Goal: Contribute content: Contribute content

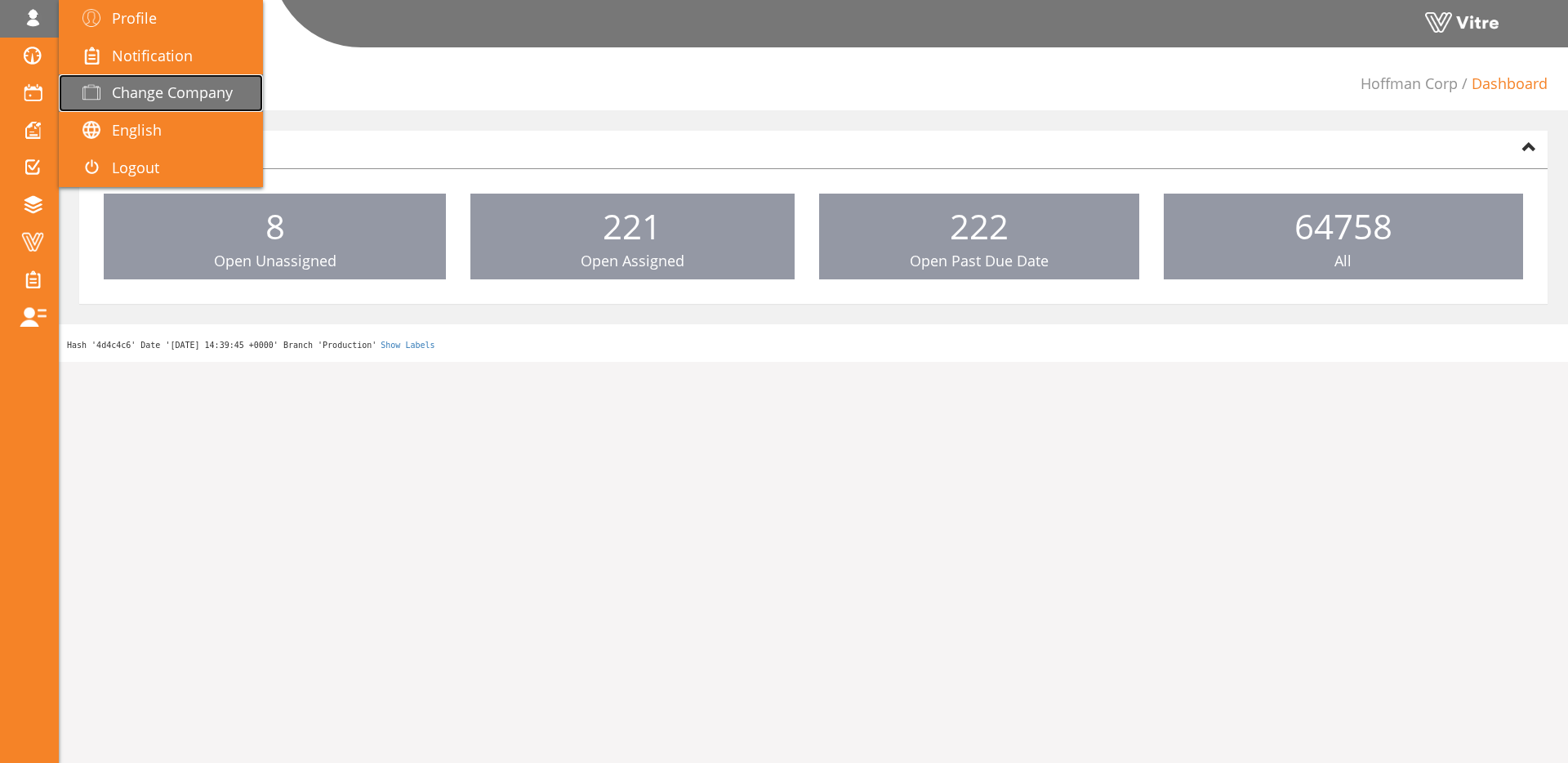
click at [129, 85] on span "Change Company" at bounding box center [172, 92] width 121 height 19
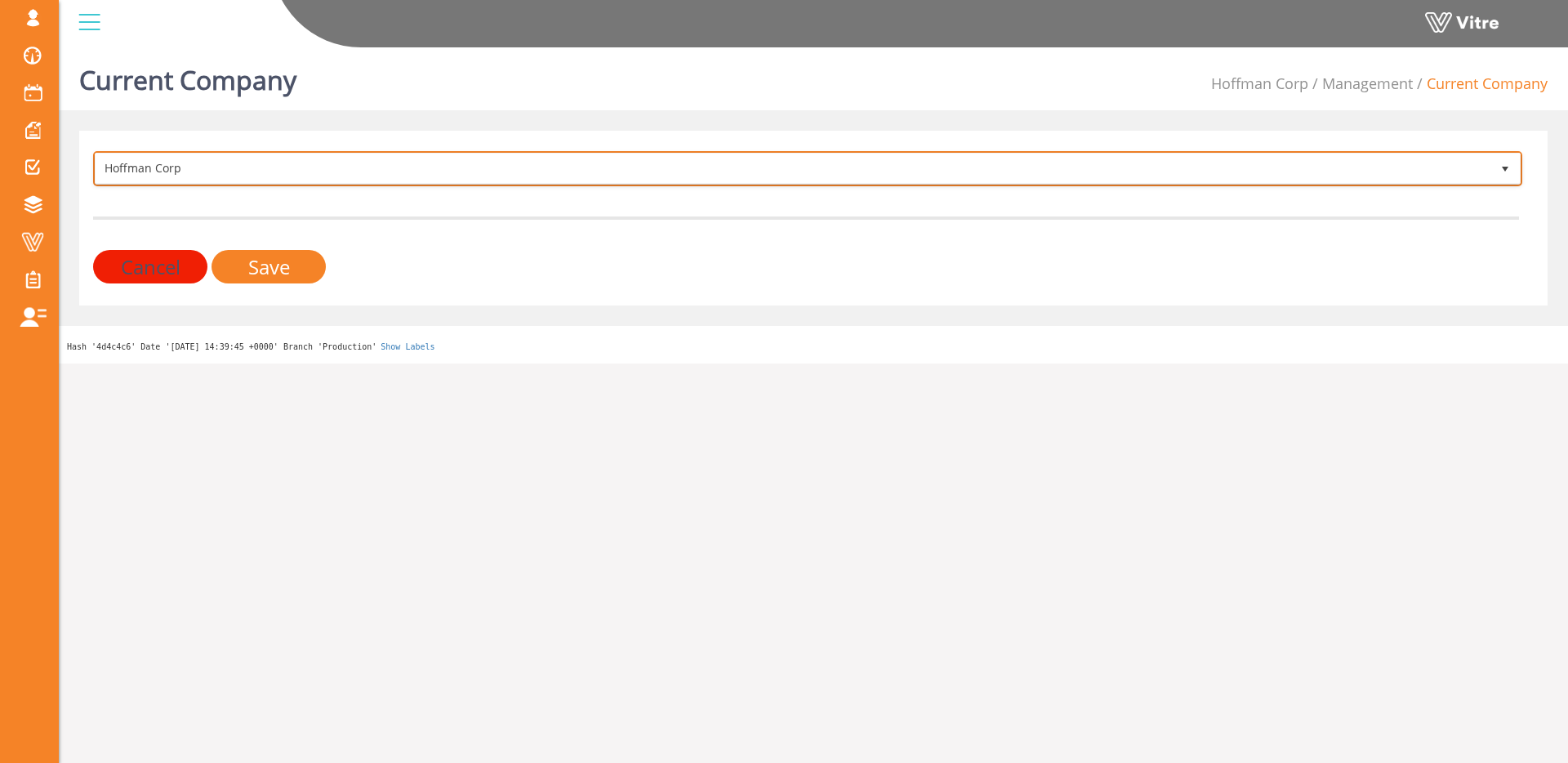
click at [392, 175] on span "Hoffman Corp" at bounding box center [793, 168] width 1396 height 30
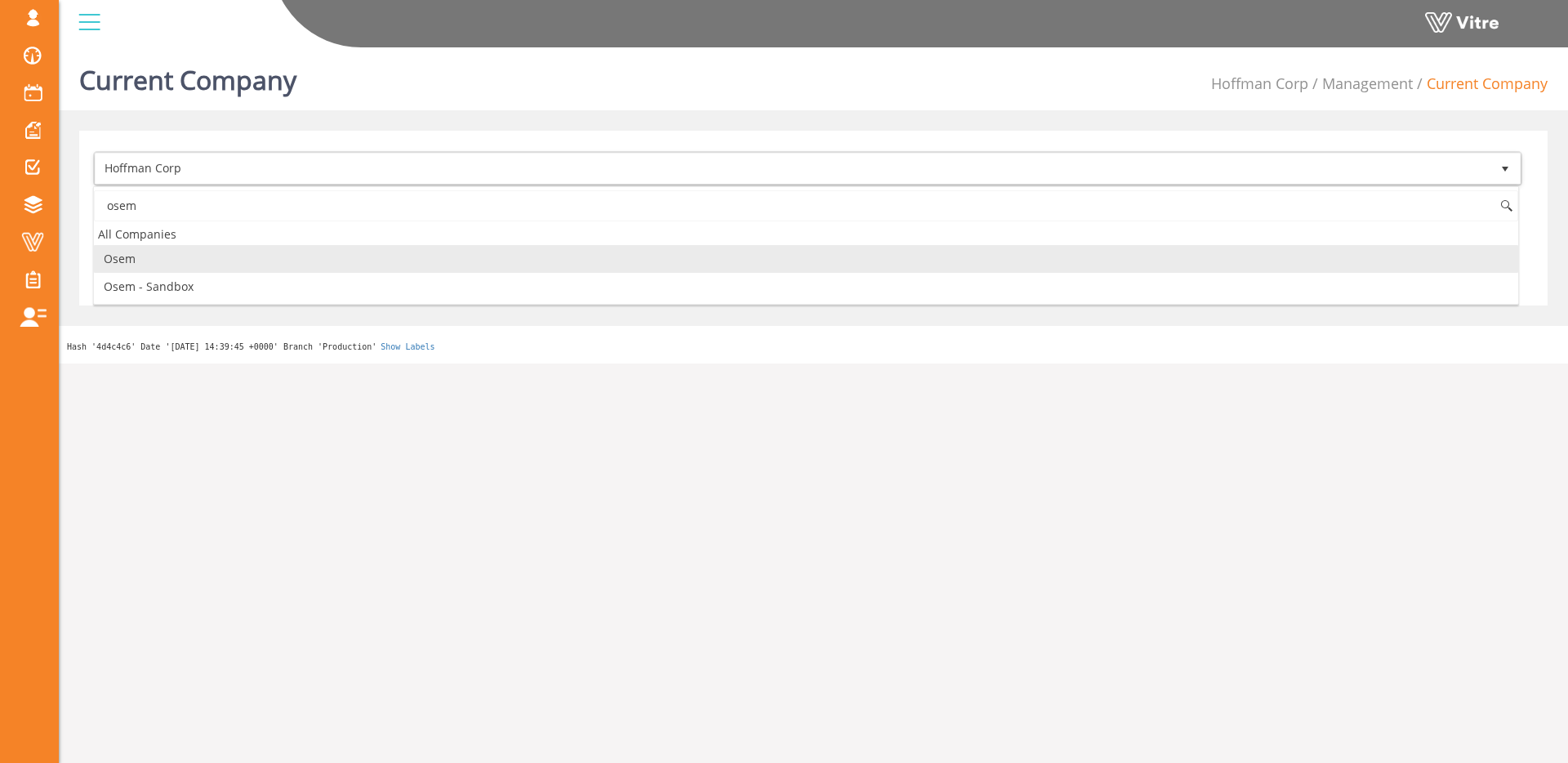
click at [279, 255] on li "Osem" at bounding box center [806, 258] width 1424 height 28
type input "osem"
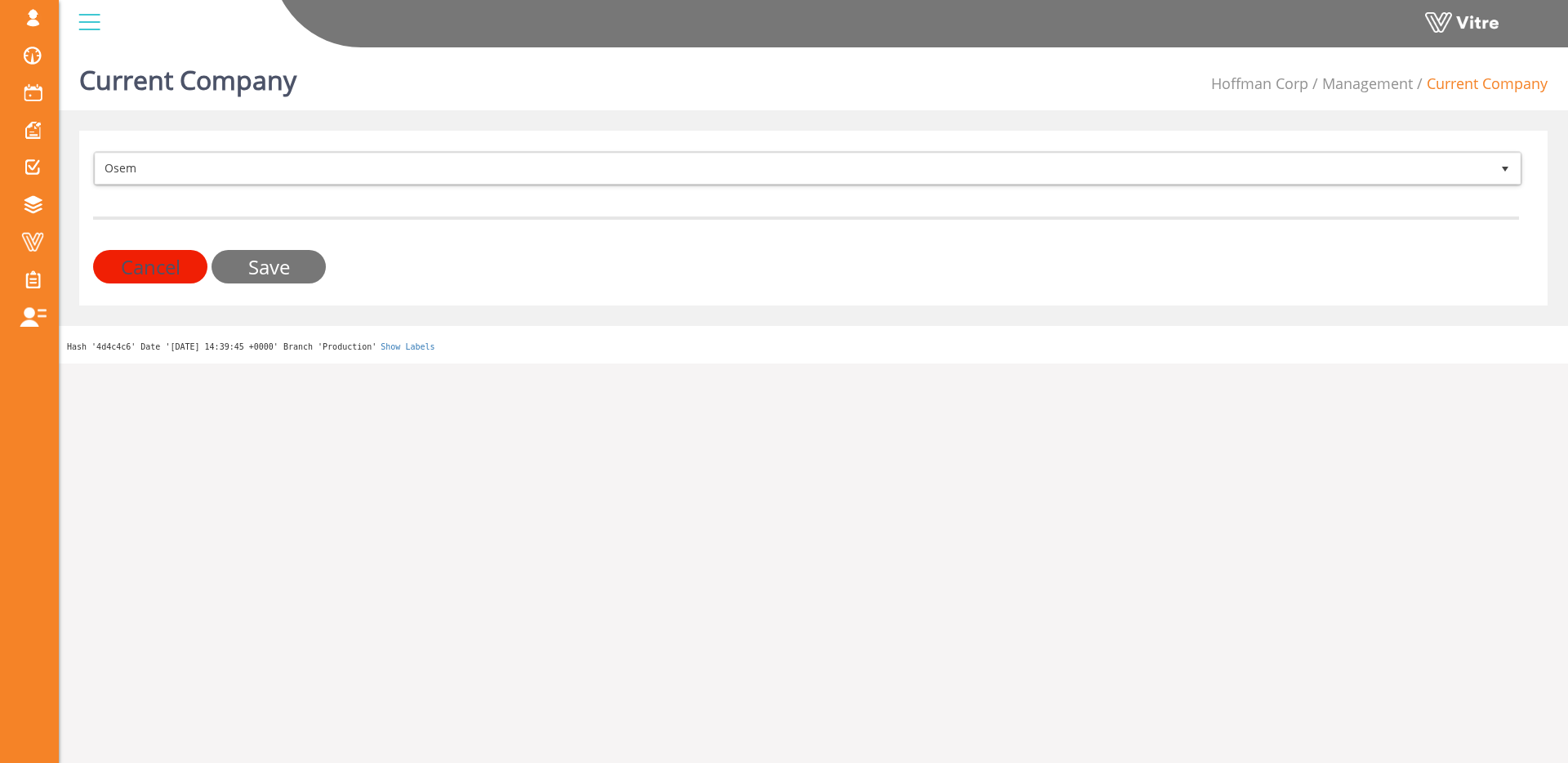
click at [279, 255] on input "Save" at bounding box center [269, 267] width 115 height 34
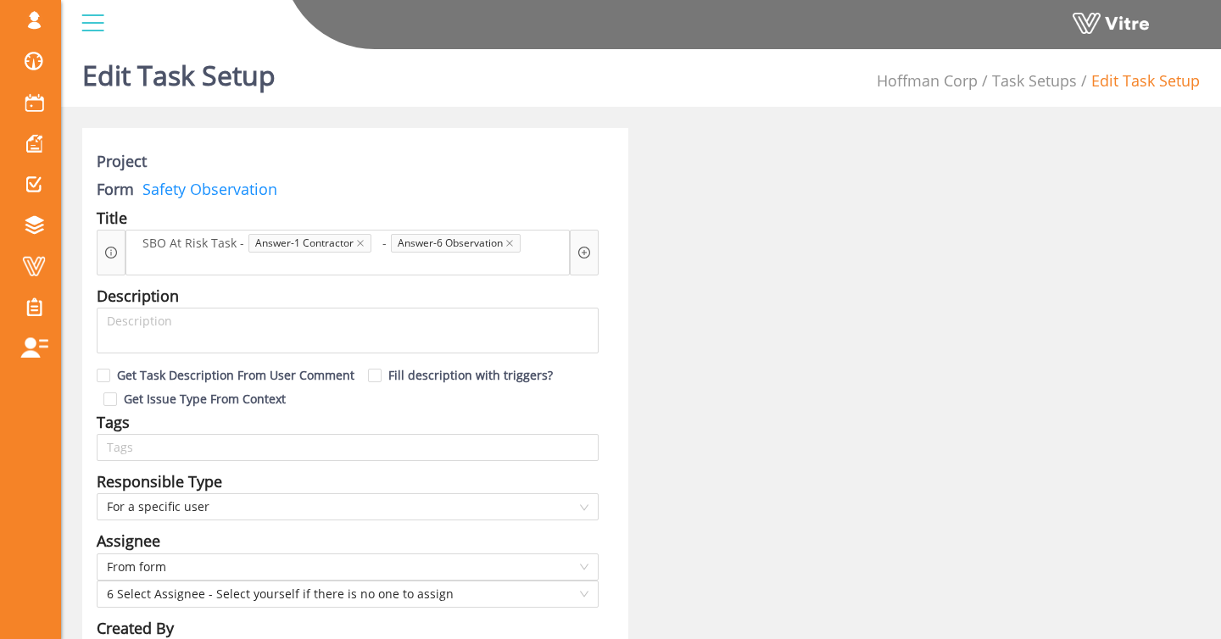
scroll to position [13, 0]
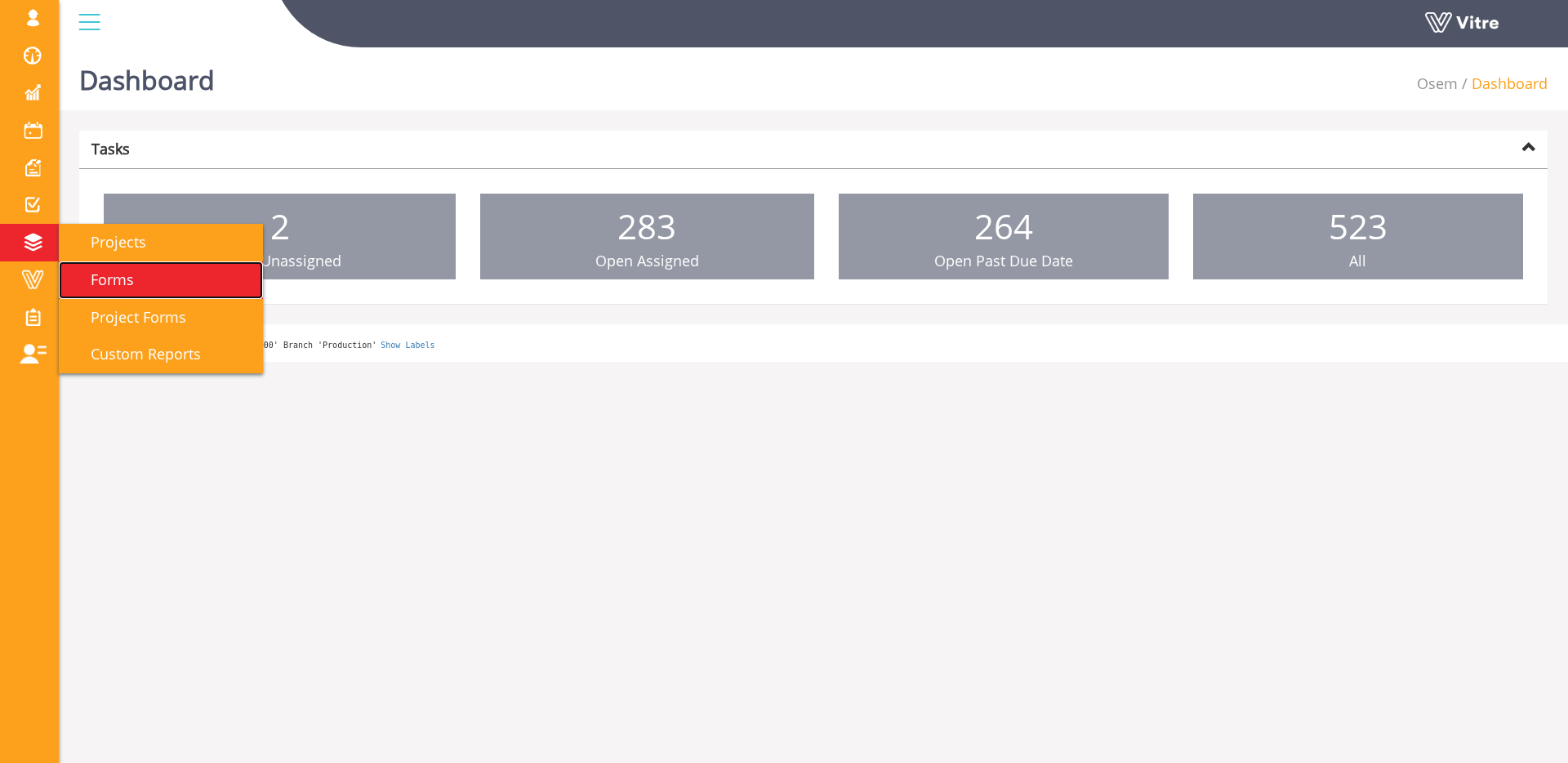
click at [99, 272] on span "Forms" at bounding box center [102, 279] width 63 height 19
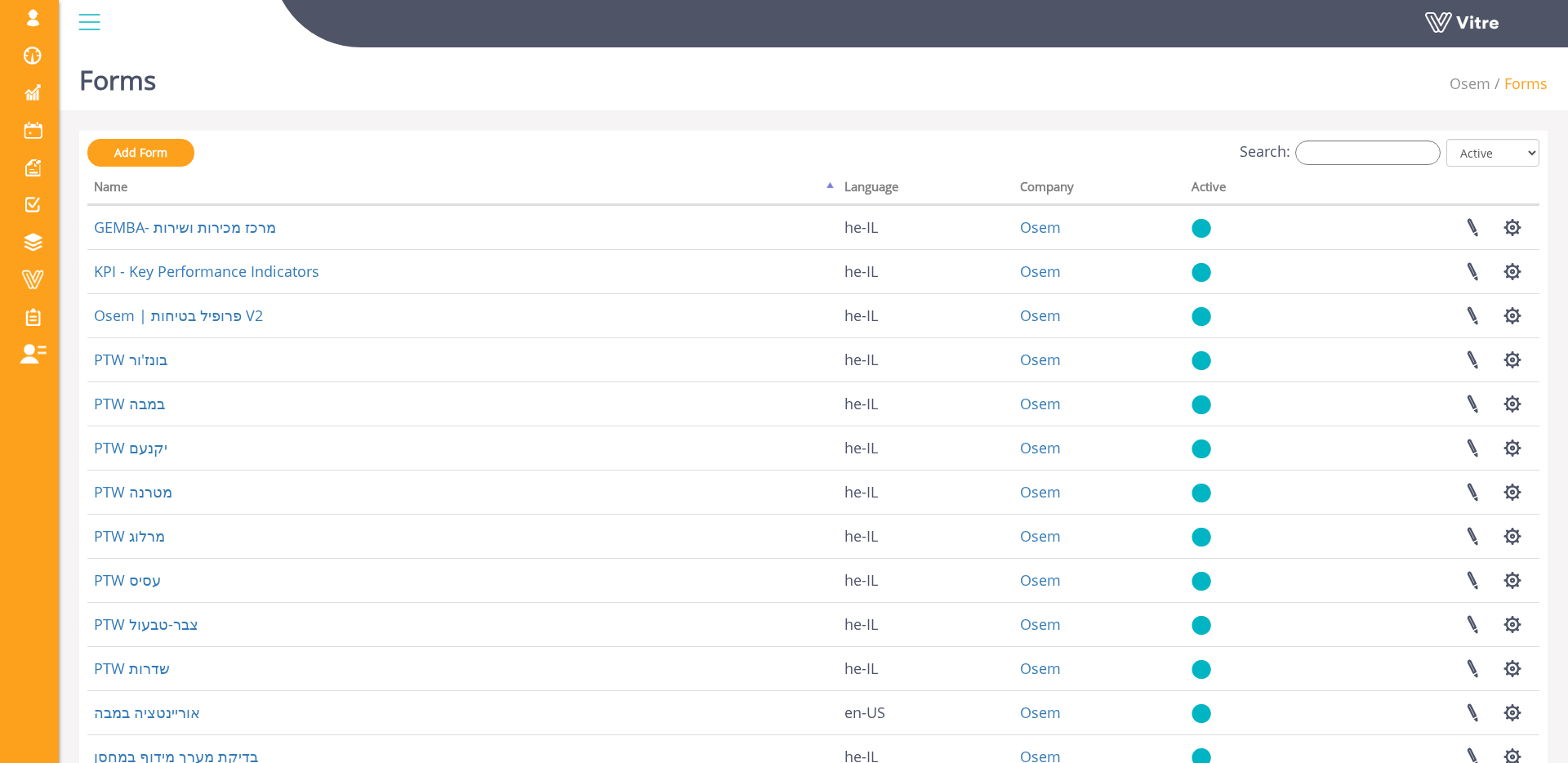
scroll to position [1, 0]
click at [1329, 161] on input "Search:" at bounding box center [1368, 151] width 145 height 24
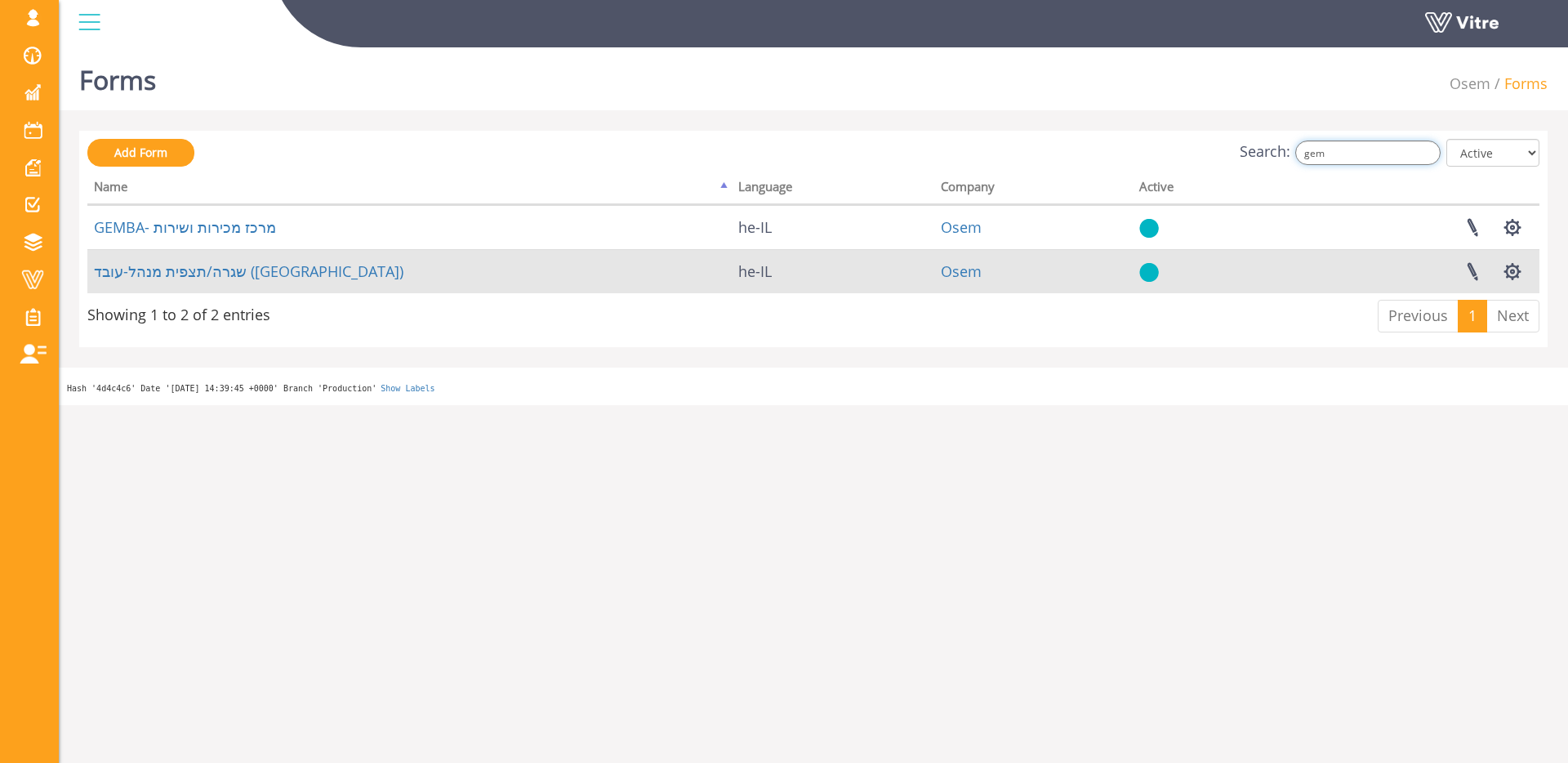
type input "gem"
click at [227, 281] on td "שגרה/תצפית מנהל-עובד ([GEOGRAPHIC_DATA])" at bounding box center [409, 272] width 644 height 44
click at [227, 276] on link "שגרה/תצפית מנהל-עובד (Gemba)" at bounding box center [248, 271] width 309 height 19
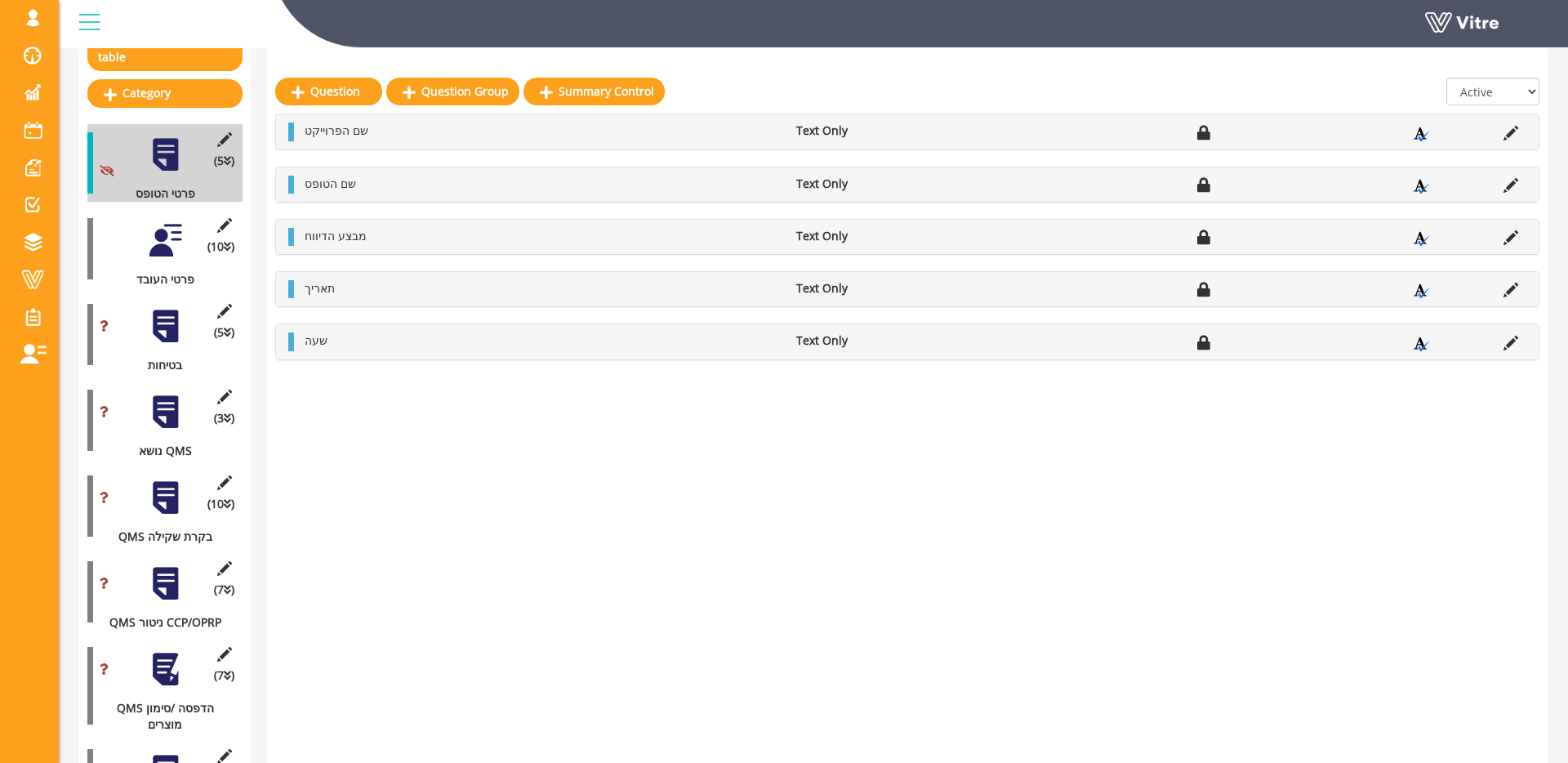
scroll to position [250, 0]
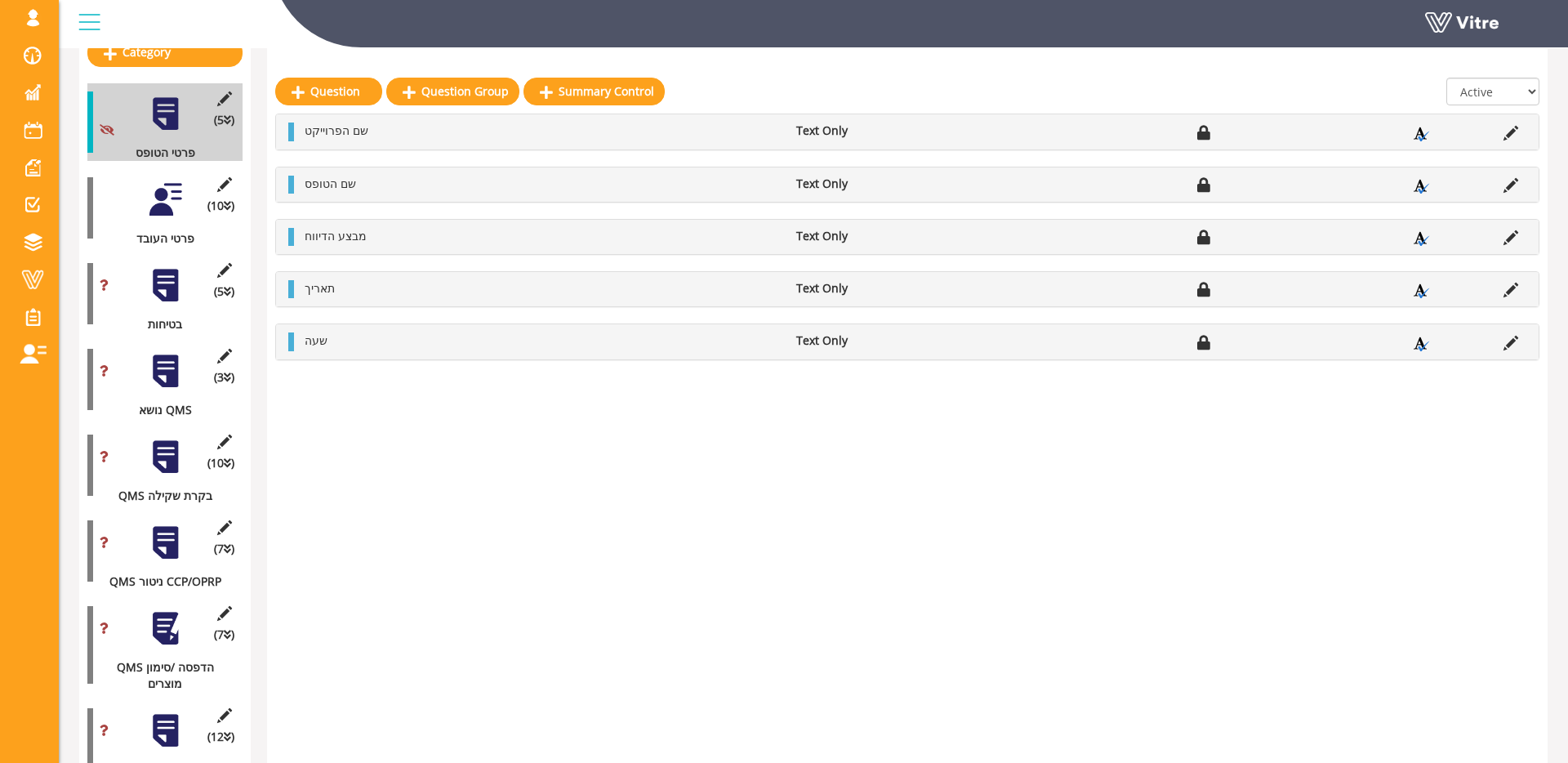
click at [164, 288] on div at bounding box center [166, 285] width 37 height 37
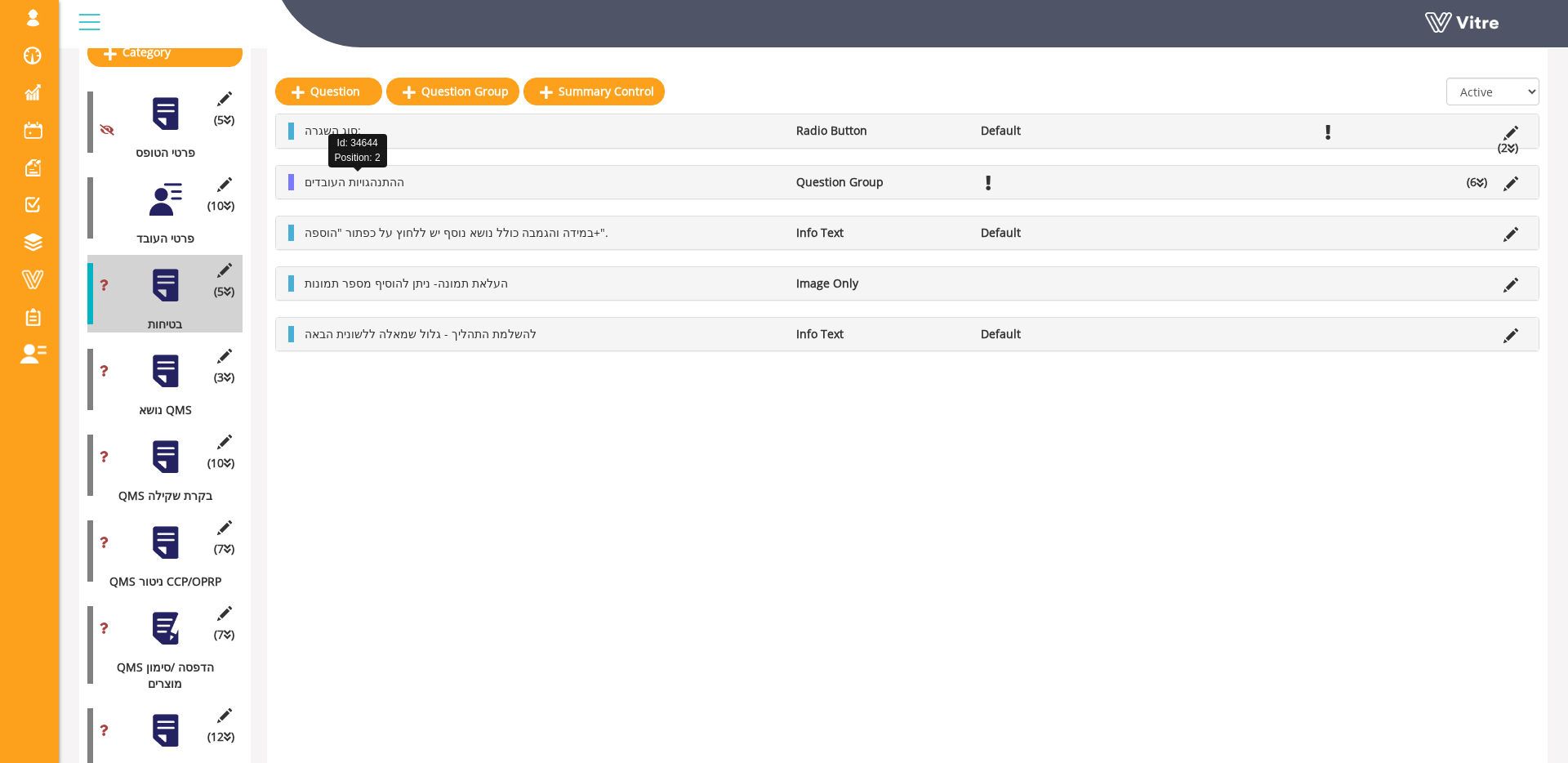
click at [389, 178] on span "ההתנהגויות העובדים" at bounding box center [353, 182] width 99 height 15
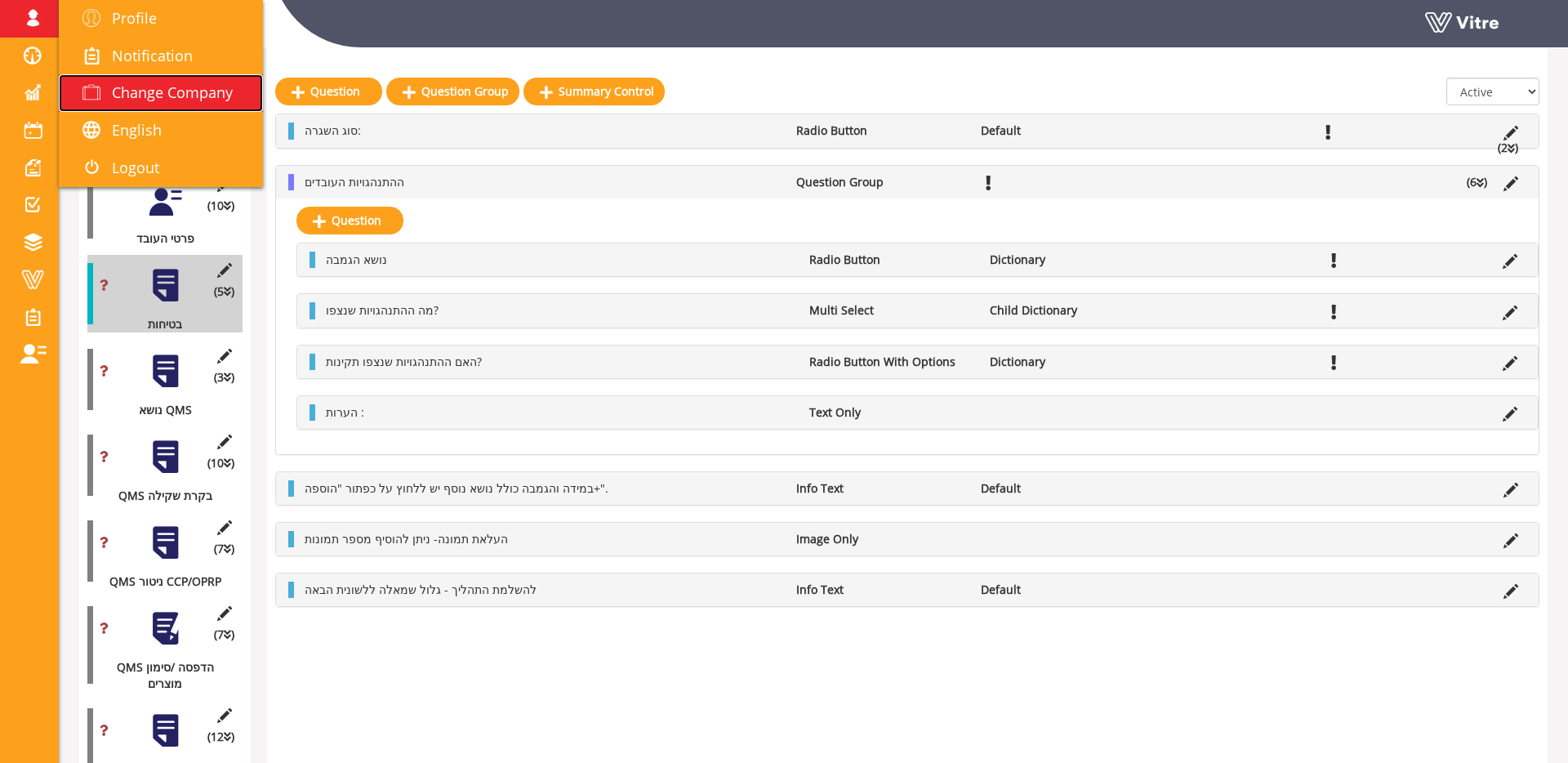
click at [118, 97] on span "Change Company" at bounding box center [172, 92] width 121 height 19
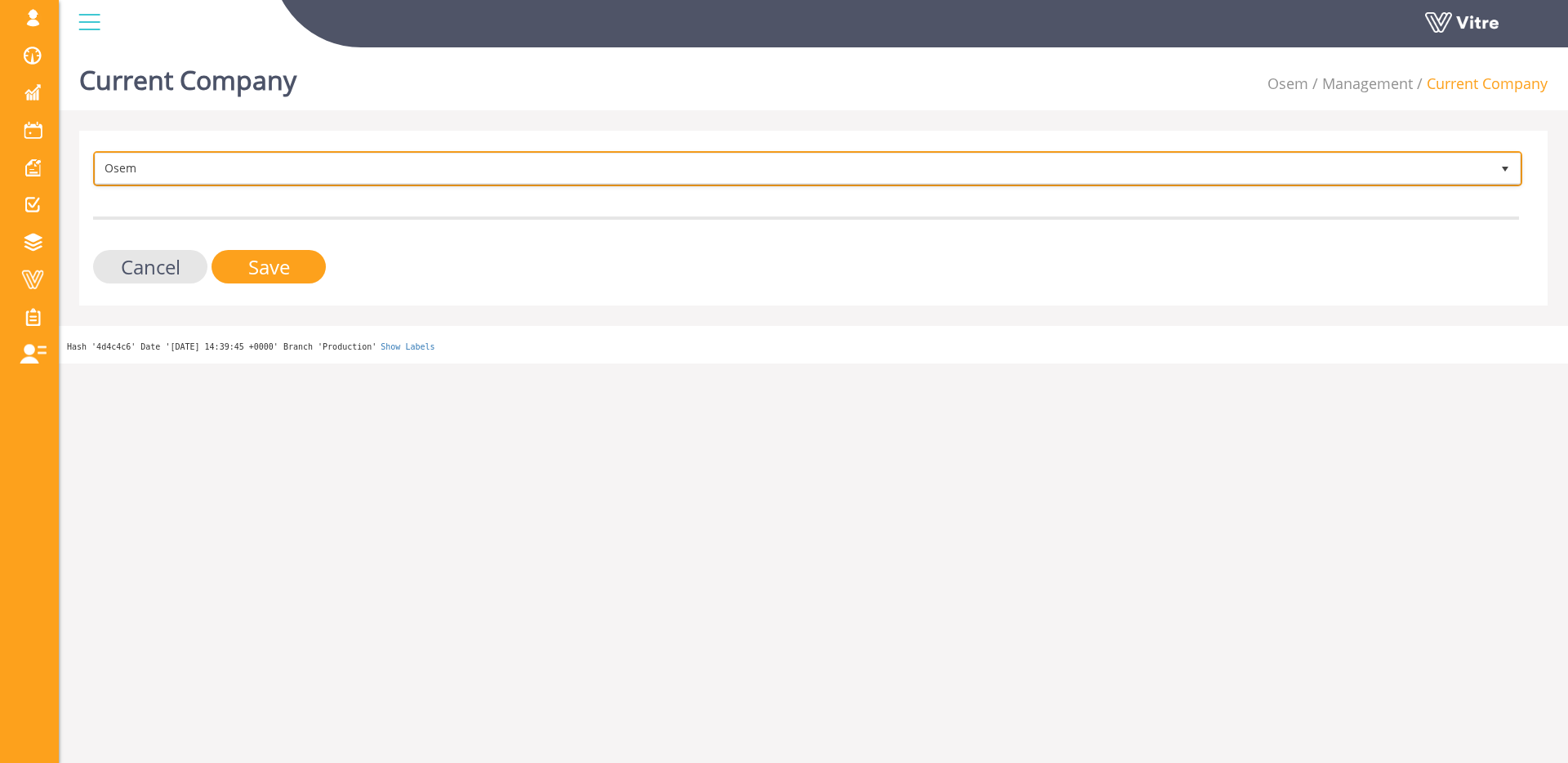
click at [332, 181] on span "Osem" at bounding box center [793, 168] width 1396 height 30
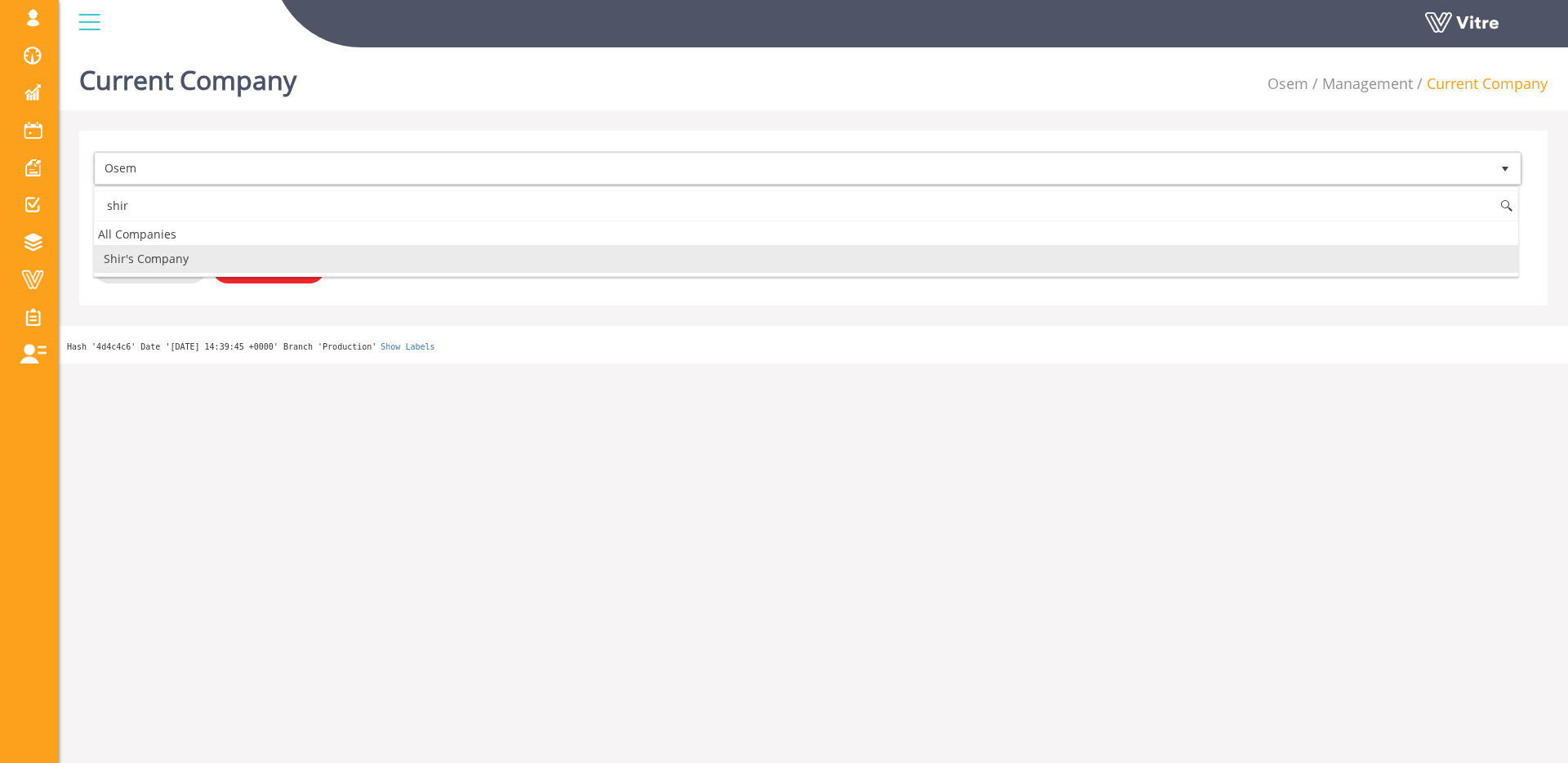
click at [251, 260] on li "Shir's Company" at bounding box center [806, 258] width 1424 height 28
type input "shir"
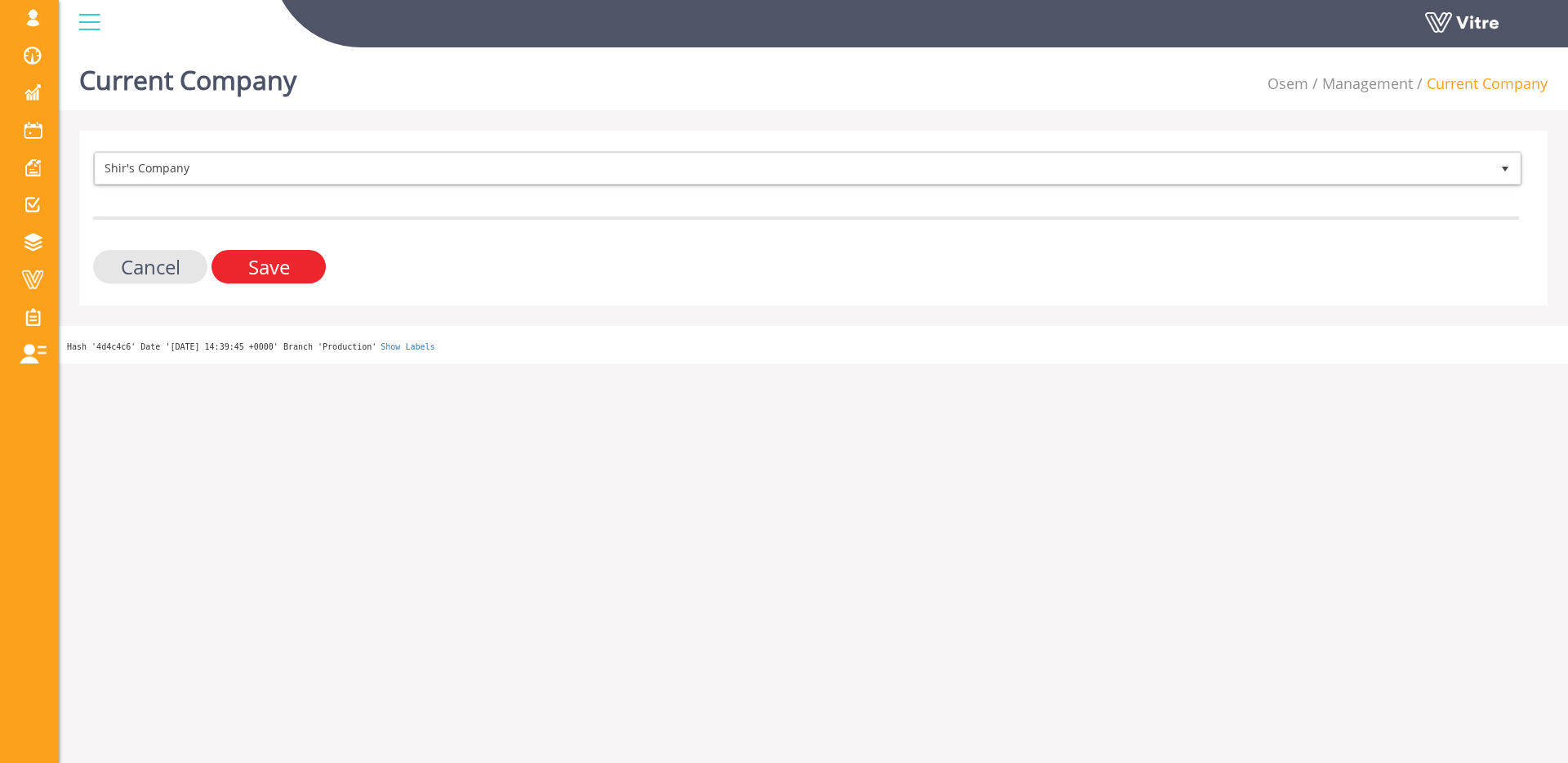
click at [250, 264] on input "Save" at bounding box center [269, 267] width 115 height 34
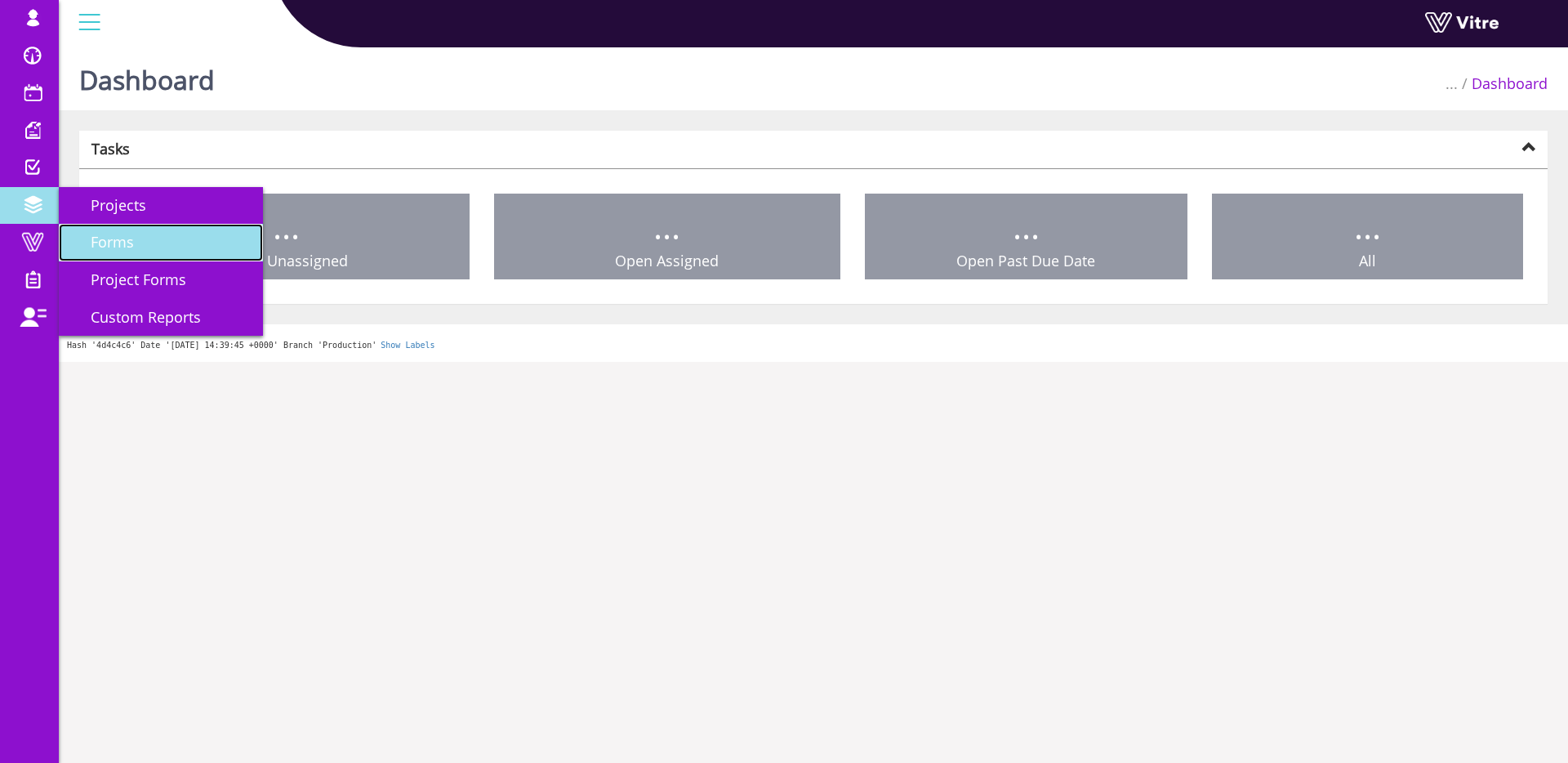
click at [182, 246] on link "Forms" at bounding box center [161, 242] width 204 height 38
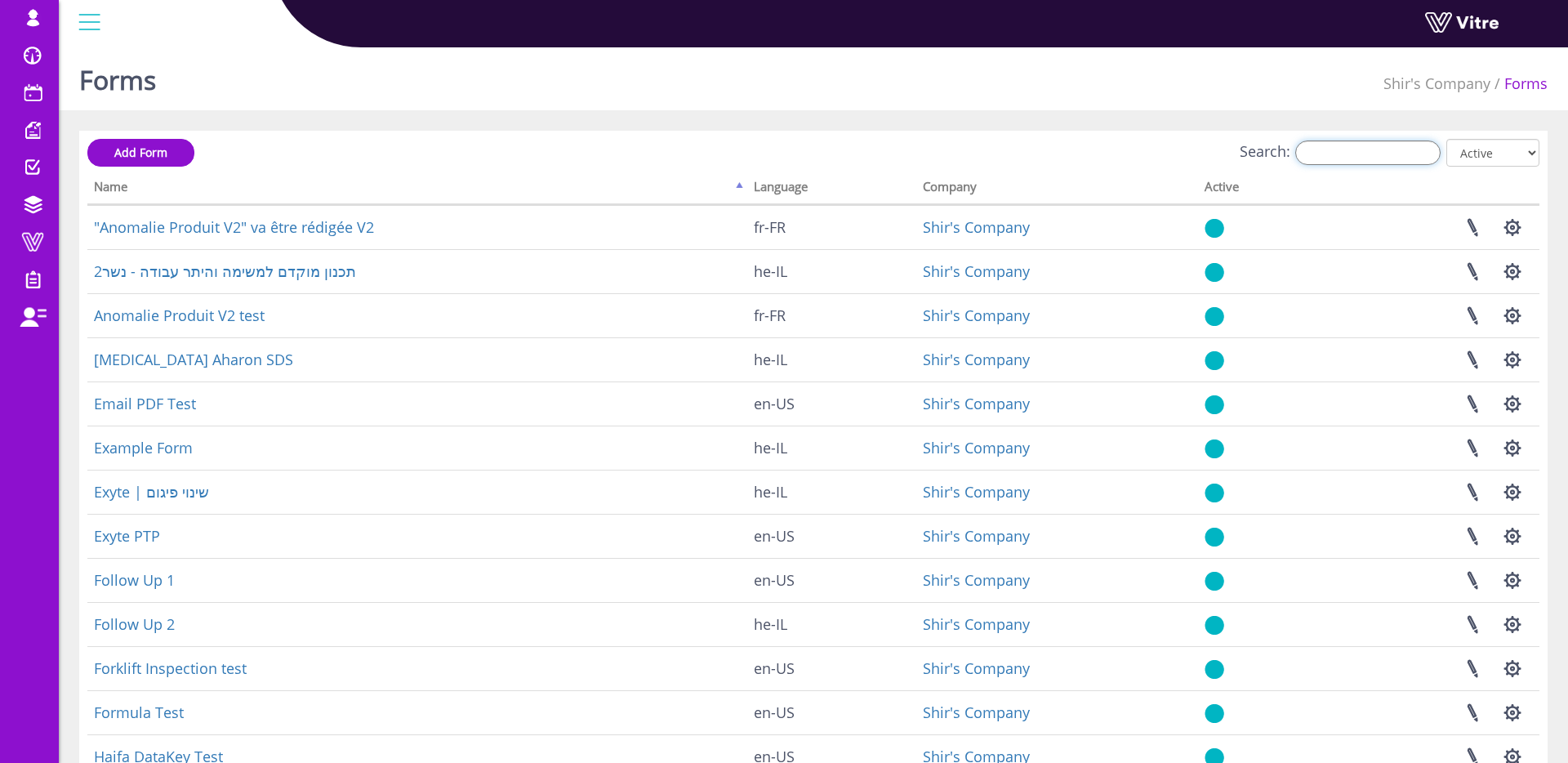
click at [1354, 156] on input "Search:" at bounding box center [1368, 152] width 145 height 24
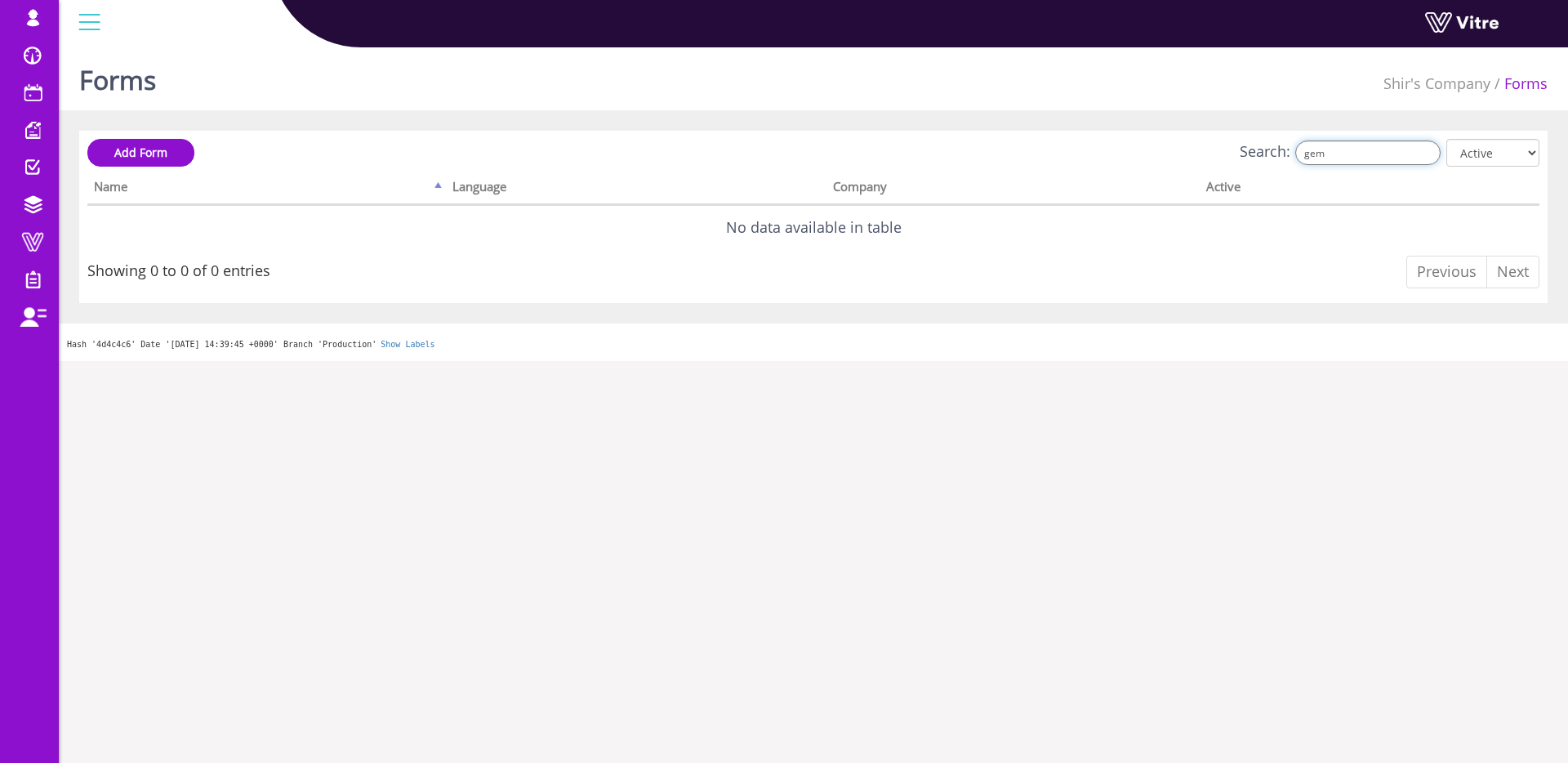
click at [1348, 156] on input "gem" at bounding box center [1368, 152] width 145 height 24
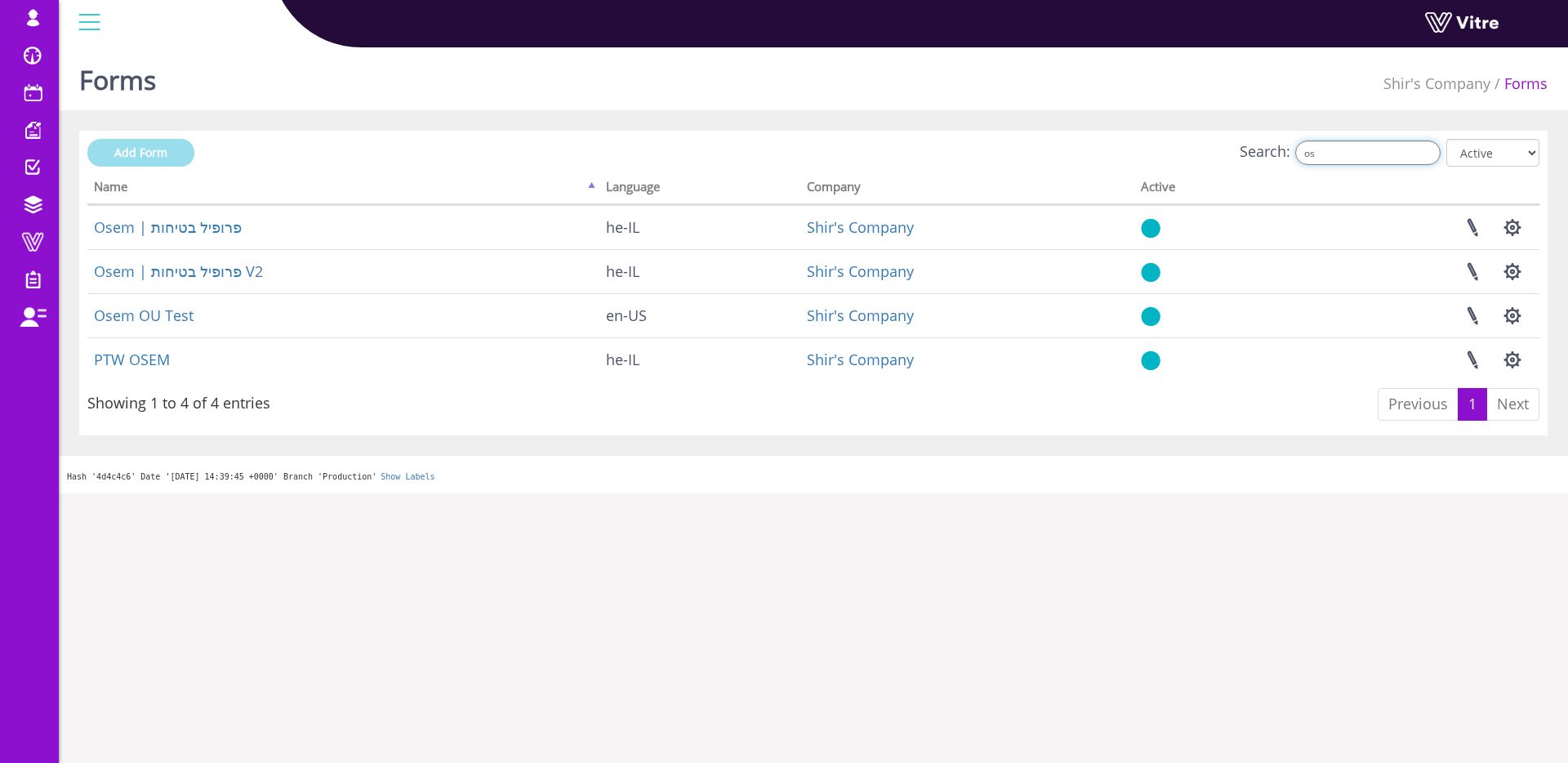
type input "os"
click at [154, 148] on span "Add Form" at bounding box center [141, 152] width 53 height 15
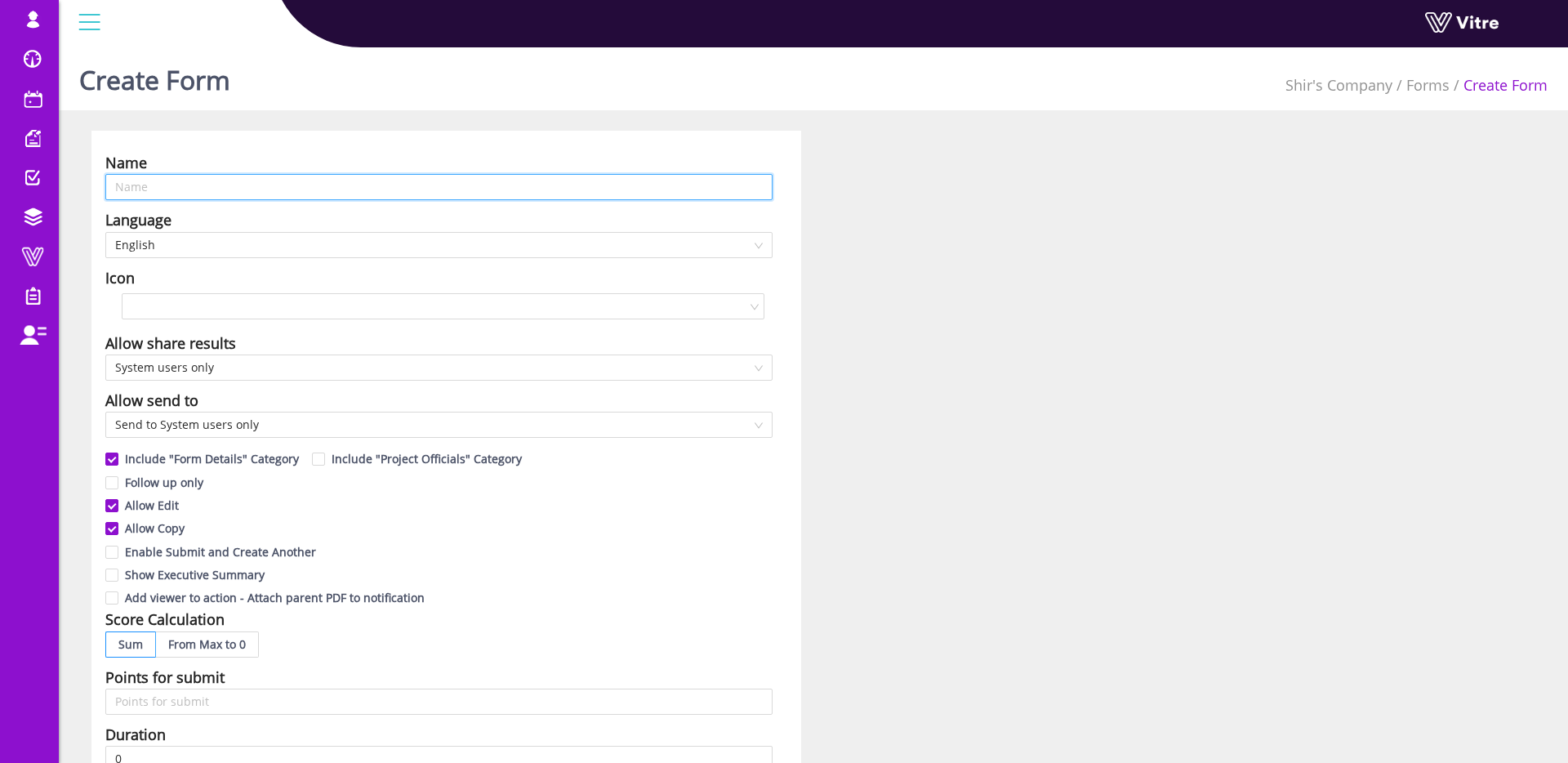
click at [159, 190] on input "text" at bounding box center [438, 187] width 667 height 26
click at [325, 234] on span "English" at bounding box center [439, 245] width 648 height 24
type input "Osem | Quality GEMBA"
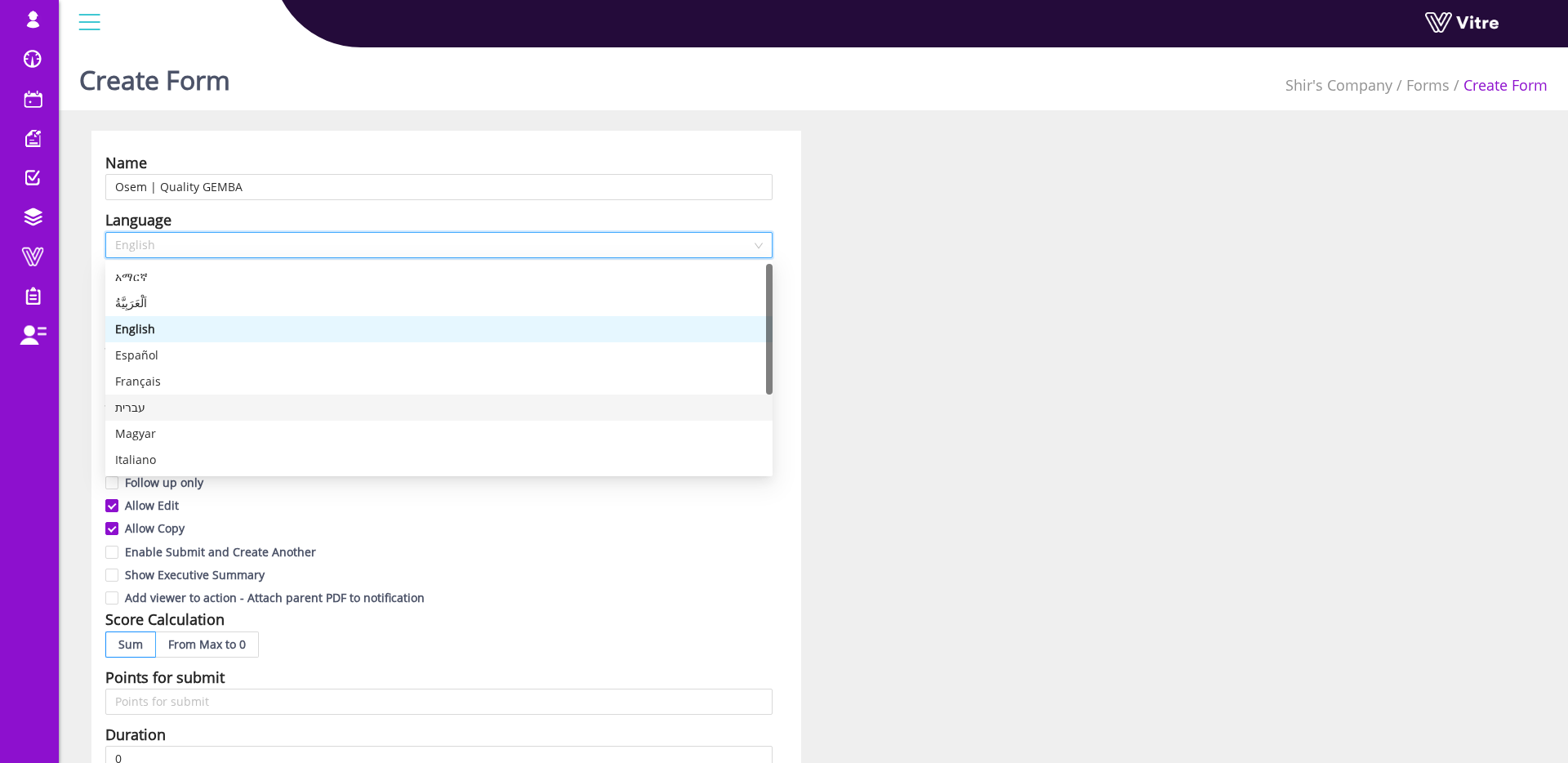
click at [186, 407] on div "עברית" at bounding box center [439, 408] width 648 height 18
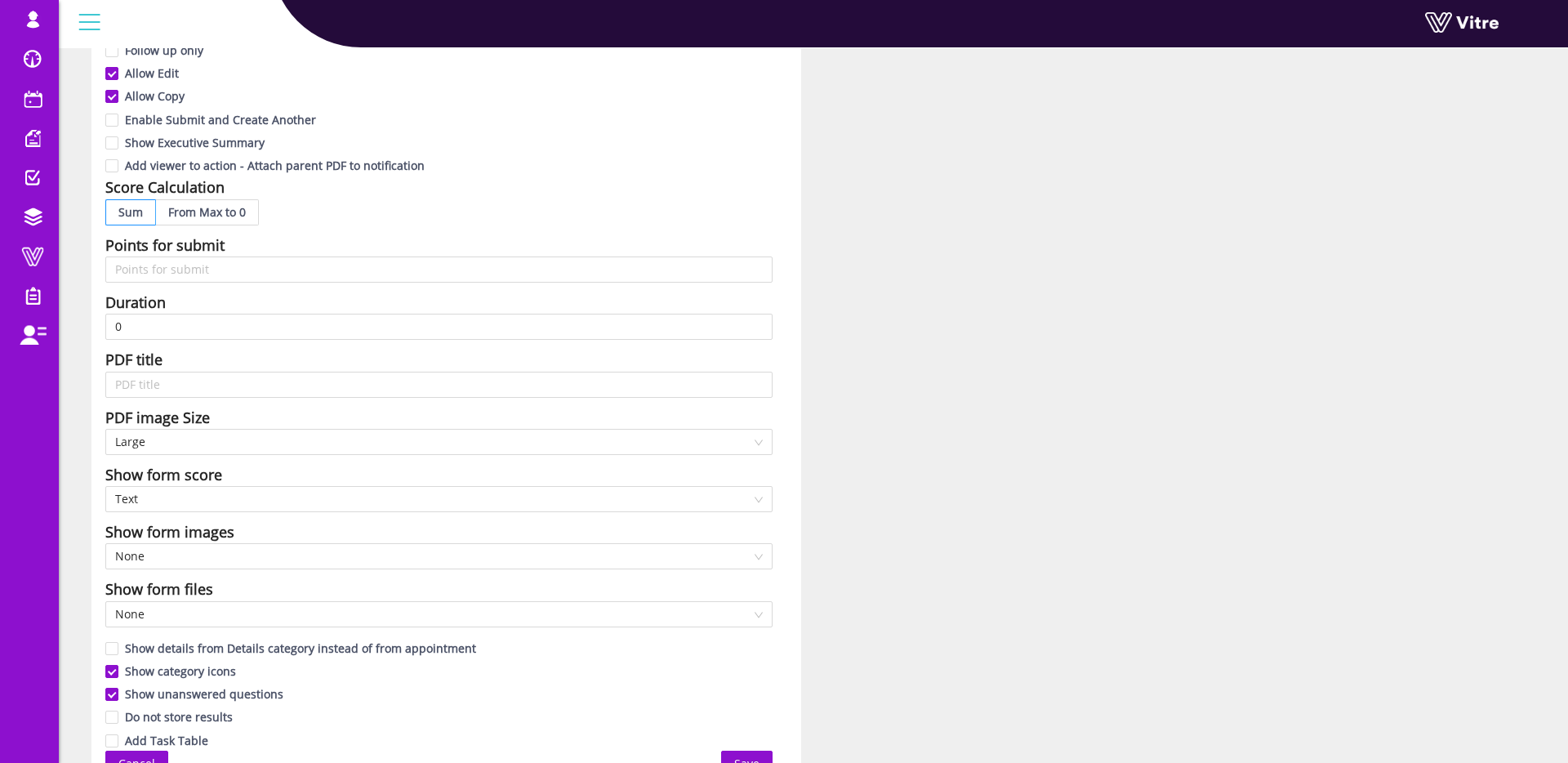
scroll to position [513, 0]
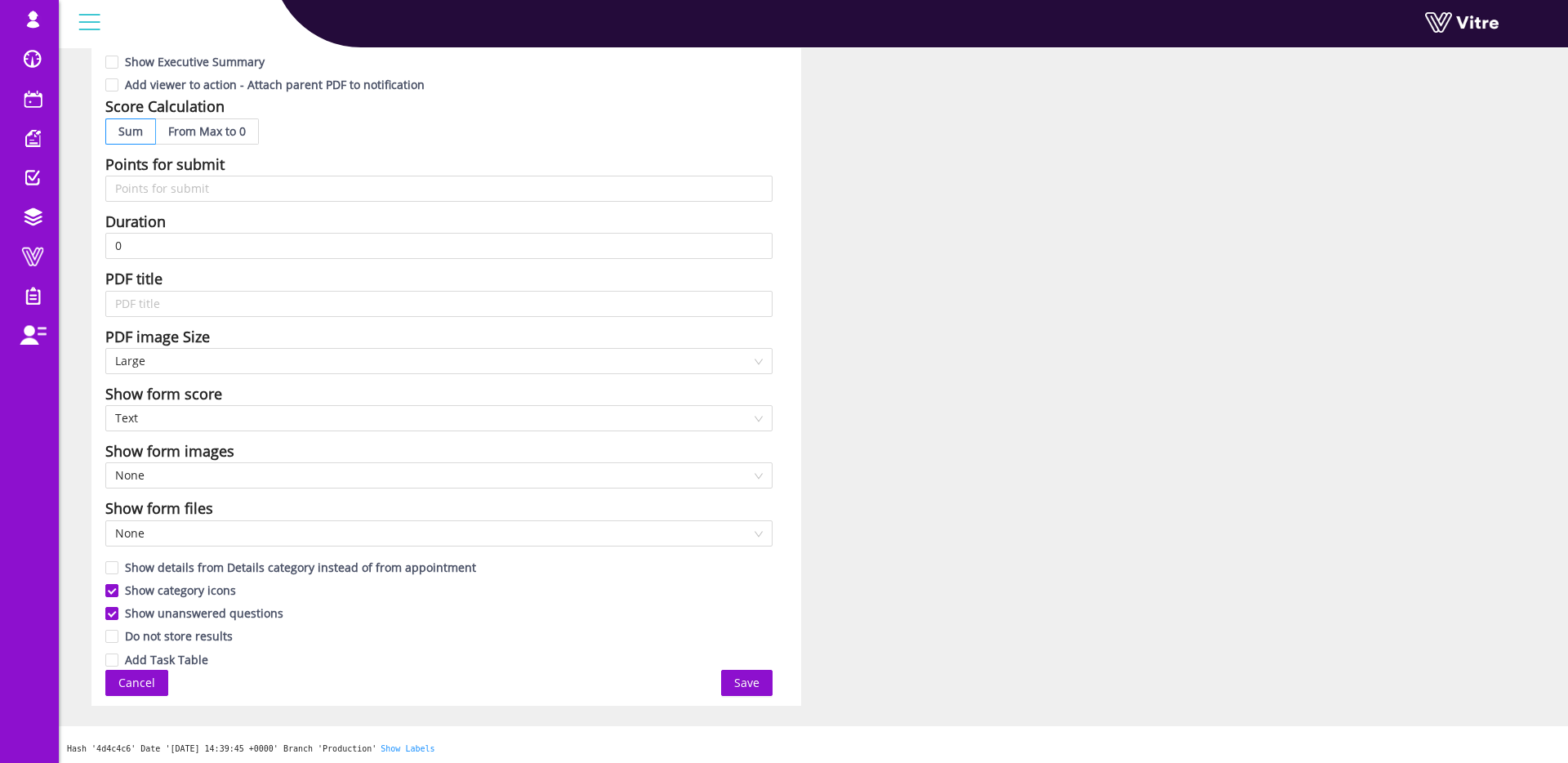
click at [749, 676] on span "Save" at bounding box center [746, 683] width 25 height 18
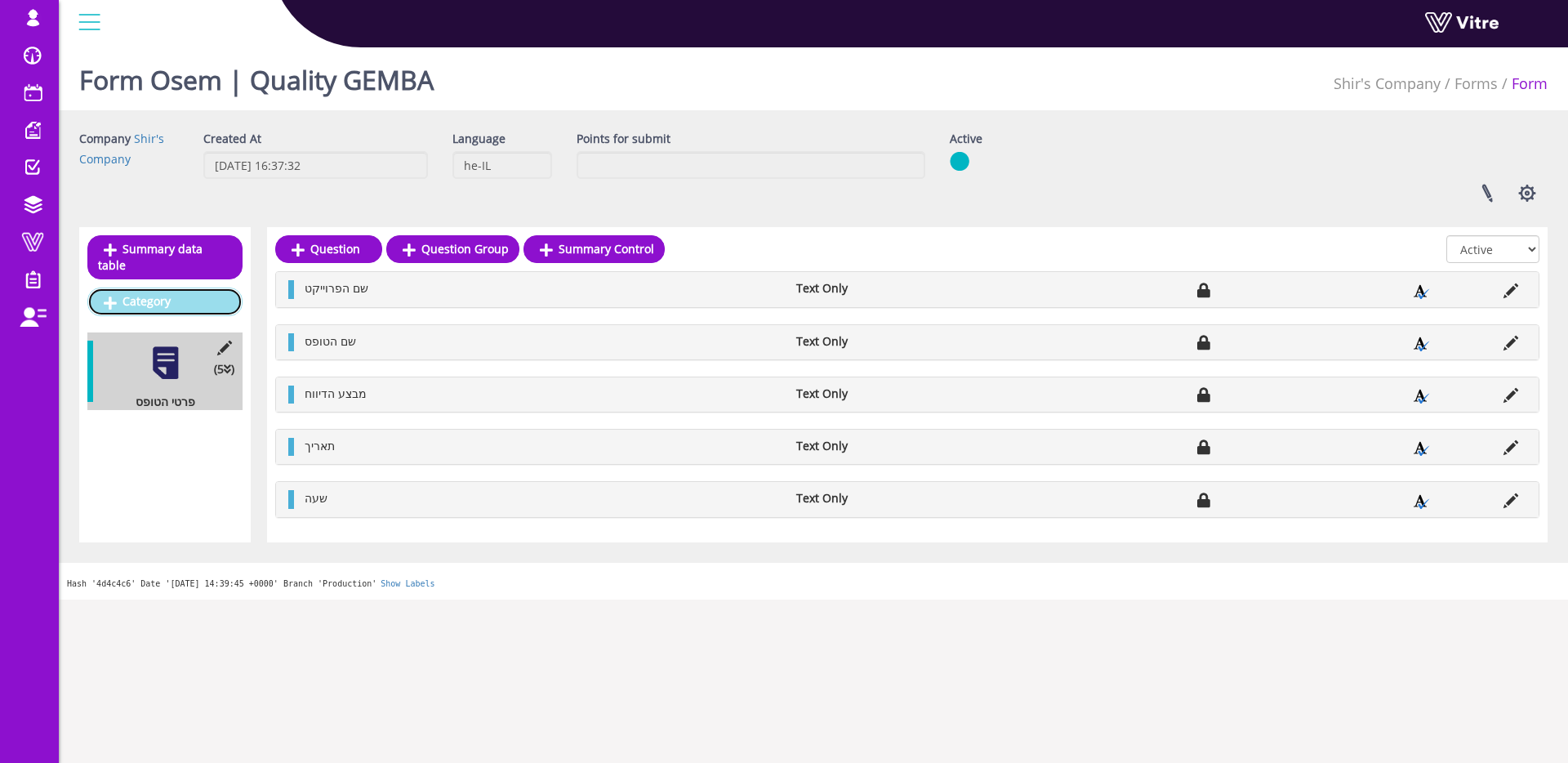
click at [170, 301] on link "Category" at bounding box center [165, 302] width 155 height 28
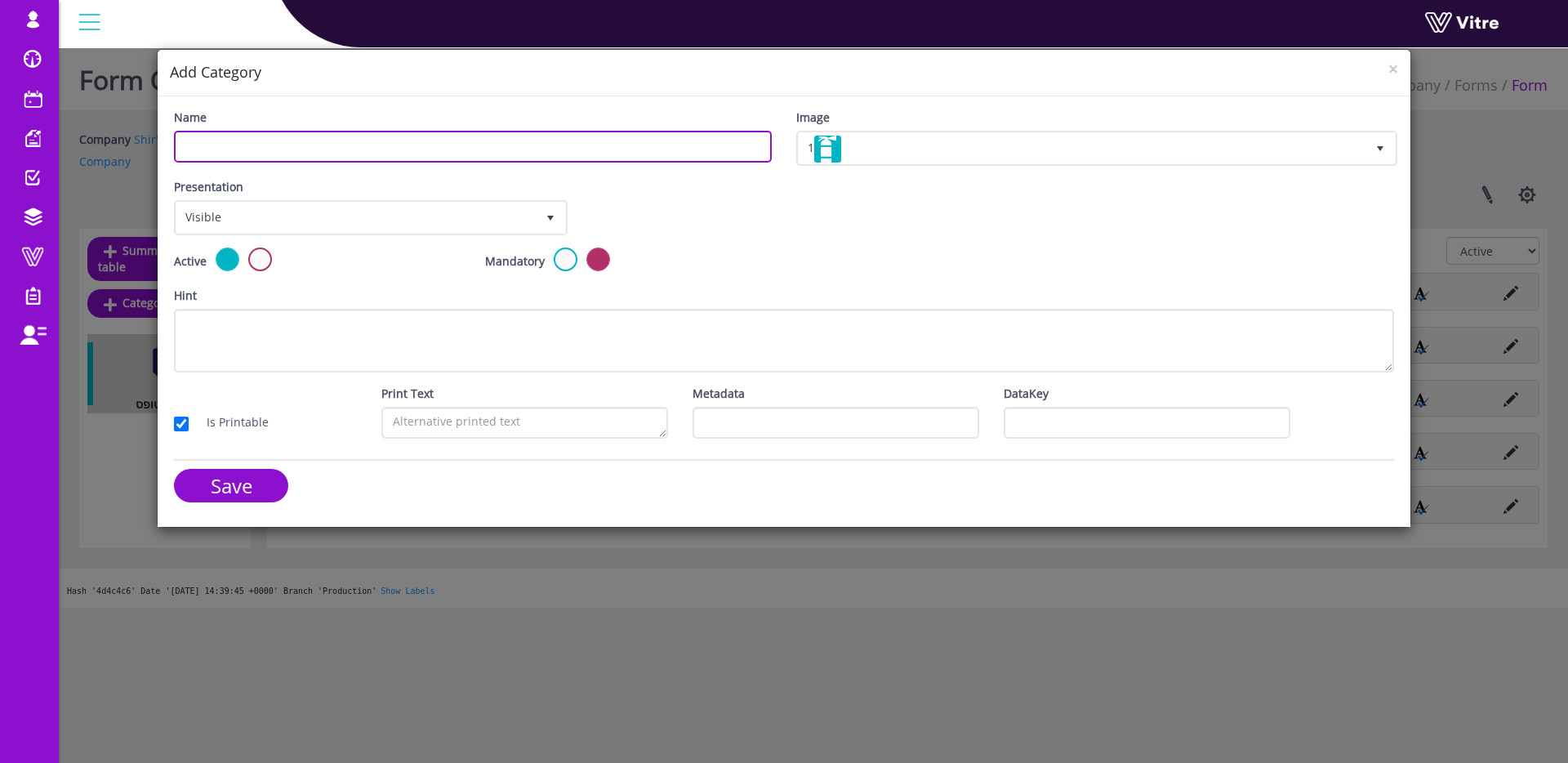
click at [322, 151] on input "Name" at bounding box center [473, 146] width 598 height 32
type input "p"
type input "פרטי העובד"
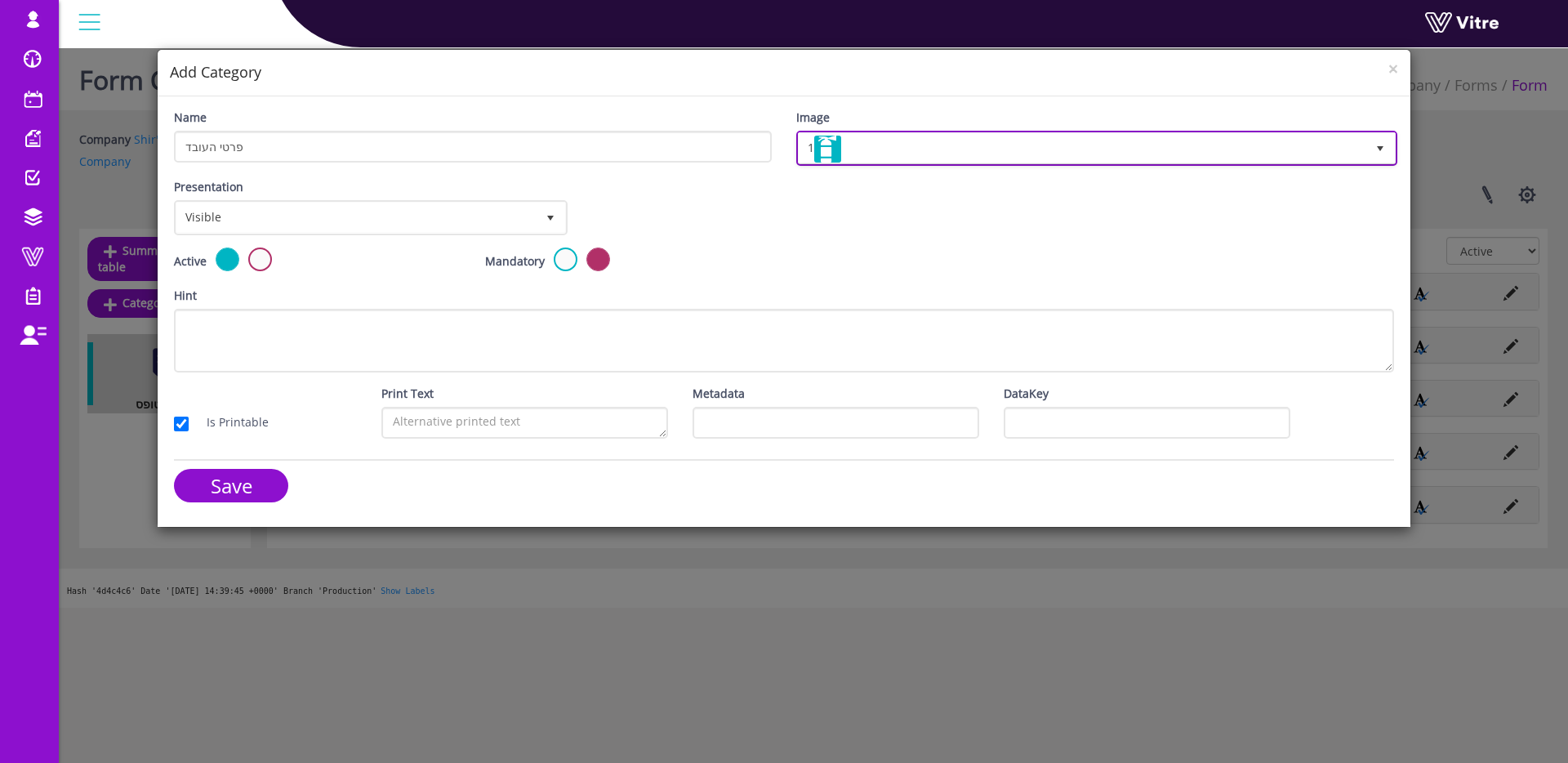
click at [845, 141] on span "1" at bounding box center [1082, 147] width 567 height 30
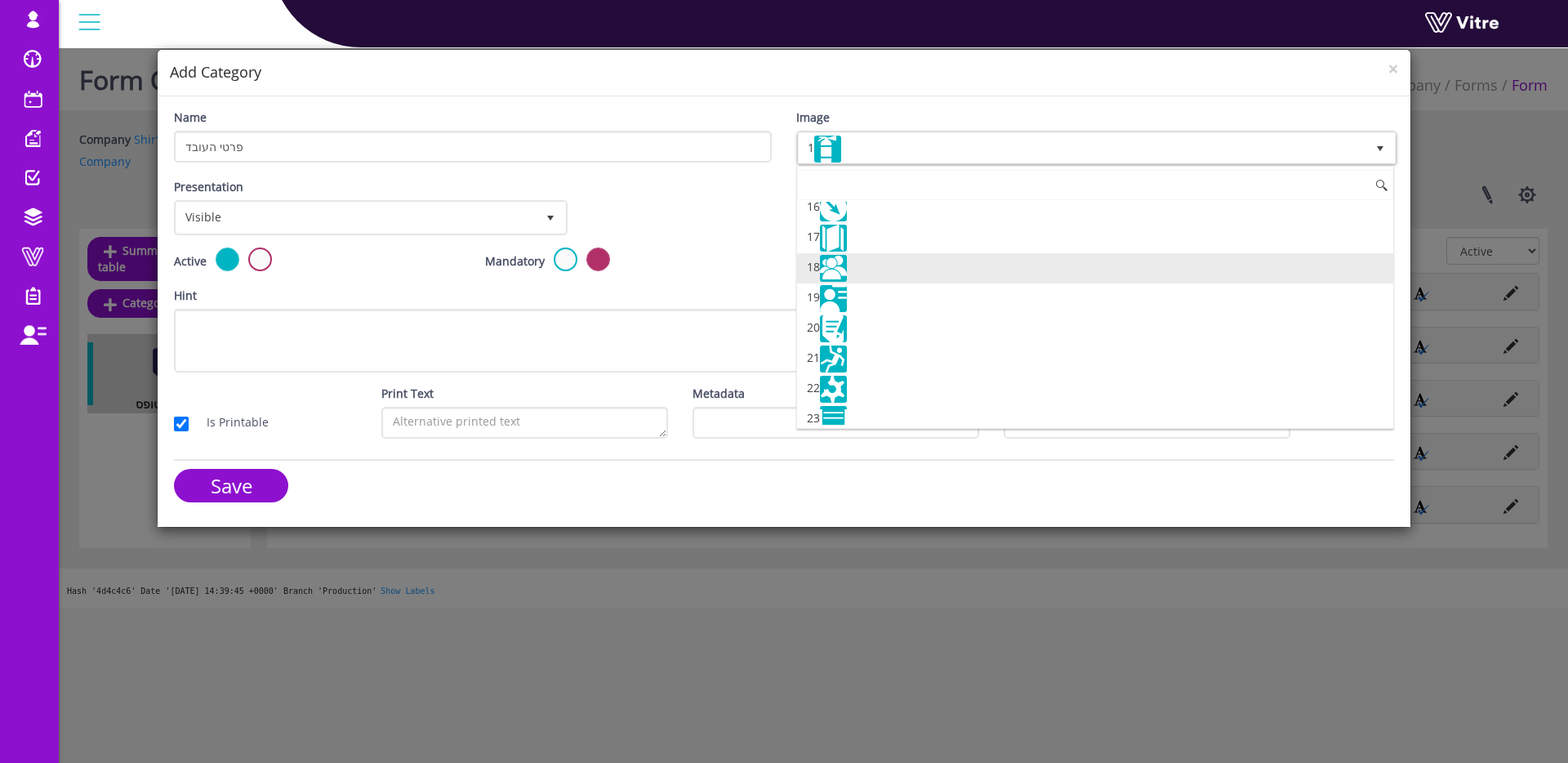
scroll to position [471, 0]
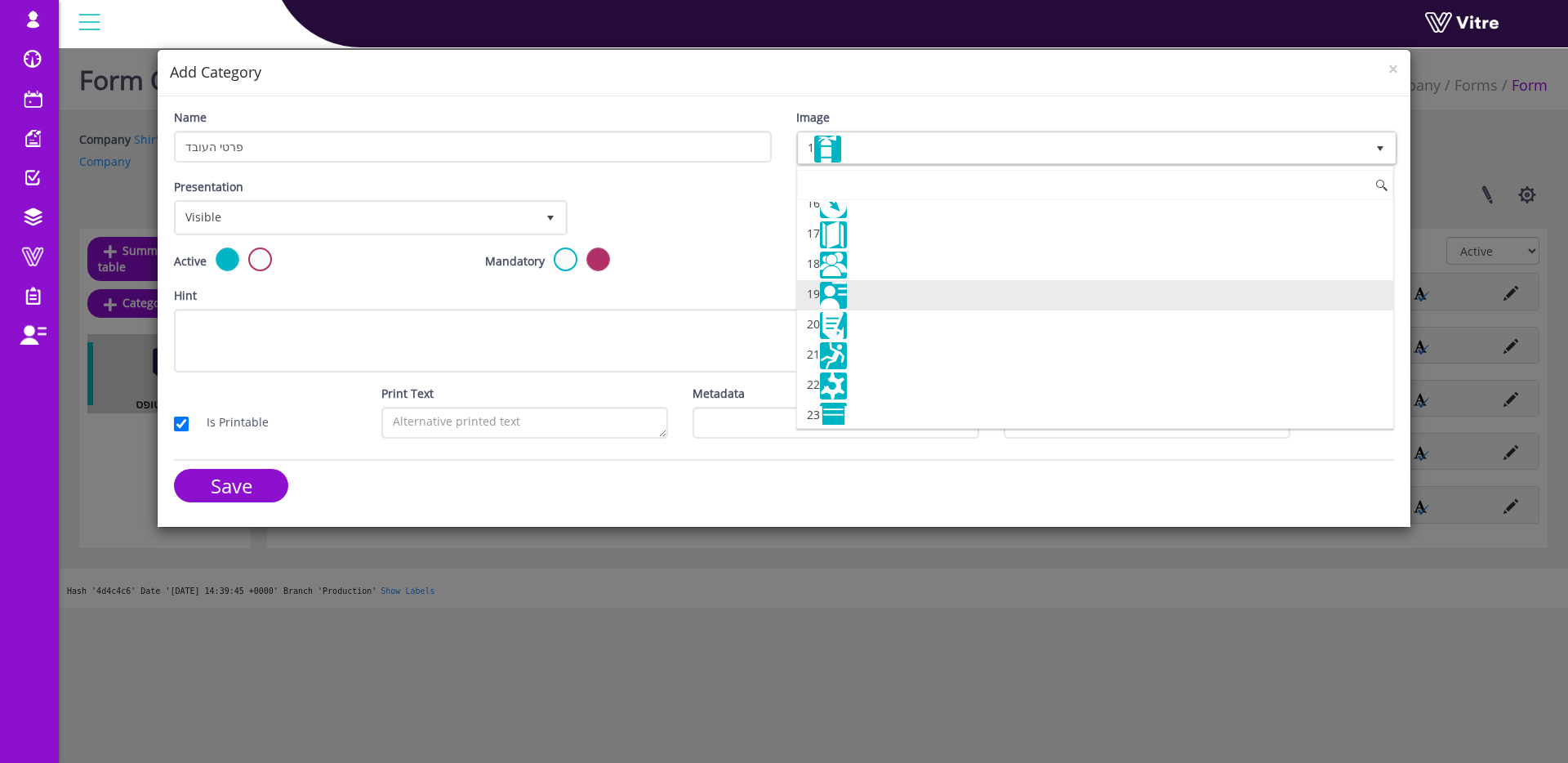
click at [885, 295] on li "19" at bounding box center [1095, 295] width 596 height 30
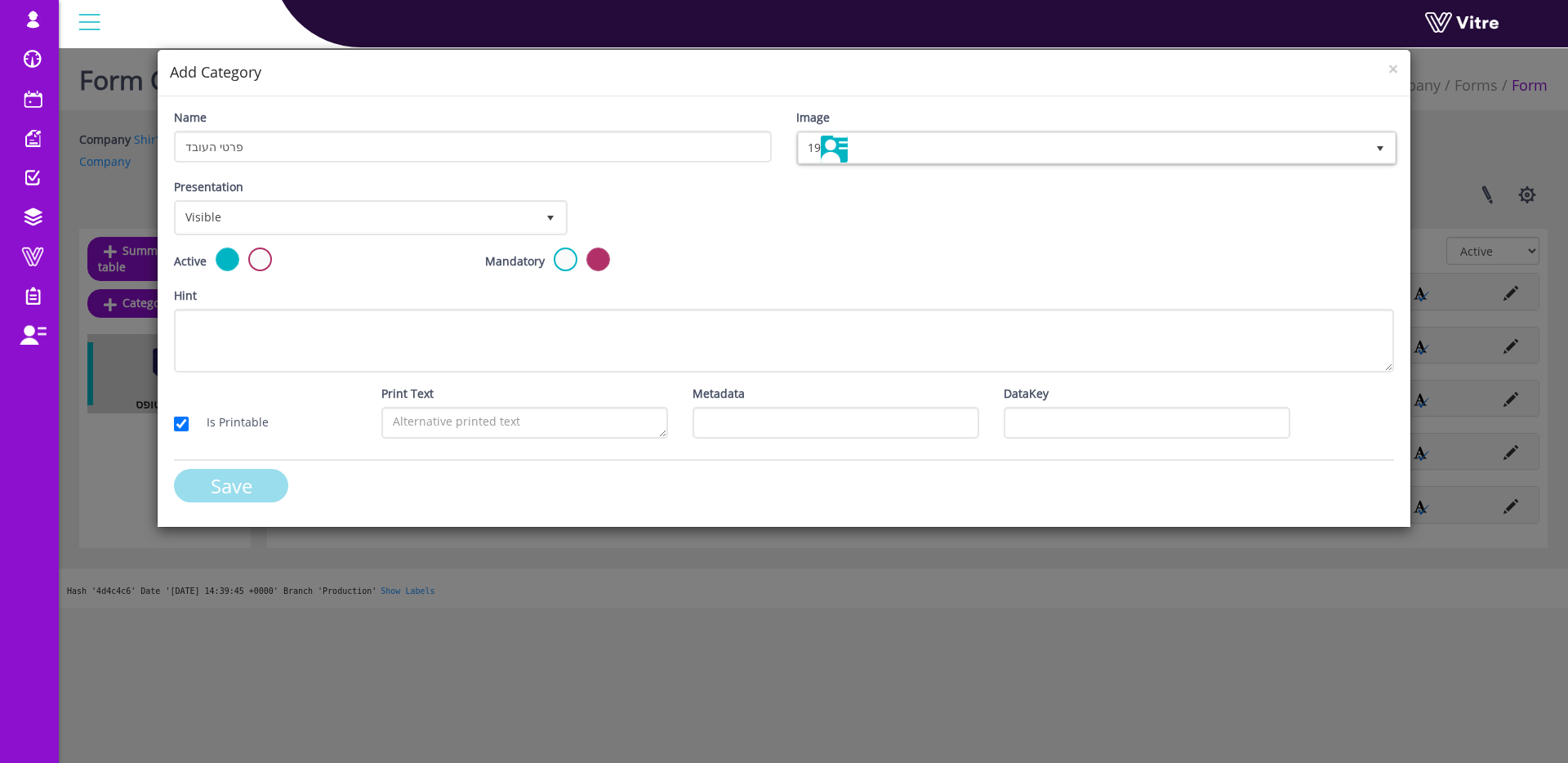
click at [248, 480] on input "Save" at bounding box center [231, 486] width 115 height 34
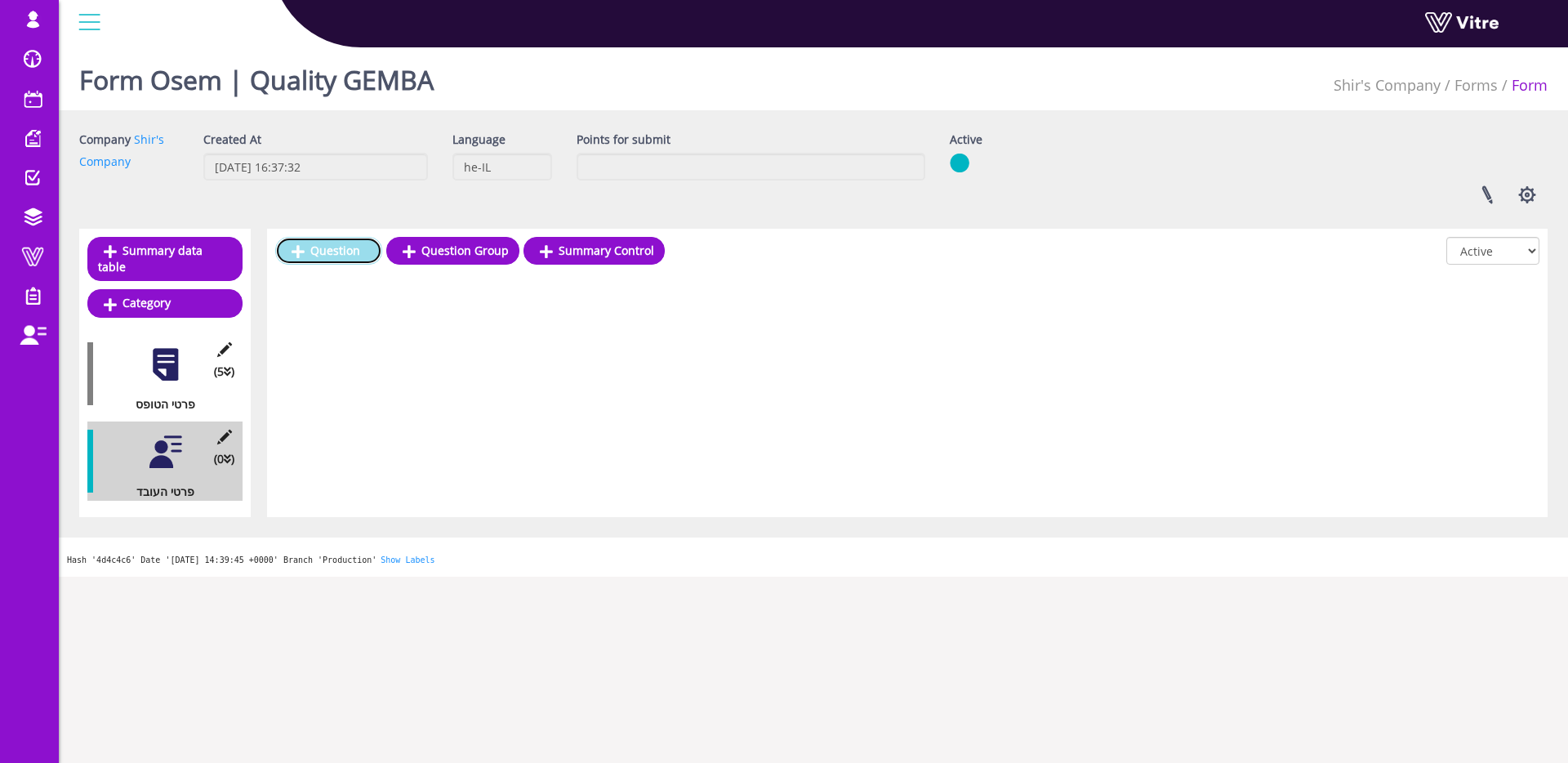
click at [327, 253] on link "Question" at bounding box center [328, 250] width 107 height 28
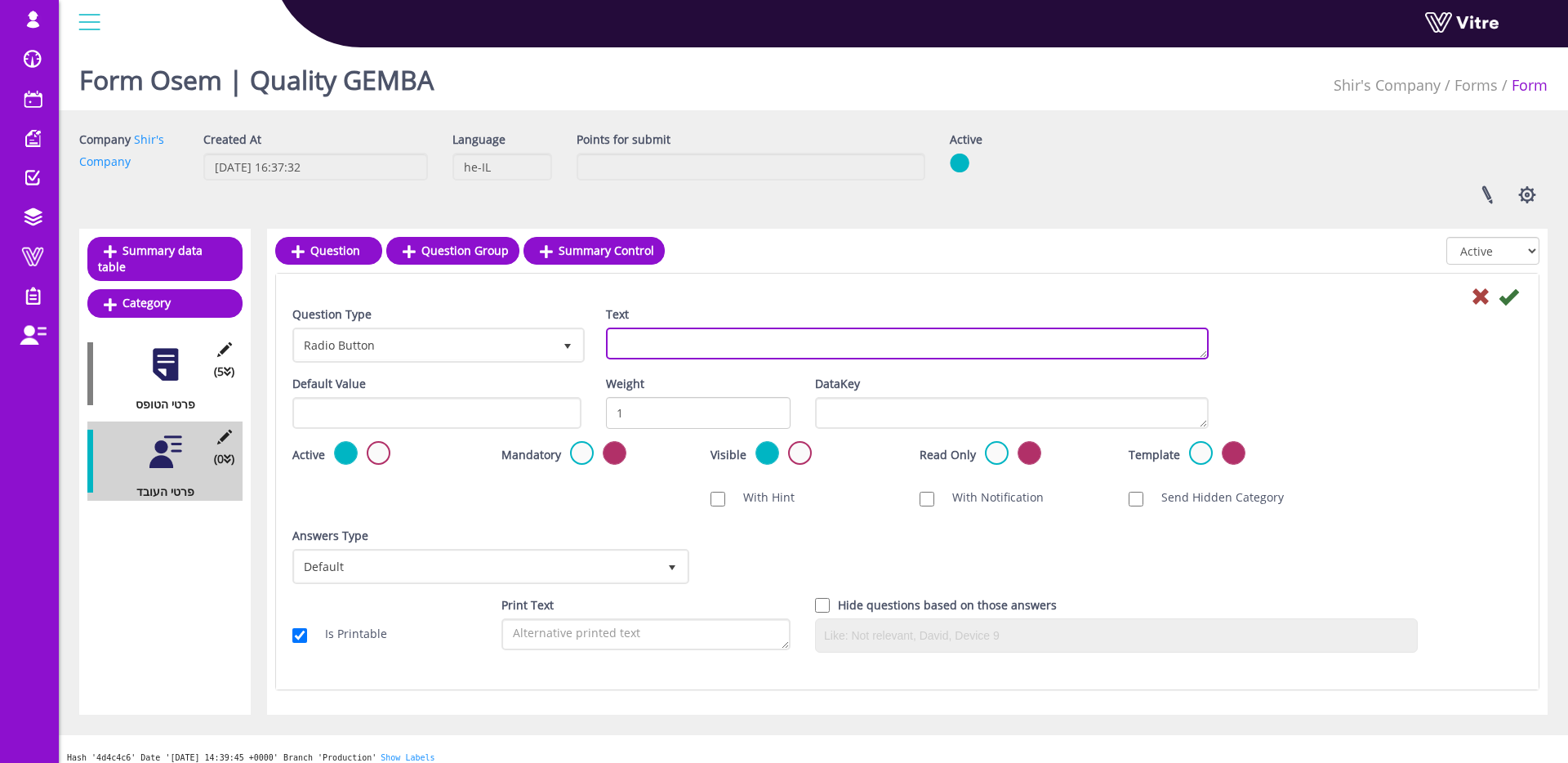
click at [659, 330] on textarea "Text" at bounding box center [907, 343] width 603 height 32
type textarea "שם העובד"
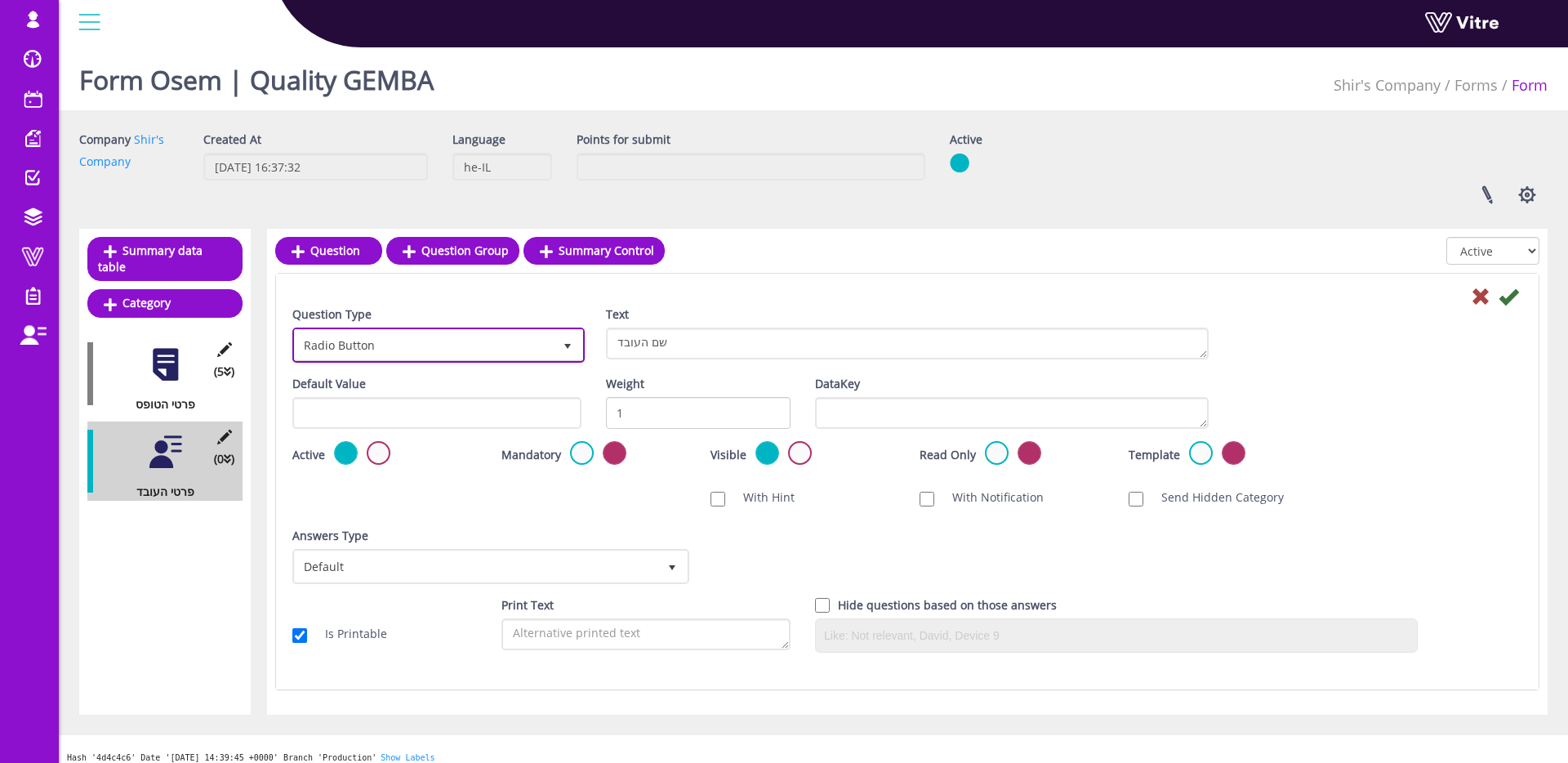
click at [511, 337] on span "Radio Button" at bounding box center [424, 345] width 258 height 30
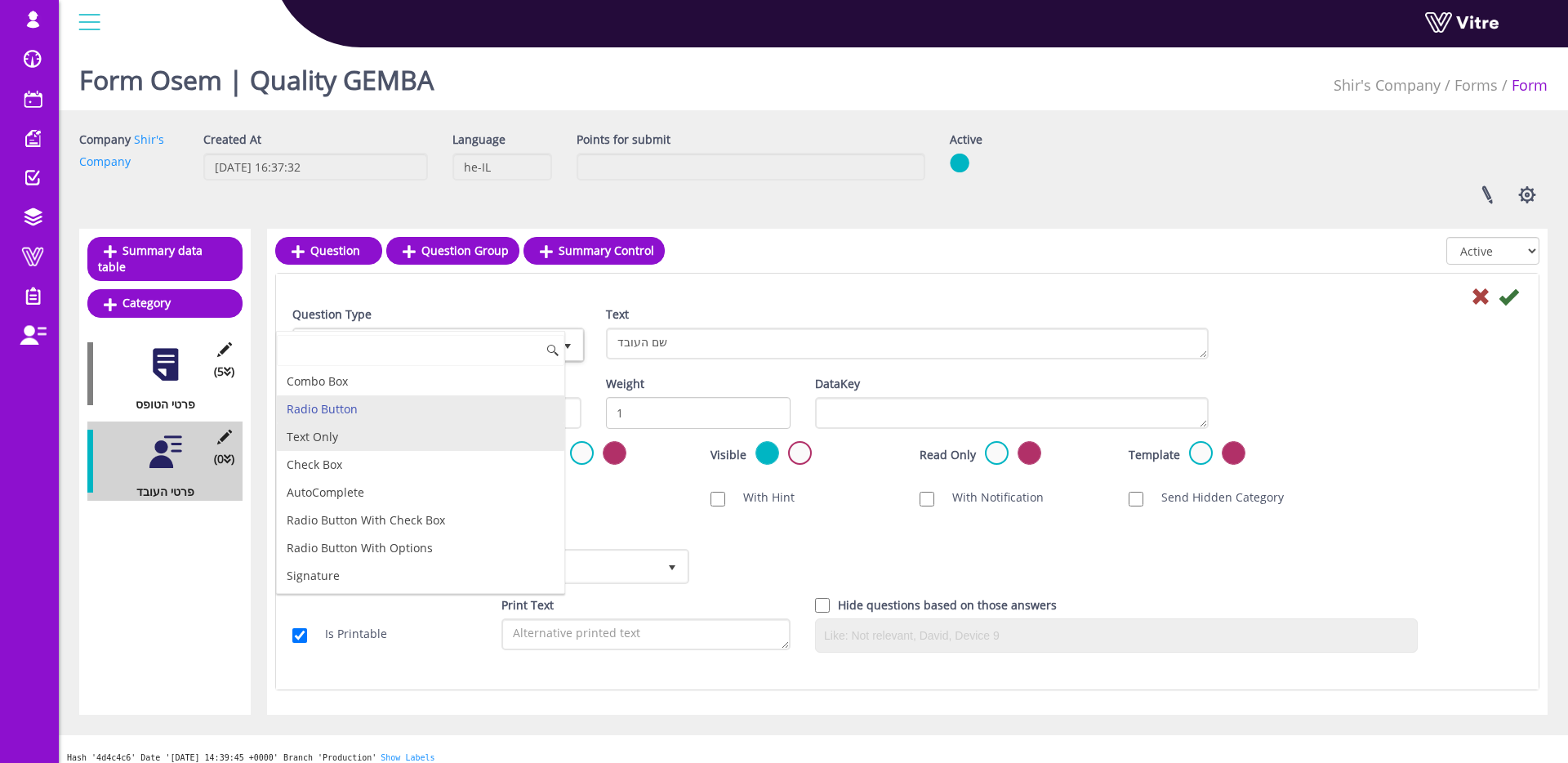
drag, startPoint x: 449, startPoint y: 430, endPoint x: 636, endPoint y: 405, distance: 188.7
click at [449, 430] on li "Text Only" at bounding box center [421, 436] width 288 height 28
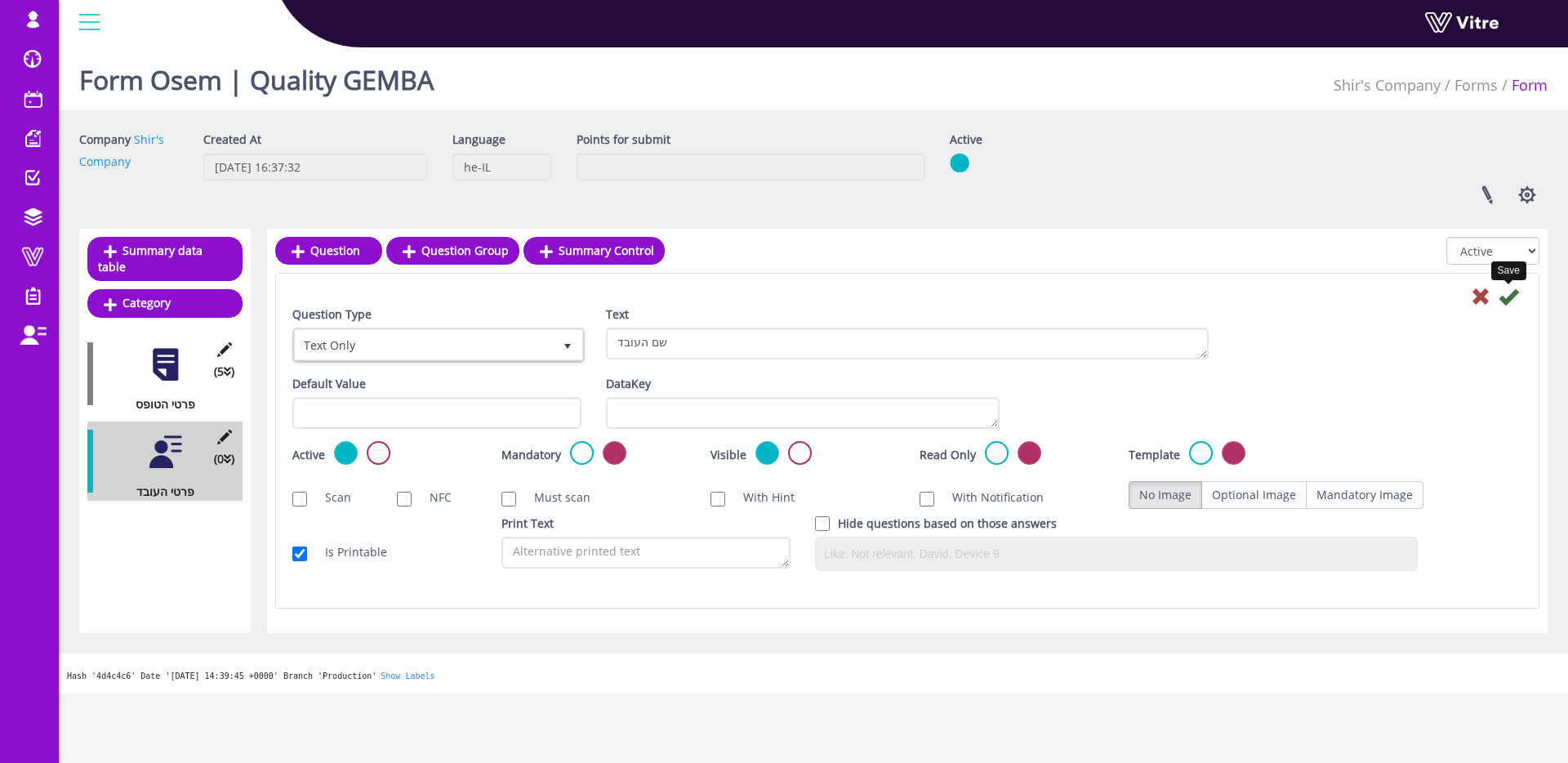
drag, startPoint x: 1514, startPoint y: 299, endPoint x: 1376, endPoint y: 314, distance: 138.8
click at [1514, 299] on icon at bounding box center [1508, 297] width 19 height 19
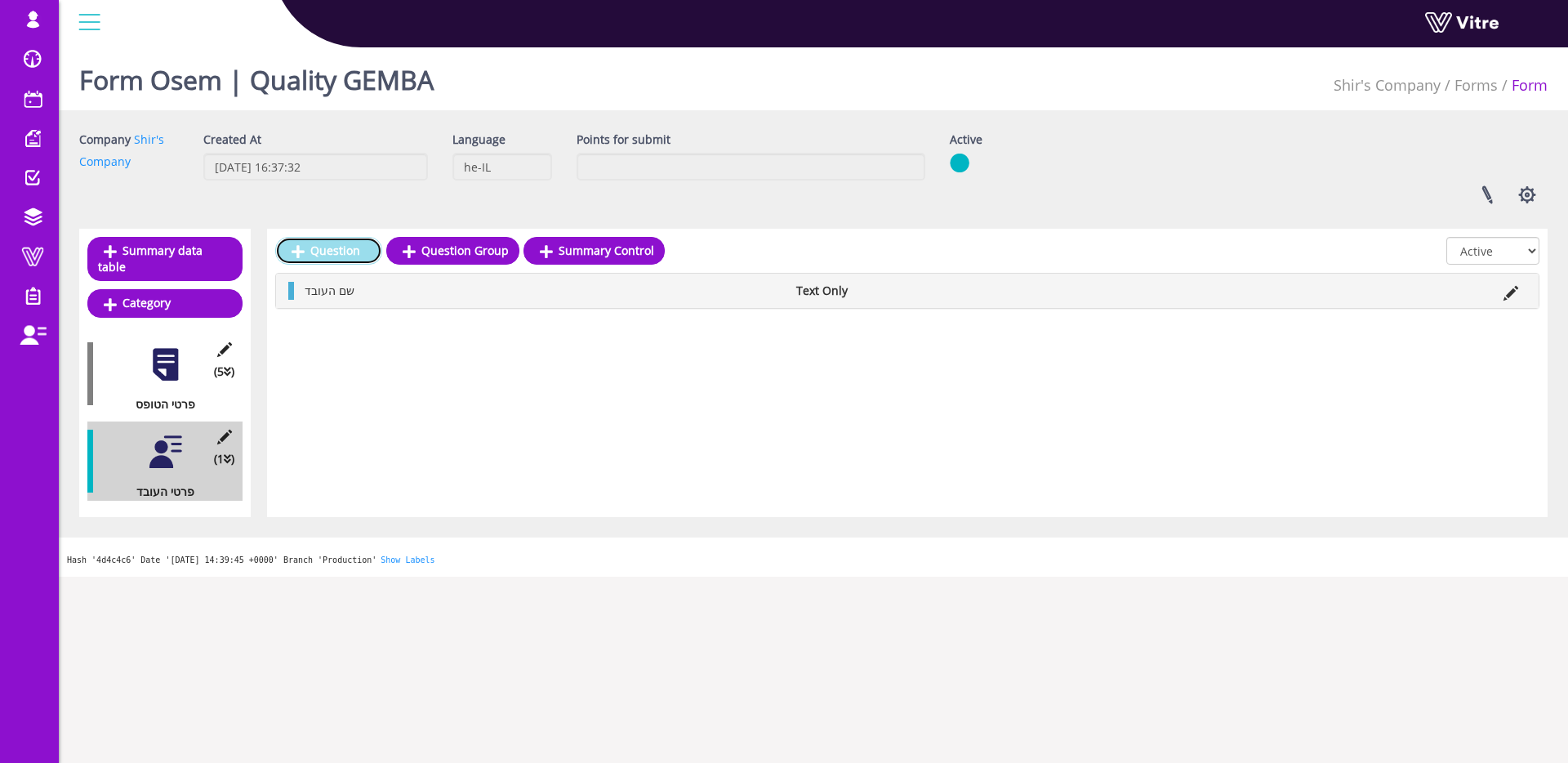
click at [315, 255] on link "Question" at bounding box center [328, 250] width 107 height 28
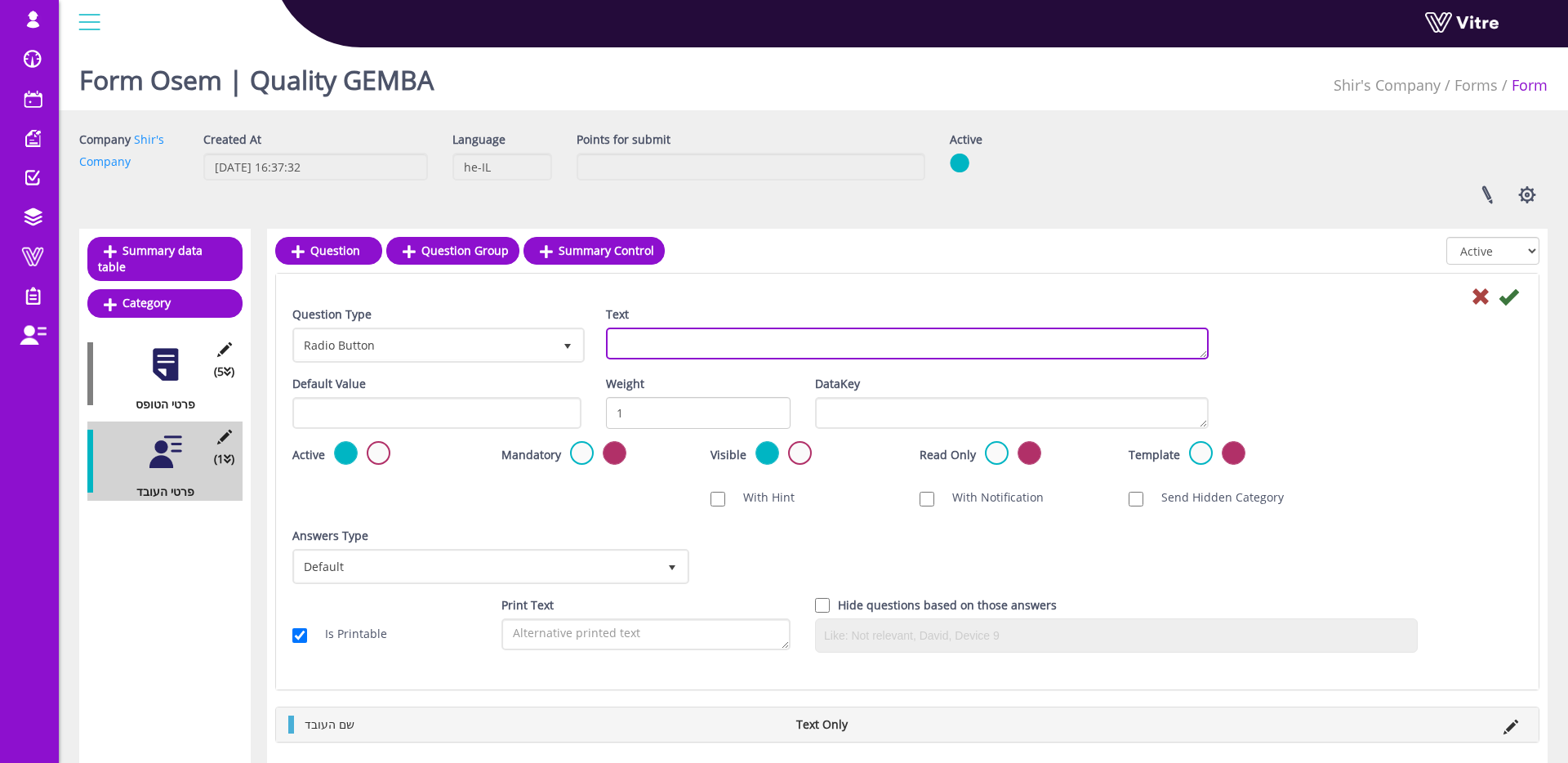
click at [670, 346] on textarea "Text" at bounding box center [907, 343] width 603 height 32
type textarea "המחלקה בה מבוצעת הגמבה"
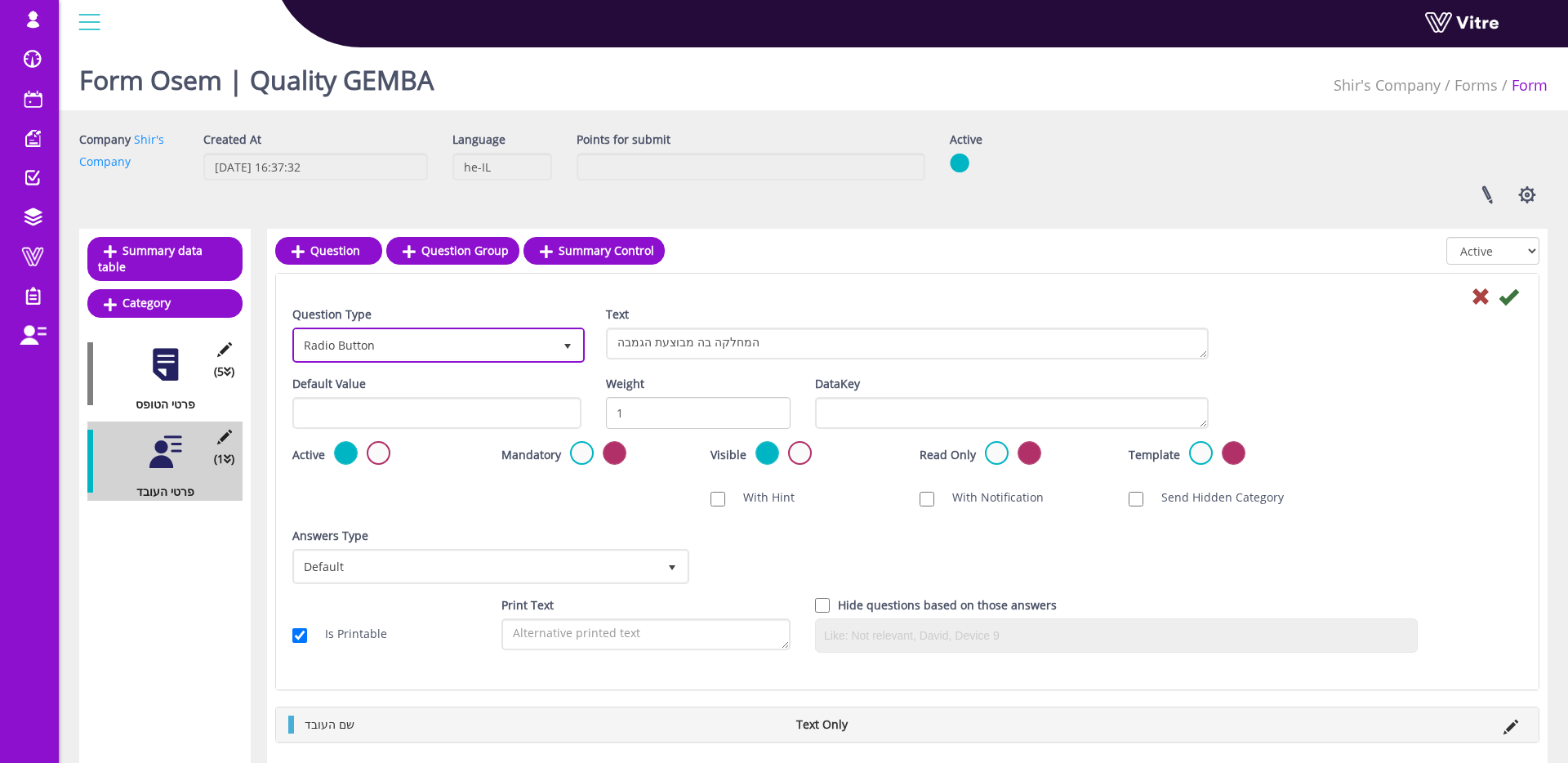
click at [581, 336] on span "select" at bounding box center [567, 345] width 30 height 30
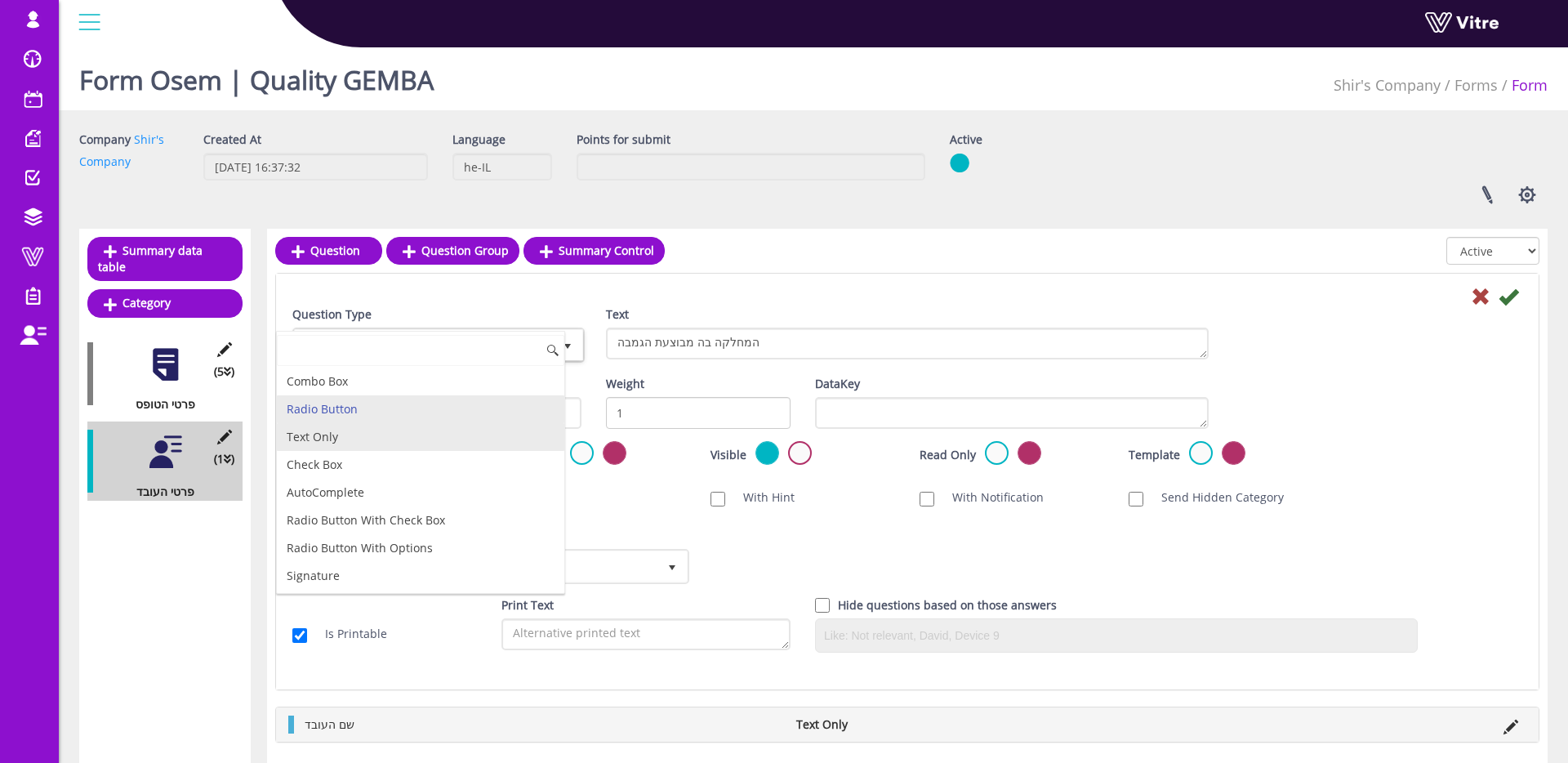
click at [413, 437] on li "Text Only" at bounding box center [421, 436] width 288 height 28
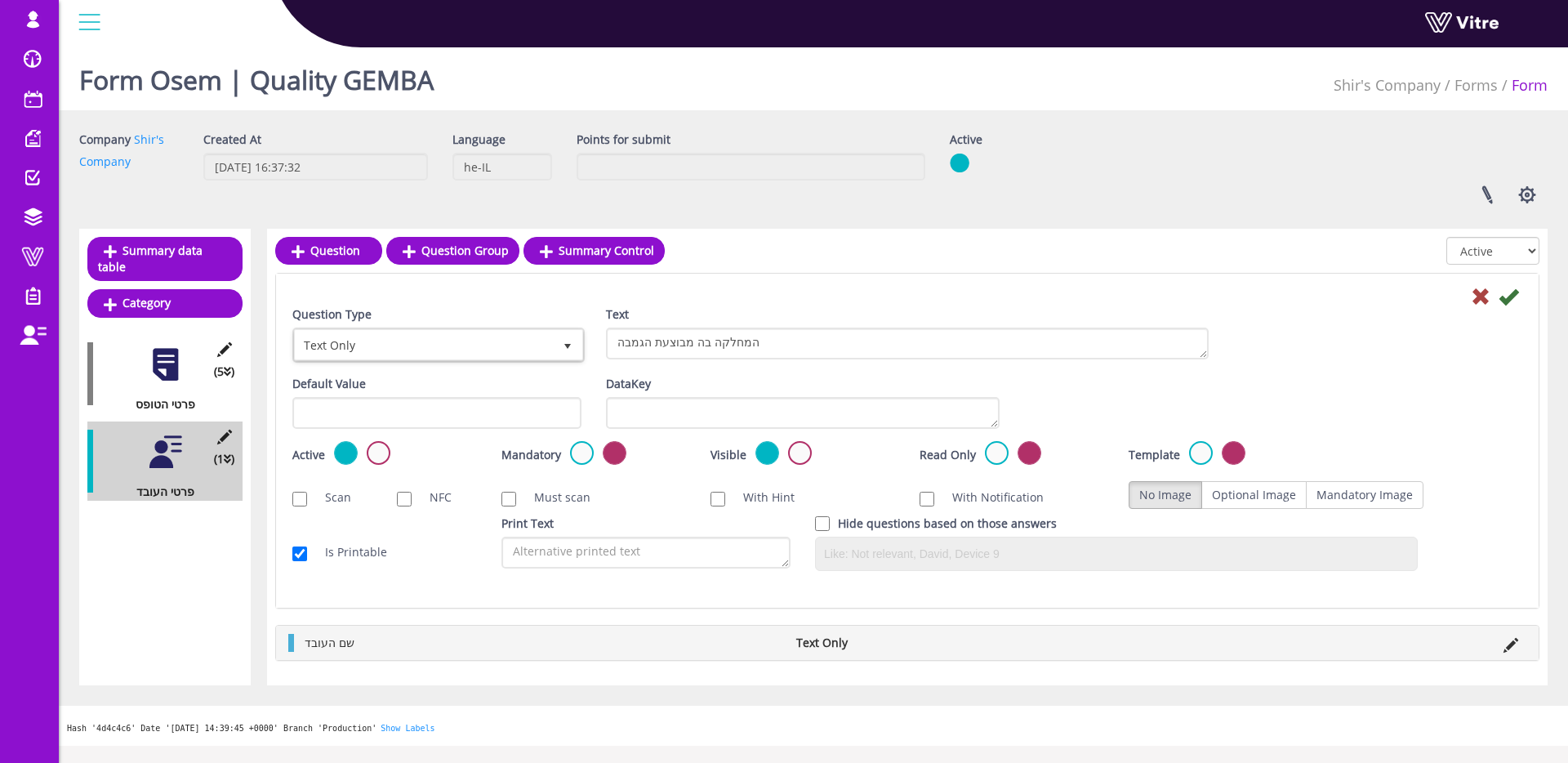
click at [1511, 294] on icon at bounding box center [1508, 297] width 19 height 19
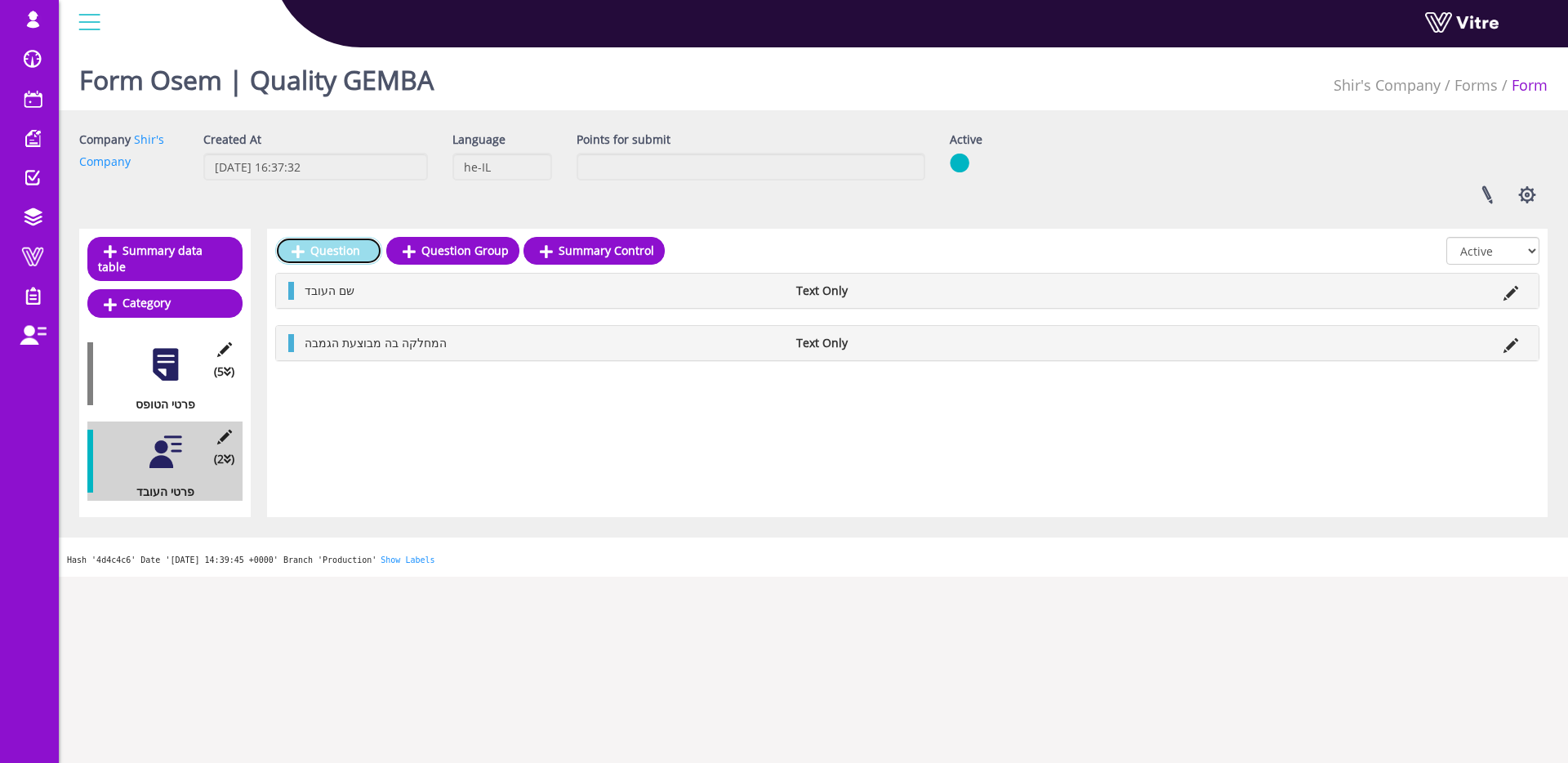
click at [353, 250] on link "Question" at bounding box center [328, 250] width 107 height 28
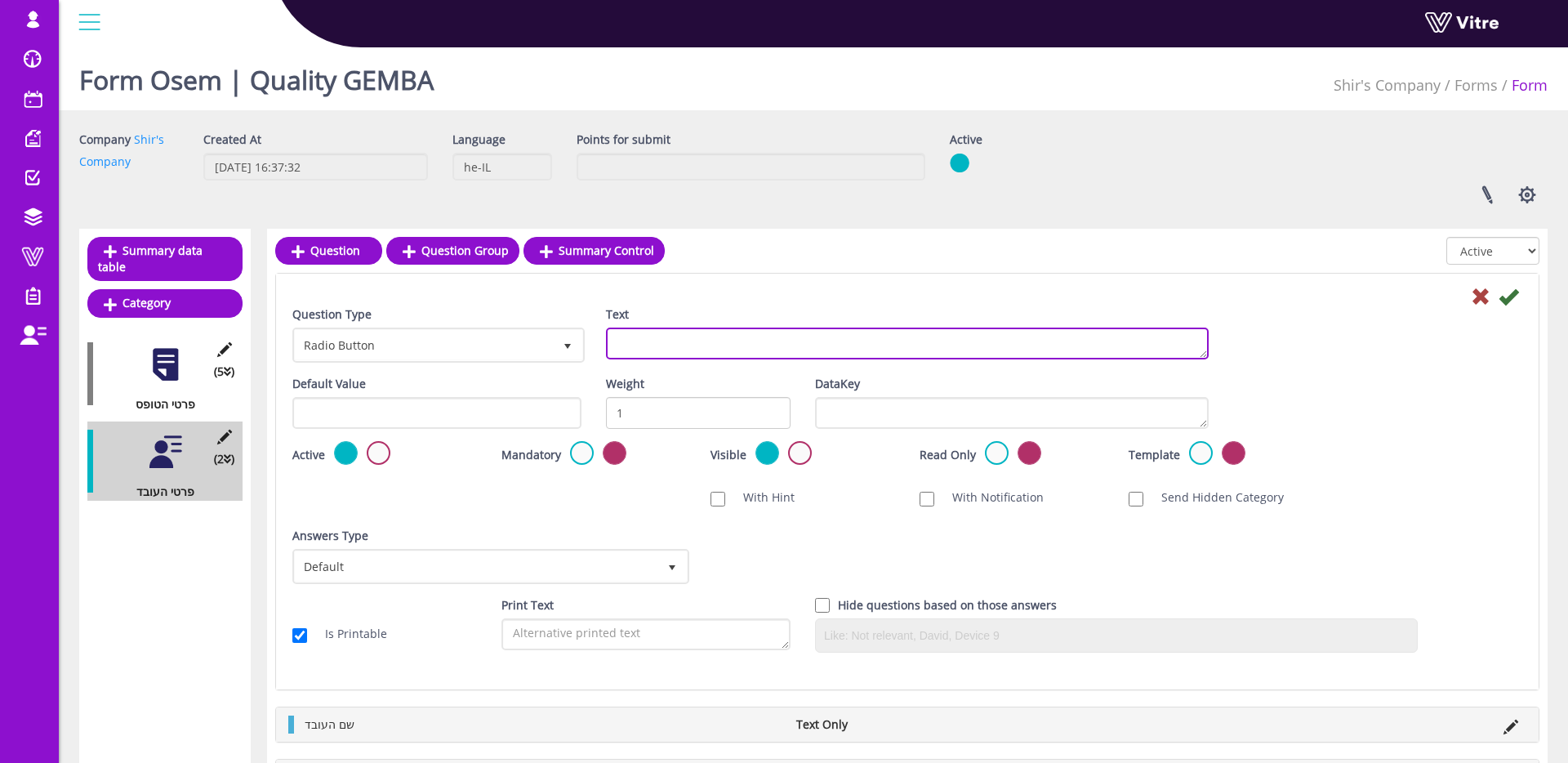
click at [661, 328] on textarea "Text" at bounding box center [907, 343] width 603 height 32
type textarea "מהו תחום הגמבה ?"
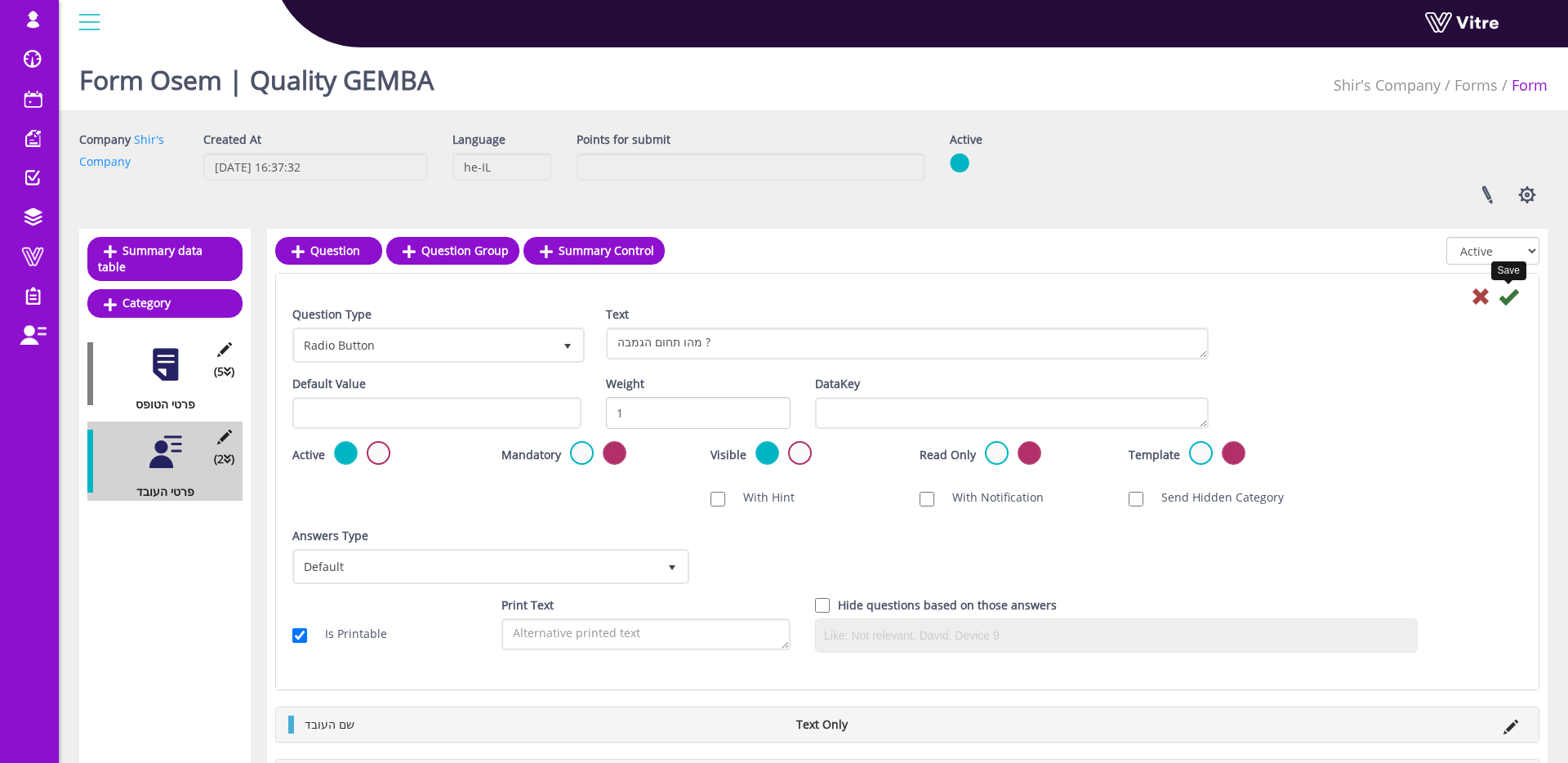
click at [1508, 294] on icon at bounding box center [1508, 297] width 19 height 19
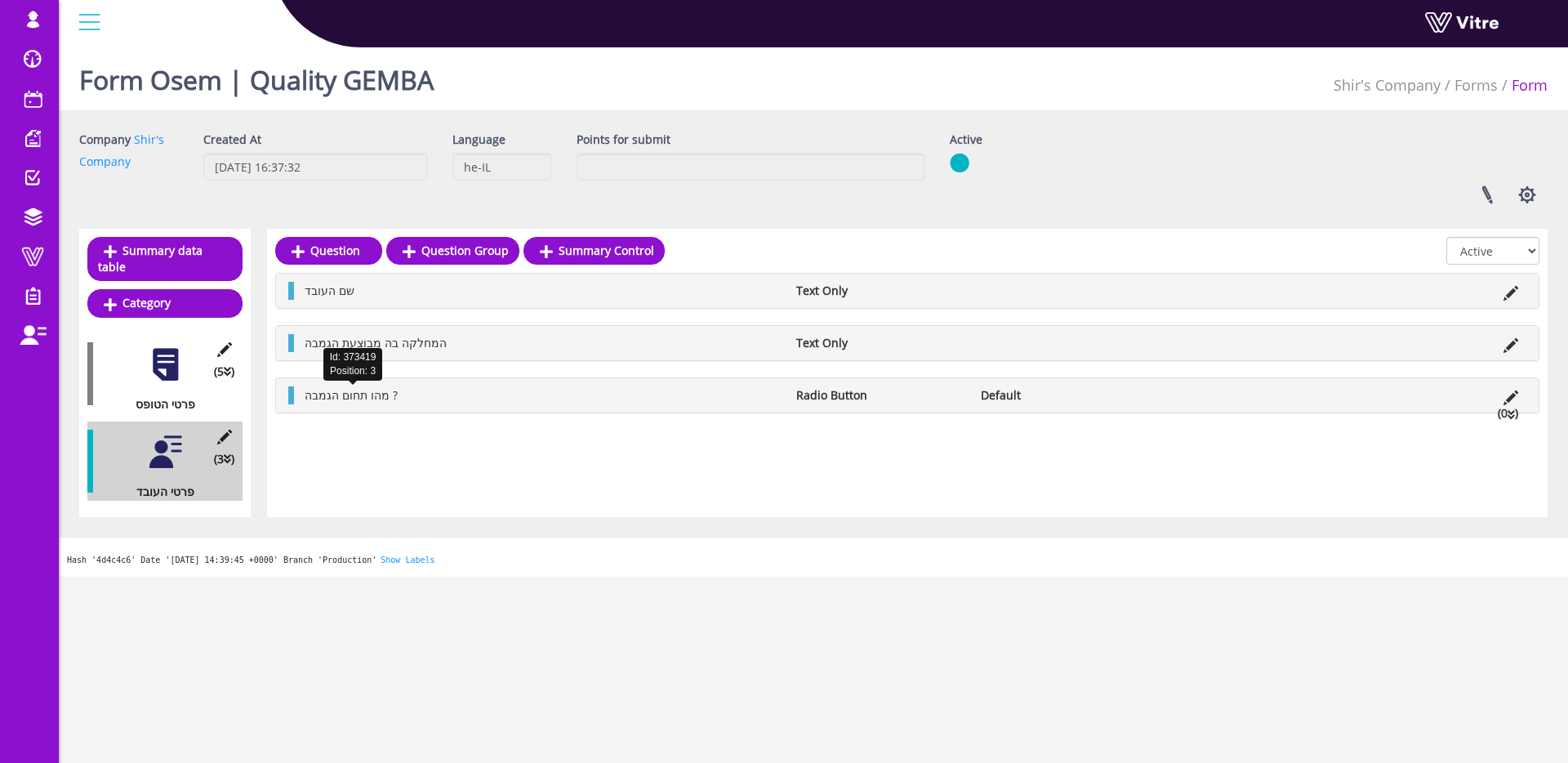
click at [321, 394] on span "מהו תחום הגמבה ?" at bounding box center [351, 395] width 93 height 15
click at [368, 430] on link "Answer" at bounding box center [350, 434] width 107 height 28
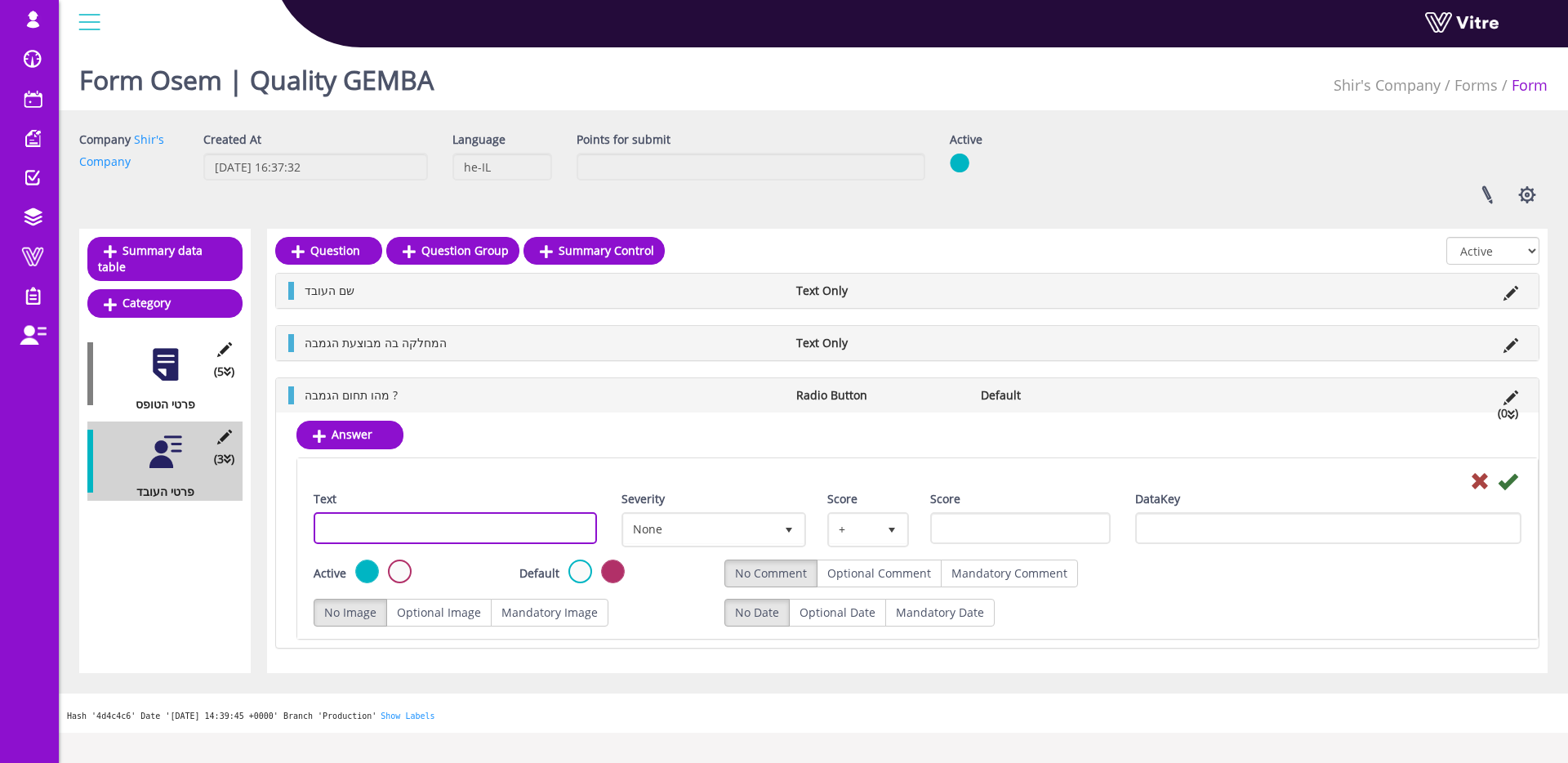
click at [419, 519] on input "Text" at bounding box center [456, 528] width 283 height 32
type input "בטיחות"
click at [1515, 484] on icon at bounding box center [1507, 481] width 19 height 19
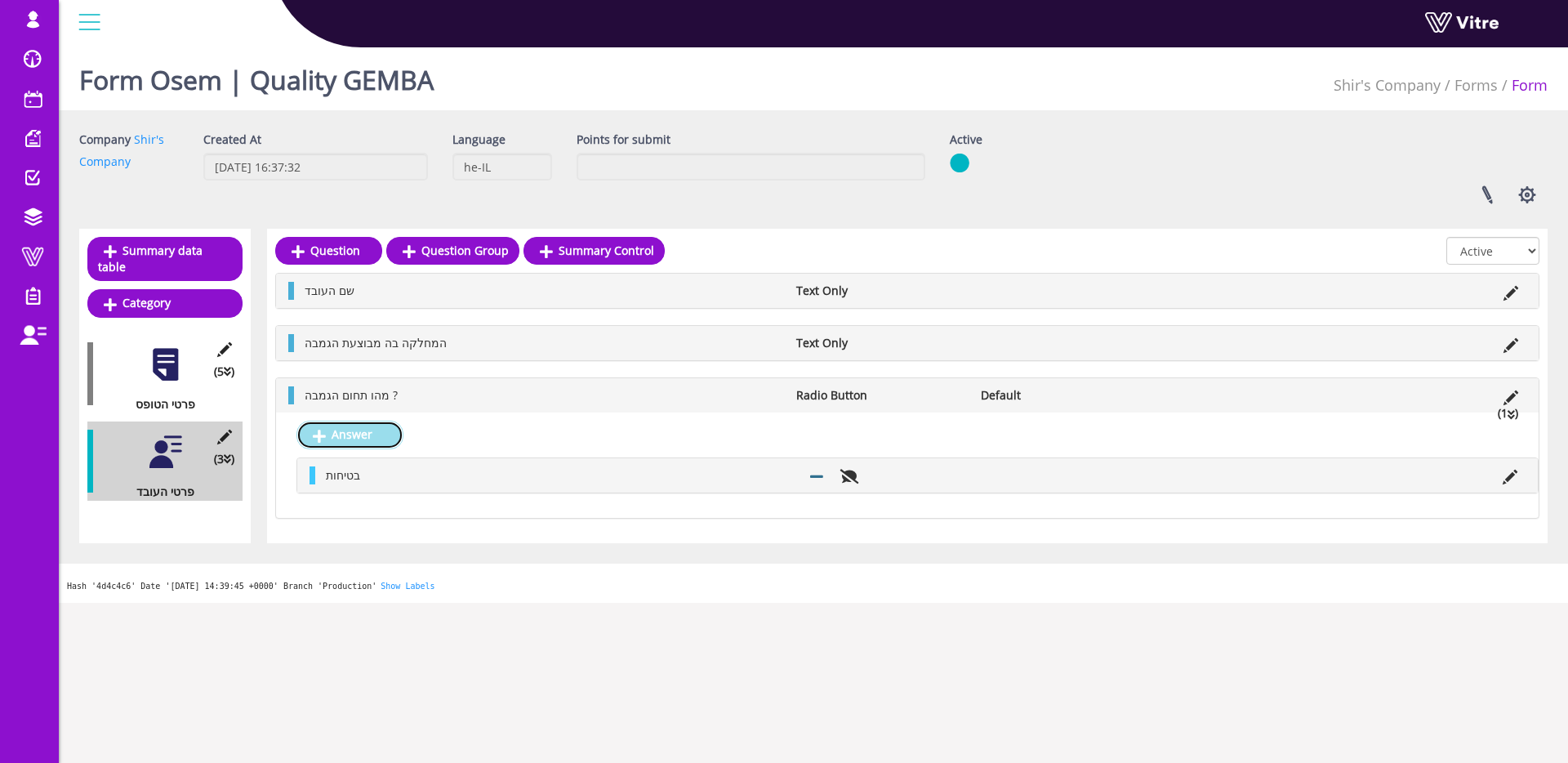
click at [362, 434] on link "Answer" at bounding box center [350, 434] width 107 height 28
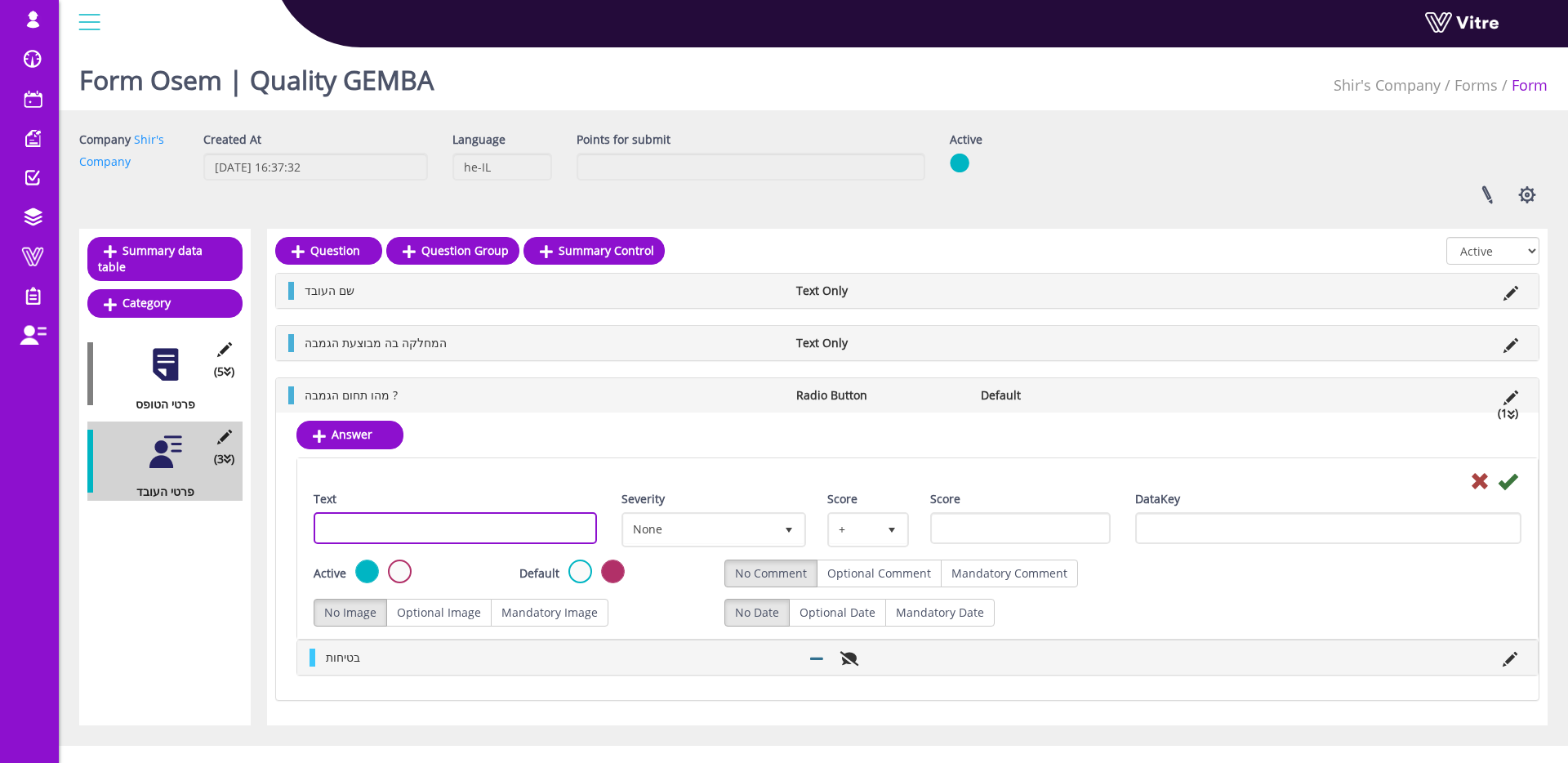
click at [562, 514] on input "Text" at bounding box center [456, 528] width 283 height 32
type input "ר"
type input "איכות - GMP"
click at [1512, 479] on icon at bounding box center [1507, 481] width 19 height 19
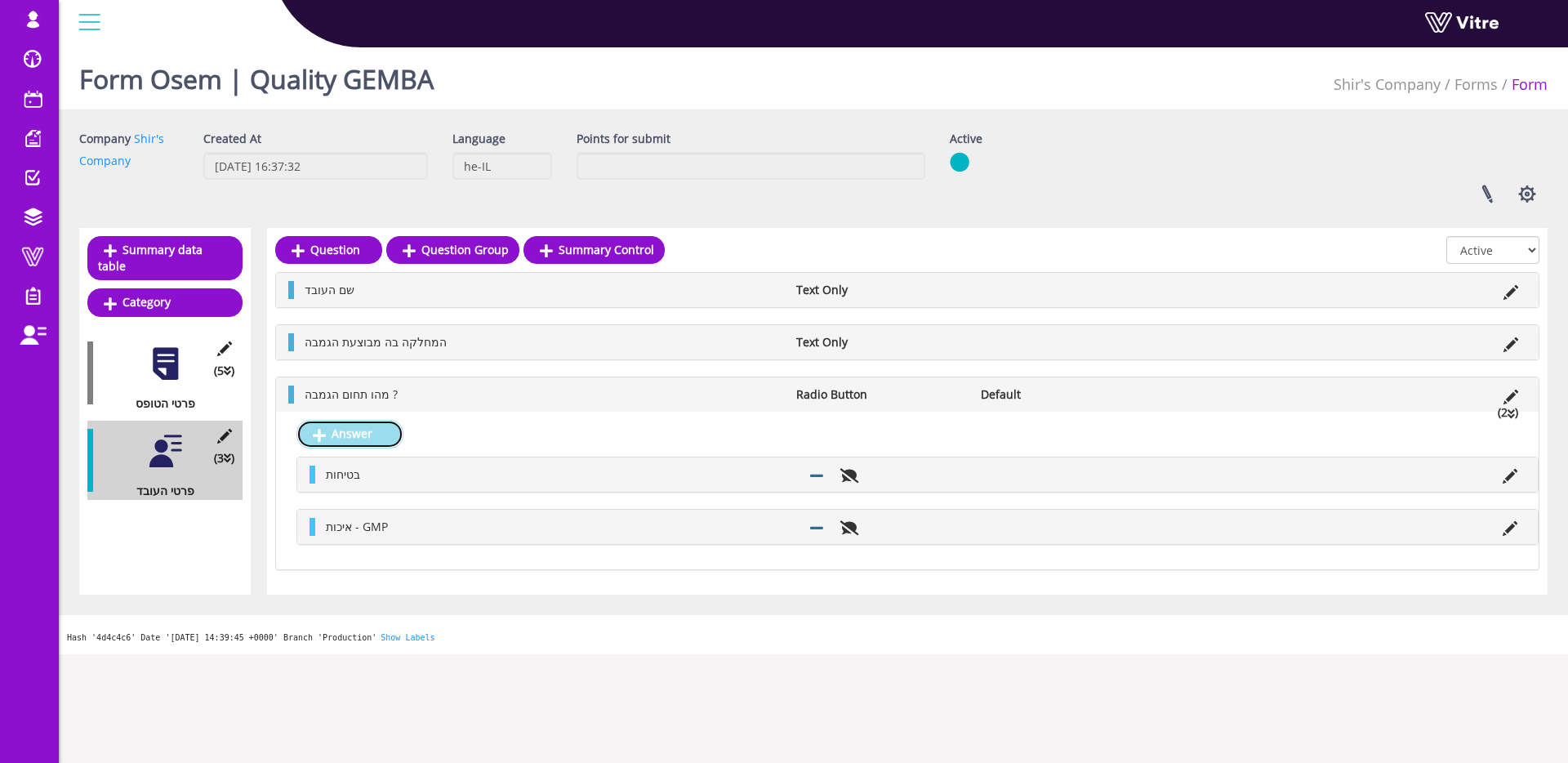
click at [378, 432] on link "Answer" at bounding box center [350, 434] width 107 height 28
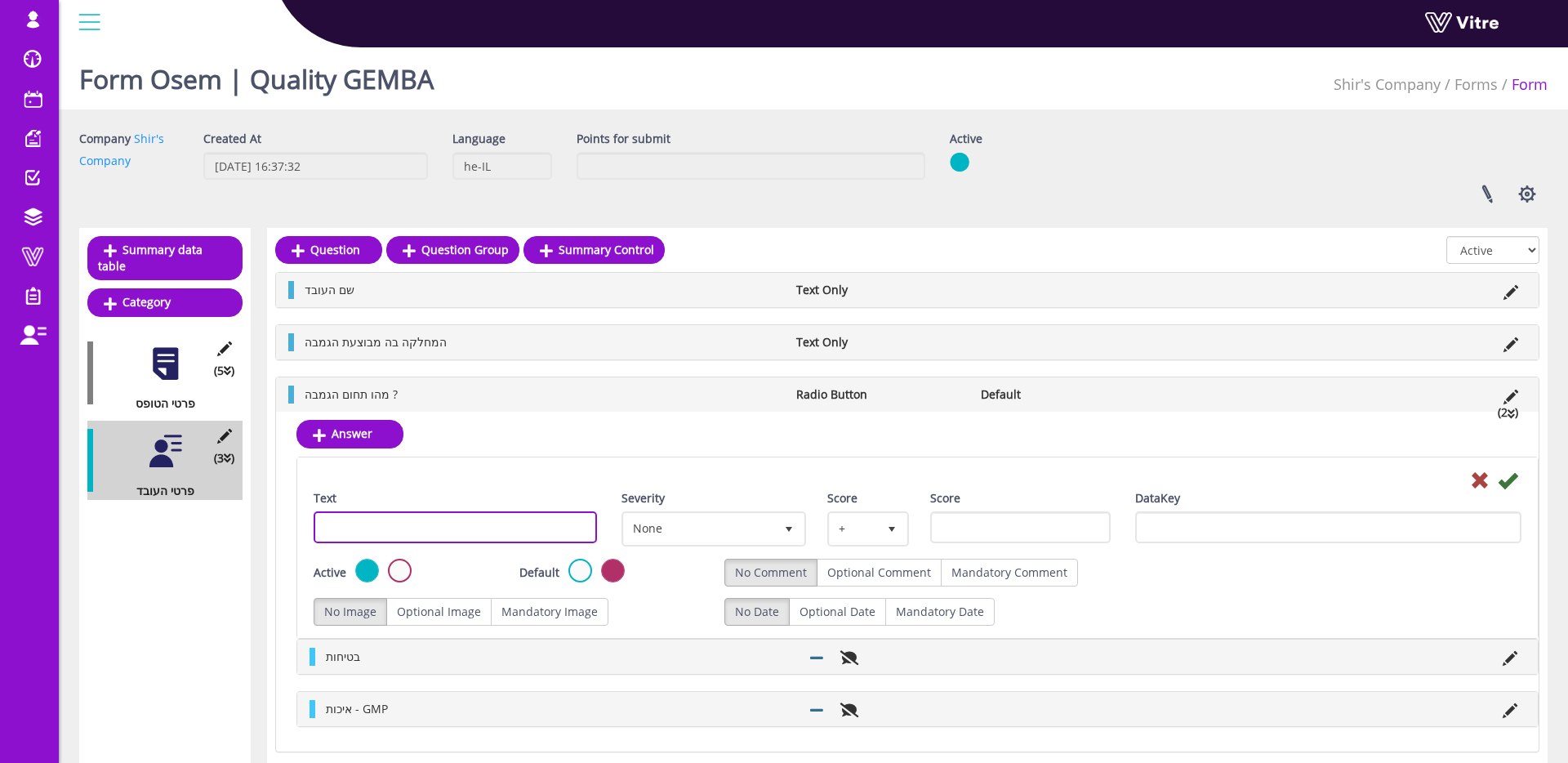
click at [475, 517] on input "Text" at bounding box center [456, 527] width 283 height 32
type input "t"
type input "איכות - QMS"
click at [1514, 476] on icon at bounding box center [1507, 481] width 19 height 19
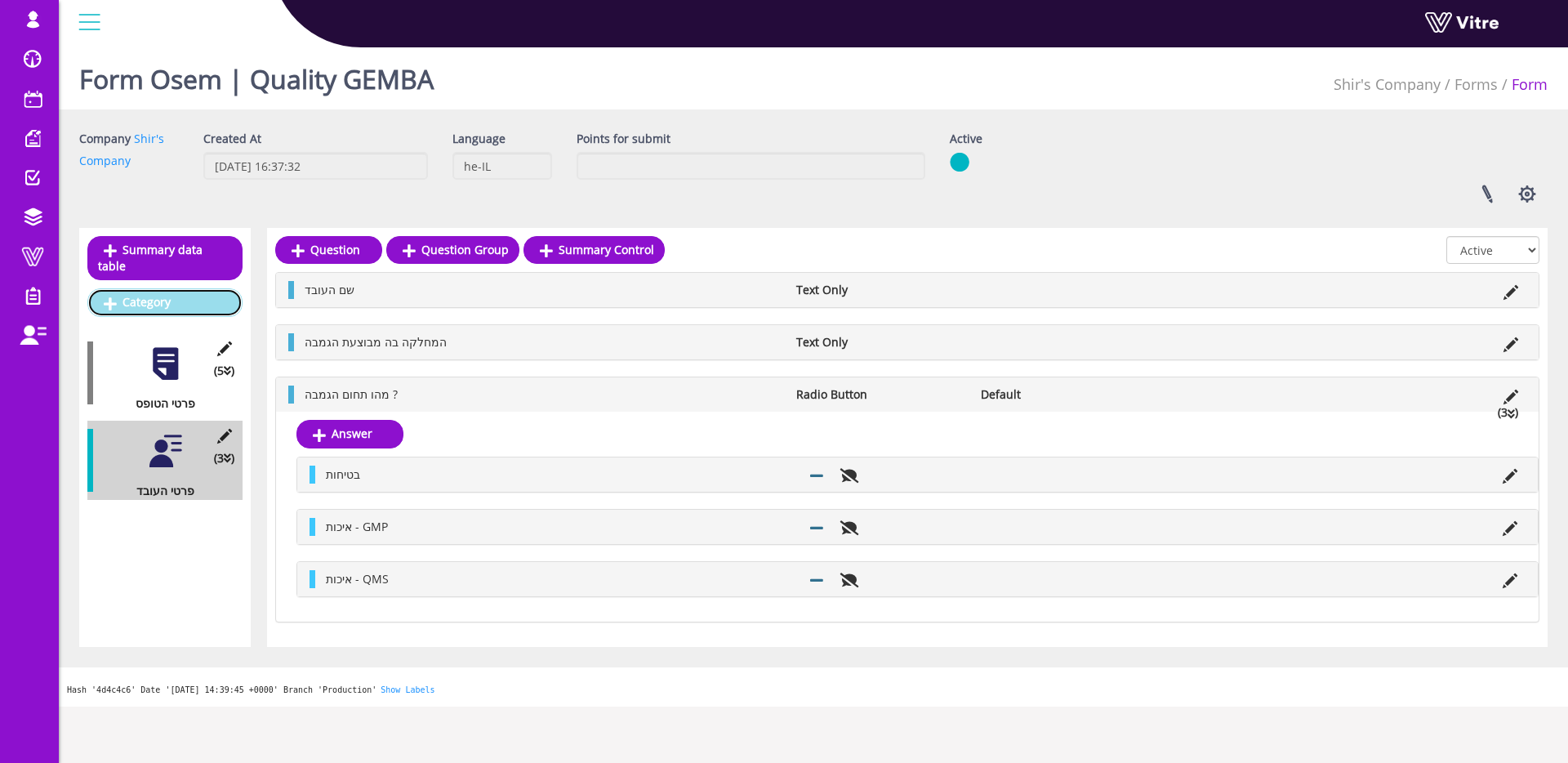
click at [154, 305] on link "Category" at bounding box center [165, 302] width 155 height 28
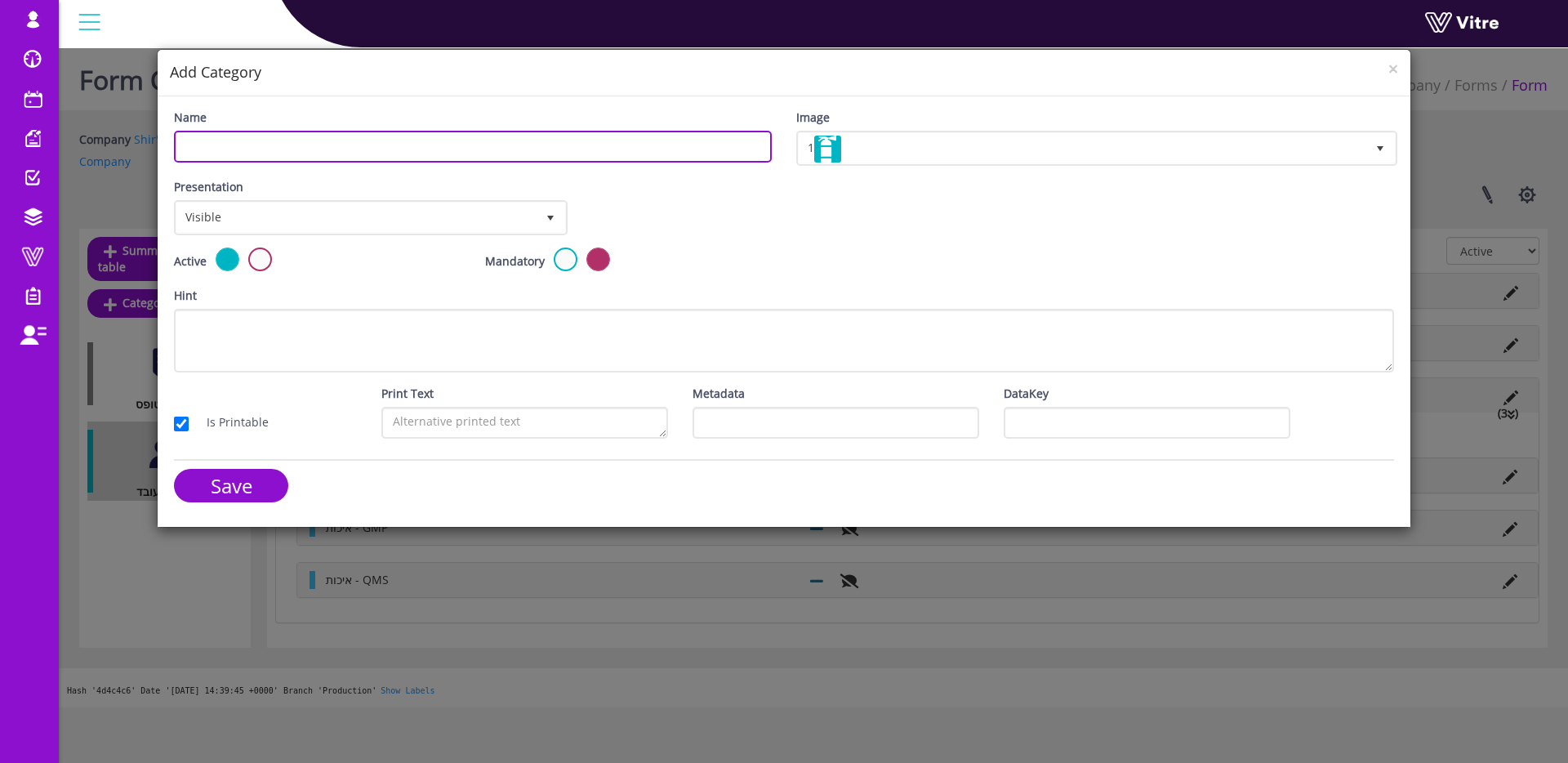
click at [248, 145] on input "Name" at bounding box center [473, 146] width 598 height 32
type input "t"
click at [248, 145] on input "איכות - GMP" at bounding box center [473, 146] width 598 height 32
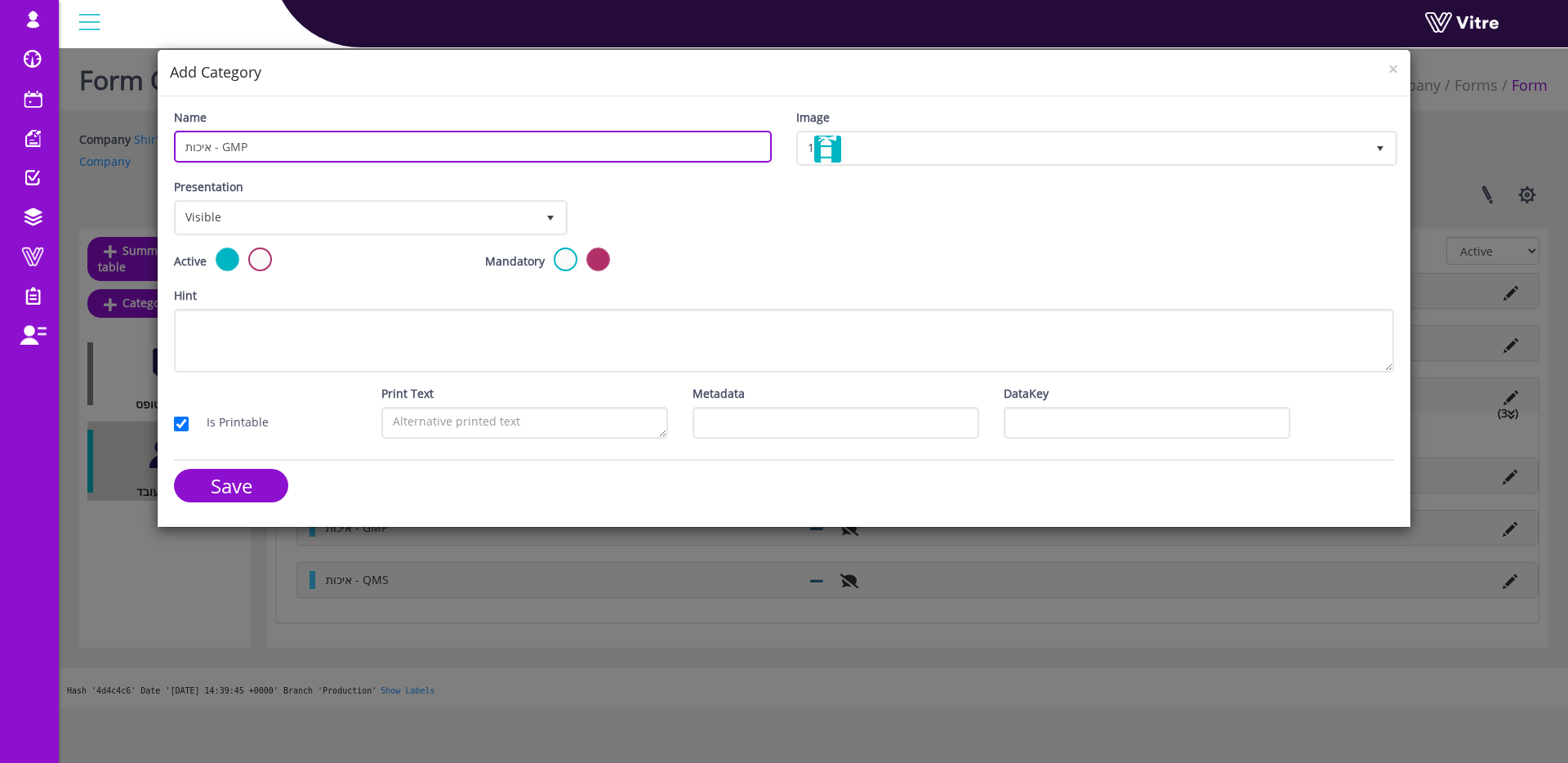
click at [240, 145] on input "איכות - GMP" at bounding box center [473, 146] width 598 height 32
click at [245, 145] on input "איכות - GMP" at bounding box center [473, 146] width 598 height 32
type input "איכות - QMS"
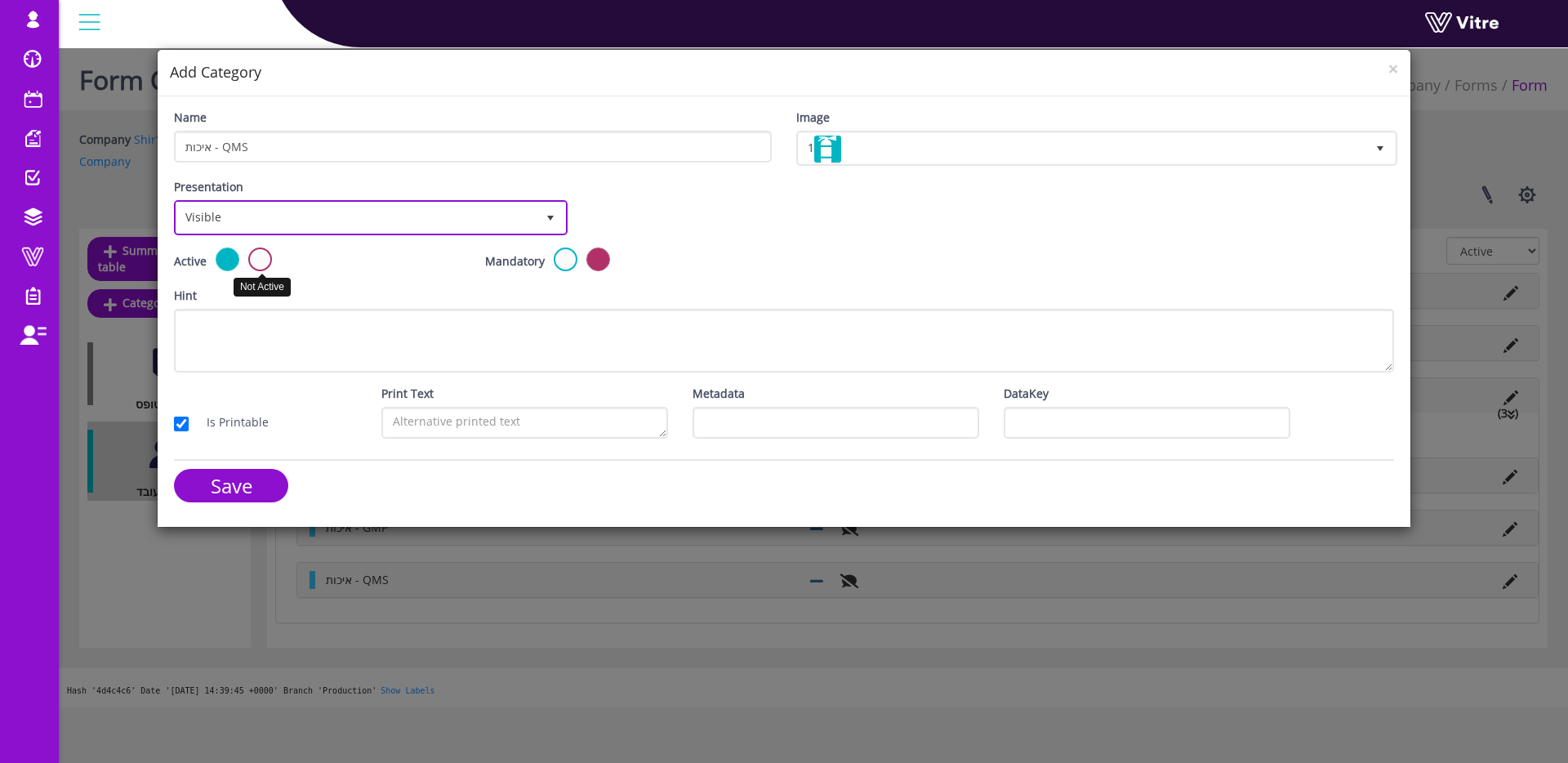
click at [248, 218] on span "Visible" at bounding box center [355, 217] width 359 height 30
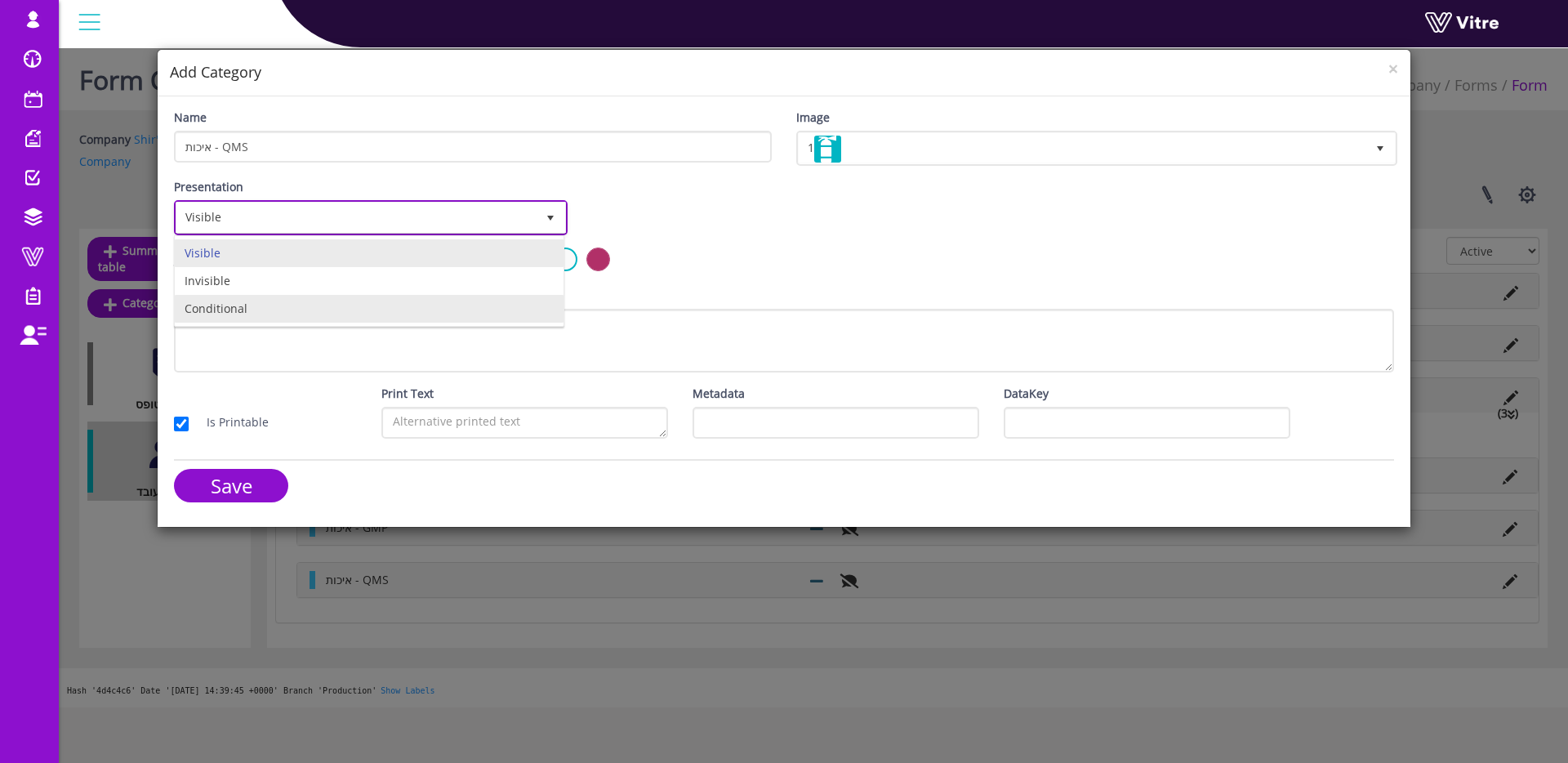
click at [247, 300] on li "Conditional" at bounding box center [369, 308] width 389 height 28
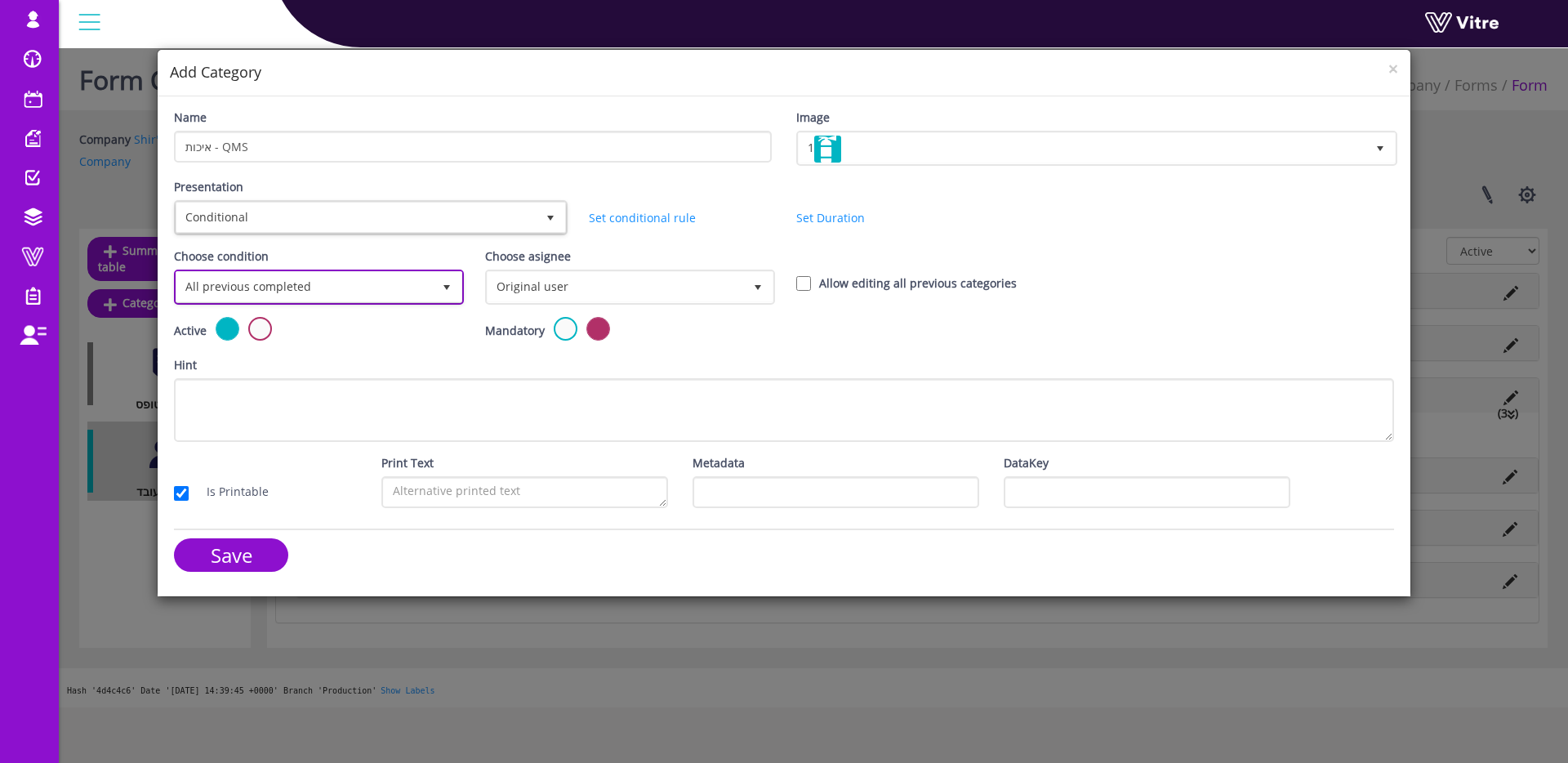
click at [309, 295] on span "All previous completed" at bounding box center [303, 286] width 255 height 30
click at [305, 349] on li "Based on answer" at bounding box center [317, 350] width 285 height 28
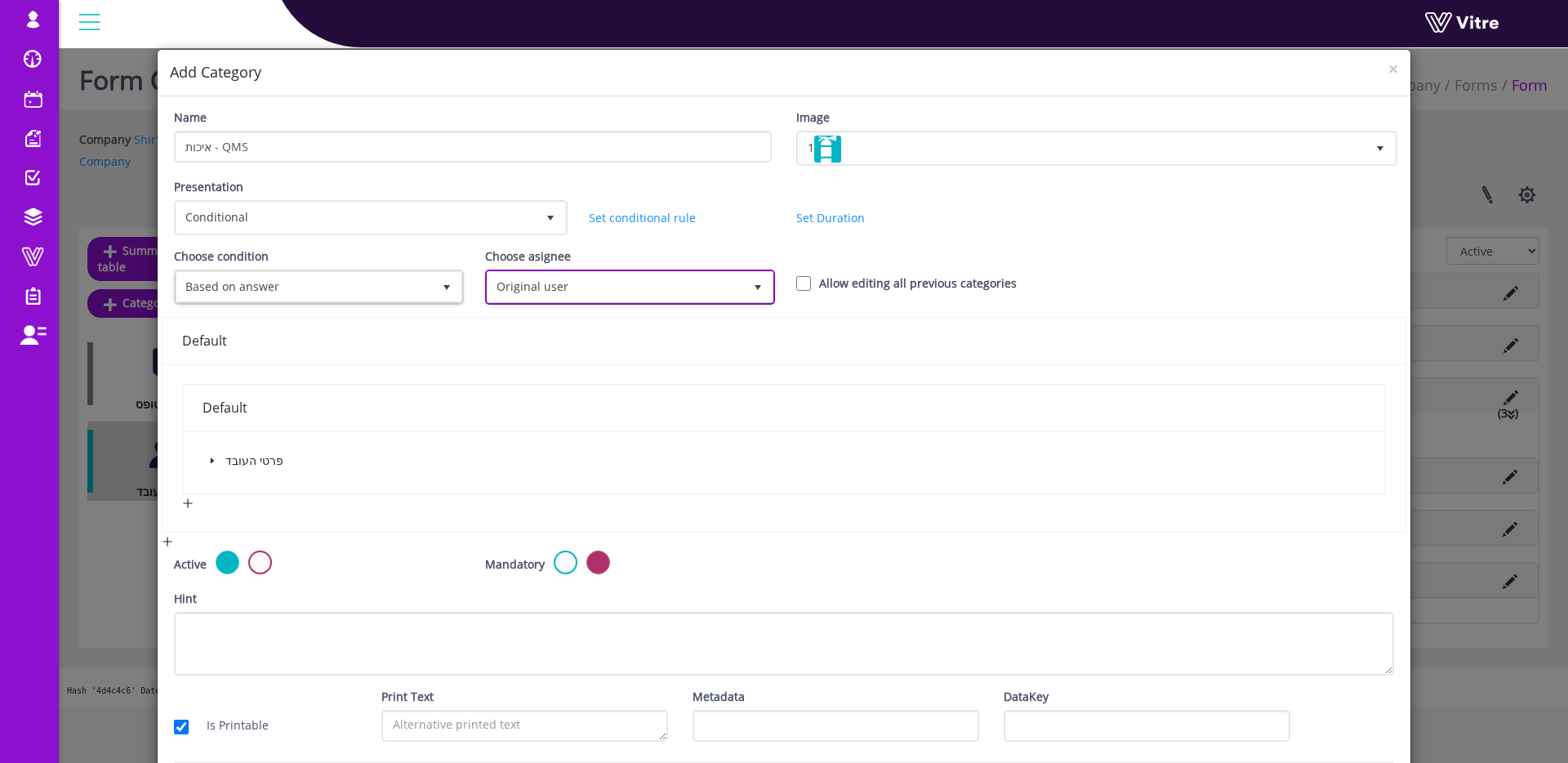
drag, startPoint x: 578, startPoint y: 288, endPoint x: 575, endPoint y: 379, distance: 91.0
click at [577, 288] on span "Original user" at bounding box center [614, 286] width 255 height 30
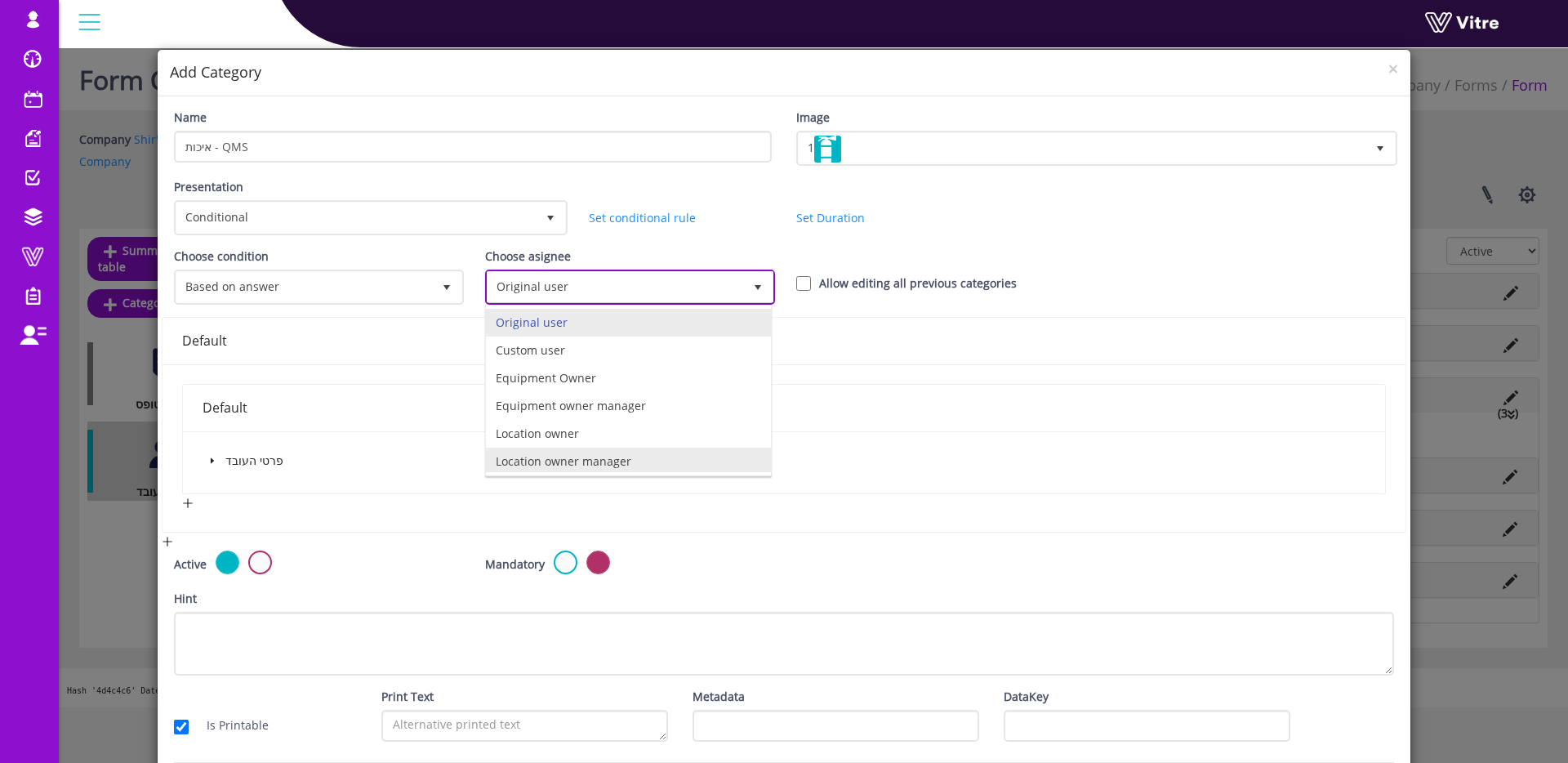
scroll to position [115, 0]
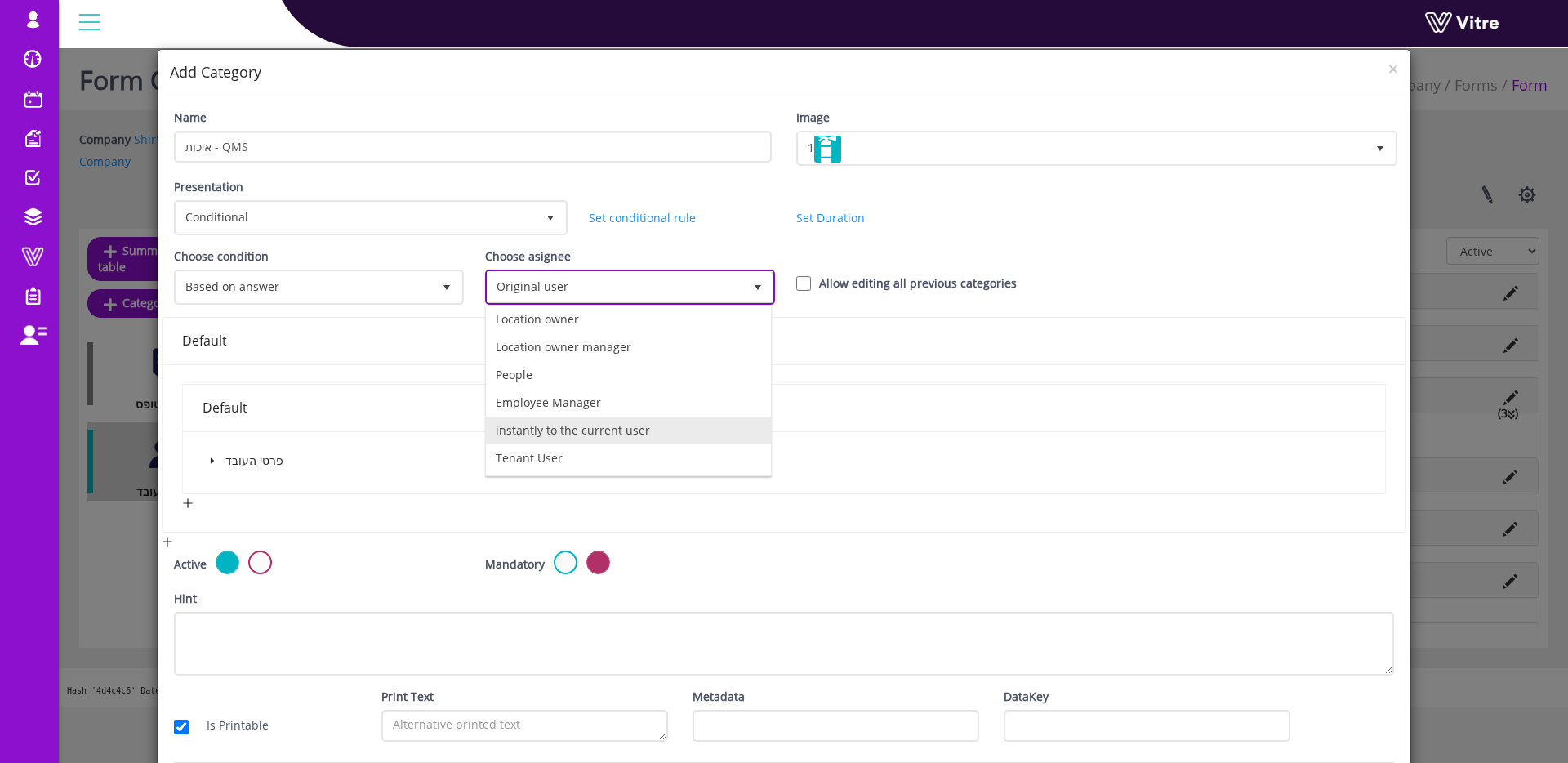
drag, startPoint x: 588, startPoint y: 435, endPoint x: 638, endPoint y: 391, distance: 66.6
click at [591, 433] on li "instantly to the current user" at bounding box center [629, 431] width 285 height 28
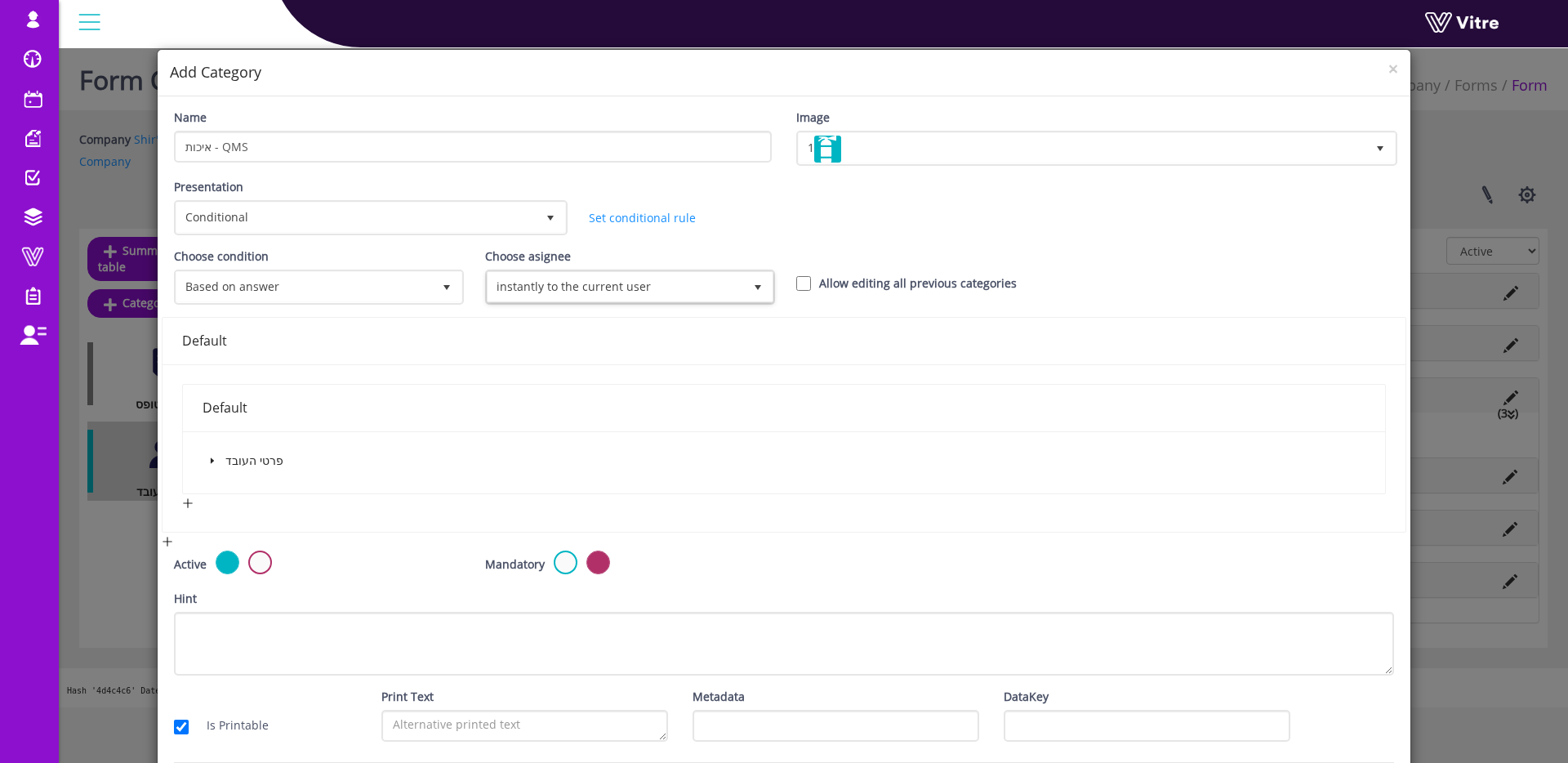
click at [823, 279] on label "Allow editing all previous categories" at bounding box center [918, 283] width 197 height 18
click at [811, 279] on input "Allow editing all previous categories" at bounding box center [803, 283] width 14 height 14
checkbox input "true"
click at [215, 460] on icon "caret-down" at bounding box center [212, 460] width 8 height 8
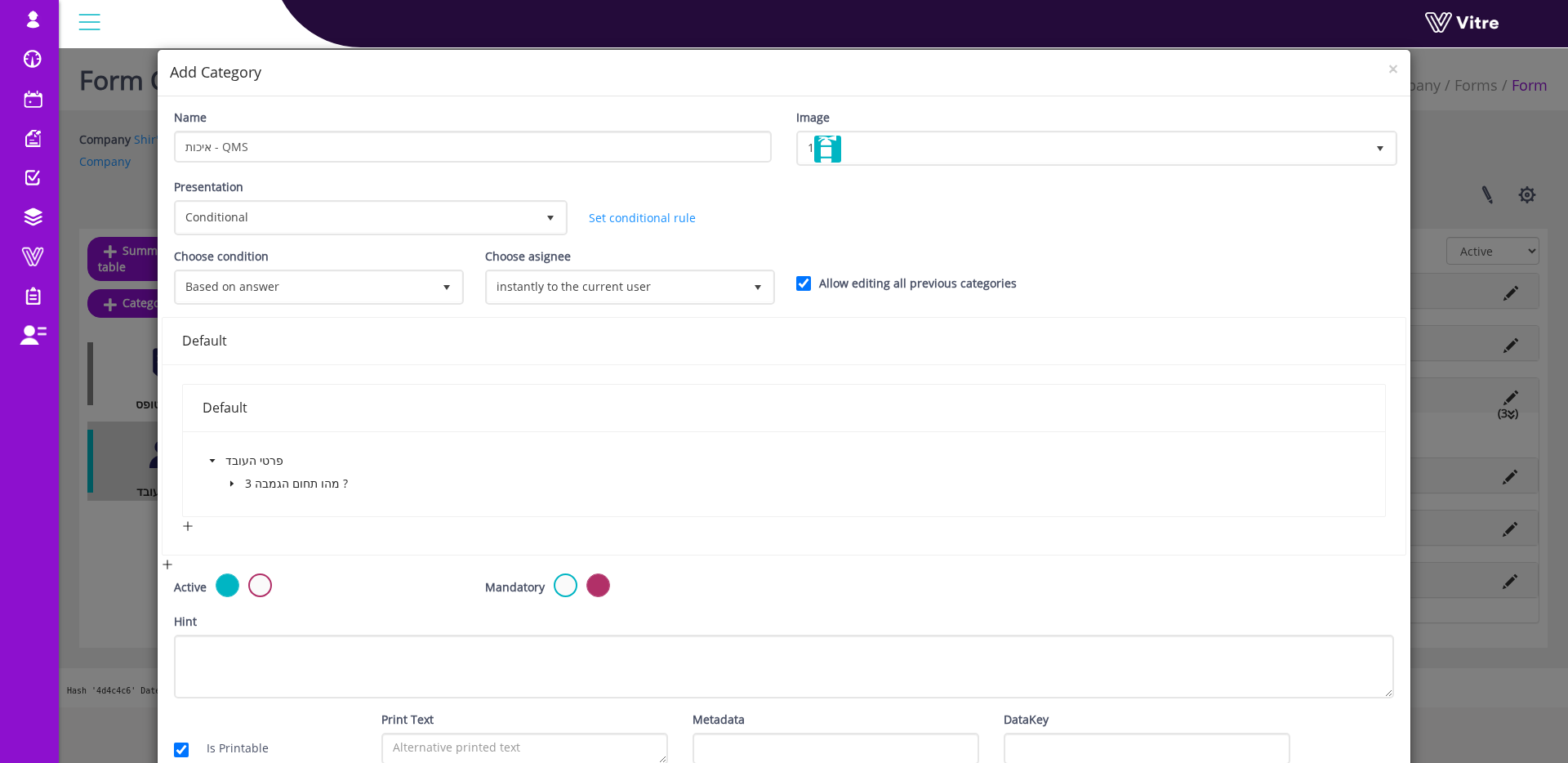
click at [228, 482] on icon "caret-down" at bounding box center [232, 484] width 8 height 8
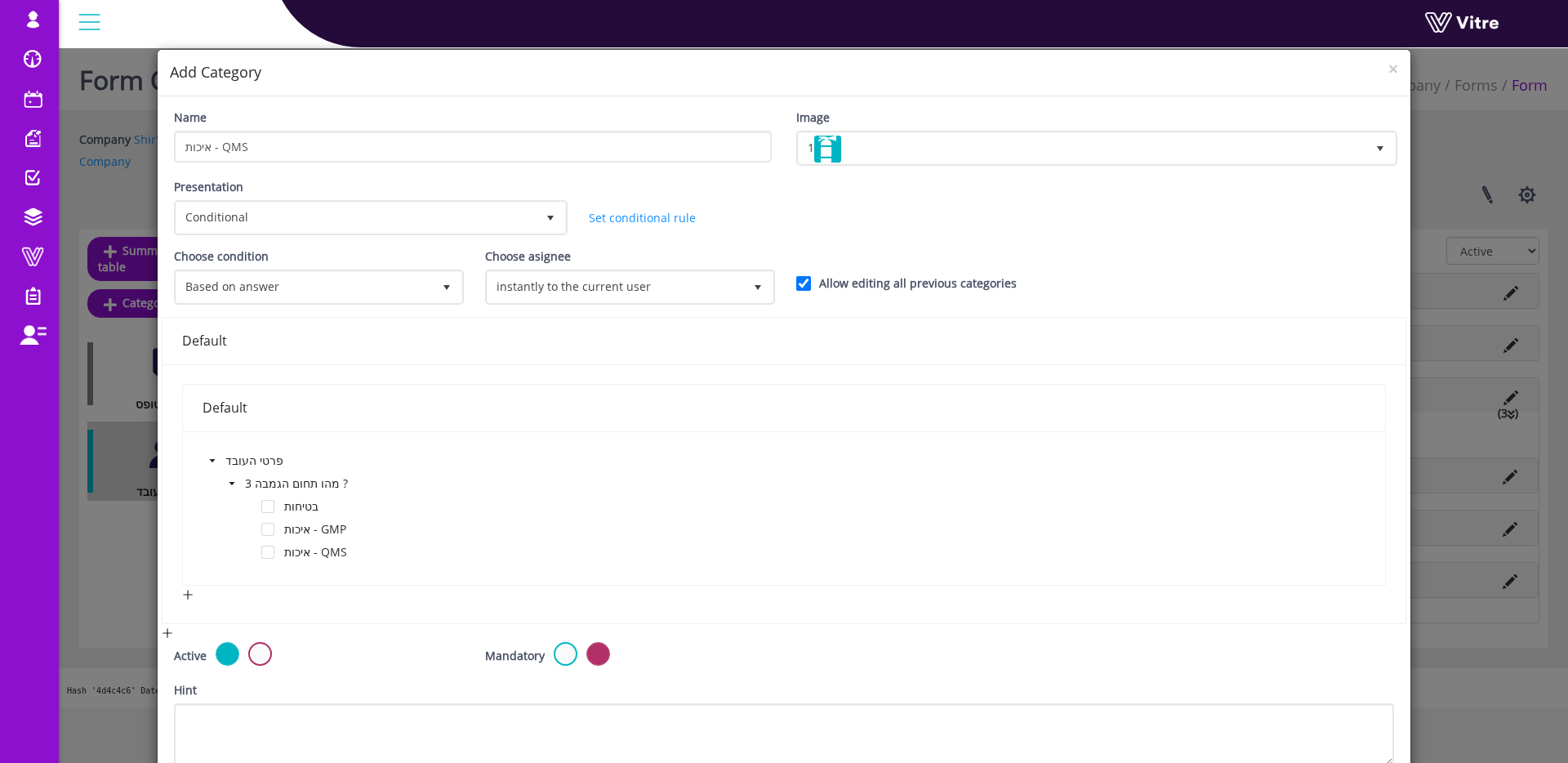
drag, startPoint x: 269, startPoint y: 548, endPoint x: 427, endPoint y: 535, distance: 158.5
click at [269, 548] on span at bounding box center [268, 553] width 13 height 13
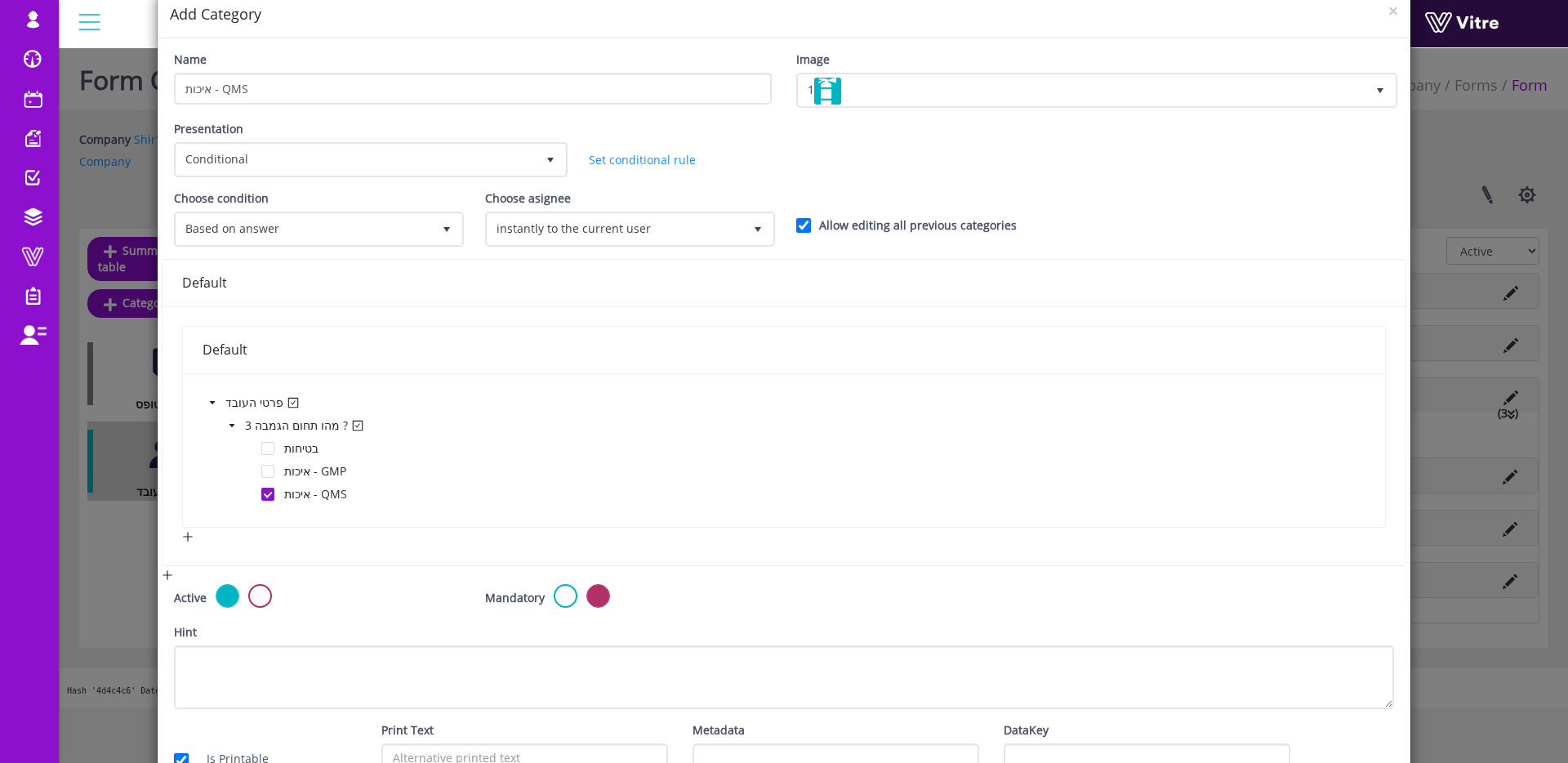
scroll to position [159, 0]
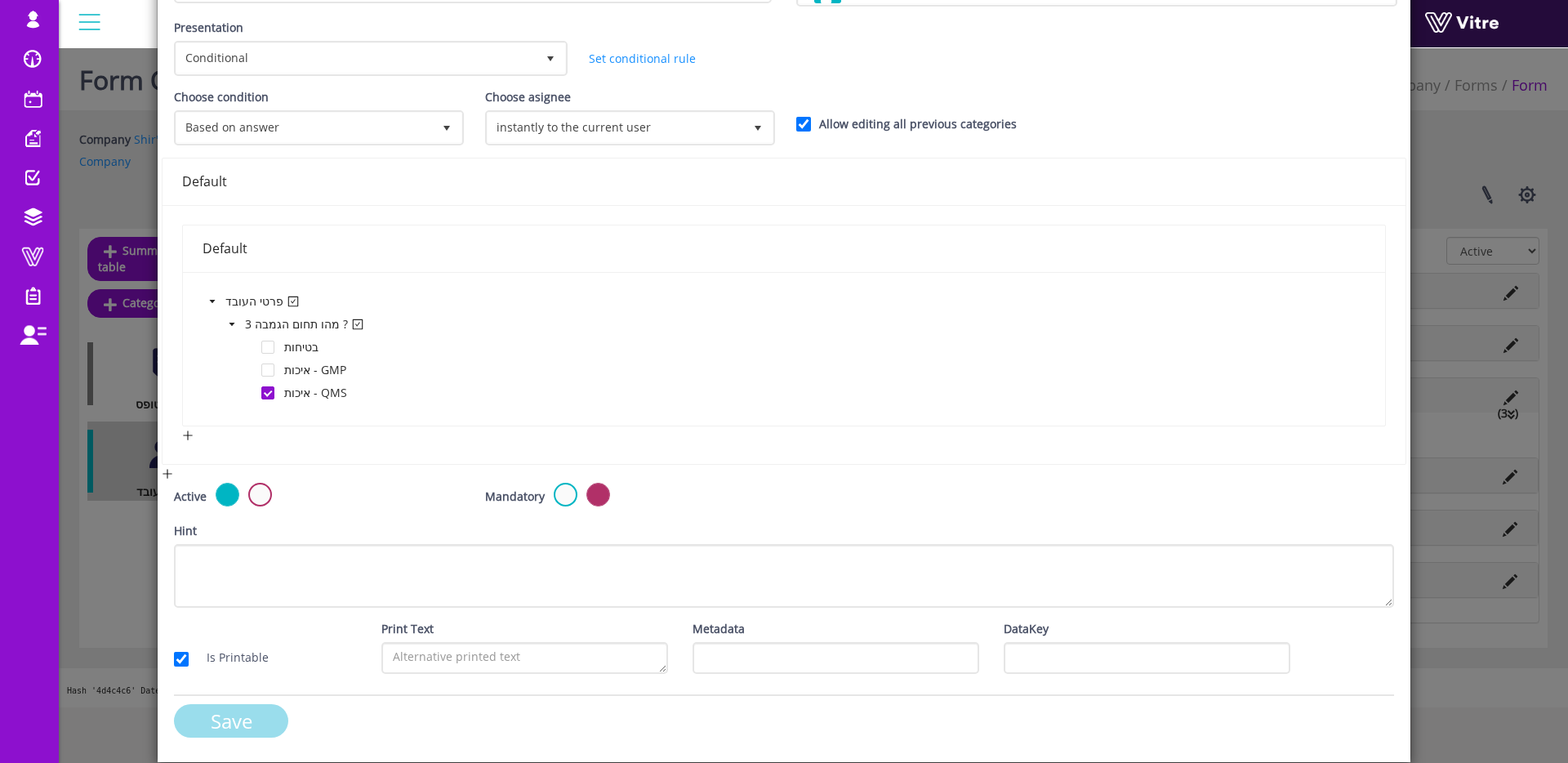
click at [220, 709] on input "Save" at bounding box center [231, 721] width 115 height 34
click at [262, 725] on div "Save" at bounding box center [473, 721] width 598 height 34
click at [207, 727] on div "Save" at bounding box center [473, 721] width 598 height 34
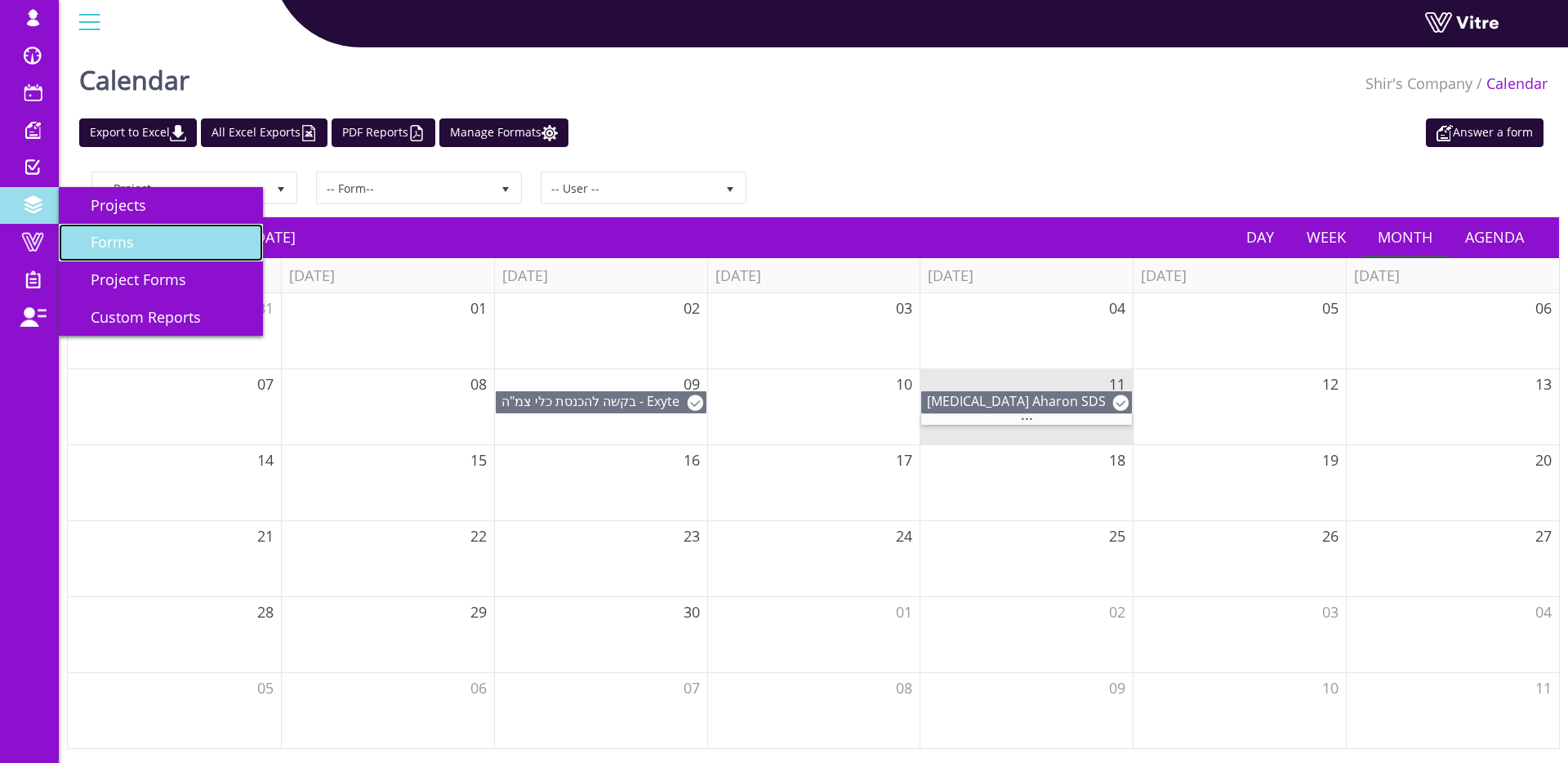
drag, startPoint x: 120, startPoint y: 231, endPoint x: 94, endPoint y: 230, distance: 26.0
click at [121, 231] on link "Forms" at bounding box center [161, 242] width 204 height 38
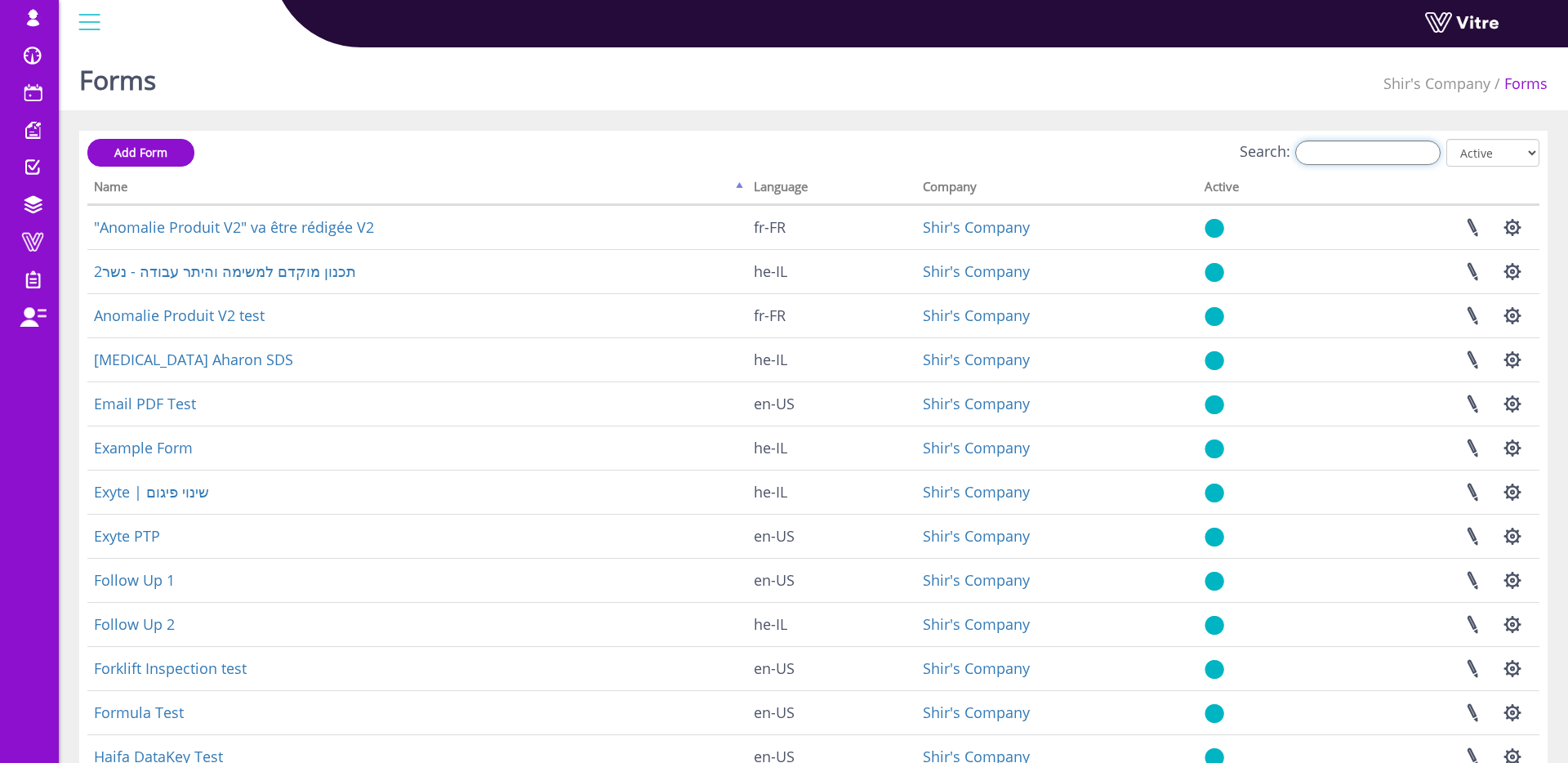
click at [1382, 151] on input "Search:" at bounding box center [1368, 152] width 145 height 24
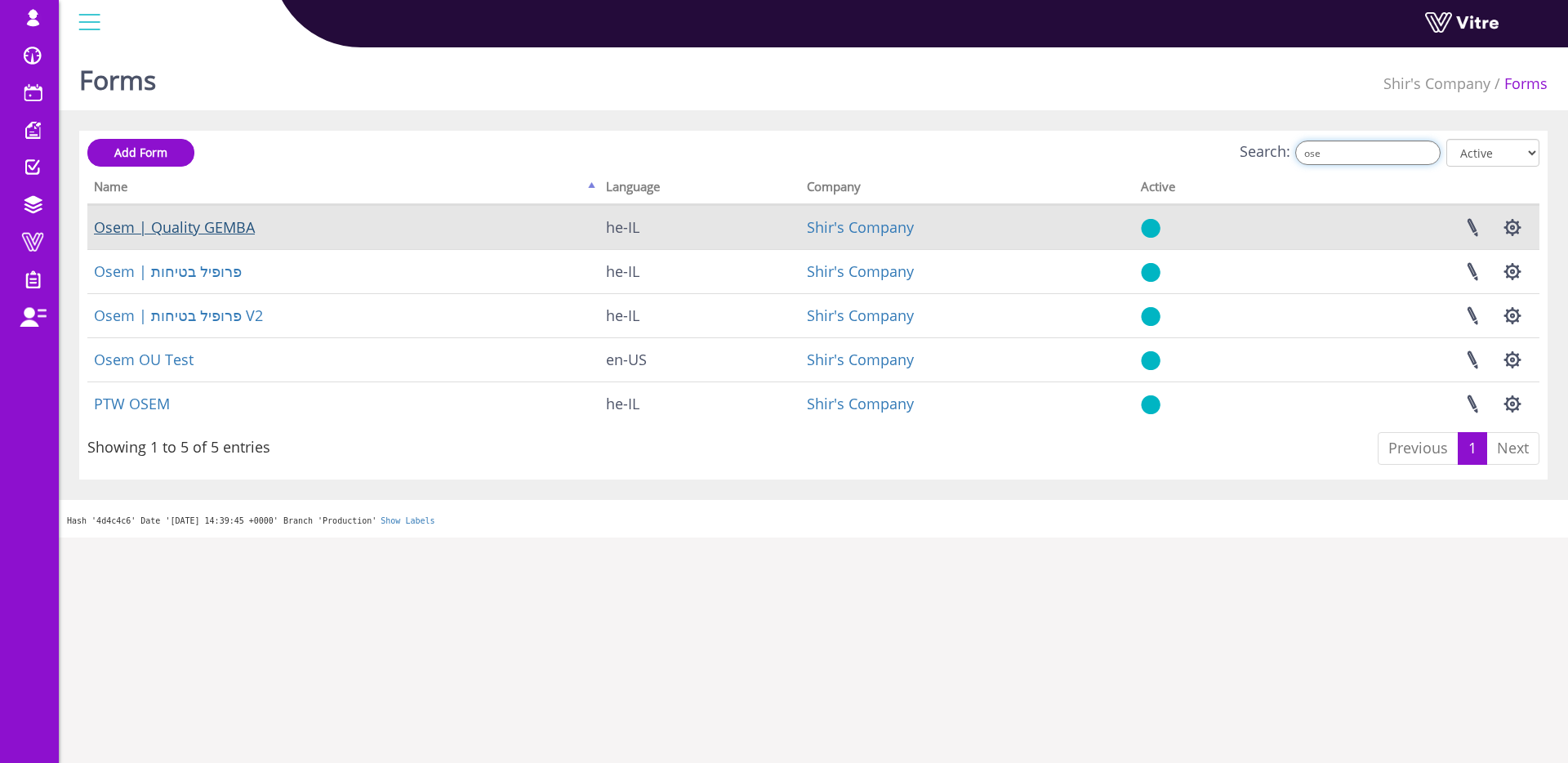
type input "ose"
click at [250, 228] on link "Osem | Quality GEMBA" at bounding box center [174, 227] width 161 height 19
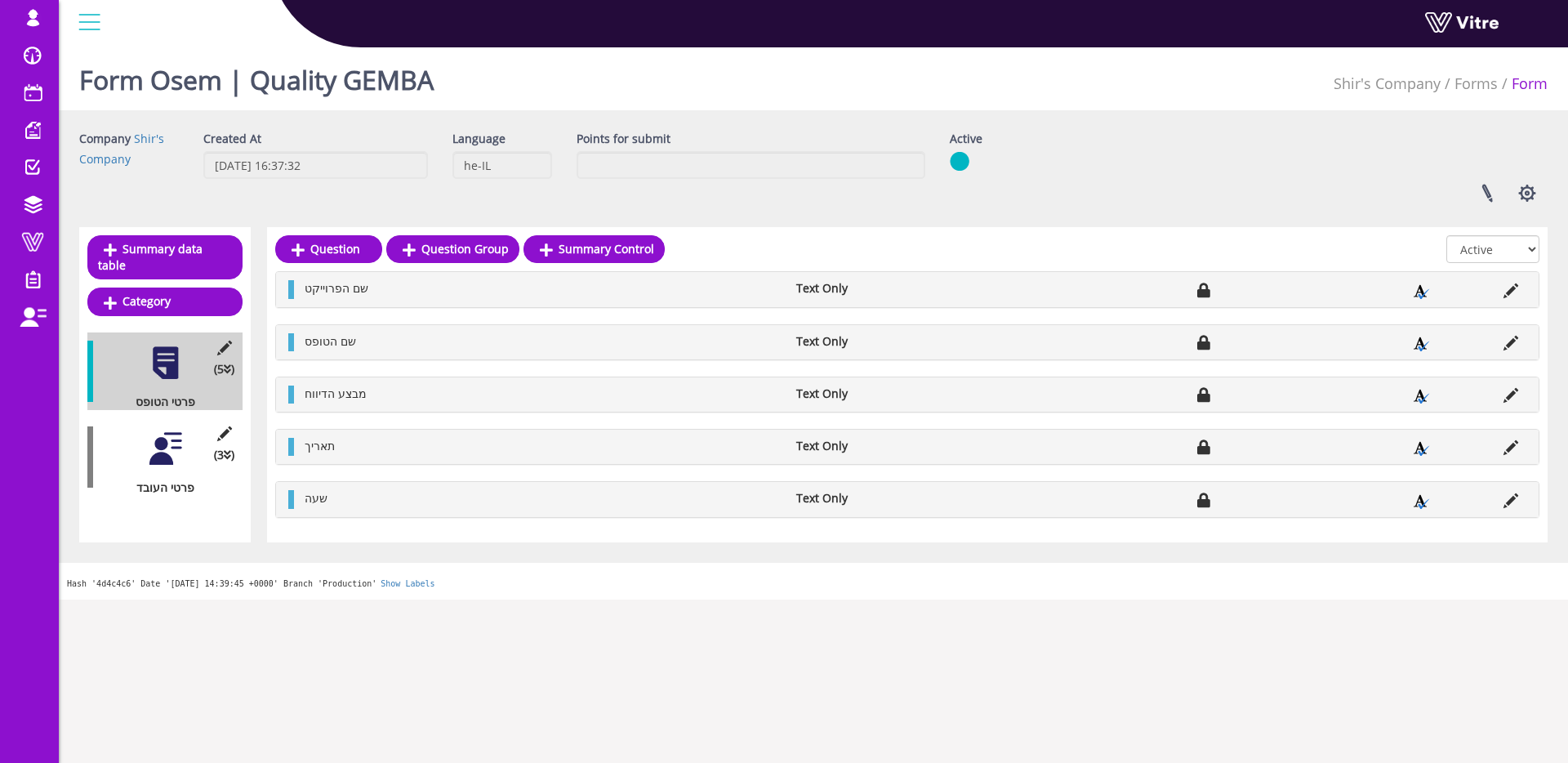
click at [151, 449] on div at bounding box center [166, 449] width 37 height 37
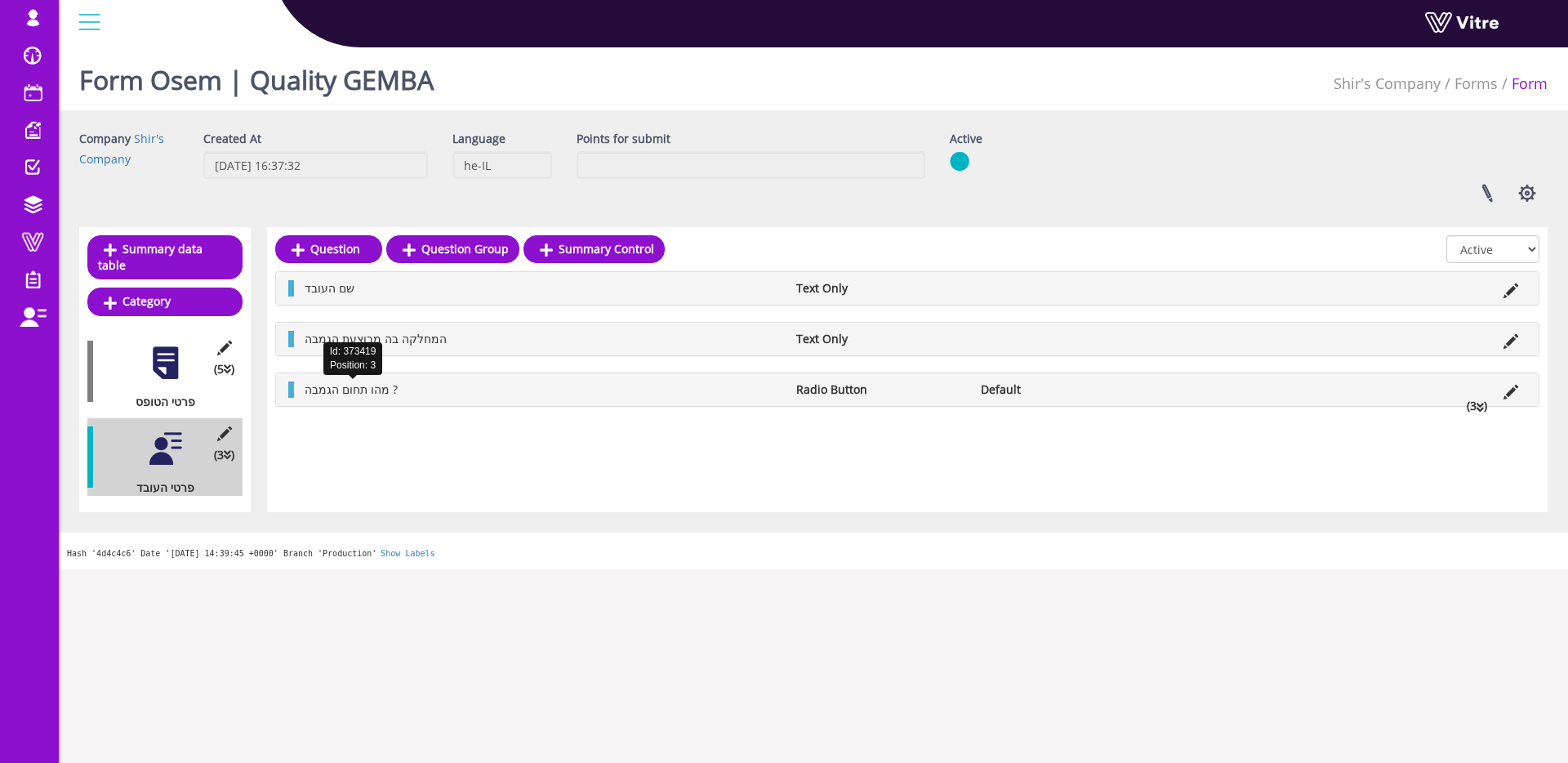
click at [382, 390] on span "מהו תחום הגמבה ?" at bounding box center [351, 389] width 93 height 15
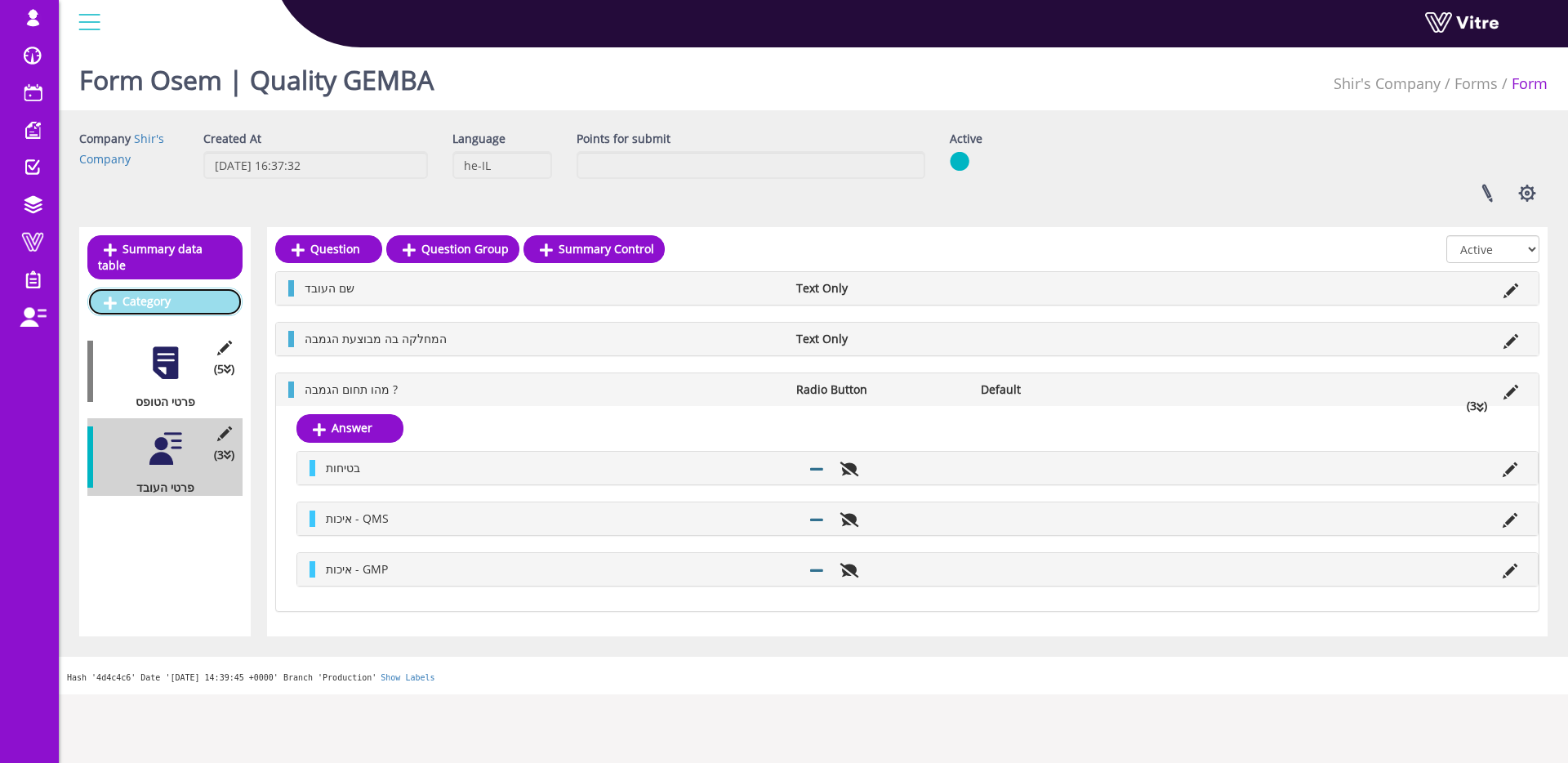
click at [175, 302] on link "Category" at bounding box center [165, 302] width 155 height 28
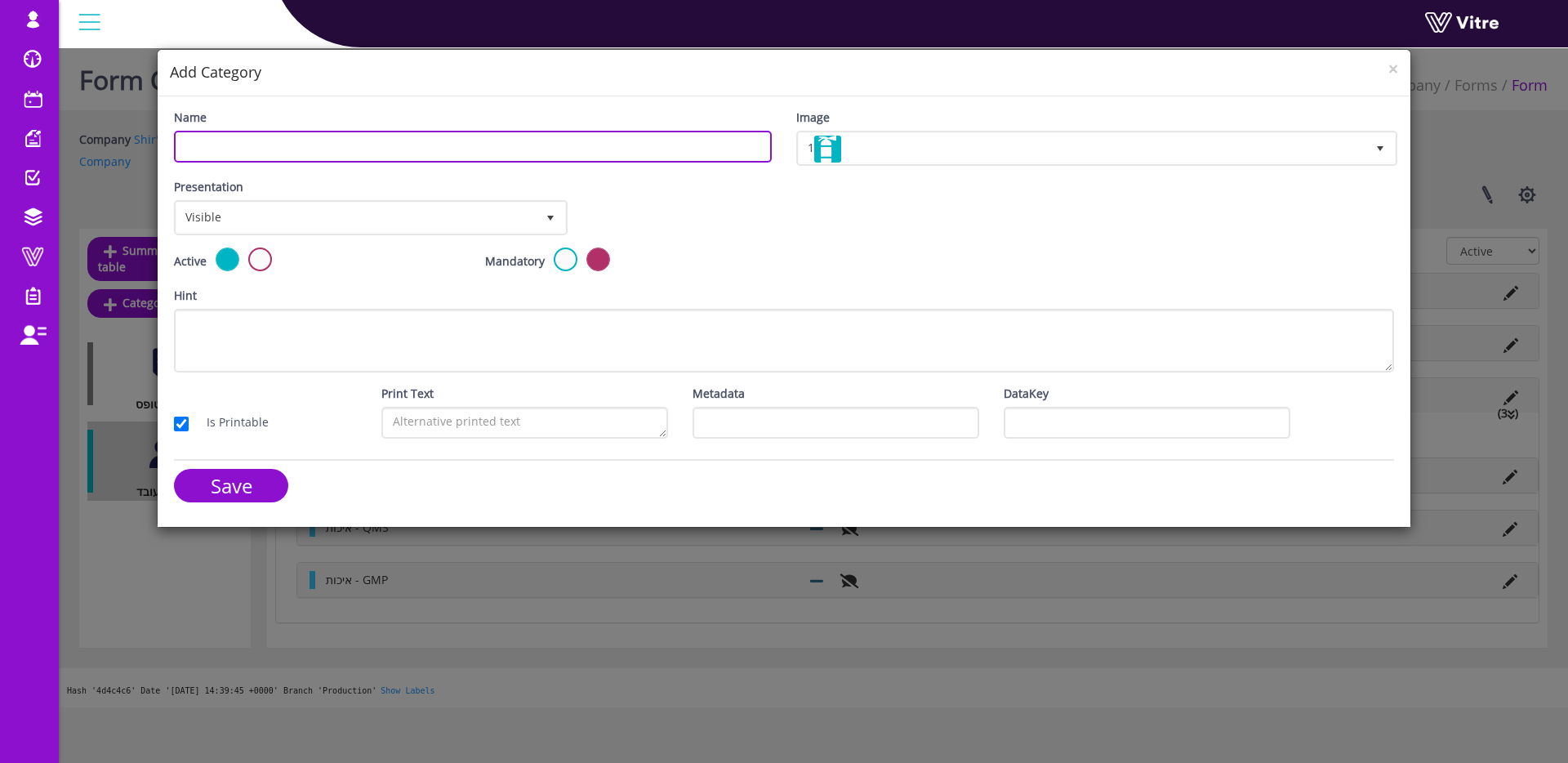
click at [330, 143] on input "Name" at bounding box center [473, 146] width 598 height 32
type input "t"
type input "איכות - QMS"
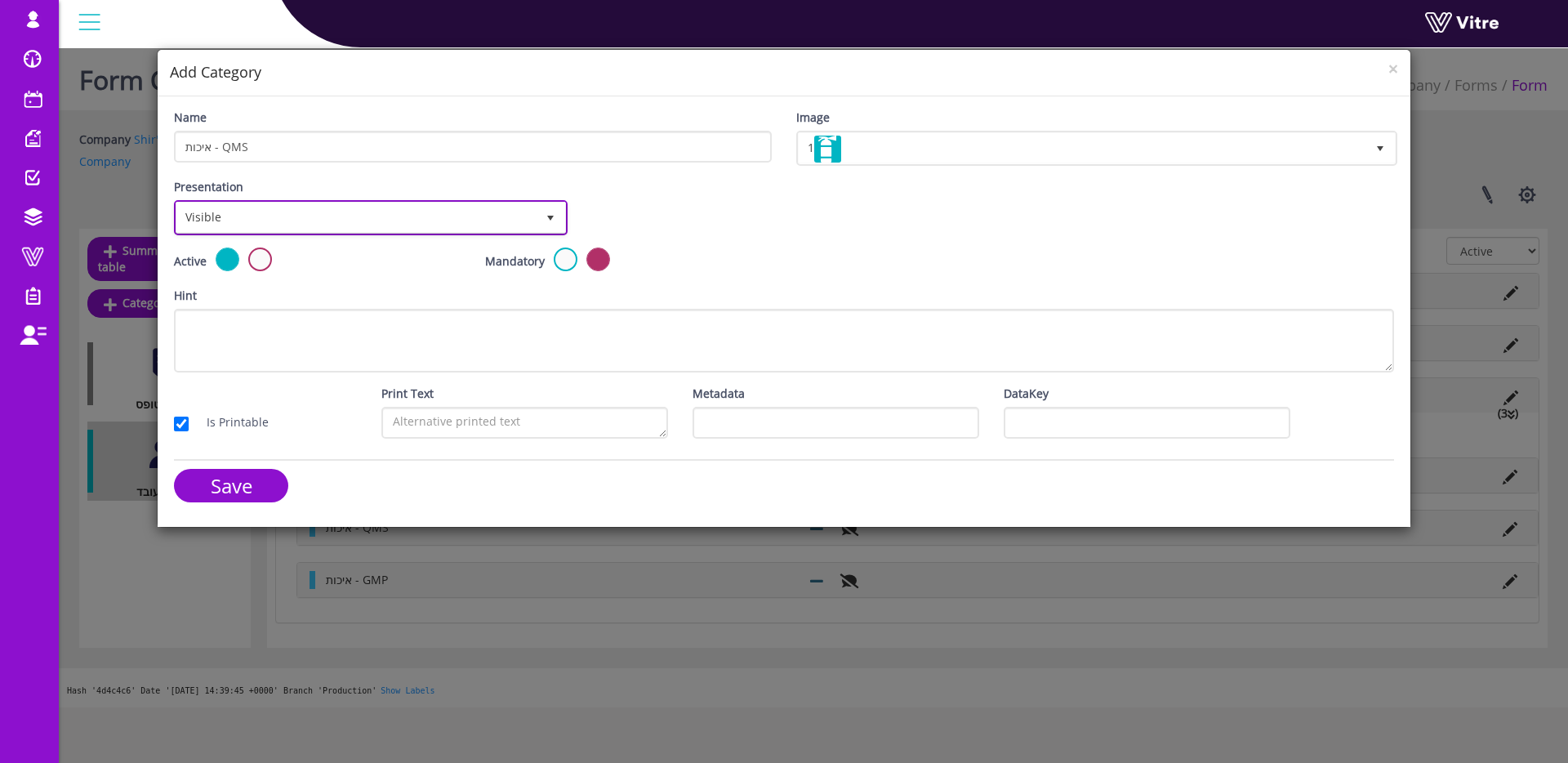
click at [401, 215] on span "Visible" at bounding box center [355, 217] width 359 height 30
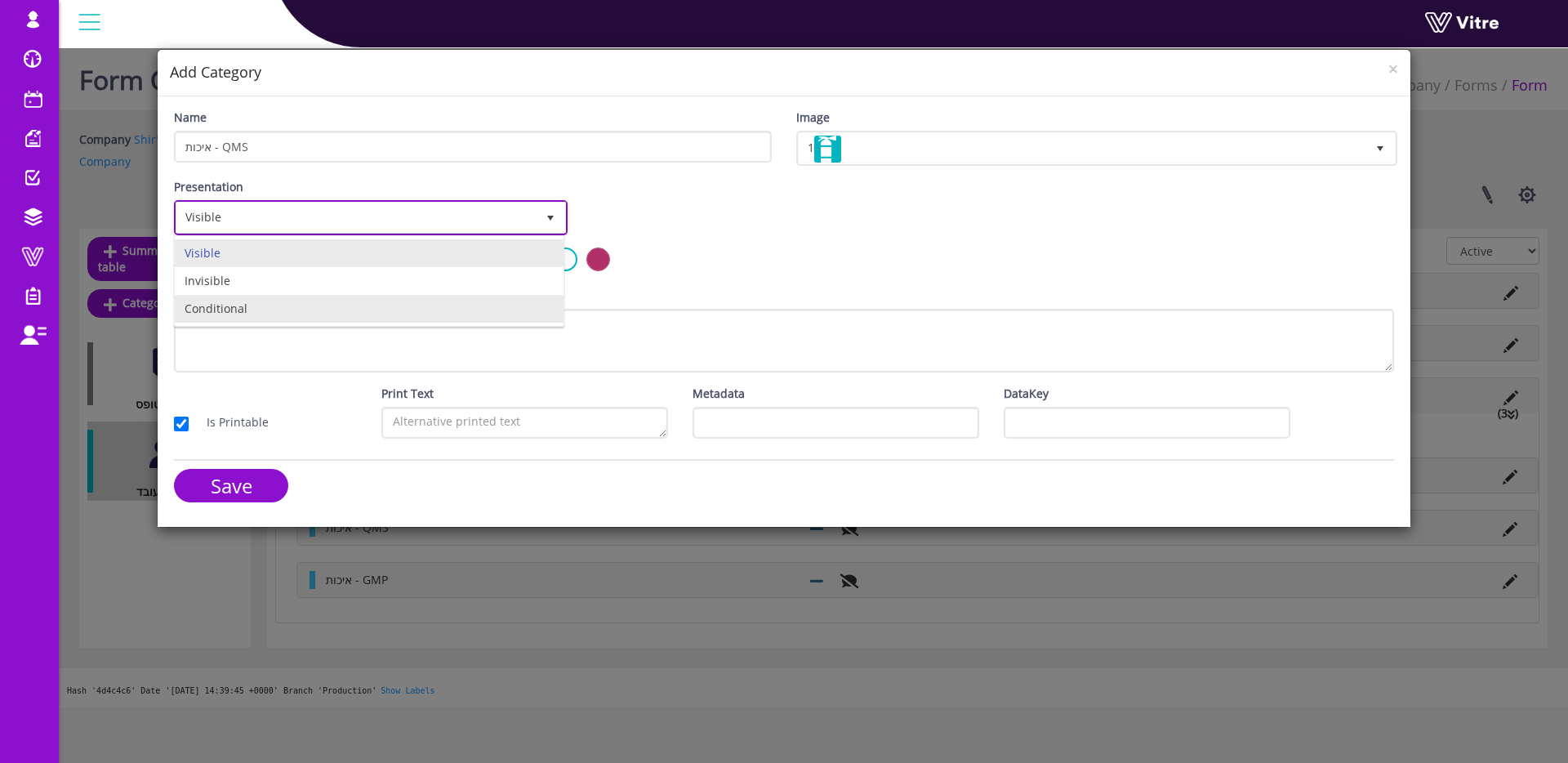
click at [320, 302] on li "Conditional" at bounding box center [369, 308] width 389 height 28
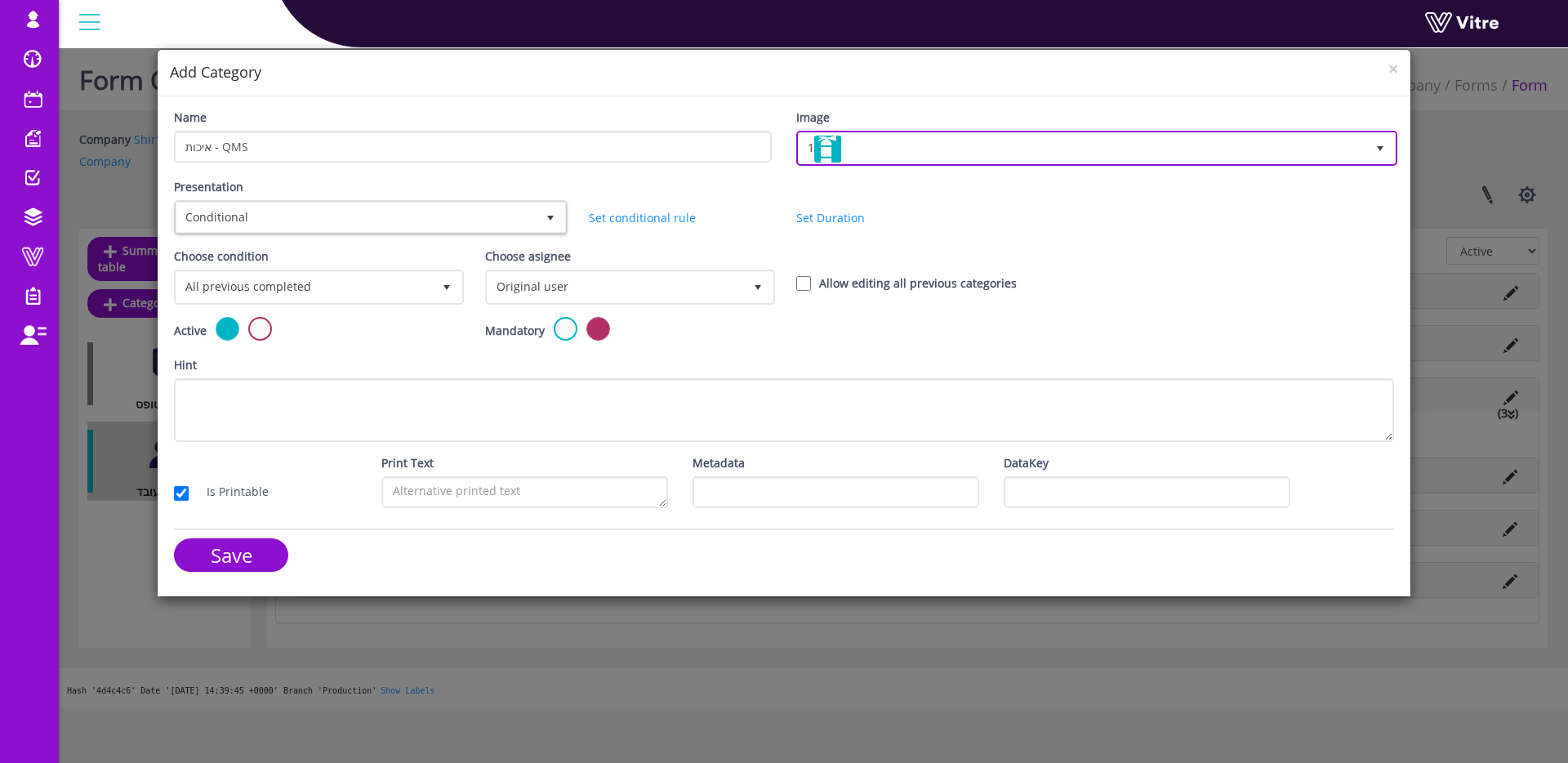
click at [862, 148] on span "1" at bounding box center [1082, 147] width 567 height 30
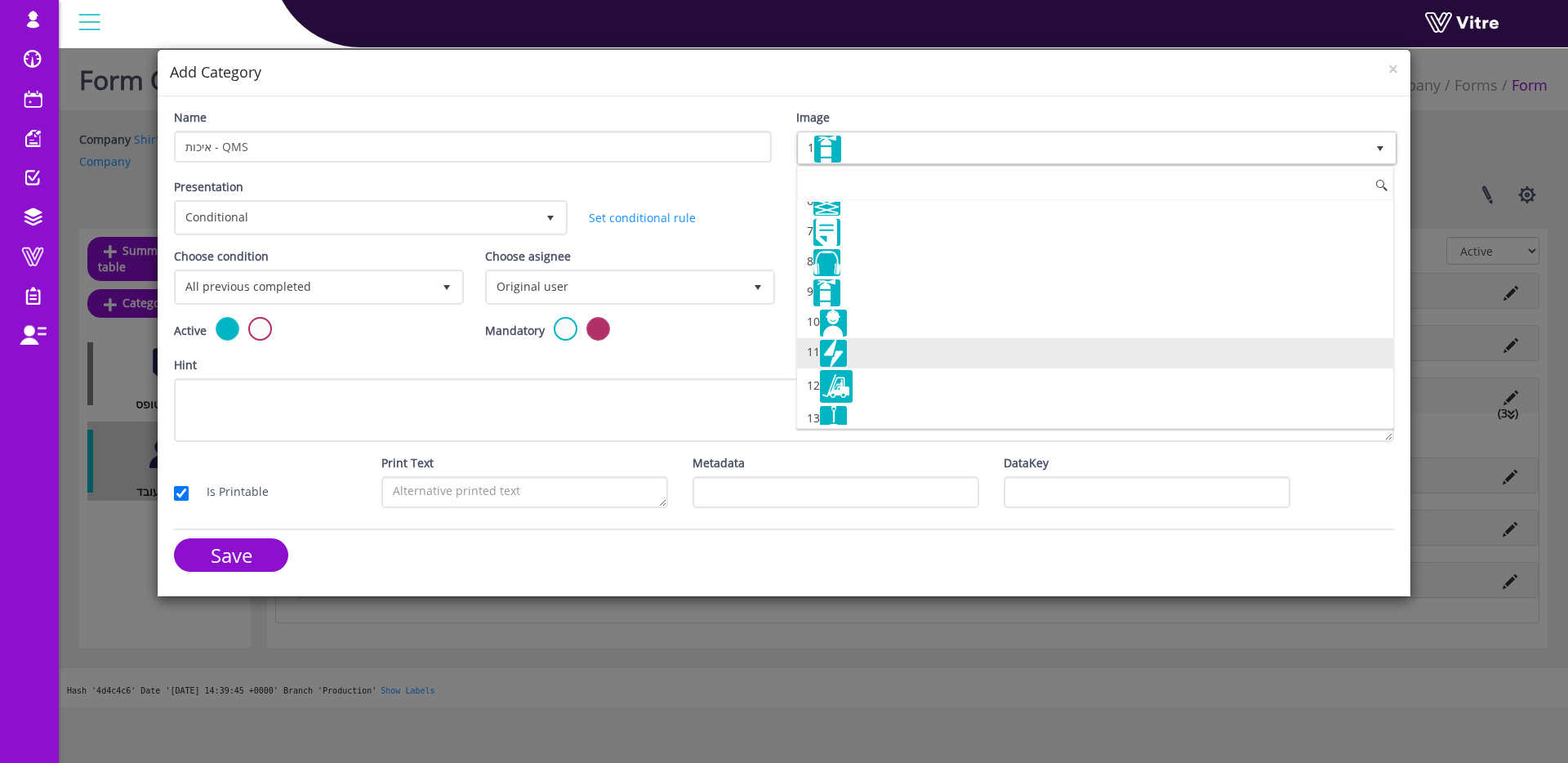
scroll to position [179, 0]
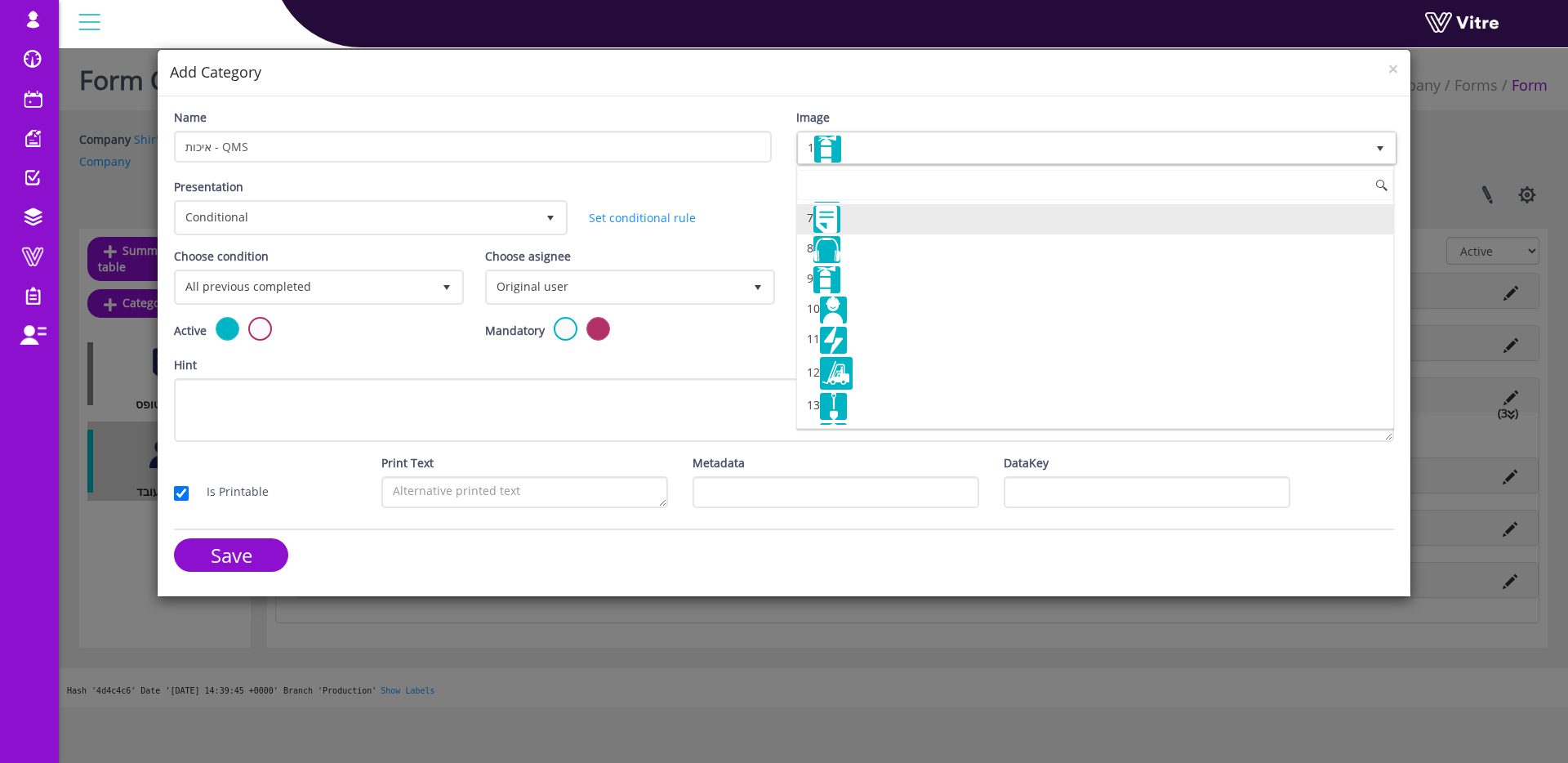
click at [874, 223] on li "7" at bounding box center [1095, 219] width 596 height 30
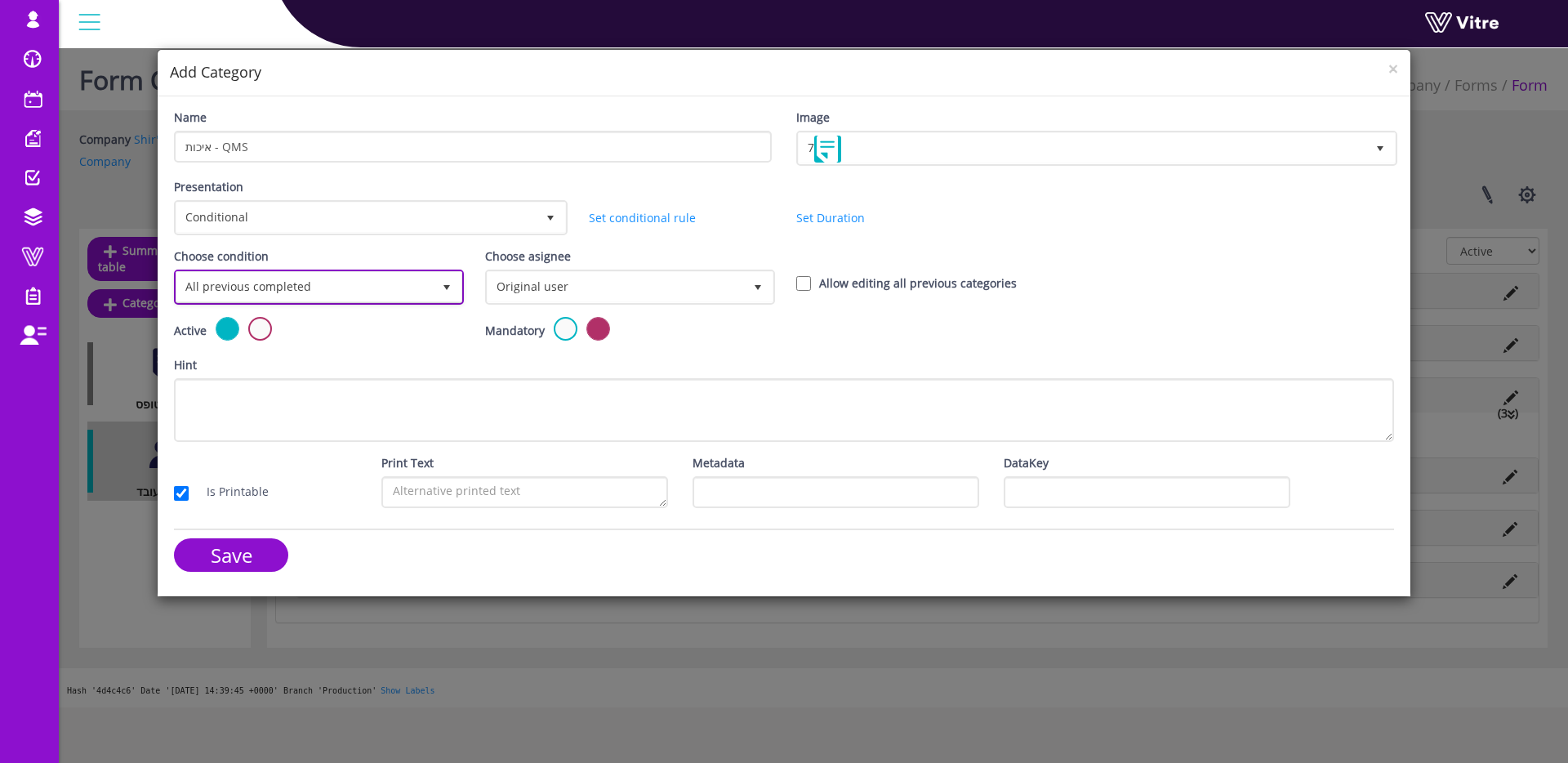
click at [421, 275] on span "All previous completed" at bounding box center [303, 286] width 255 height 30
drag, startPoint x: 373, startPoint y: 343, endPoint x: 478, endPoint y: 298, distance: 114.2
click at [373, 343] on li "Based on answer" at bounding box center [317, 350] width 285 height 28
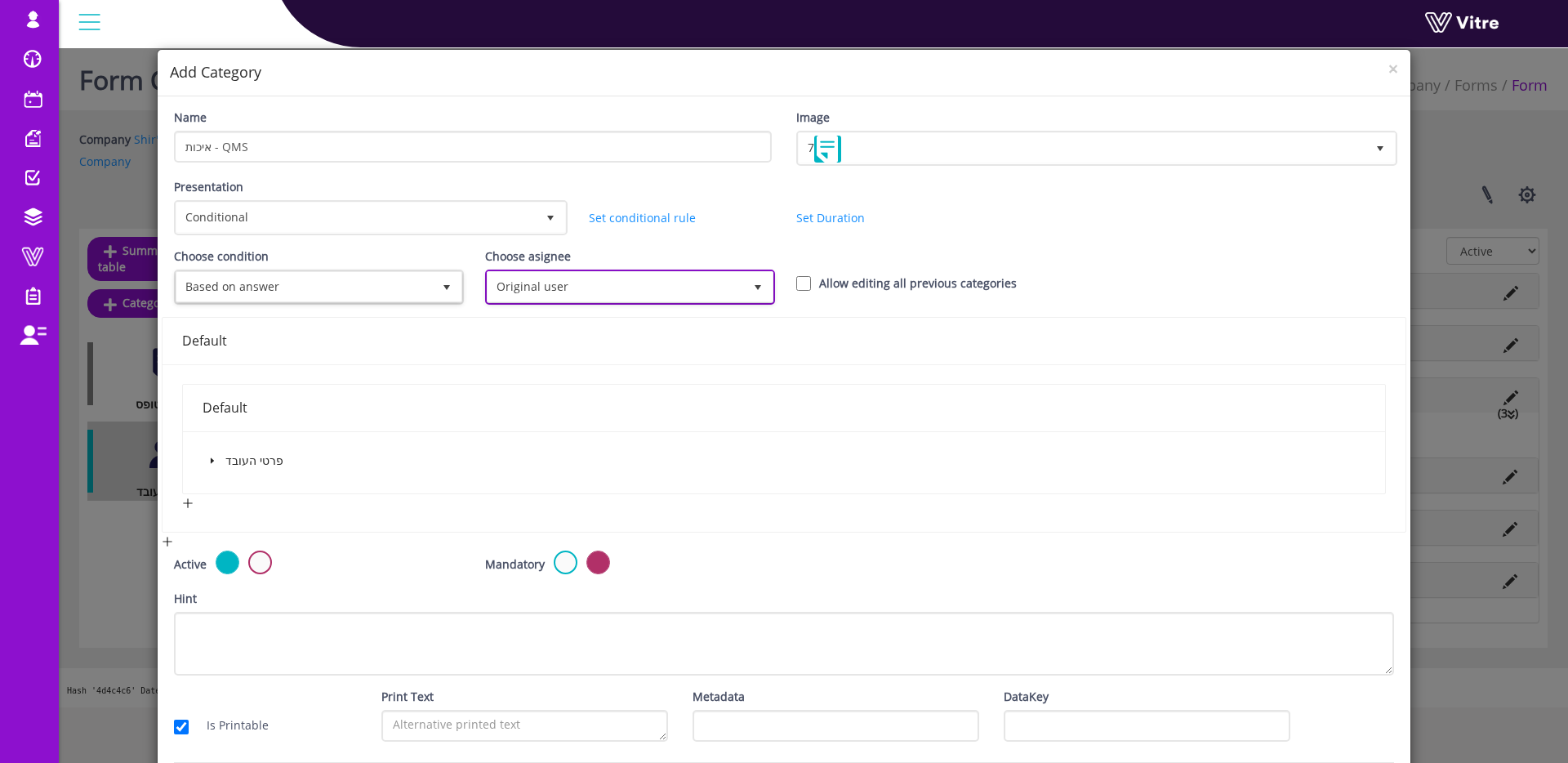
click at [537, 278] on span "Original user" at bounding box center [614, 286] width 255 height 30
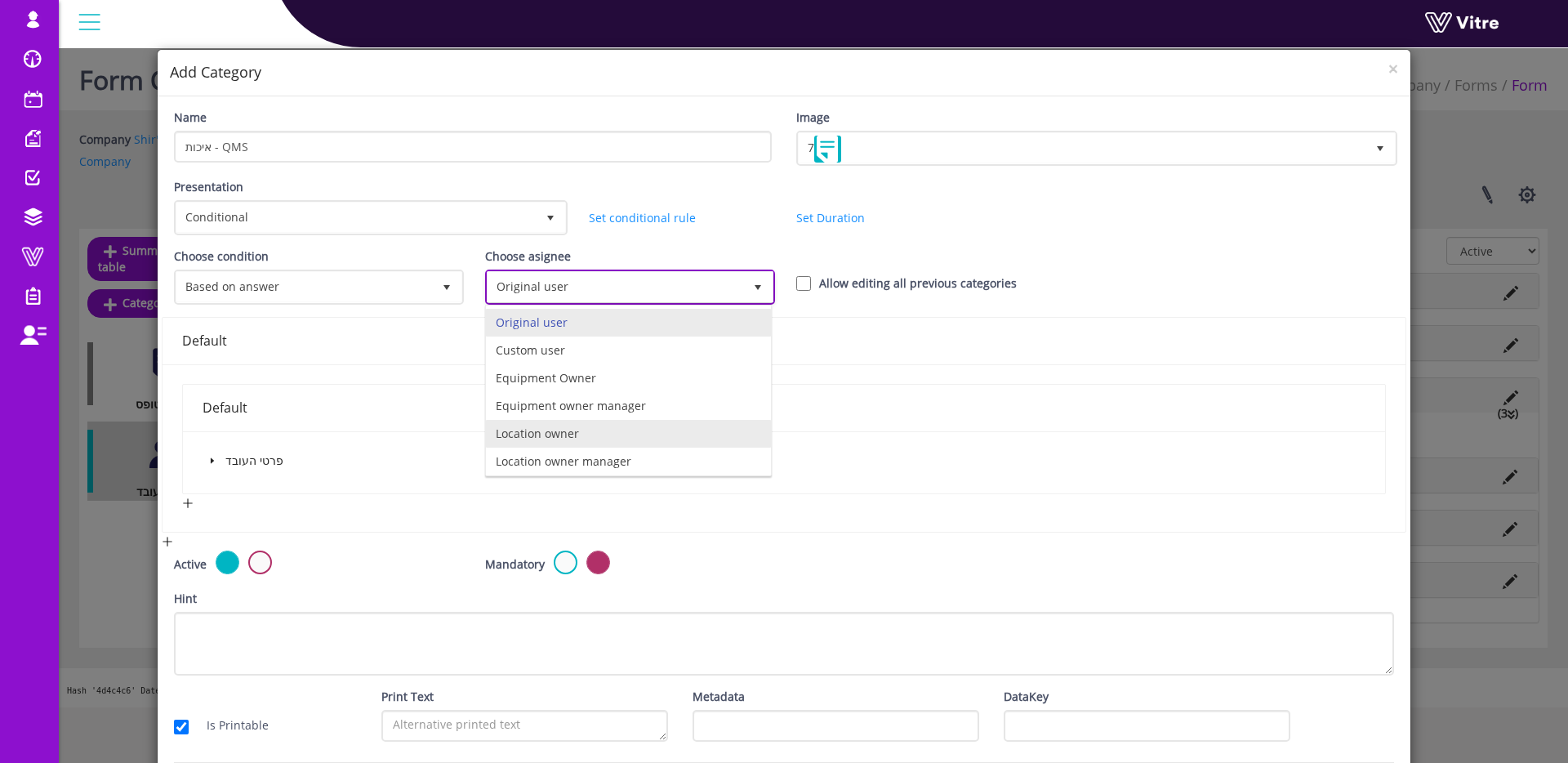
scroll to position [115, 0]
click at [610, 433] on li "instantly to the current user" at bounding box center [629, 431] width 285 height 28
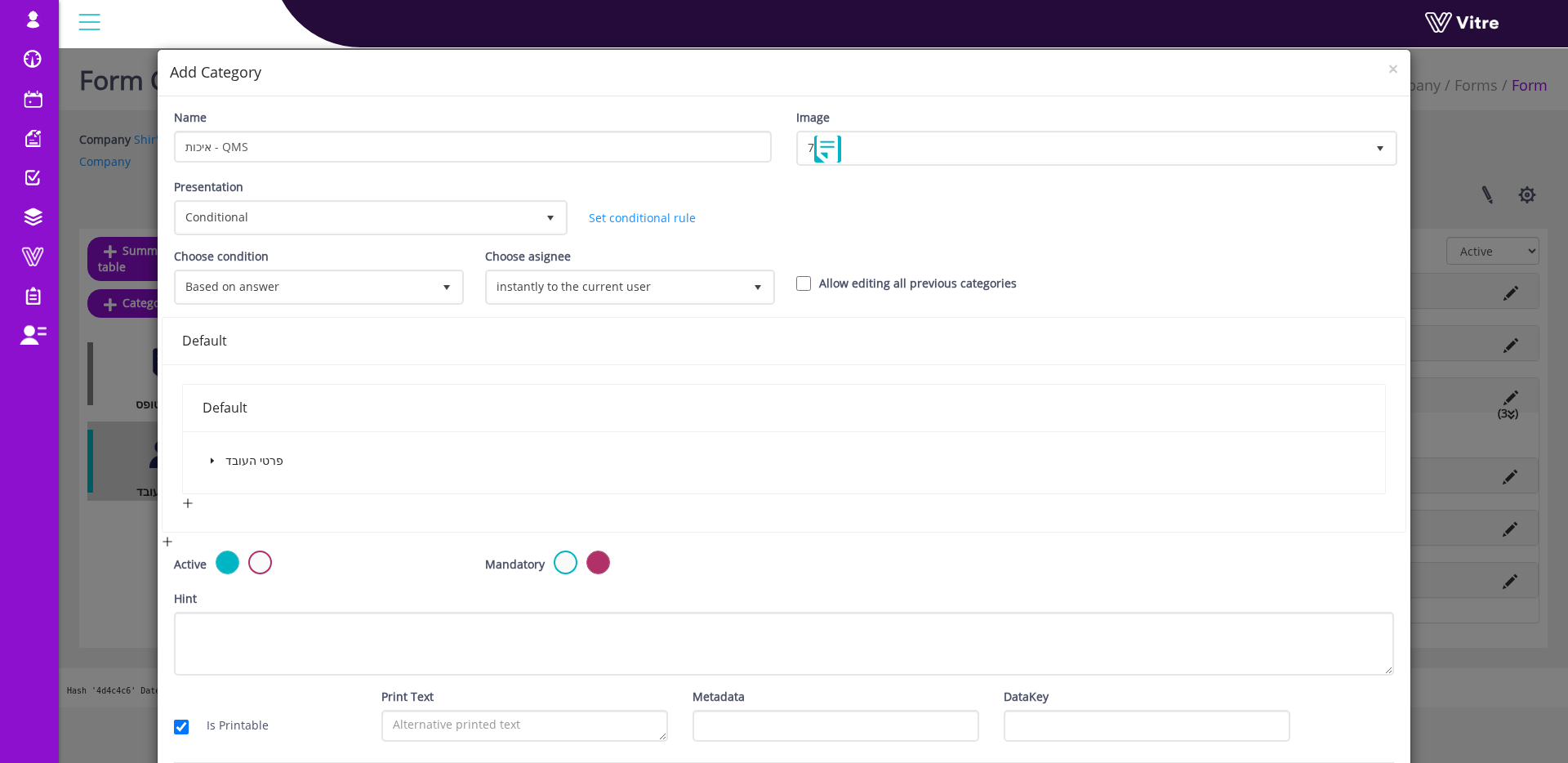
click at [847, 290] on label "Allow editing all previous categories" at bounding box center [918, 283] width 197 height 18
click at [811, 290] on input "Allow editing all previous categories" at bounding box center [803, 283] width 14 height 14
checkbox input "true"
click at [208, 455] on span at bounding box center [212, 460] width 19 height 19
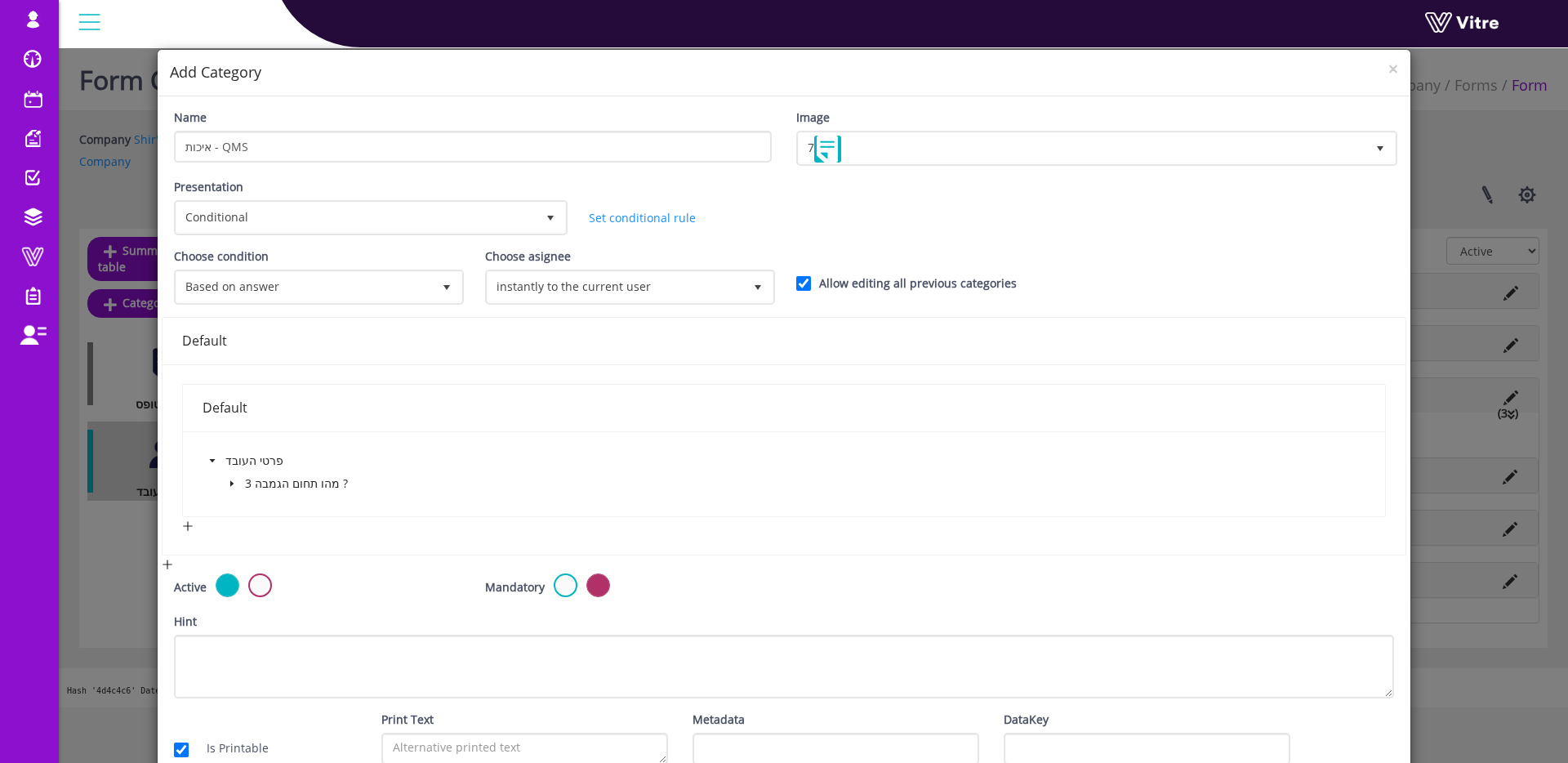
click at [227, 490] on span at bounding box center [232, 484] width 19 height 19
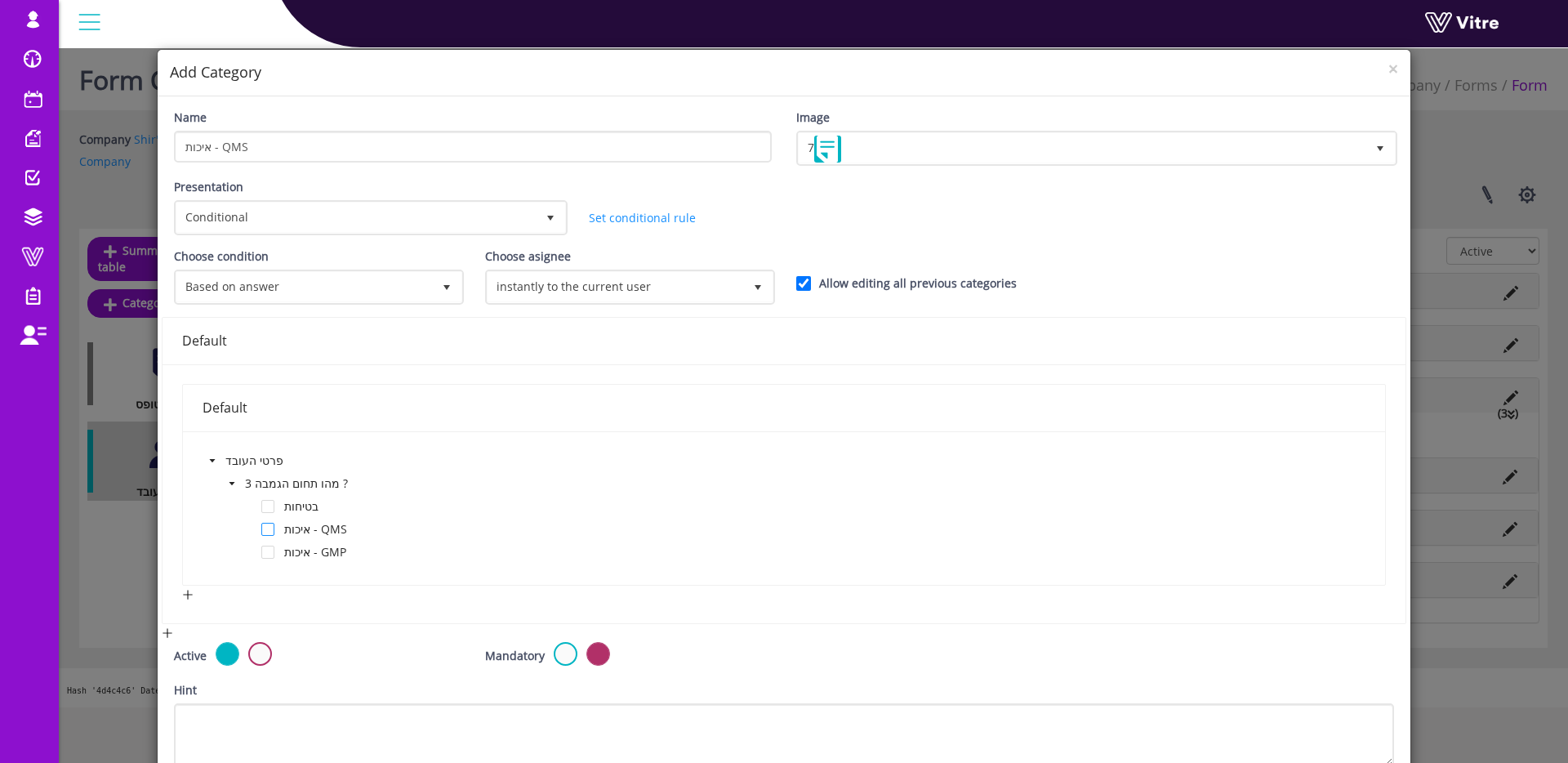
drag, startPoint x: 269, startPoint y: 527, endPoint x: 411, endPoint y: 482, distance: 149.0
click at [268, 527] on span at bounding box center [268, 530] width 13 height 13
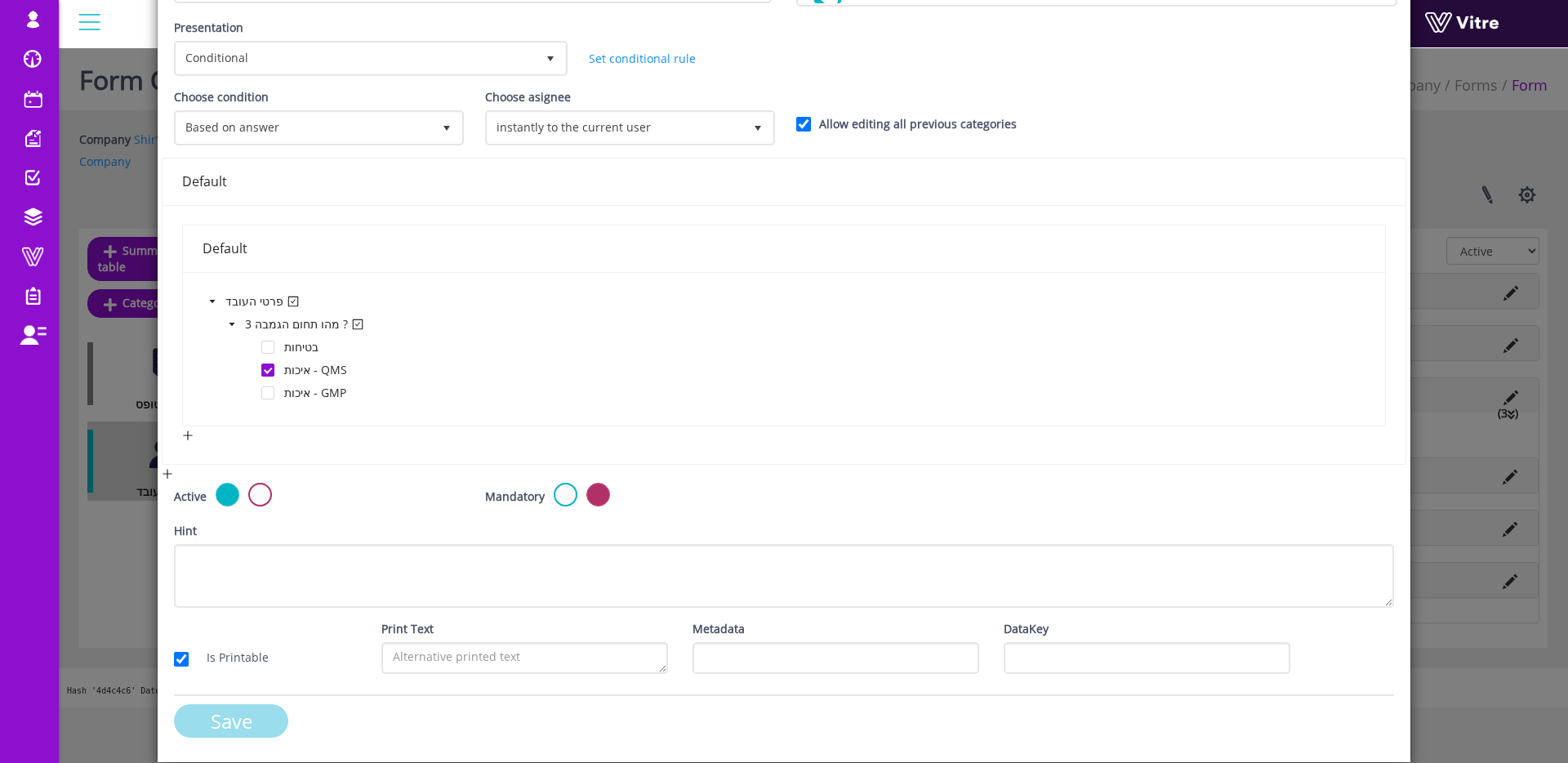
click at [266, 710] on input "Save" at bounding box center [231, 721] width 115 height 34
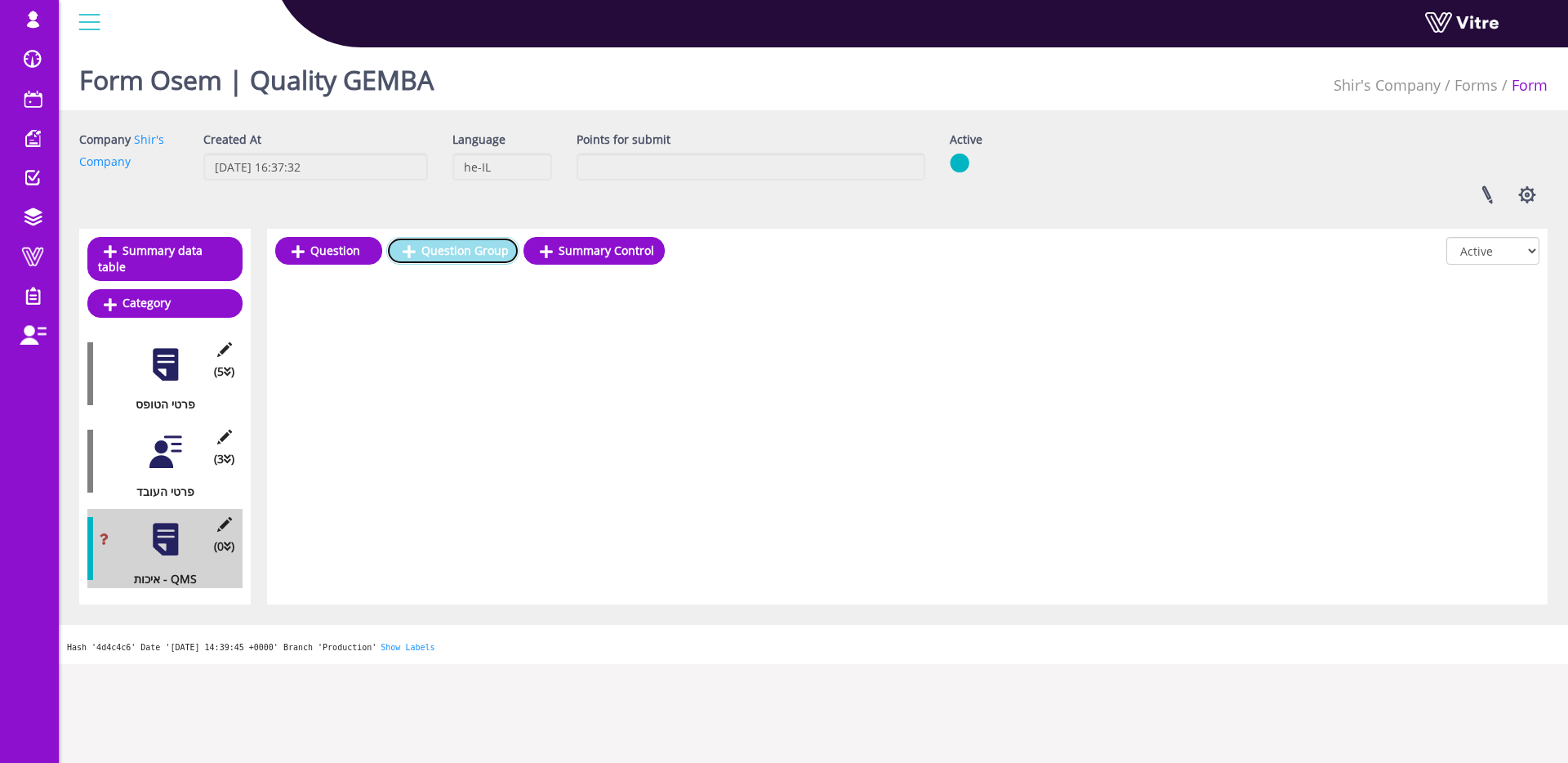
click at [459, 251] on link "Question Group" at bounding box center [453, 250] width 133 height 28
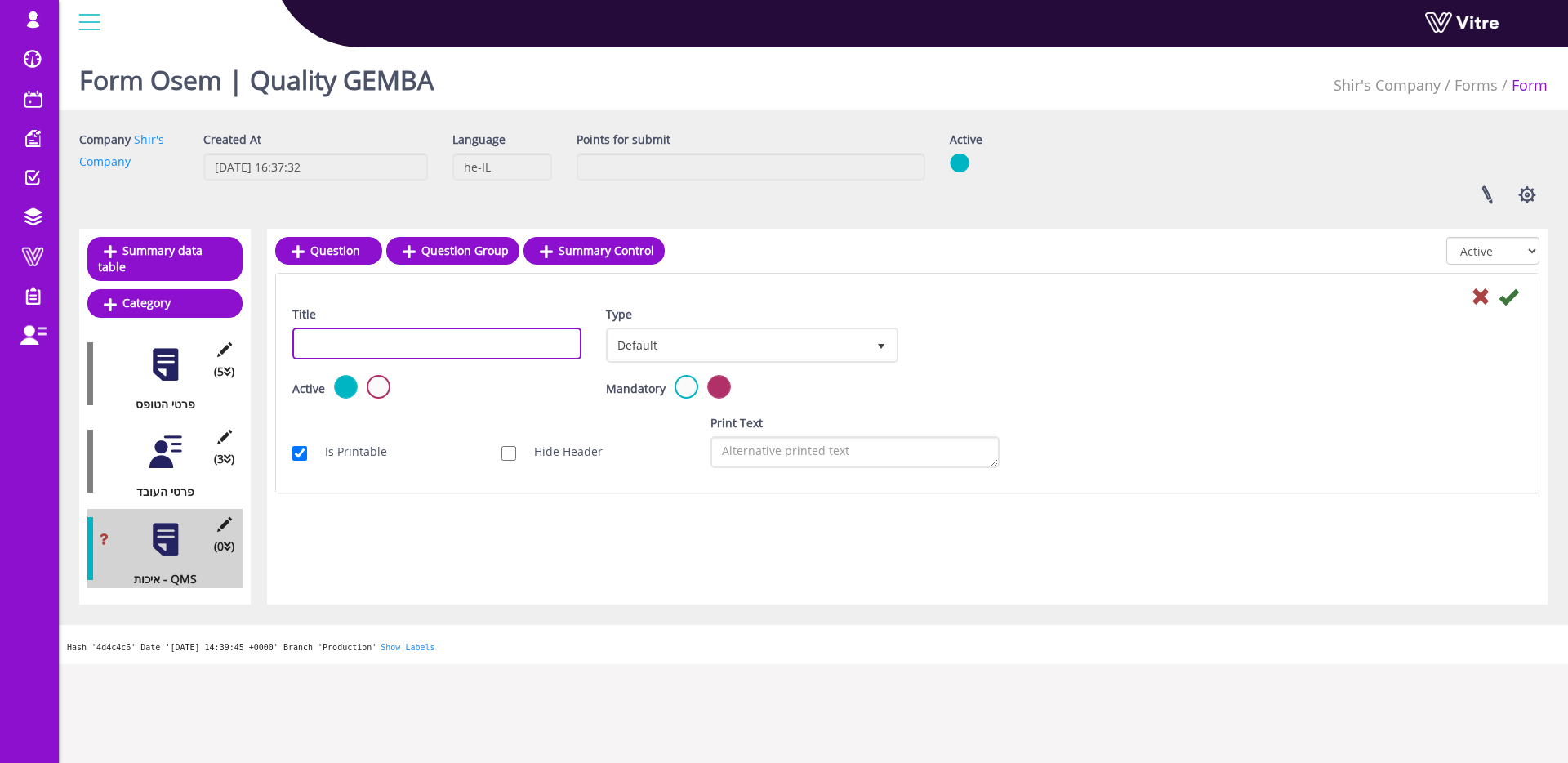
click at [488, 333] on input "Title" at bounding box center [437, 343] width 289 height 32
type input "v"
type input "ת"
type input "ה"
click at [448, 197] on div "Company Shir's Company Created At 11.9.2025 16:37:32 Language he-IL Points for …" at bounding box center [814, 173] width 1493 height 86
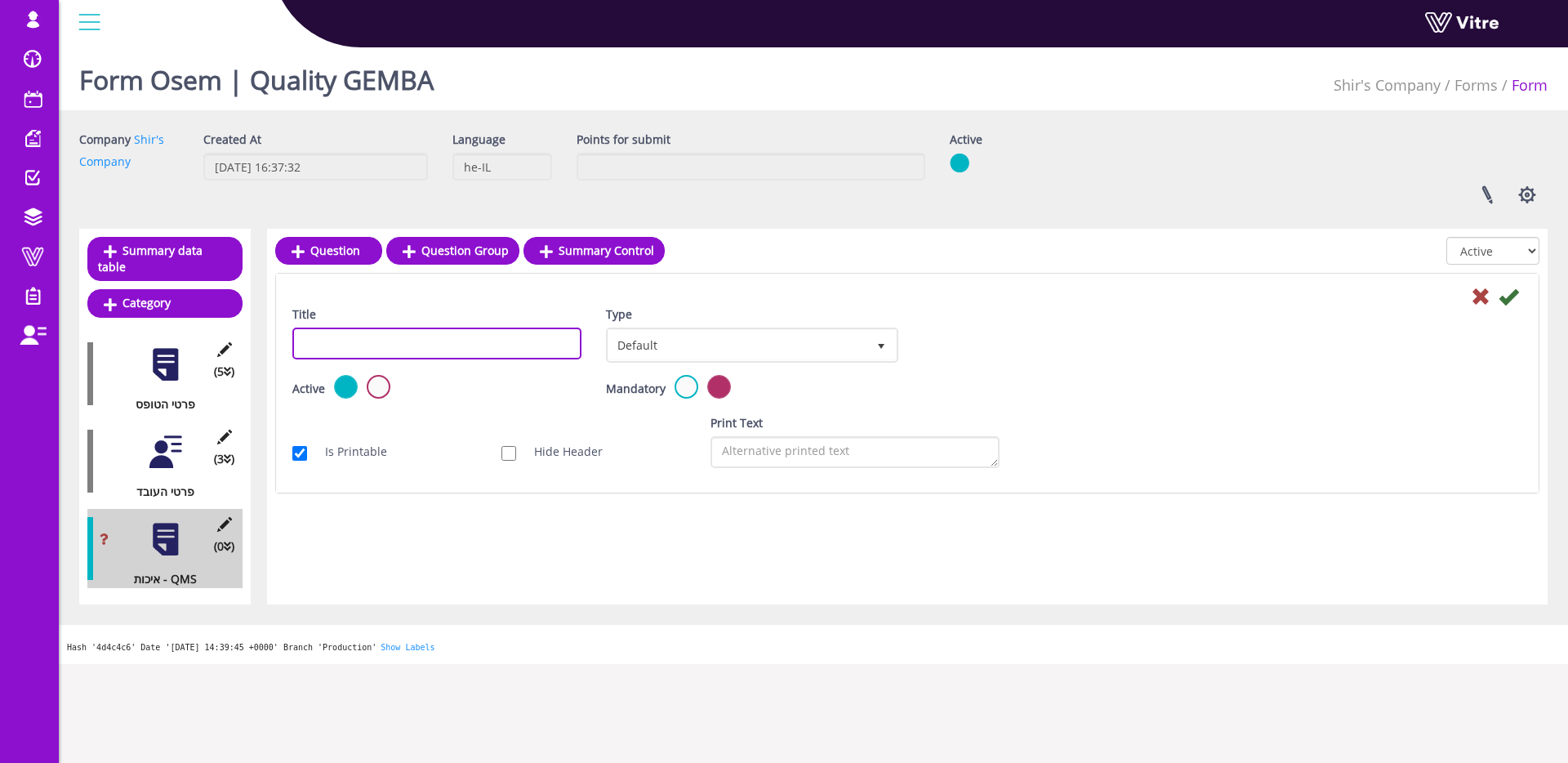
click at [459, 353] on input "Title" at bounding box center [437, 343] width 289 height 32
type input "התנהגויות העובדים"
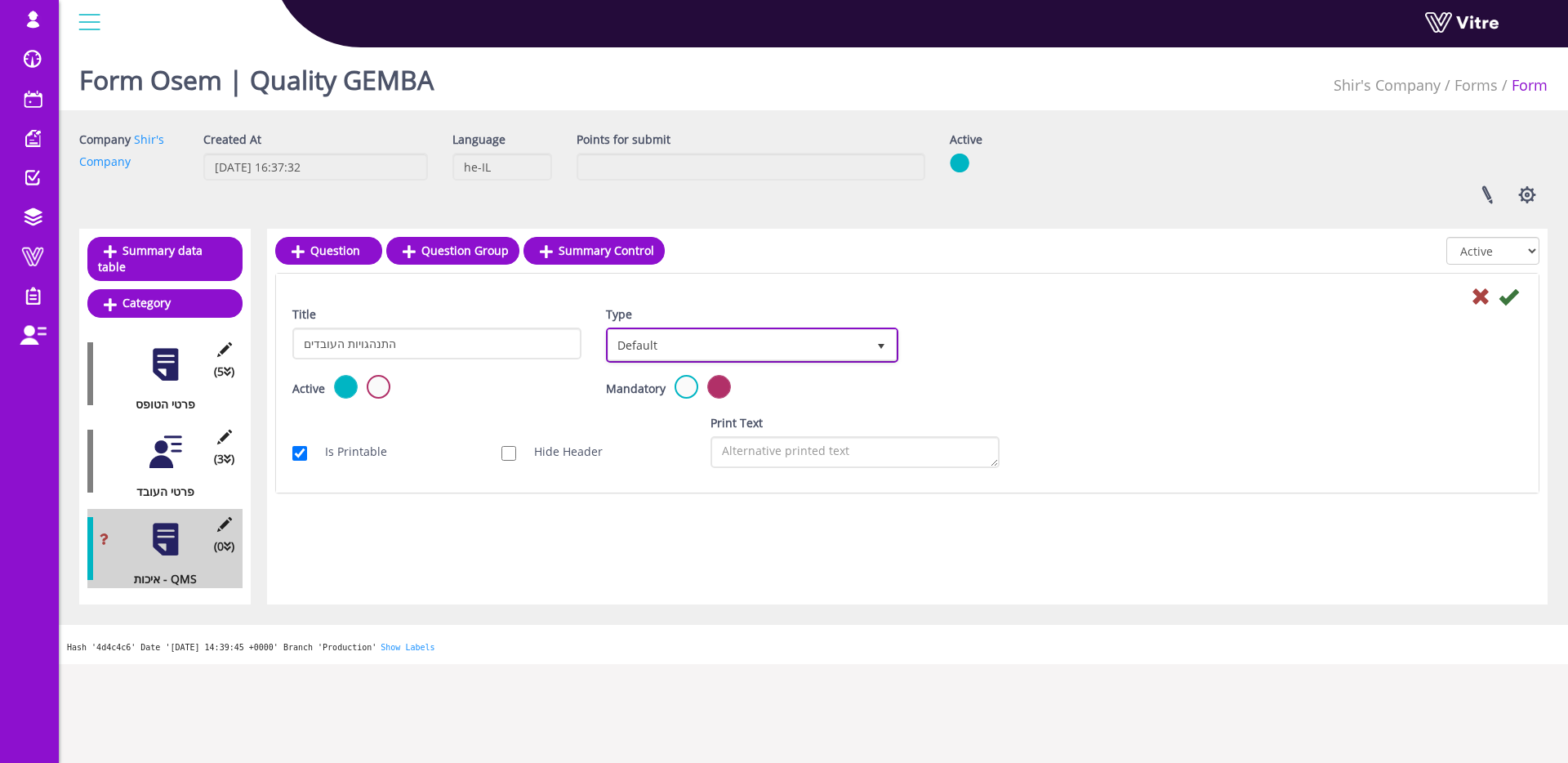
drag, startPoint x: 647, startPoint y: 341, endPoint x: 673, endPoint y: 360, distance: 32.2
click at [647, 341] on span "Default" at bounding box center [738, 345] width 258 height 30
click at [737, 422] on li "Sub Action" at bounding box center [734, 424] width 288 height 28
click at [1507, 293] on icon at bounding box center [1508, 297] width 19 height 19
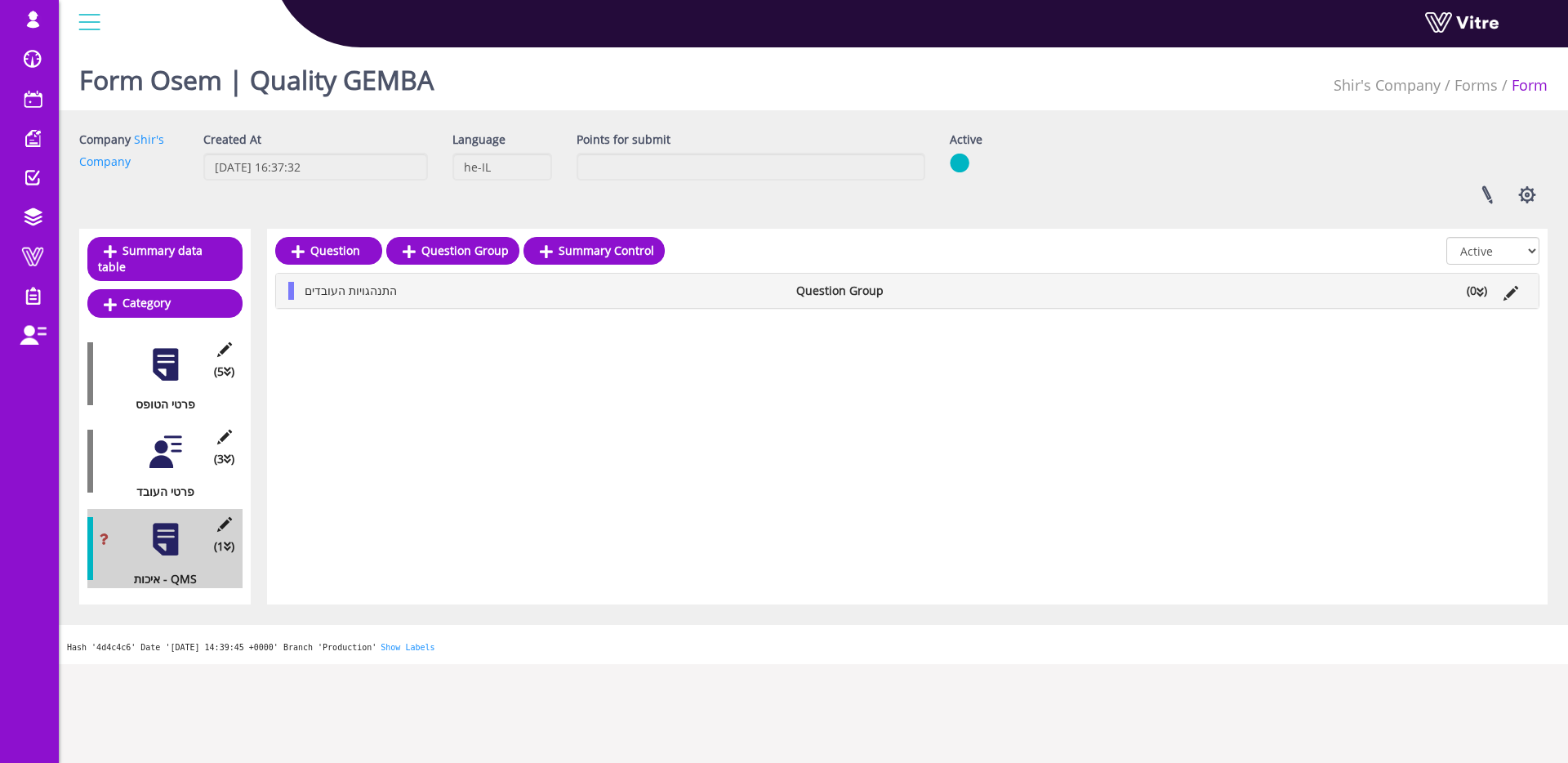
click at [397, 298] on span "התנהגויות העובדים" at bounding box center [351, 290] width 92 height 15
click at [393, 325] on link "Question" at bounding box center [350, 329] width 107 height 28
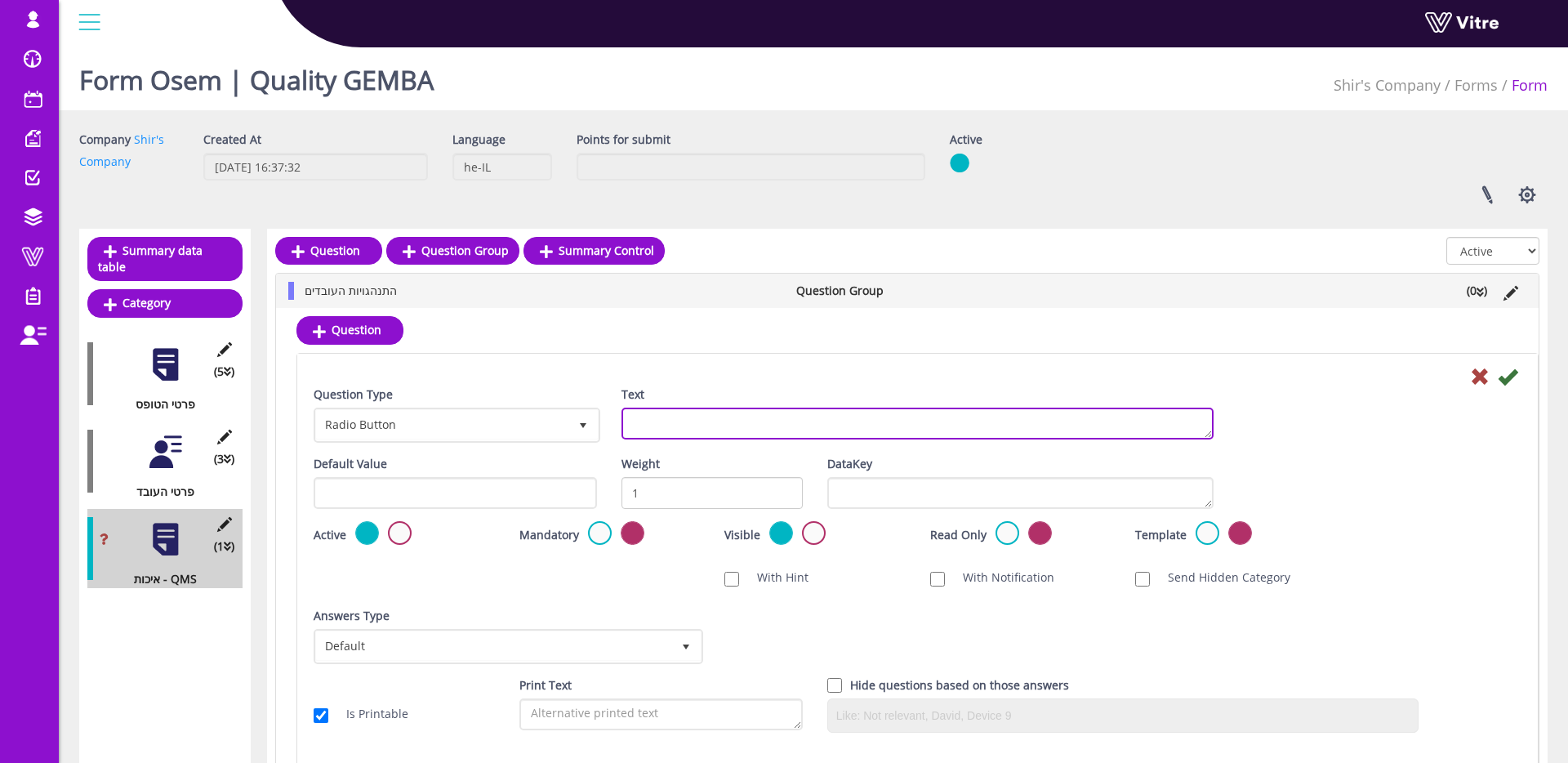
click at [668, 417] on textarea "Text" at bounding box center [917, 423] width 592 height 32
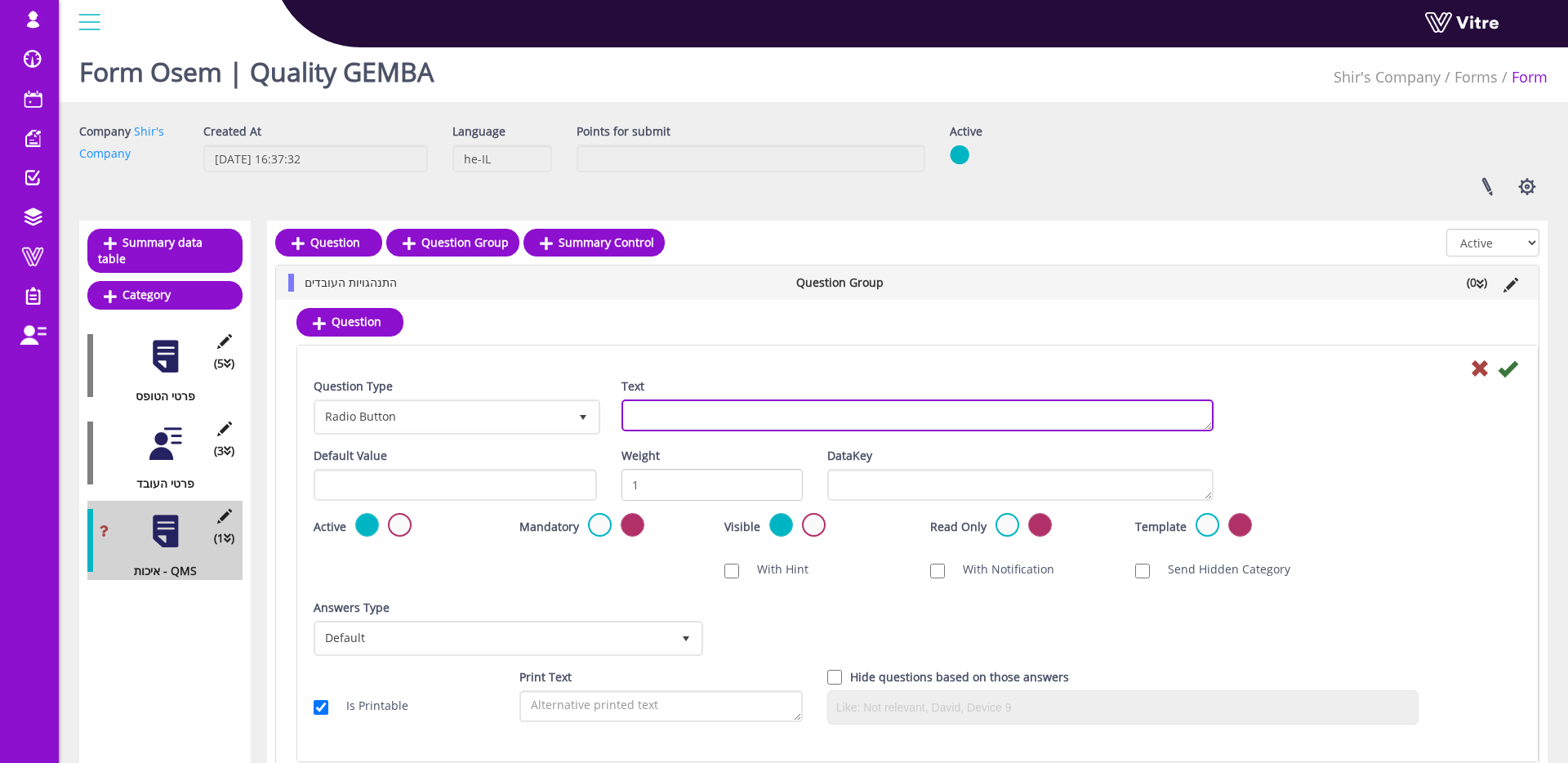
scroll to position [13, 0]
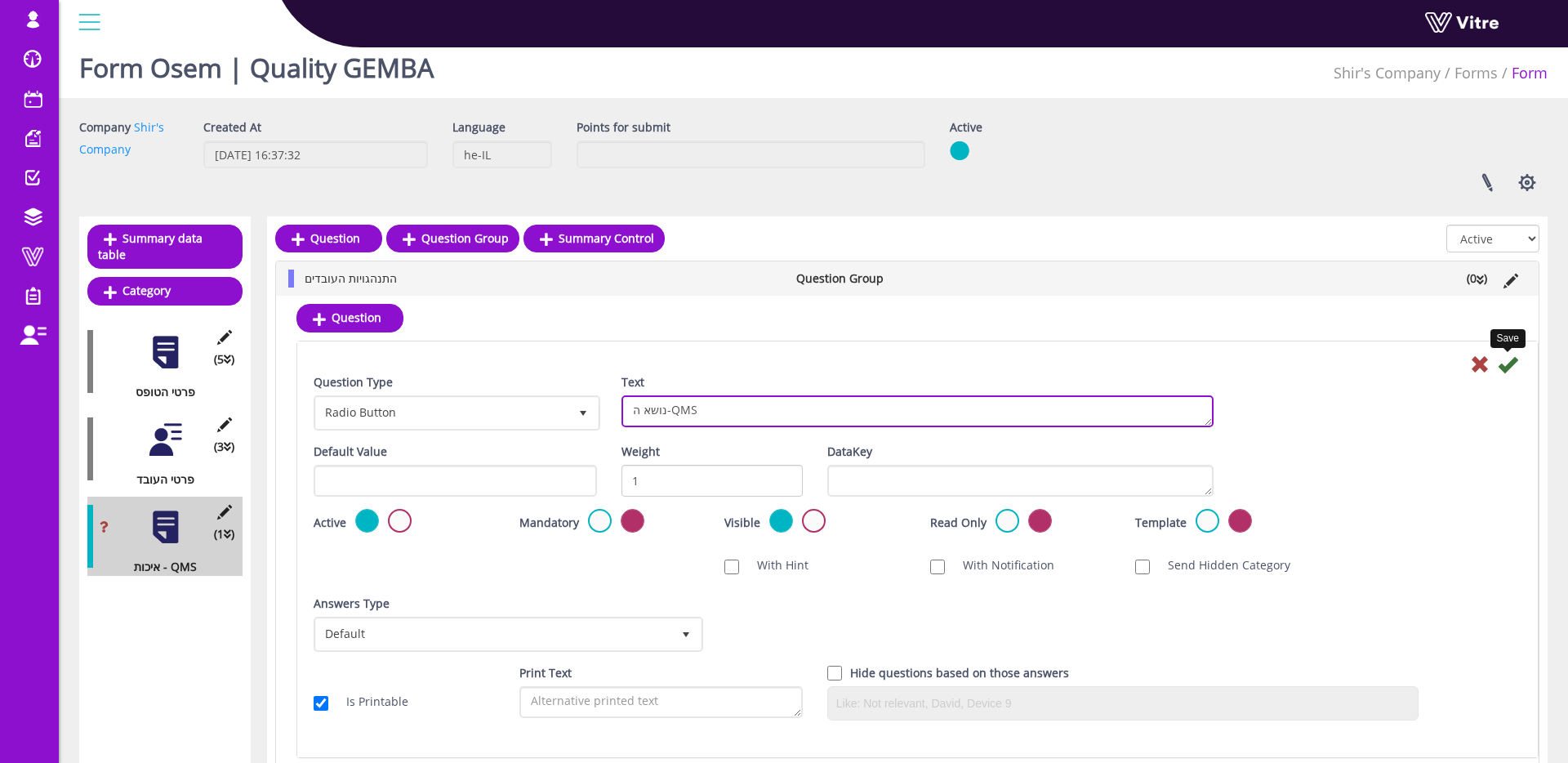
type textarea "נושא ה-QMS"
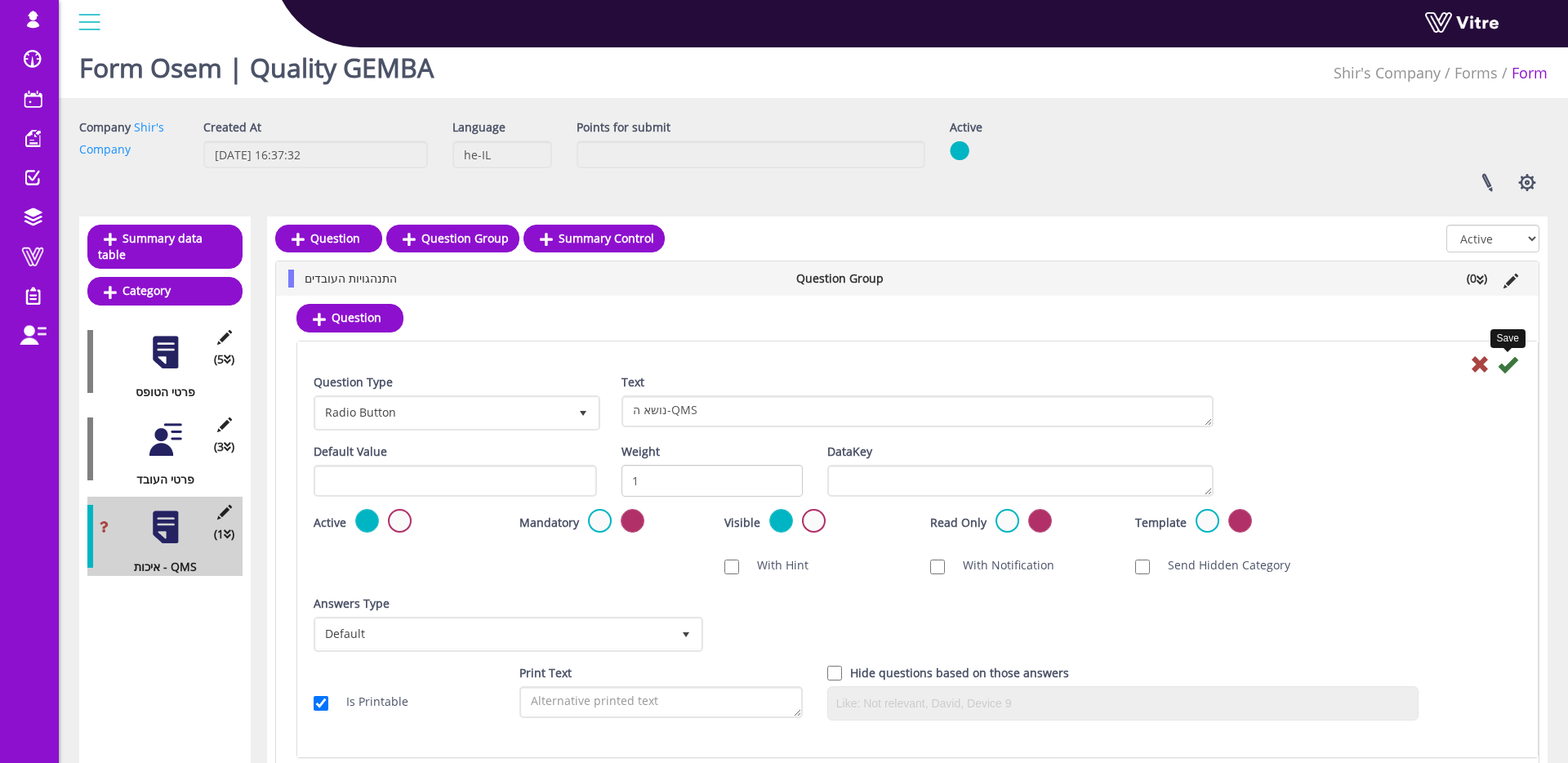
click at [1513, 367] on icon at bounding box center [1507, 364] width 19 height 19
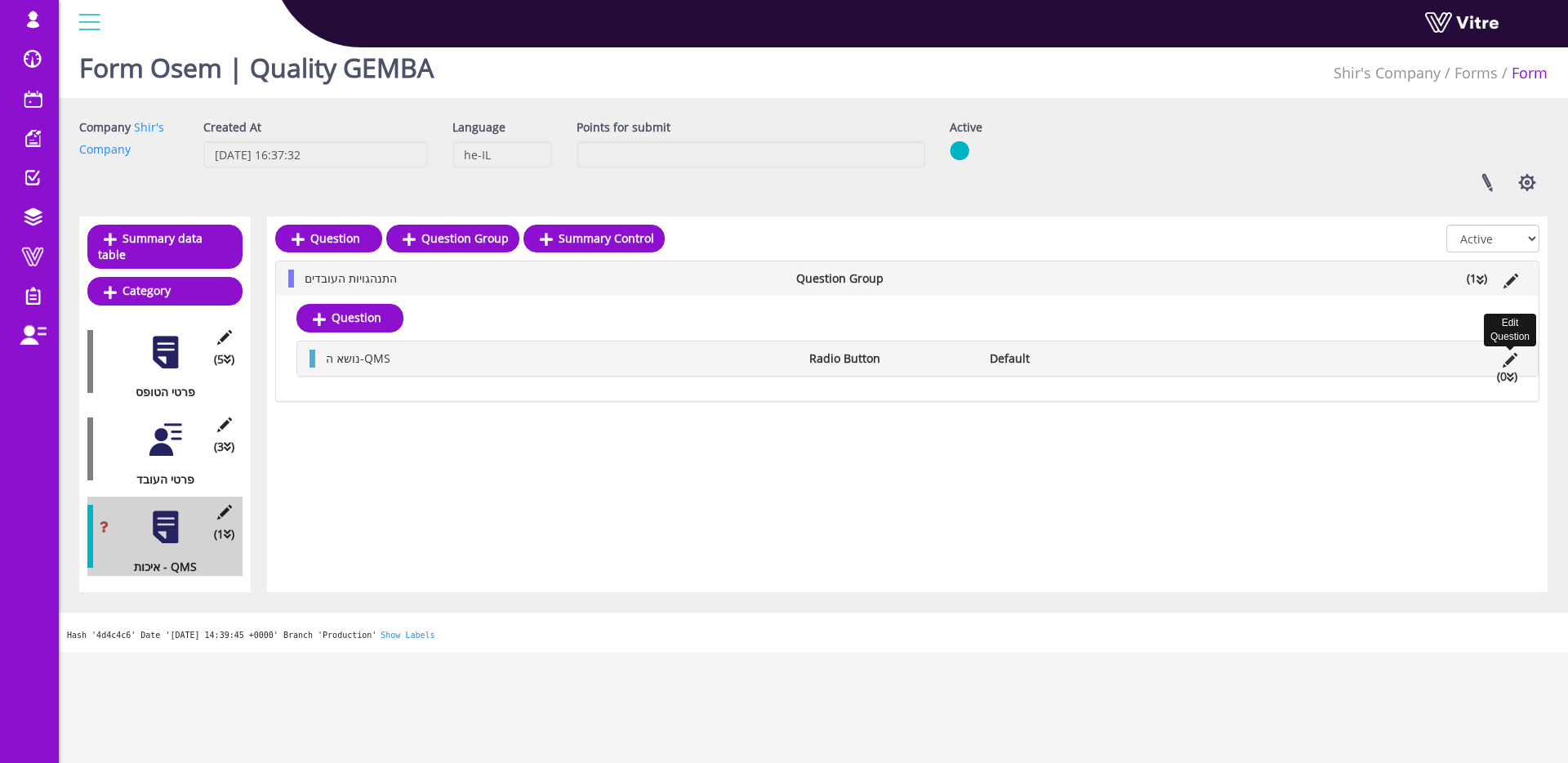
click at [1512, 358] on icon at bounding box center [1510, 359] width 14 height 14
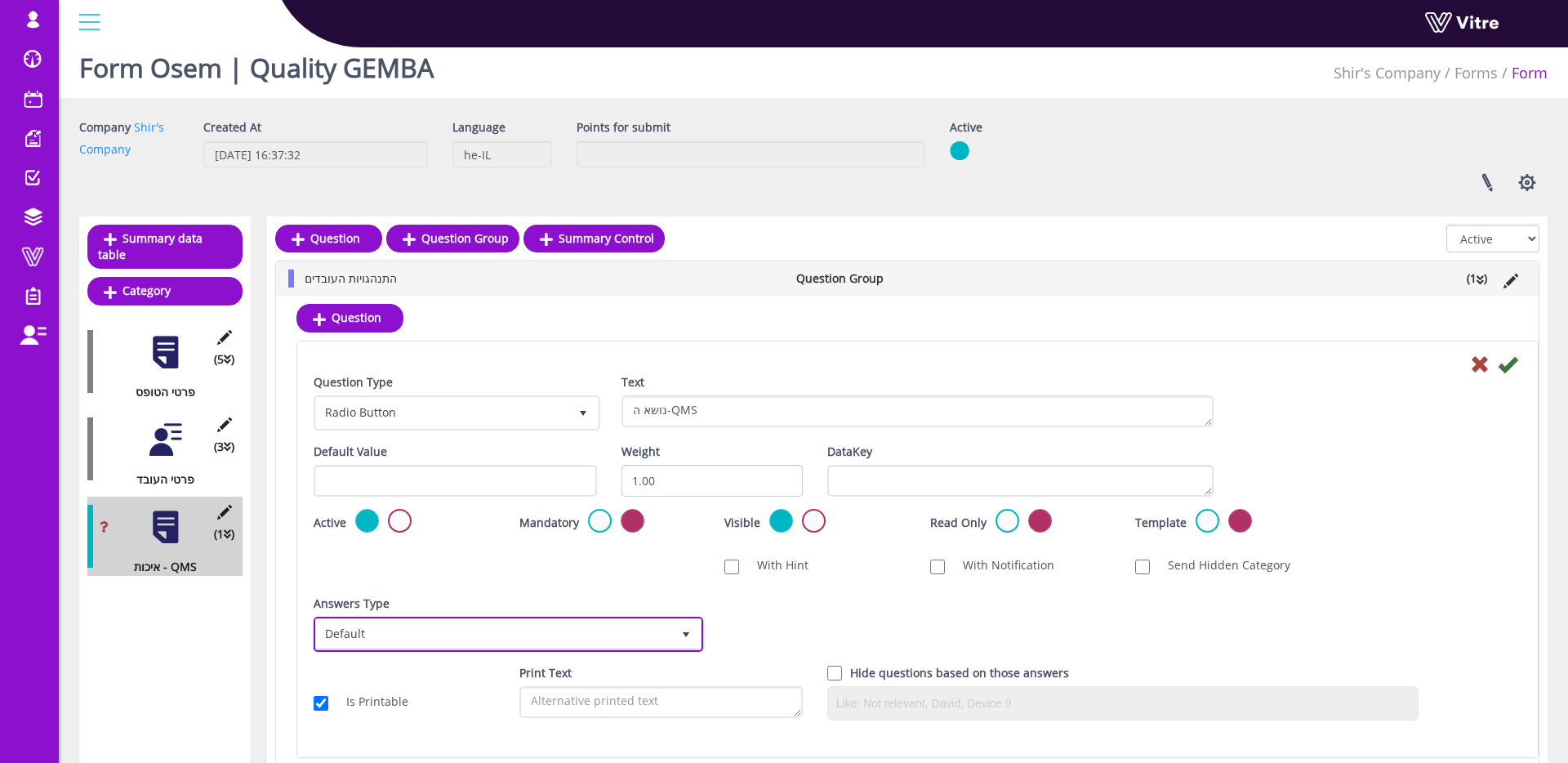
click at [465, 641] on span "Default" at bounding box center [493, 634] width 355 height 30
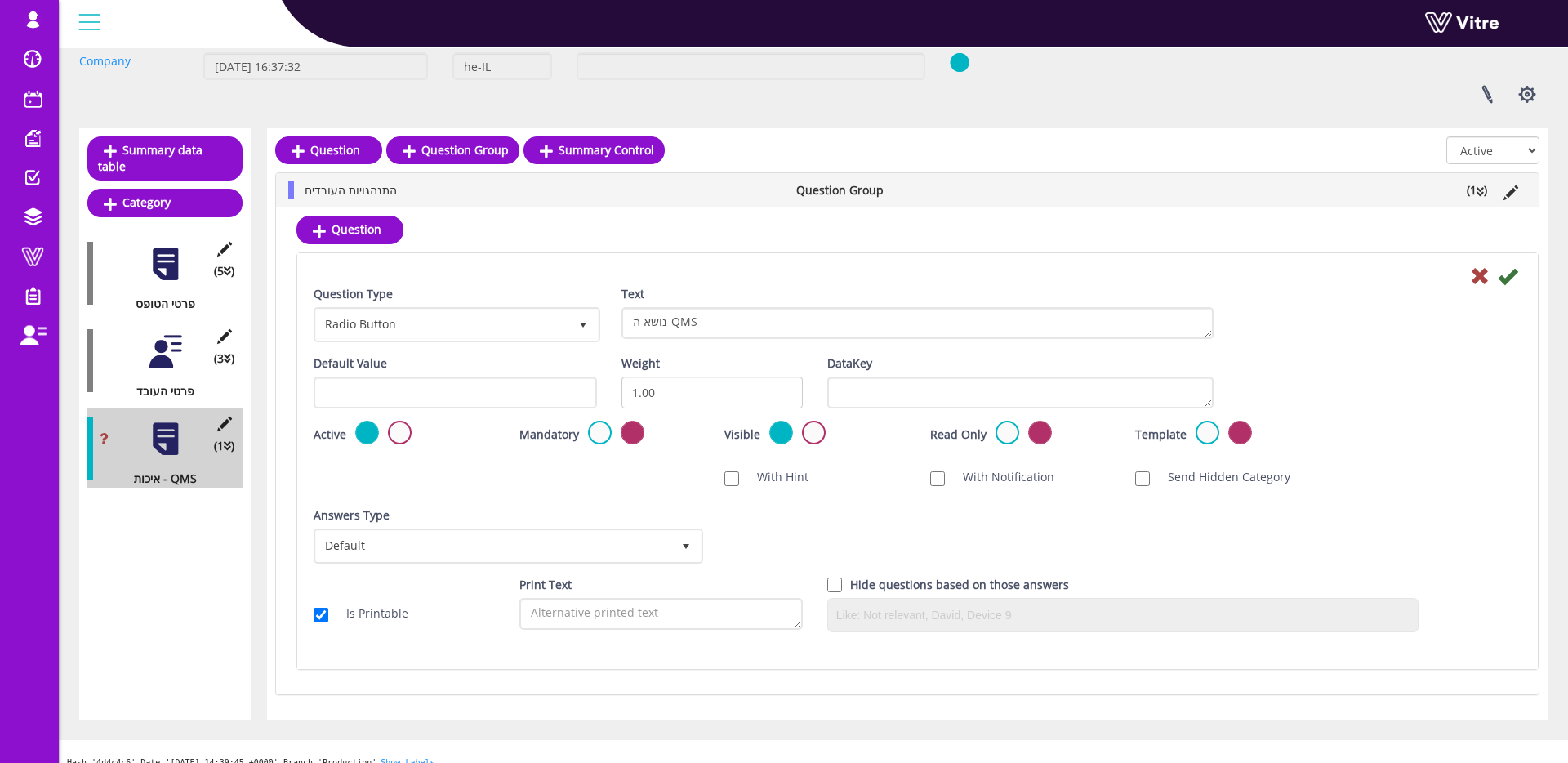
scroll to position [103, 0]
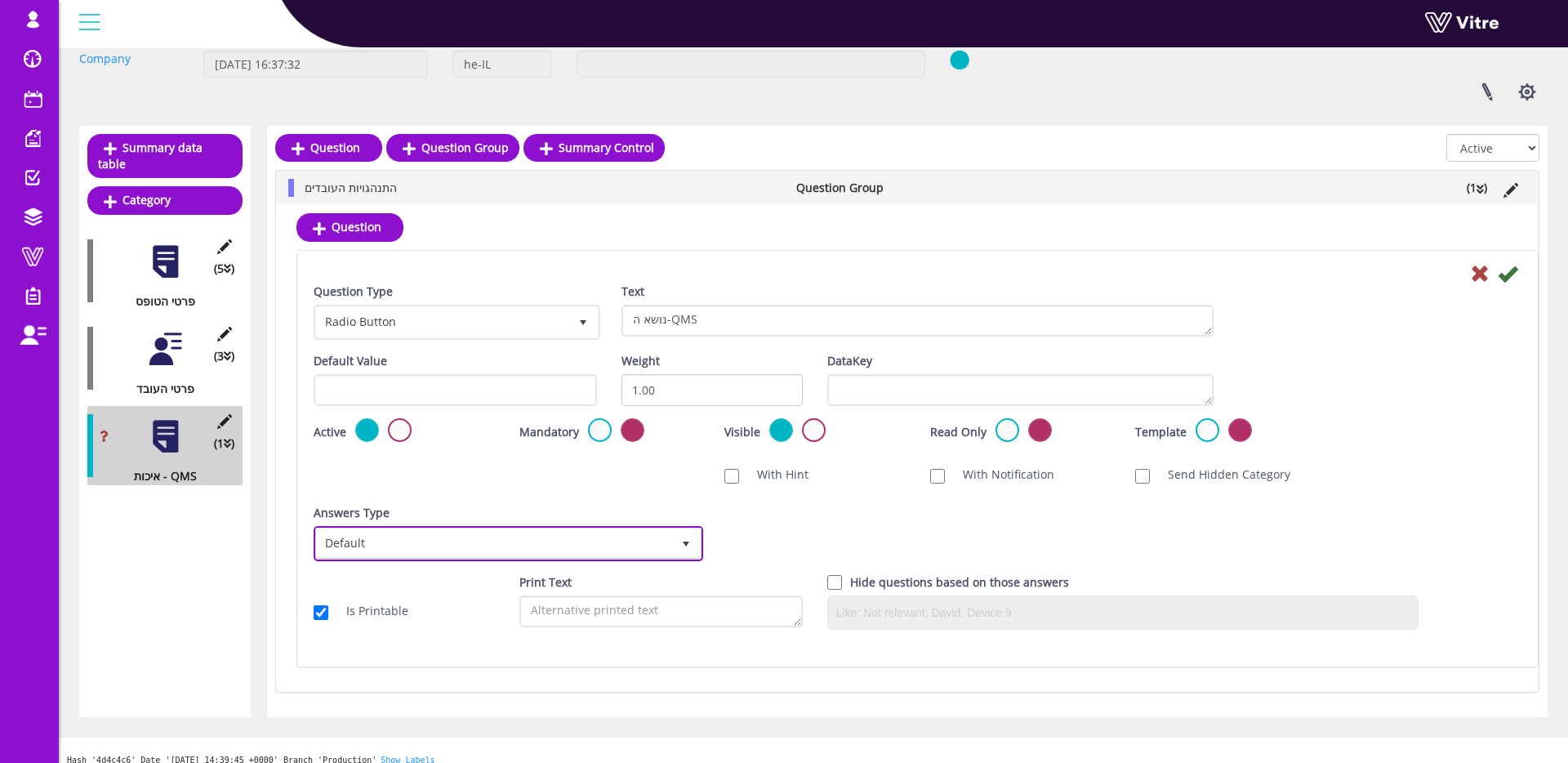
click at [530, 540] on span "Default" at bounding box center [493, 543] width 355 height 30
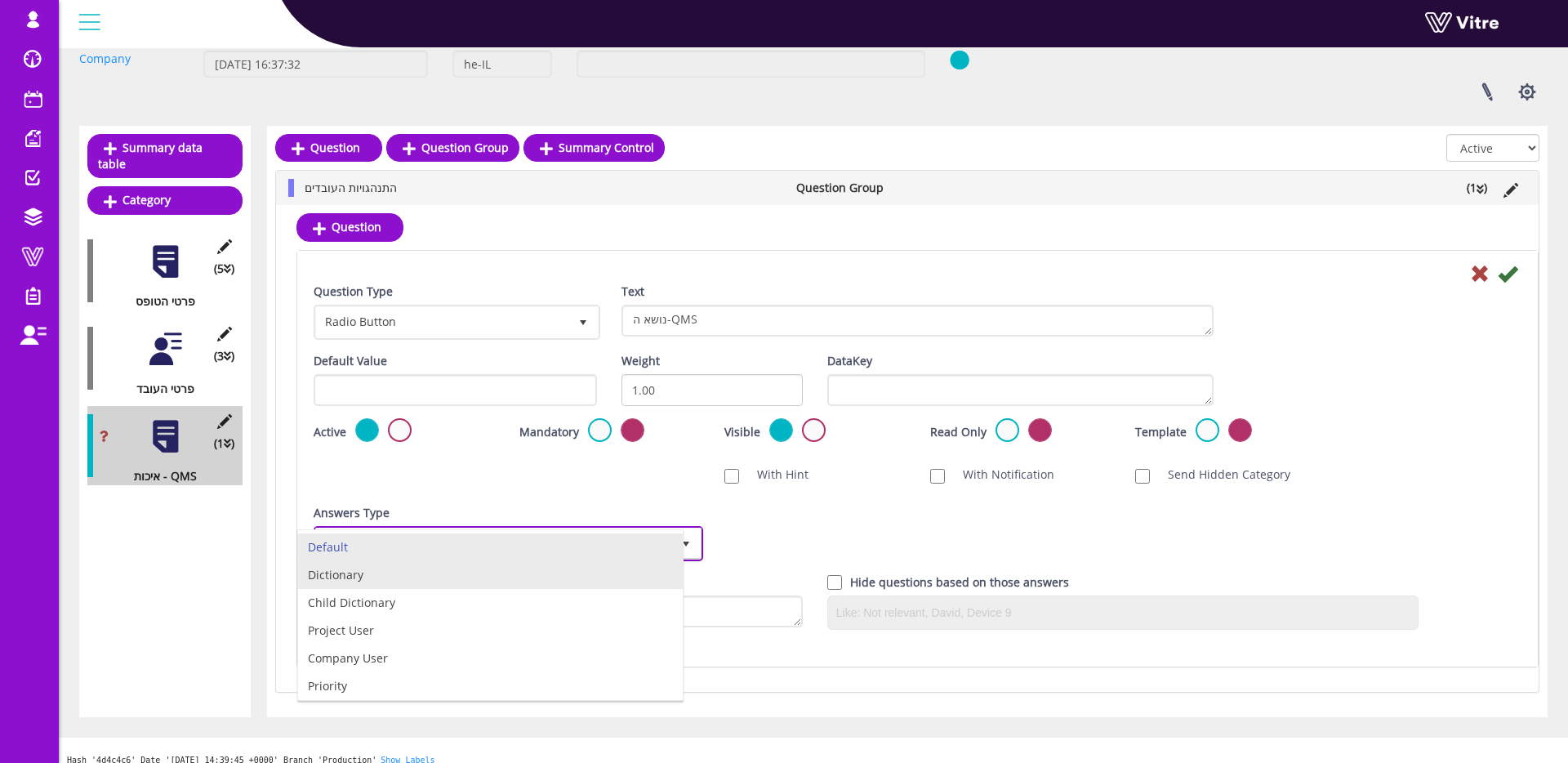
click at [426, 570] on li "Dictionary" at bounding box center [490, 575] width 384 height 28
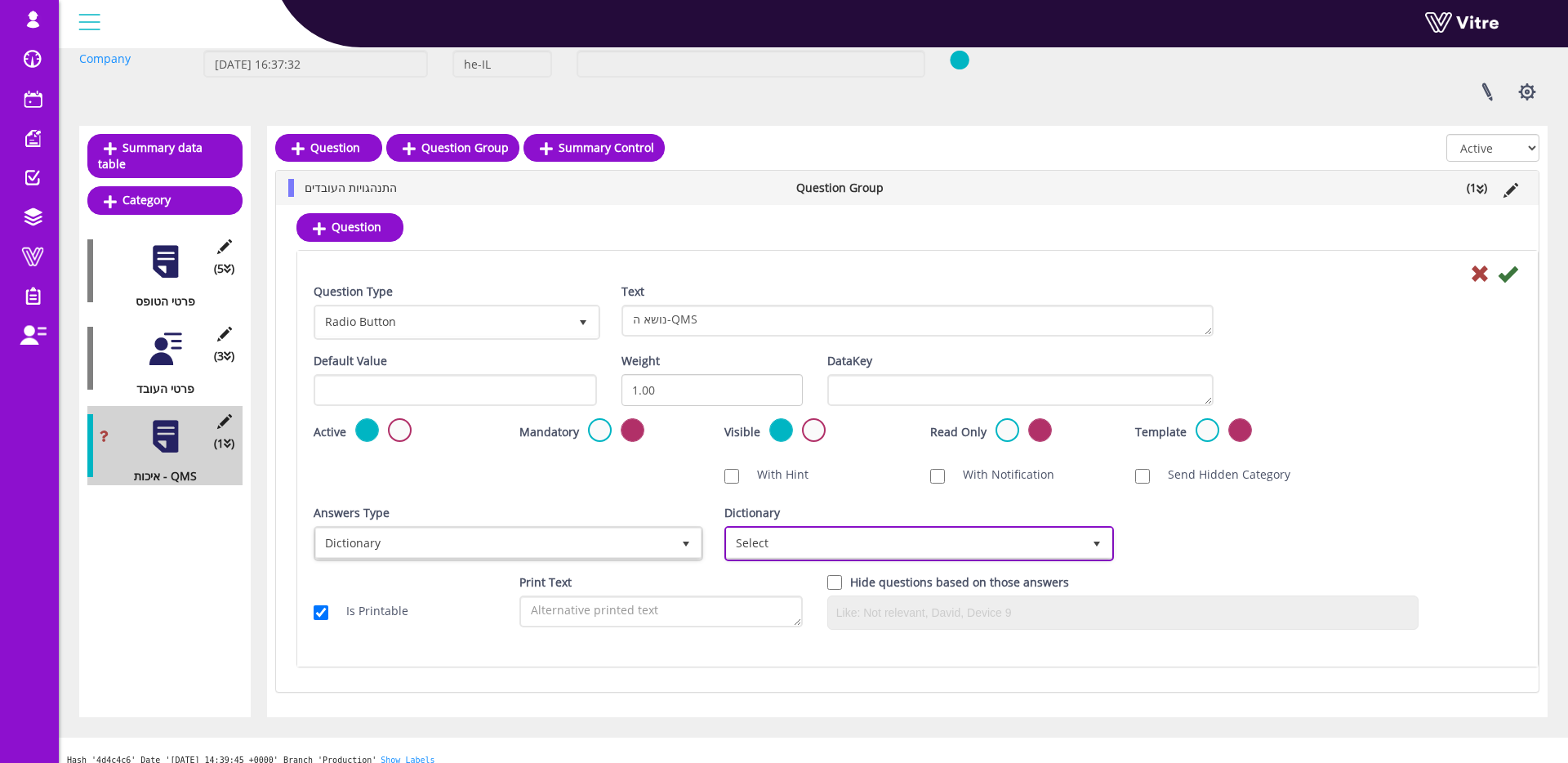
click at [813, 551] on span "Select" at bounding box center [904, 543] width 355 height 30
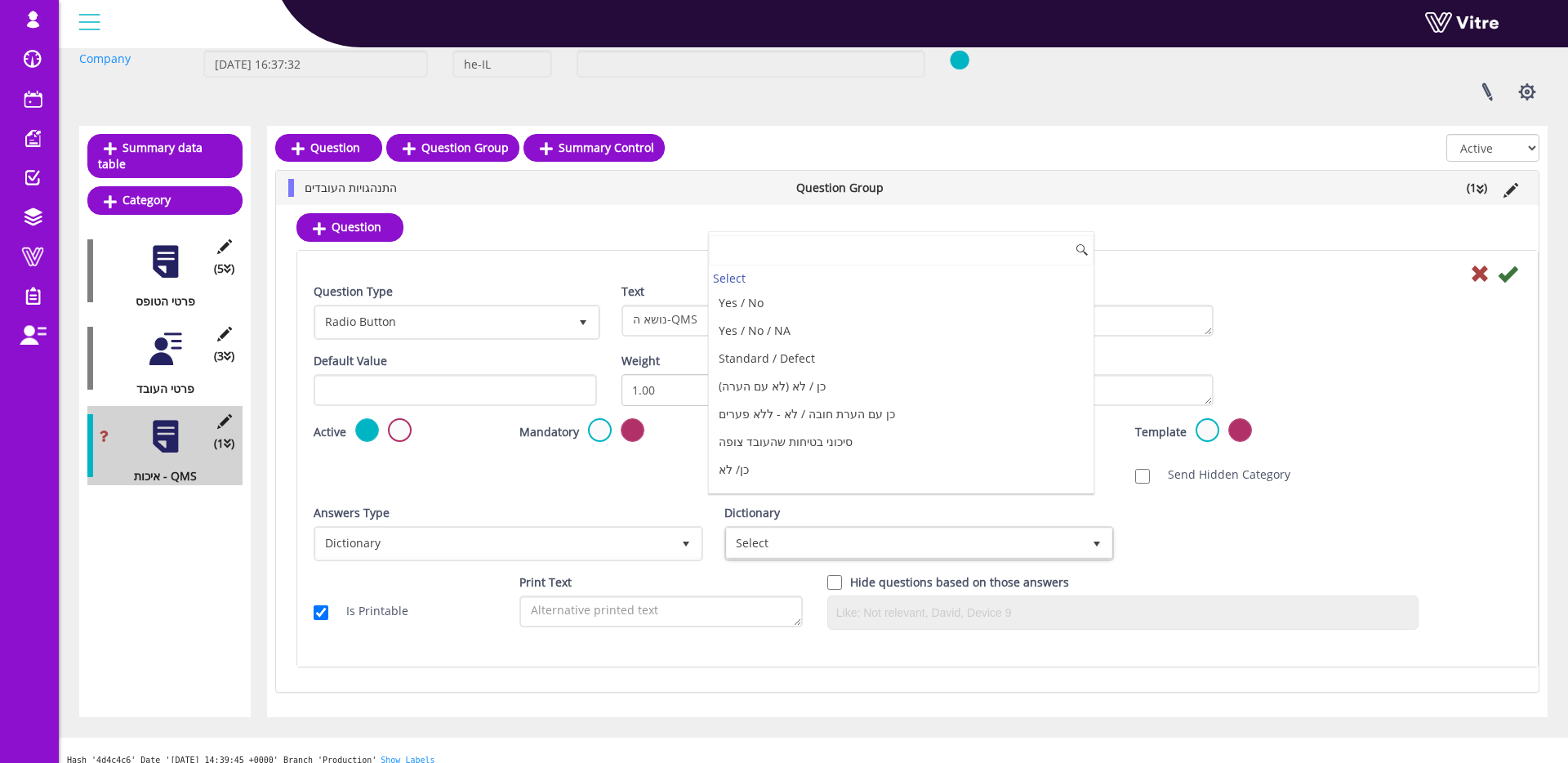
scroll to position [1022, 0]
click at [852, 389] on li "נושאי QMS" at bounding box center [901, 392] width 384 height 28
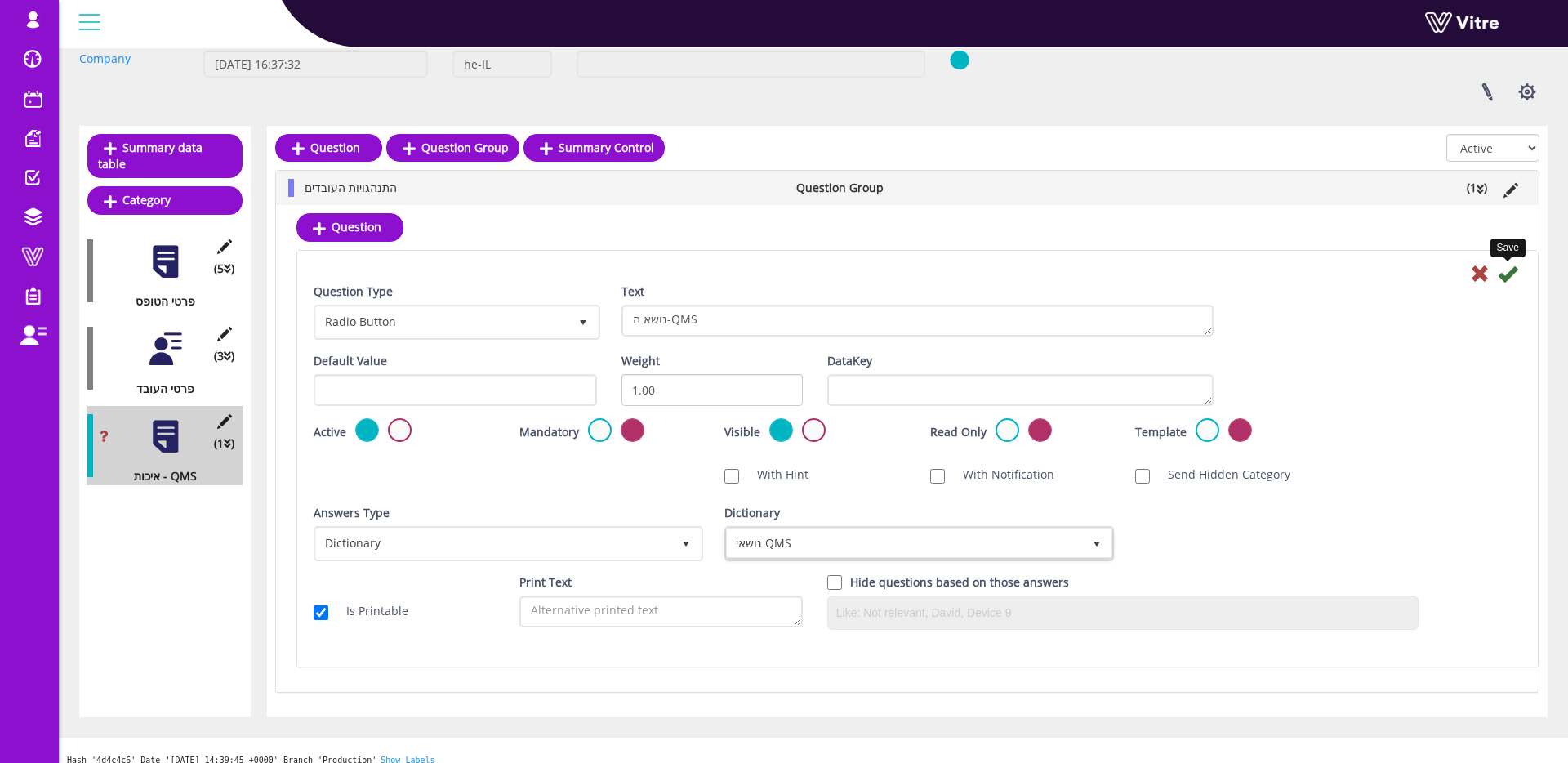
click at [1506, 273] on icon at bounding box center [1507, 274] width 19 height 19
drag, startPoint x: 1390, startPoint y: 320, endPoint x: 1435, endPoint y: 314, distance: 45.4
click at [1392, 320] on div "Question Type Radio Button 3 Text נושא ה-QMS" at bounding box center [918, 317] width 1233 height 69
click at [1503, 270] on icon at bounding box center [1507, 274] width 19 height 19
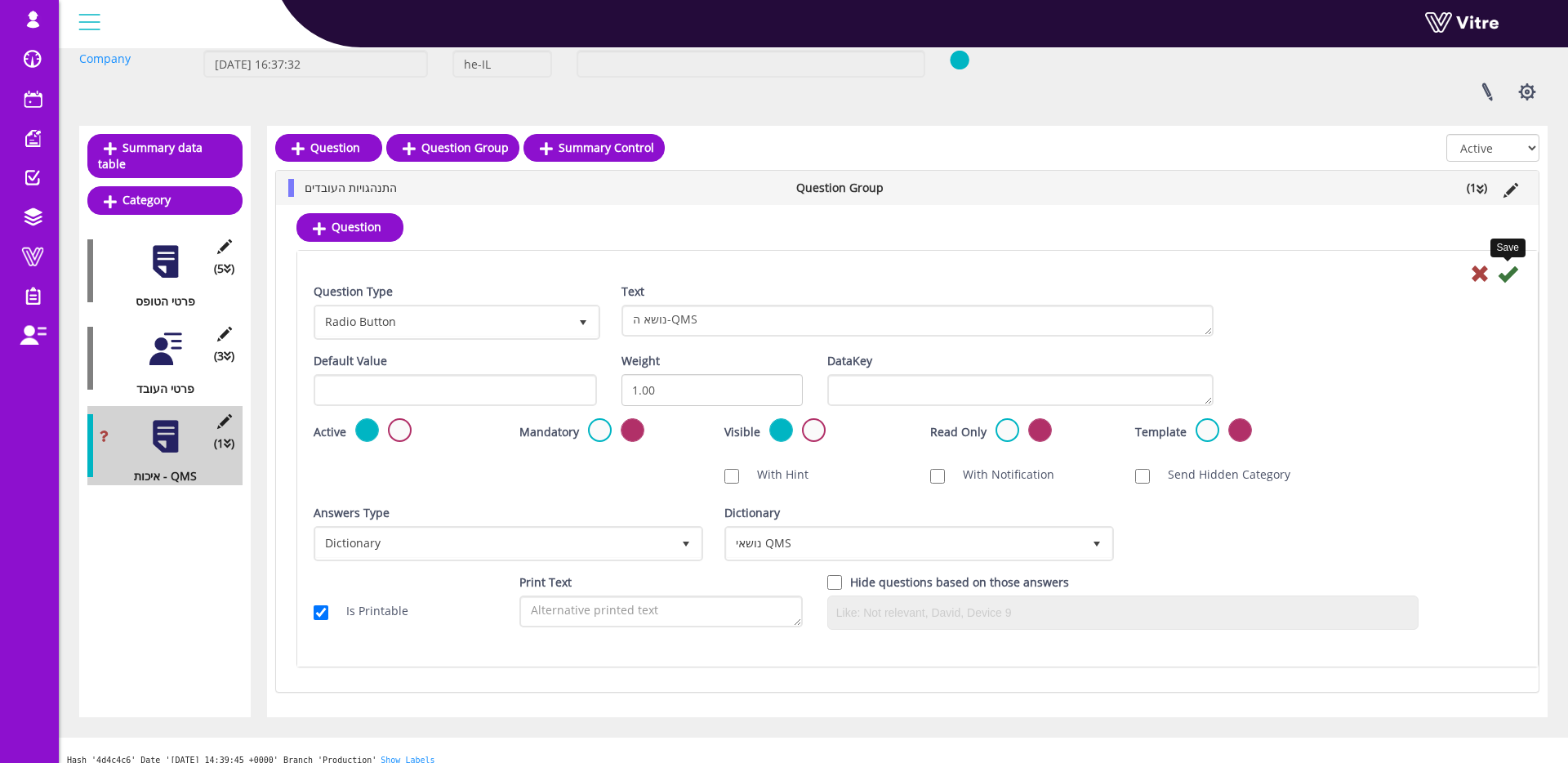
click at [1508, 277] on icon at bounding box center [1507, 274] width 19 height 19
click at [1509, 276] on icon at bounding box center [1507, 274] width 19 height 19
click at [597, 255] on div "Question Type Radio Button 3 Text נושא ה-QMS Default Value Weight 1.00 DataKey …" at bounding box center [918, 459] width 1241 height 416
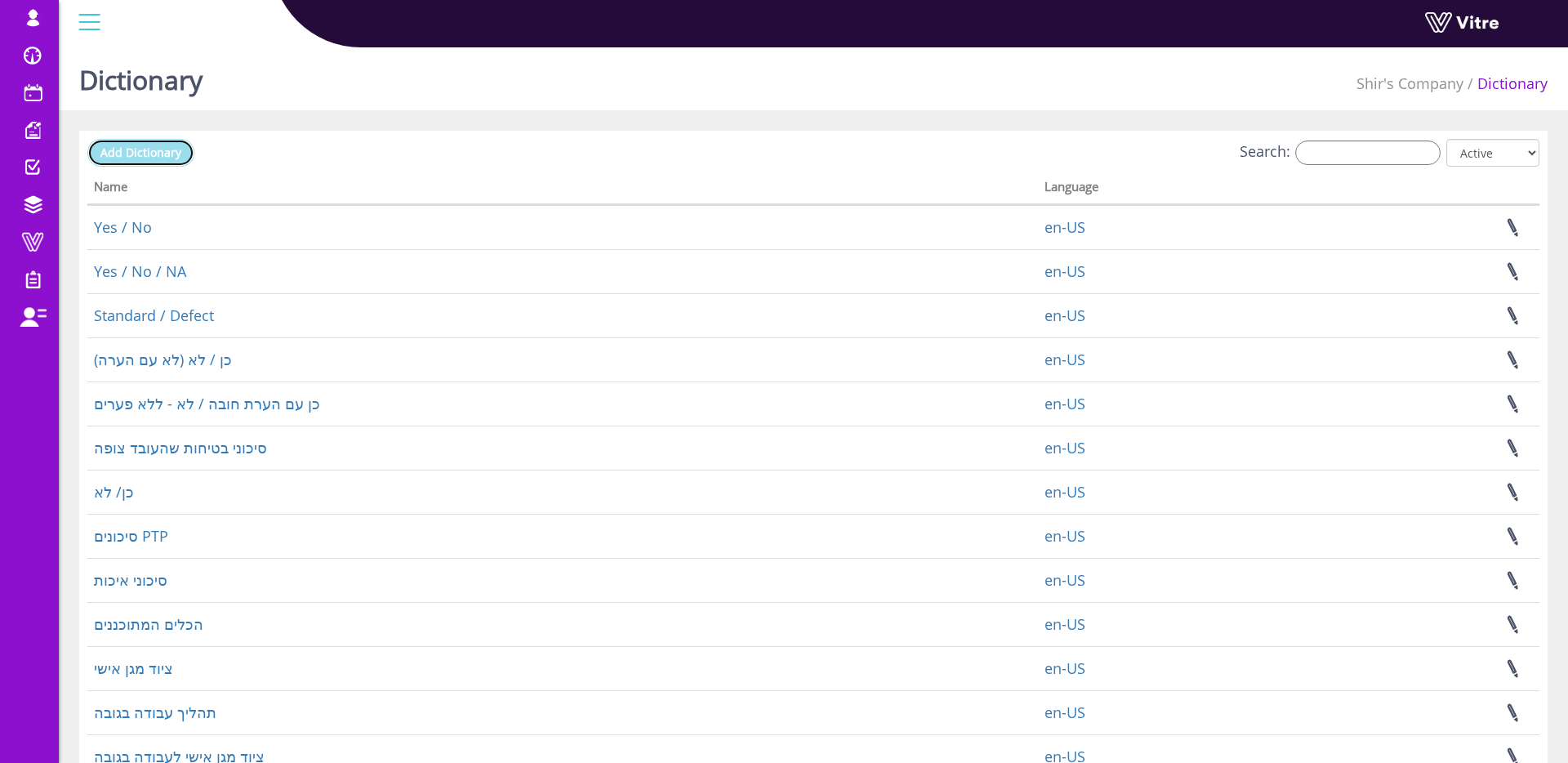
click at [151, 148] on span "Add Dictionary" at bounding box center [141, 152] width 81 height 15
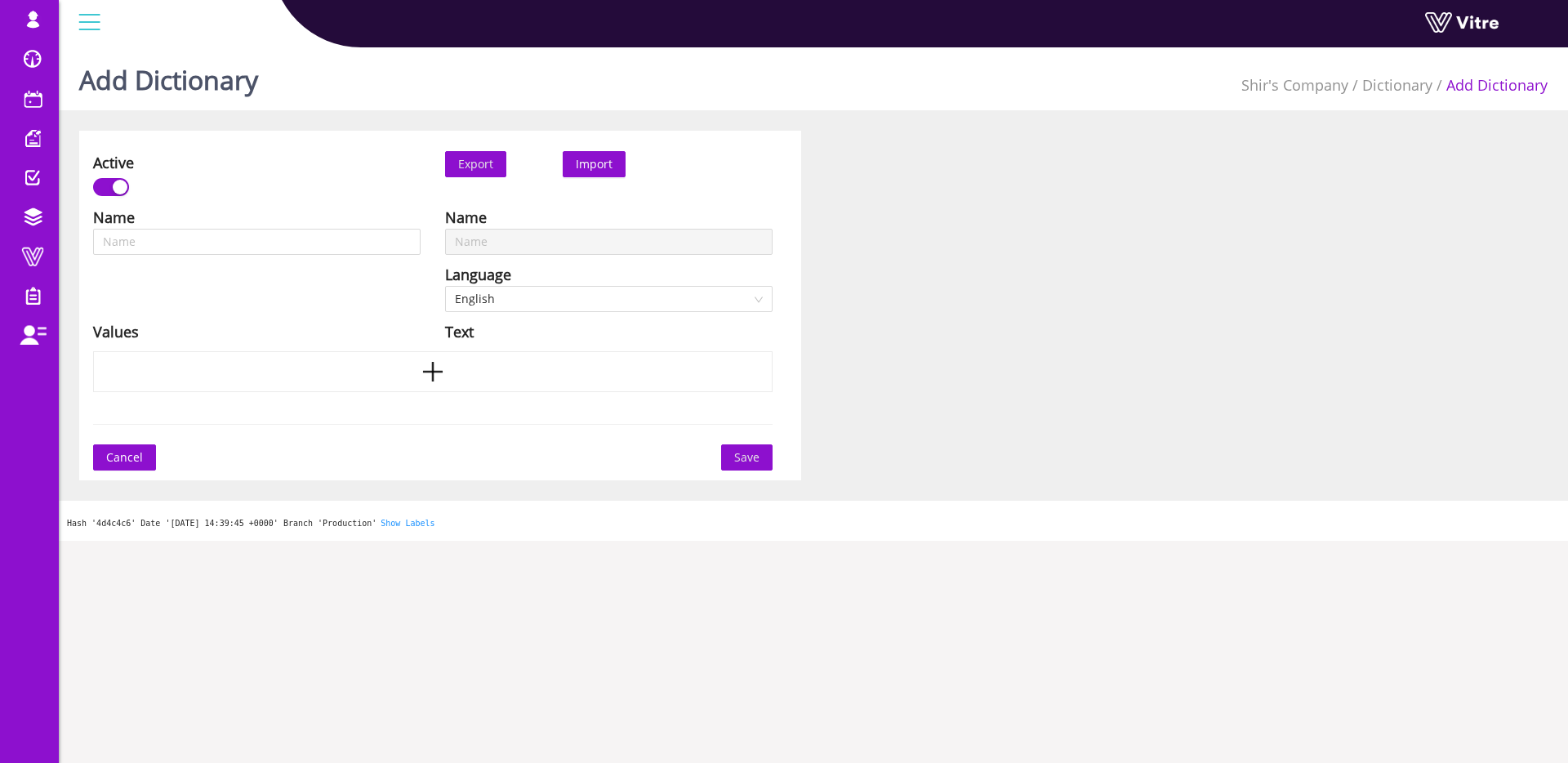
click at [303, 256] on div "Name Language English Values" at bounding box center [257, 279] width 353 height 146
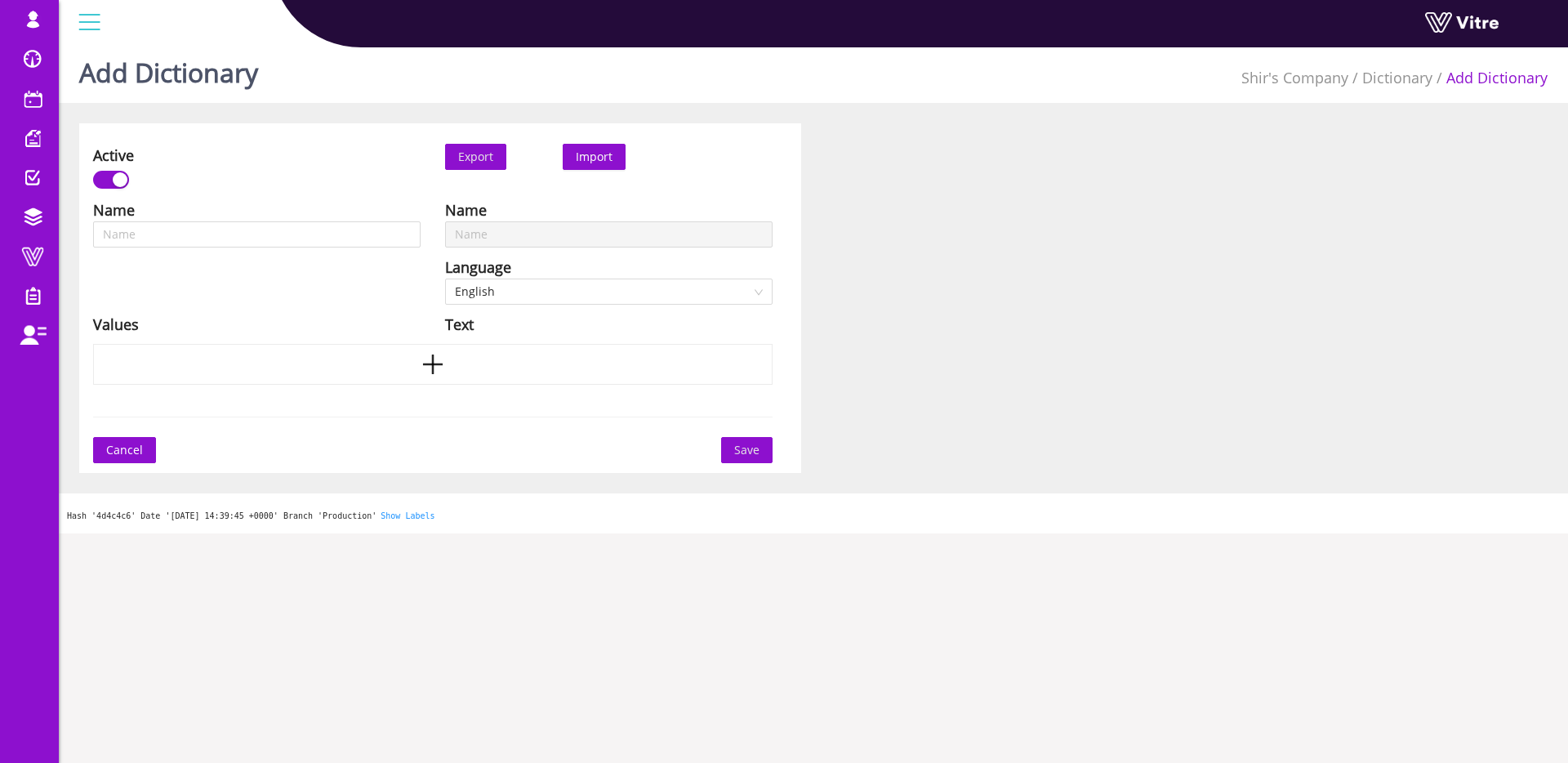
click at [304, 250] on div "Name Language English Values" at bounding box center [257, 272] width 353 height 146
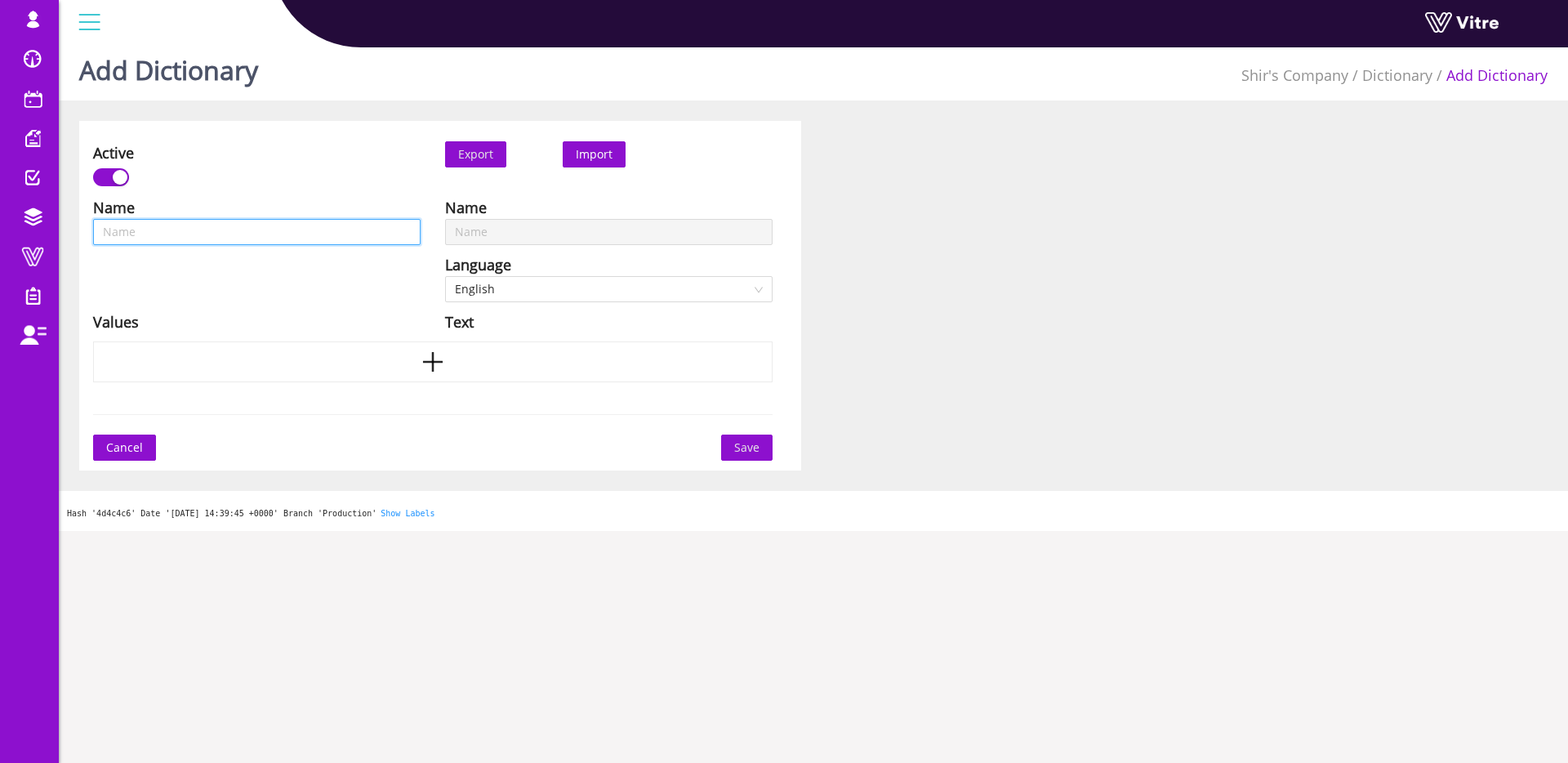
click at [305, 238] on input "text" at bounding box center [257, 231] width 327 height 26
type input "b"
type input "bu"
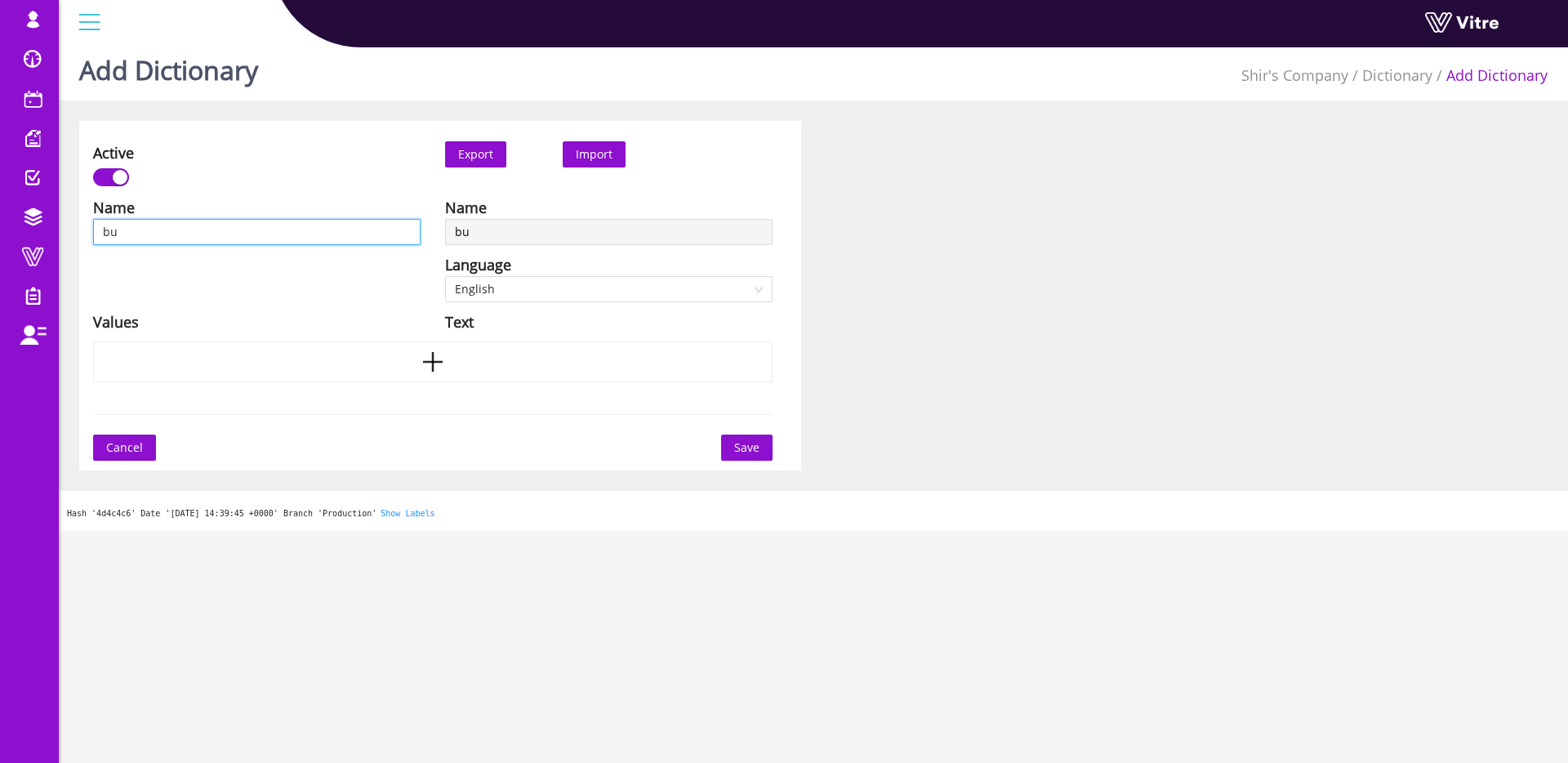
type input "bua"
type input "bu"
type input "b"
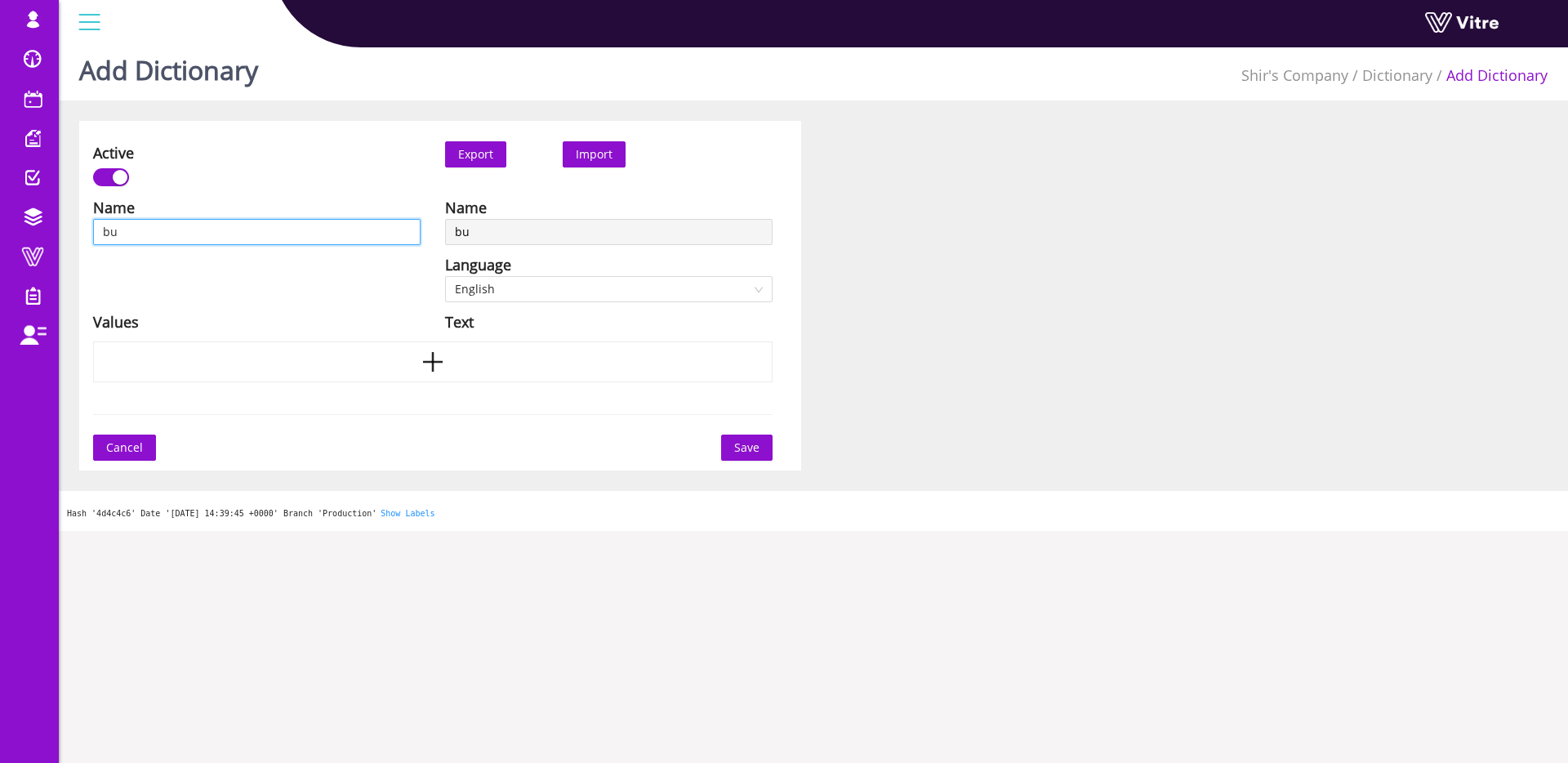
type input "b"
type input "נ"
type input "נו"
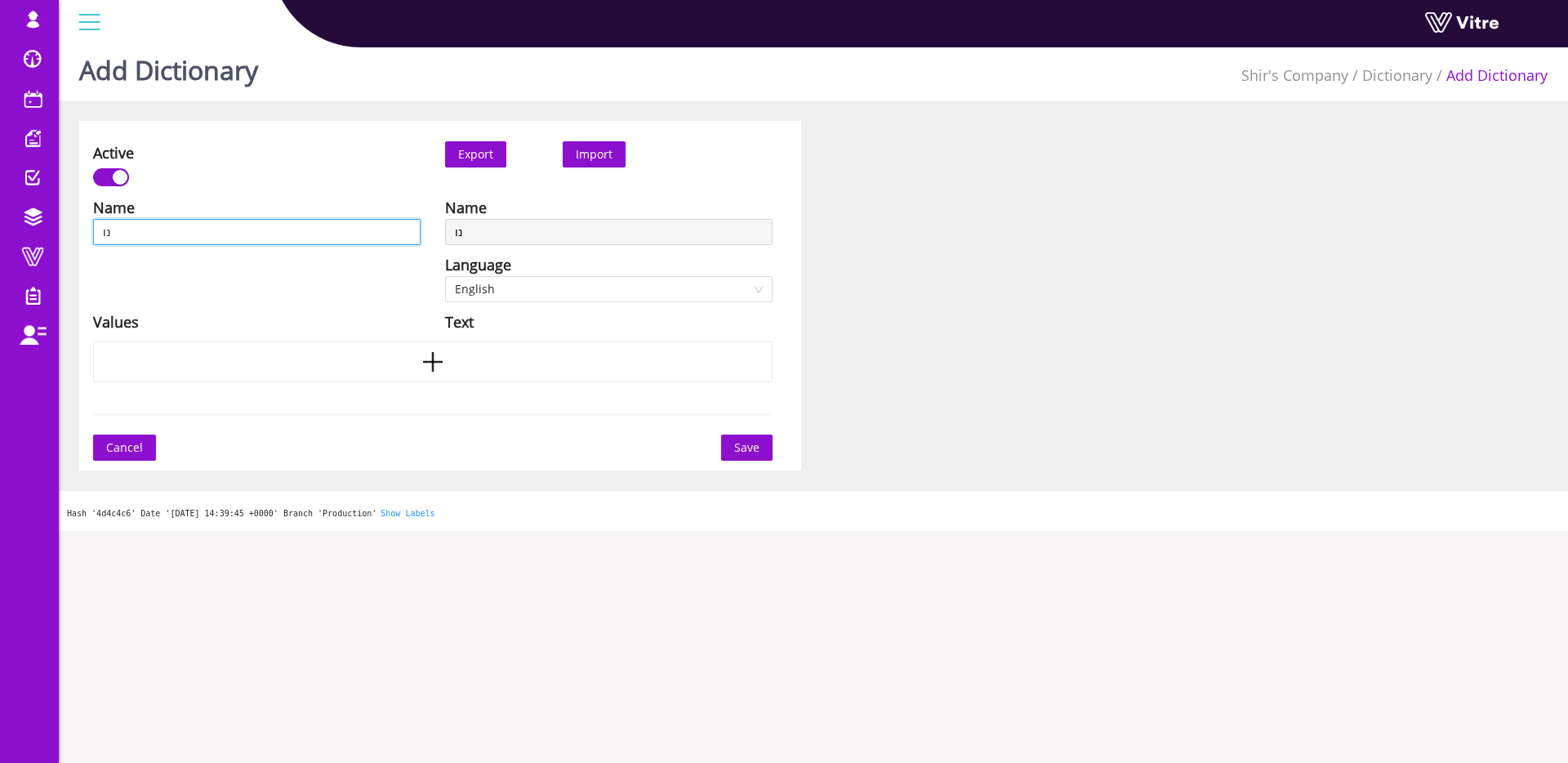
type input "נוש"
type input "נושא"
type input "נושאי"
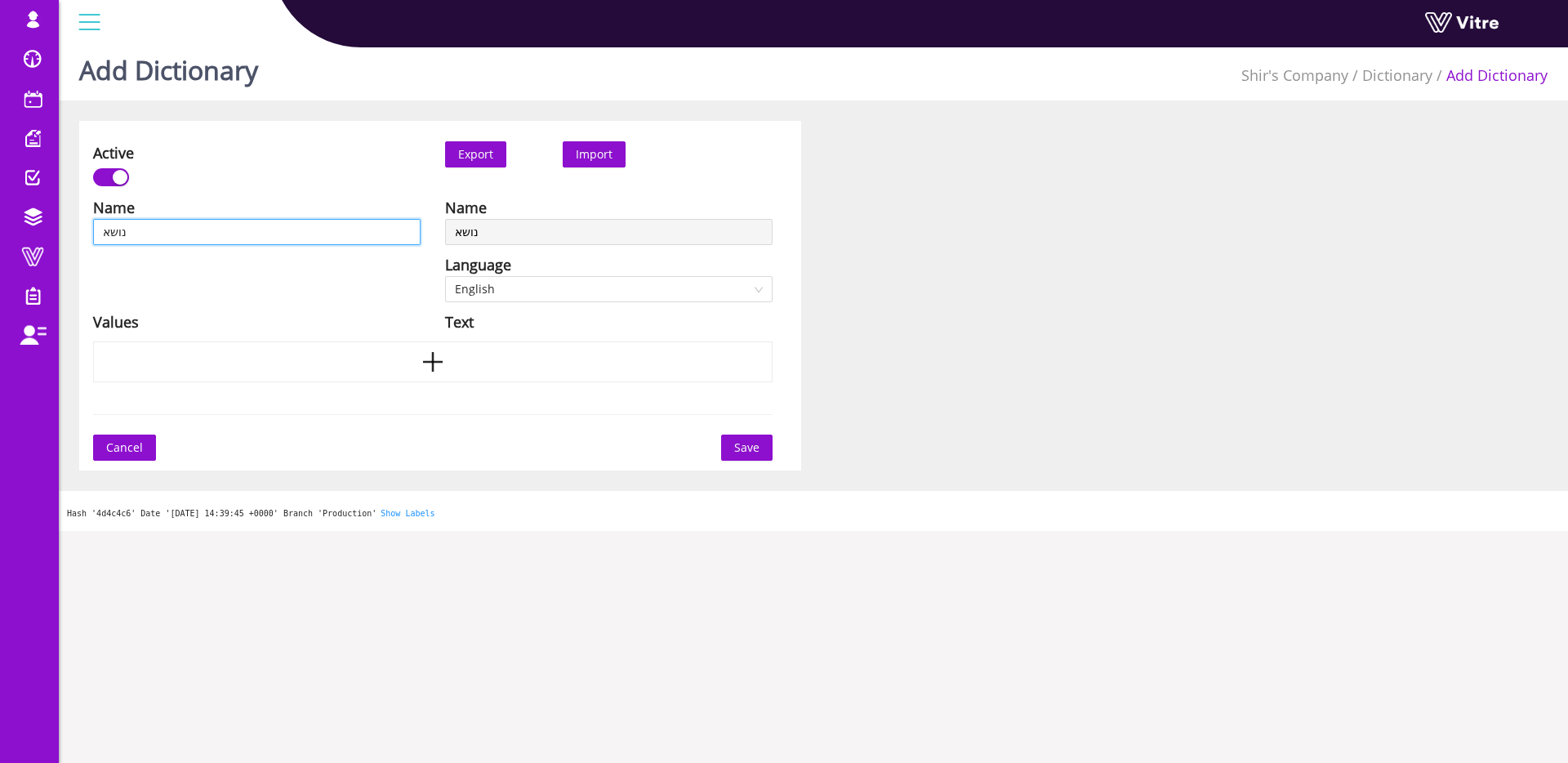
type input "נושאי"
type input "נושאי Q"
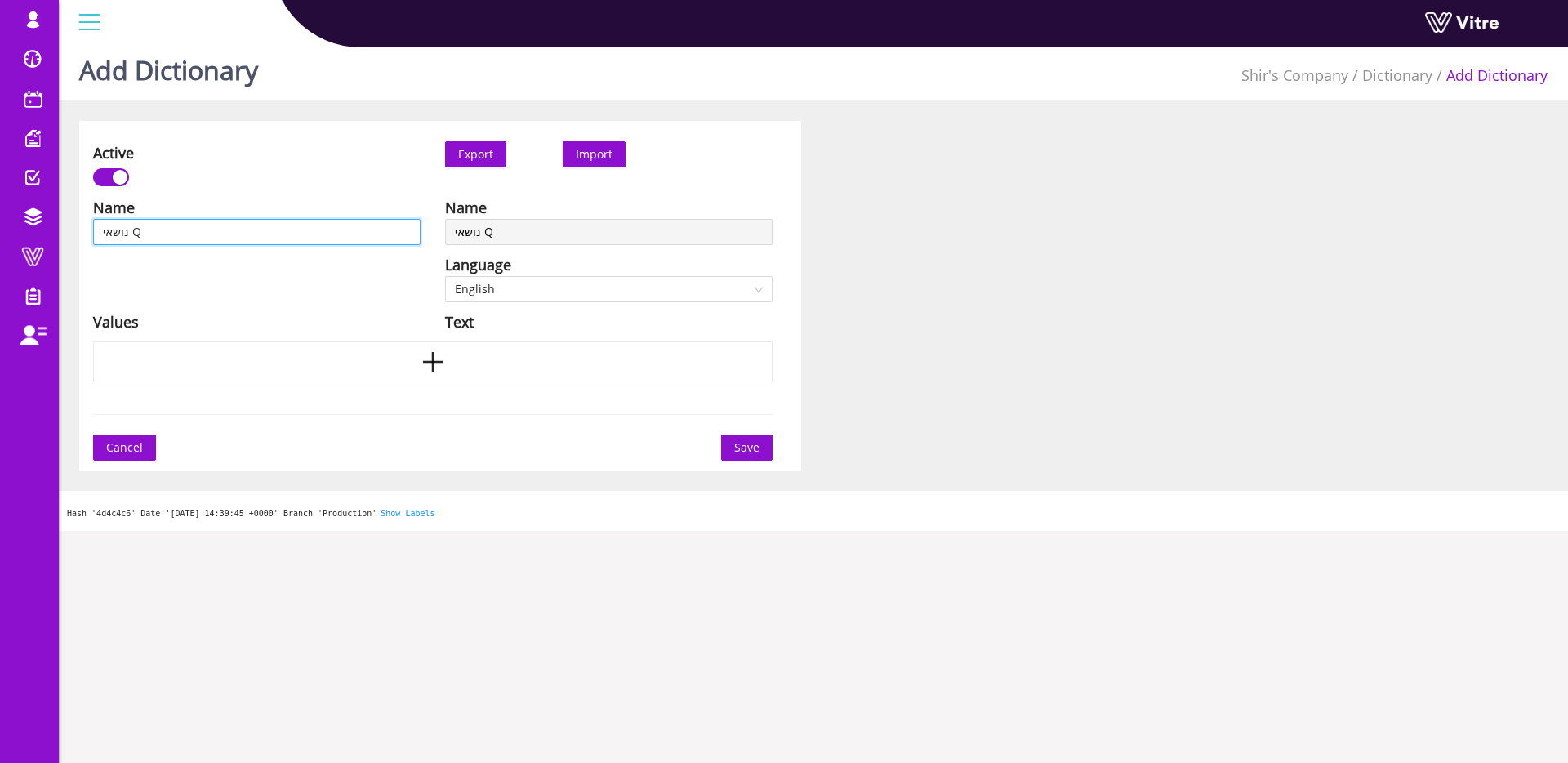
type input "נושאי QM"
type input "נושאי QMS"
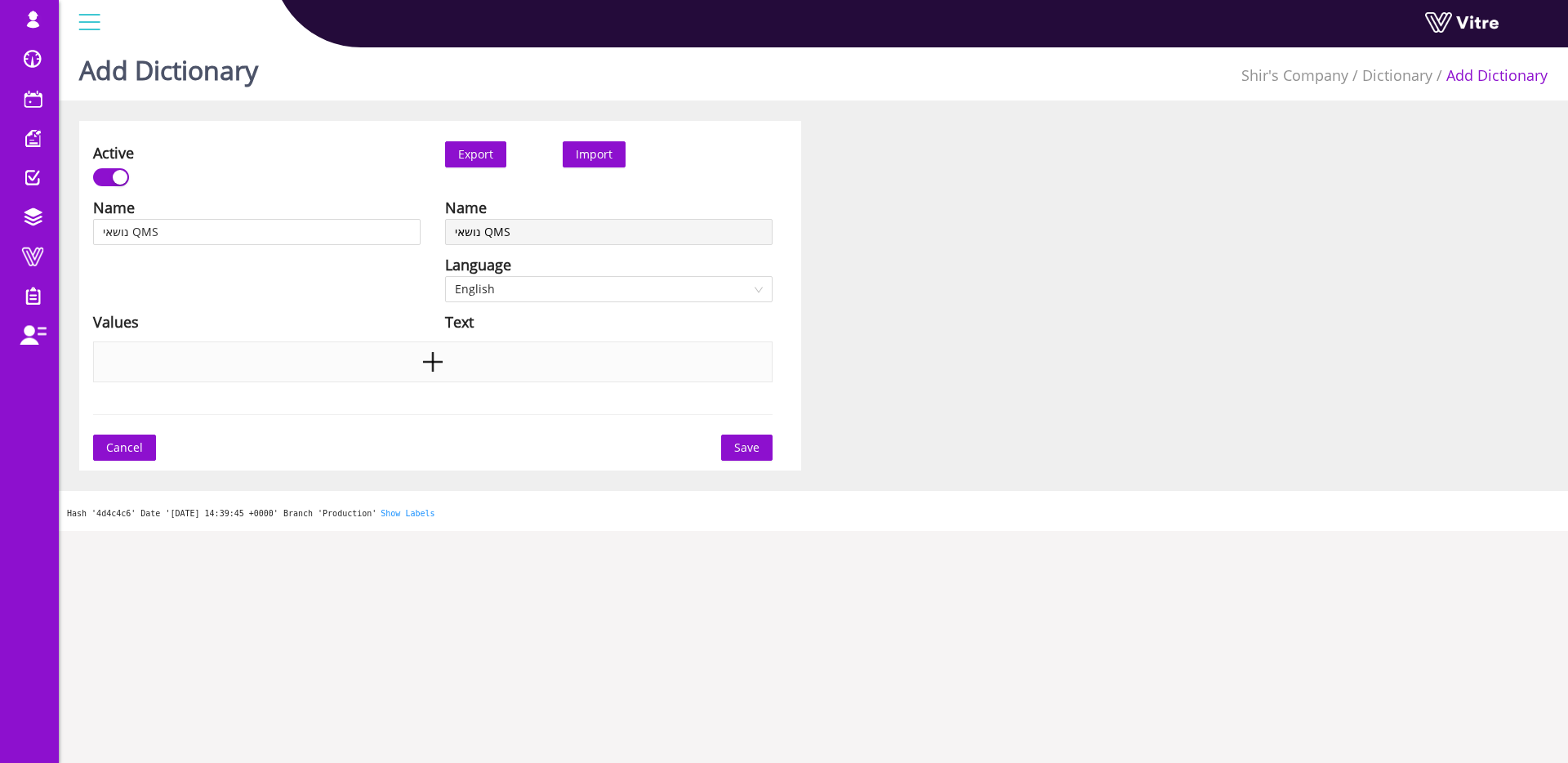
click at [461, 363] on div at bounding box center [433, 362] width 680 height 40
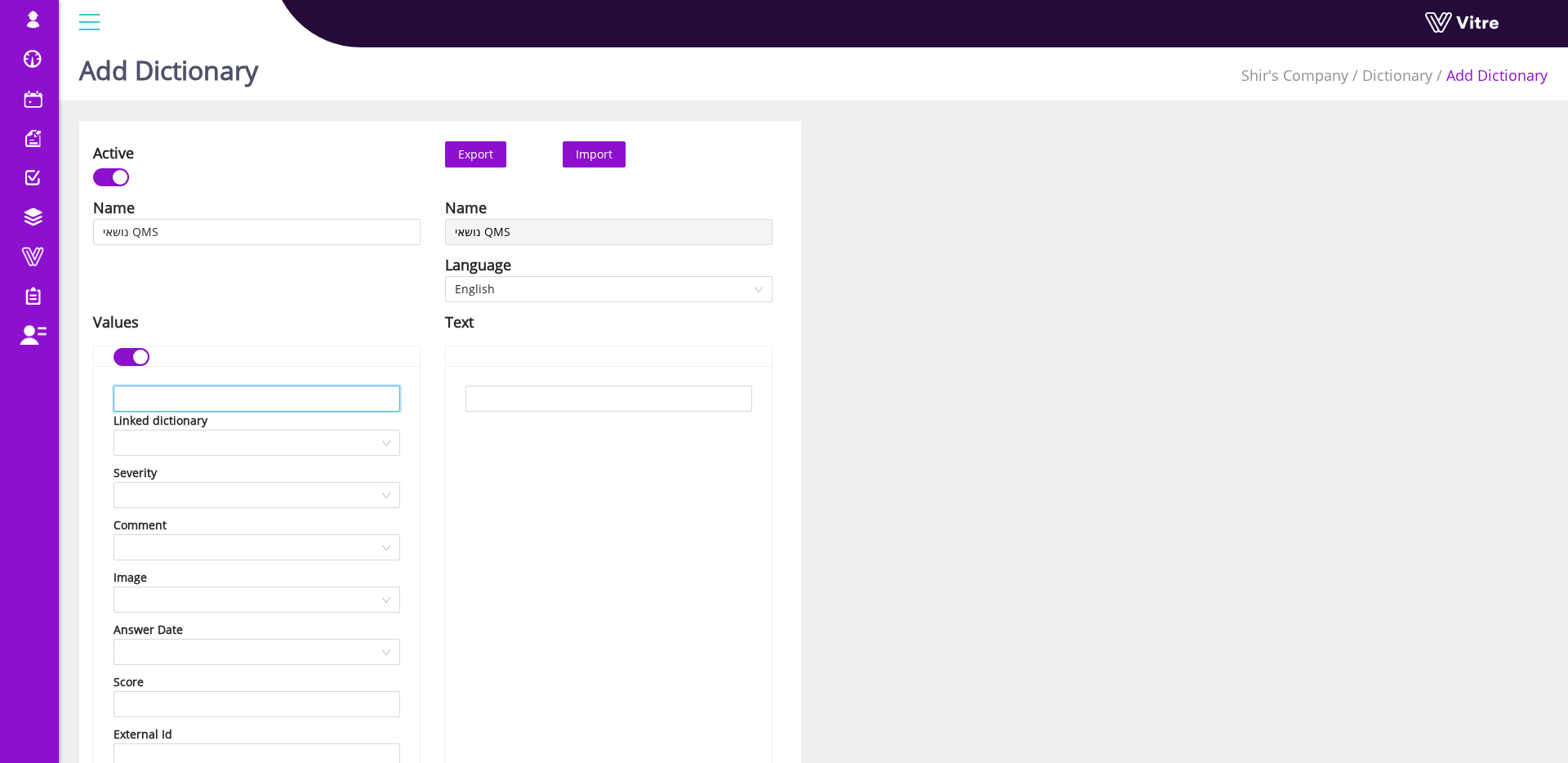
click at [303, 399] on input "text" at bounding box center [257, 398] width 287 height 26
type input "c"
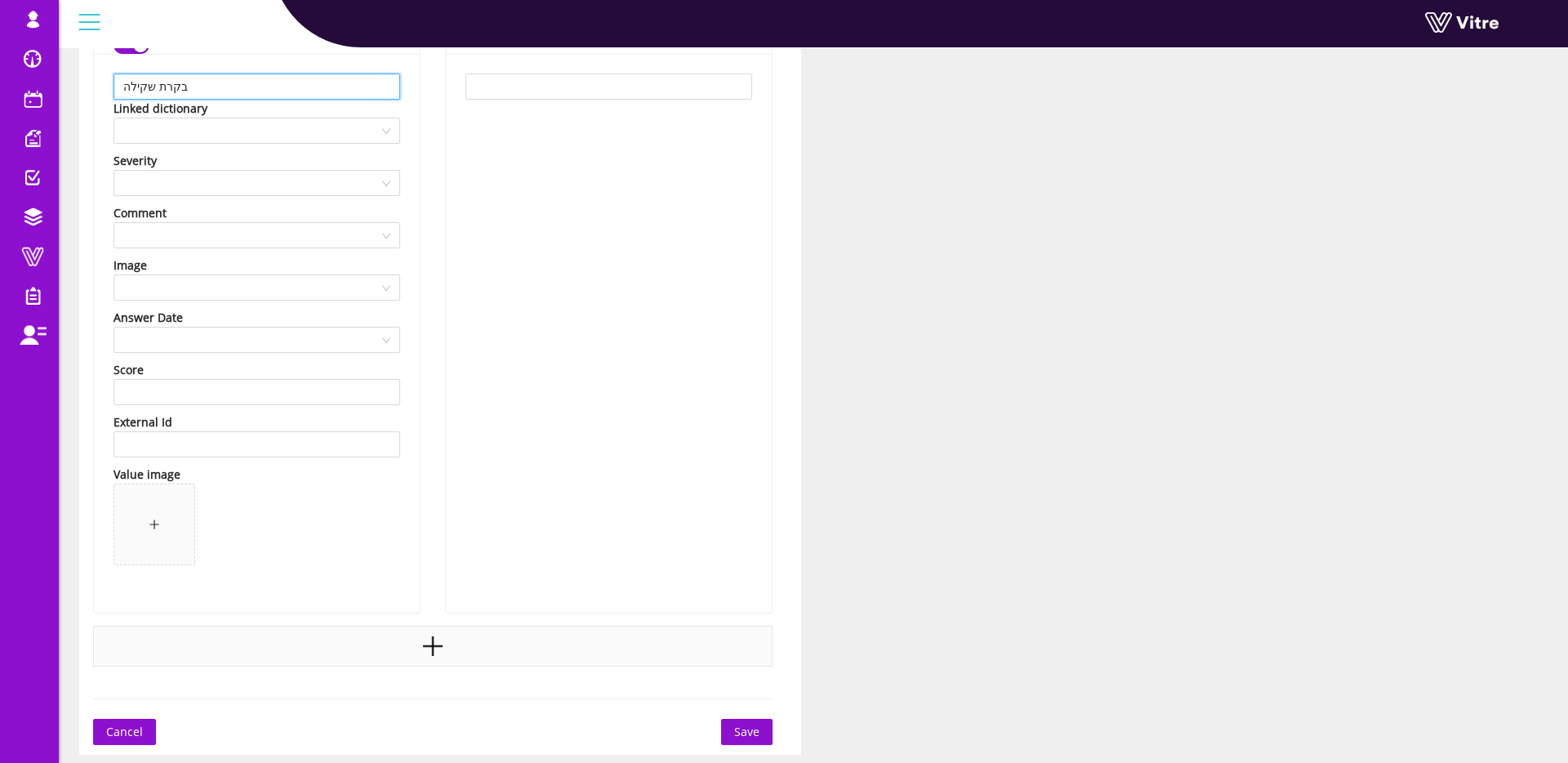
type input "בקרת שקילה"
click at [407, 650] on div at bounding box center [433, 646] width 680 height 40
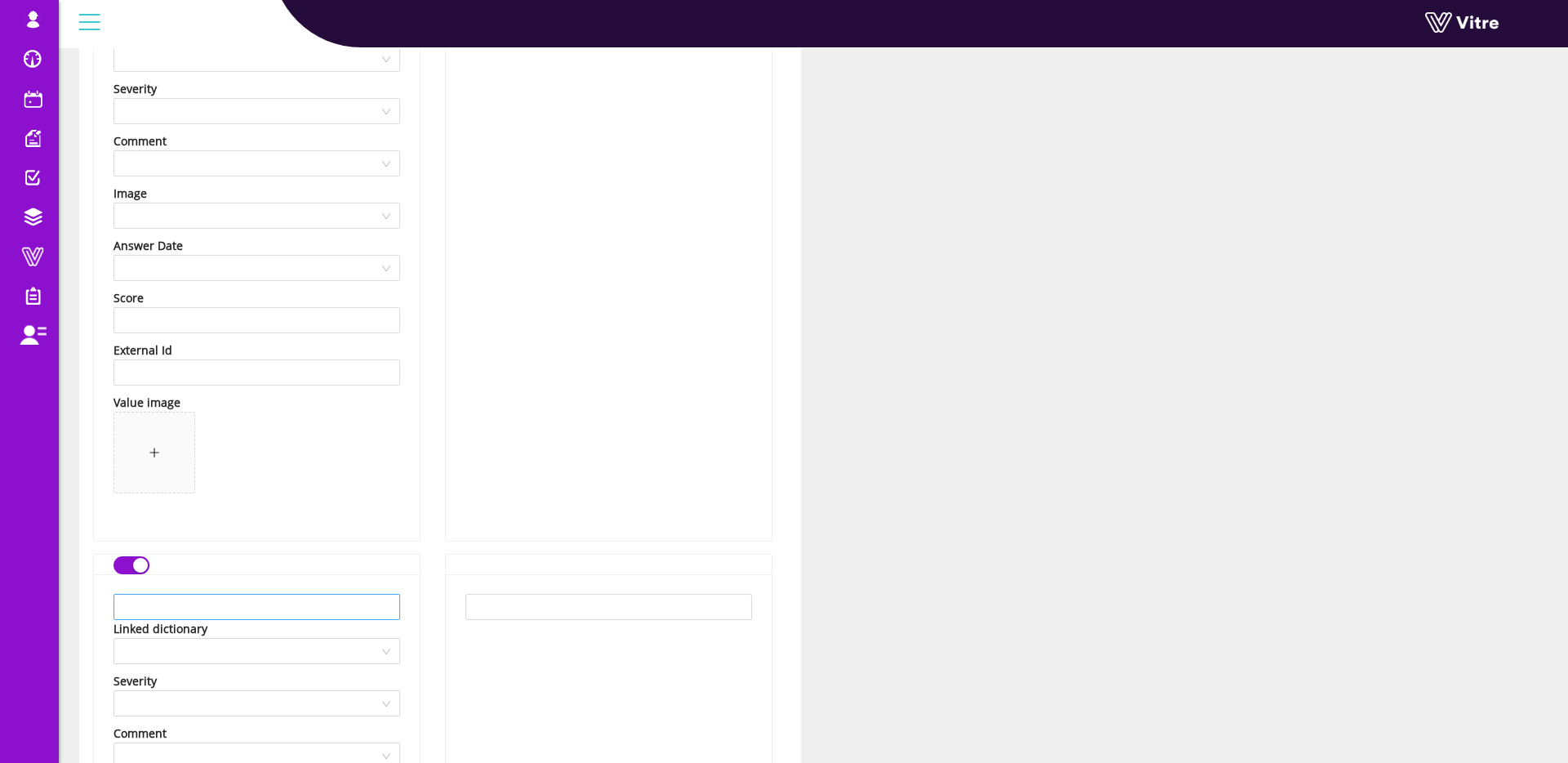
scroll to position [400, 0]
click at [254, 593] on input "text" at bounding box center [257, 601] width 287 height 26
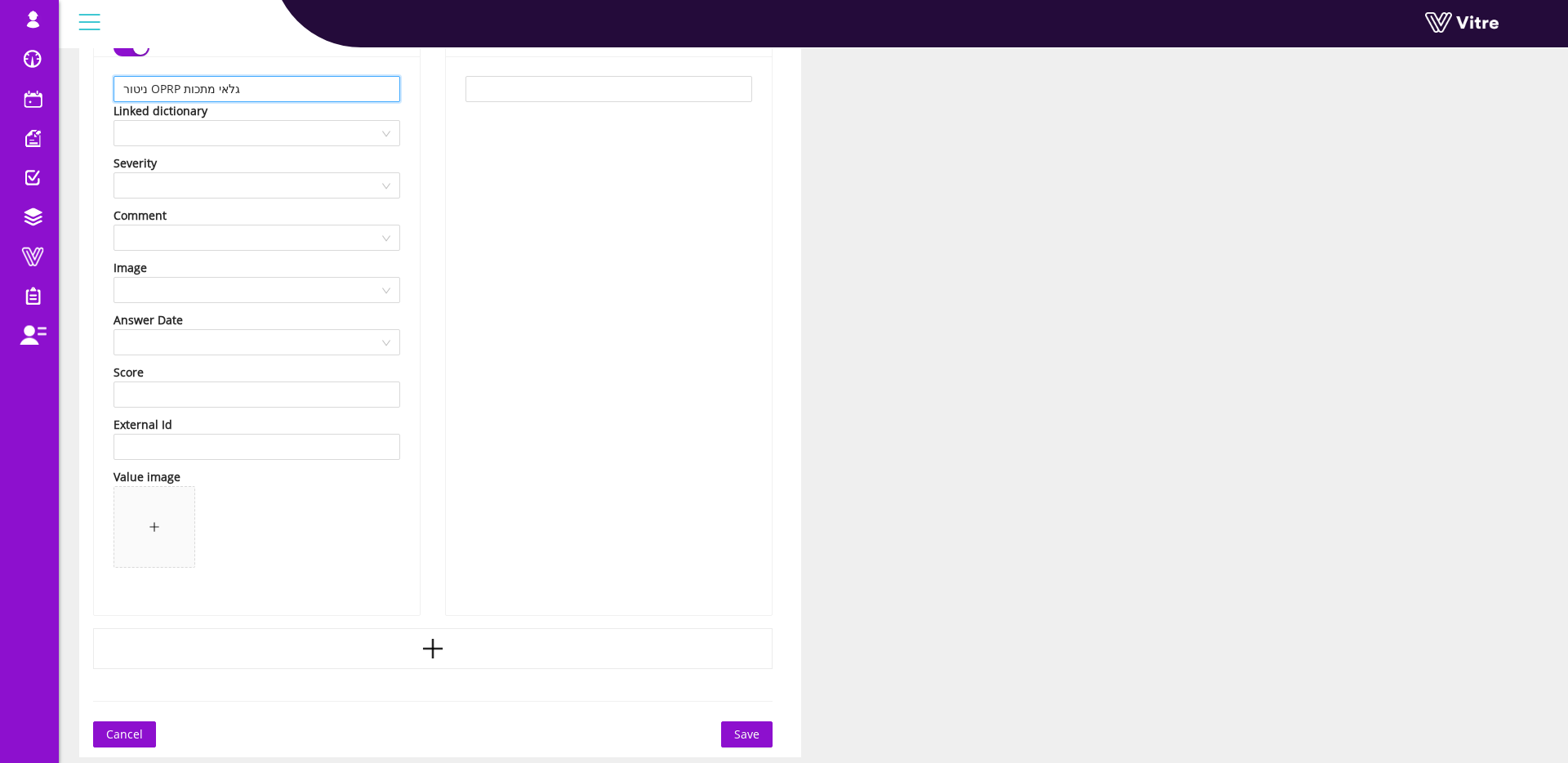
scroll to position [917, 0]
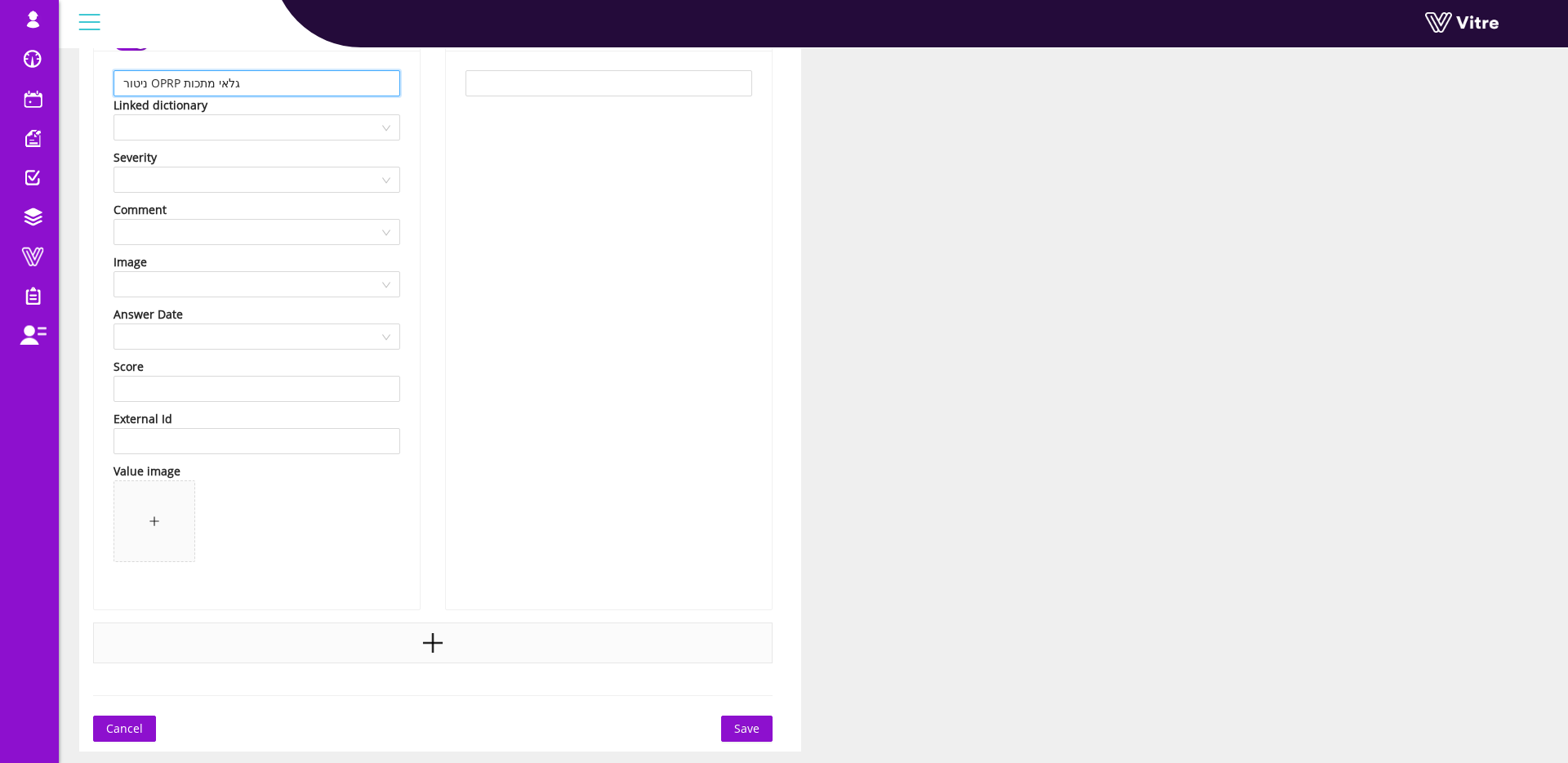
type input "ניטור OPRP גלאי מתכות"
click at [374, 643] on div at bounding box center [433, 643] width 680 height 40
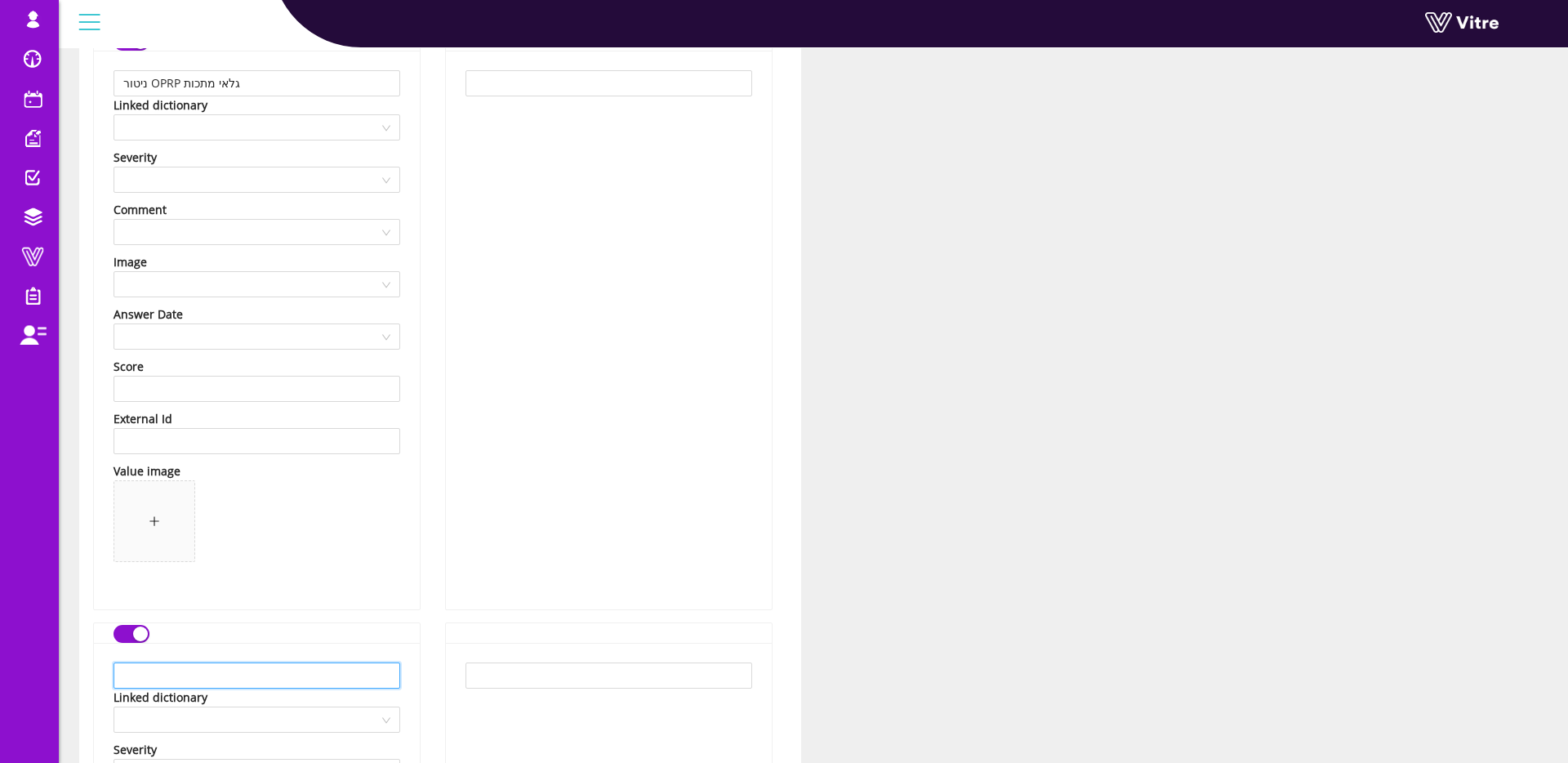
click at [320, 675] on input "text" at bounding box center [257, 675] width 287 height 26
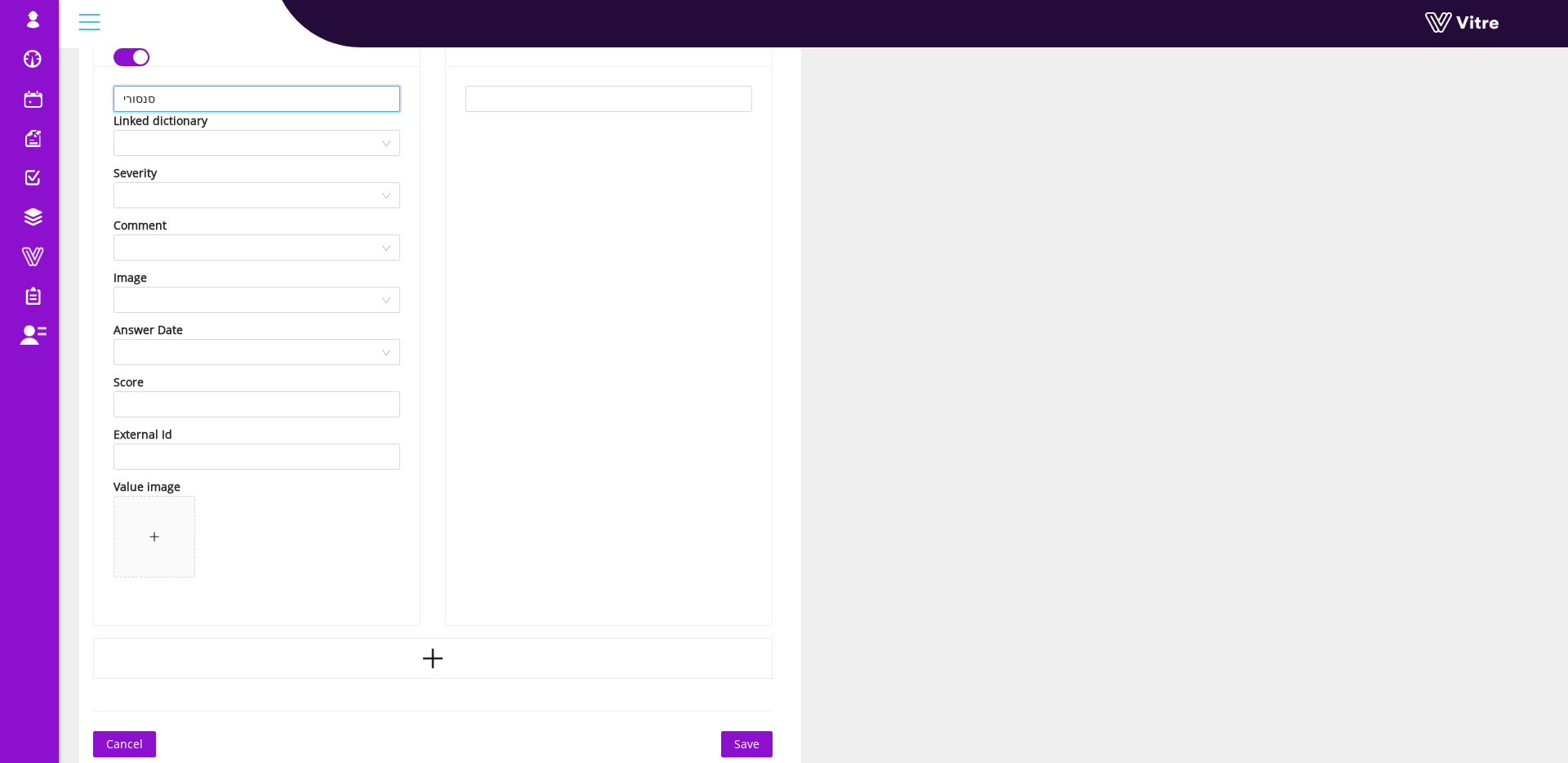
scroll to position [1559, 0]
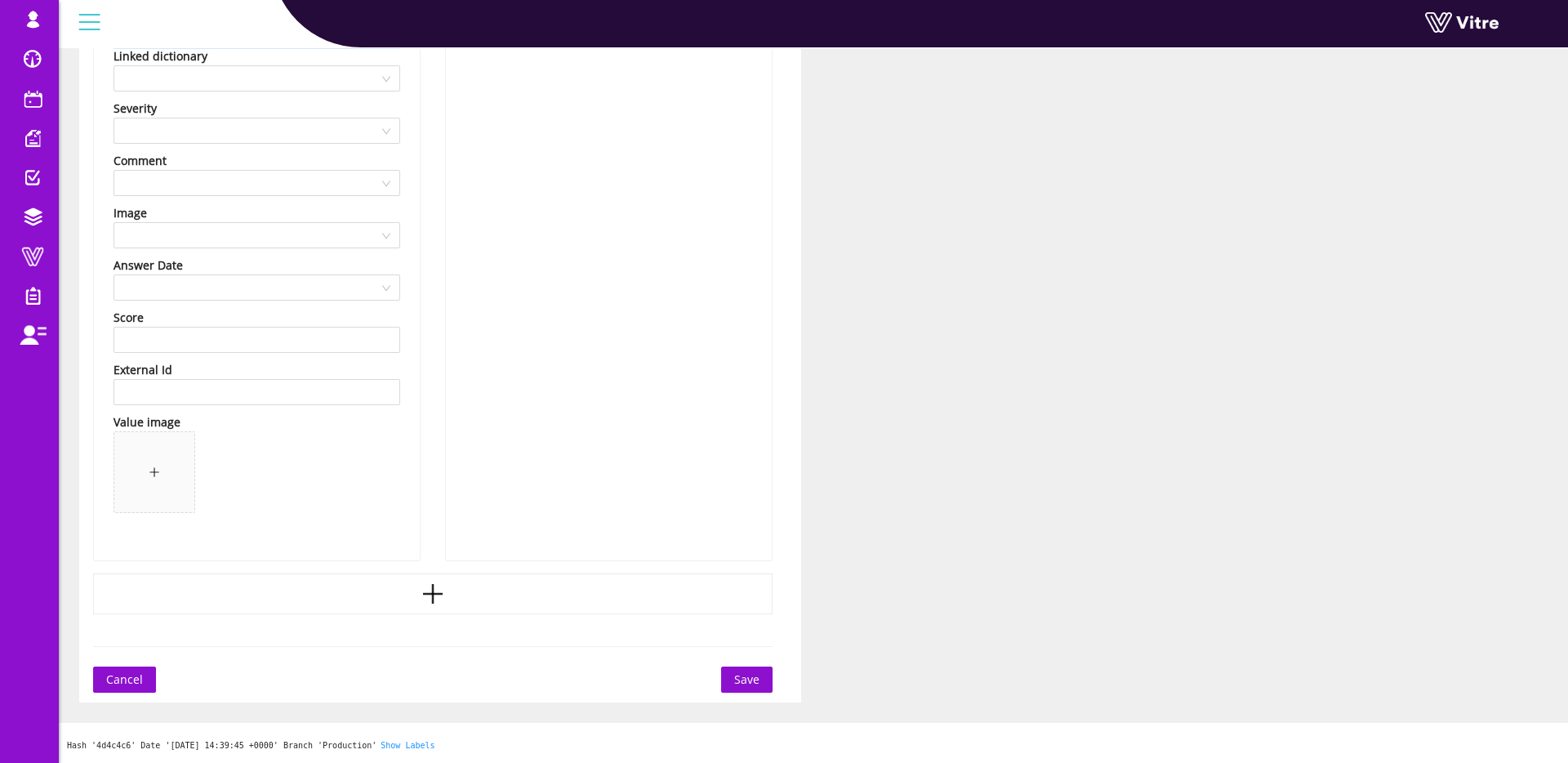
type input "סנסורי"
click at [740, 675] on span "Save" at bounding box center [746, 679] width 25 height 18
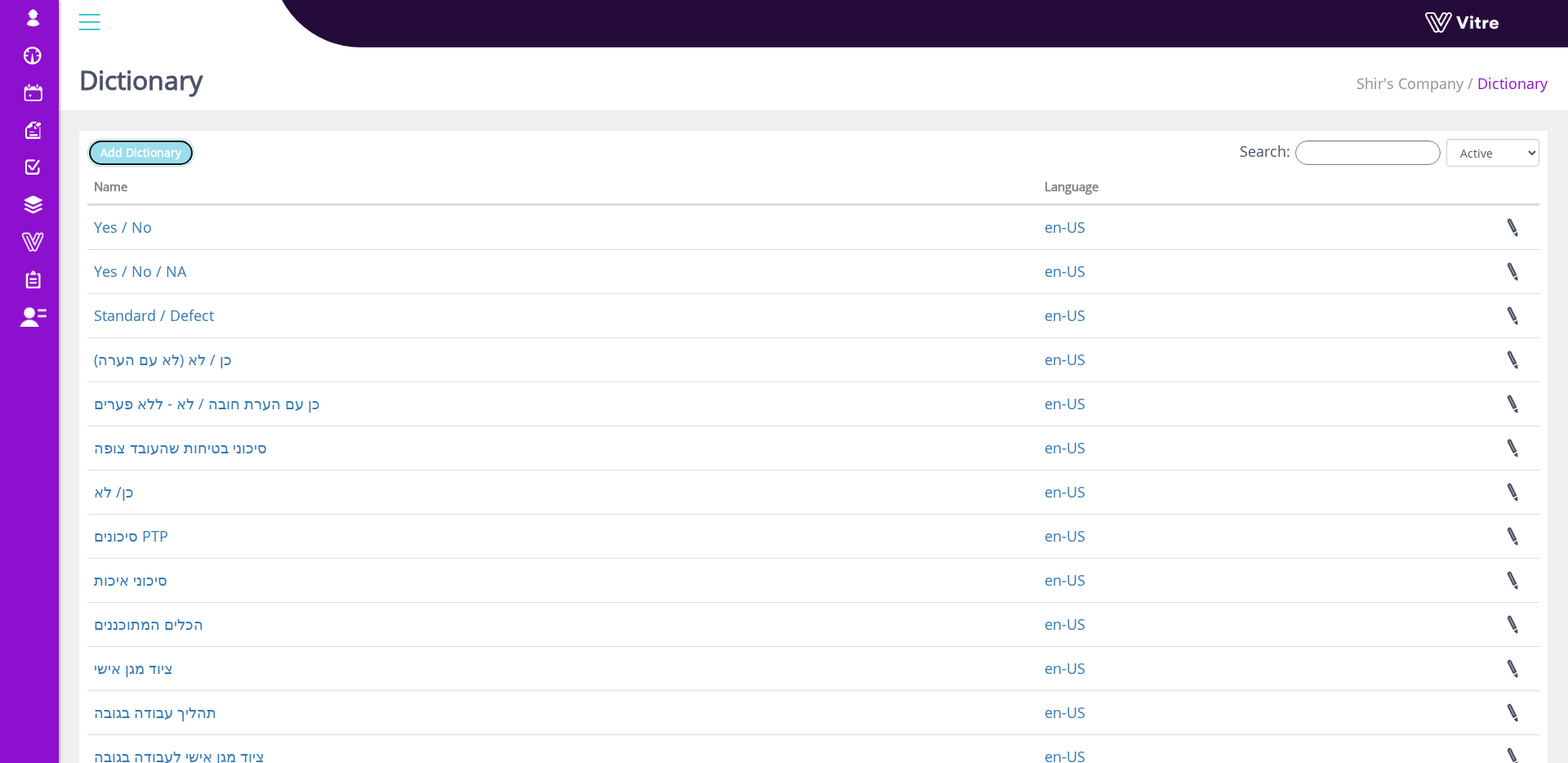
click at [180, 155] on span "Add Dictionary" at bounding box center [141, 152] width 81 height 15
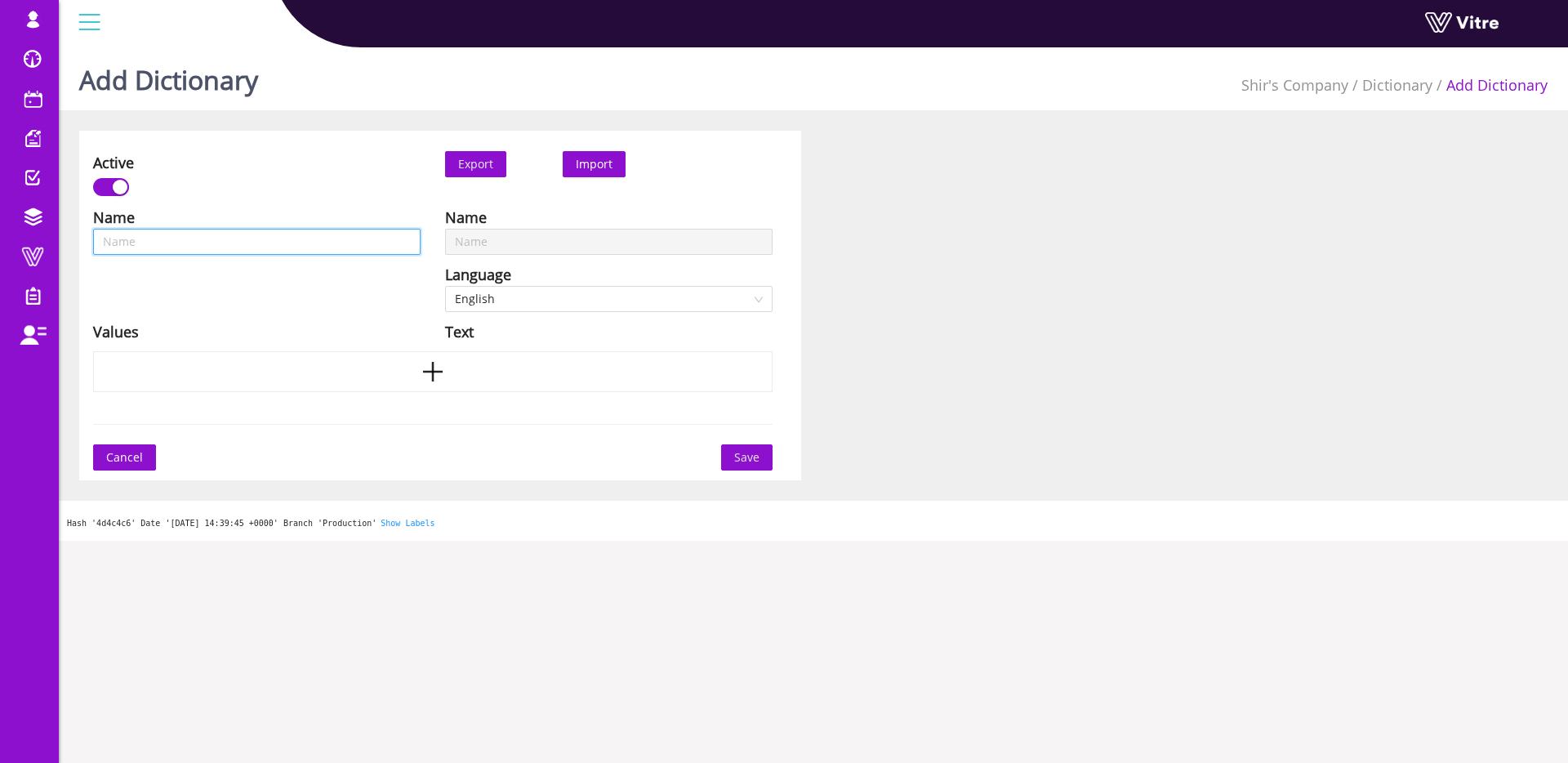
click at [169, 240] on input "text" at bounding box center [257, 241] width 327 height 26
type input "Q"
type input "QM"
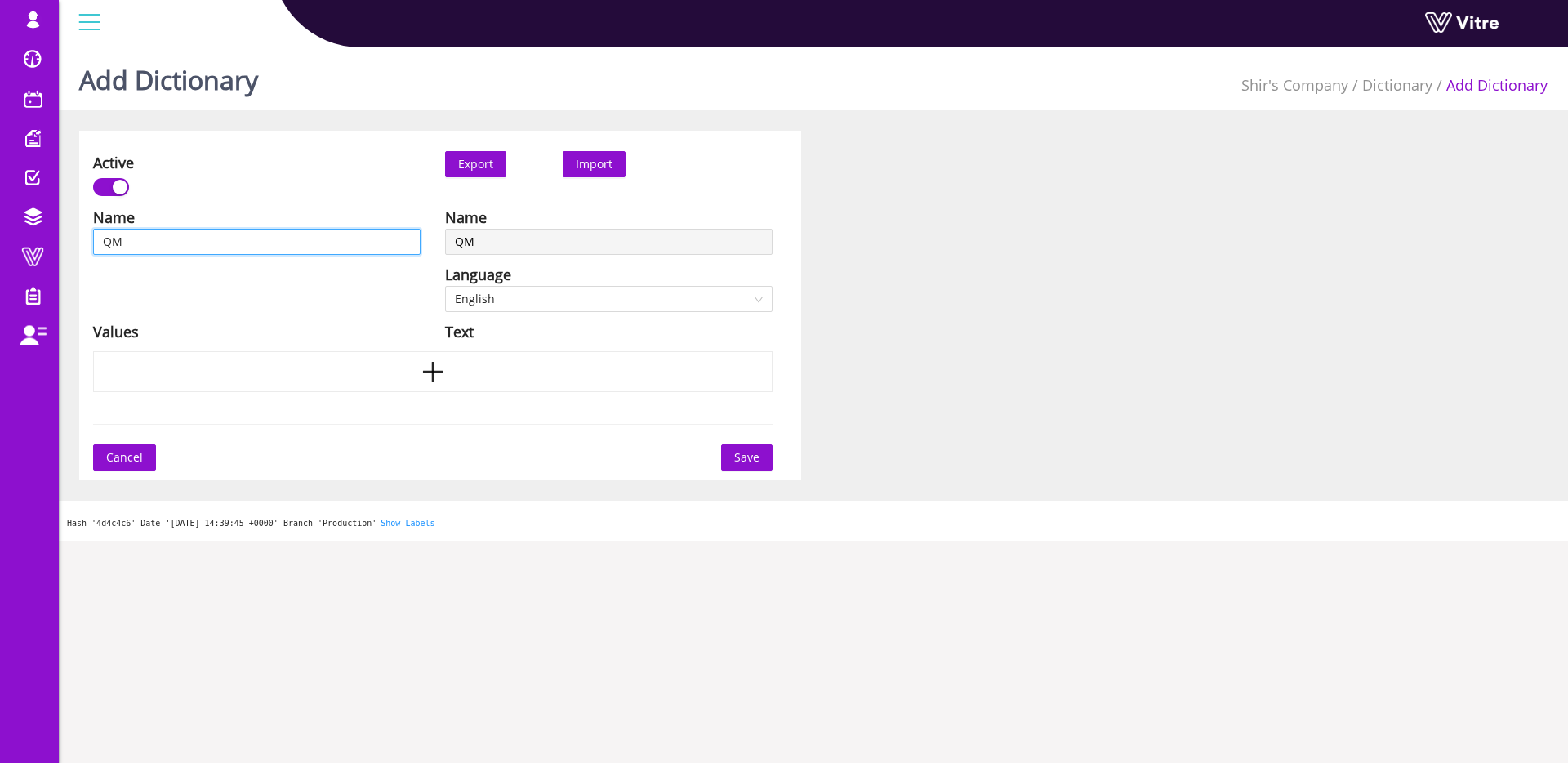
type input "QMS"
type input "QMS -"
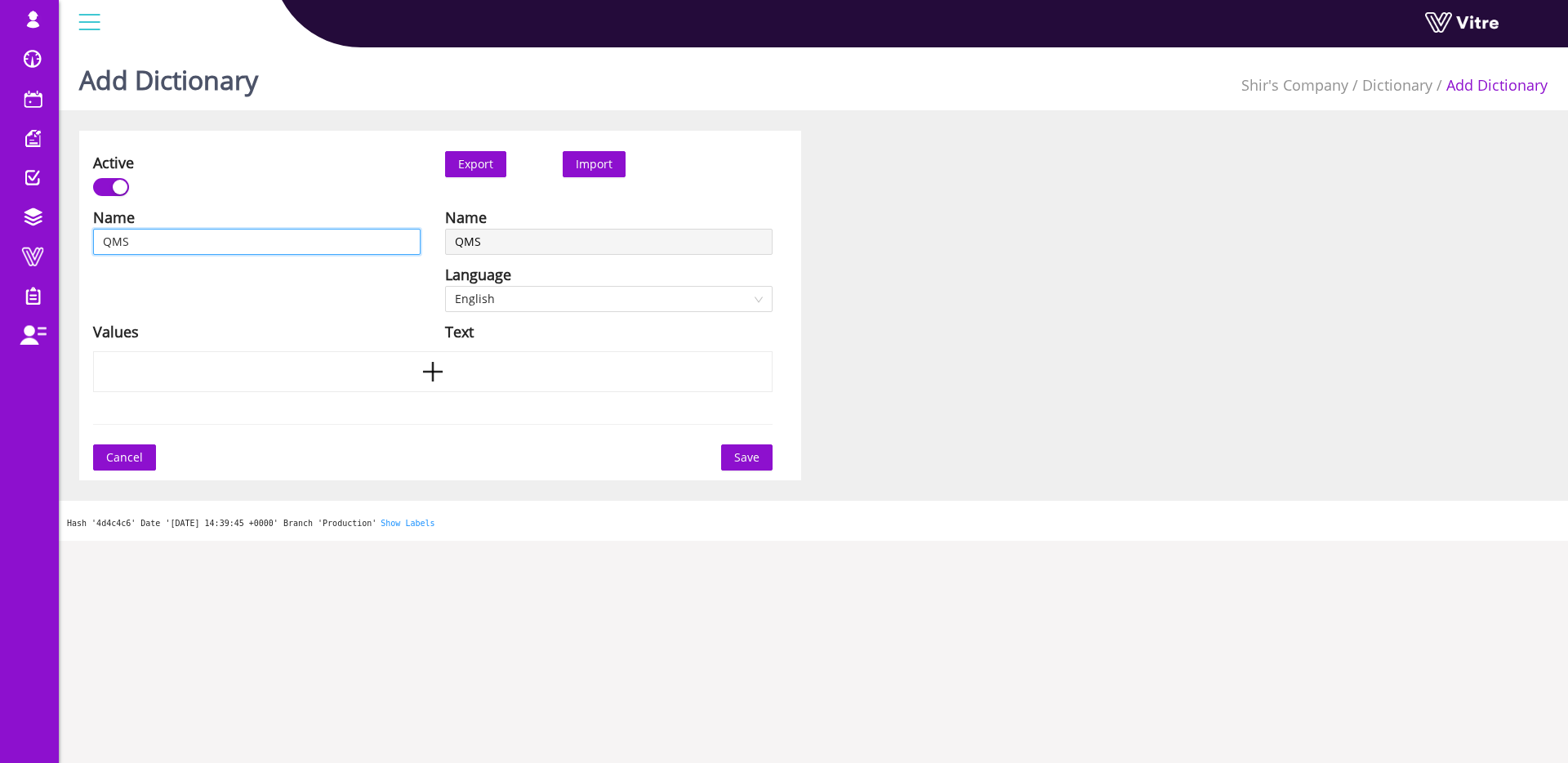
type input "QMS -"
type input "QMS - ב"
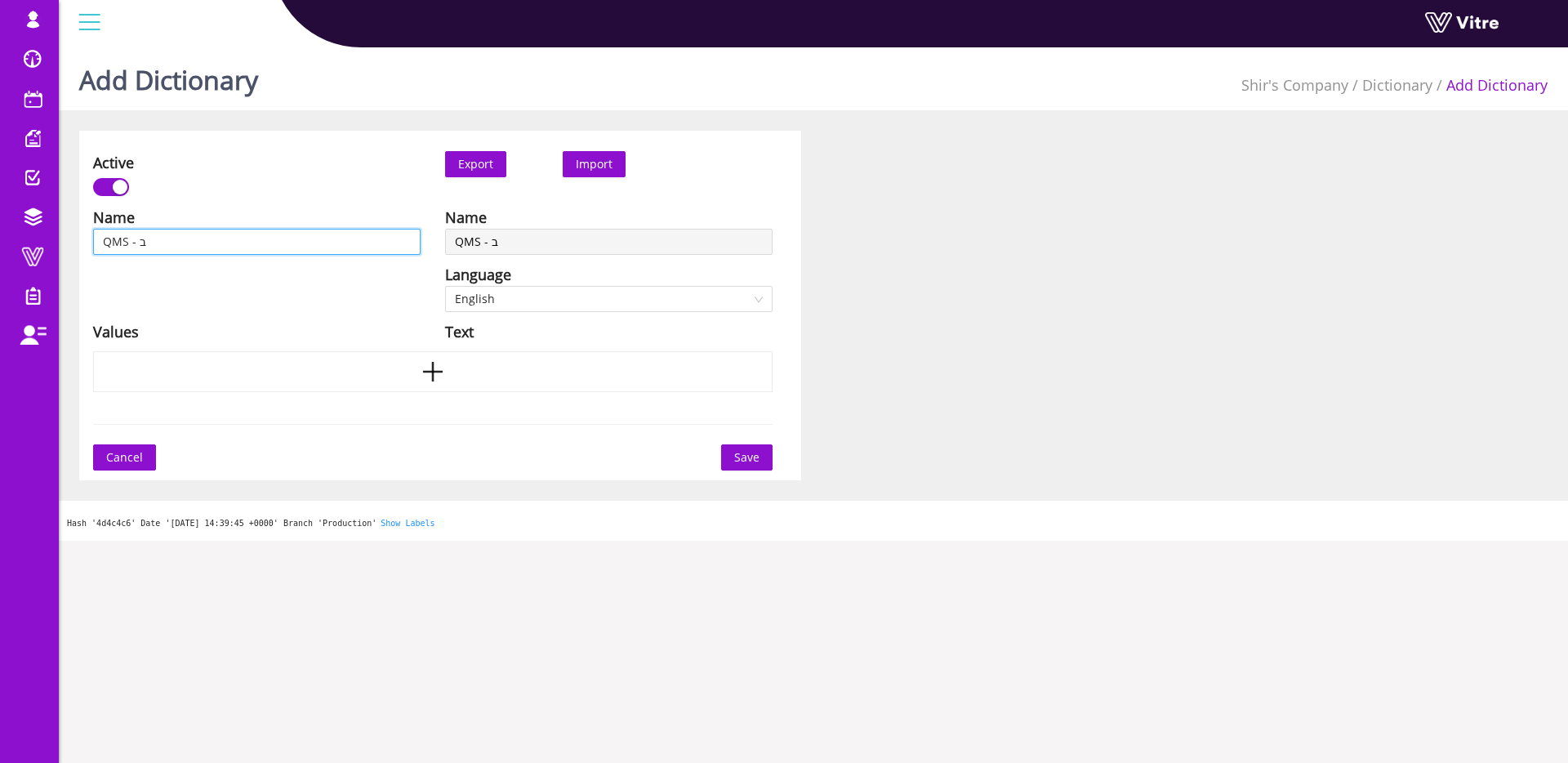
type input "QMS -"
type input "QMS"
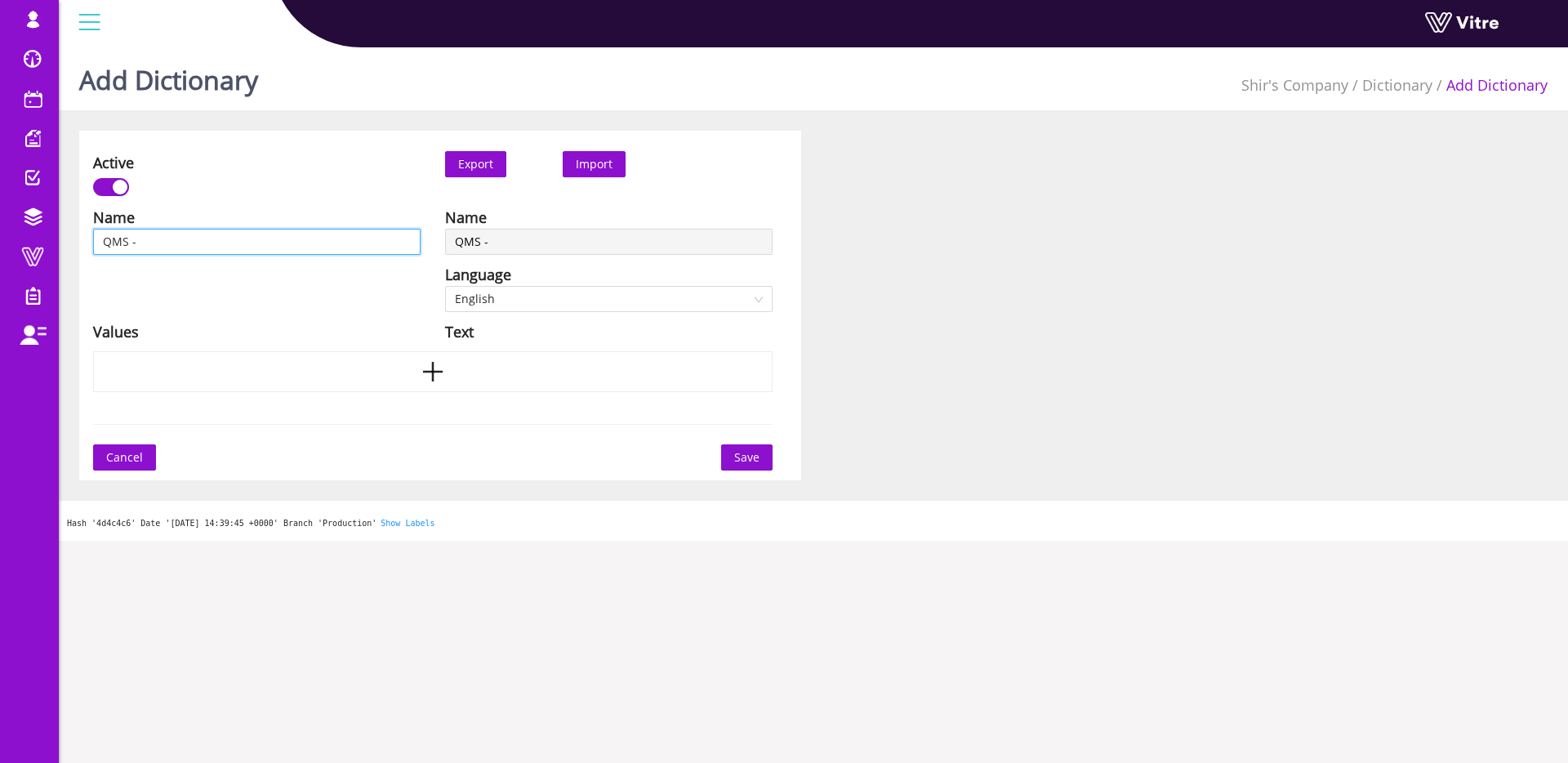
type input "QMS"
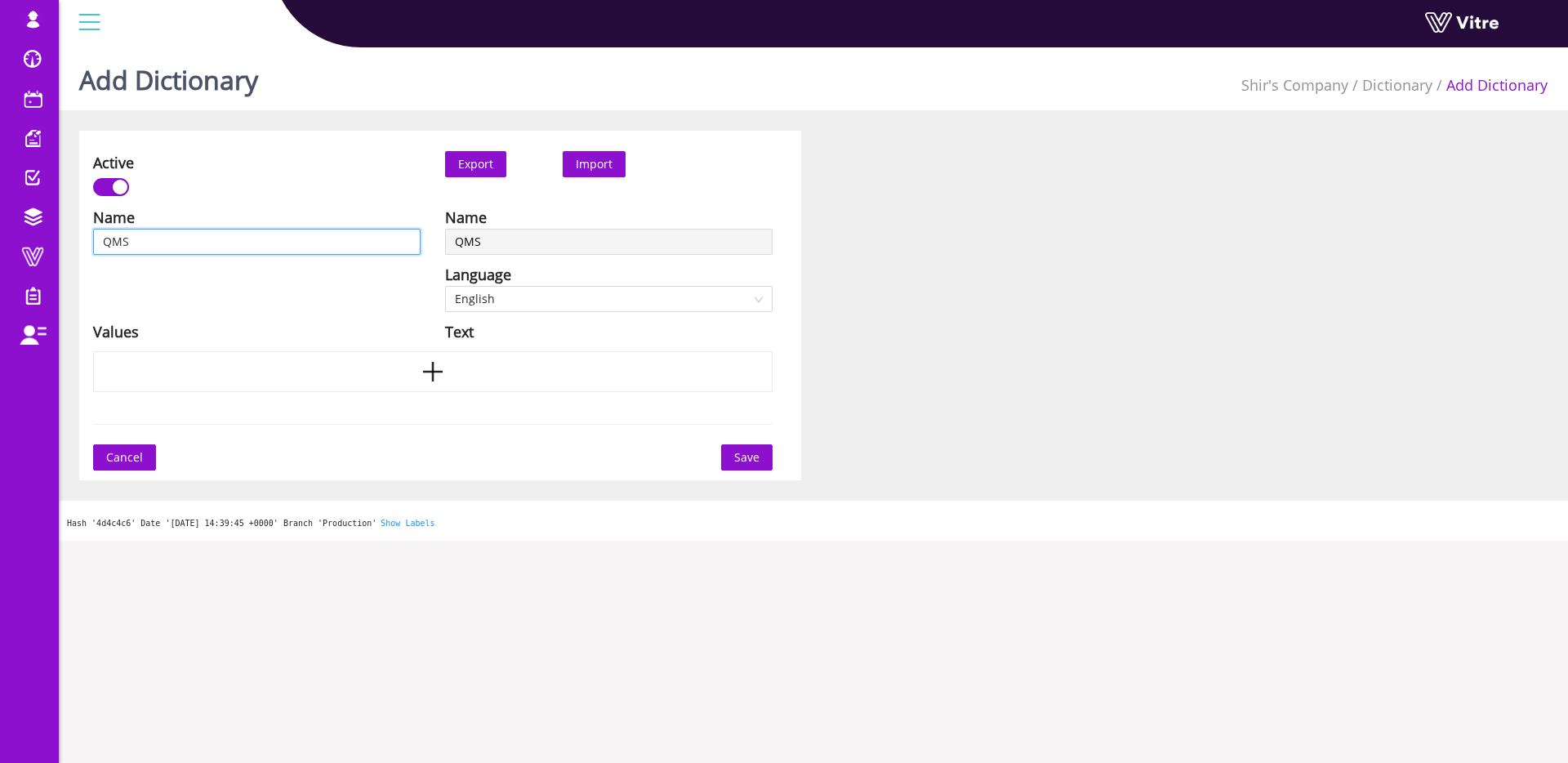
type input "QMS -"
type input "QMS - ב"
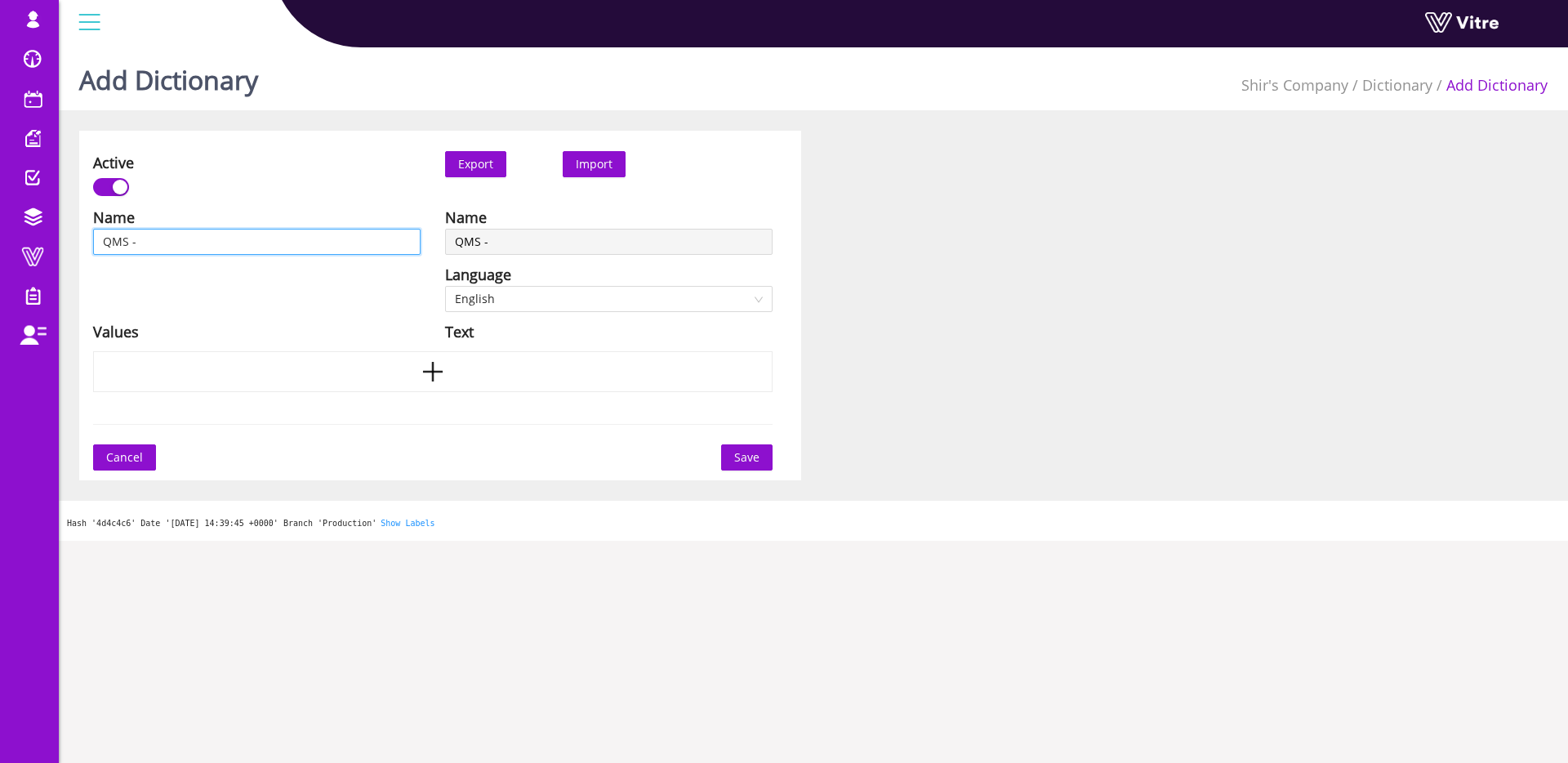
type input "QMS - ב"
type input "QMS - [PERSON_NAME]"
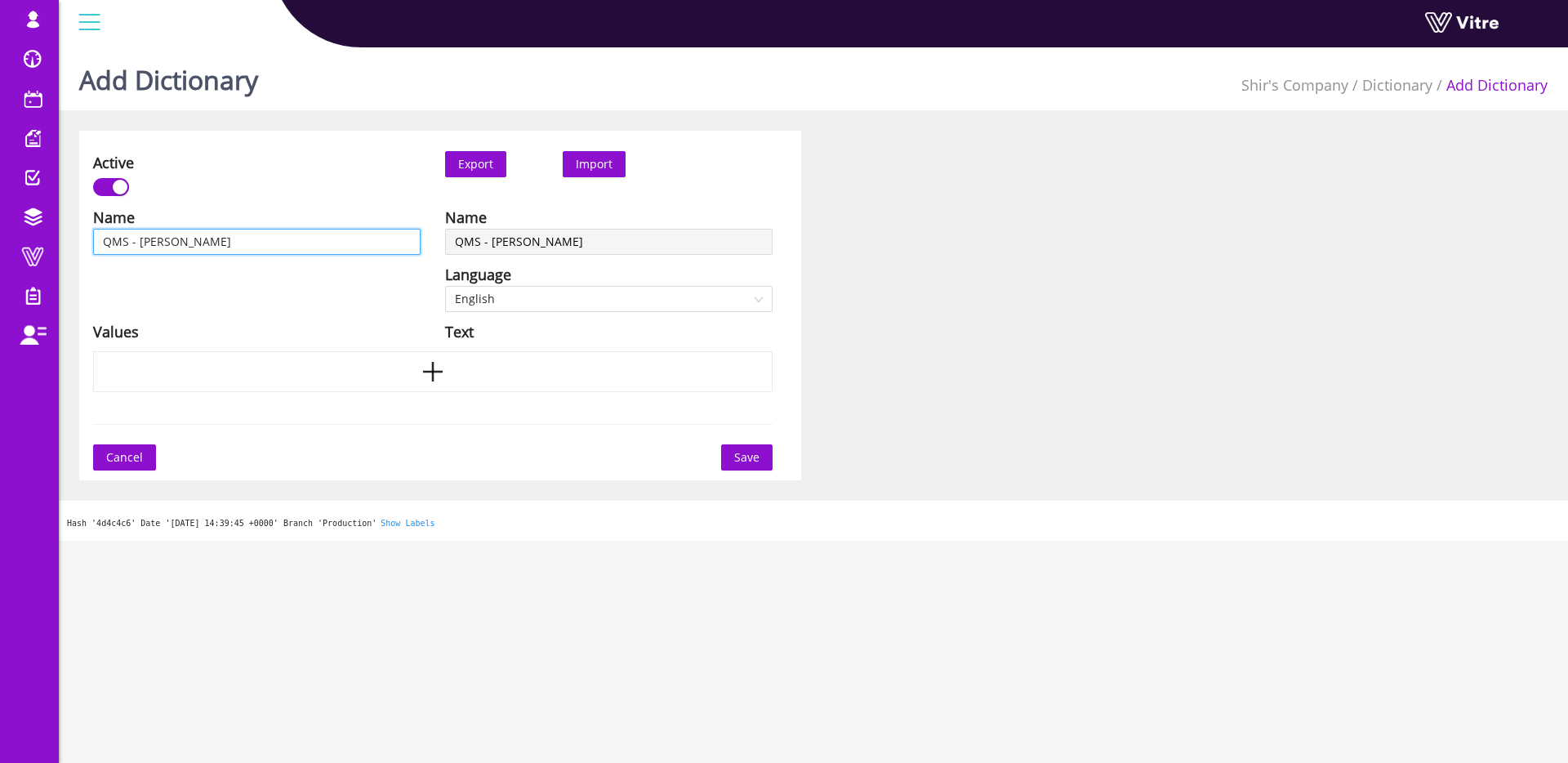
type input "QMS - בקרת"
type input "QMS - בקרת ש"
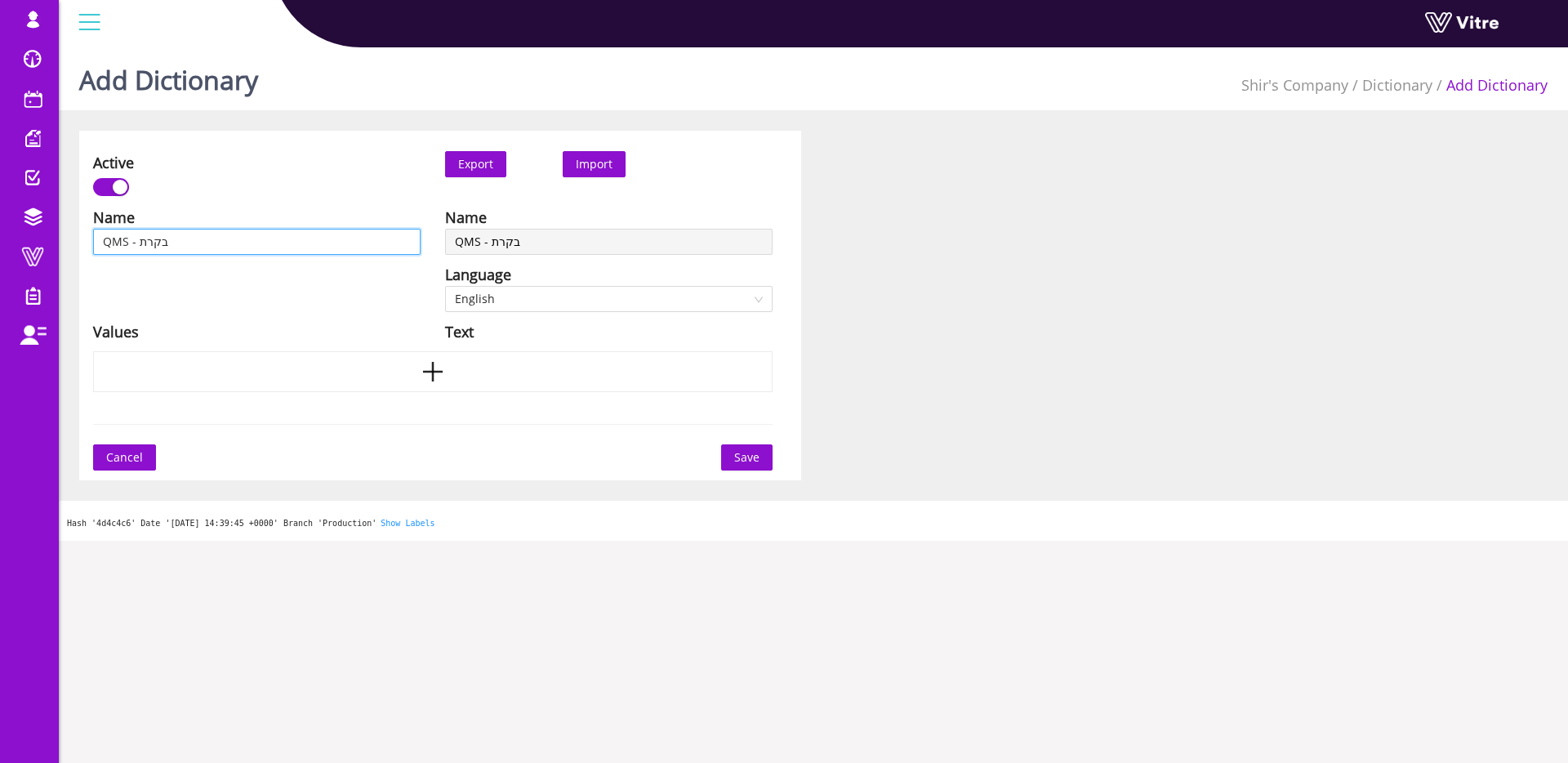
type input "QMS - בקרת ש"
type input "QMS - בקרת [PERSON_NAME]"
type input "QMS - בקרת ש"
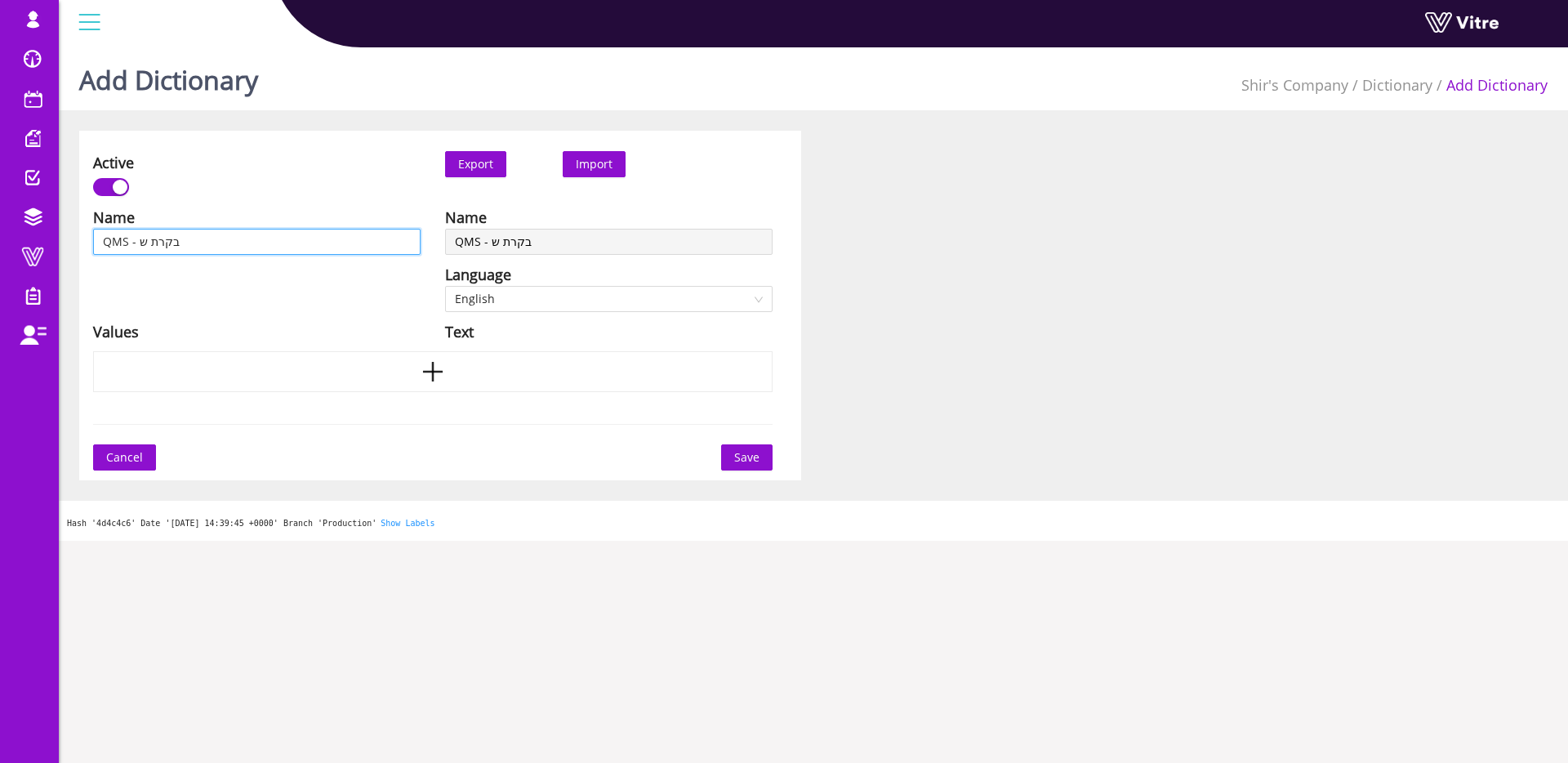
type input "QMS - בקרת שק"
type input "QMS - בקרת שקי"
type input "QMS - בקרת שקיל"
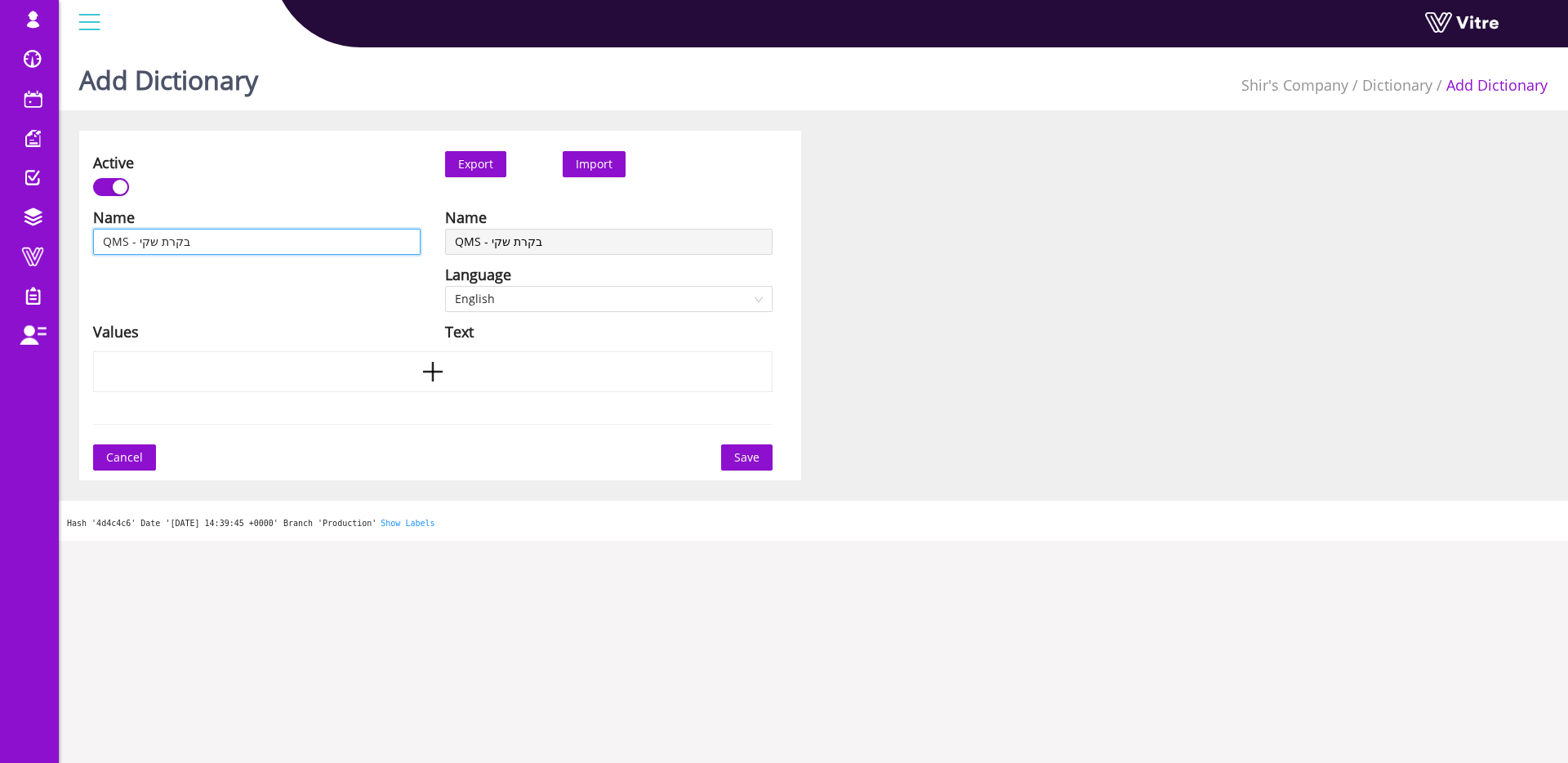
type input "QMS - בקרת שקיל"
type input "QMS - בקרת שקילה"
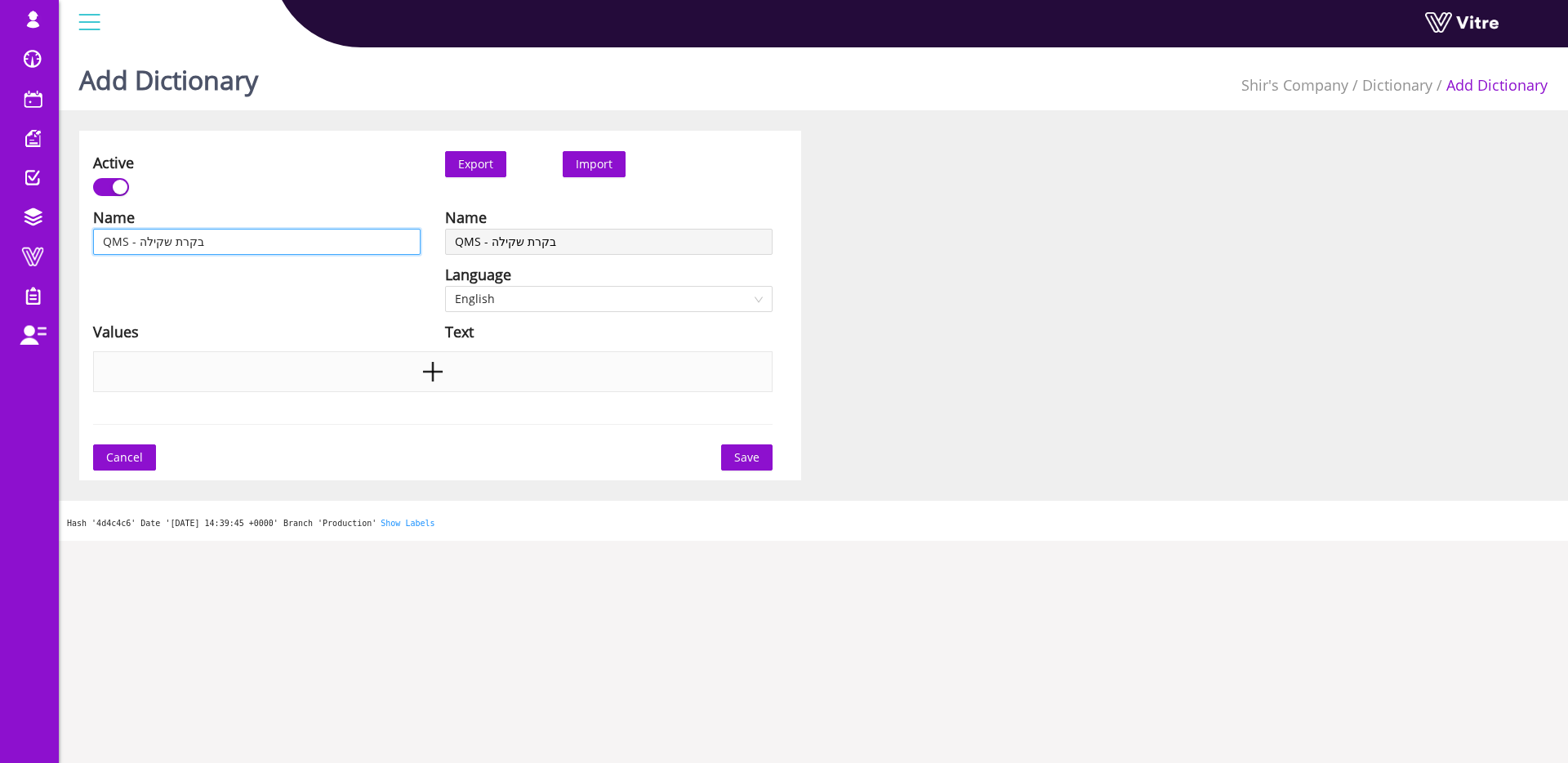
type input "QMS - בקרת שקילה"
click at [301, 360] on div at bounding box center [433, 372] width 680 height 40
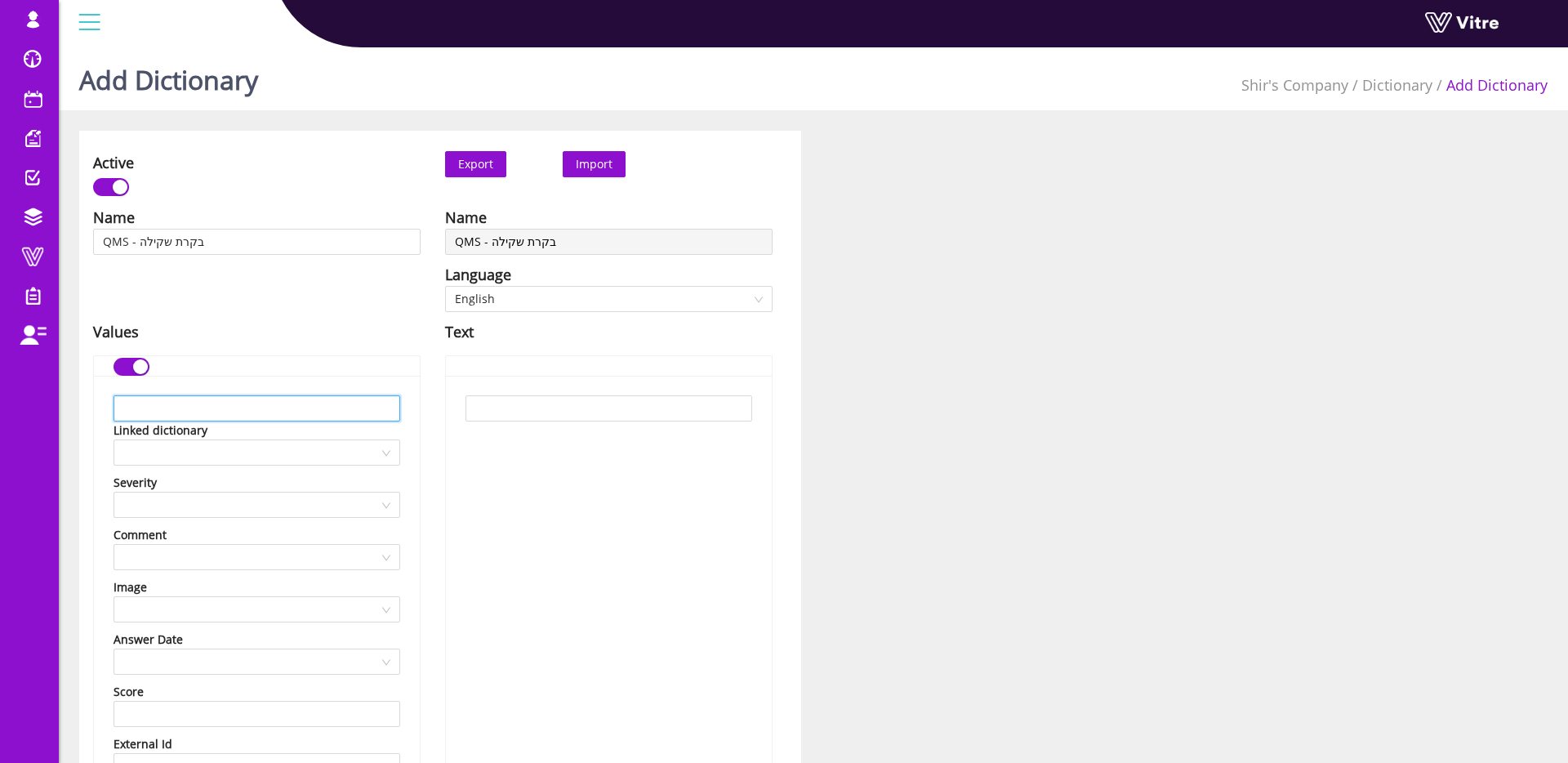
click at [297, 401] on input "text" at bounding box center [257, 408] width 287 height 26
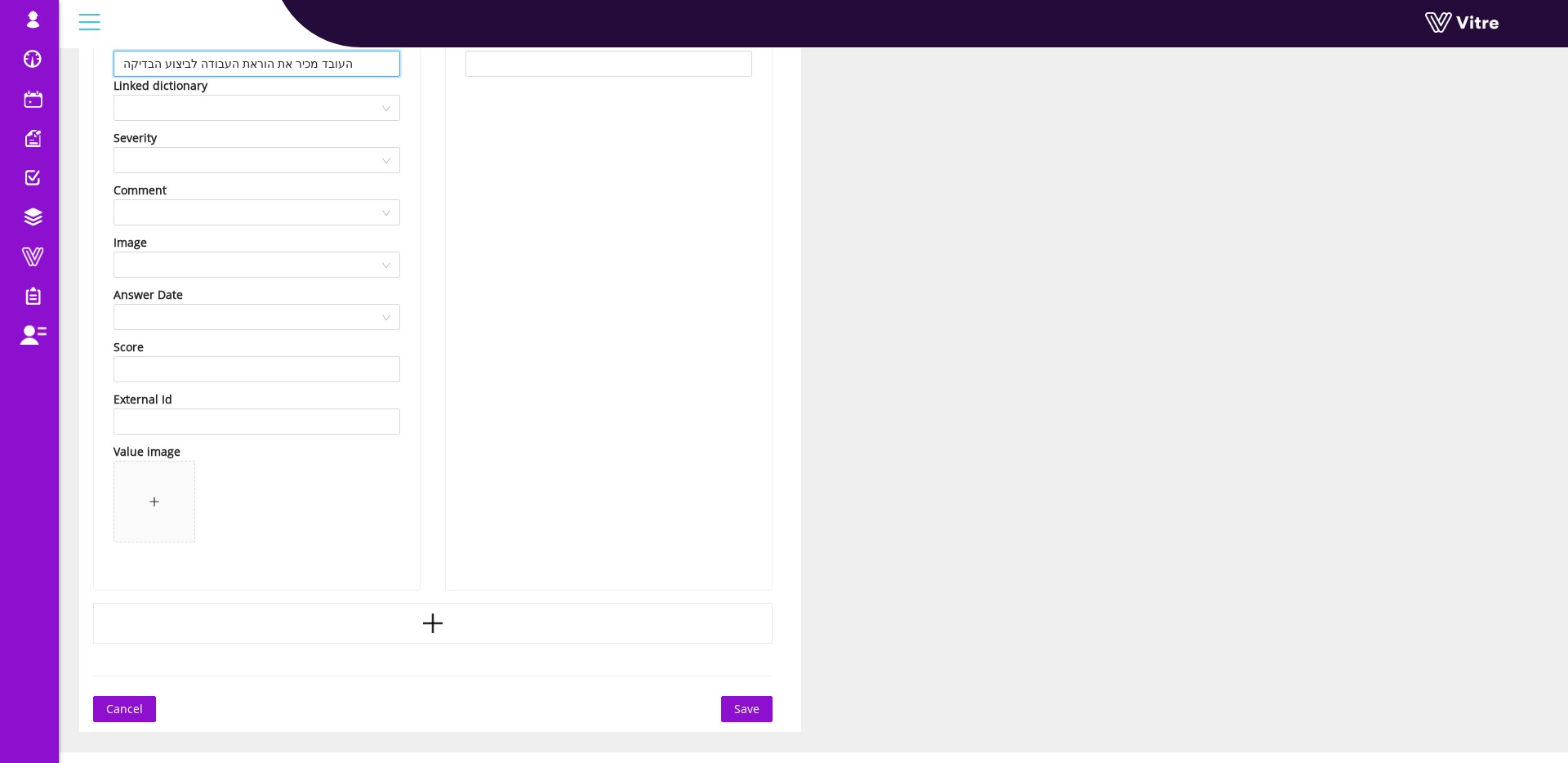
scroll to position [374, 0]
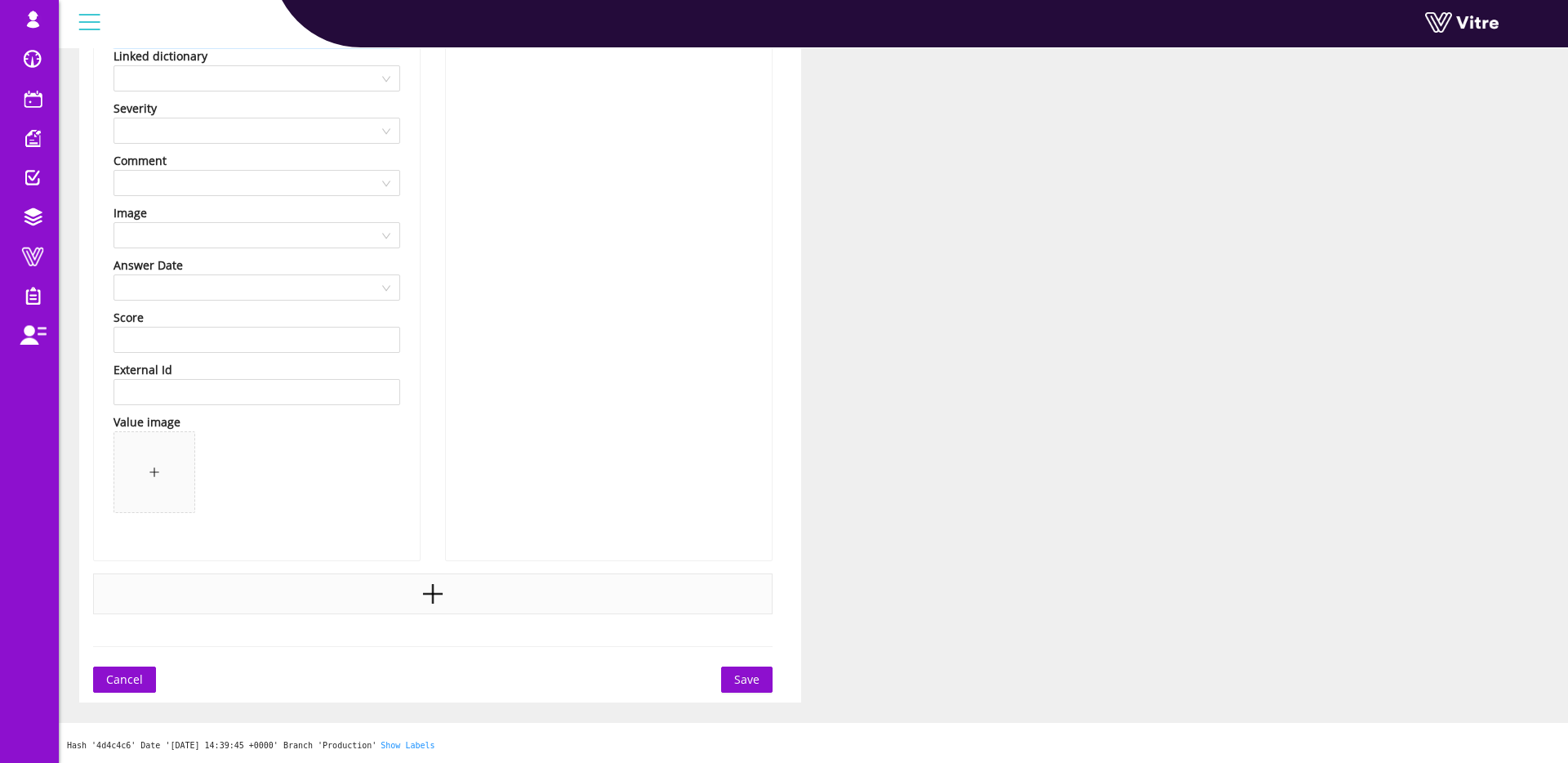
type input "העובד מכיר את הוראת העבודה לביצוע הבדיקה"
click at [390, 580] on div at bounding box center [433, 593] width 680 height 40
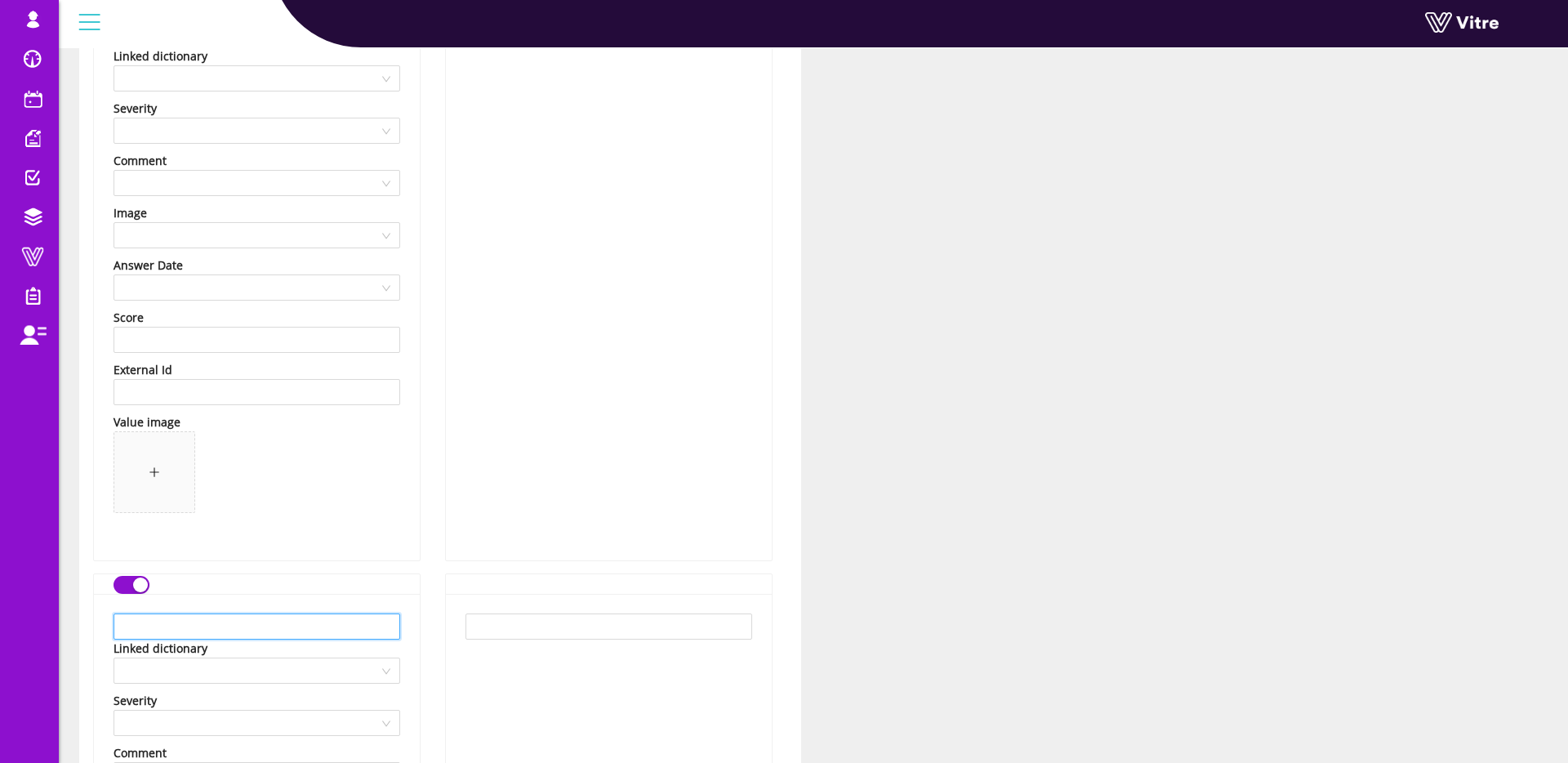
click at [338, 618] on input "text" at bounding box center [257, 626] width 287 height 26
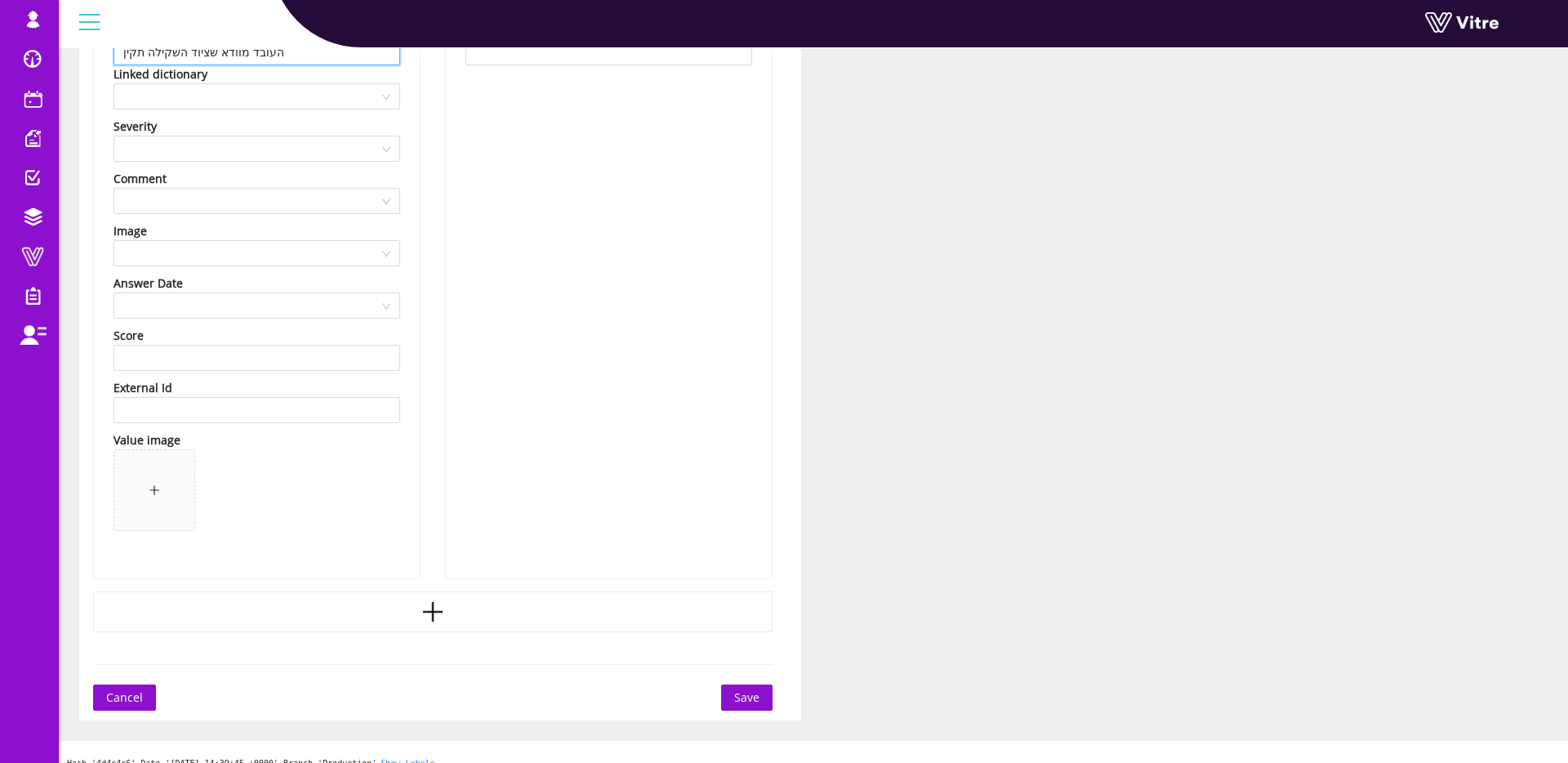
scroll to position [966, 0]
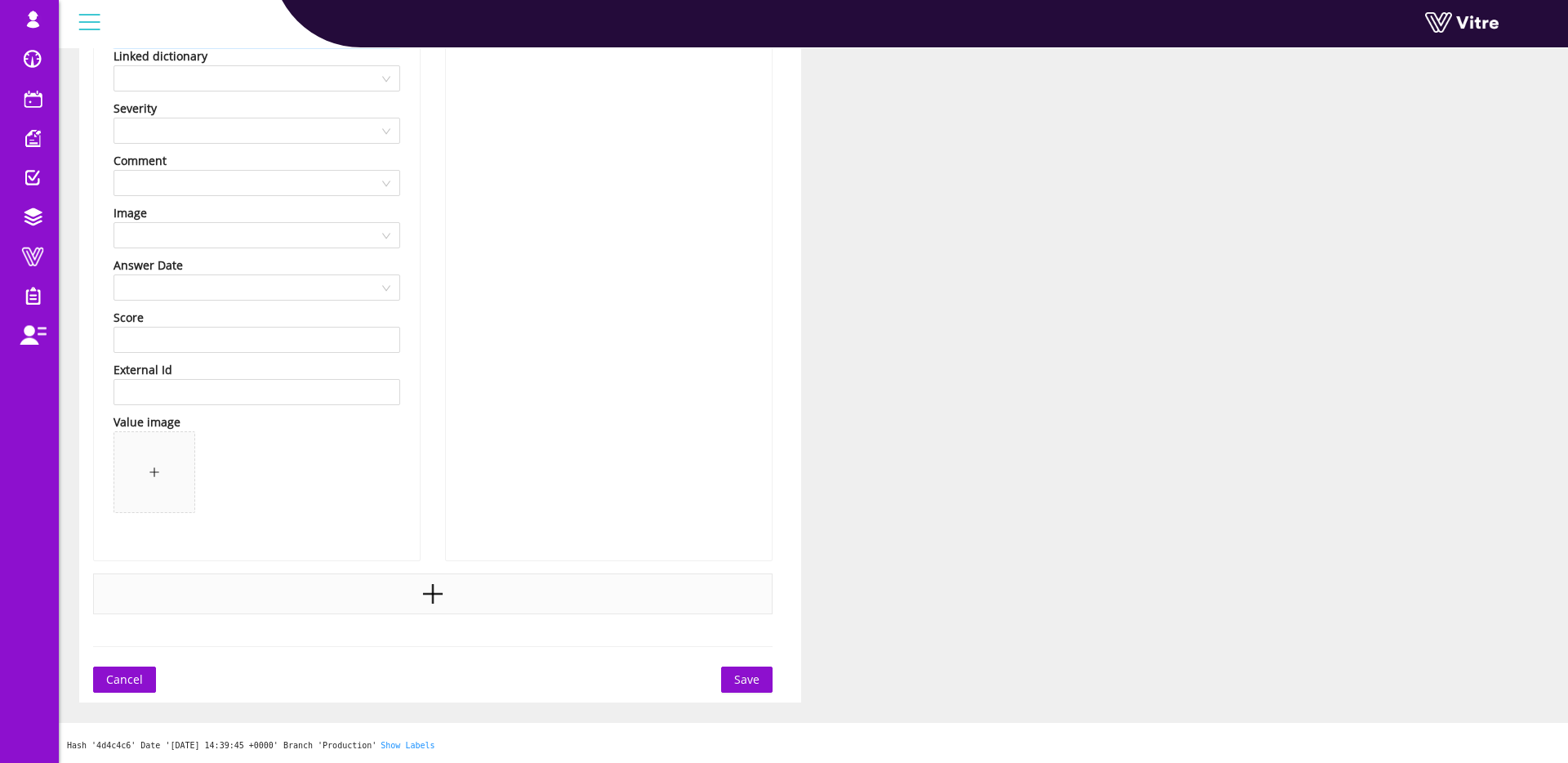
type input "העובד מוודא שציוד השקילה תקין"
click at [330, 594] on div at bounding box center [433, 593] width 680 height 40
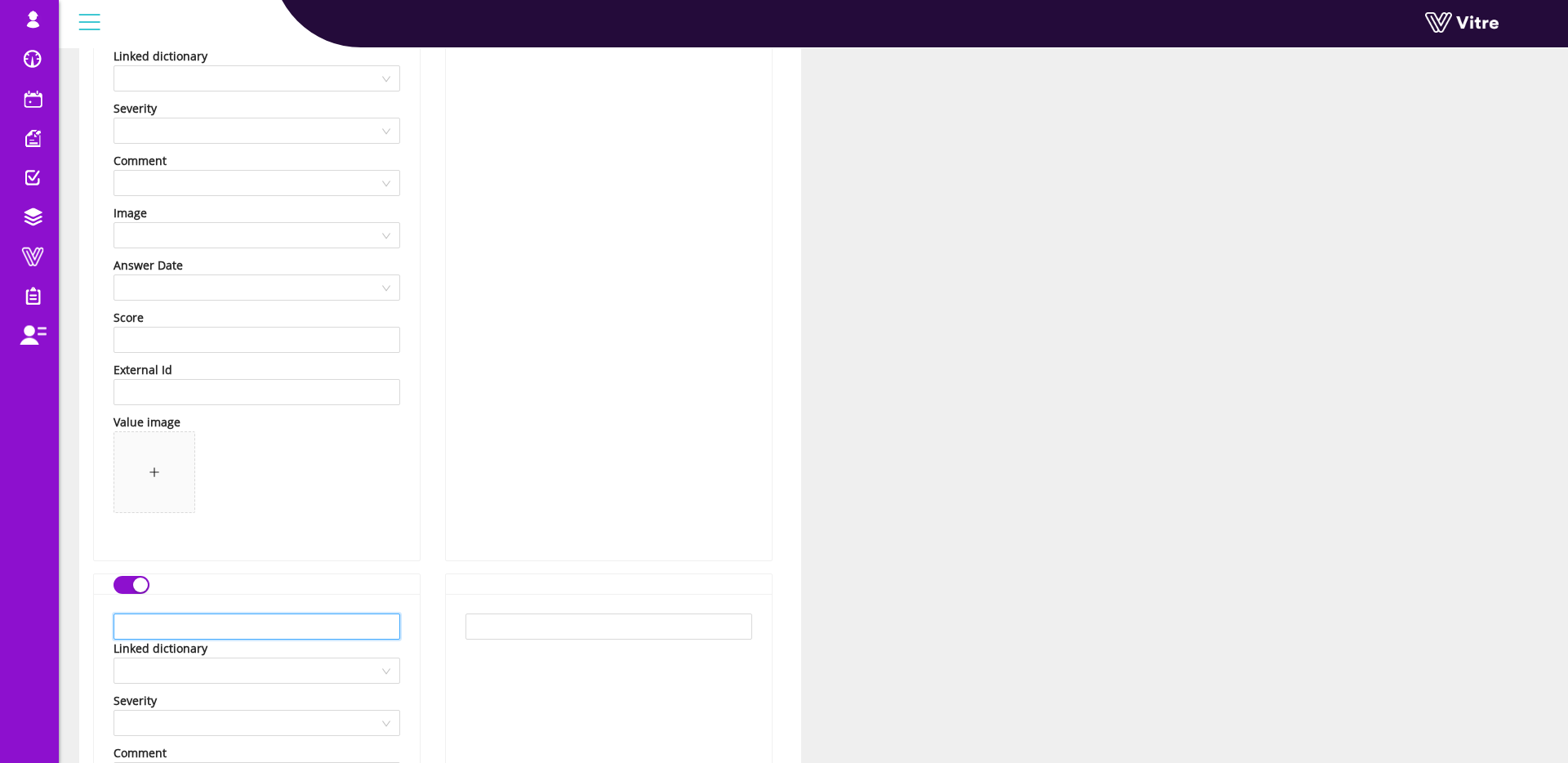
click at [257, 618] on input "text" at bounding box center [257, 626] width 287 height 26
click at [204, 630] on input "העובדב יודע איך לבדוק" at bounding box center [257, 626] width 287 height 26
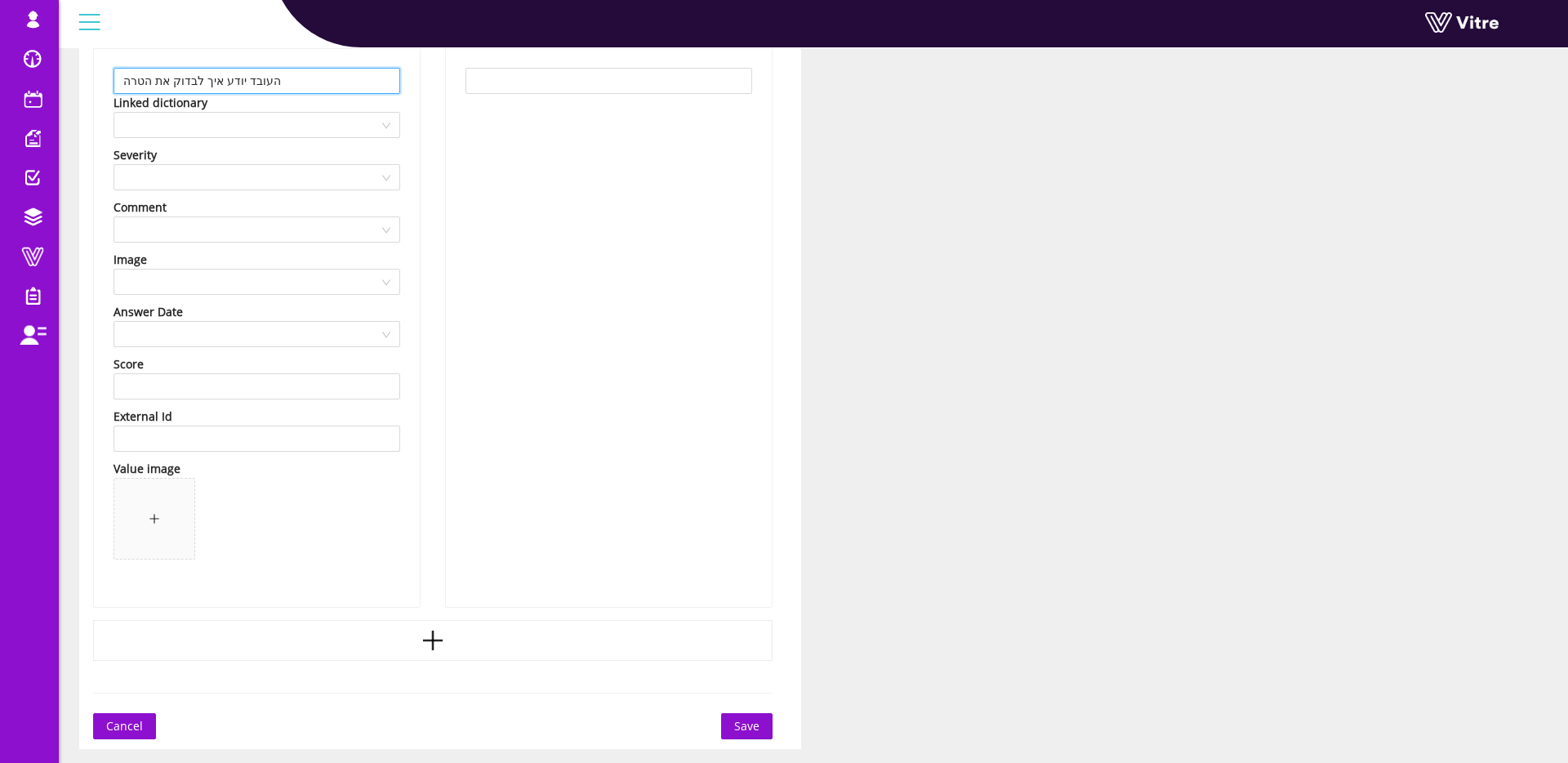
scroll to position [1559, 0]
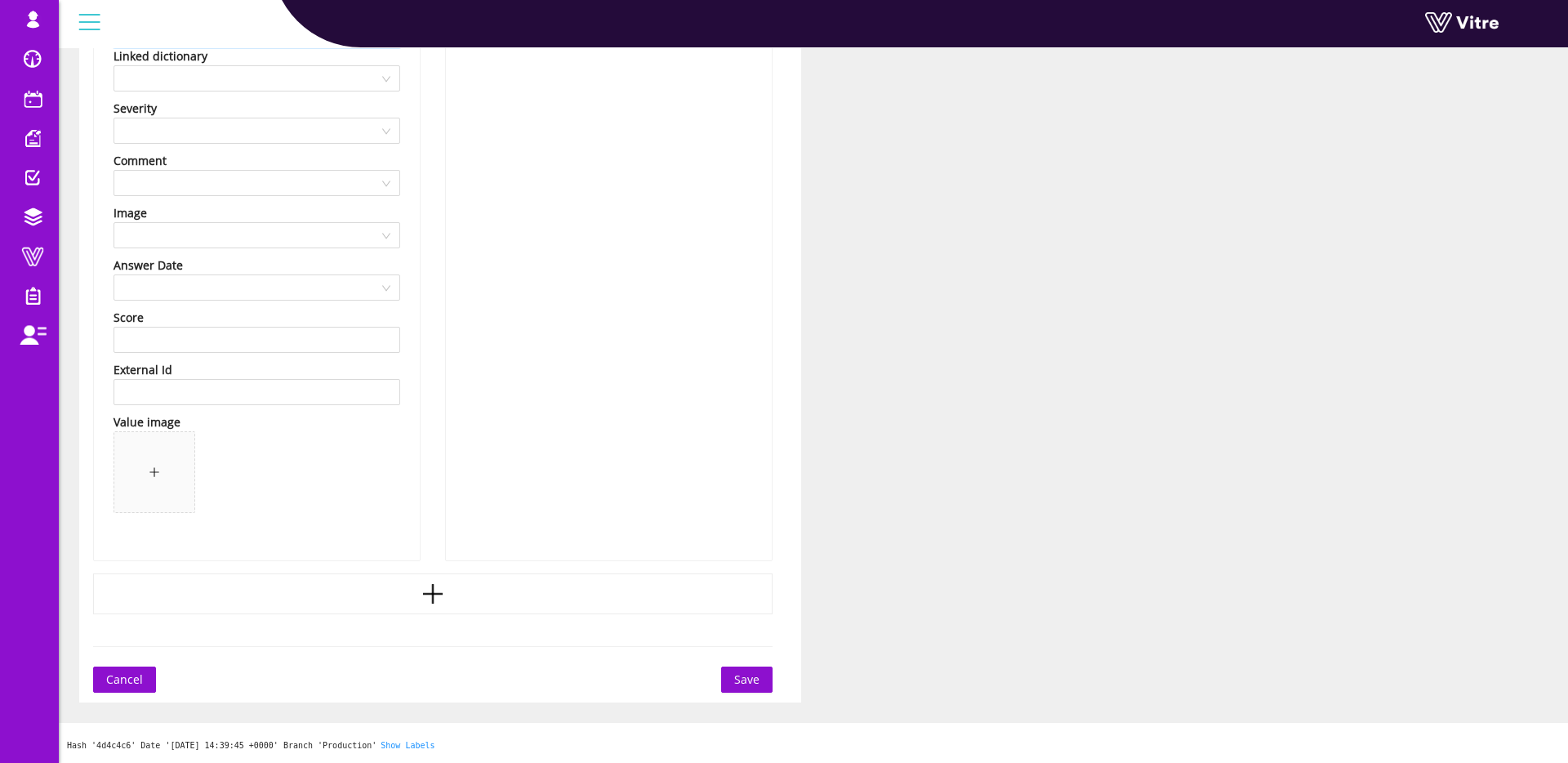
type input "העובד יודע איך לבדוק את הטרה"
click at [740, 678] on span "Save" at bounding box center [746, 679] width 25 height 18
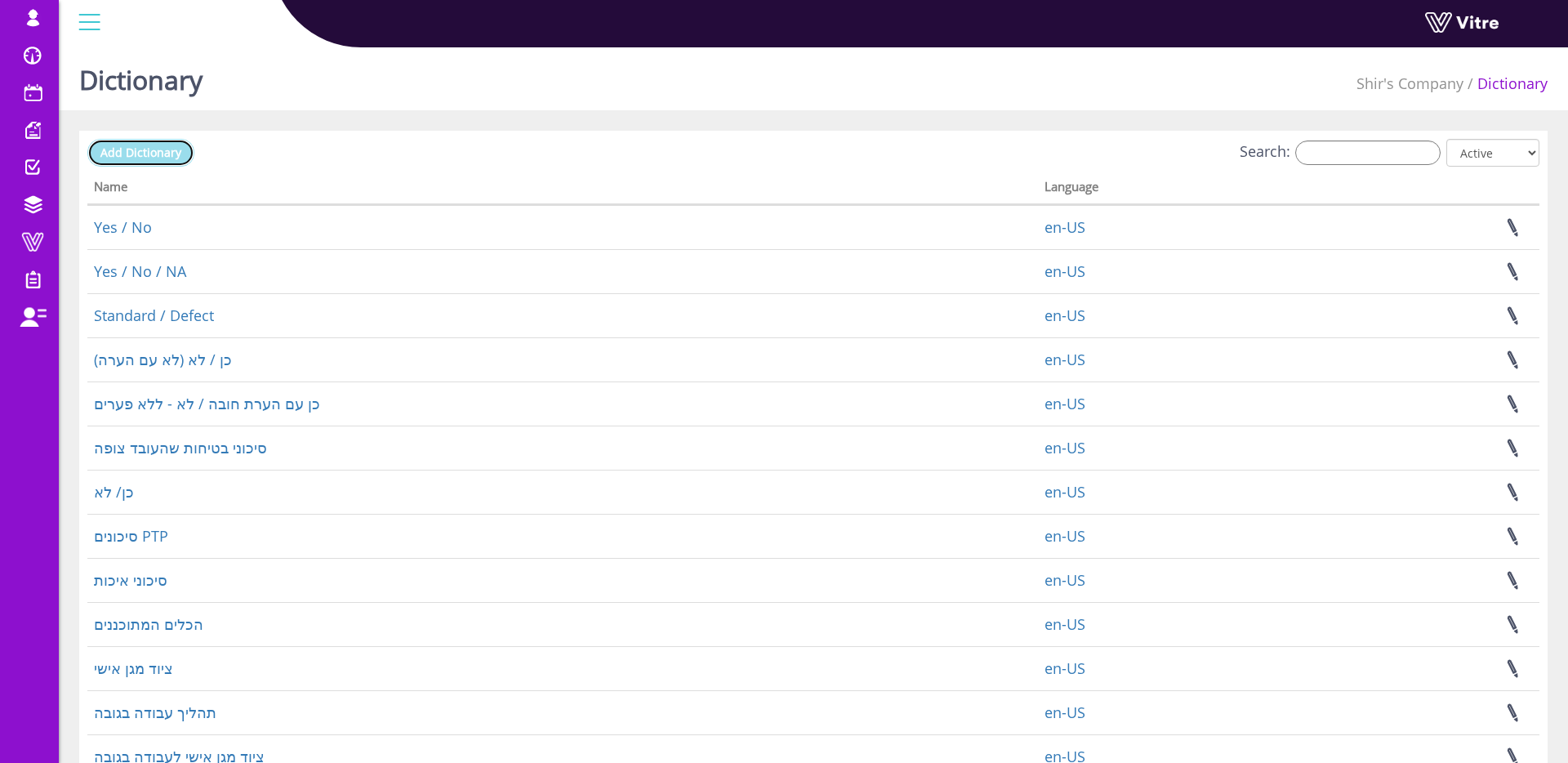
click at [134, 153] on span "Add Dictionary" at bounding box center [141, 152] width 81 height 15
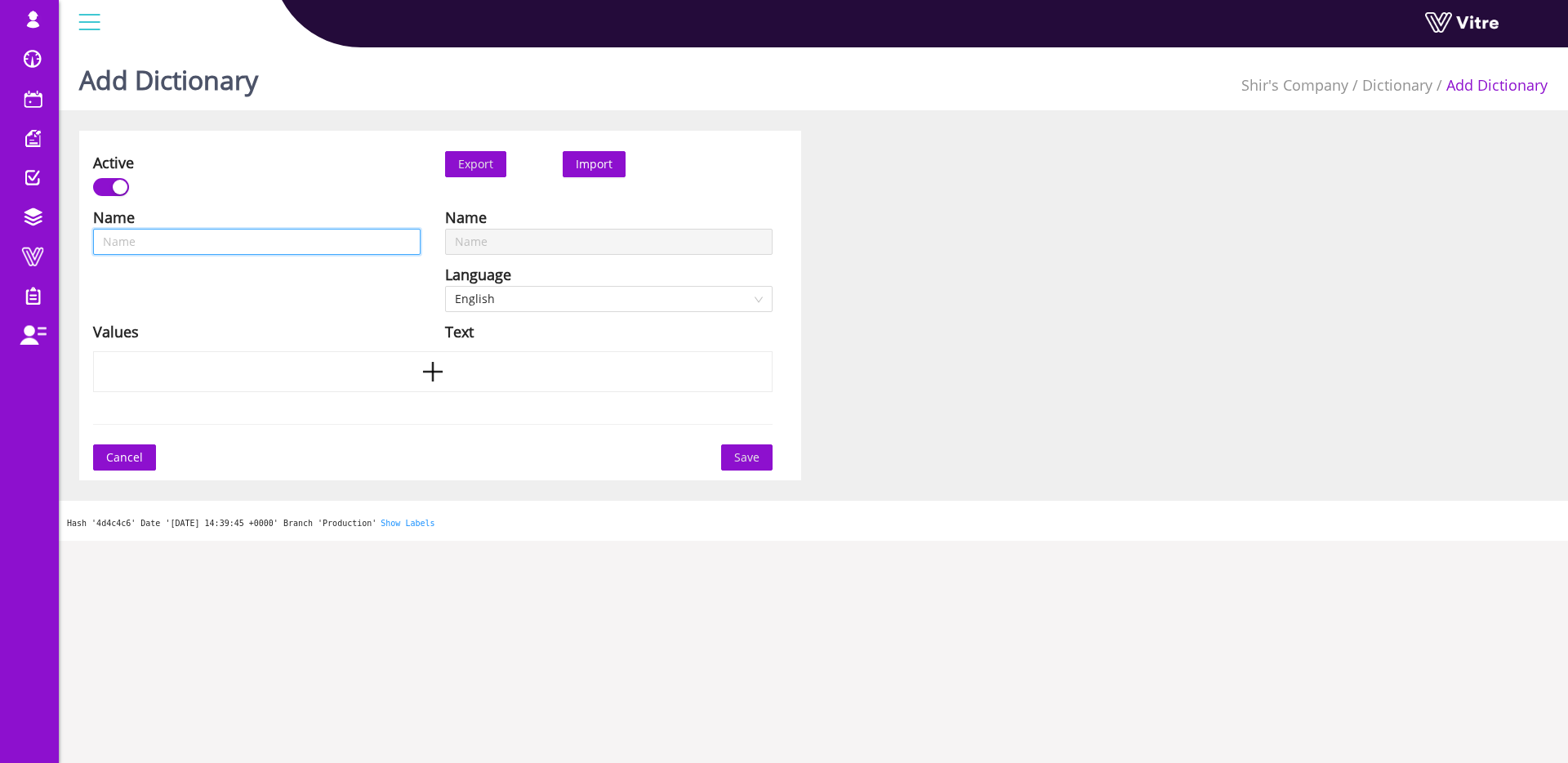
click at [239, 230] on input "text" at bounding box center [257, 241] width 327 height 26
type input "Q"
type input "QM"
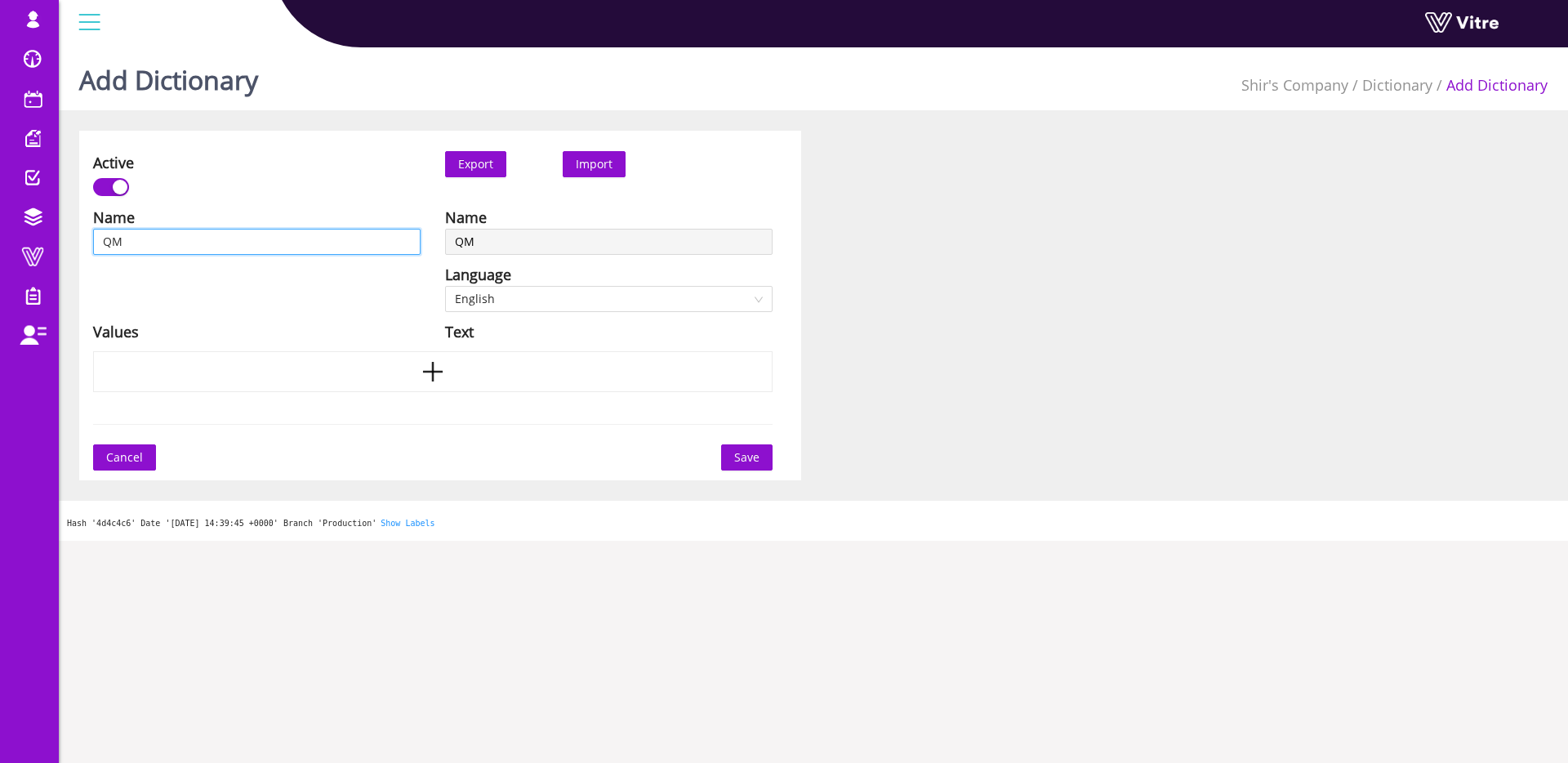
type input "QMS"
type input "QMS -"
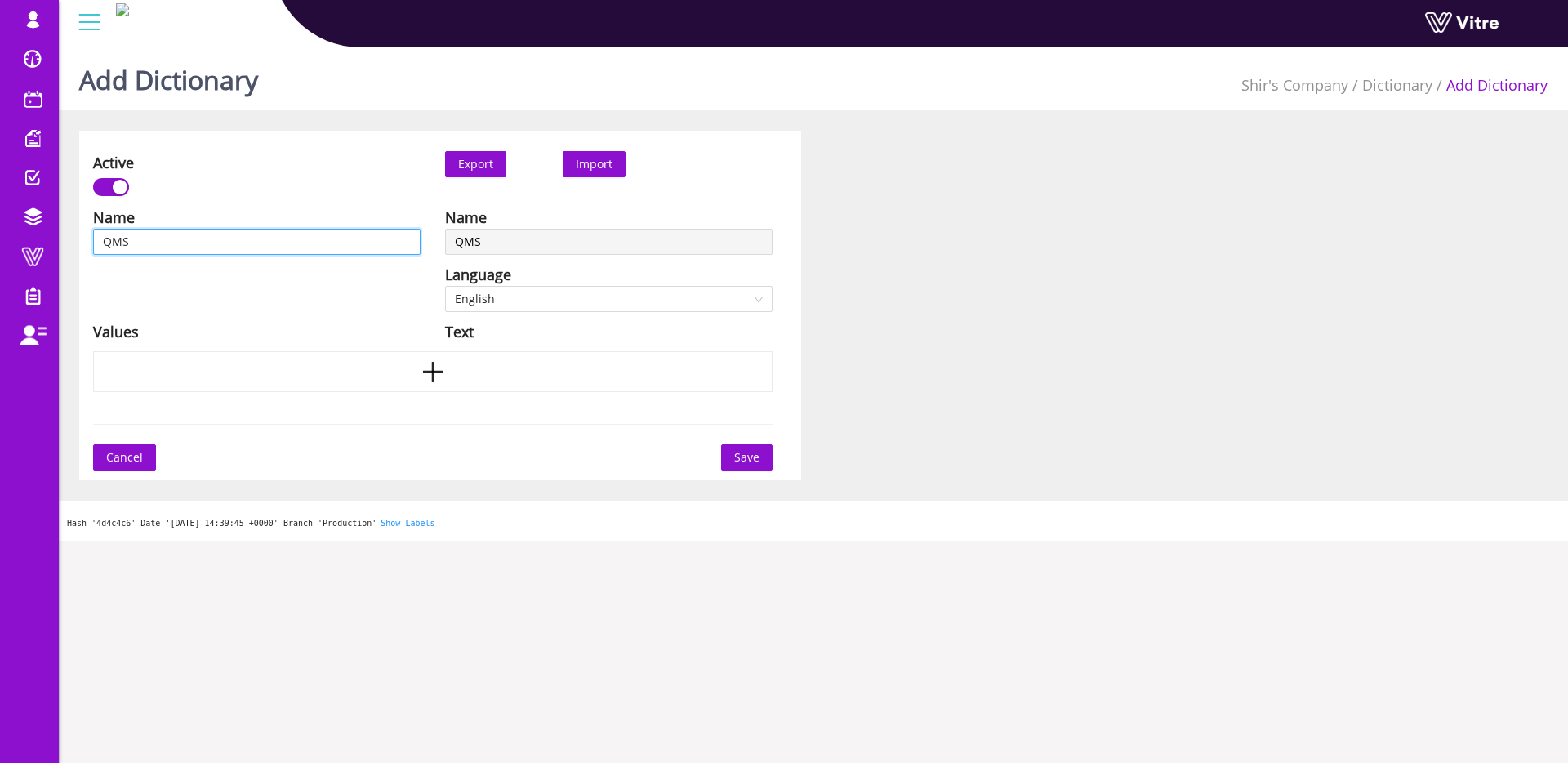
type input "QMS -"
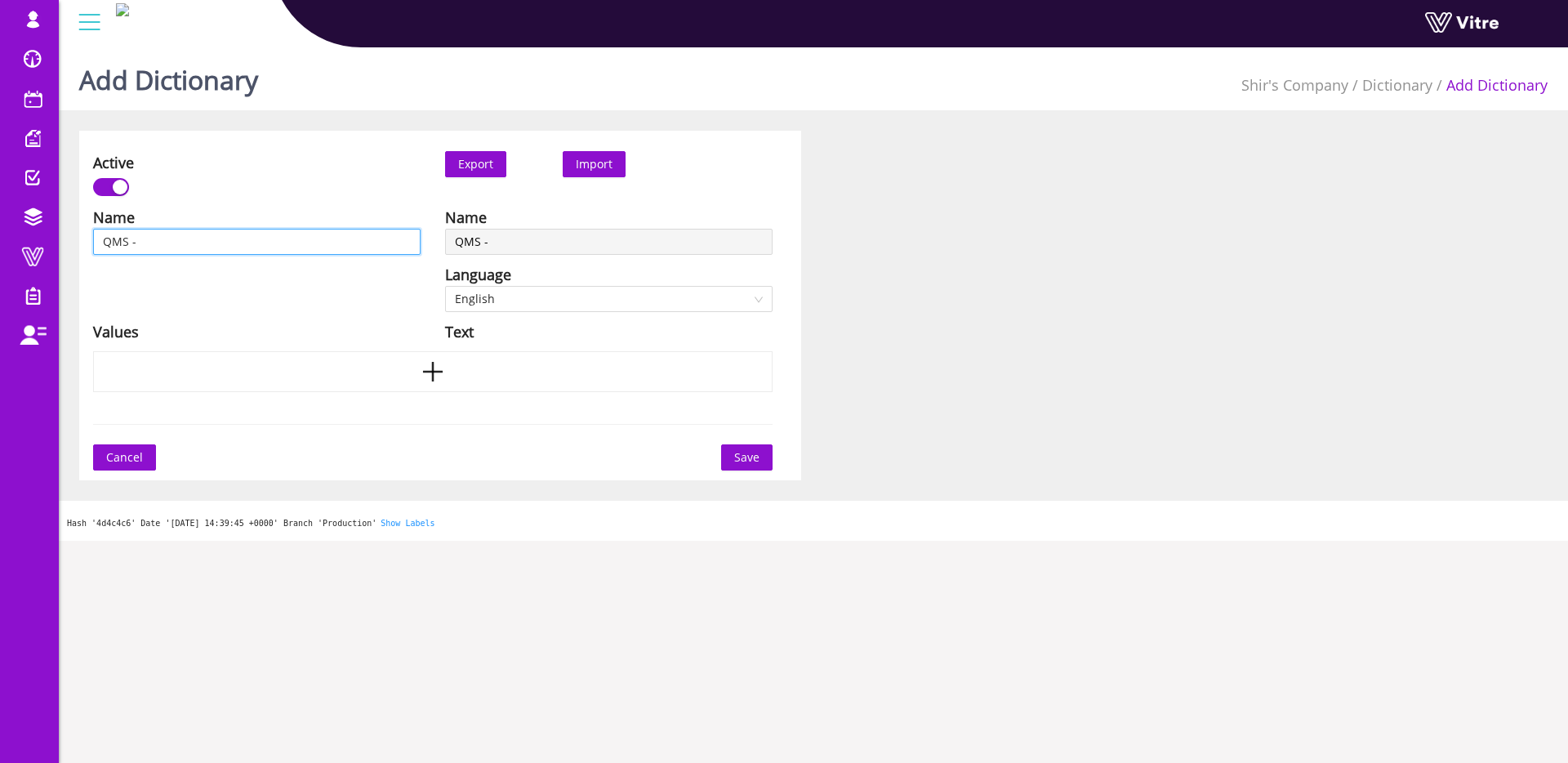
type input "QMS - ג"
type input "QMS - גל"
type input "QMS - גלא"
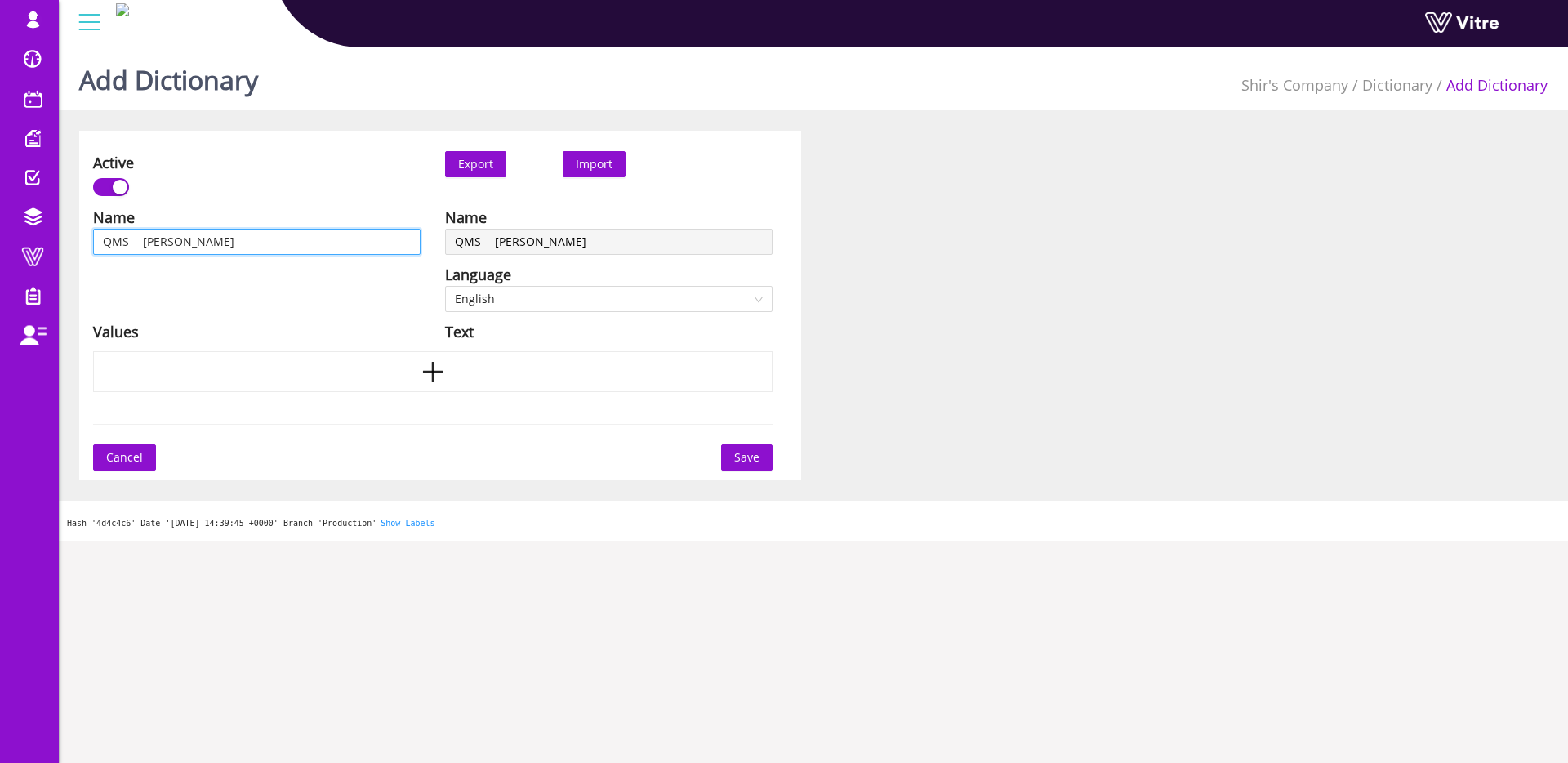
type input "QMS - גלא"
type input "QMS - גלאי"
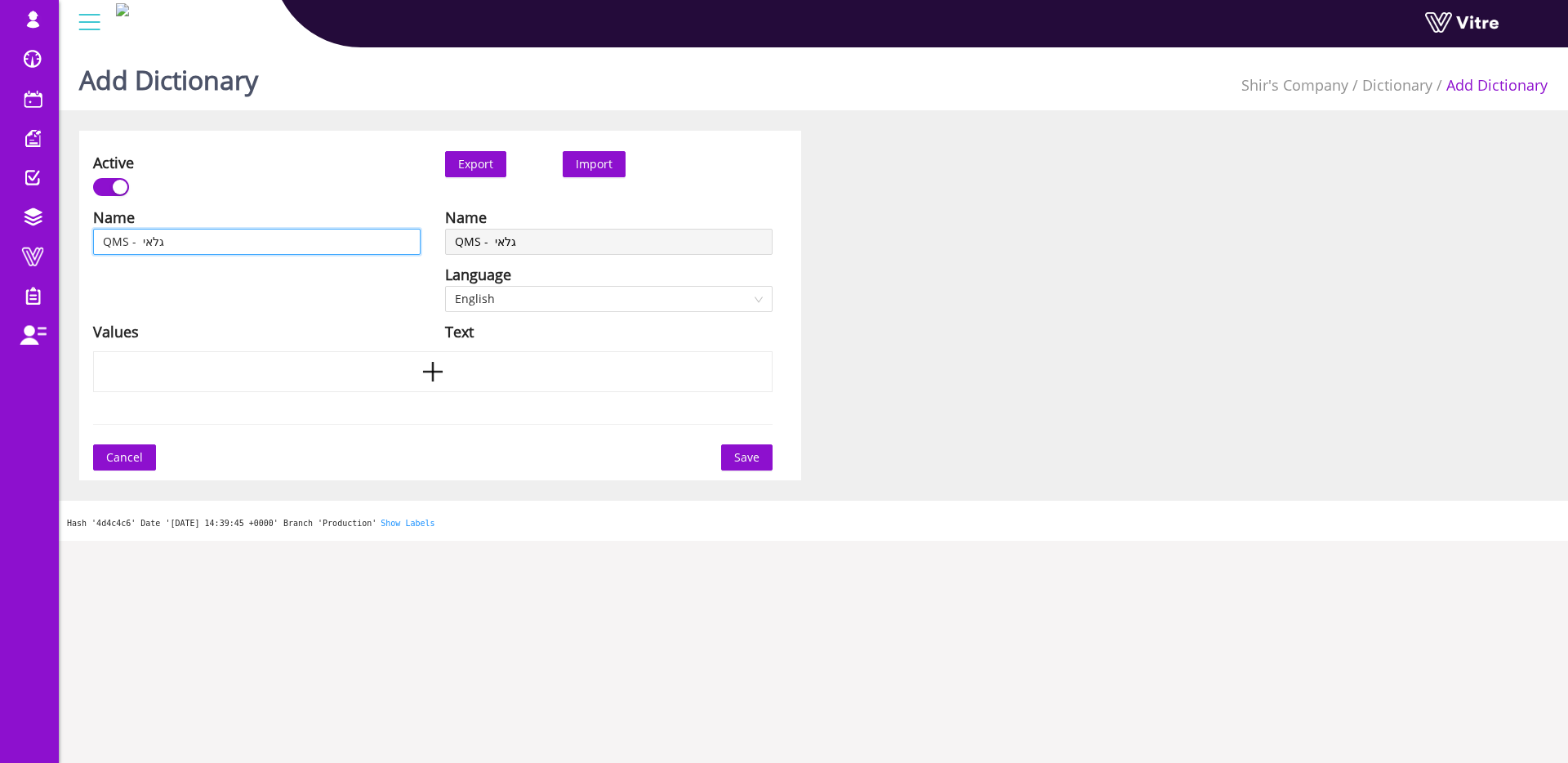
type input "QMS - גלאי מ"
type input "QMS - גלאי מת"
type input "QMS - גלאי מתכ"
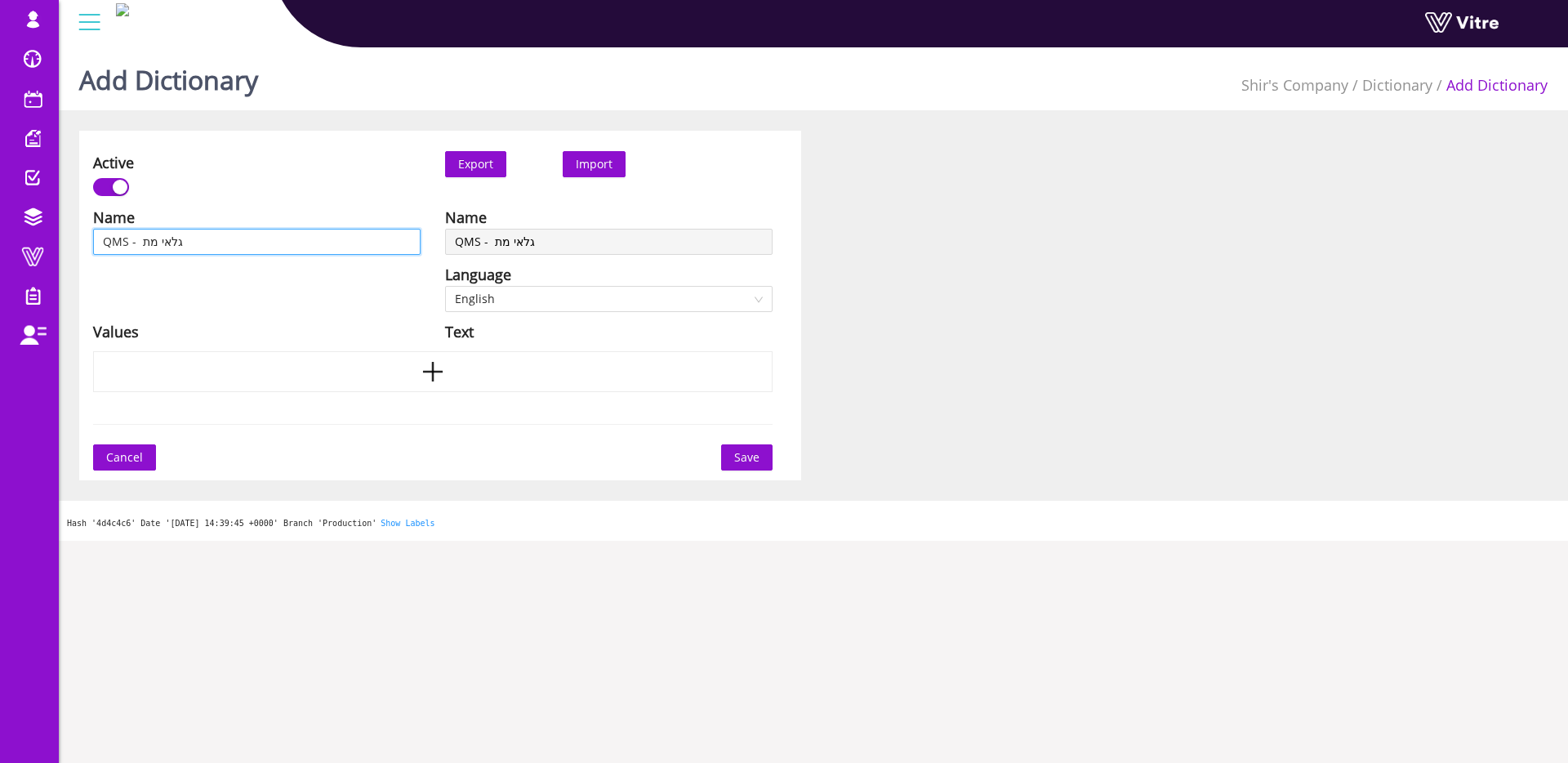
type input "QMS - גלאי מתכ"
type input "QMS - גלאי מתכו"
type input "QMS - גלאי מתכות"
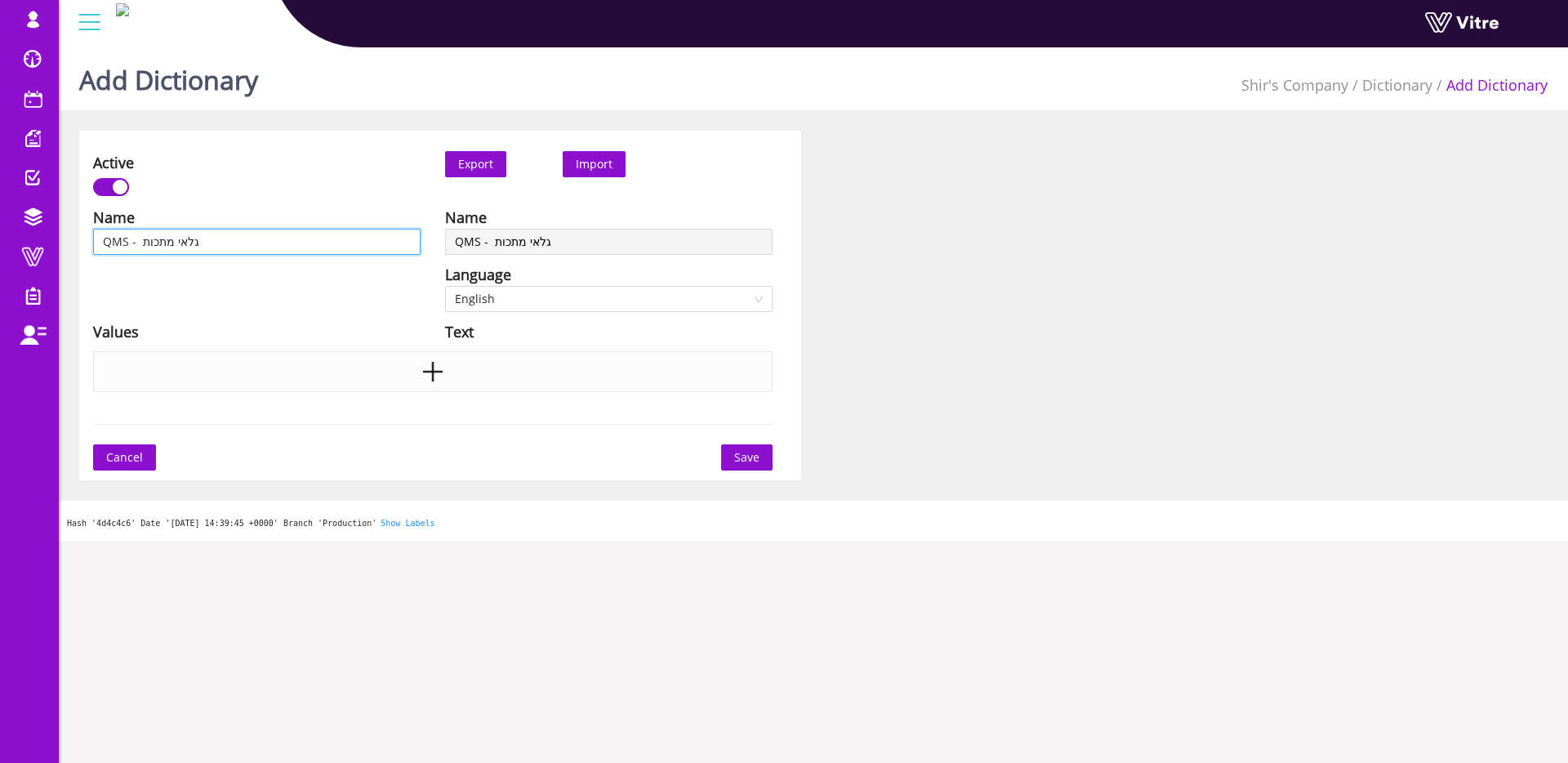
type input "QMS - גלאי מתכות"
click at [304, 382] on div at bounding box center [433, 372] width 680 height 40
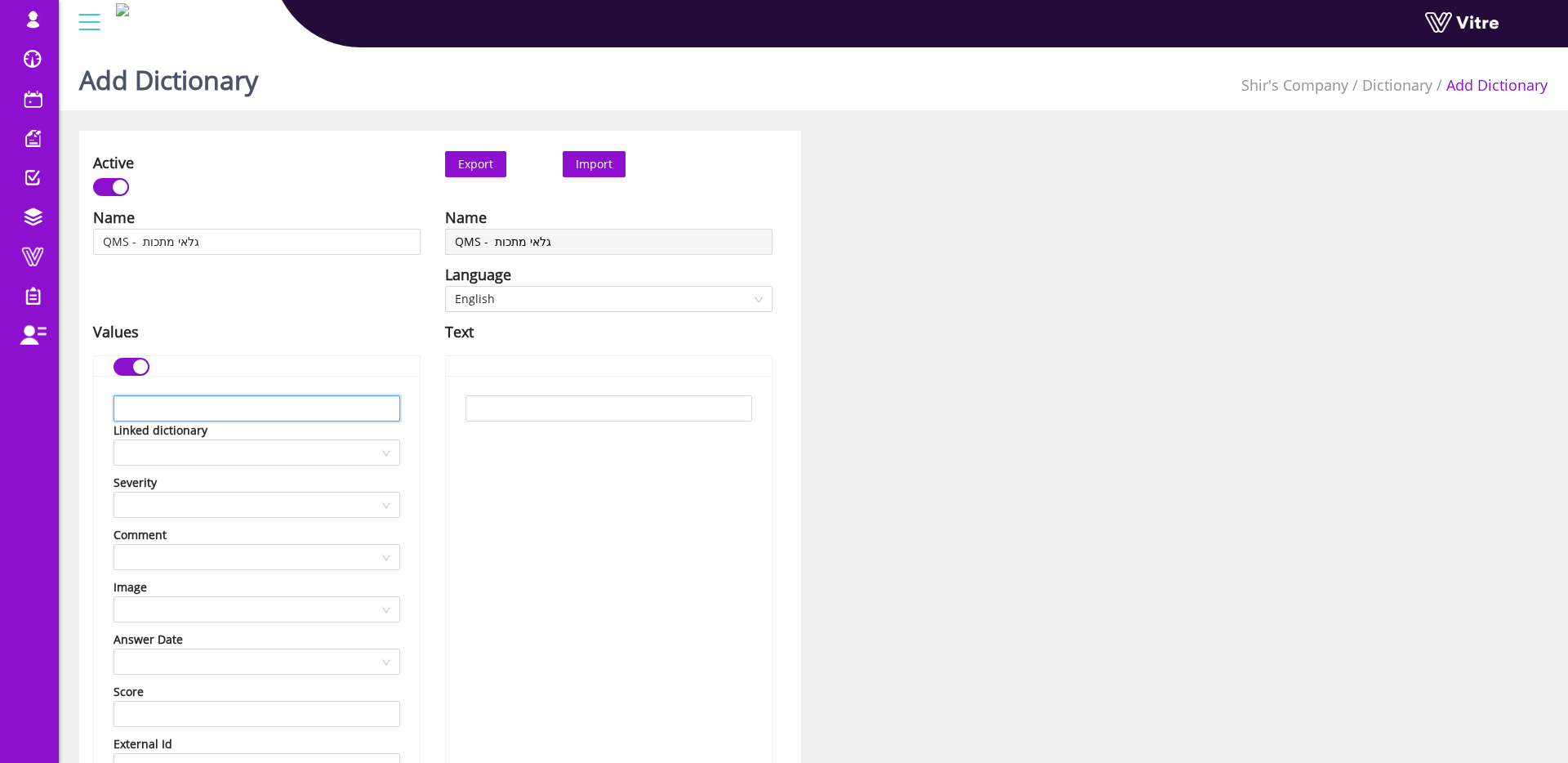
click at [309, 406] on input "text" at bounding box center [257, 408] width 287 height 26
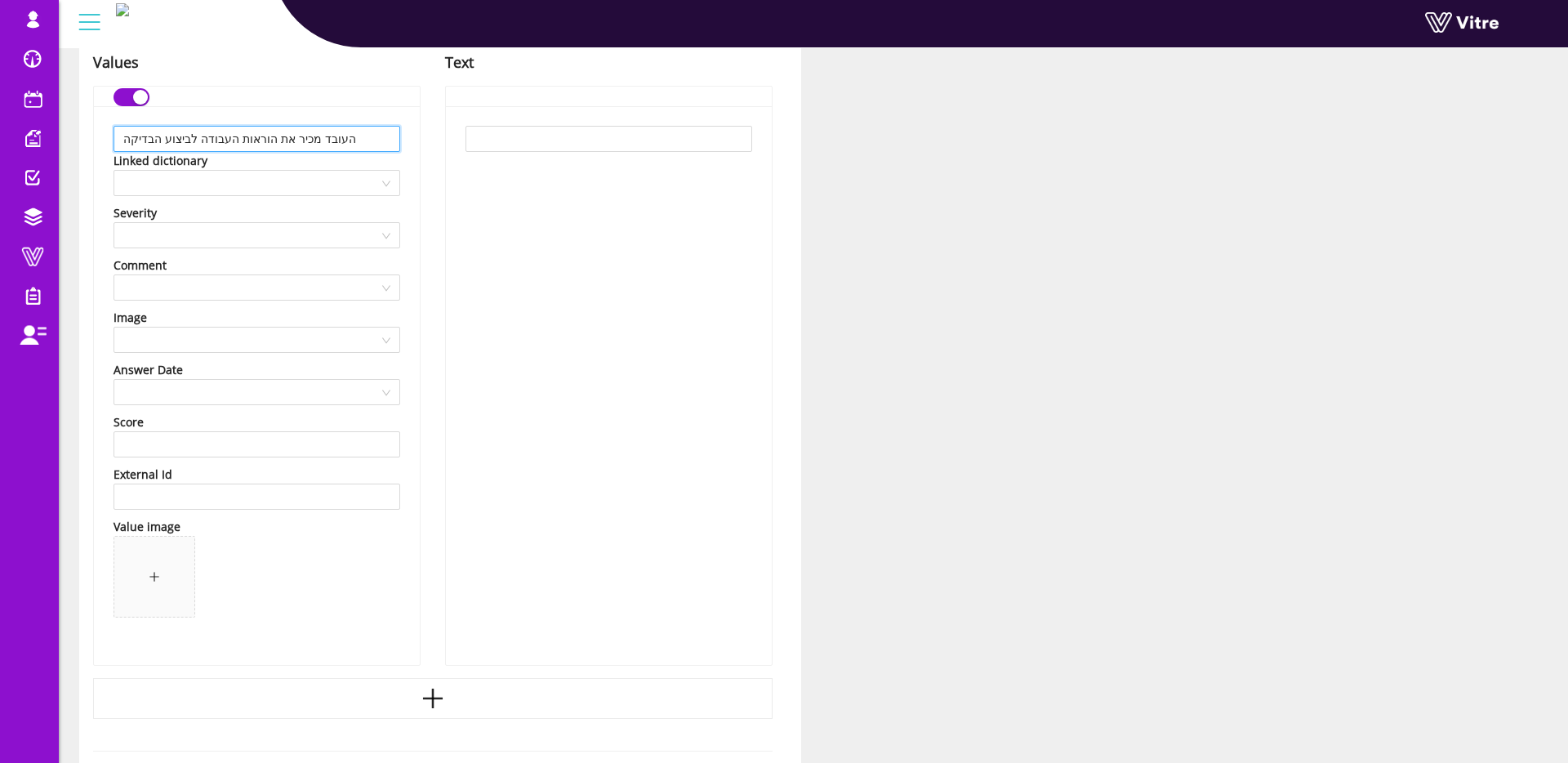
scroll to position [374, 0]
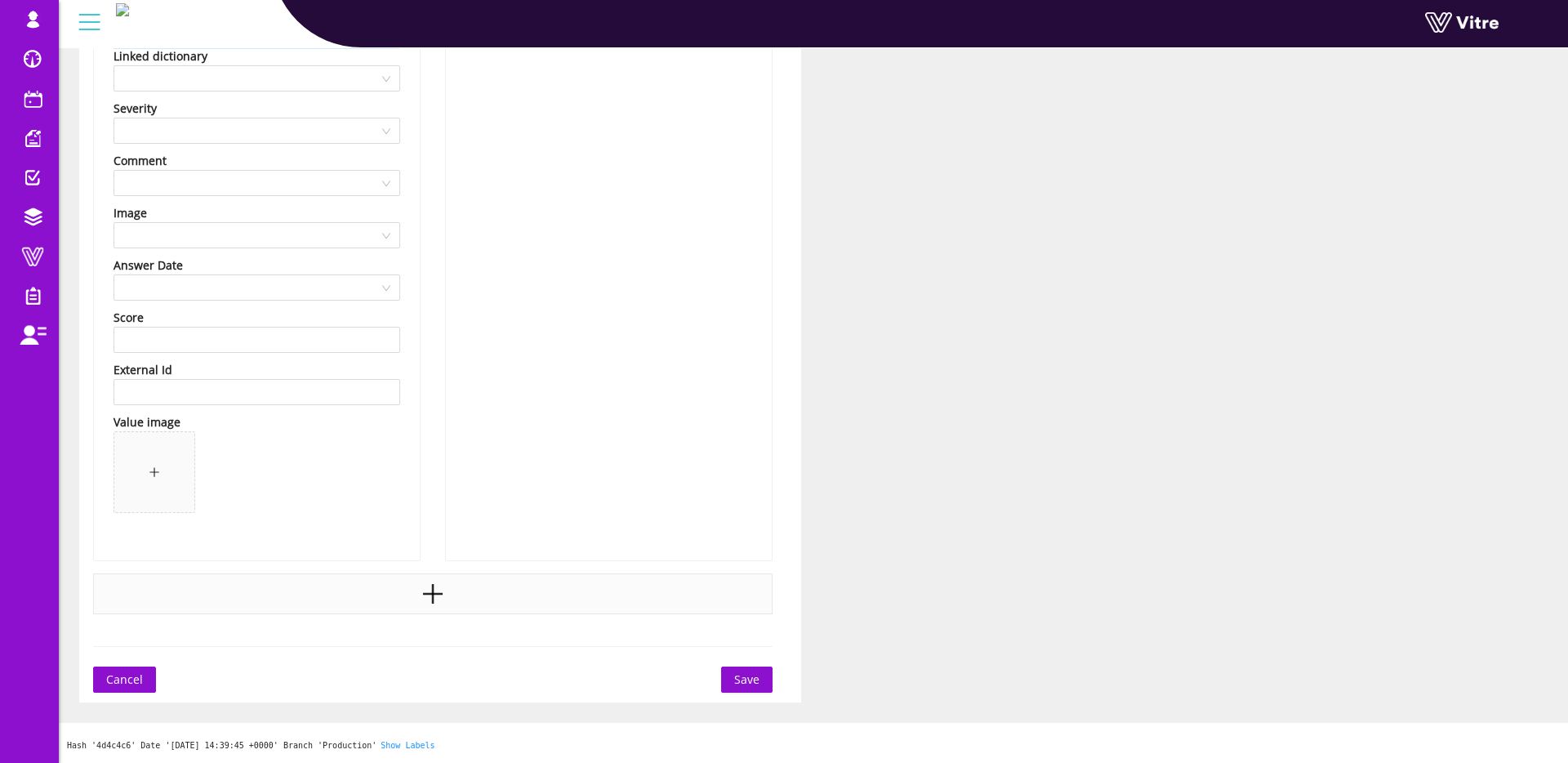
type input "העובד מכיר את הוראות העבודה לביצוע הבדיקה"
click at [383, 598] on div at bounding box center [433, 593] width 680 height 40
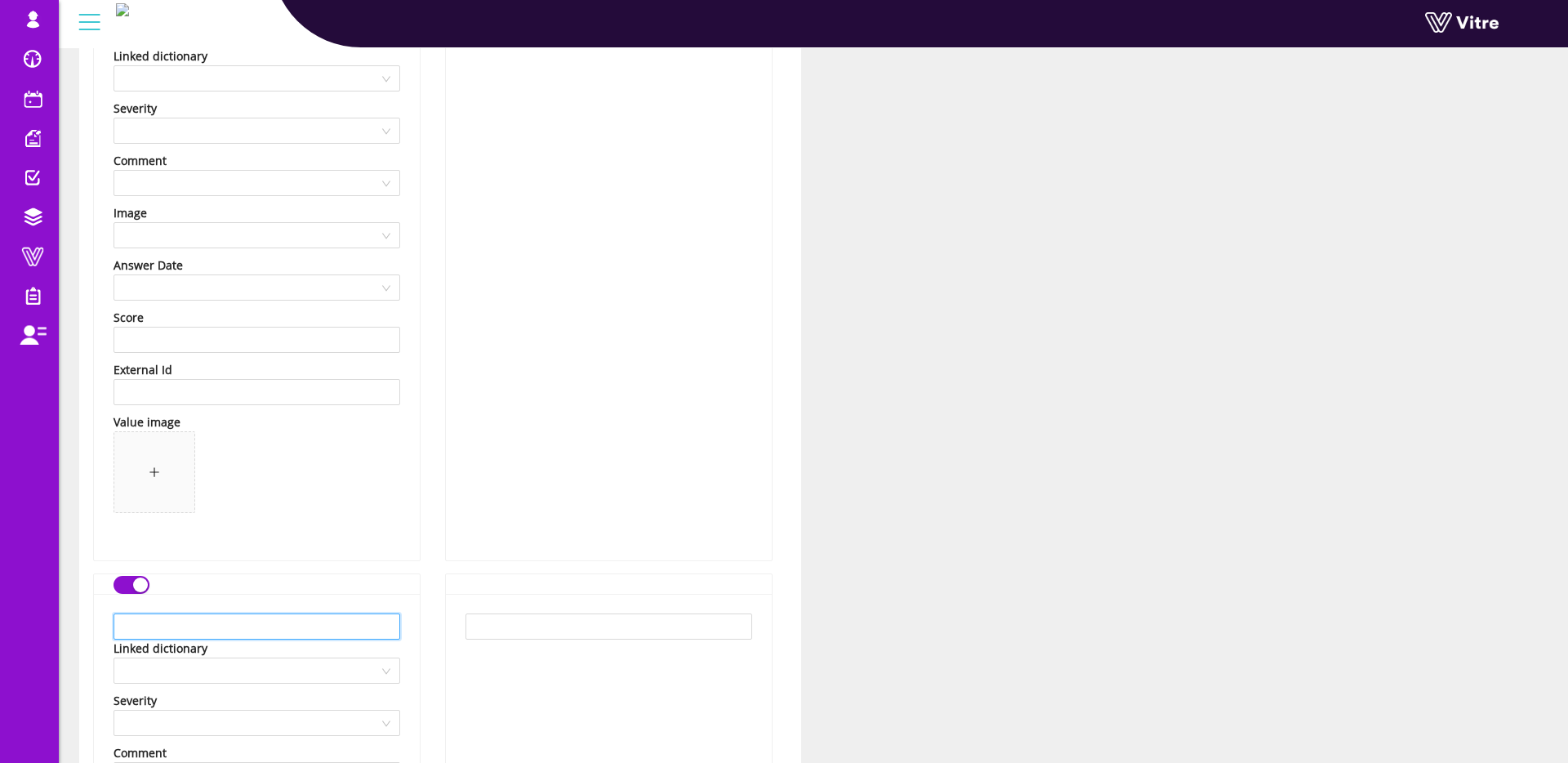
click at [330, 616] on input "text" at bounding box center [257, 626] width 287 height 26
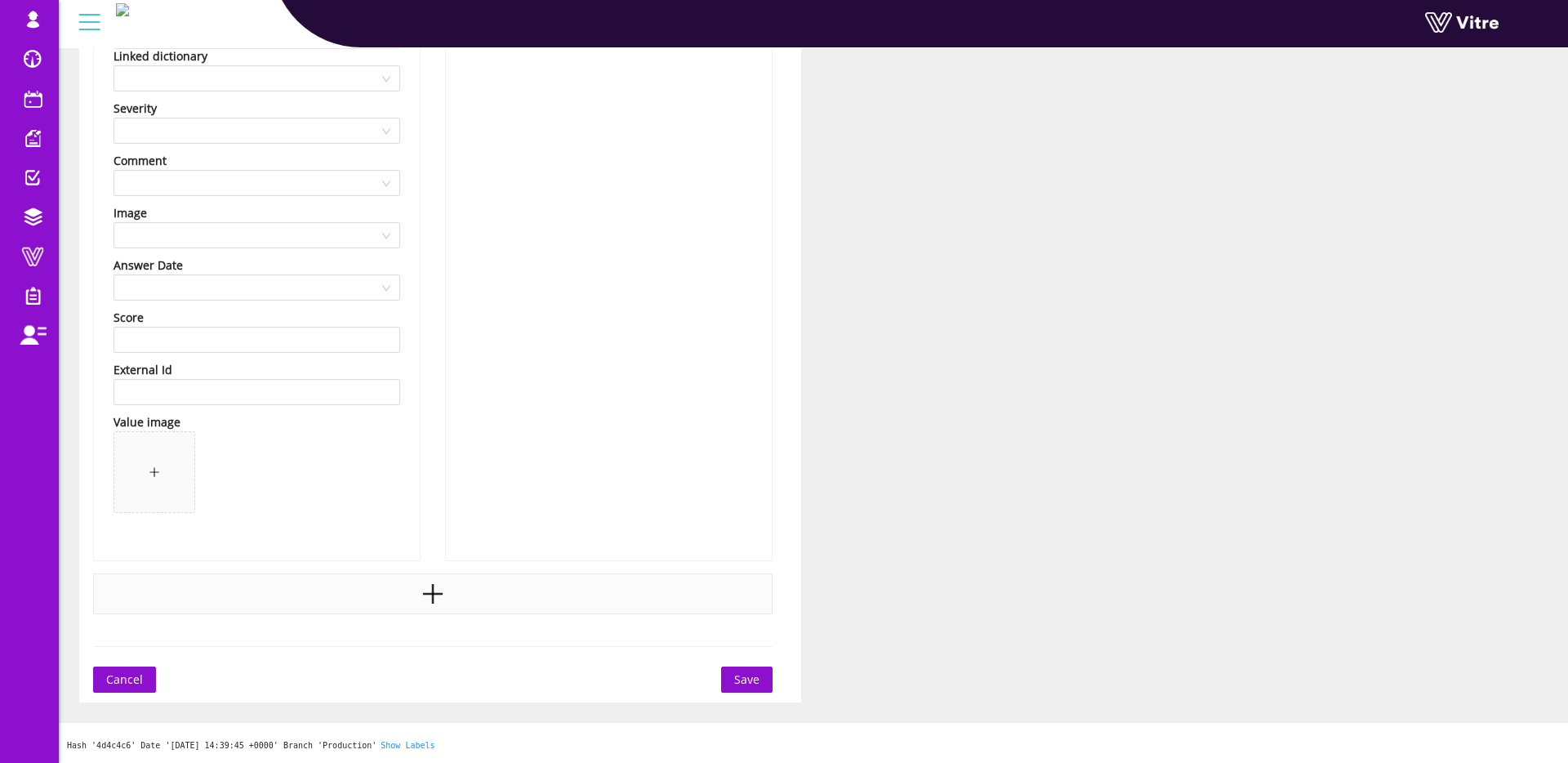
type input "העובד מכיר את חשיבות בדיקת גלאי המתכות"
click at [419, 594] on div at bounding box center [433, 593] width 680 height 40
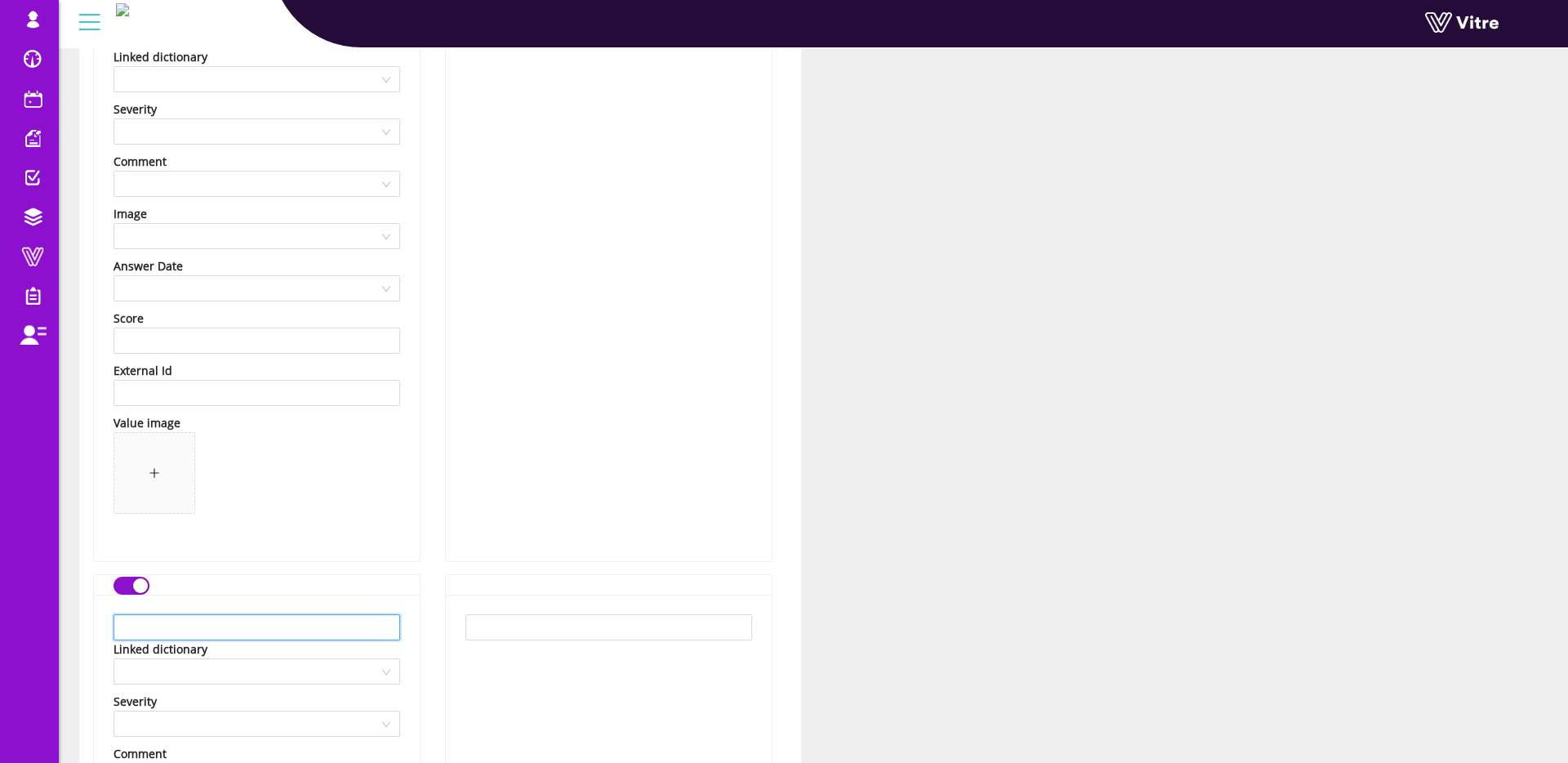
click at [206, 618] on input "text" at bounding box center [257, 627] width 287 height 26
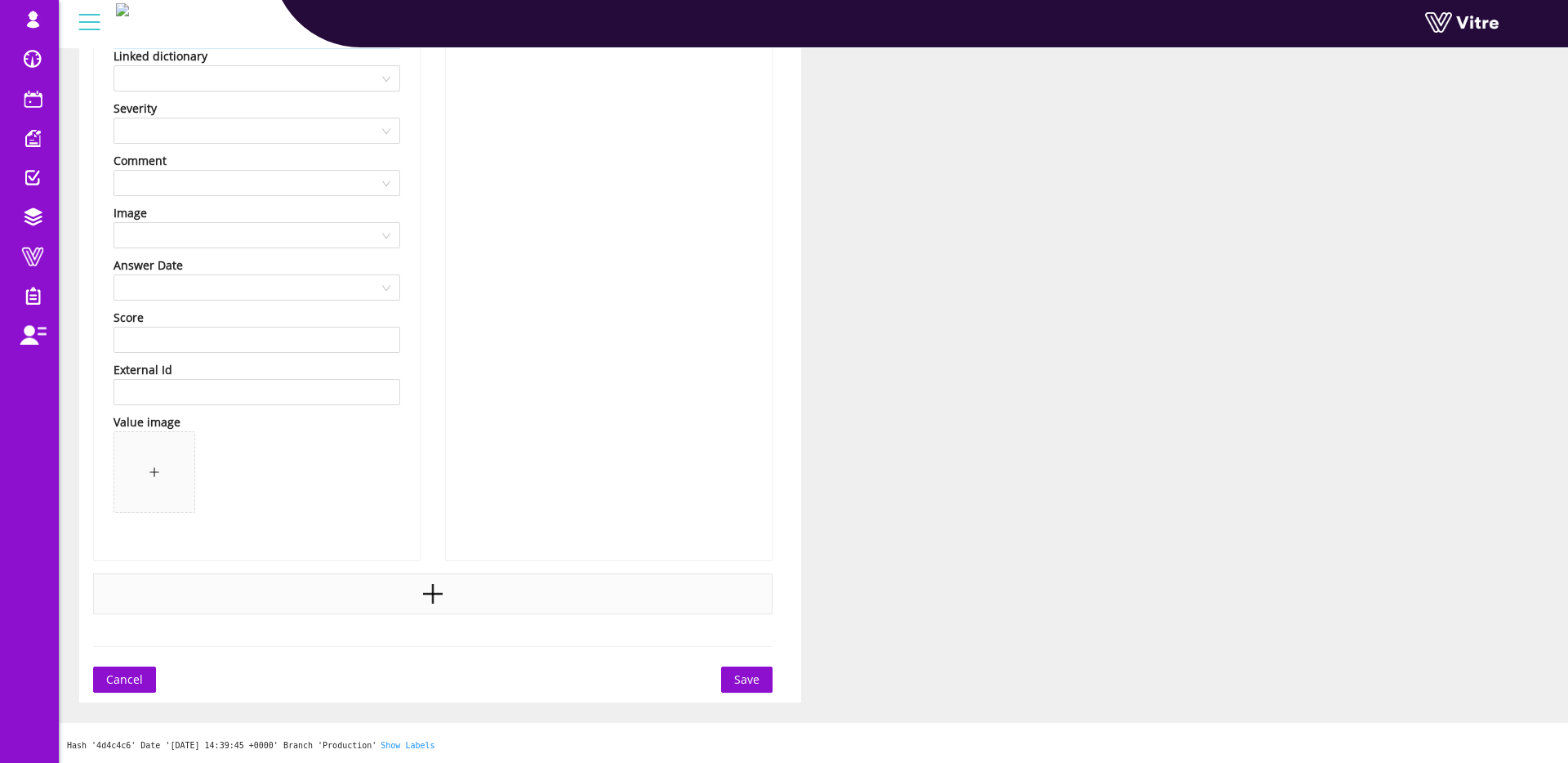
scroll to position [1557, 0]
type input "העובד יודע כיצד לפעול במידה ויש מדיד סדוק / שבור"
click at [416, 594] on div at bounding box center [433, 596] width 680 height 40
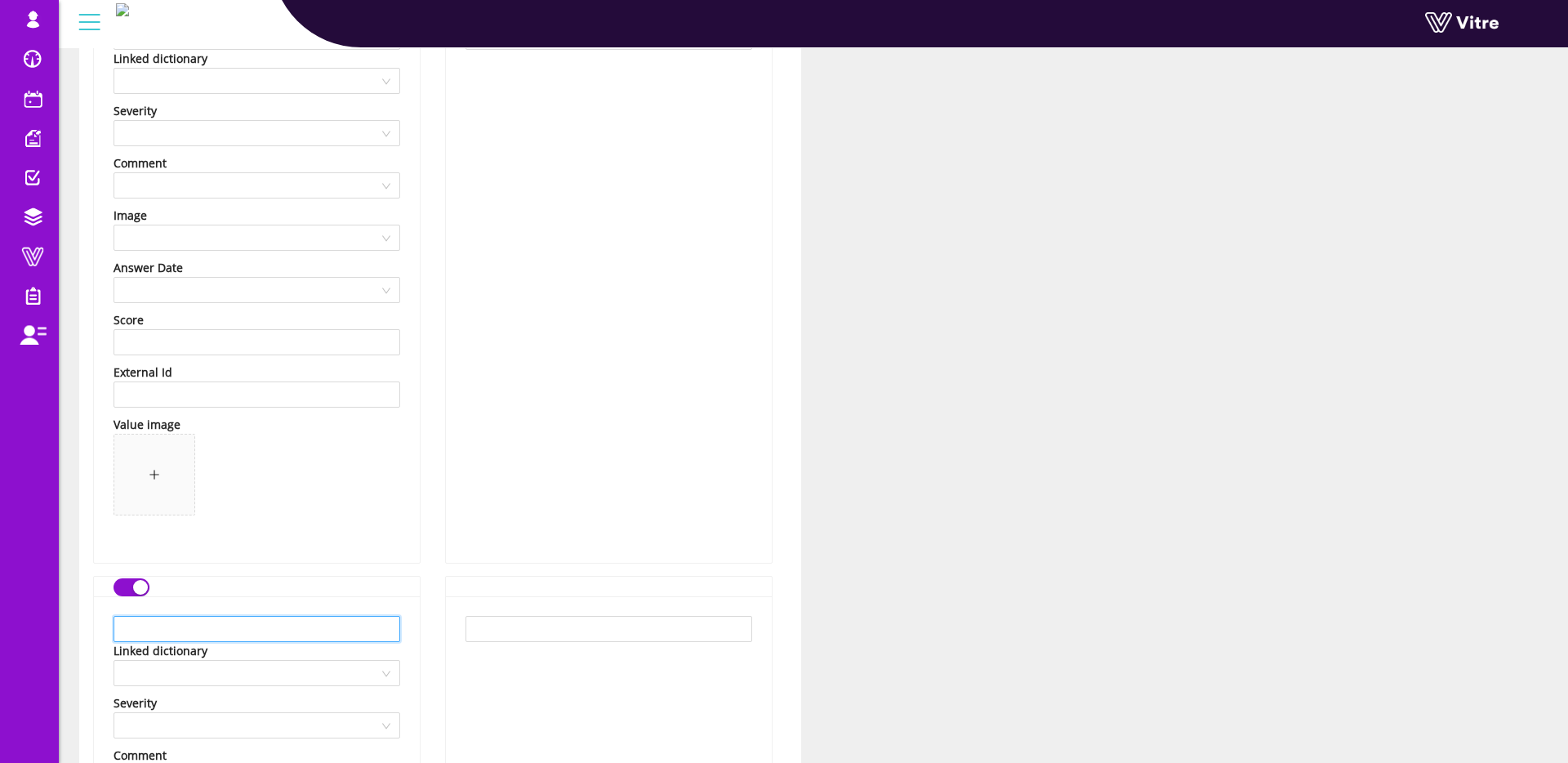
click at [232, 626] on input "text" at bounding box center [257, 628] width 287 height 26
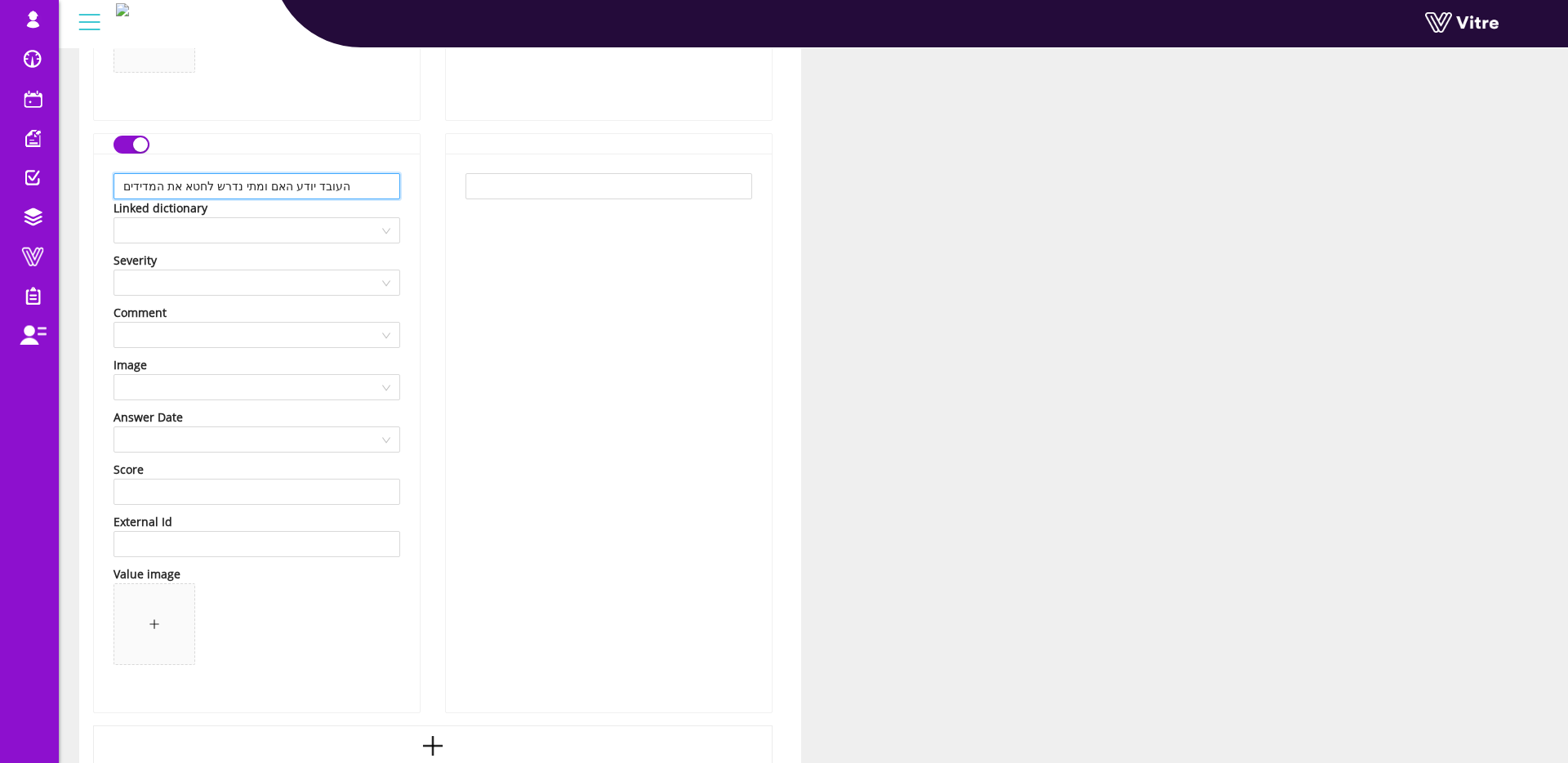
scroll to position [2151, 0]
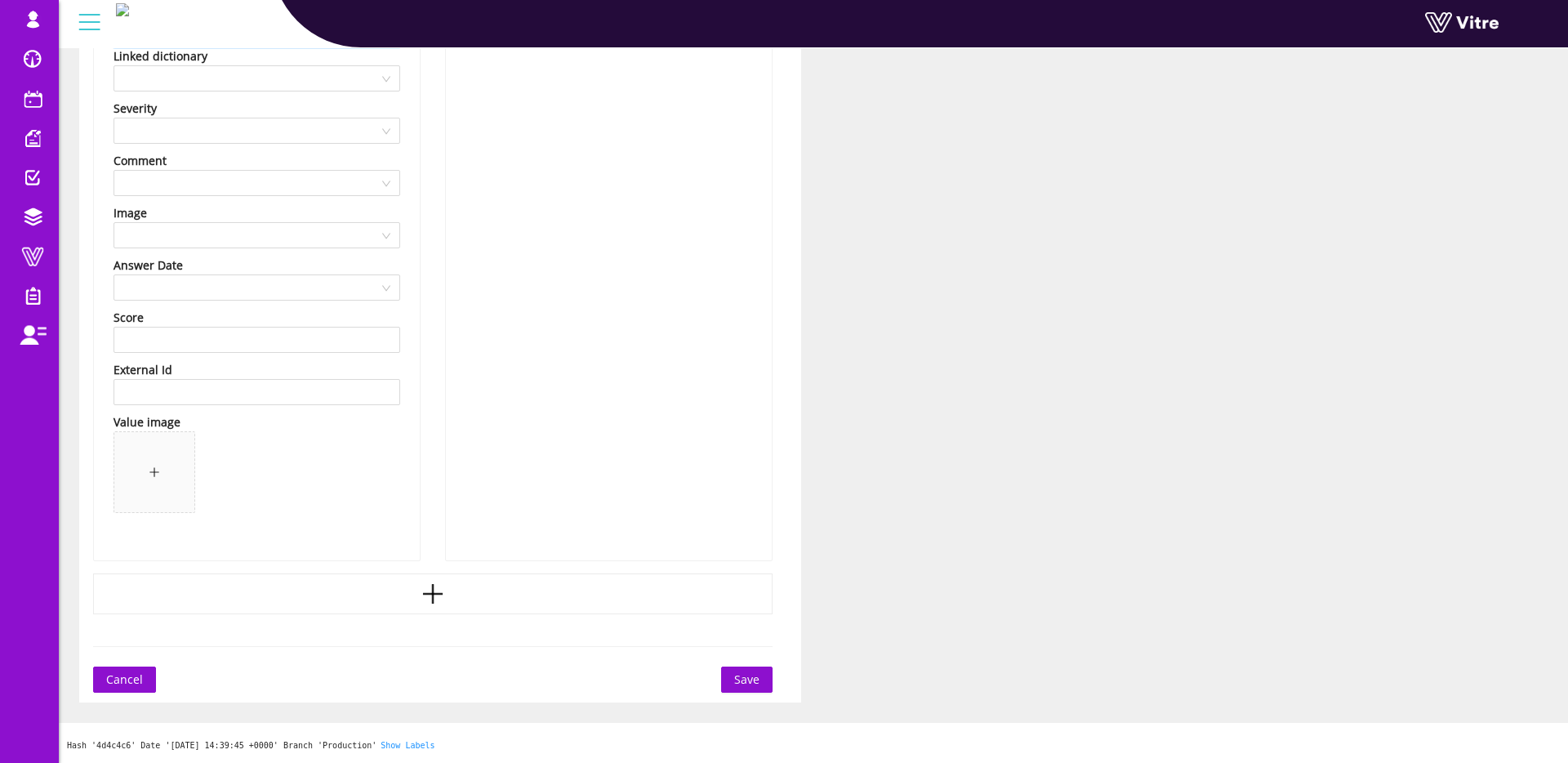
type input "העובד יודע האם ומתי נדרש לחטא את המדידים"
click at [761, 680] on button "Save" at bounding box center [746, 679] width 51 height 26
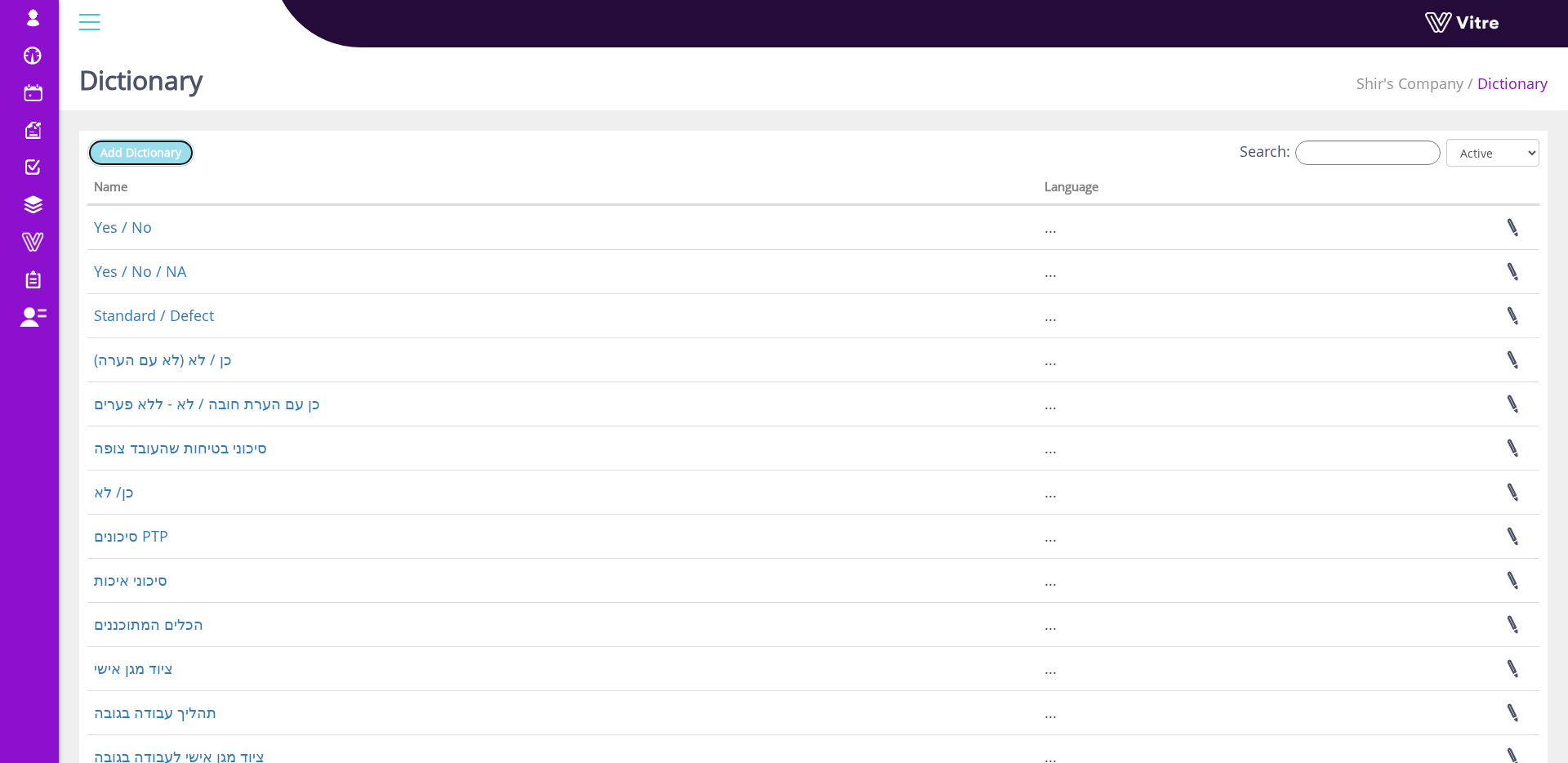
click at [149, 151] on span "Add Dictionary" at bounding box center [141, 152] width 81 height 15
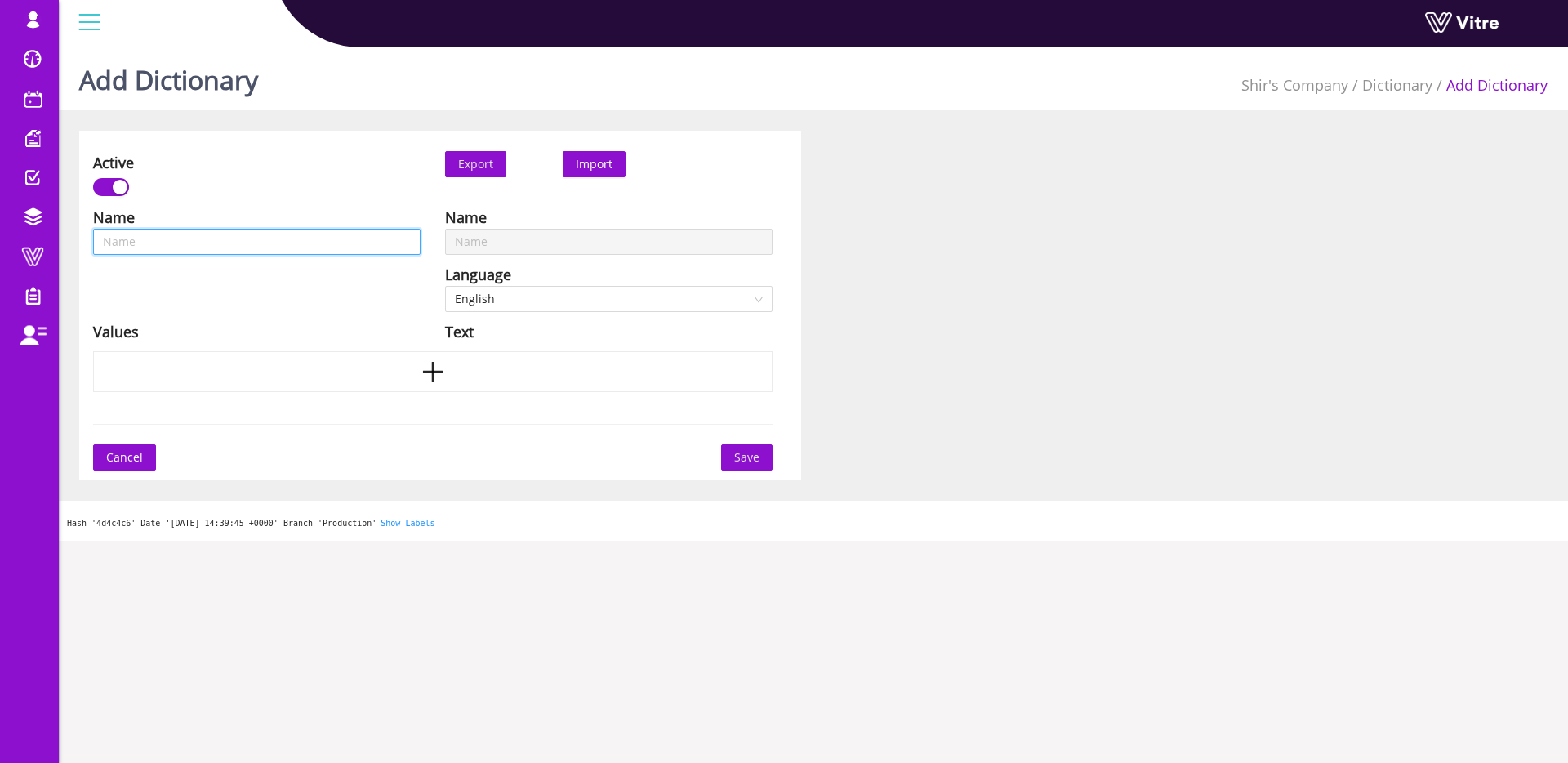
click at [342, 242] on input "text" at bounding box center [257, 241] width 327 height 26
type input "Q"
type input "QM"
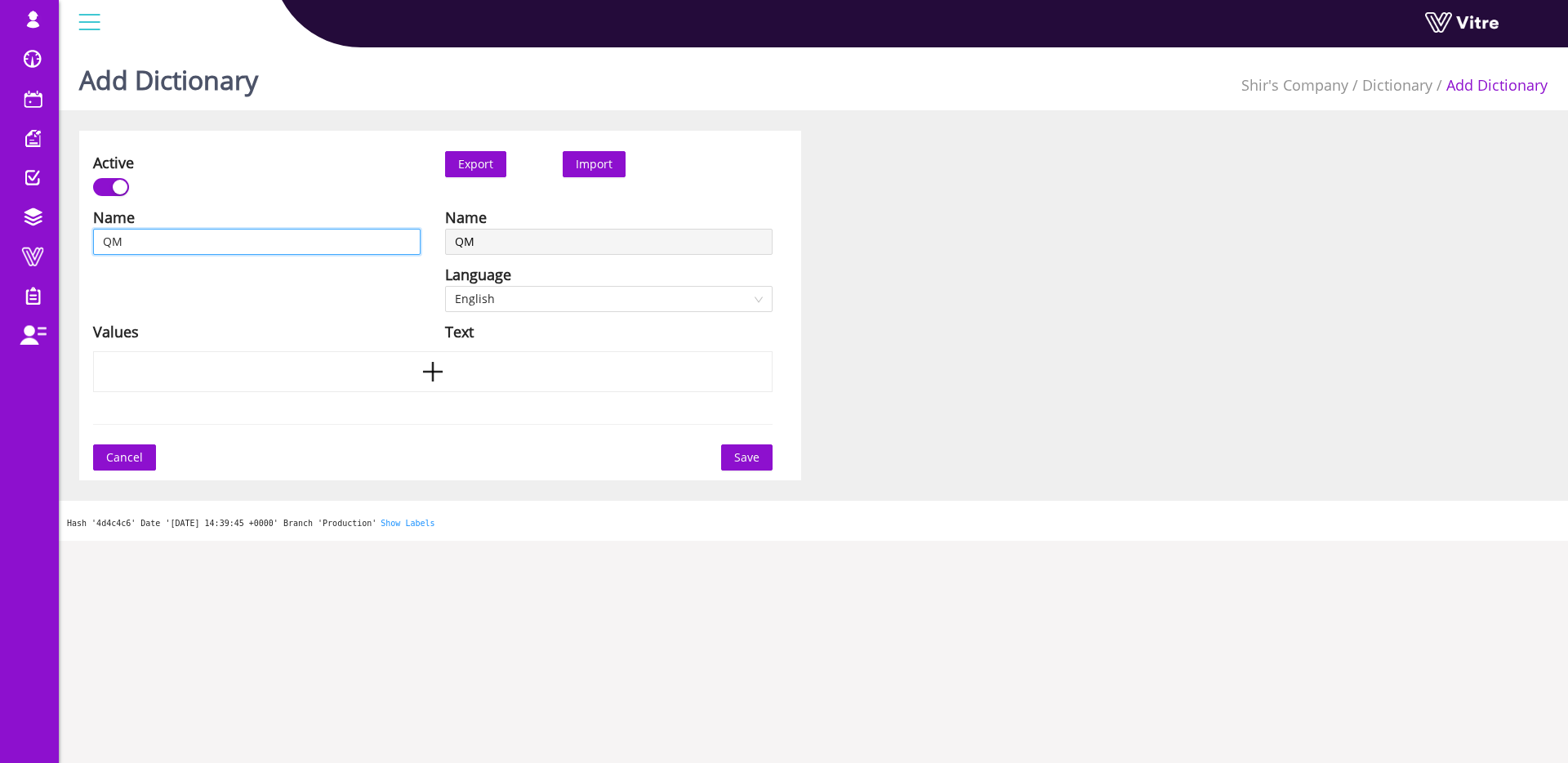
type input "QMS"
type input "QMS -"
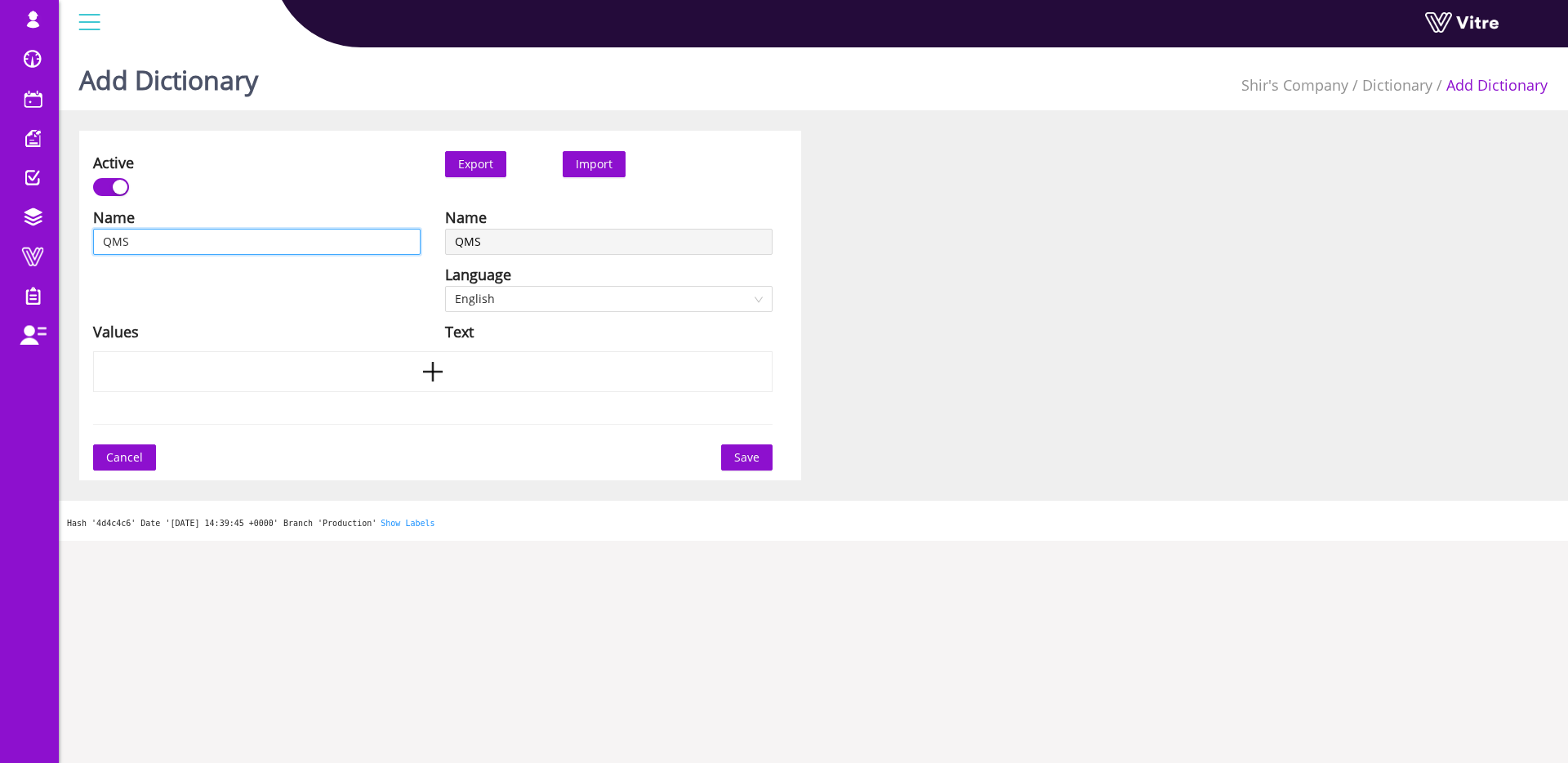
type input "QMS -"
type input "QMS - ס"
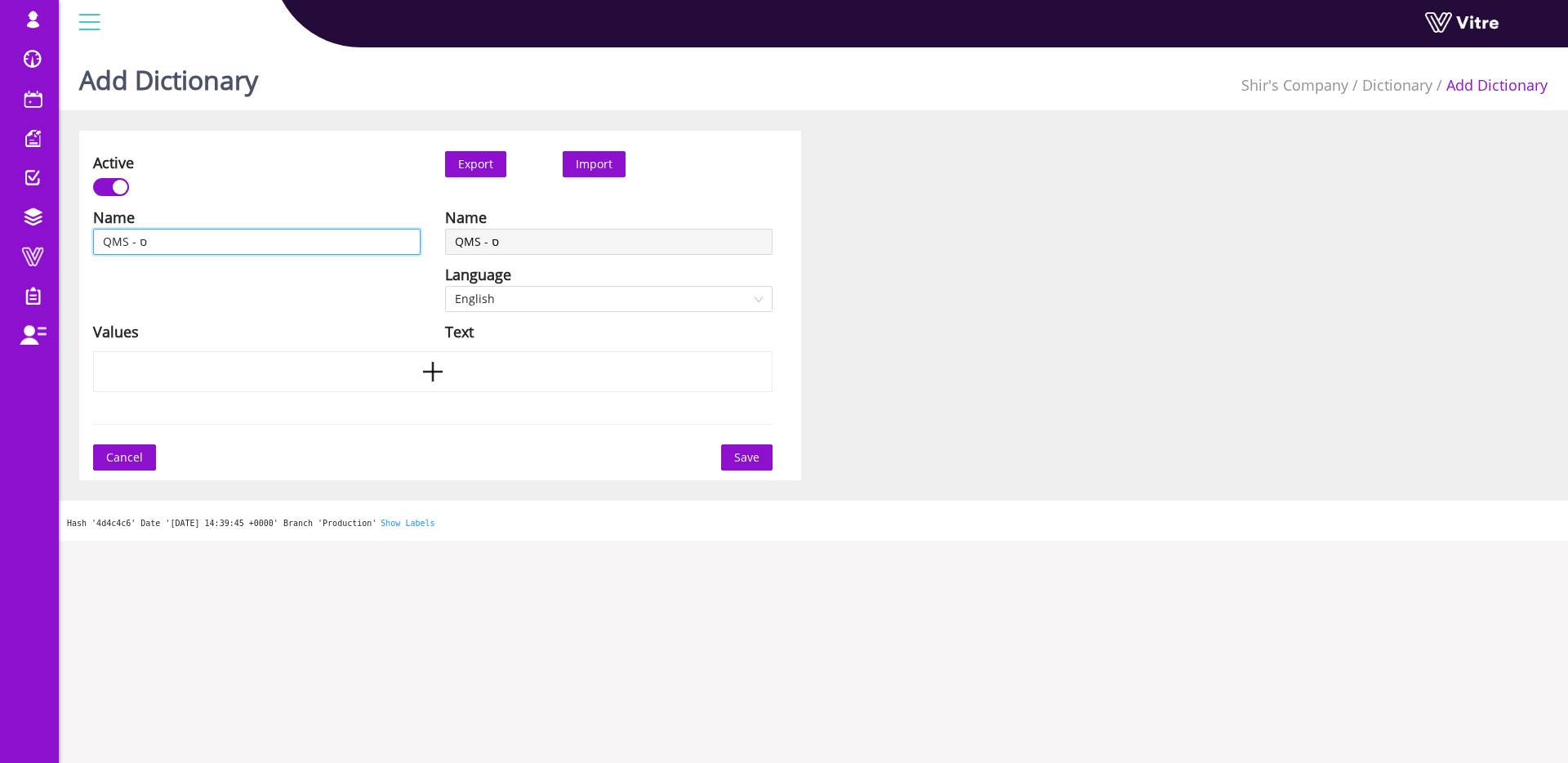
type input "QMS - סנ"
type input "QMS - סנס"
type input "QMS - סנסו"
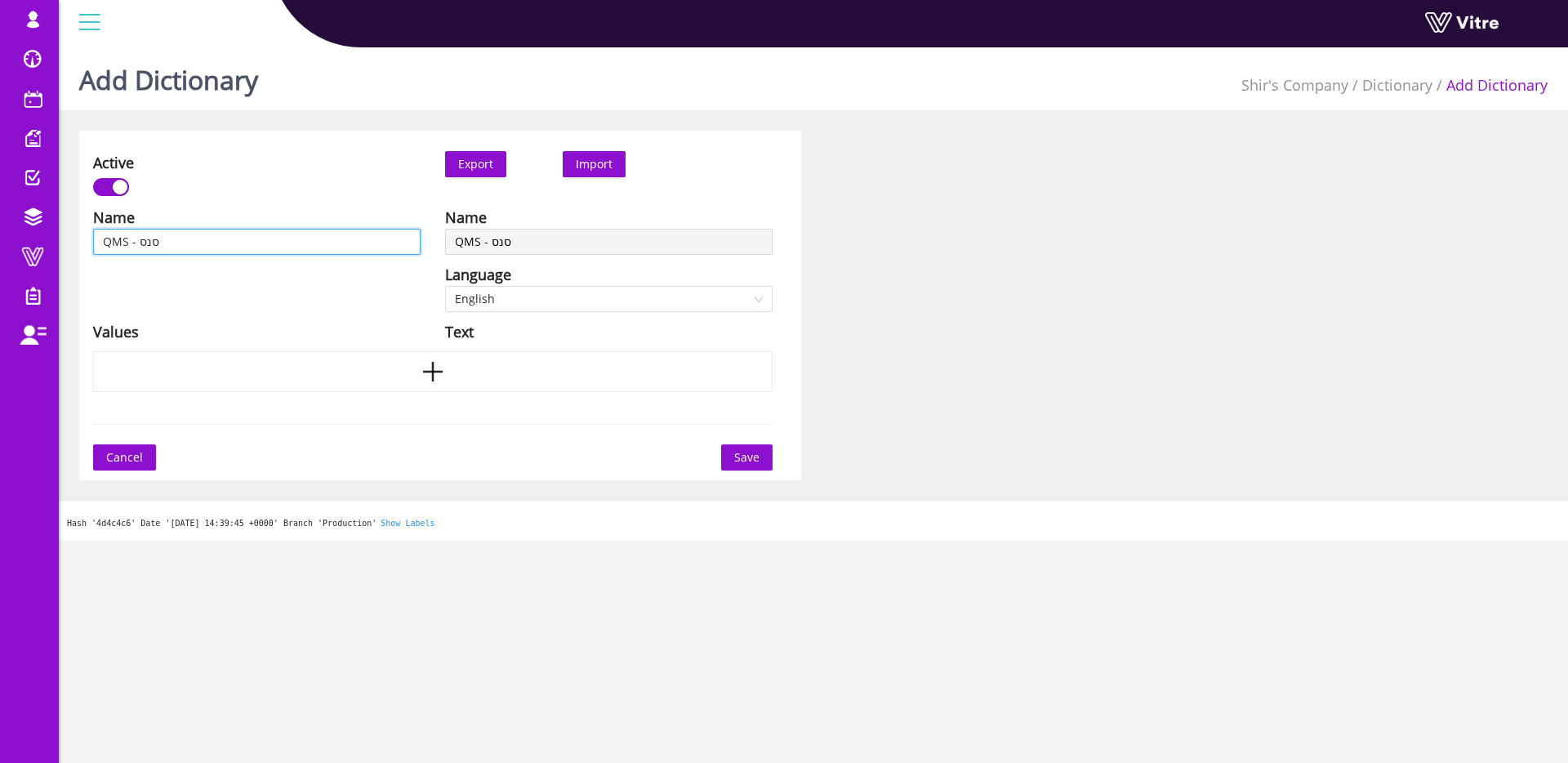
type input "QMS - סנסו"
type input "QMS - סנסור"
type input "QMS - סנסורי"
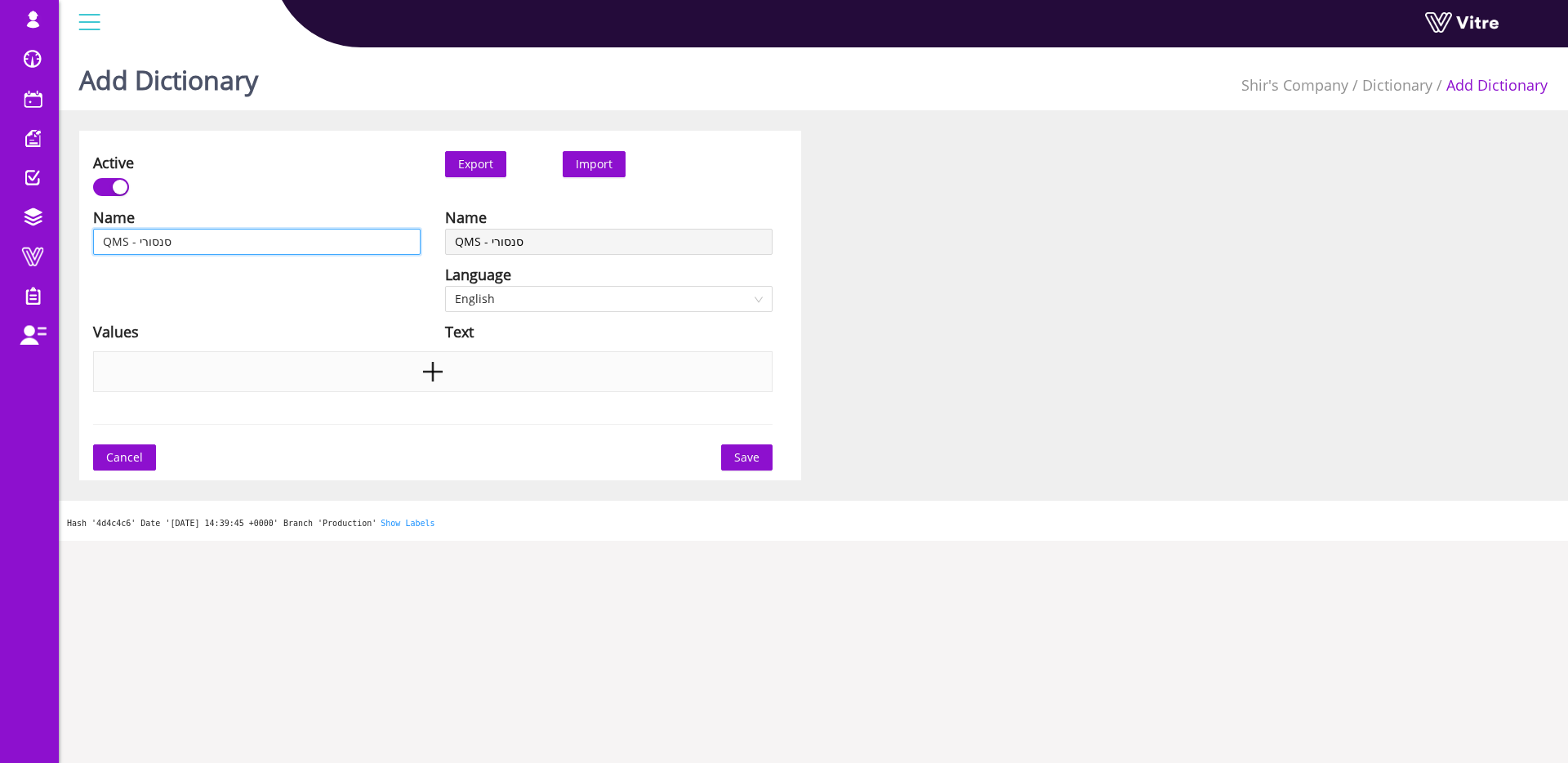
type input "QMS - סנסורי"
click at [444, 365] on icon "plus" at bounding box center [432, 371] width 24 height 24
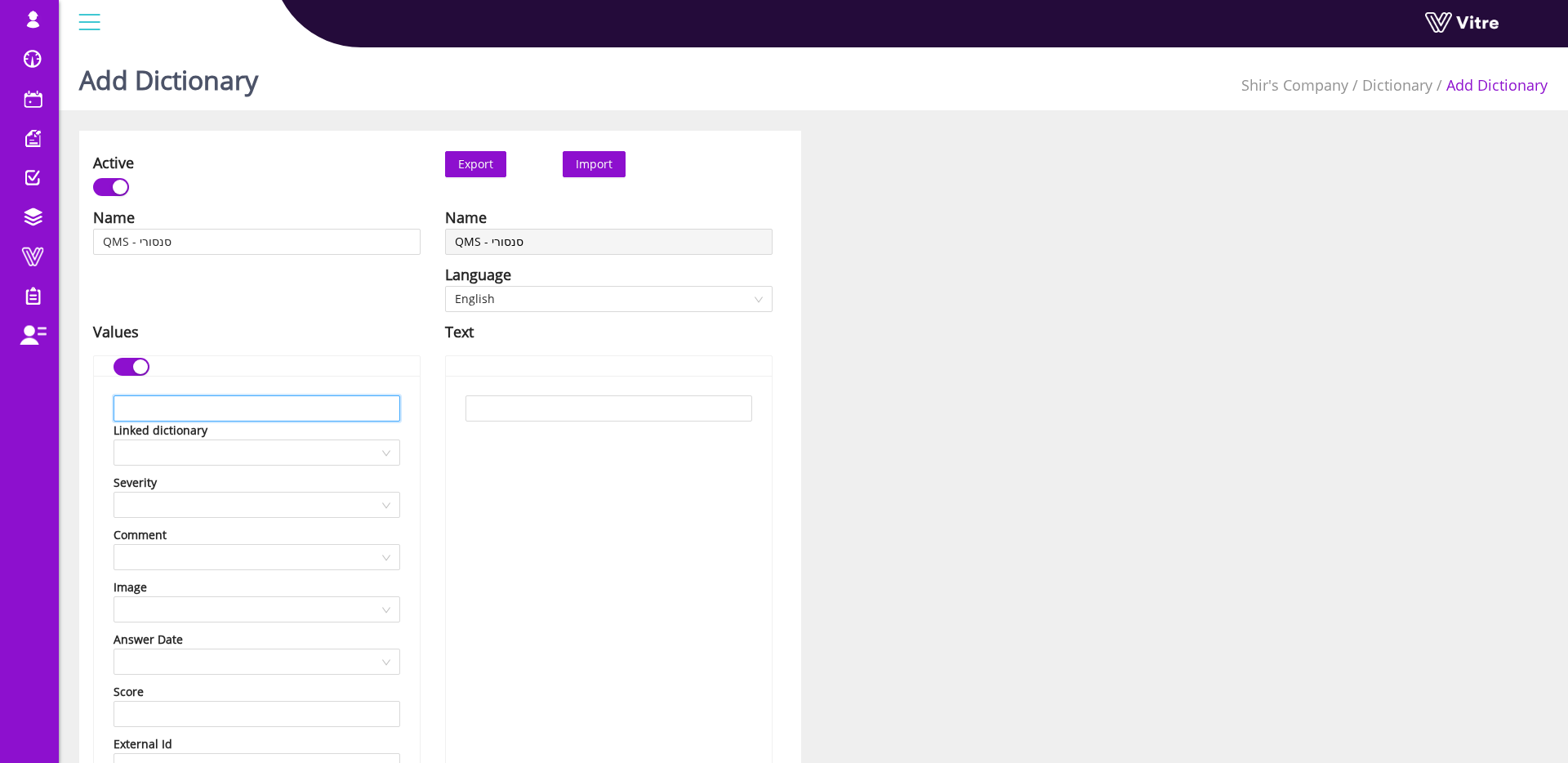
click at [199, 401] on input "text" at bounding box center [257, 408] width 287 height 26
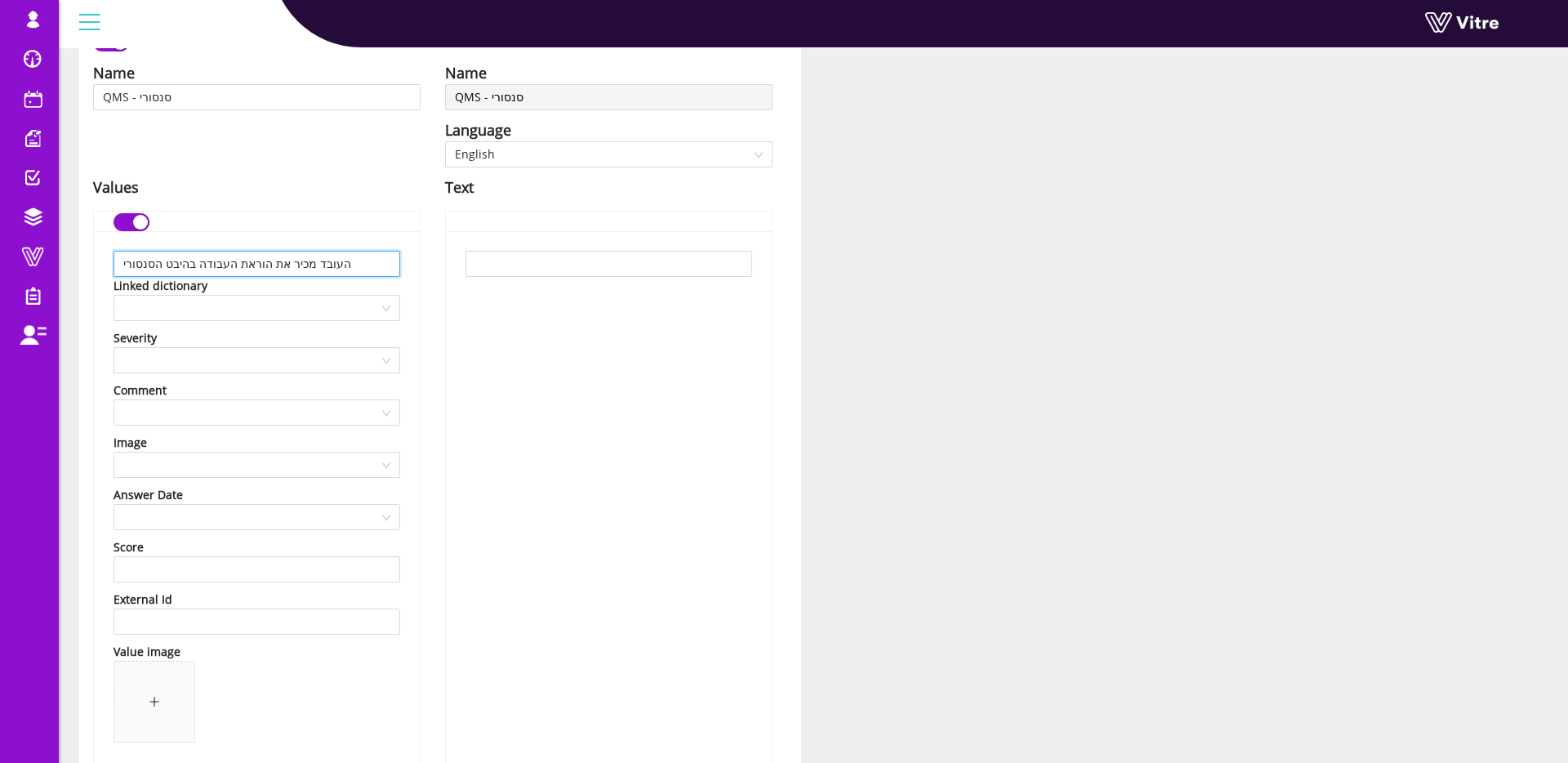
scroll to position [374, 0]
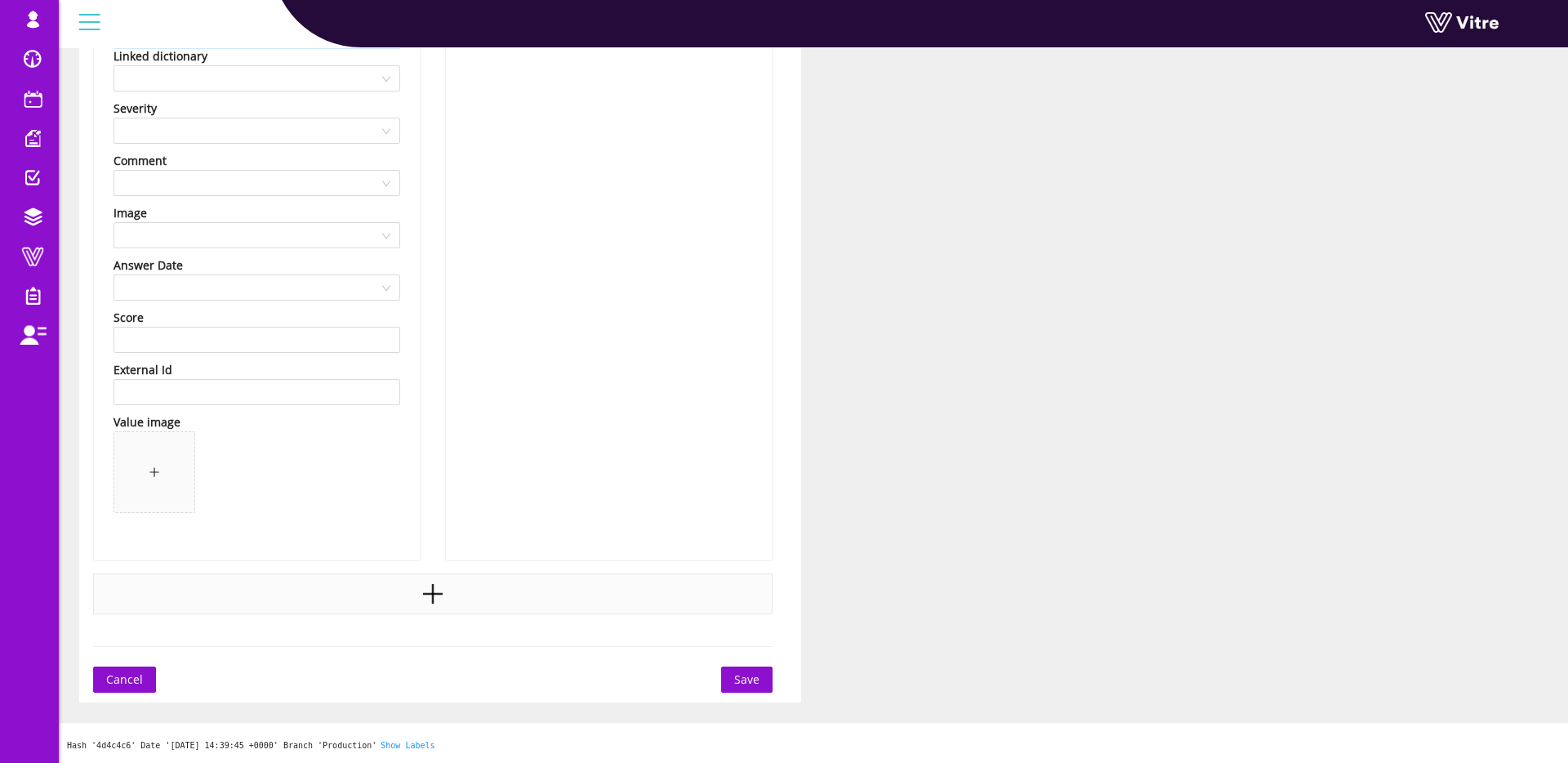
type input "העובד מכיר את הוראת העבודה בהיבט הסנסורי"
click at [432, 595] on icon "plus" at bounding box center [433, 593] width 3 height 19
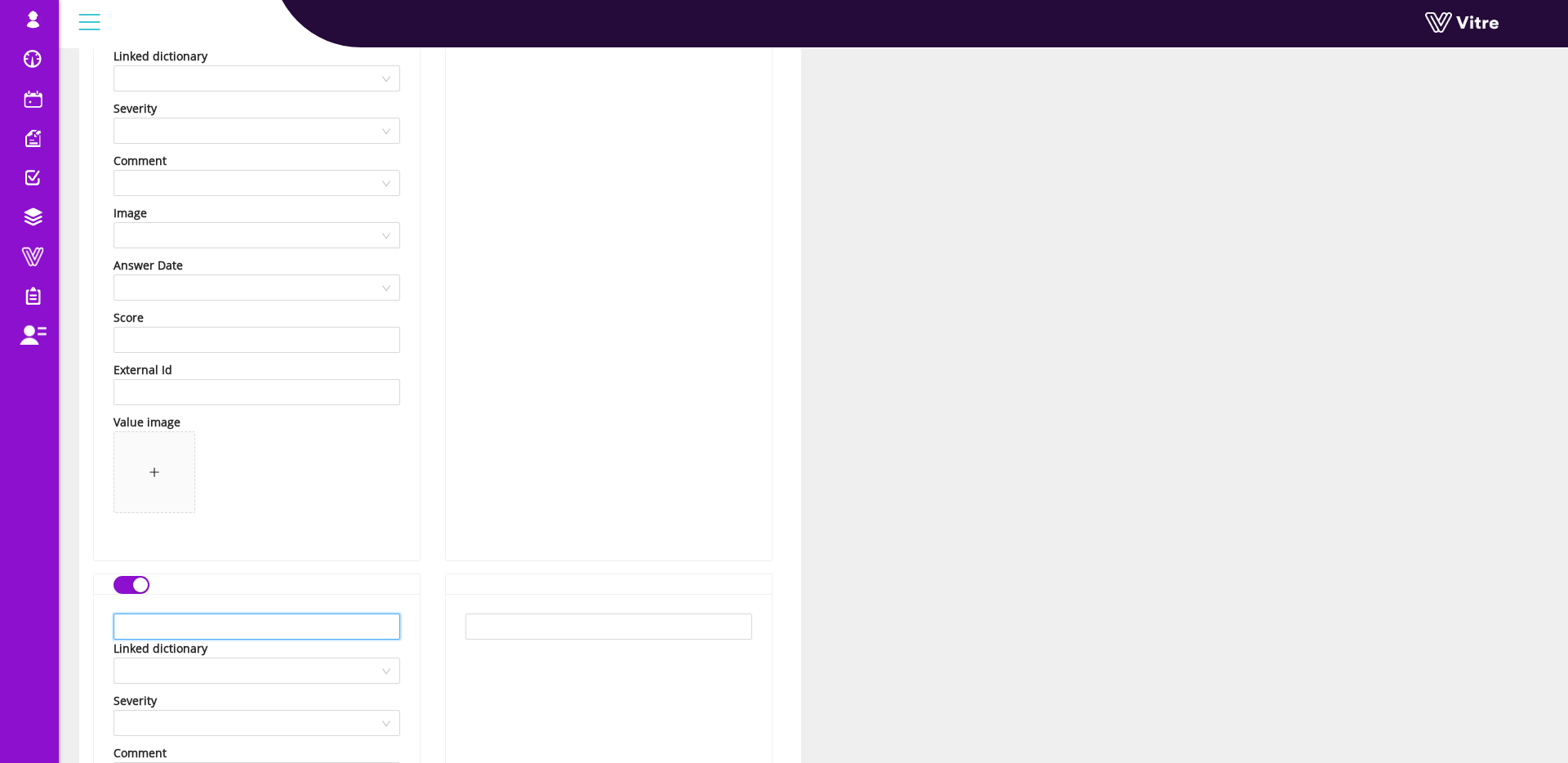
click at [198, 621] on input "text" at bounding box center [257, 626] width 287 height 26
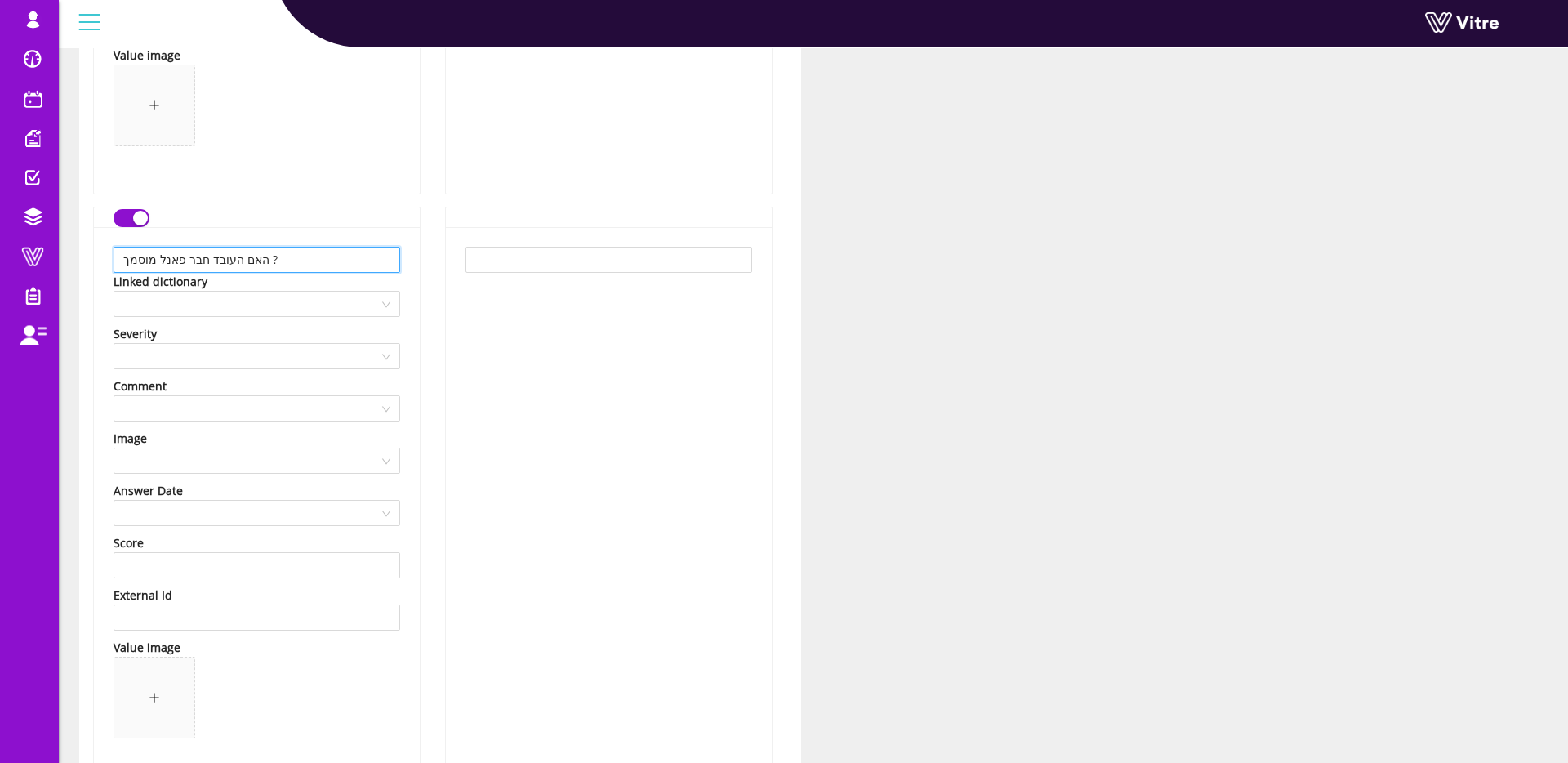
scroll to position [966, 0]
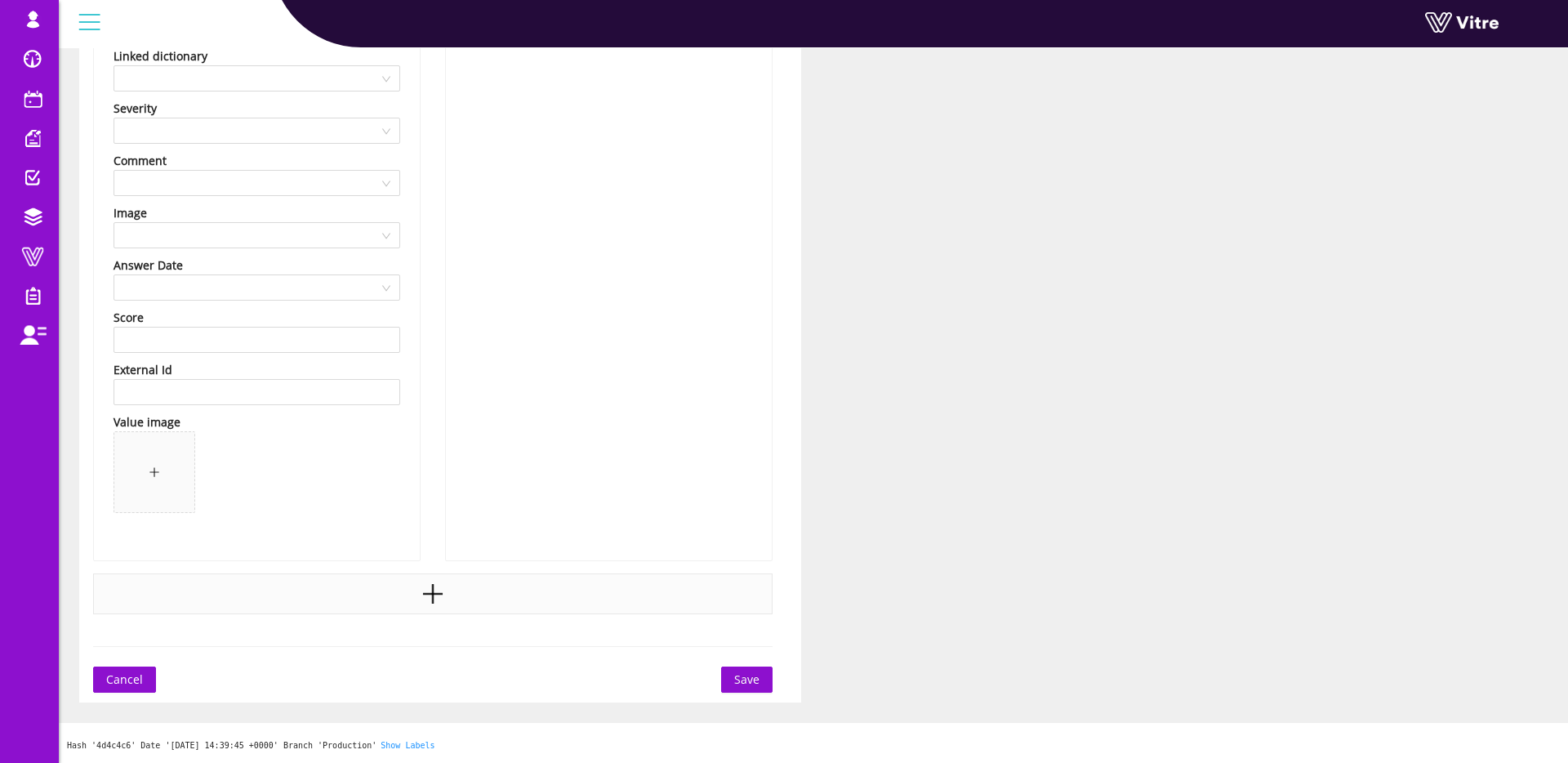
click at [336, 599] on div at bounding box center [433, 593] width 680 height 40
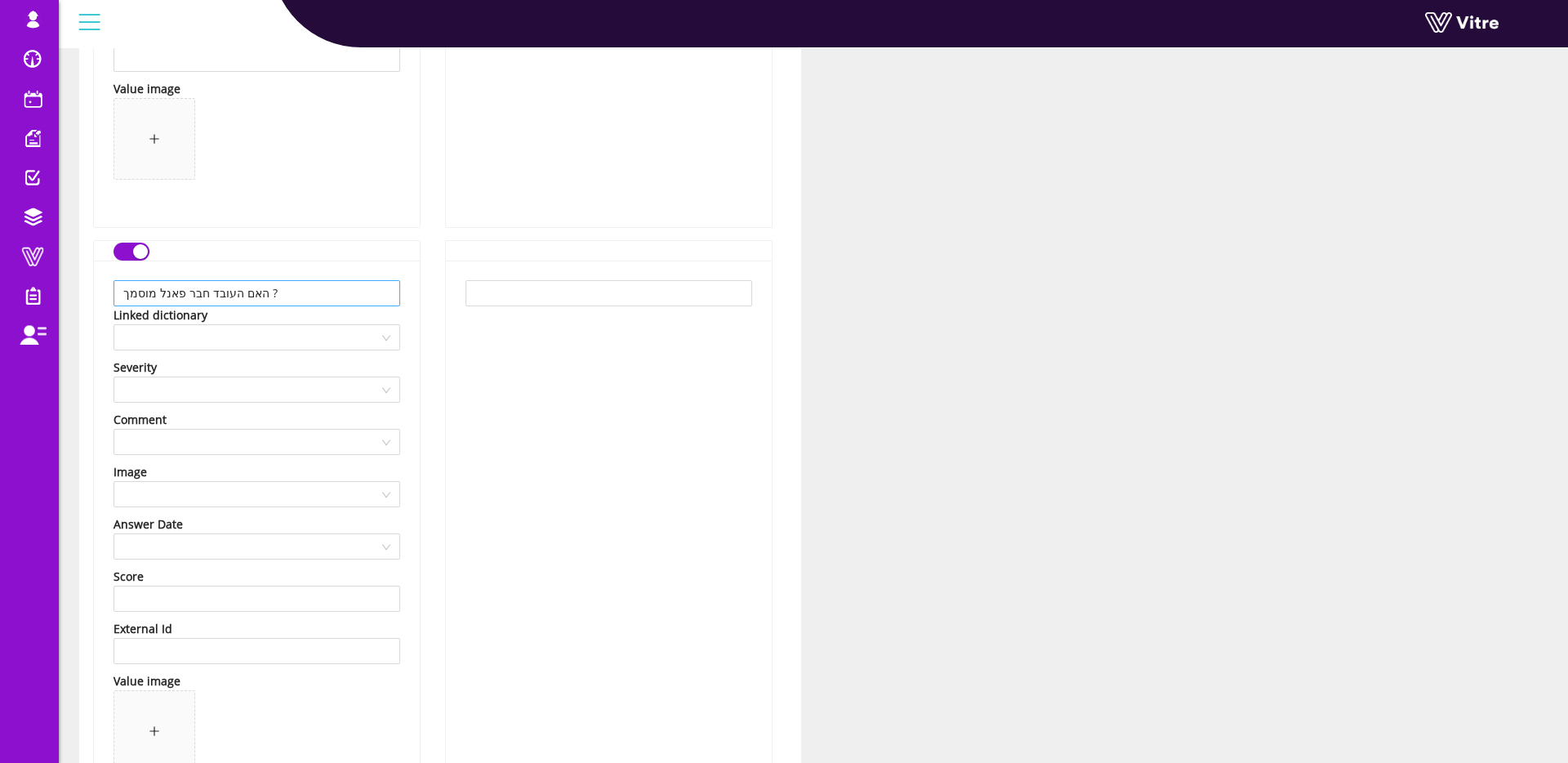
scroll to position [691, 0]
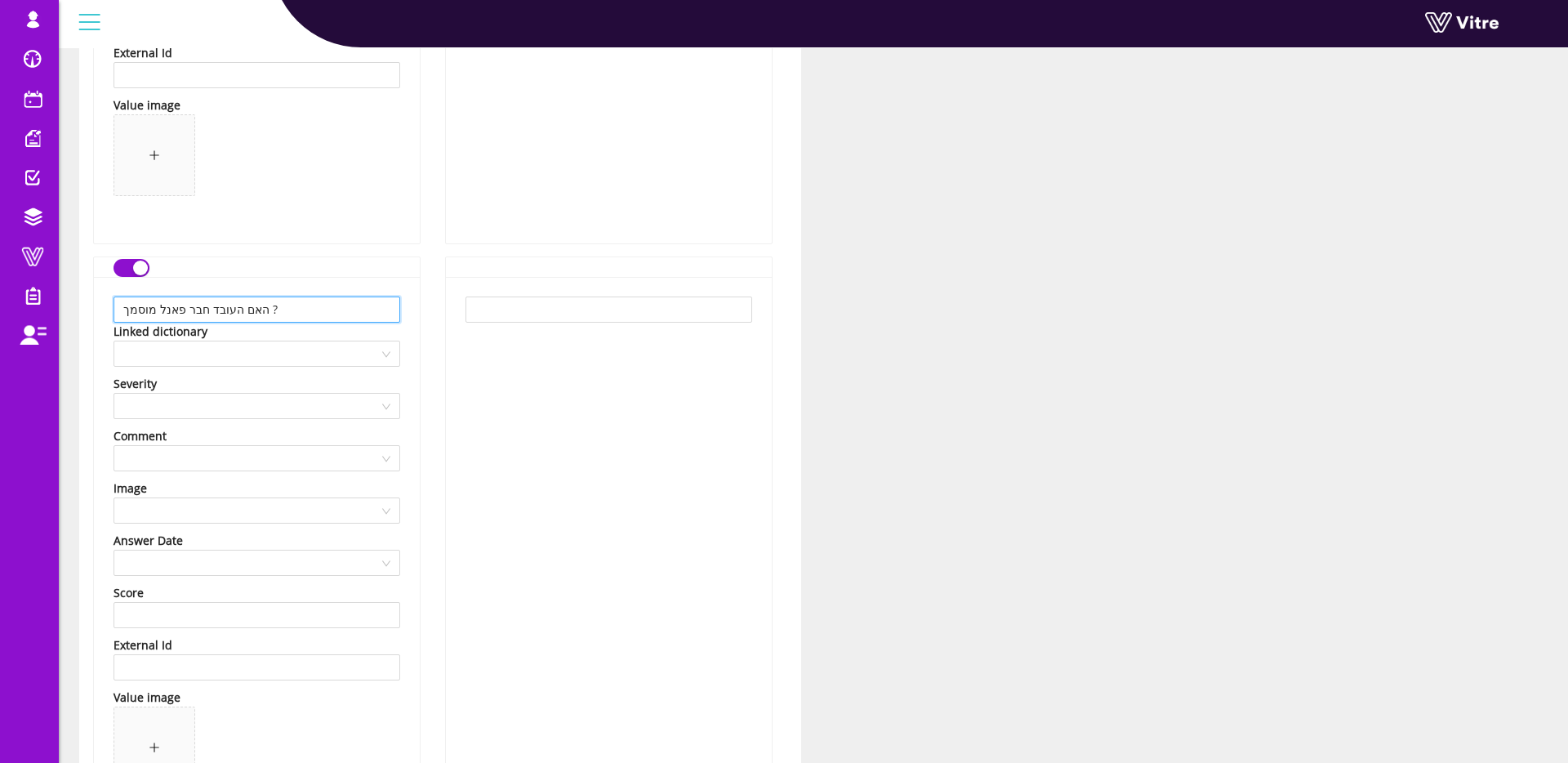
drag, startPoint x: 294, startPoint y: 309, endPoint x: 283, endPoint y: 306, distance: 11.4
click at [270, 309] on input "האם העובד חבר פאנל מוסמך ?" at bounding box center [257, 309] width 287 height 26
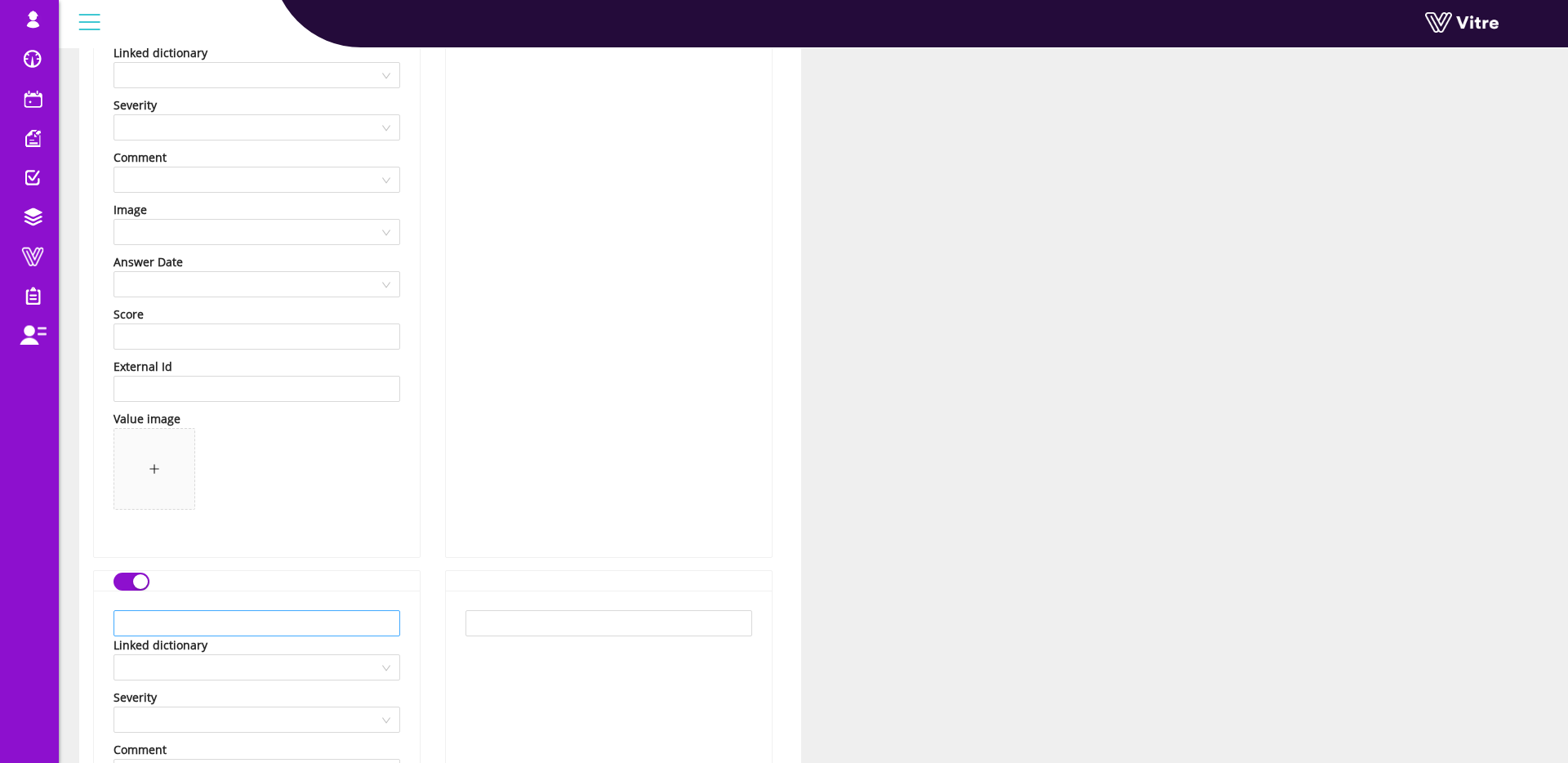
scroll to position [1079, 0]
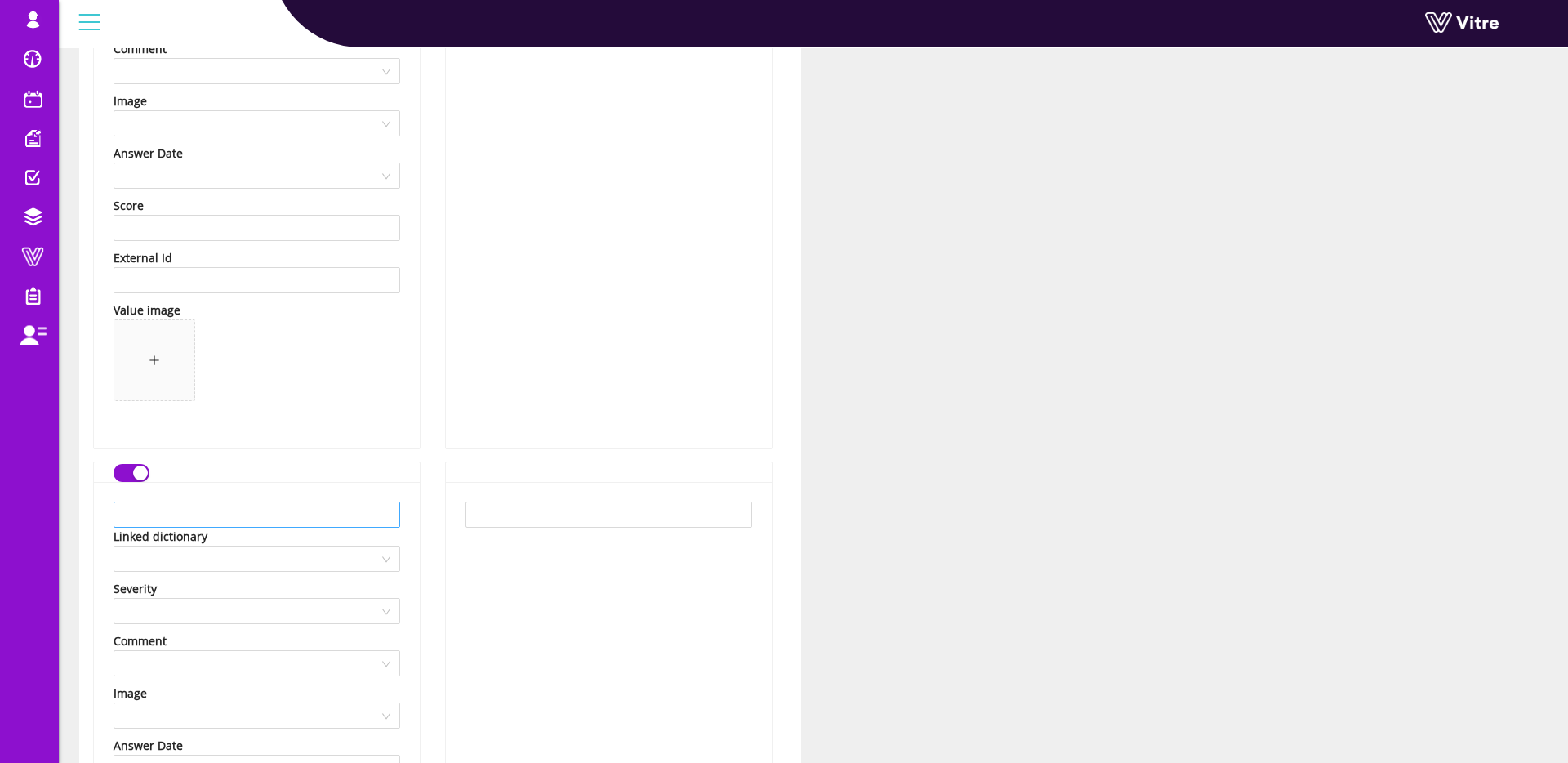
type input "האם העובד חבר פאנל מוסמך"
click at [225, 509] on input "text" at bounding box center [257, 514] width 287 height 26
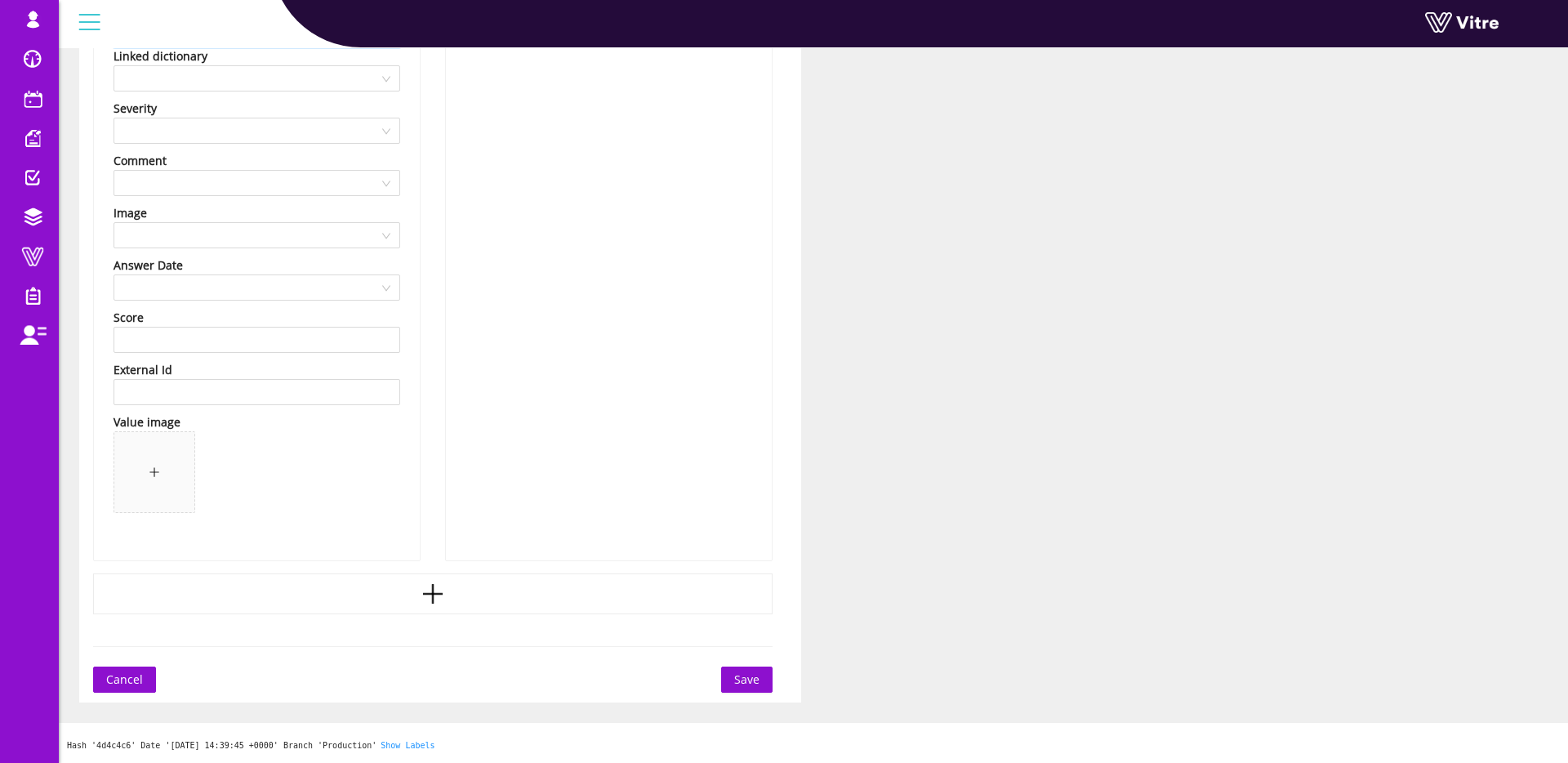
type input "העובד יודע מהן בדיקות הסנסוריות שיש לבצע"
click at [753, 674] on span "Save" at bounding box center [746, 679] width 25 height 18
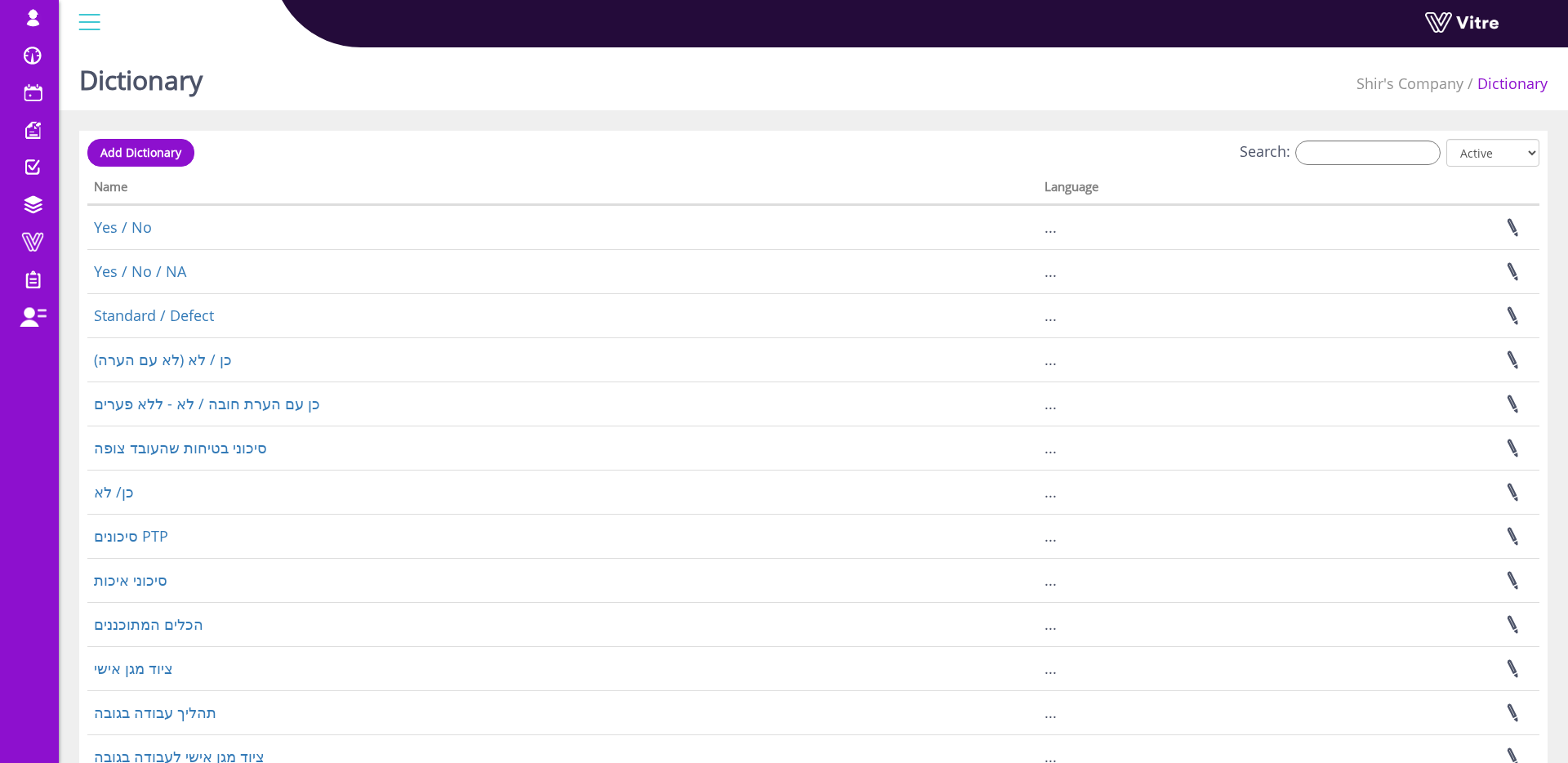
scroll to position [2, 0]
click at [1349, 153] on input "Search:" at bounding box center [1368, 150] width 145 height 24
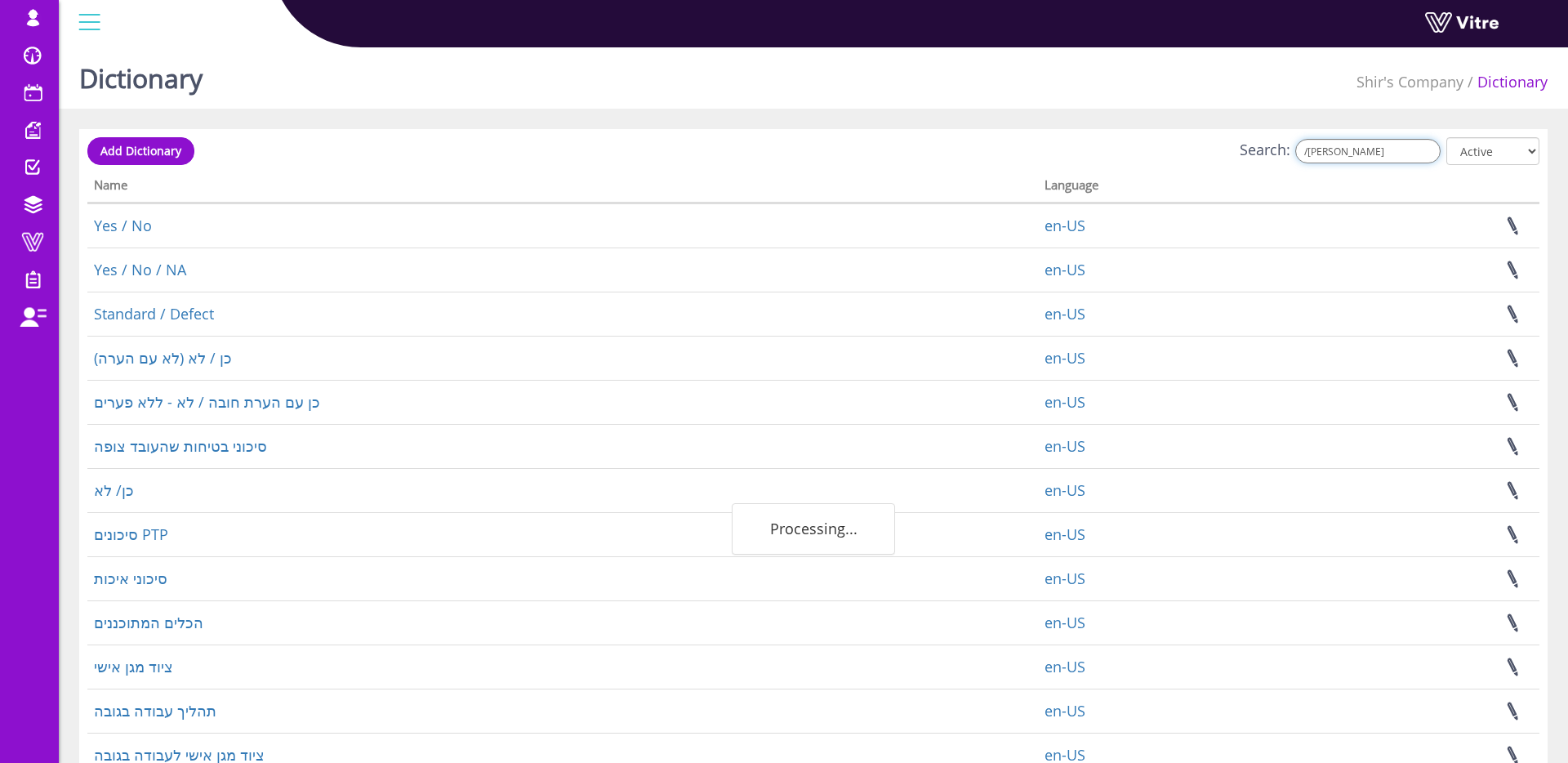
scroll to position [0, 0]
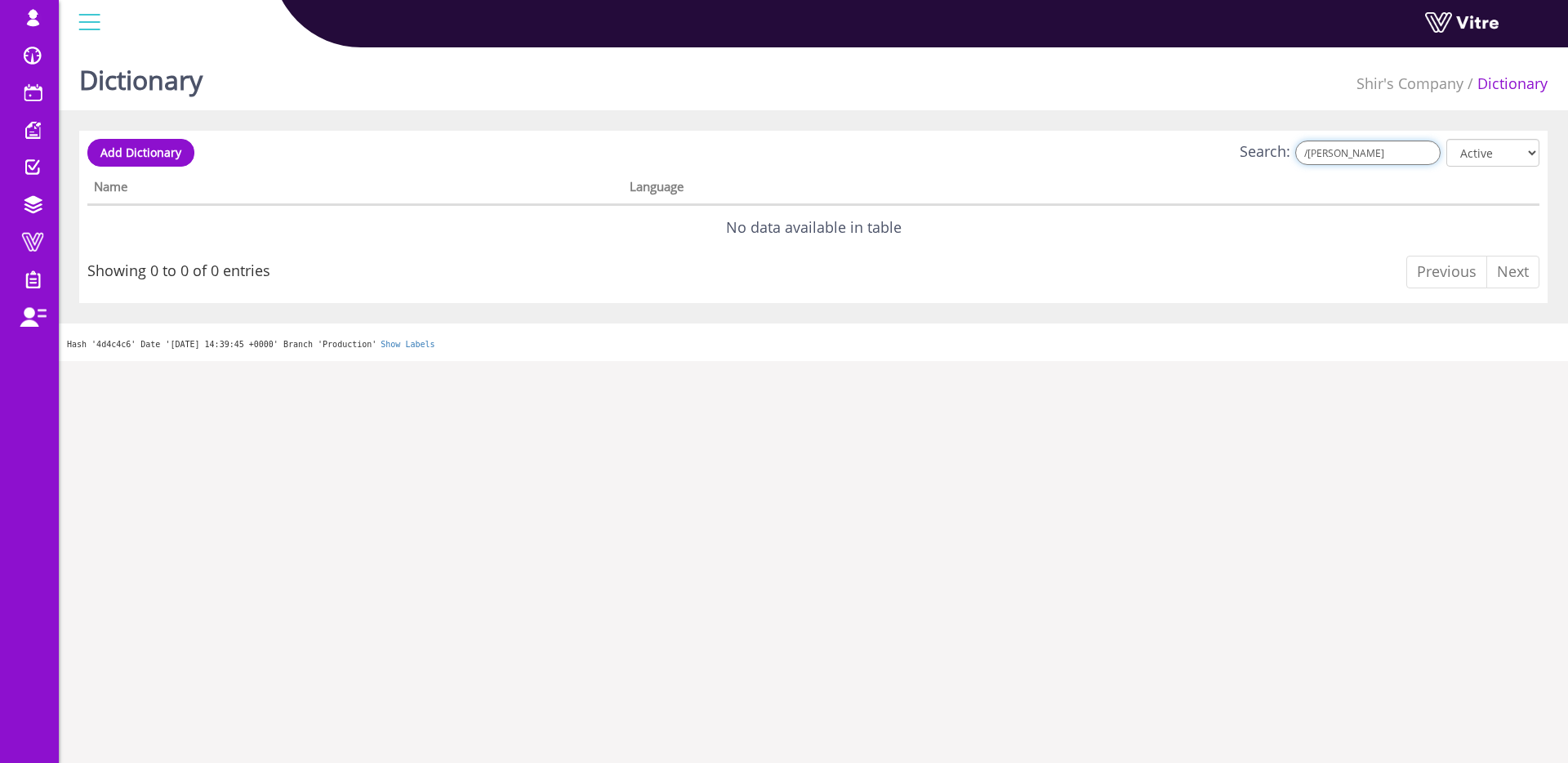
type input "/"
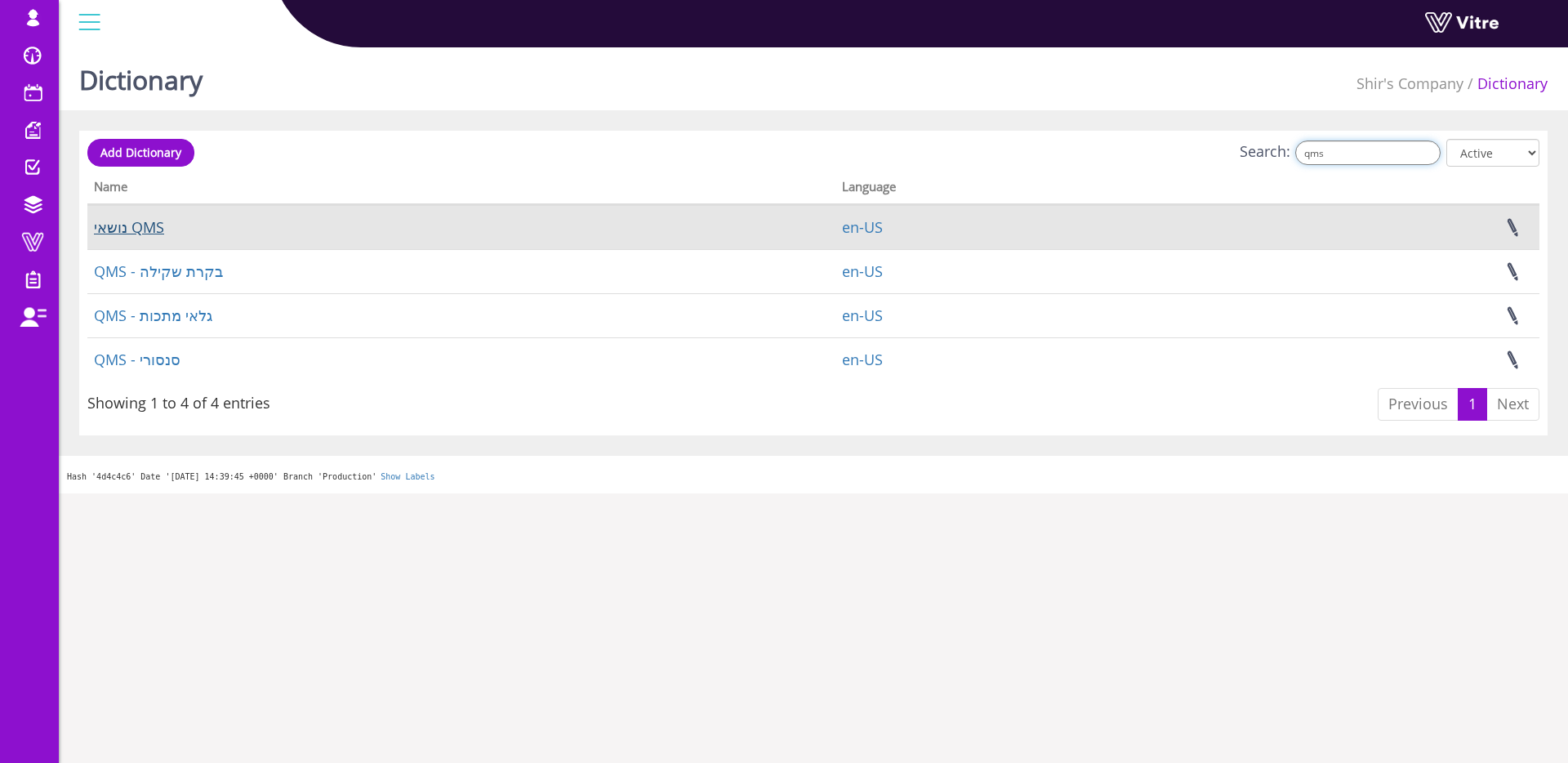
type input "qms"
drag, startPoint x: 126, startPoint y: 231, endPoint x: 295, endPoint y: 232, distance: 169.0
click at [126, 231] on link "נושאי QMS" at bounding box center [129, 227] width 70 height 19
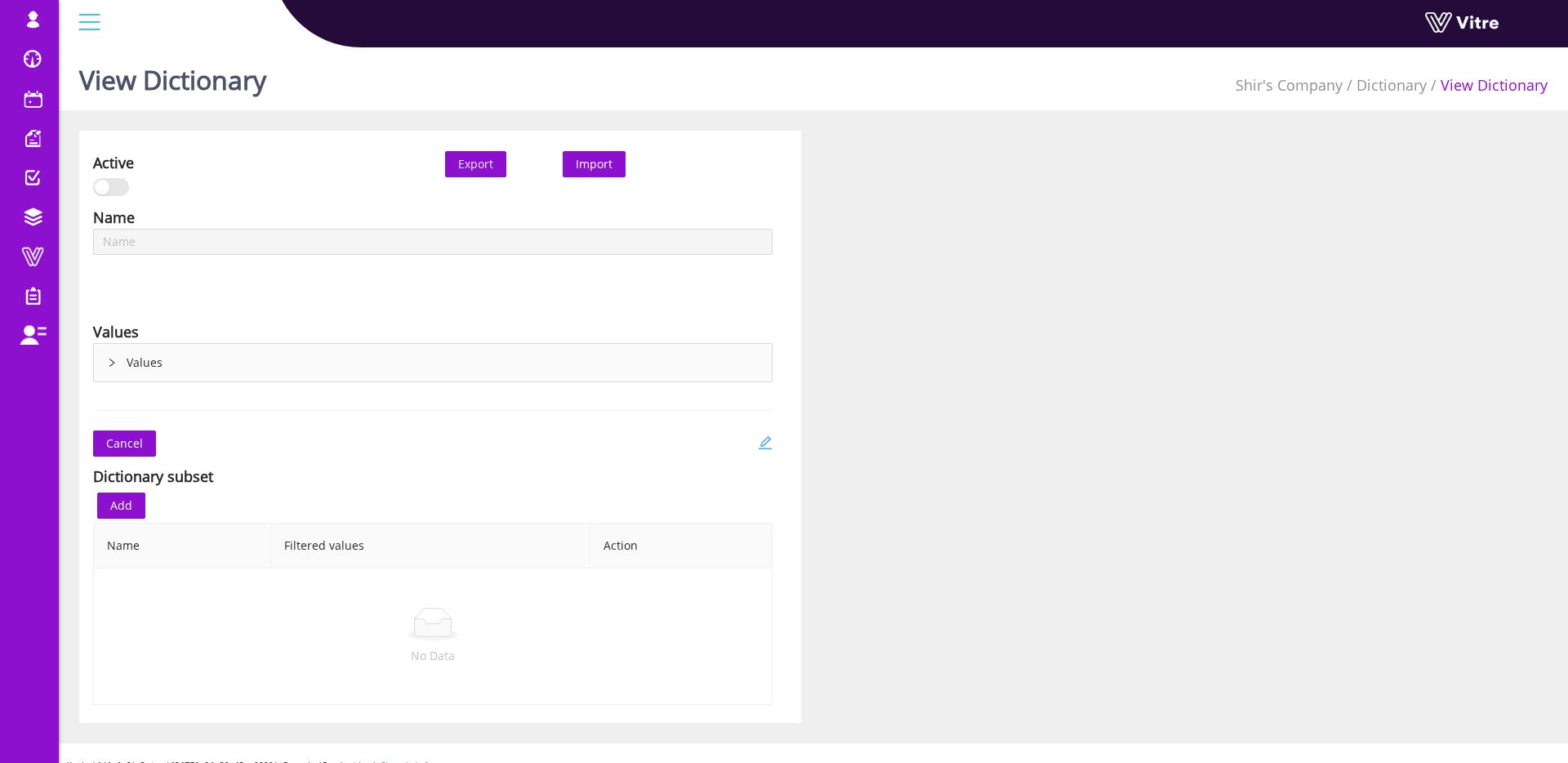
type input "נושאי QMS"
click at [766, 444] on icon "edit" at bounding box center [766, 443] width 13 height 13
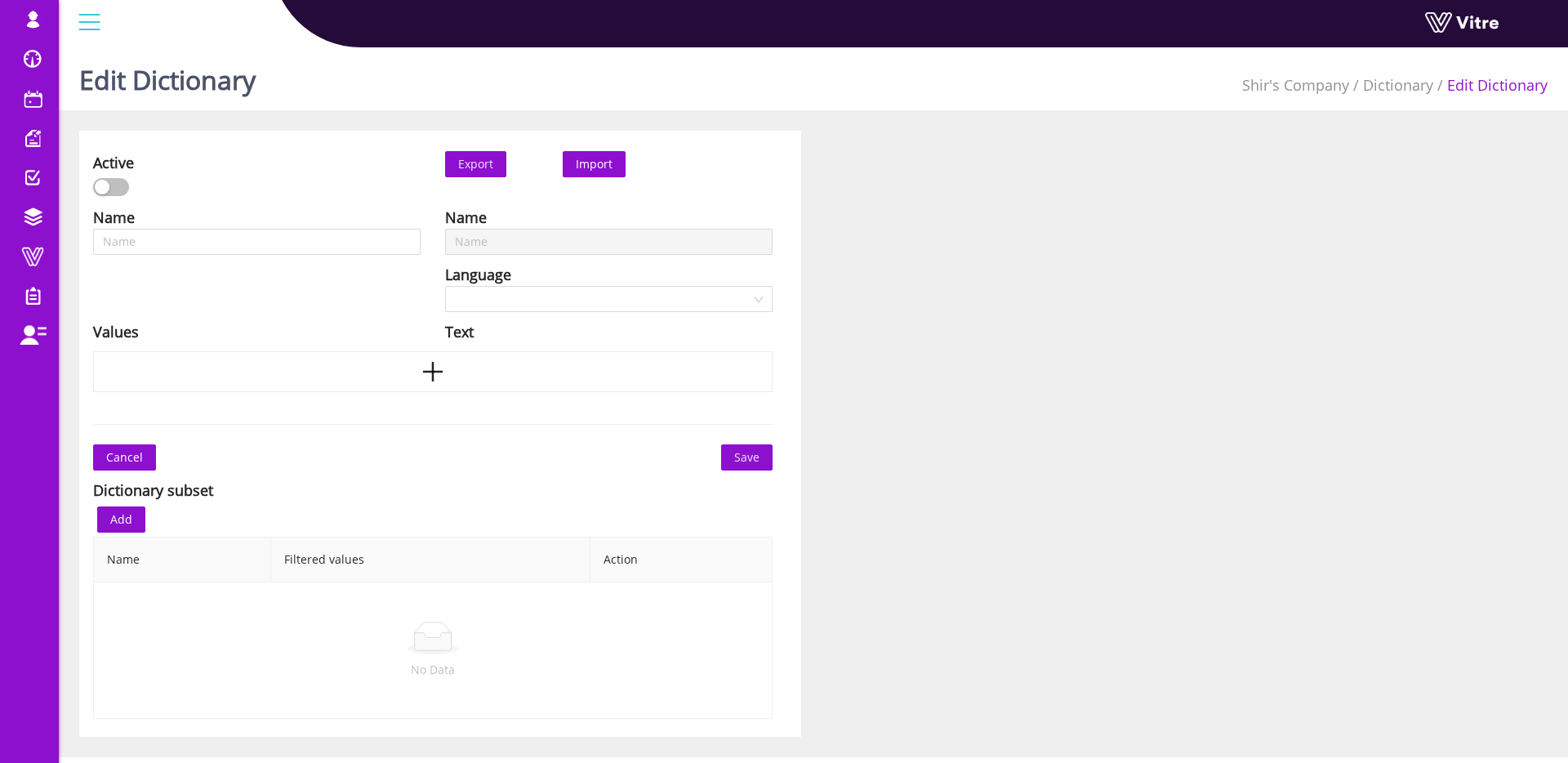
type input "נושאי QMS"
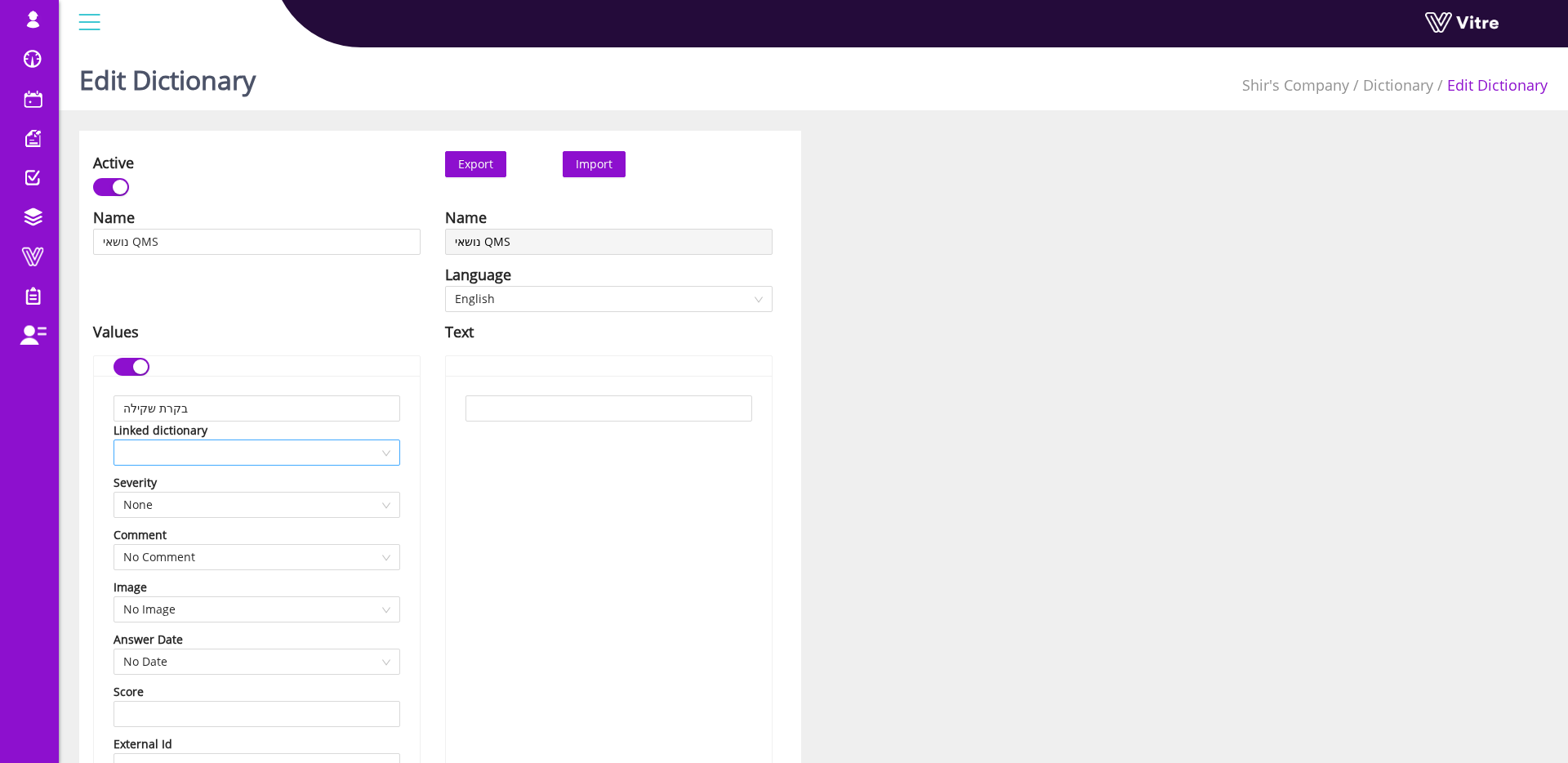
click at [239, 462] on span at bounding box center [256, 452] width 267 height 24
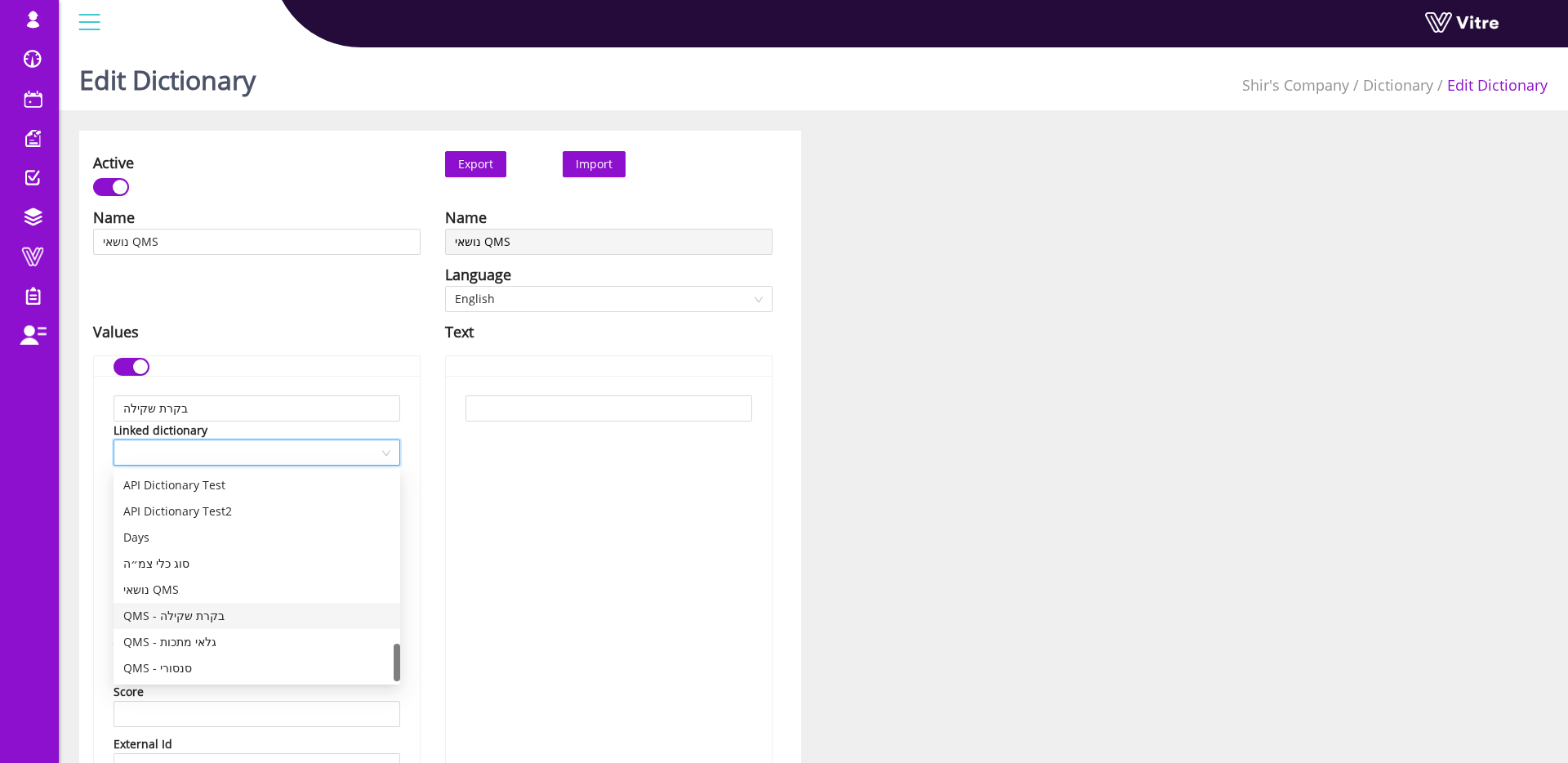
click at [218, 612] on div "QMS - בקרת שקילה" at bounding box center [256, 616] width 267 height 18
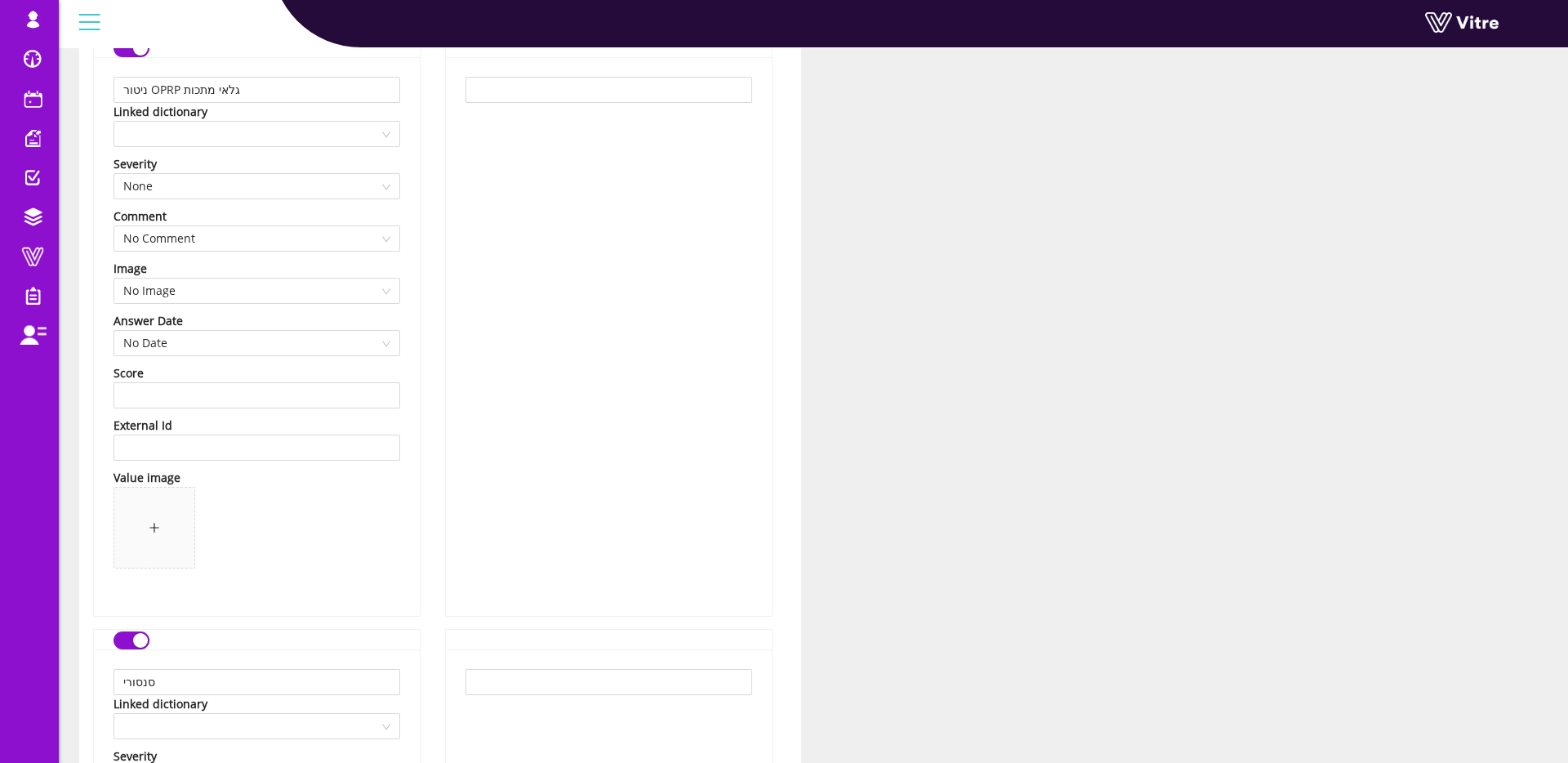
scroll to position [804, 0]
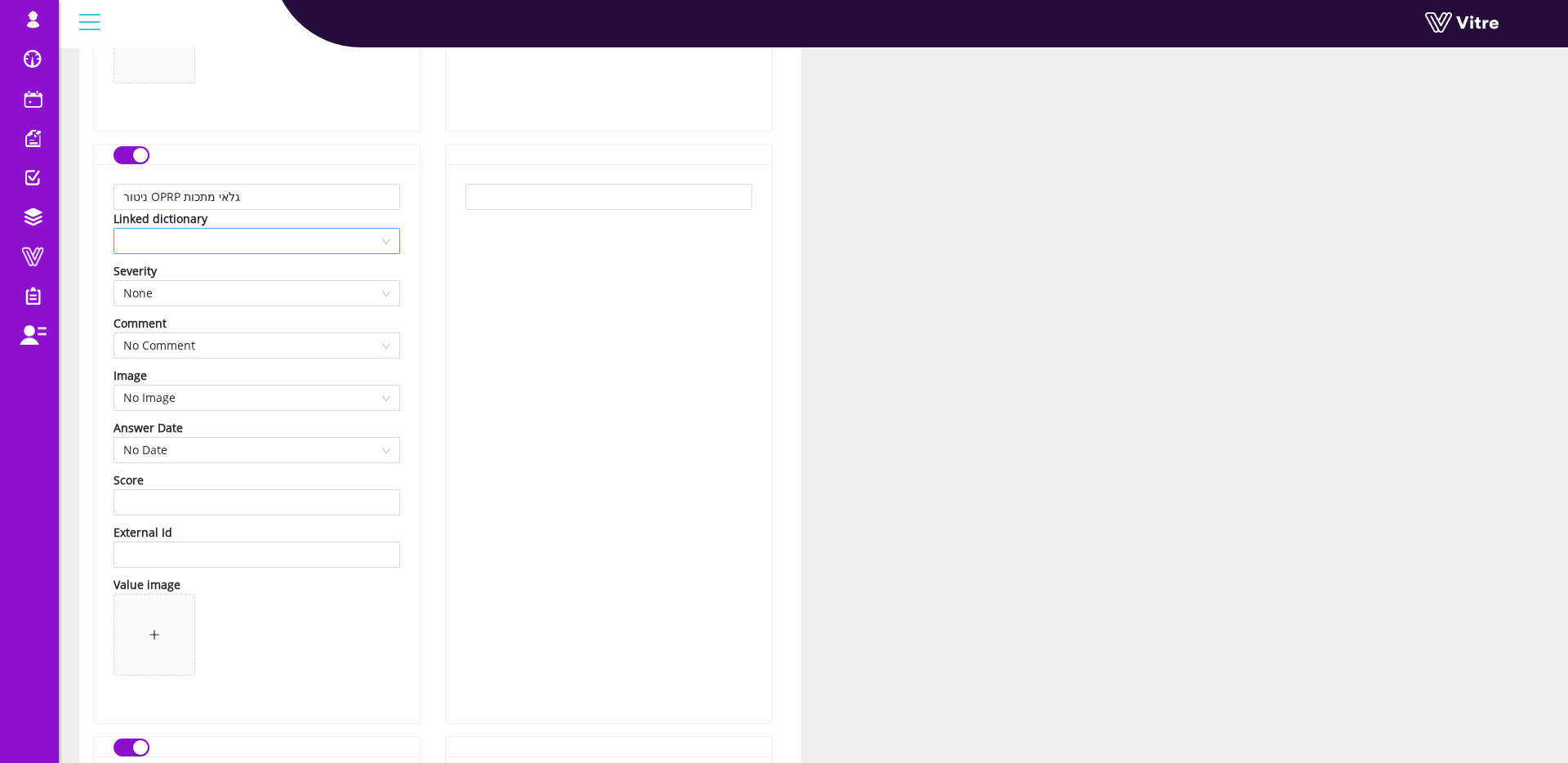
click at [357, 243] on span at bounding box center [256, 240] width 267 height 24
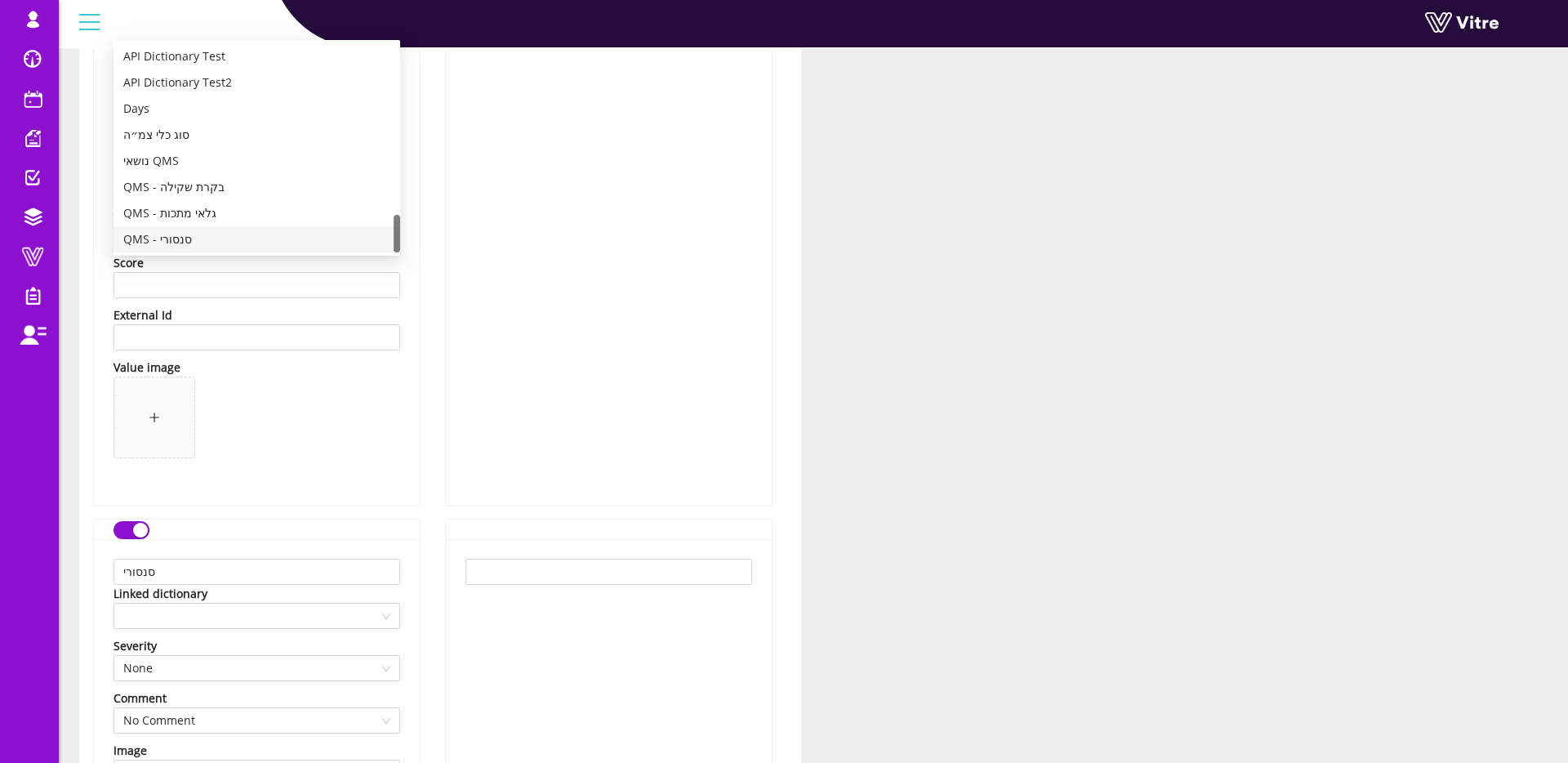
scroll to position [933, 0]
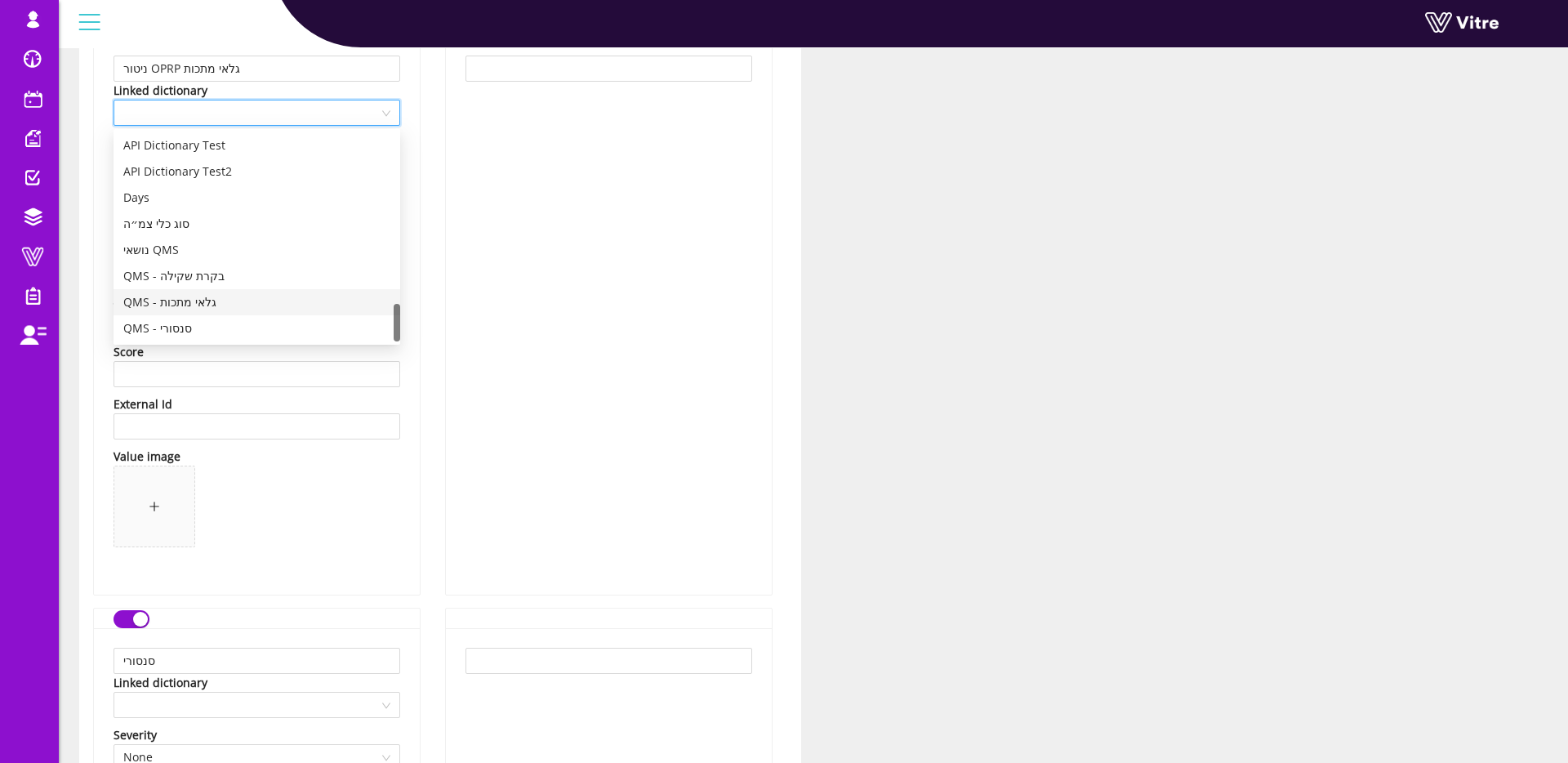
click at [271, 303] on div "QMS - גלאי מתכות" at bounding box center [256, 302] width 267 height 18
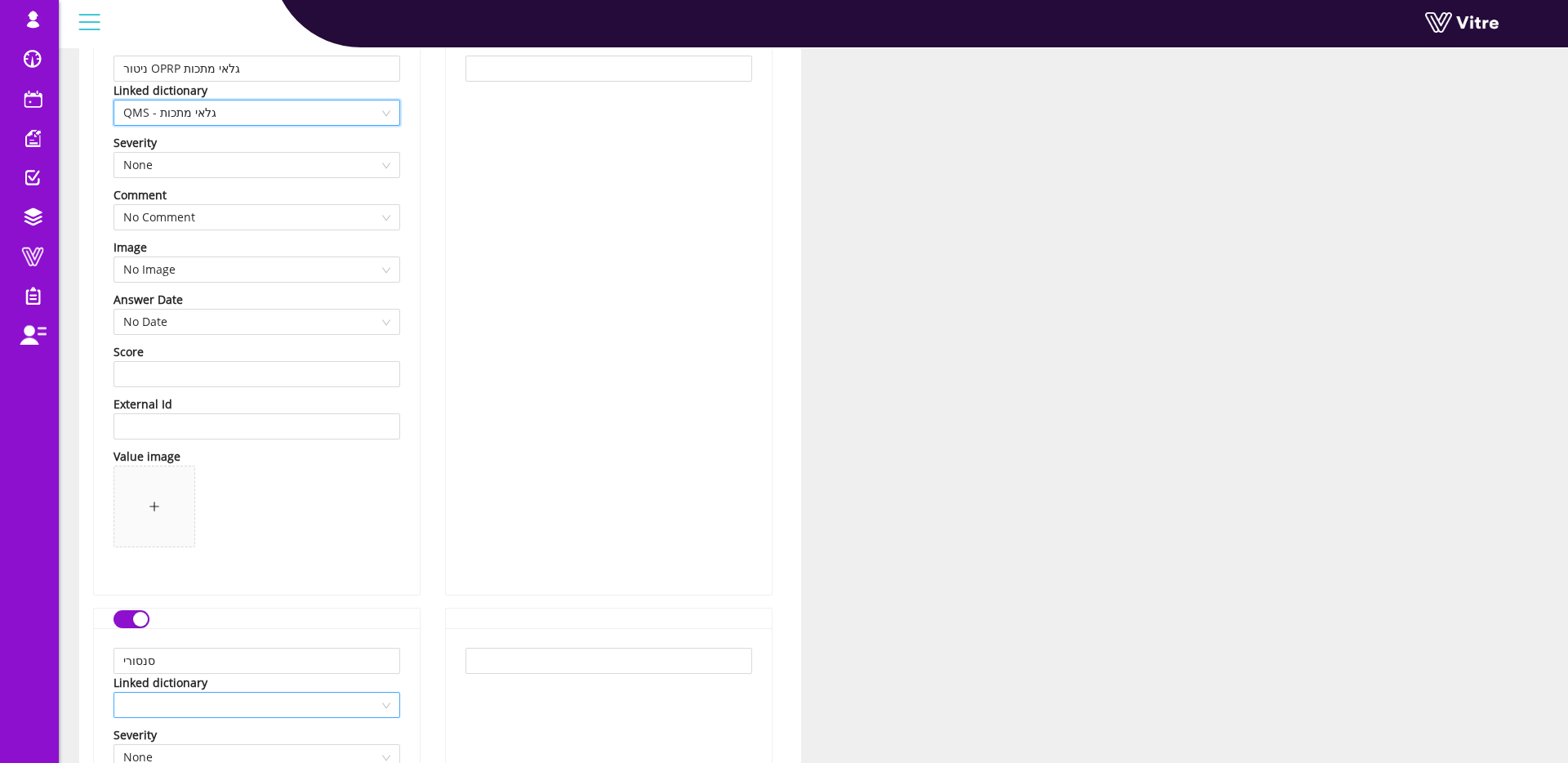
click at [224, 700] on span at bounding box center [256, 704] width 267 height 24
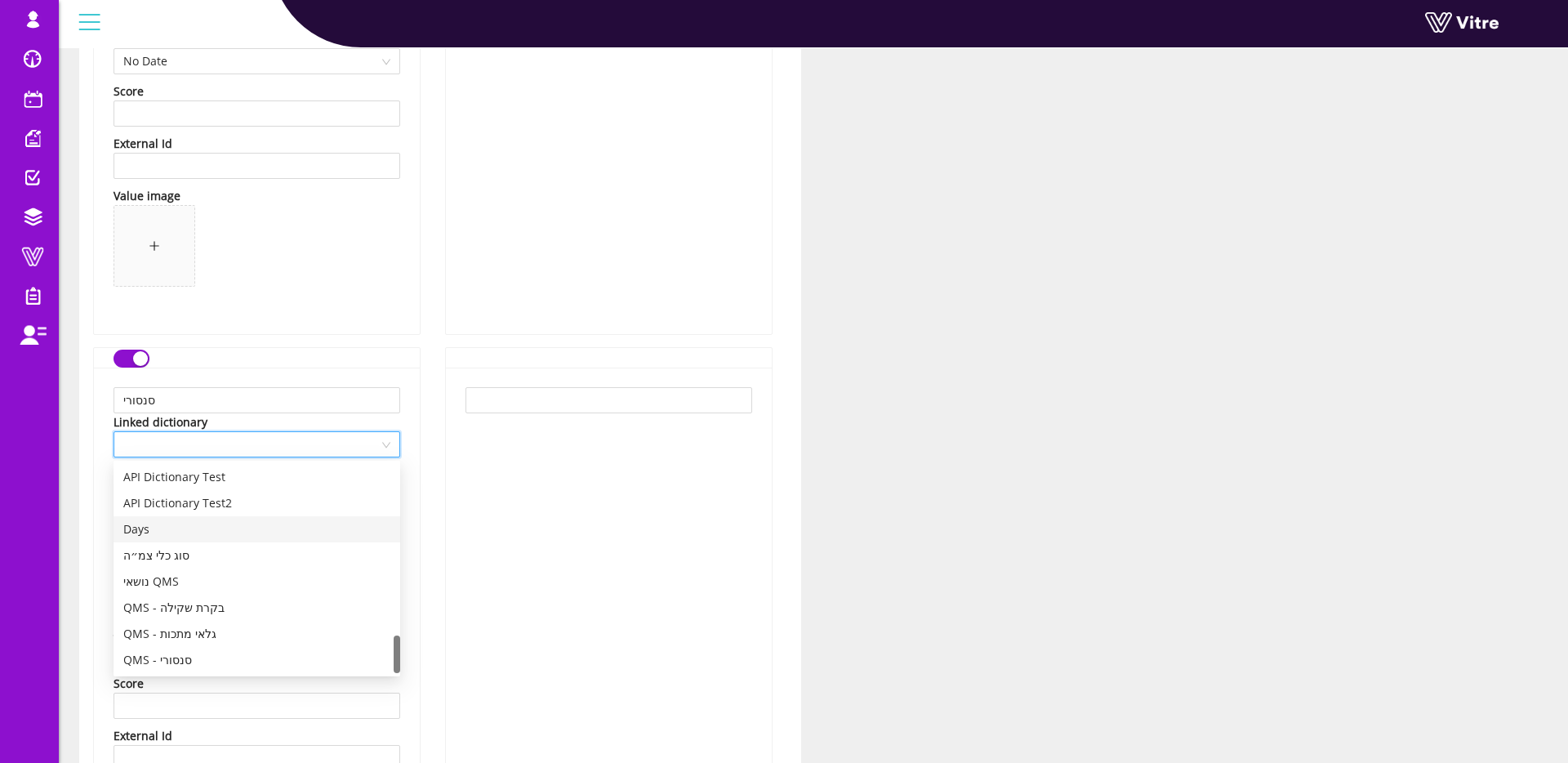
scroll to position [1204, 0]
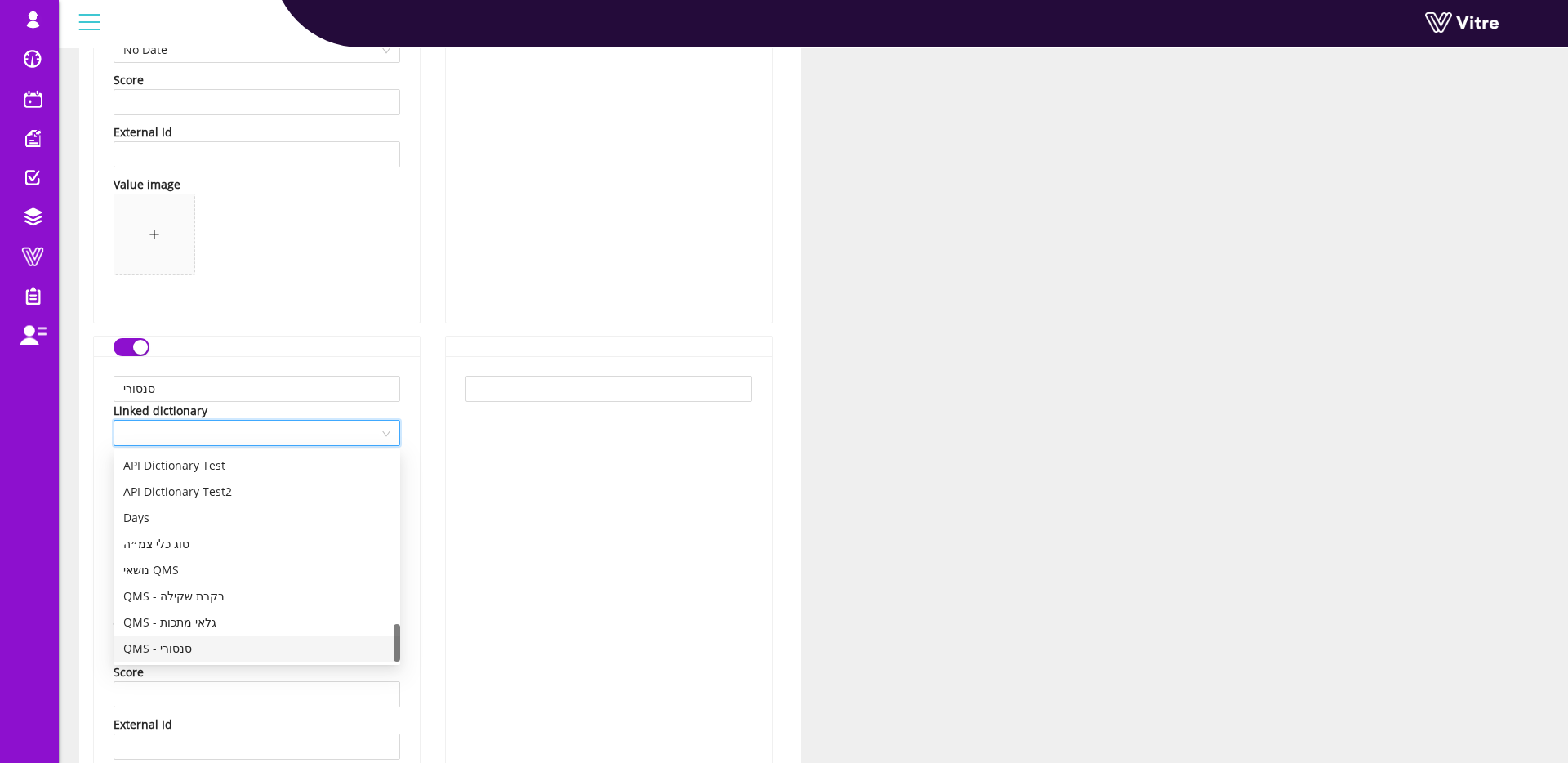
click at [185, 653] on div "QMS - סנסורי" at bounding box center [256, 648] width 267 height 18
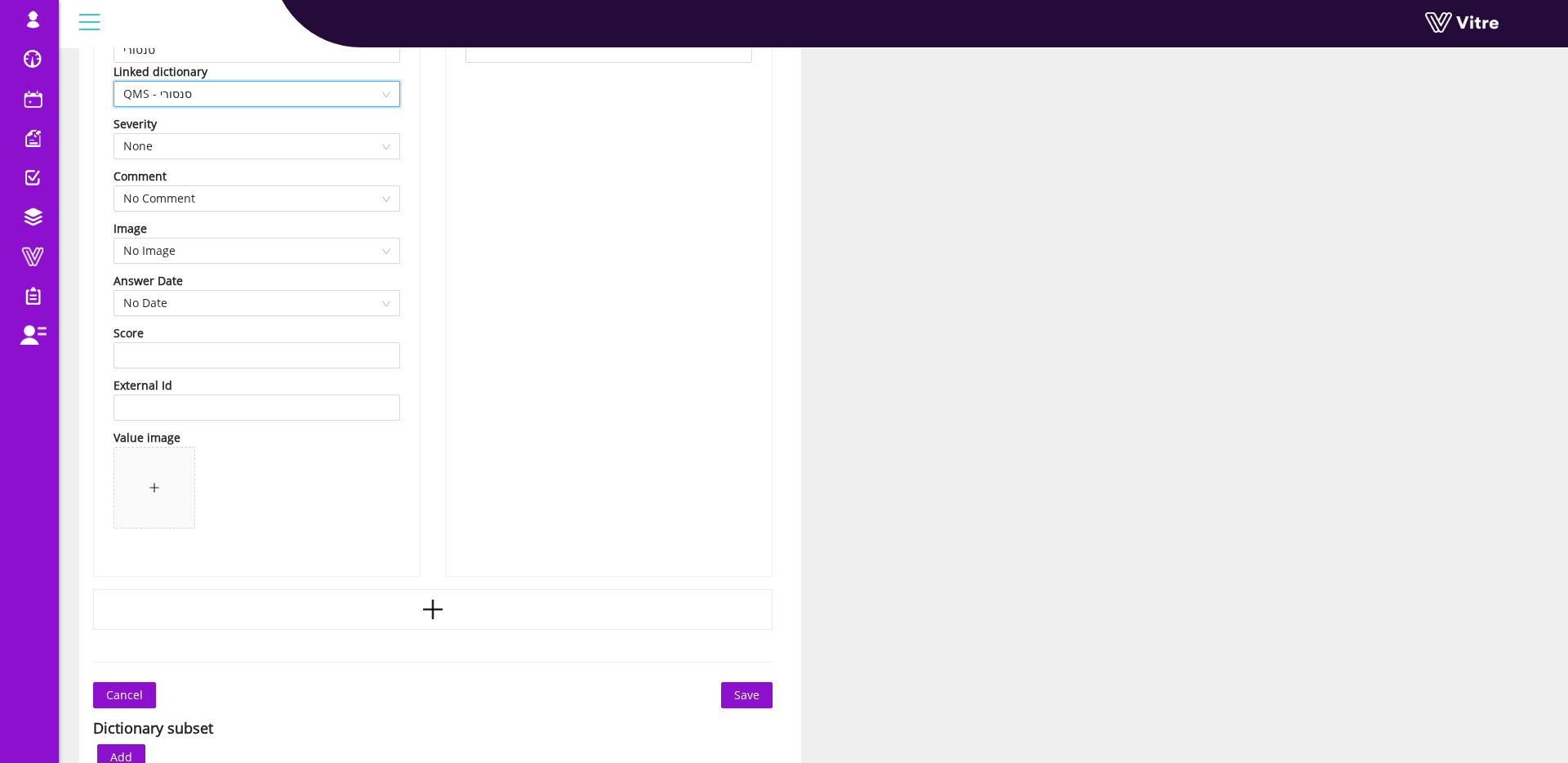
scroll to position [1815, 0]
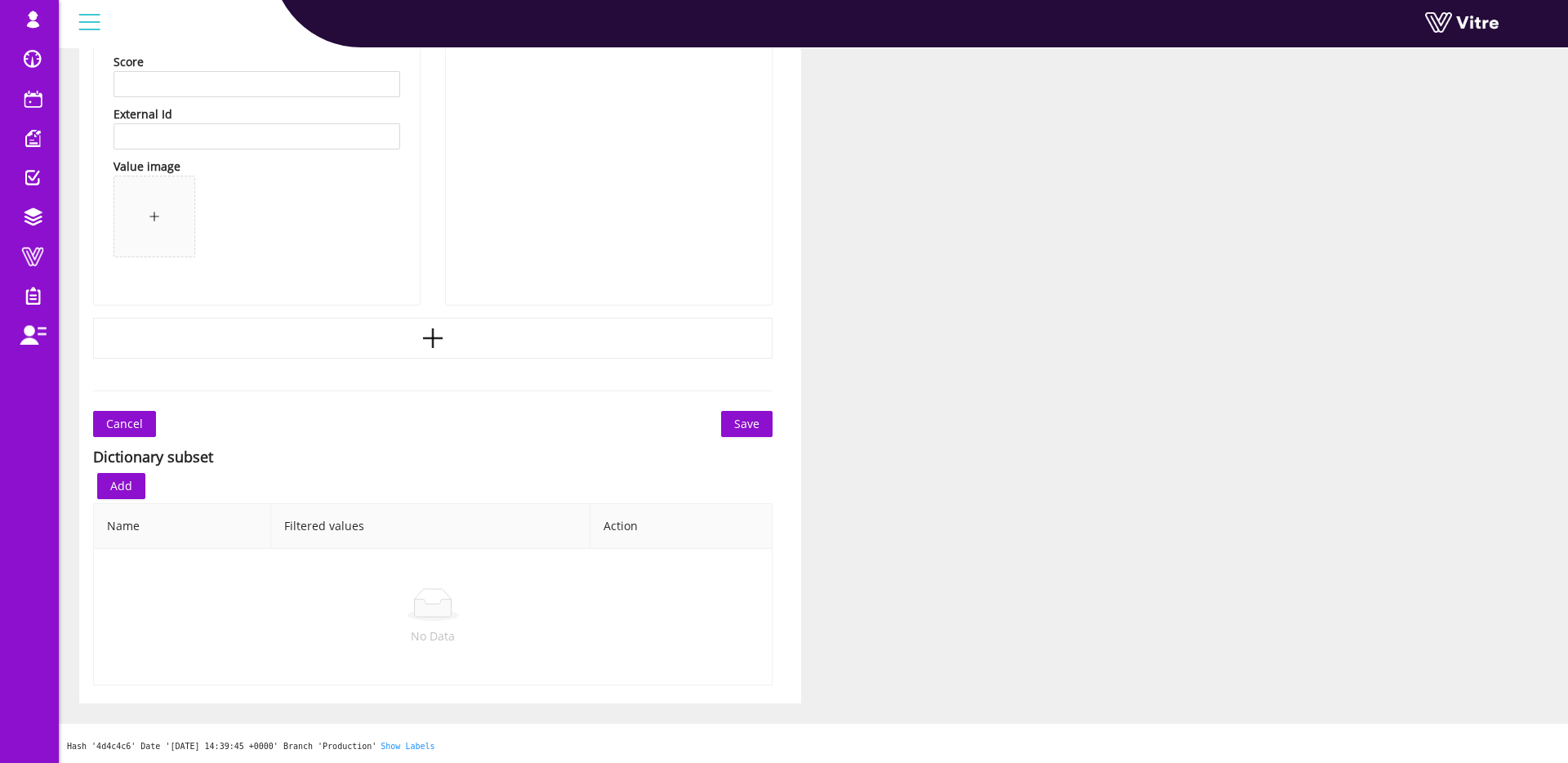
click at [766, 417] on button "Save" at bounding box center [746, 424] width 51 height 26
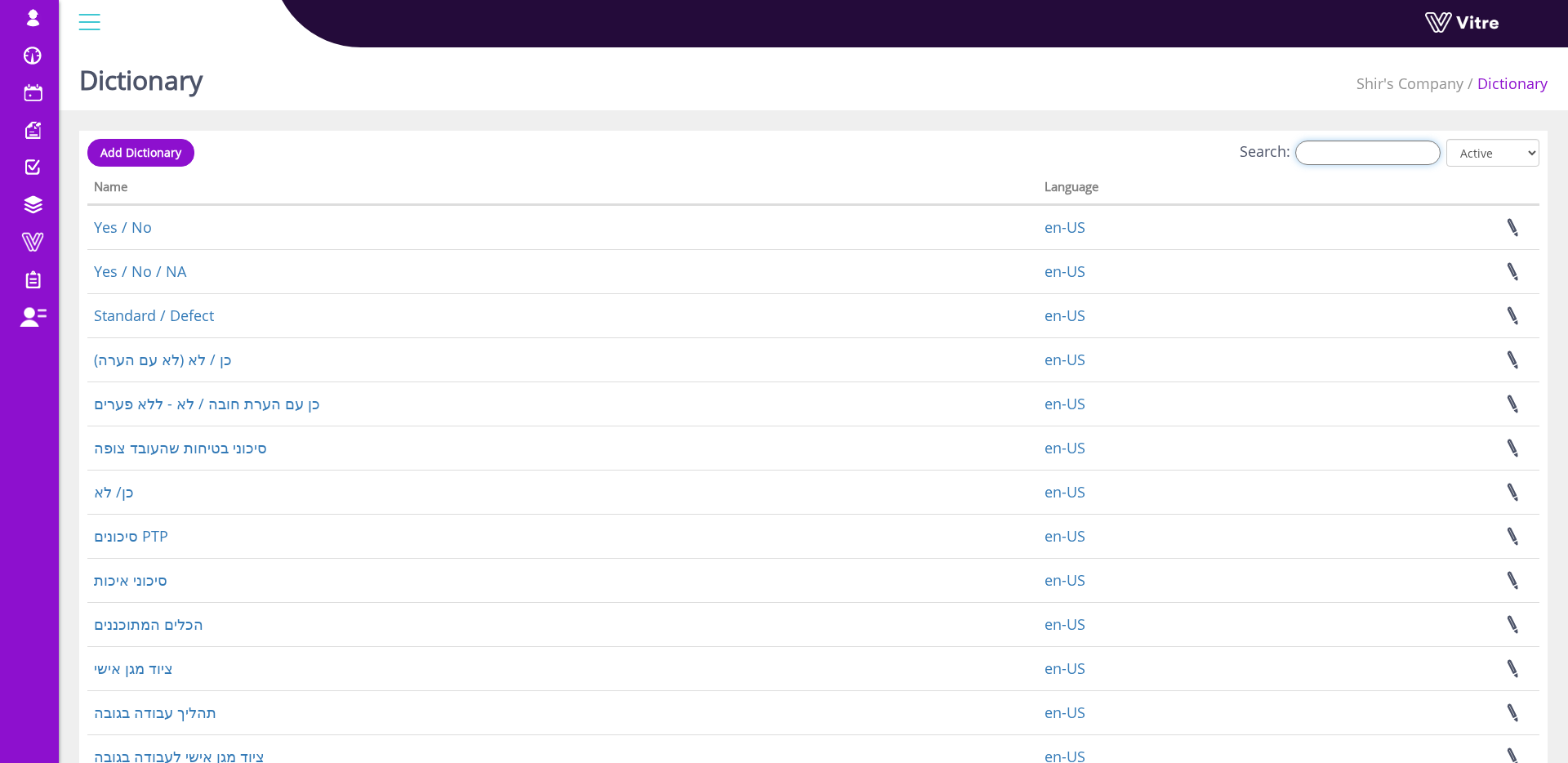
click at [1363, 151] on input "Search:" at bounding box center [1368, 152] width 145 height 24
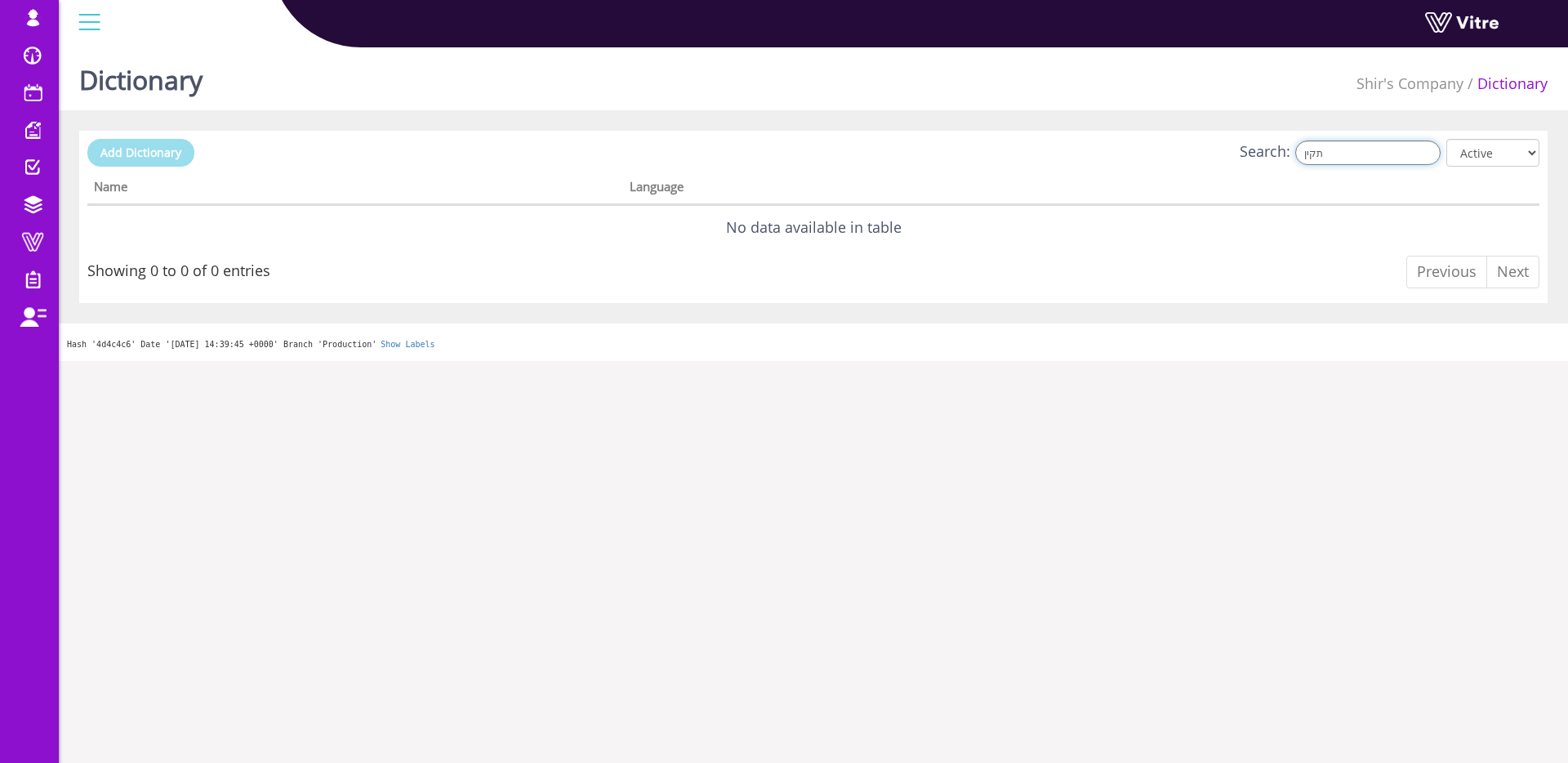
type input "תקין"
click at [155, 158] on span "Add Dictionary" at bounding box center [141, 152] width 81 height 15
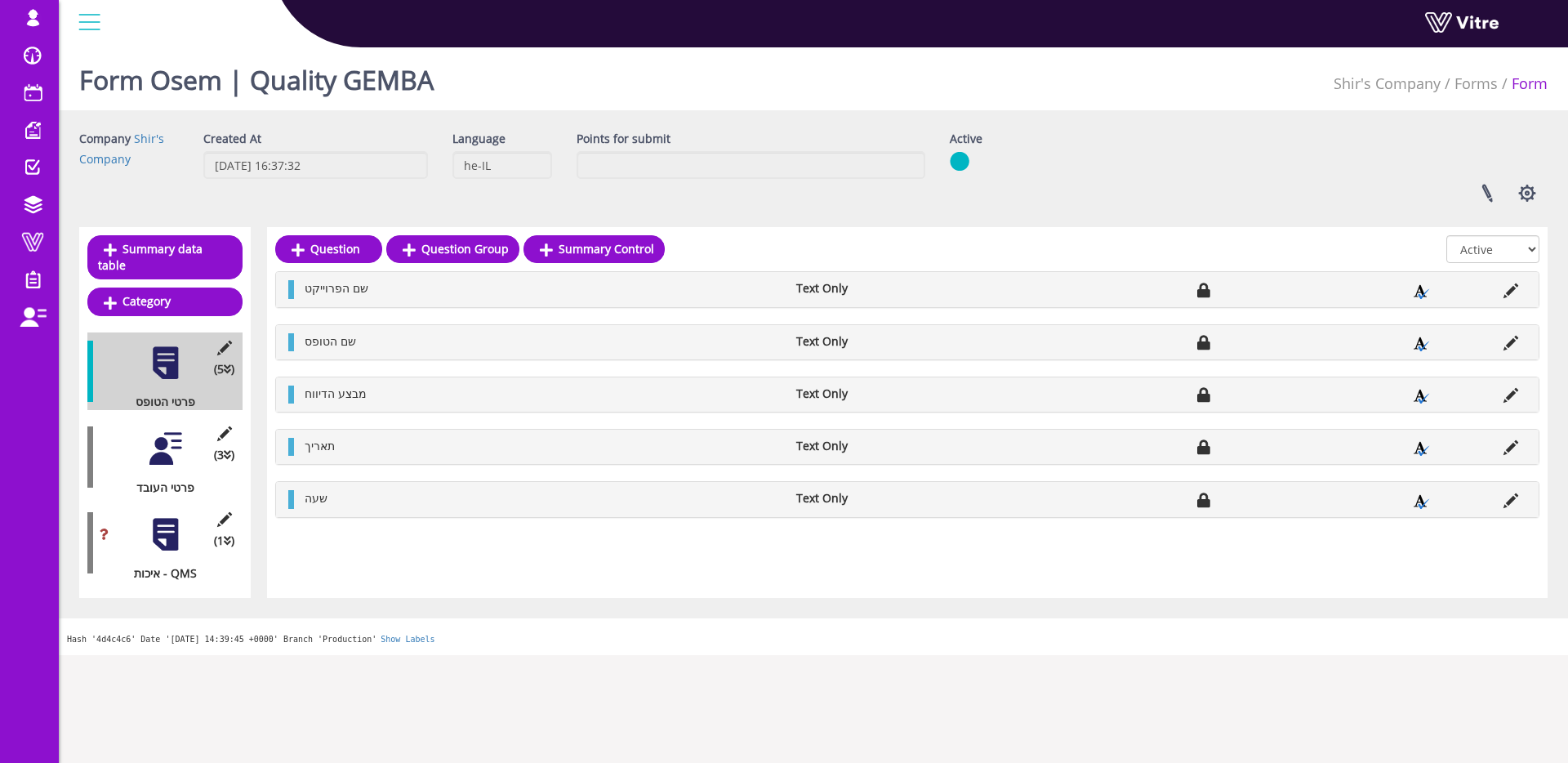
click at [156, 531] on div at bounding box center [166, 535] width 37 height 37
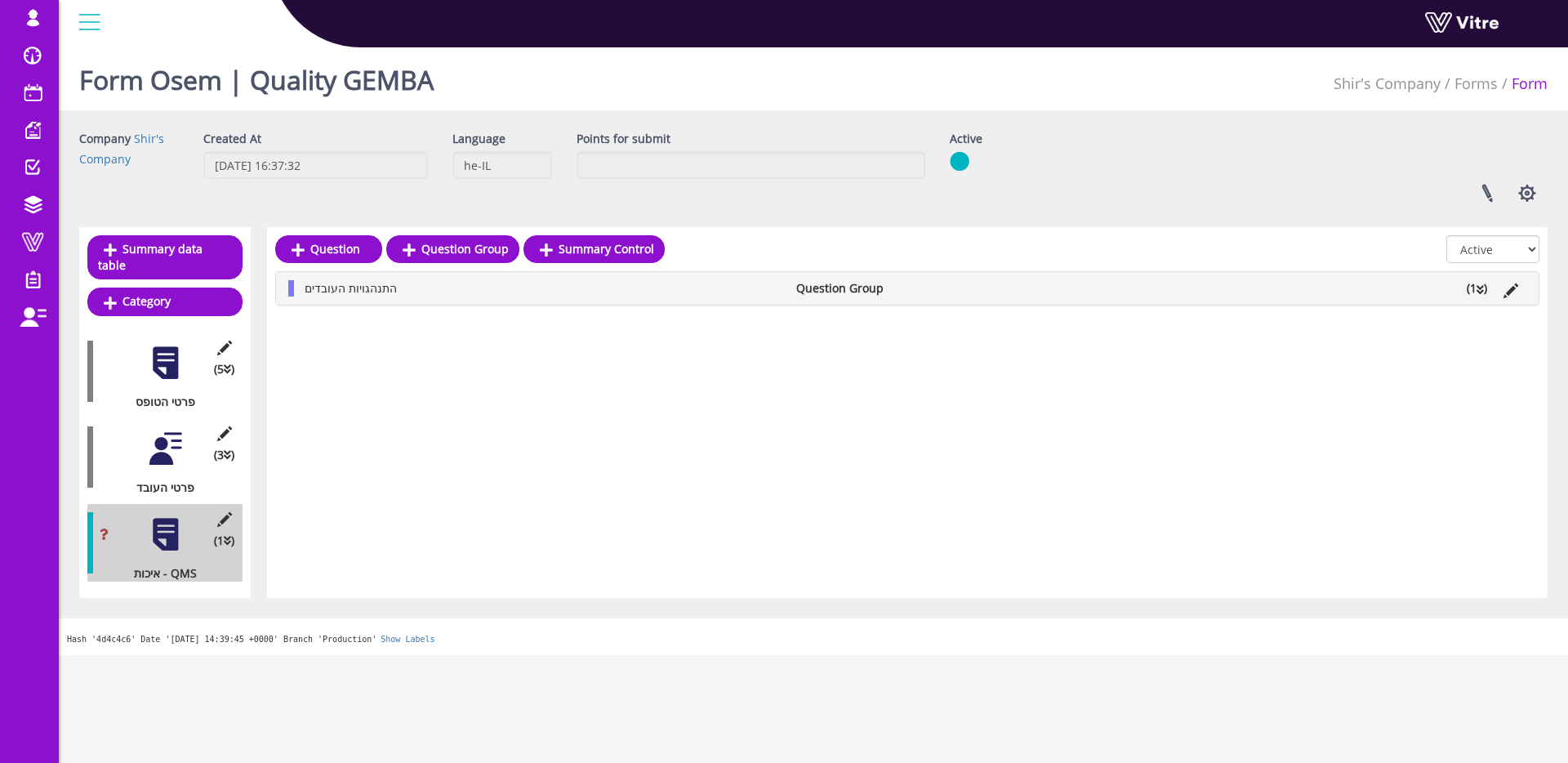
click at [373, 292] on span "התנהגויות העובדים" at bounding box center [351, 288] width 92 height 15
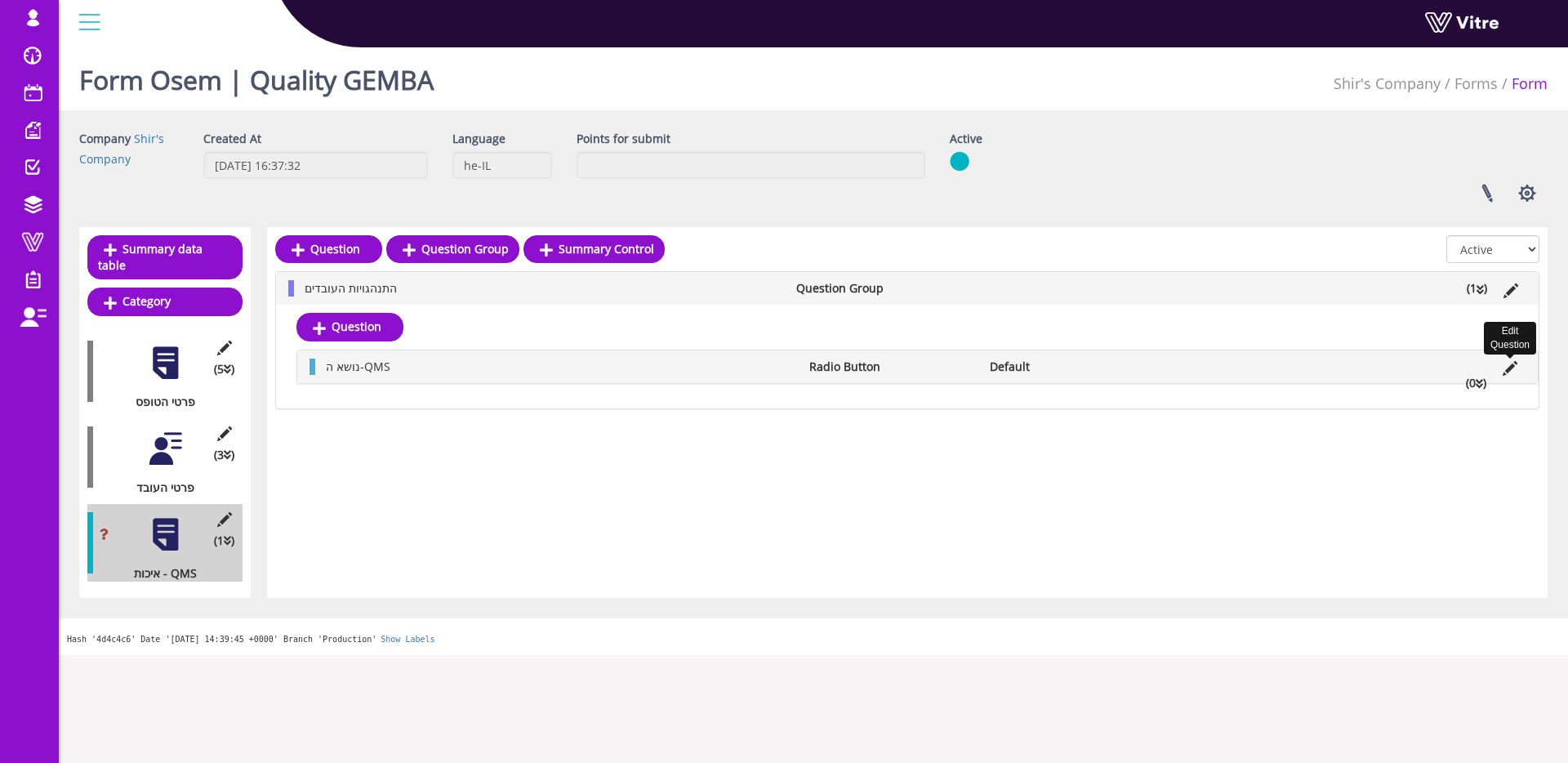
click at [1508, 367] on icon at bounding box center [1510, 368] width 14 height 14
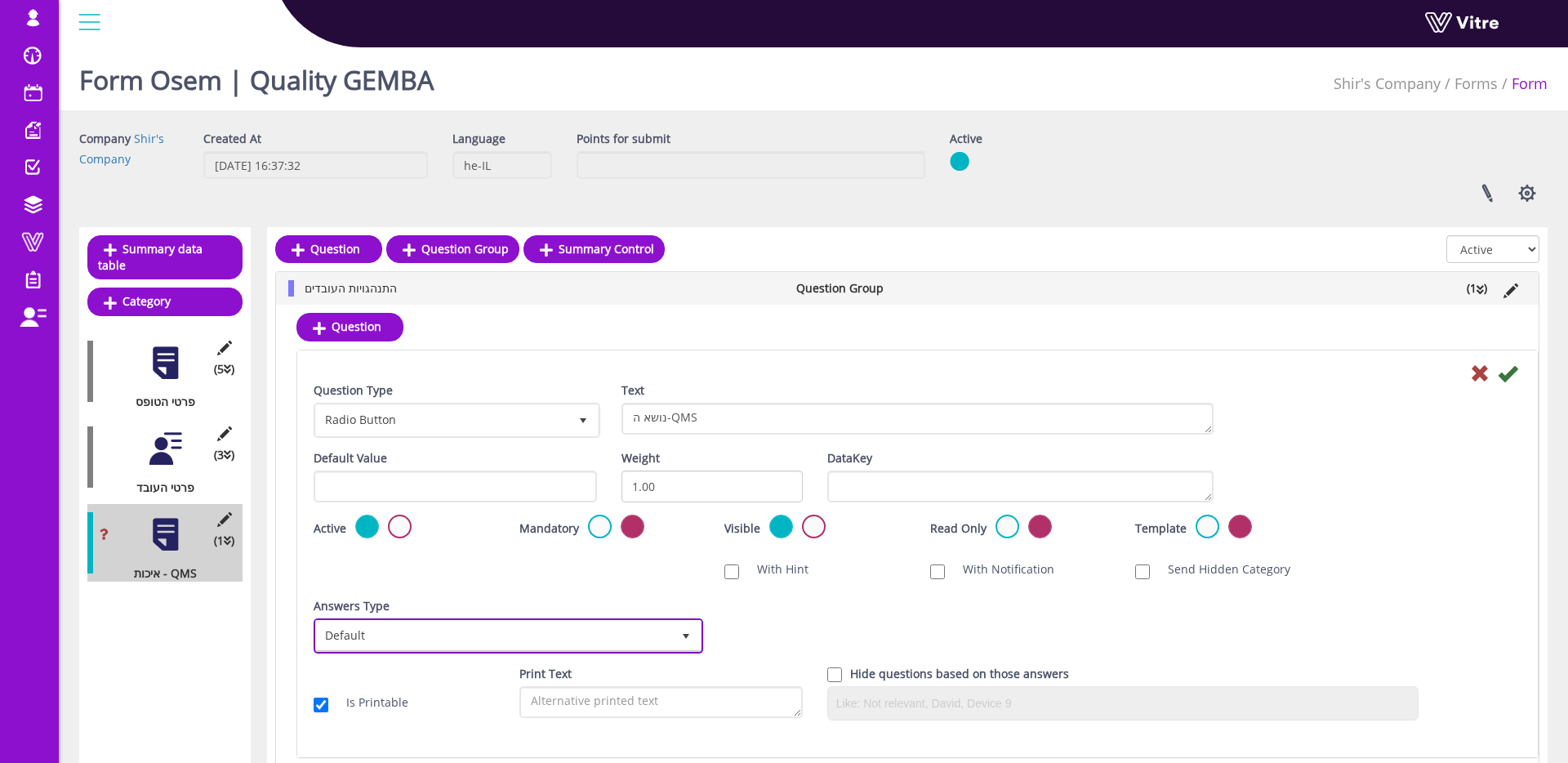
click at [567, 634] on span "Default" at bounding box center [493, 636] width 355 height 30
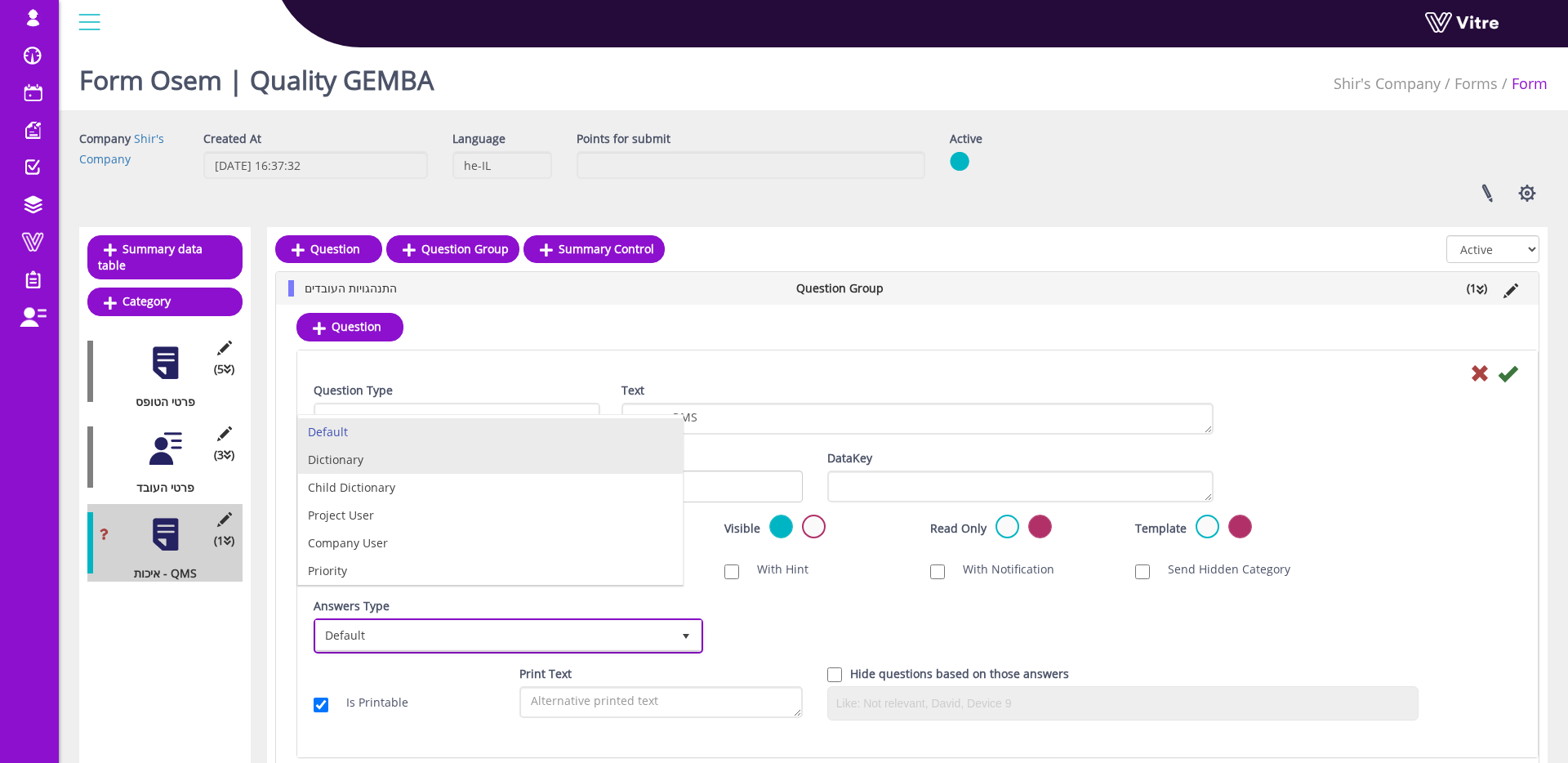
click at [431, 463] on li "Dictionary" at bounding box center [490, 460] width 384 height 28
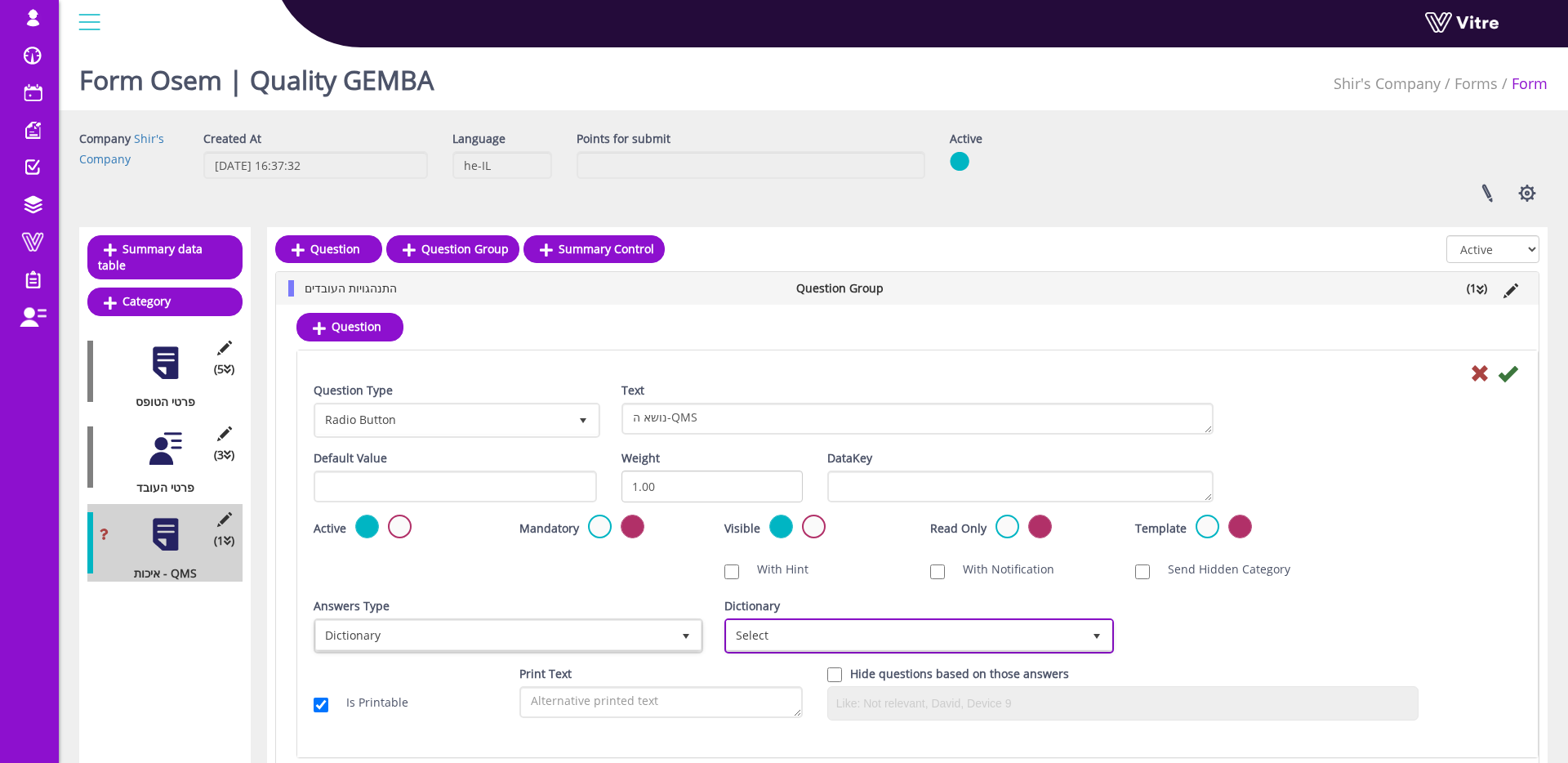
click at [817, 632] on span "Select" at bounding box center [904, 636] width 355 height 30
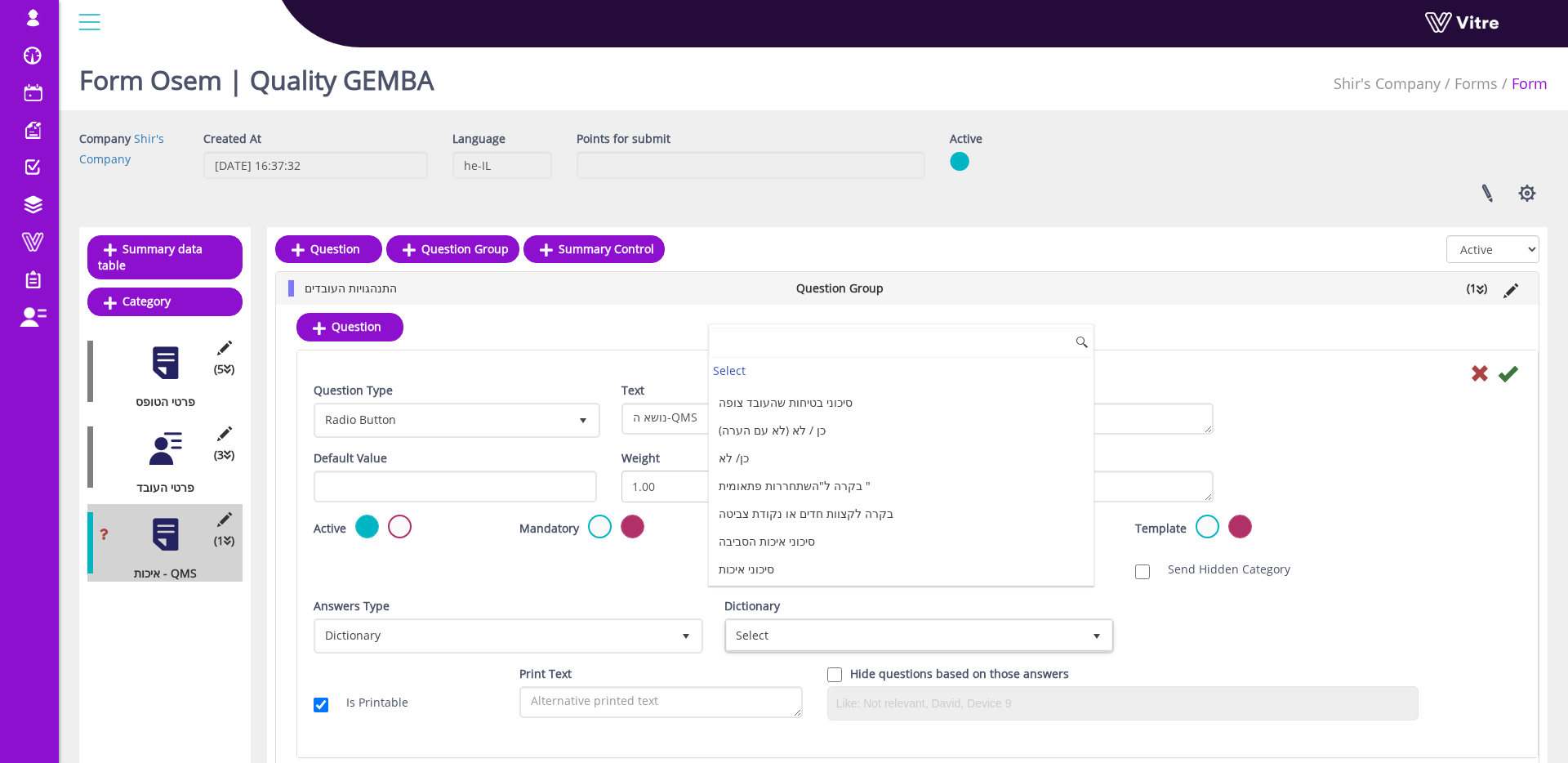
scroll to position [1022, 0]
click at [839, 482] on li "נושאי QMS" at bounding box center [901, 485] width 384 height 28
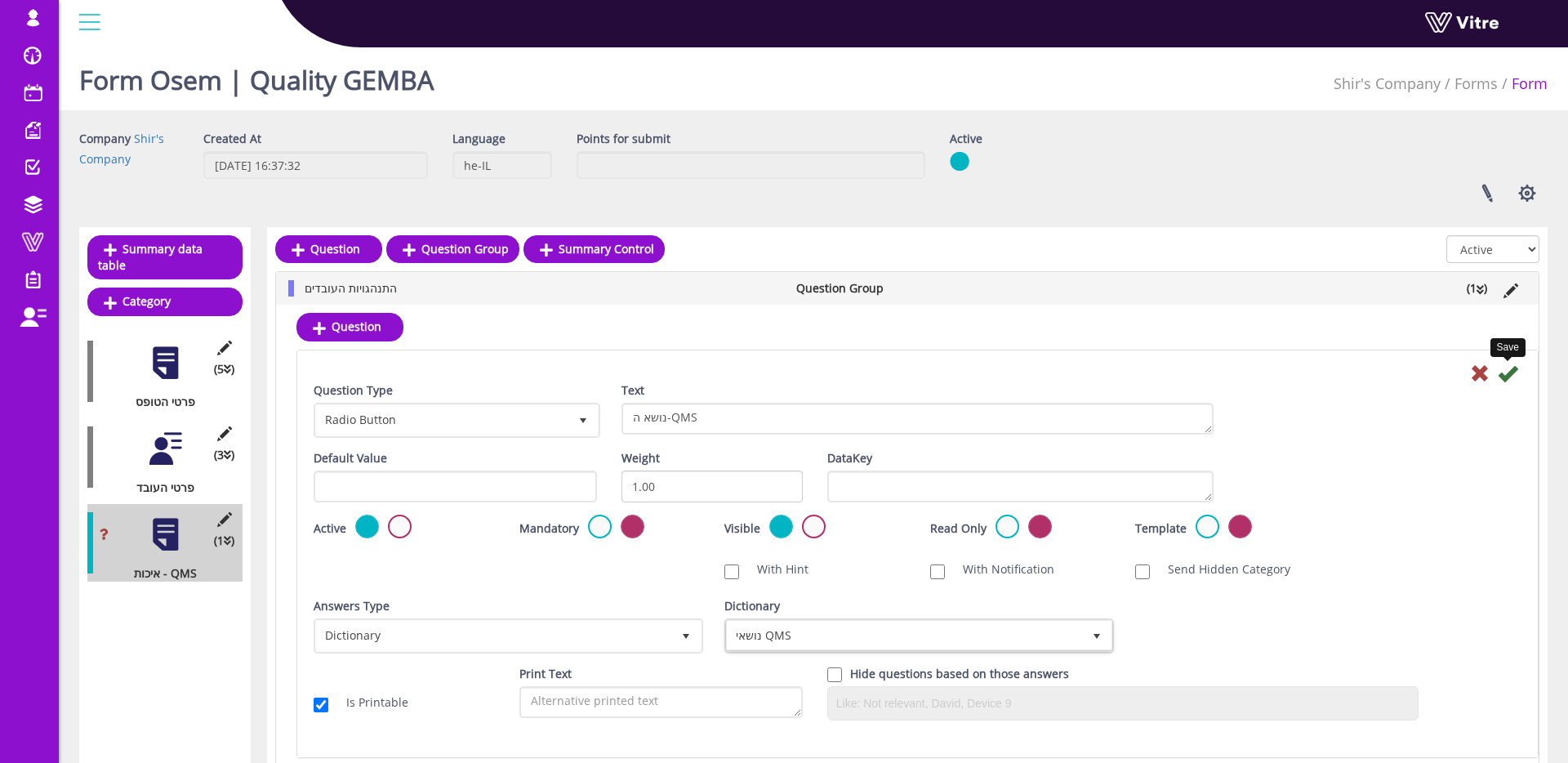
click at [1512, 374] on icon at bounding box center [1507, 373] width 19 height 19
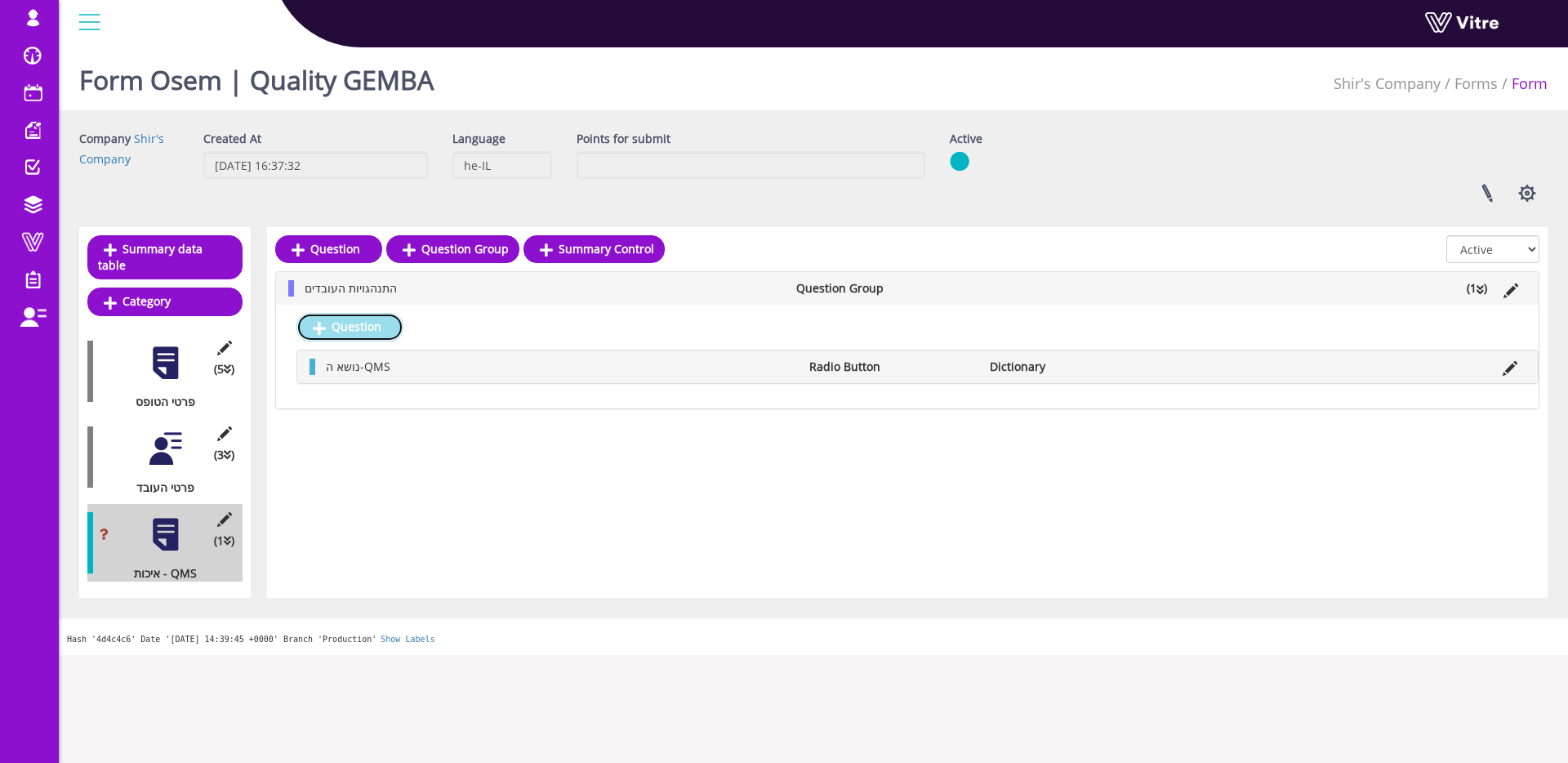
click at [326, 331] on link "Question" at bounding box center [350, 327] width 107 height 28
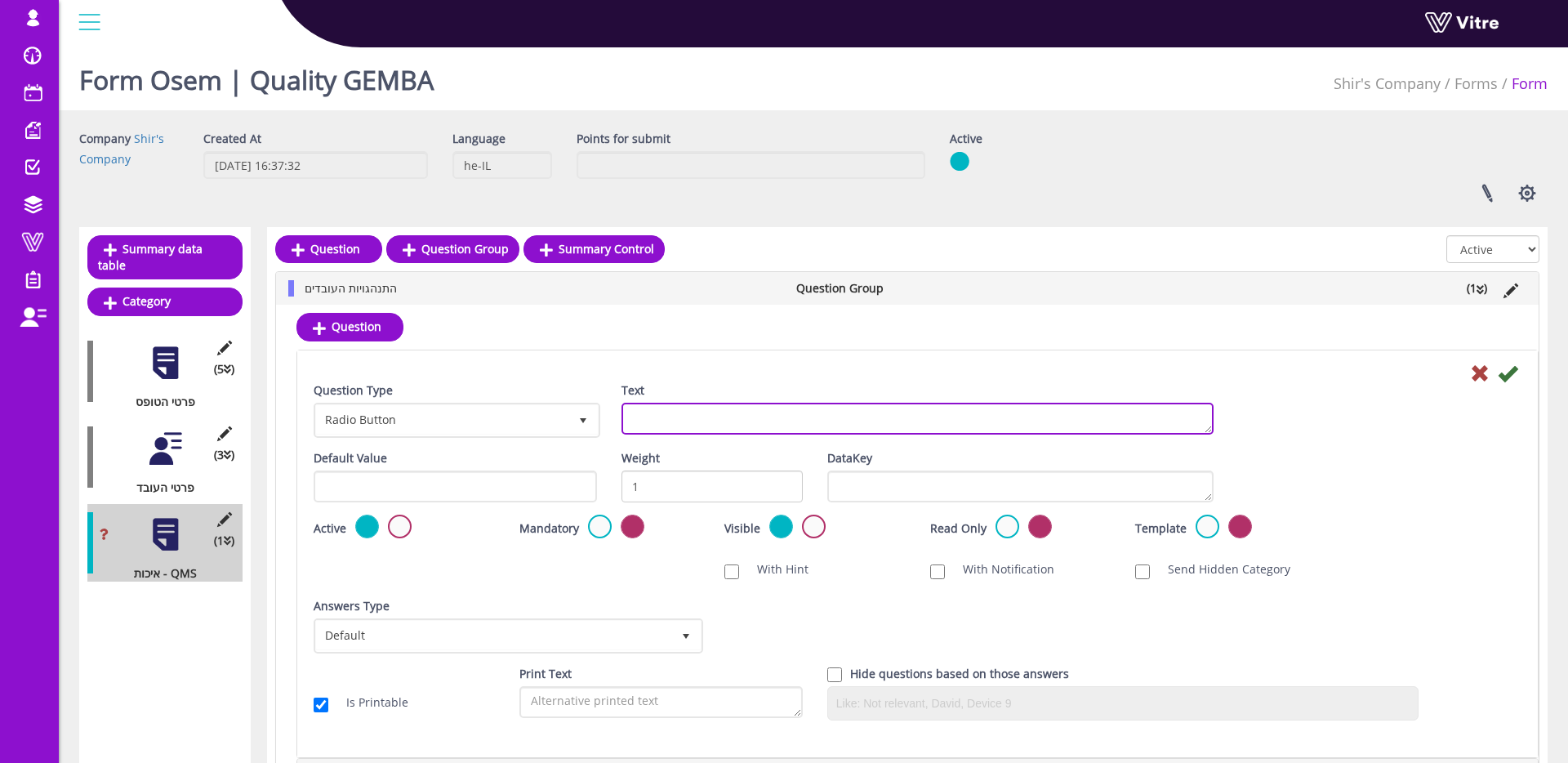
click at [727, 419] on textarea "Text" at bounding box center [917, 418] width 592 height 32
type textarea "n"
type textarea "מה ההתנהגויות שנצפו ?"
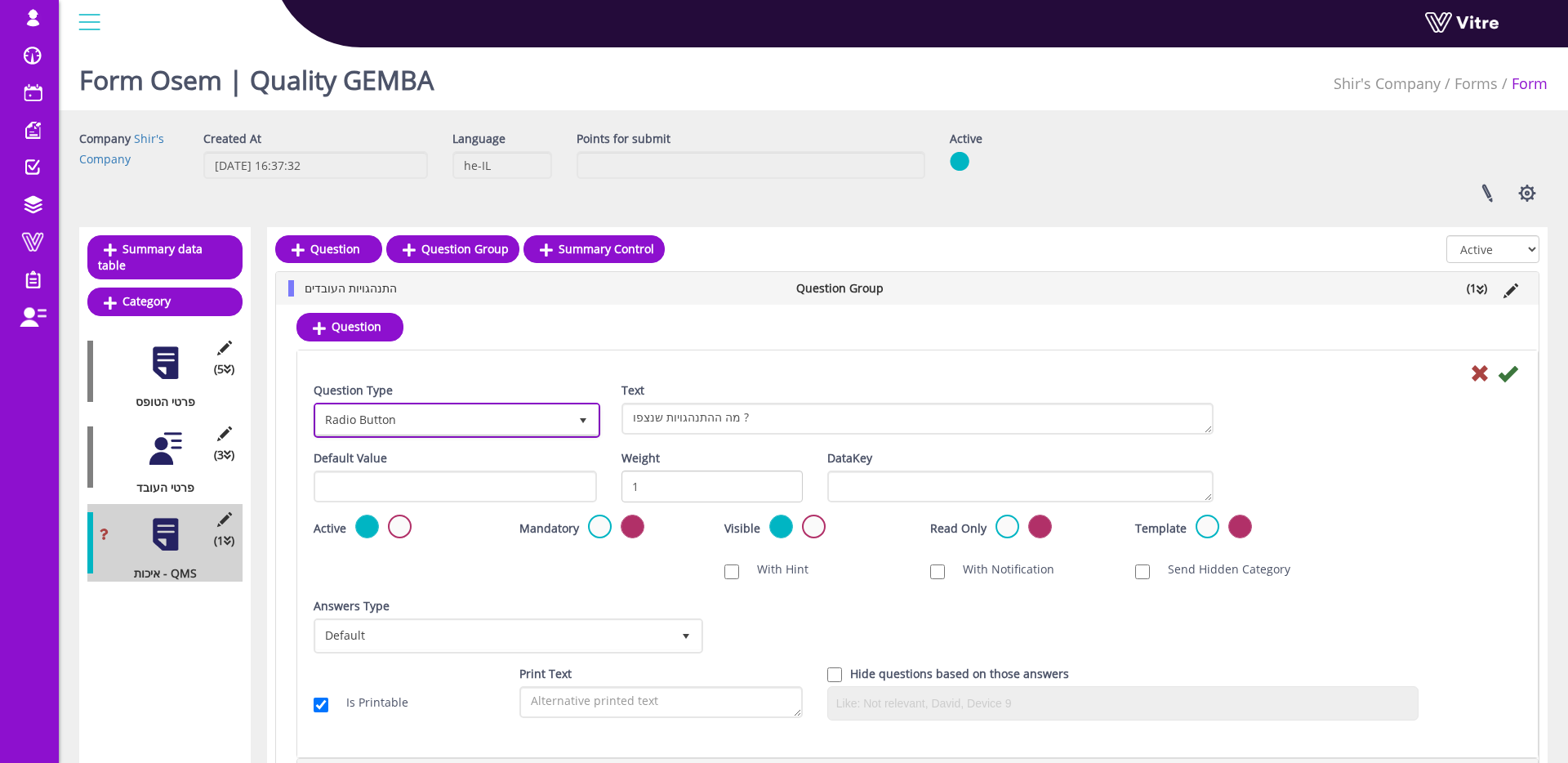
click at [533, 423] on span "Radio Button" at bounding box center [442, 420] width 252 height 30
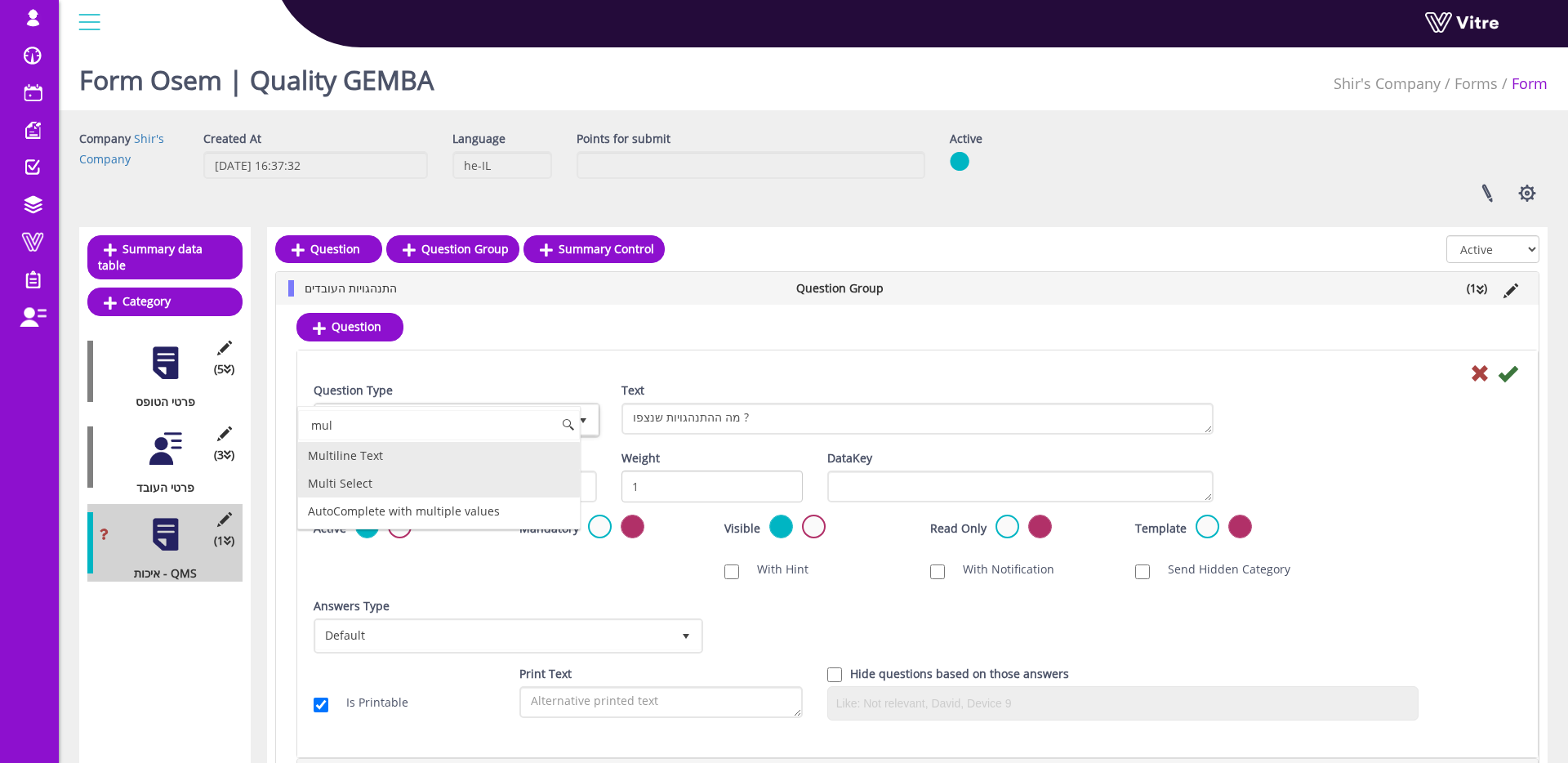
click at [390, 482] on li "Multi Select" at bounding box center [439, 484] width 282 height 28
type input "mul"
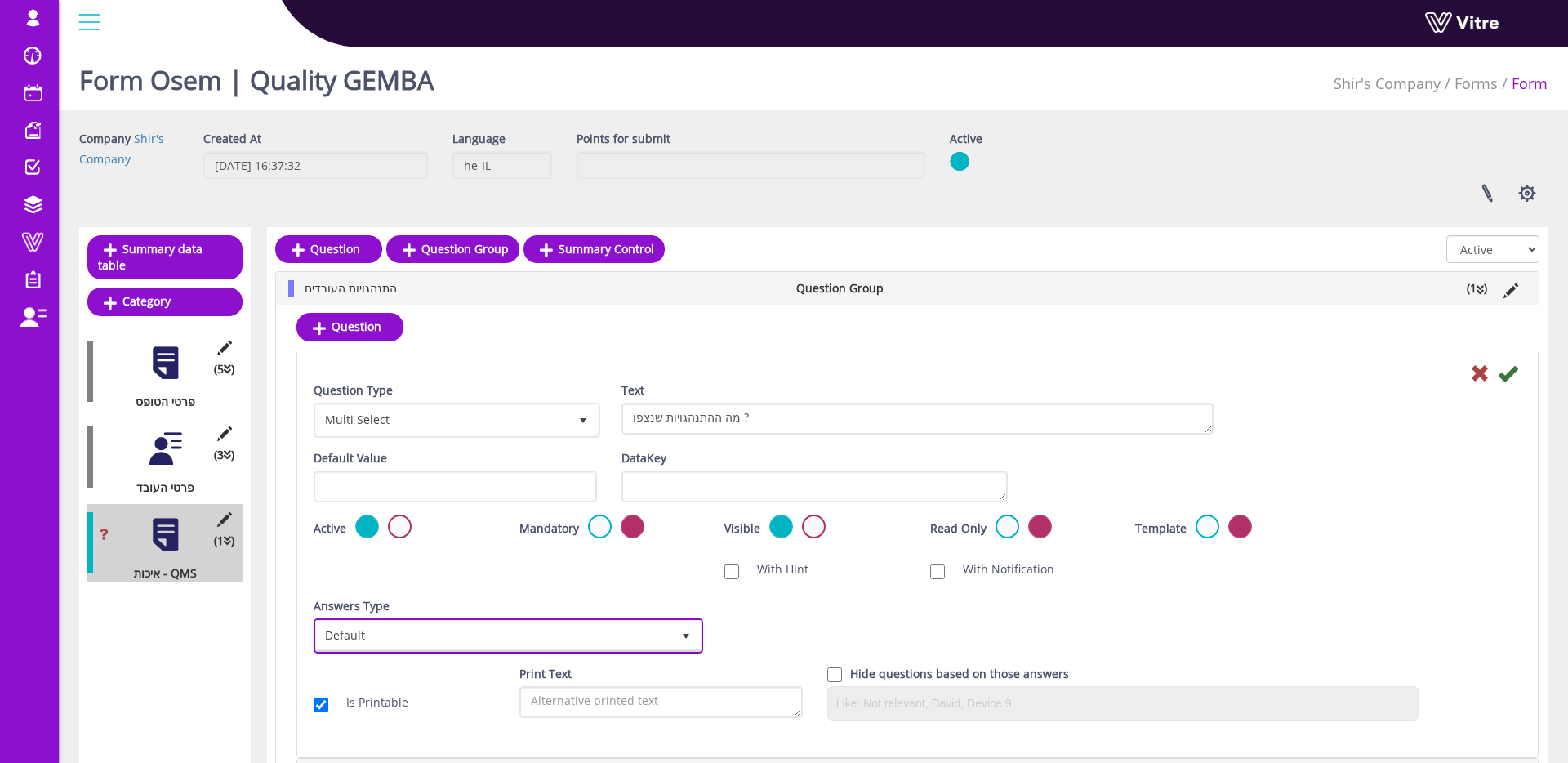
click at [546, 639] on span "Default" at bounding box center [493, 636] width 355 height 30
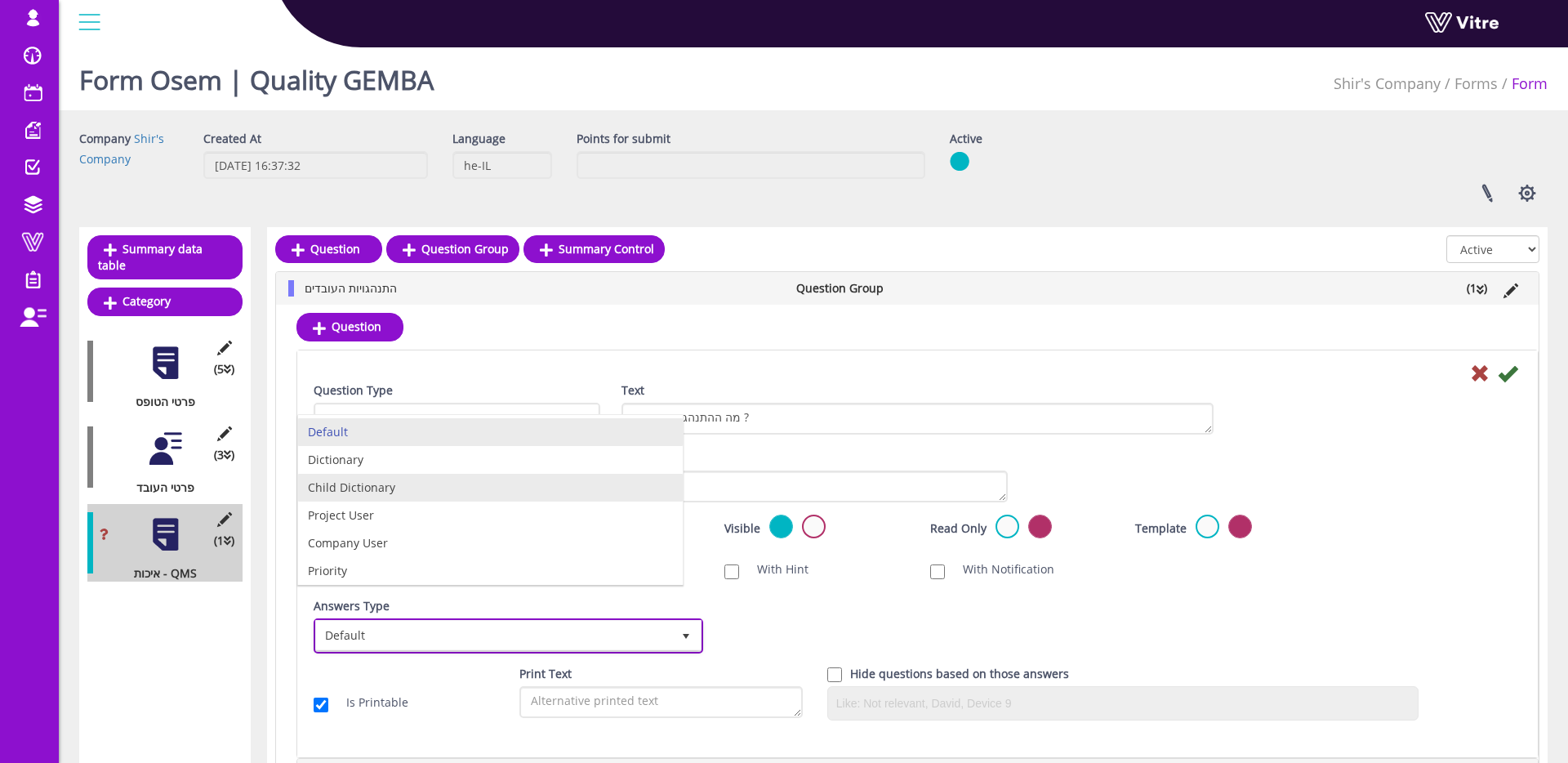
click at [415, 482] on li "Child Dictionary" at bounding box center [490, 487] width 384 height 28
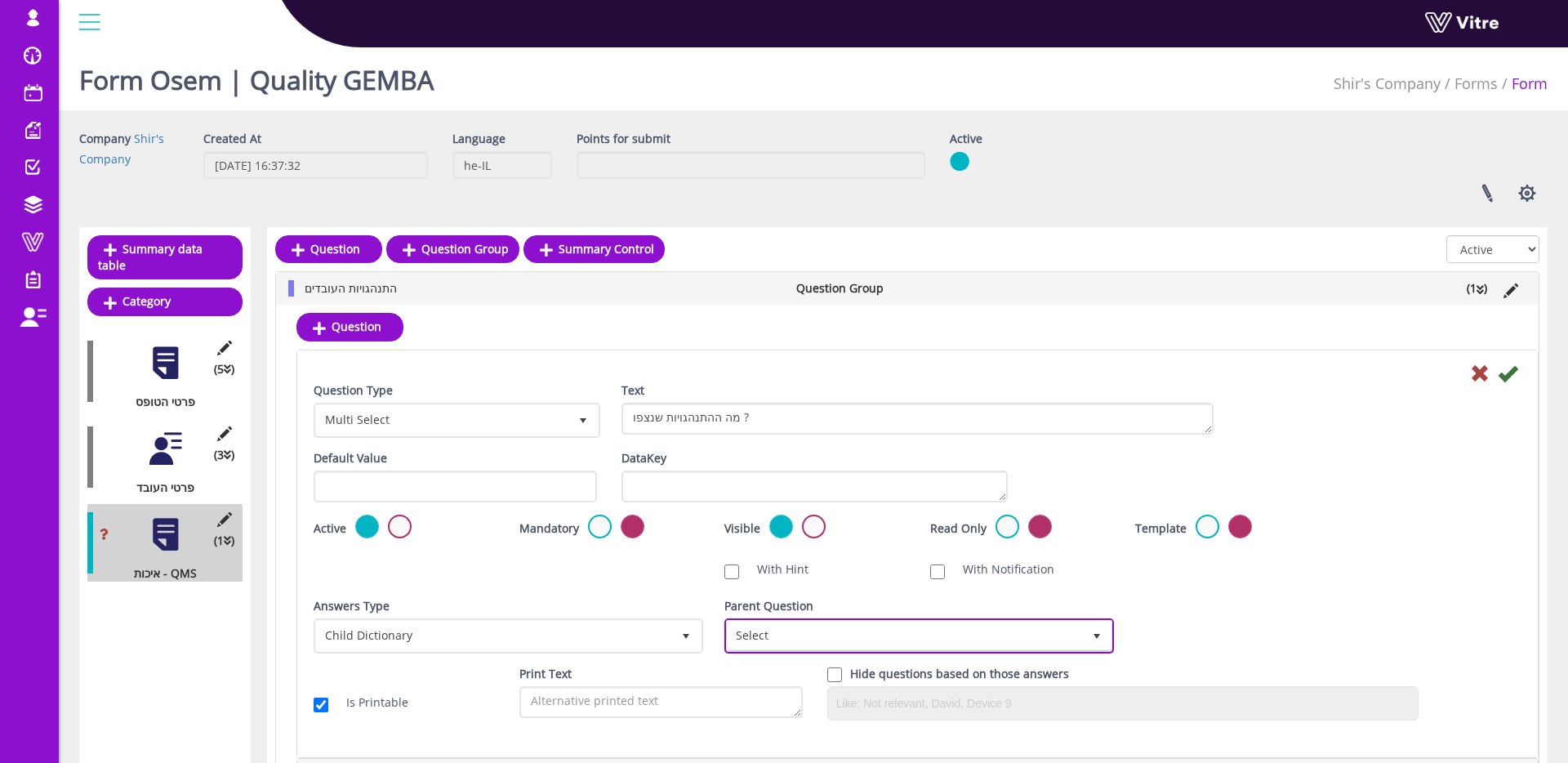
click at [879, 625] on span "Select" at bounding box center [904, 636] width 355 height 30
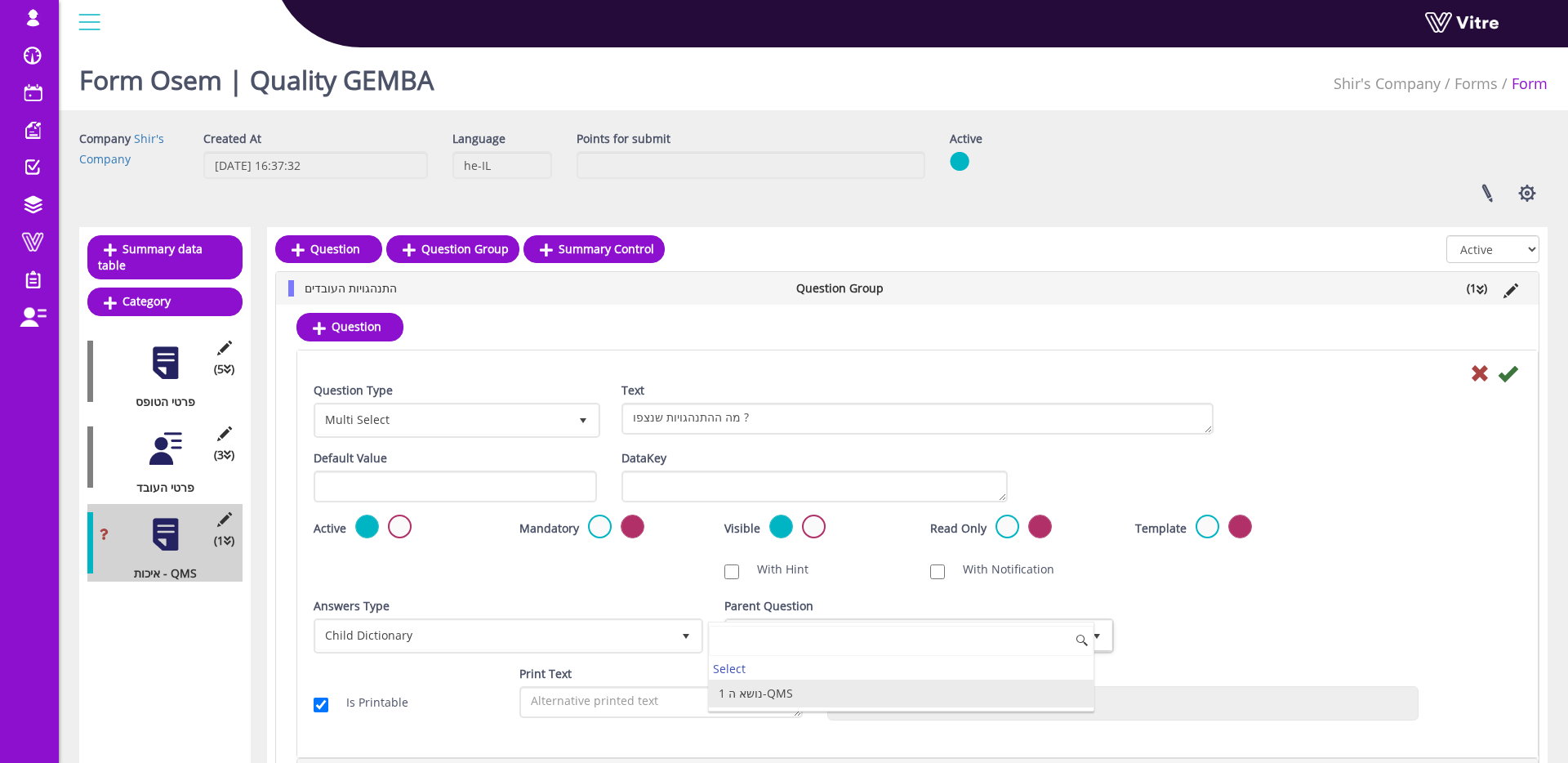
click at [782, 696] on li "1 נושא ה-QMS" at bounding box center [901, 694] width 384 height 28
click at [1509, 376] on icon at bounding box center [1507, 373] width 19 height 19
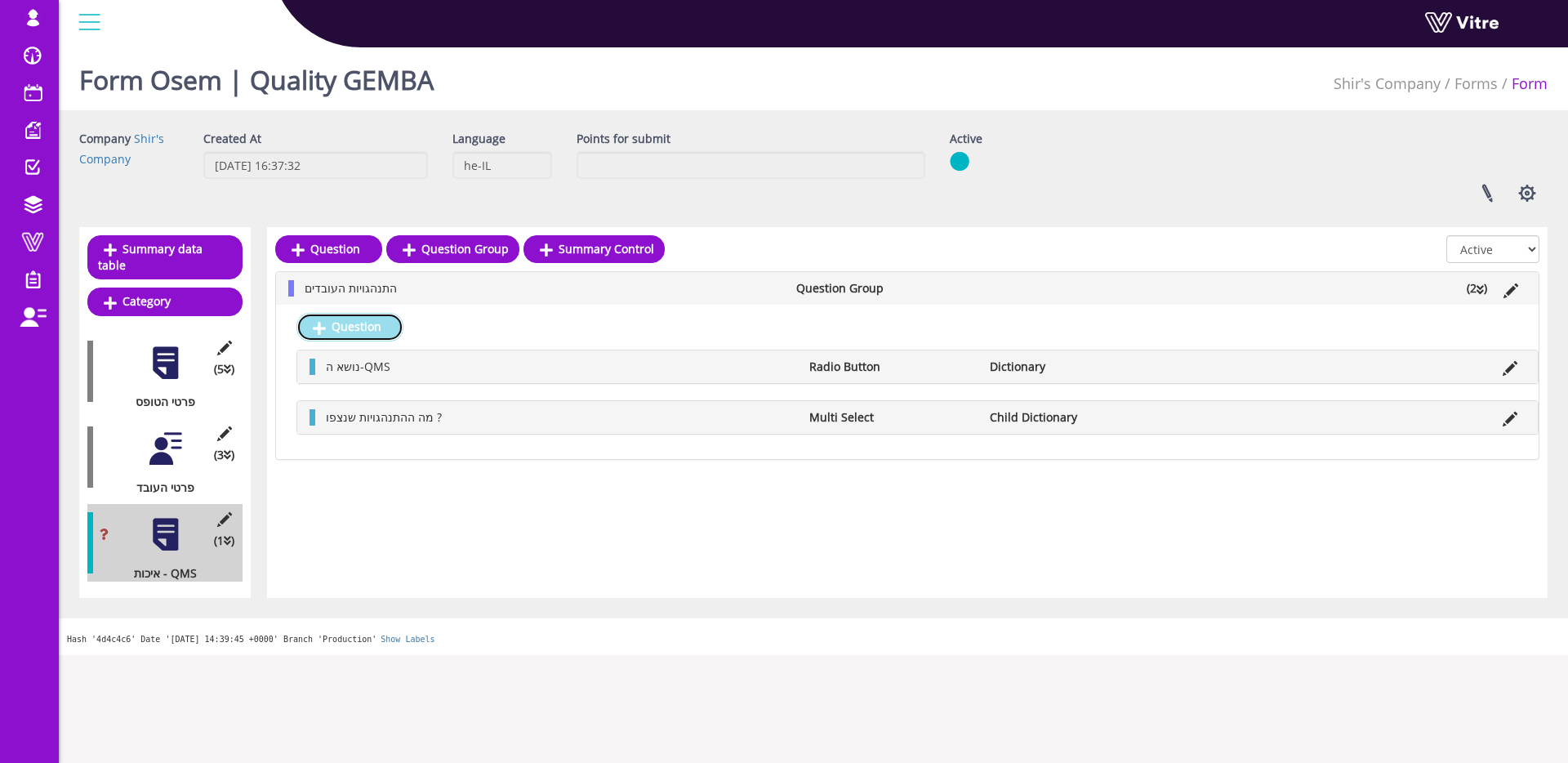
click at [355, 320] on link "Question" at bounding box center [350, 327] width 107 height 28
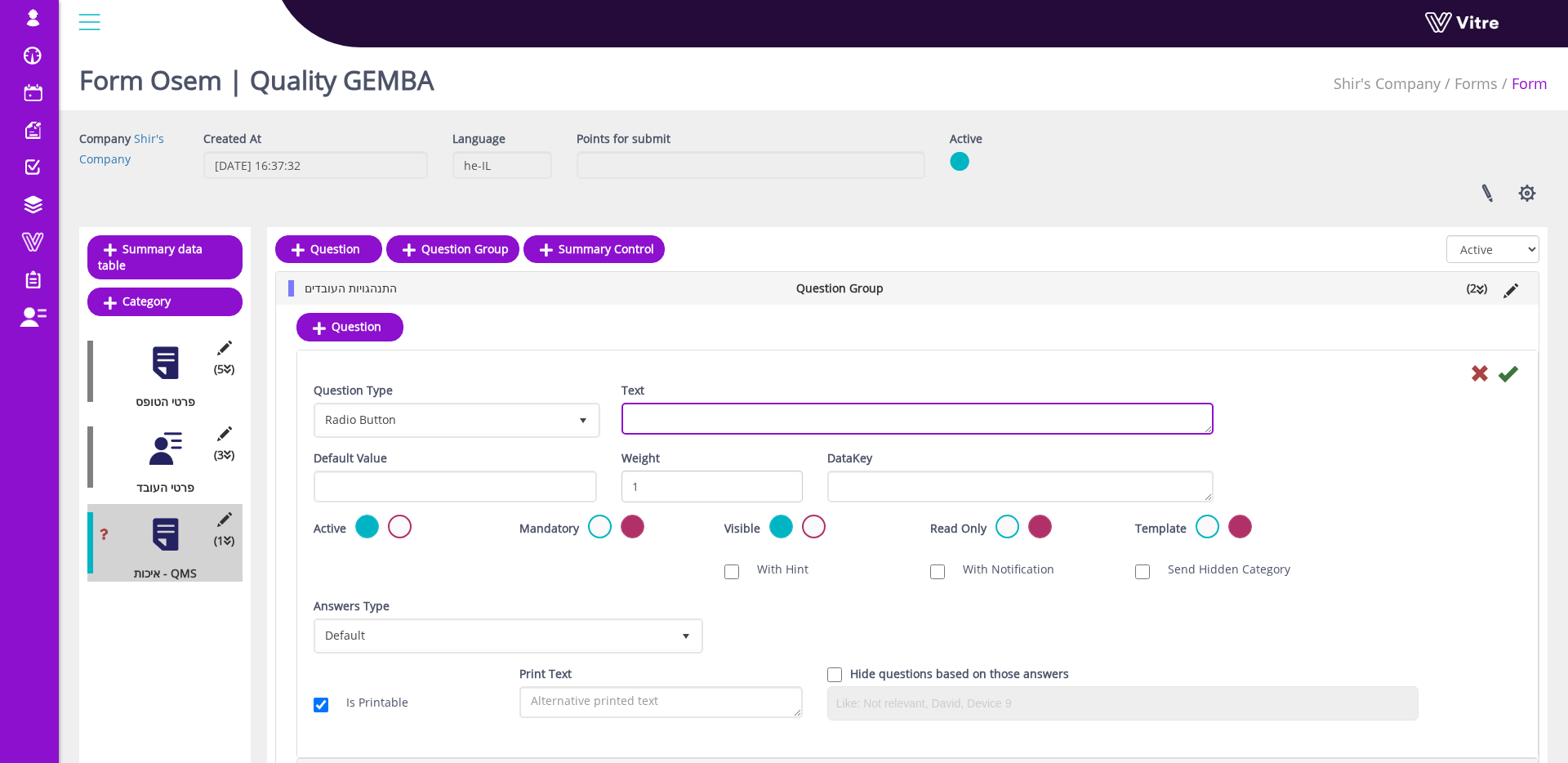
click at [666, 426] on textarea "Text" at bounding box center [917, 418] width 592 height 32
type textarea "האם ההתנהגויות שנצפו תקינות ?"
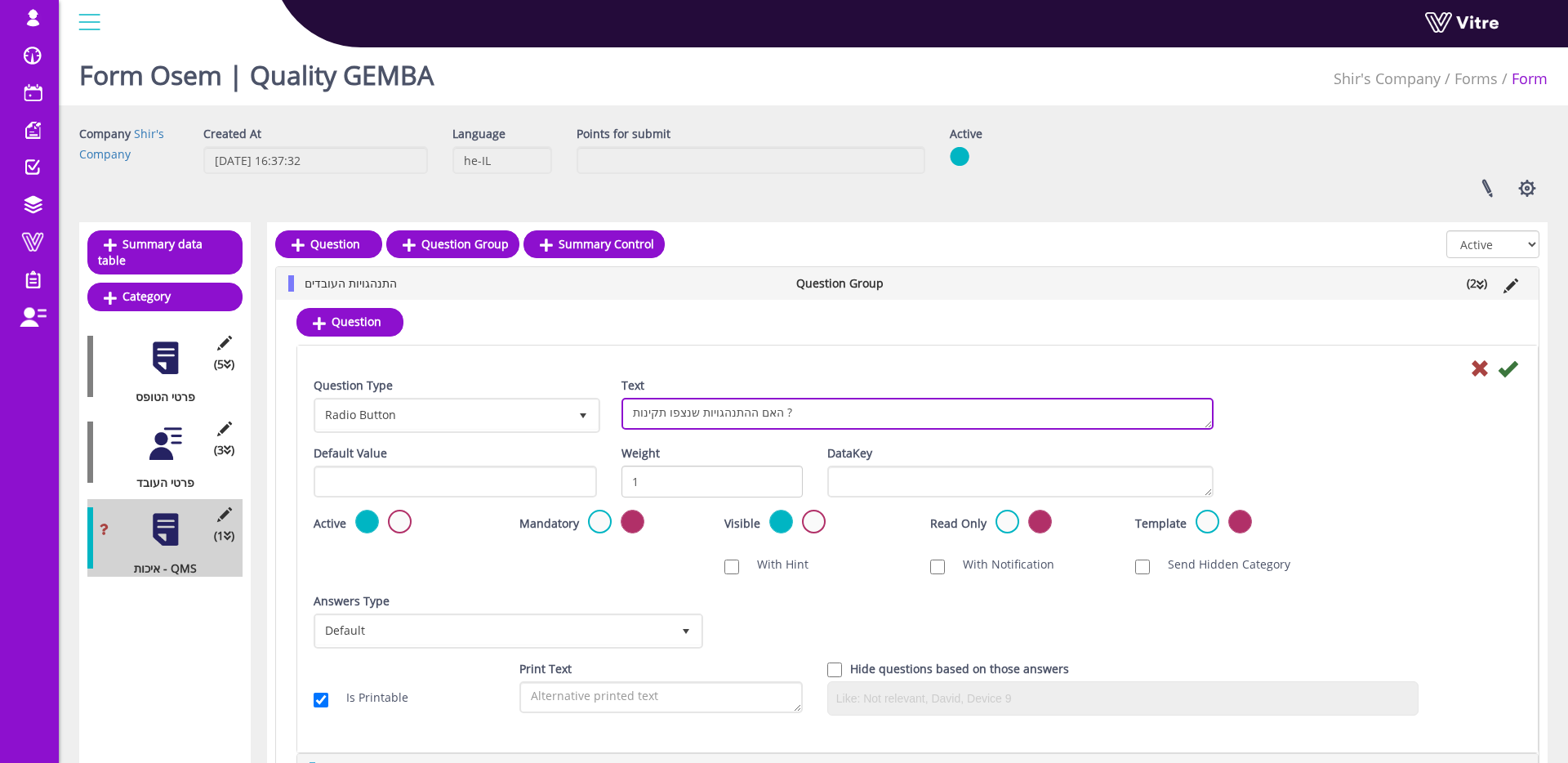
scroll to position [4, 0]
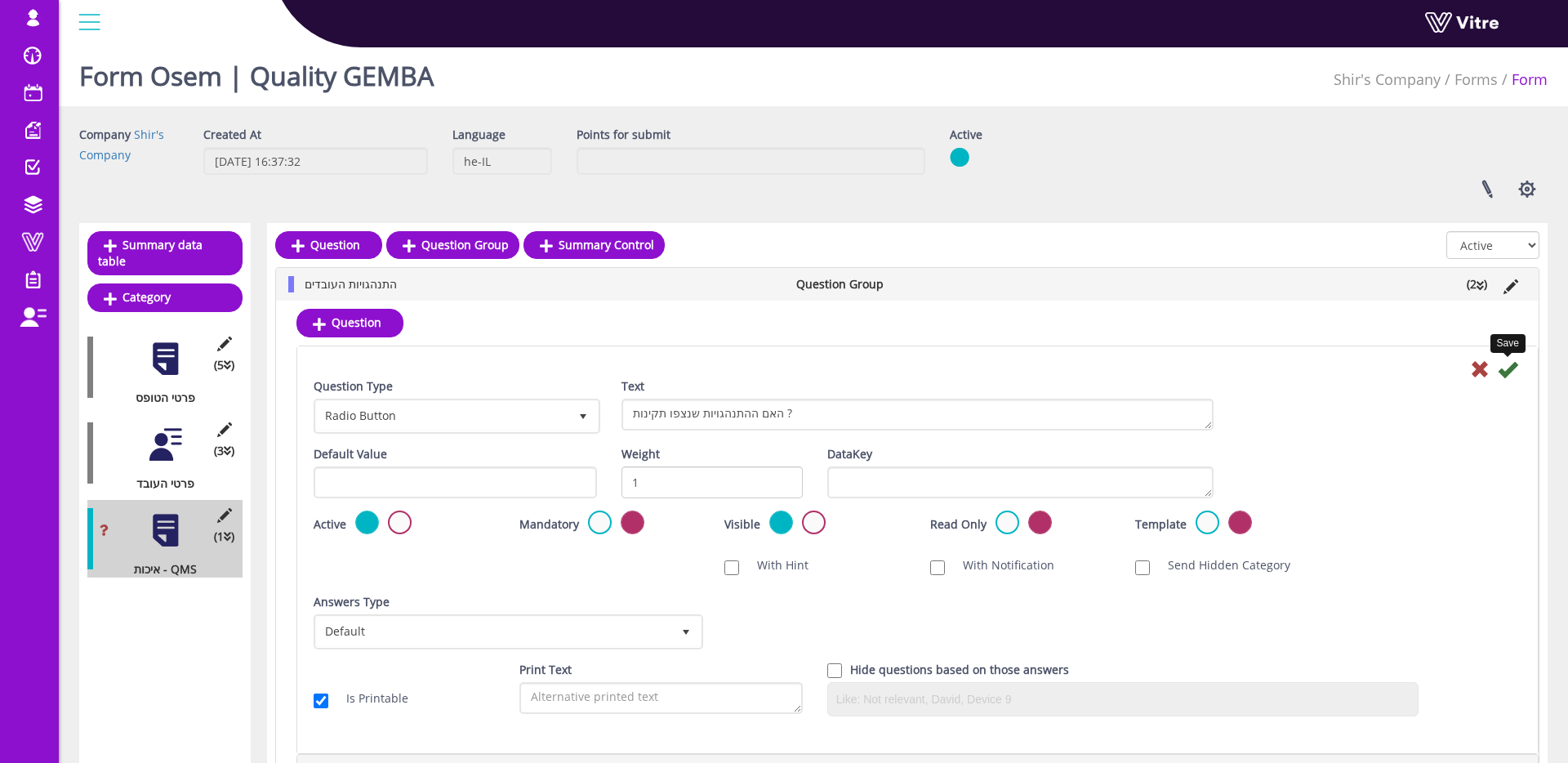
click at [1503, 368] on icon at bounding box center [1507, 369] width 19 height 19
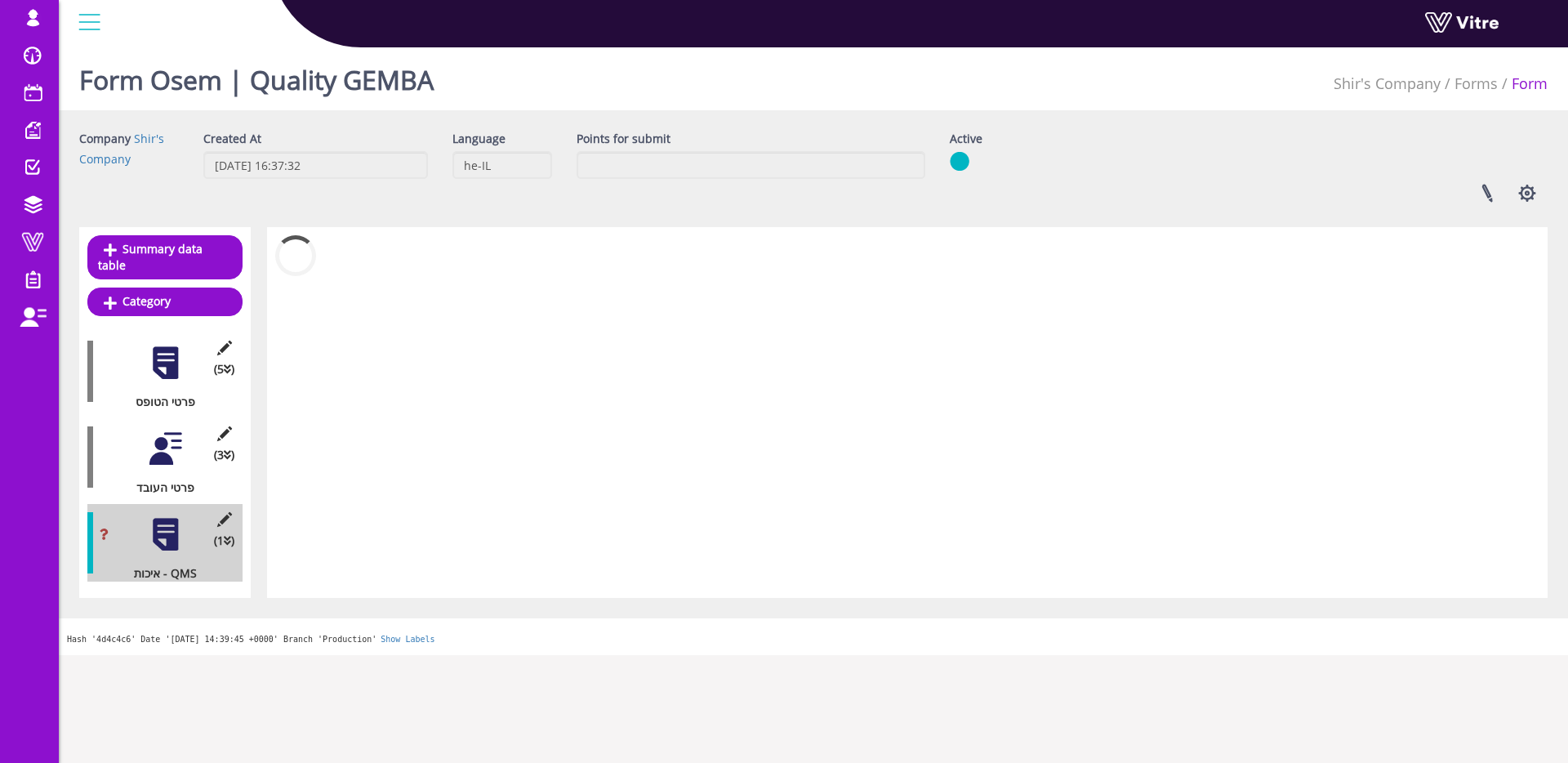
scroll to position [0, 0]
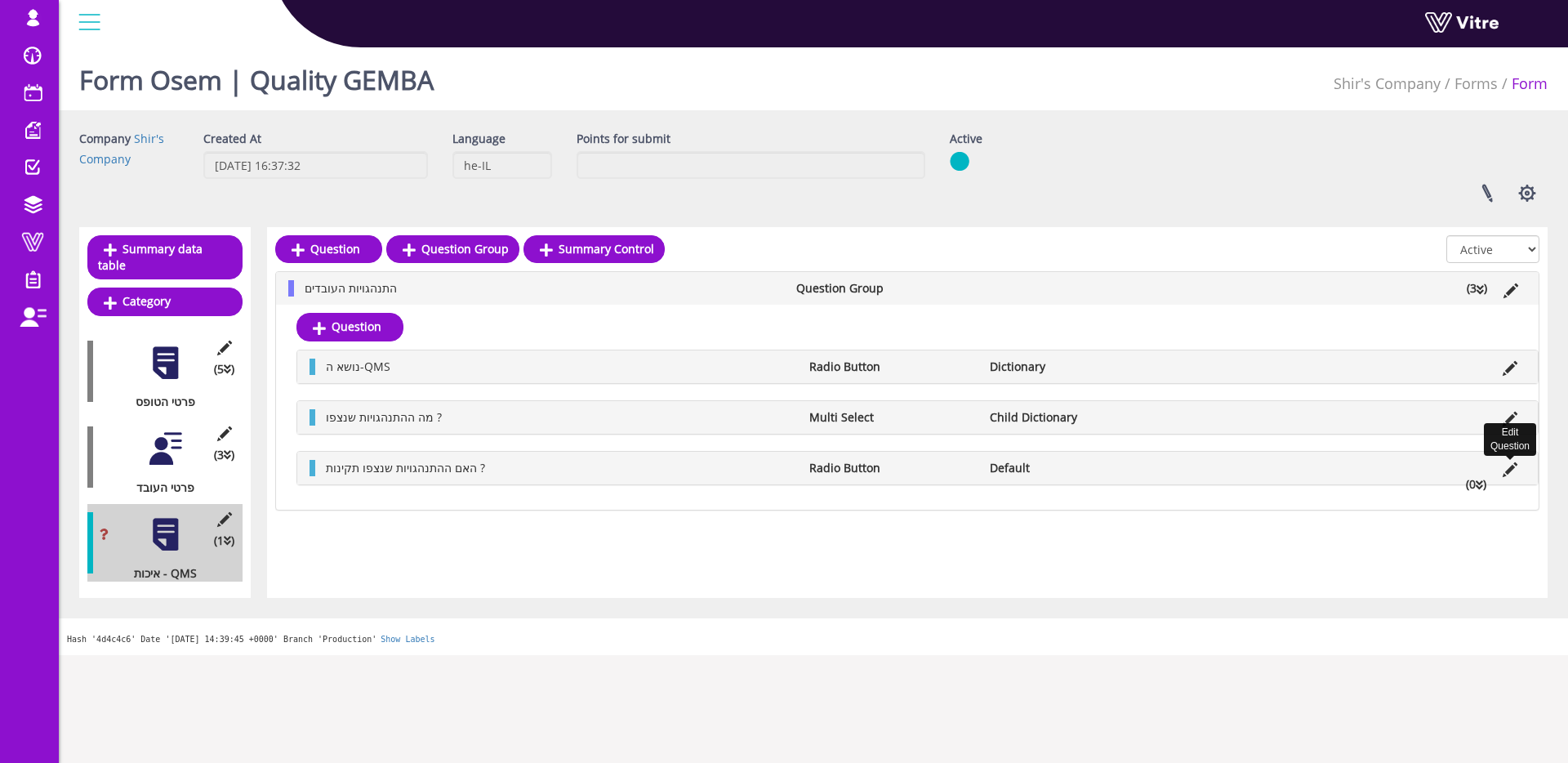
click at [1507, 470] on icon at bounding box center [1510, 469] width 14 height 14
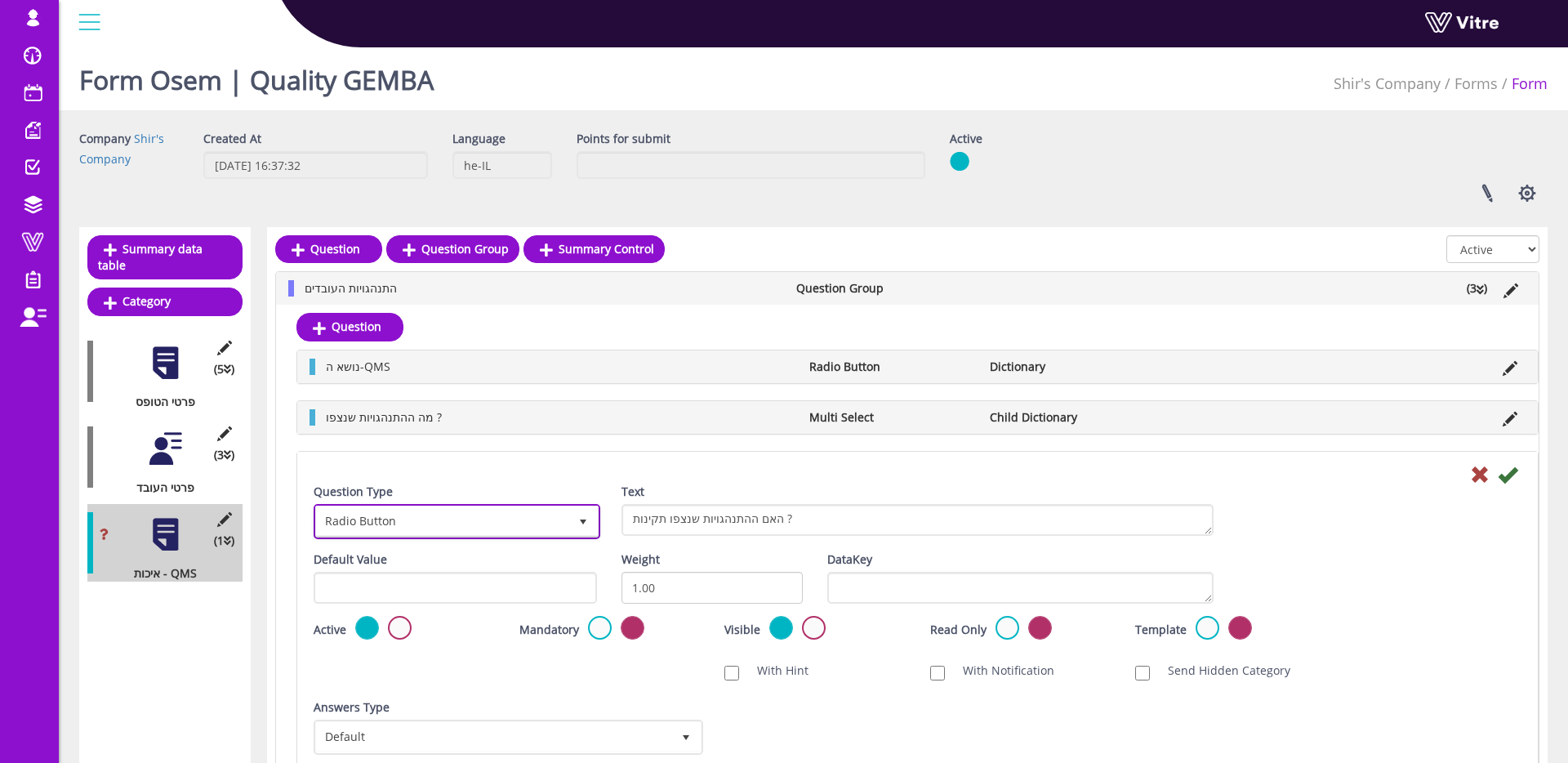
click at [406, 533] on span "Radio Button" at bounding box center [442, 521] width 252 height 30
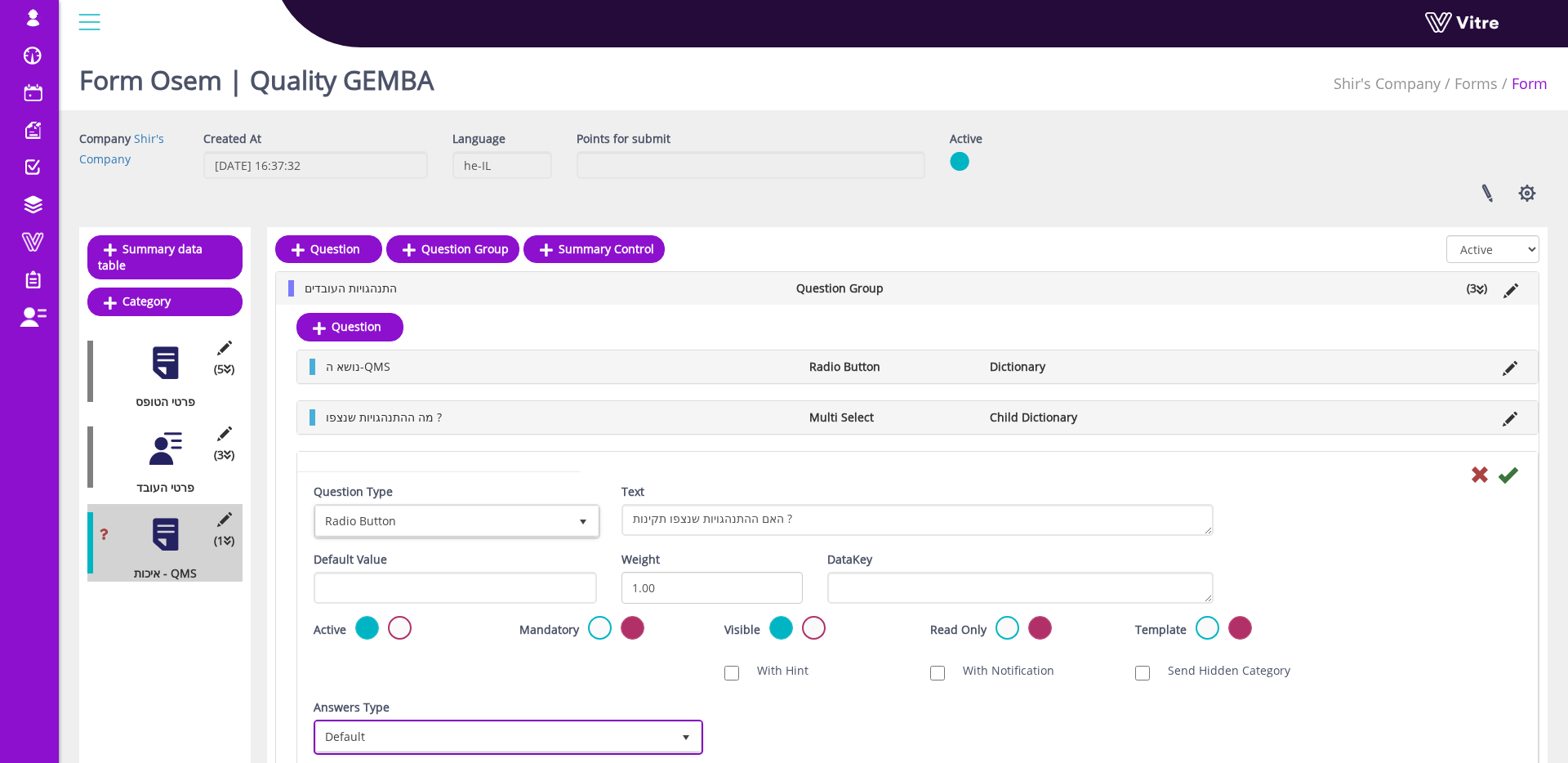
drag, startPoint x: 422, startPoint y: 727, endPoint x: 428, endPoint y: 713, distance: 15.2
click at [422, 727] on span "Default" at bounding box center [493, 737] width 355 height 30
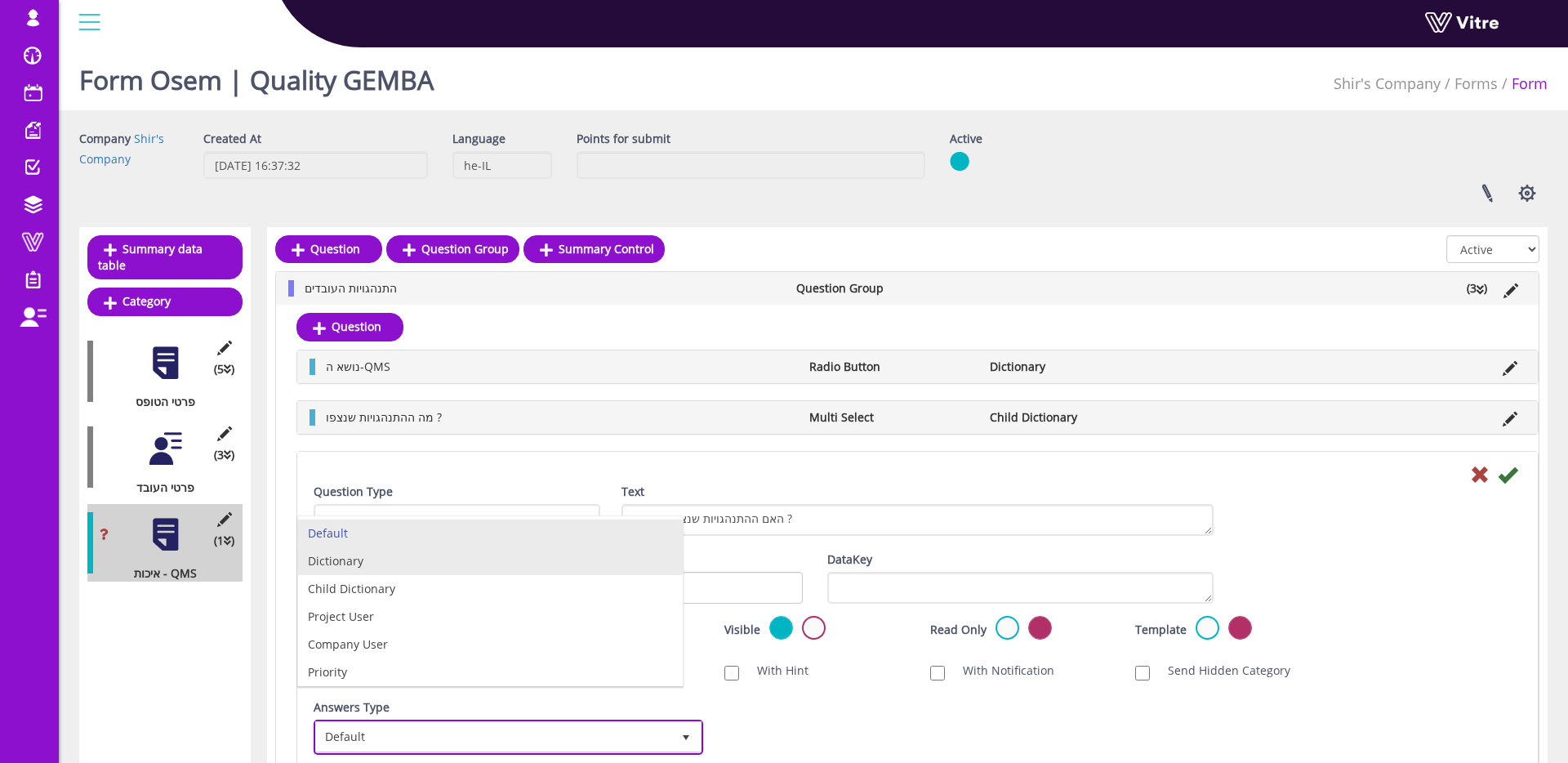
click at [397, 563] on li "Dictionary" at bounding box center [490, 561] width 384 height 28
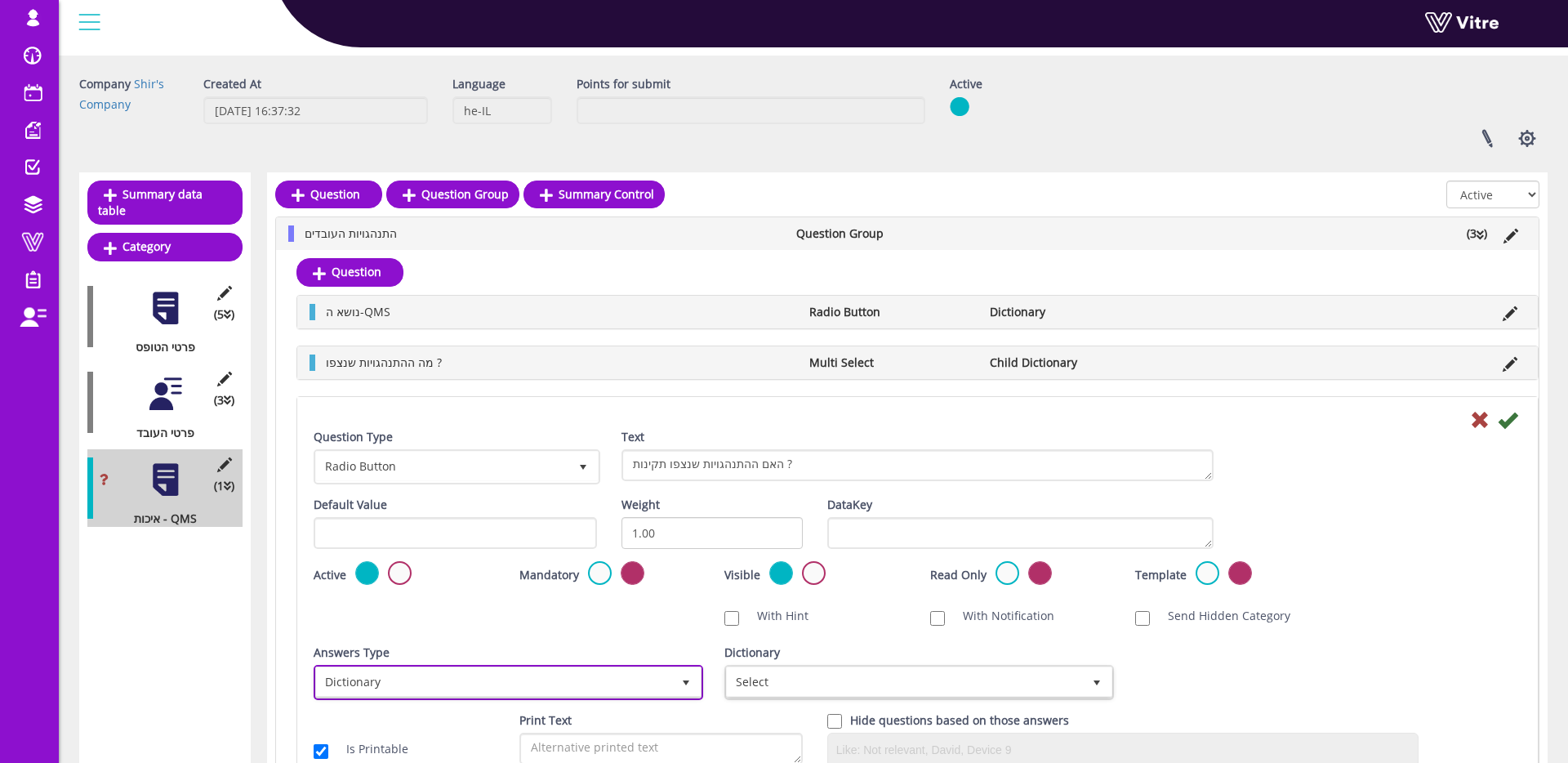
scroll to position [103, 0]
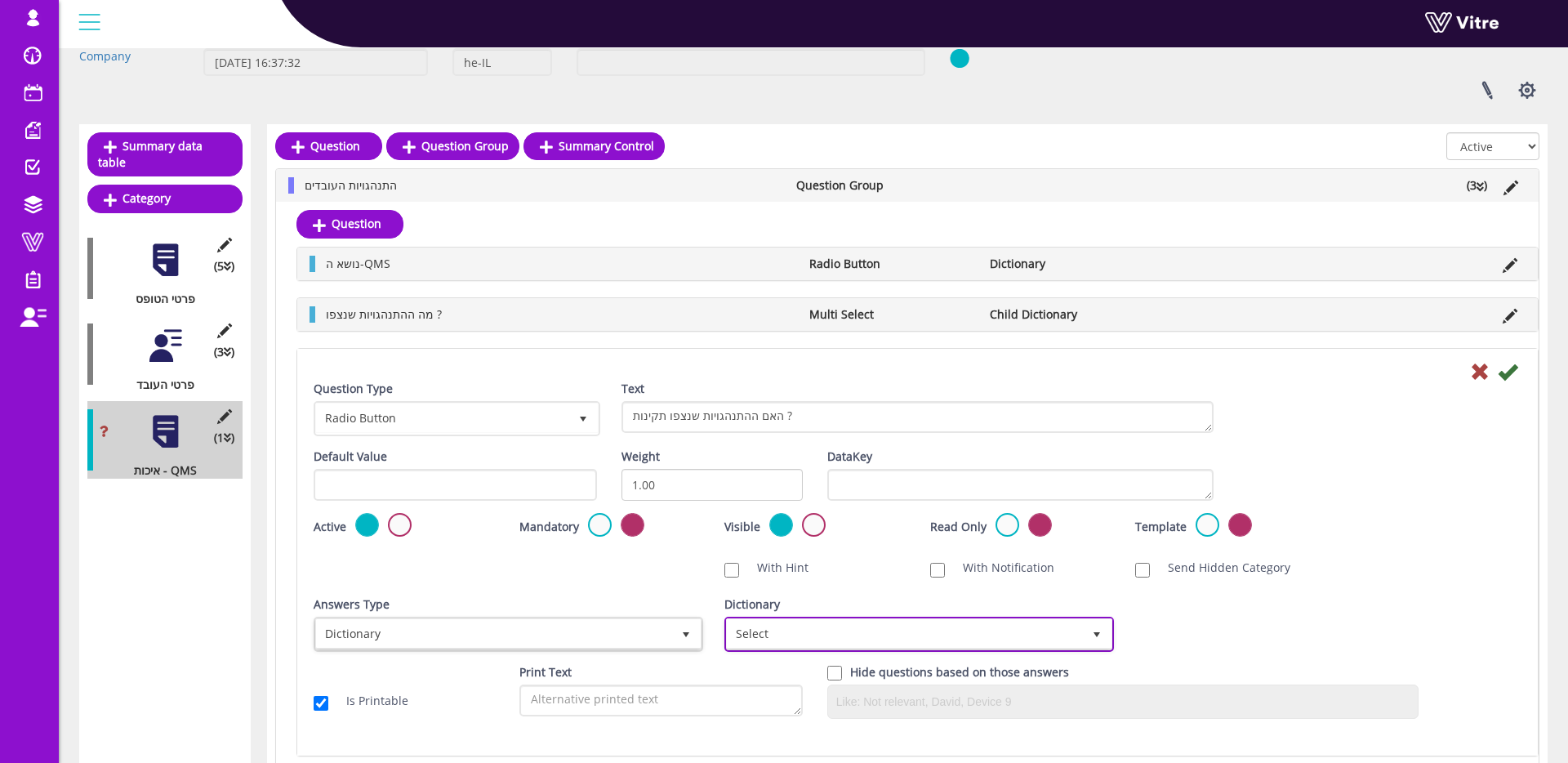
click at [825, 630] on span "Select" at bounding box center [904, 634] width 355 height 30
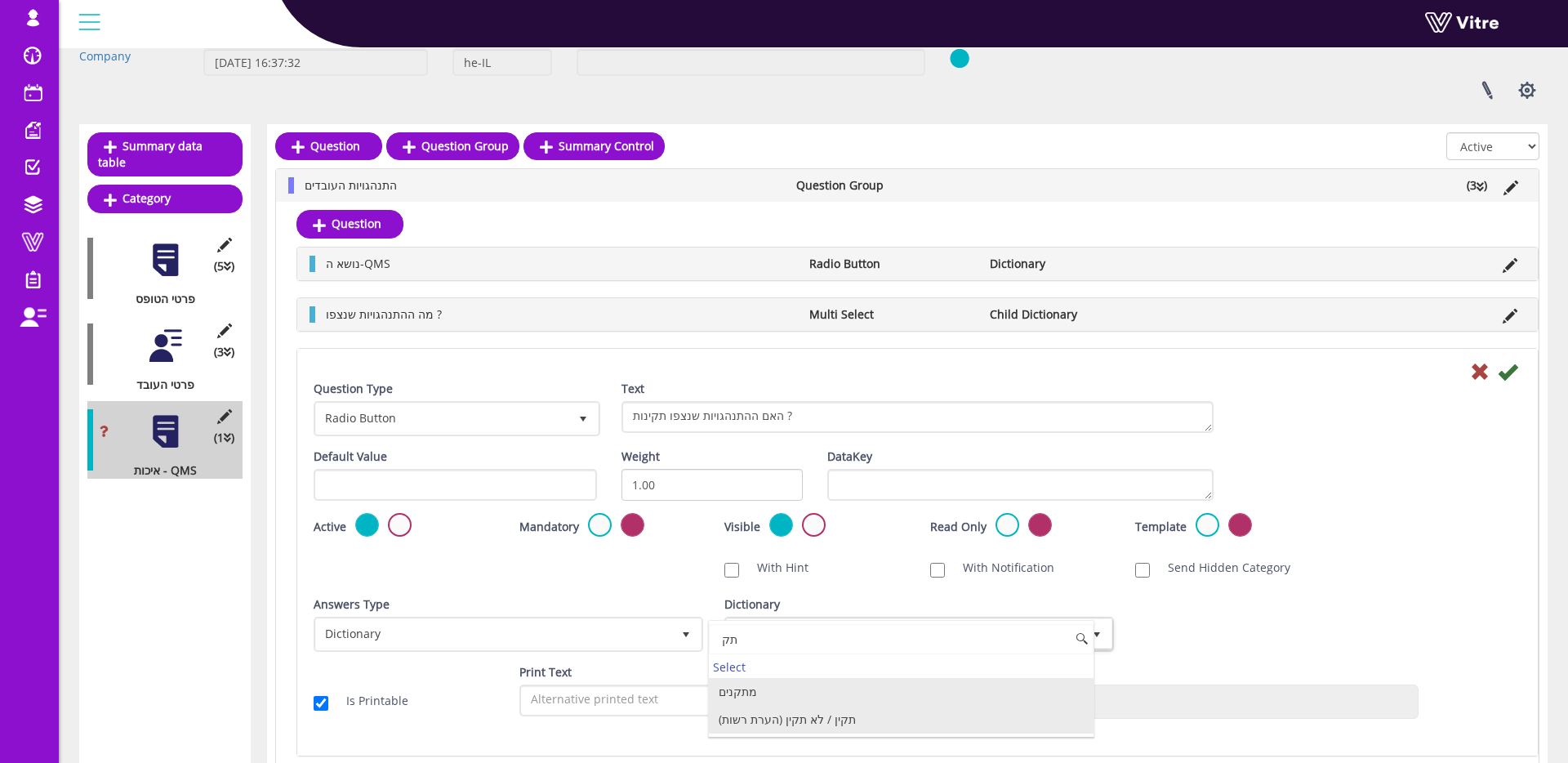
click at [777, 720] on li "תקין / לא תקין (הערת רשות)" at bounding box center [901, 720] width 384 height 28
type input "תק"
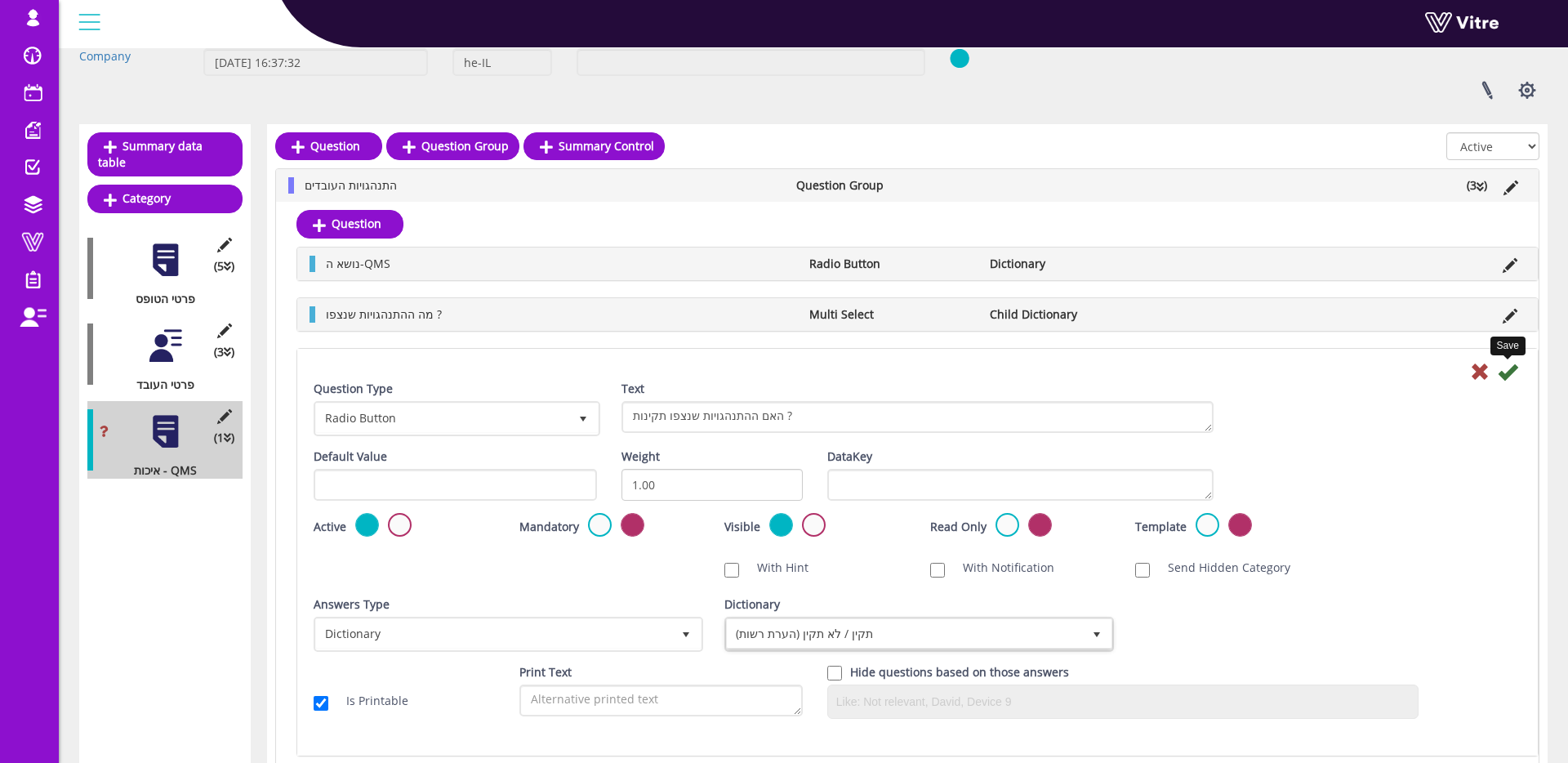
click at [1507, 375] on icon at bounding box center [1507, 372] width 19 height 19
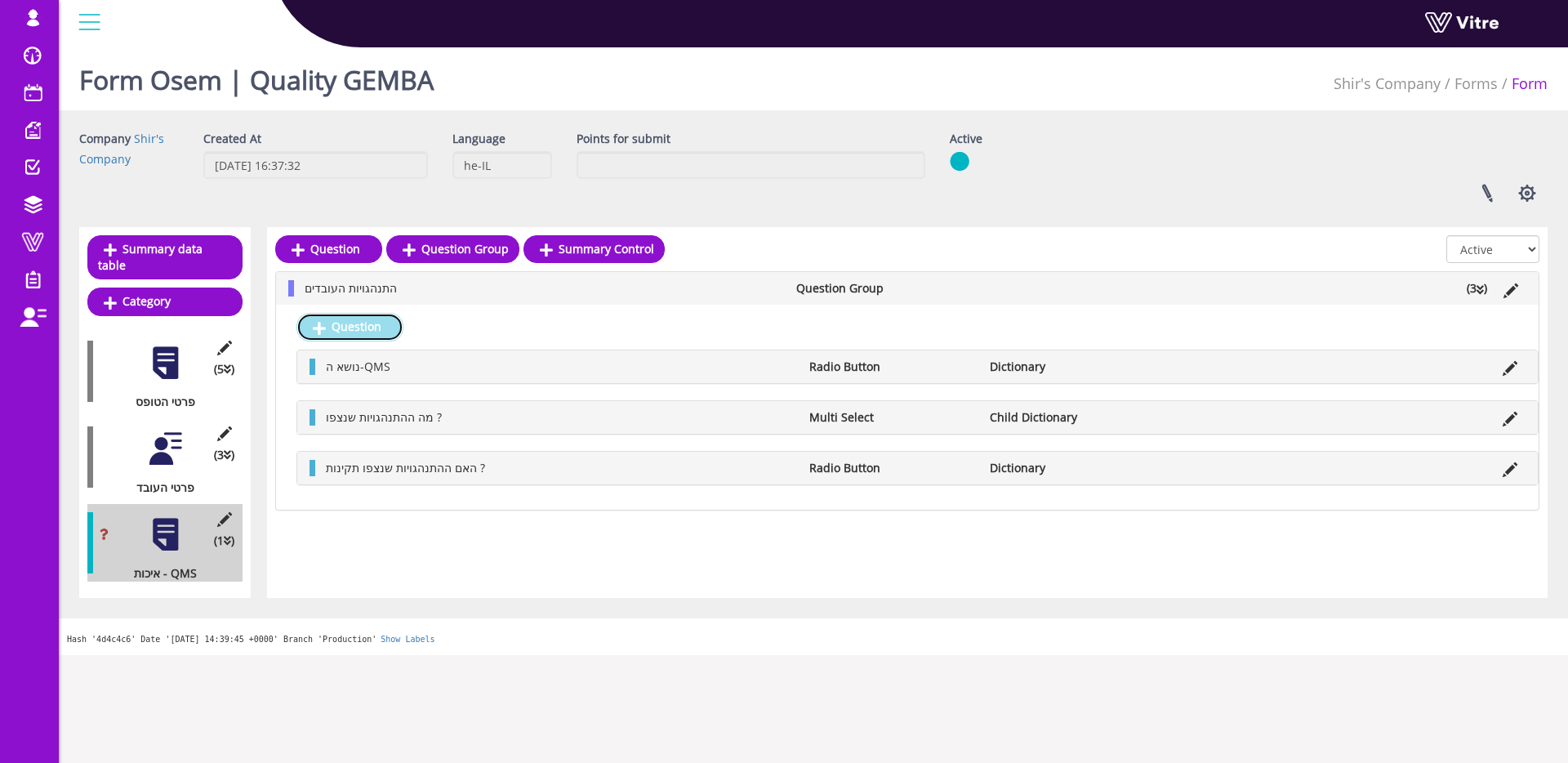
click at [373, 321] on link "Question" at bounding box center [350, 327] width 107 height 28
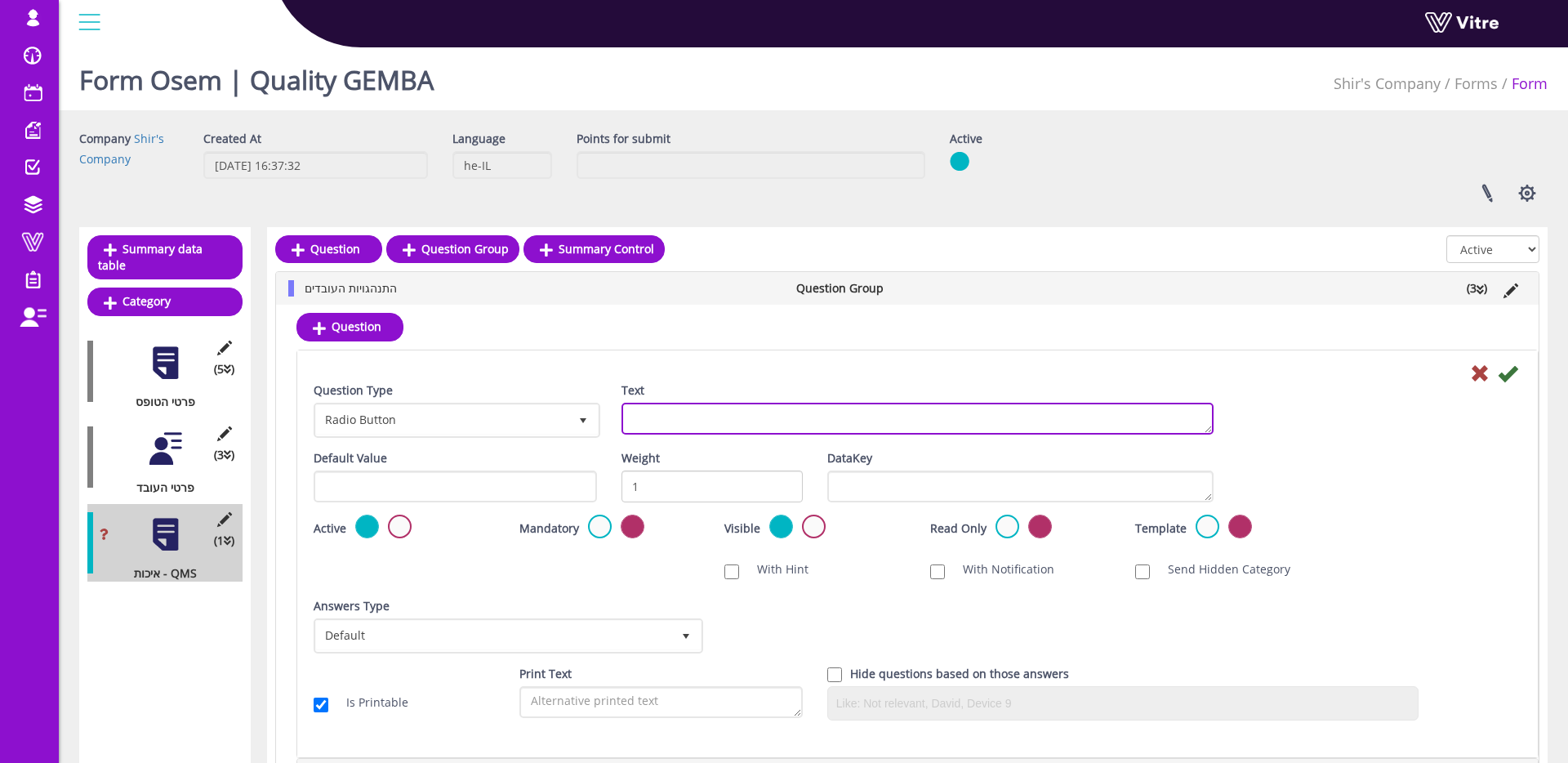
click at [704, 418] on textarea "Text" at bounding box center [917, 418] width 592 height 32
type textarea "הערות"
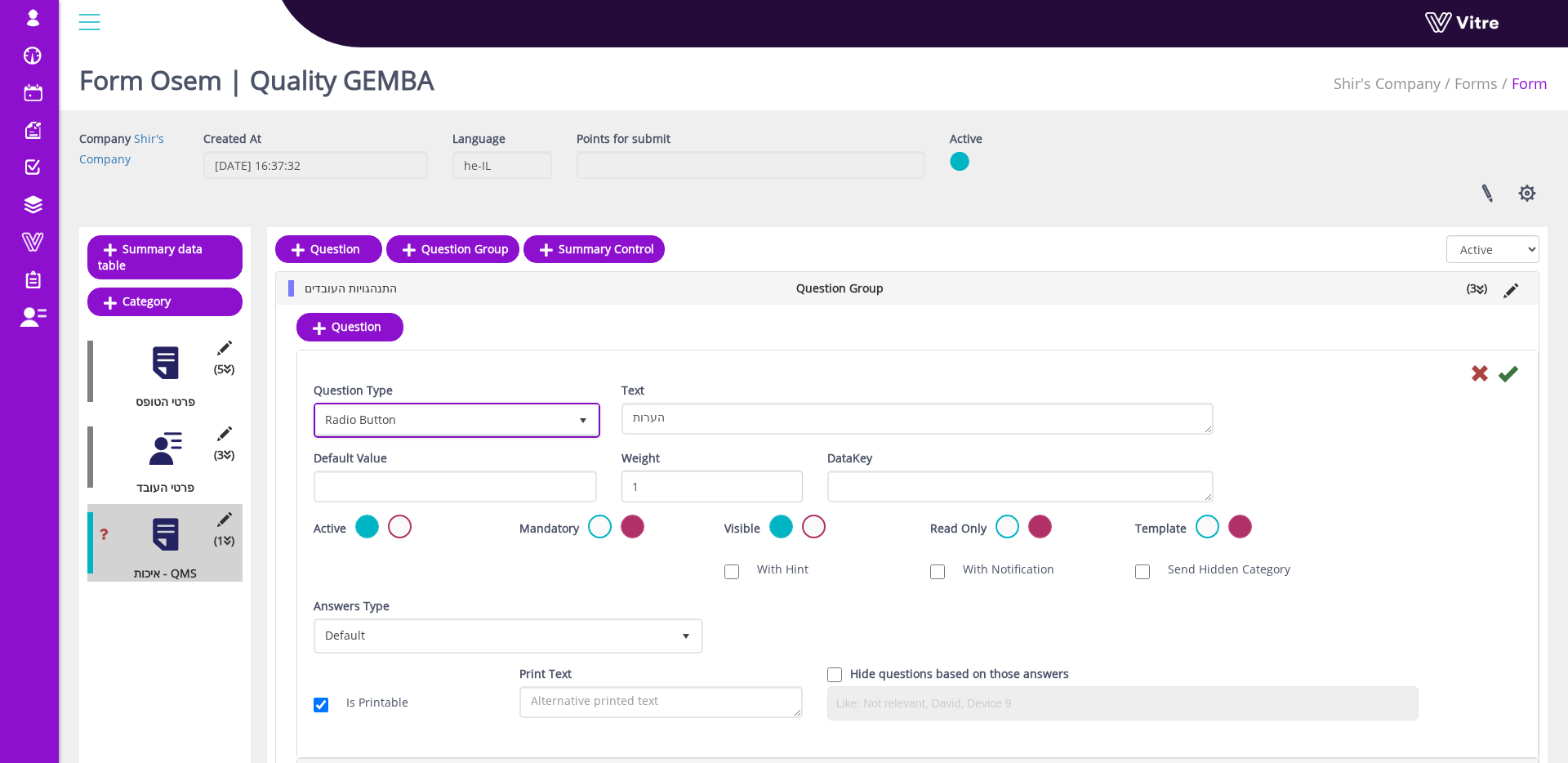
click at [550, 416] on span "Radio Button" at bounding box center [442, 420] width 252 height 30
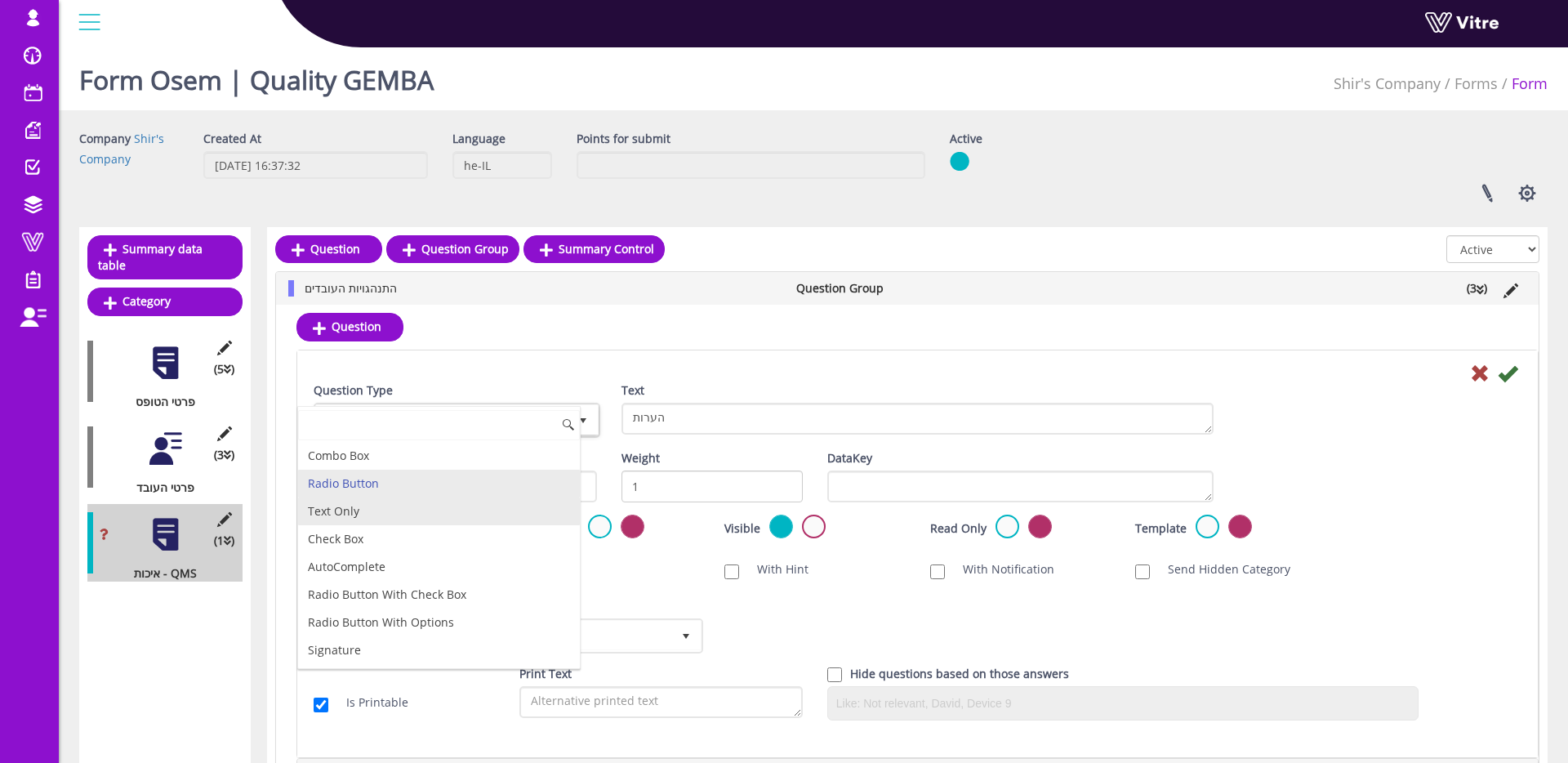
drag, startPoint x: 435, startPoint y: 505, endPoint x: 559, endPoint y: 471, distance: 128.6
click at [435, 505] on li "Text Only" at bounding box center [439, 511] width 282 height 28
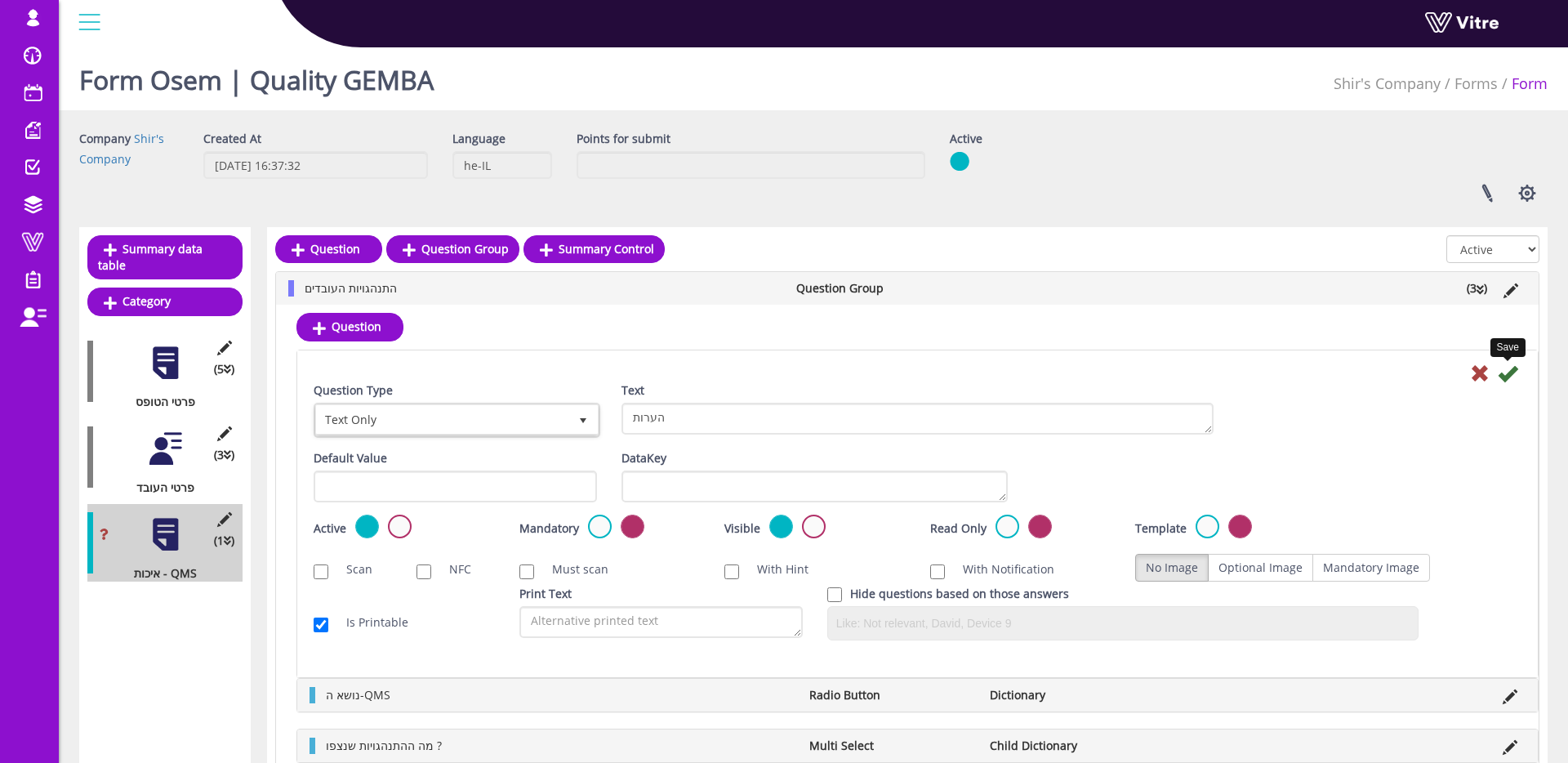
click at [1509, 382] on icon at bounding box center [1507, 373] width 19 height 19
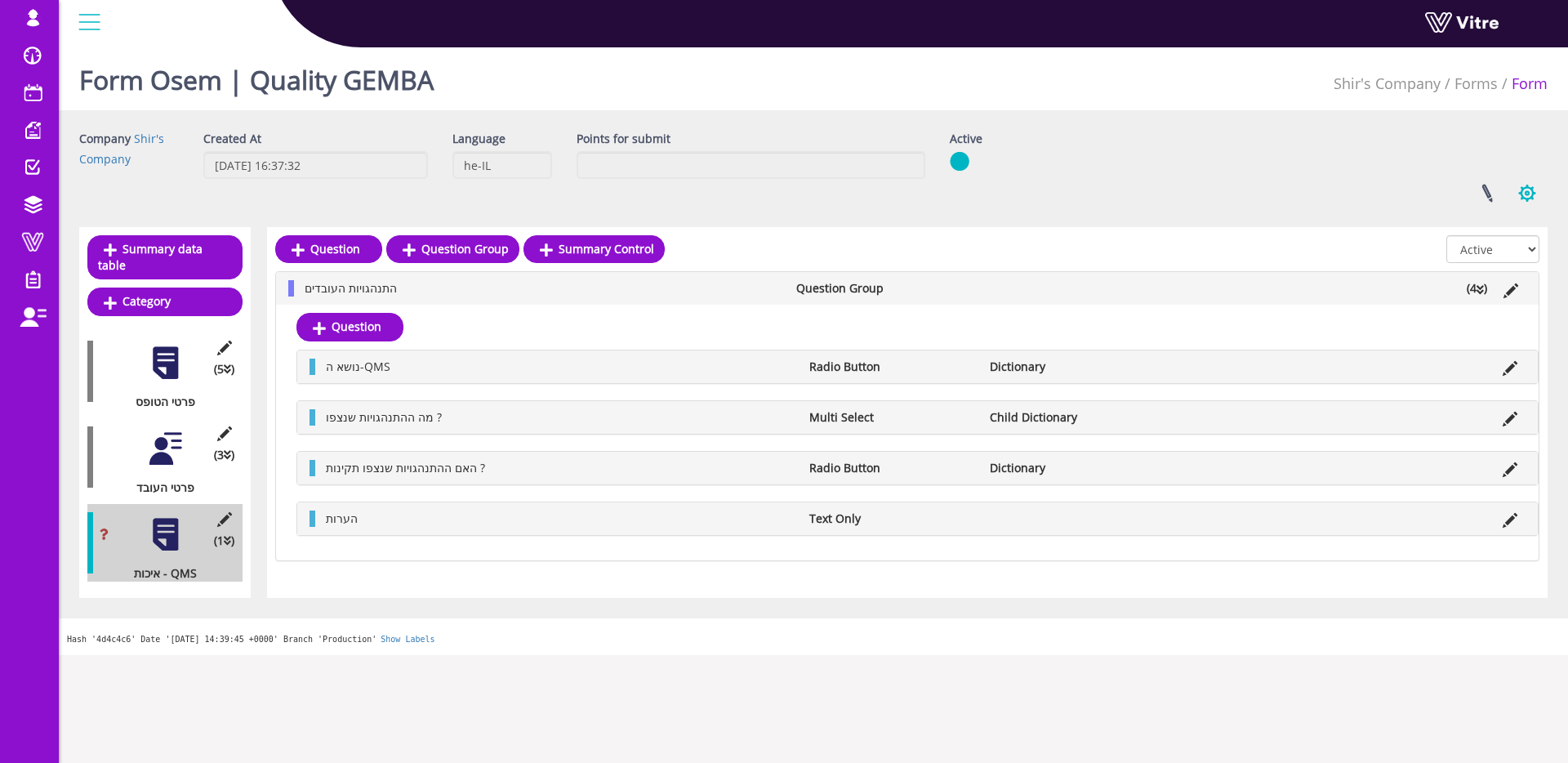
click at [1530, 182] on button "button" at bounding box center [1528, 193] width 40 height 43
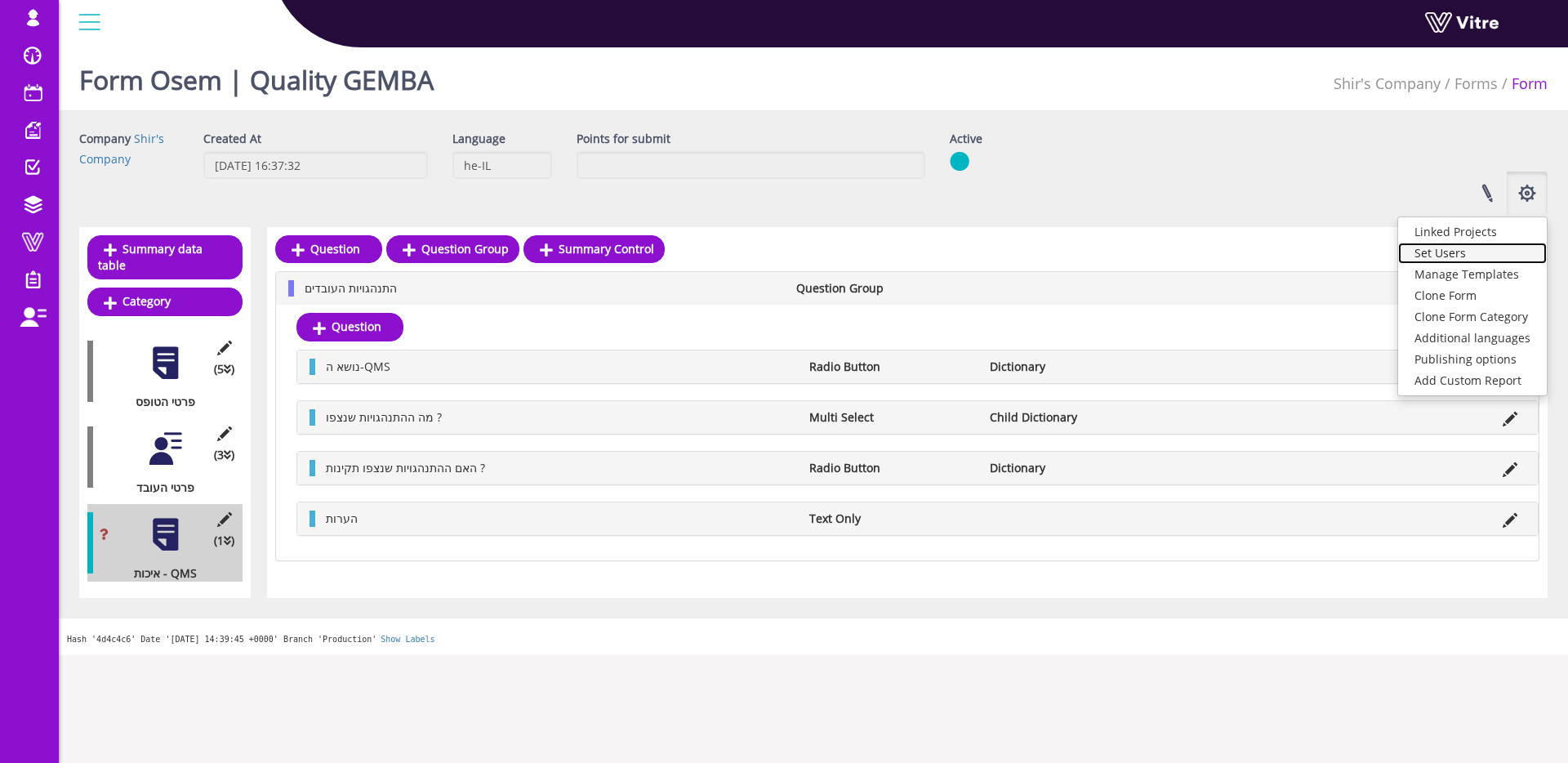
click at [1478, 248] on link "Set Users" at bounding box center [1473, 253] width 148 height 21
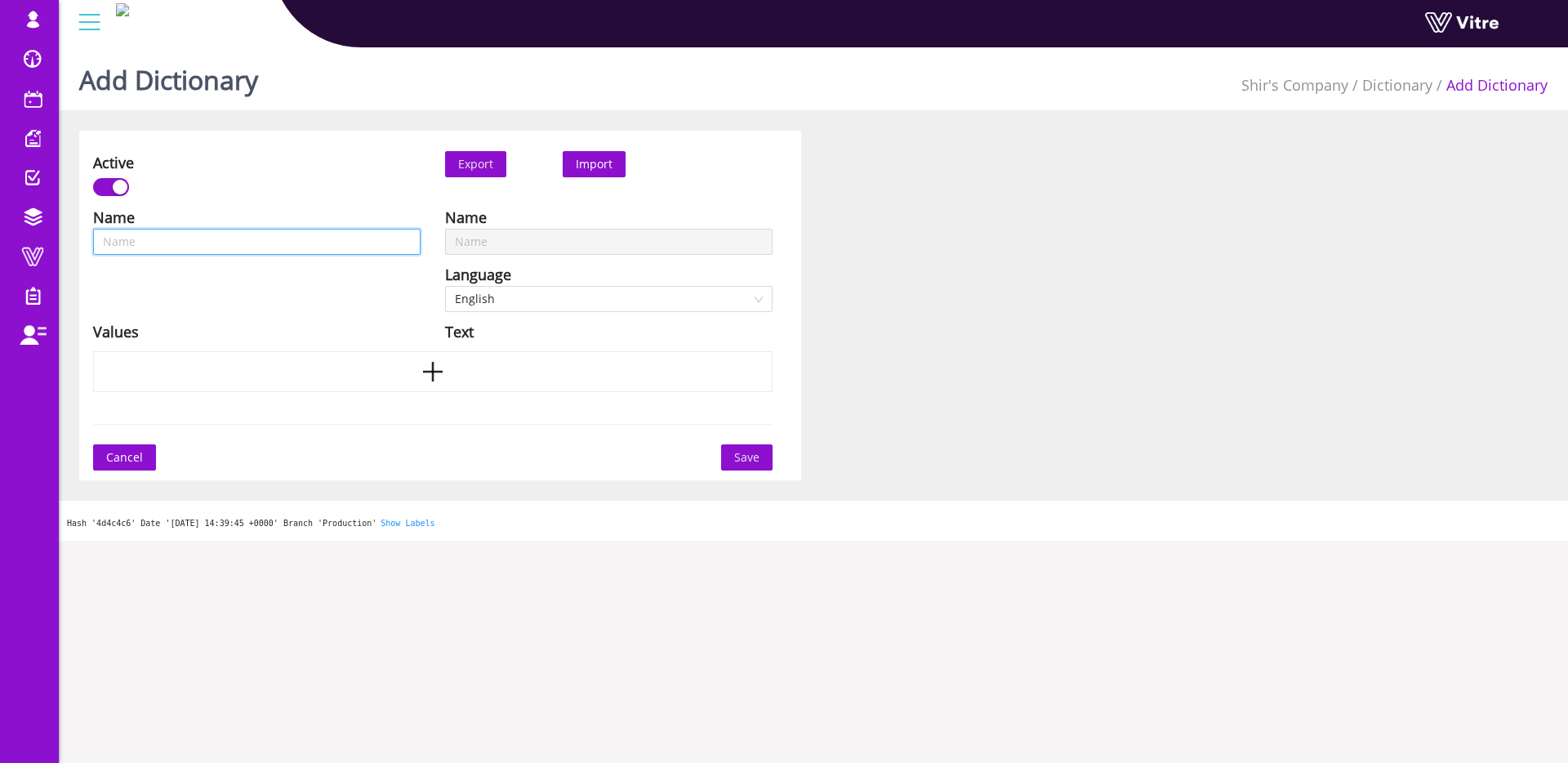
click at [269, 245] on input "text" at bounding box center [257, 241] width 327 height 26
type input "ת"
type input "תק"
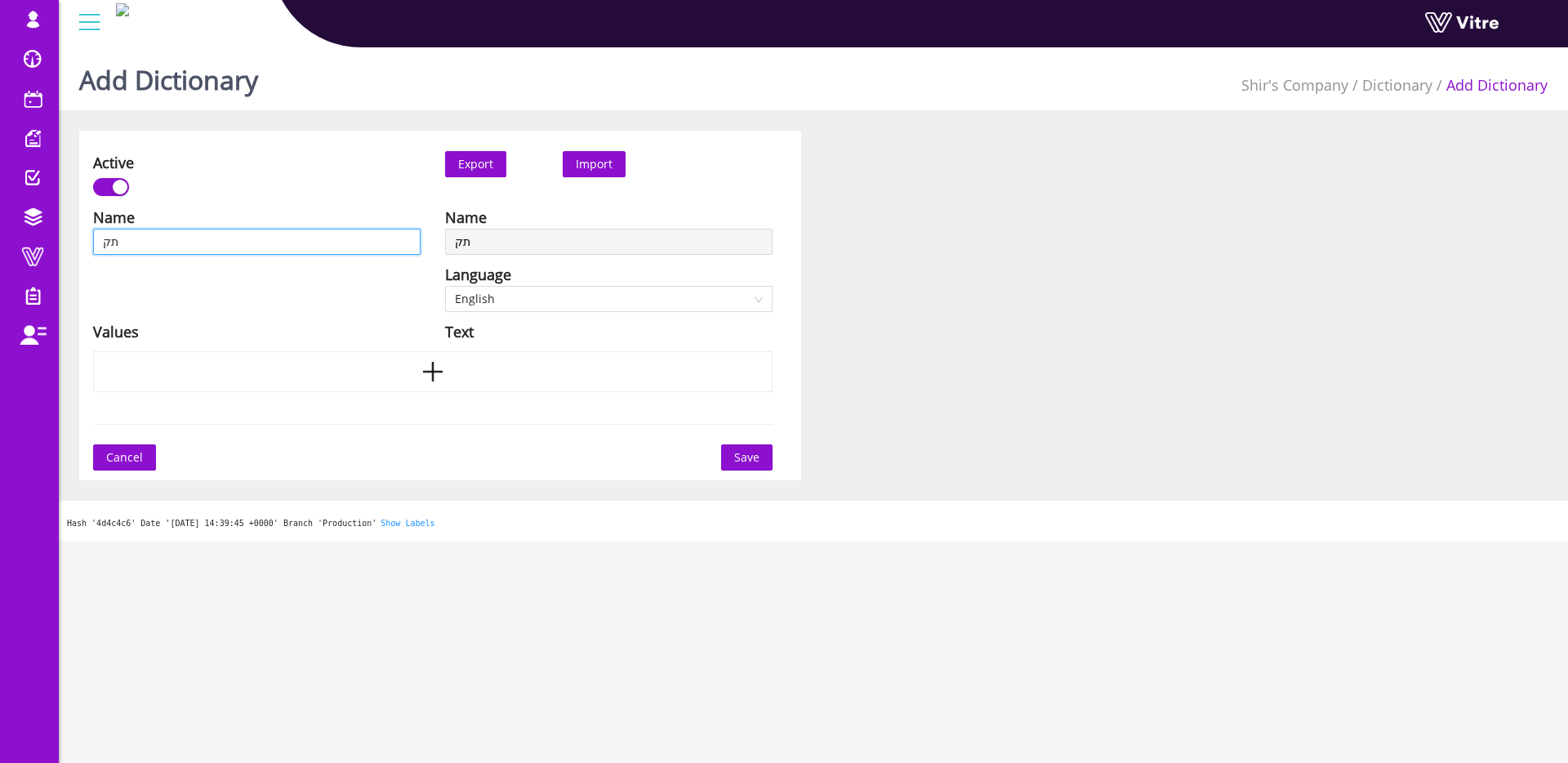
type input "תקי"
type input "תקין"
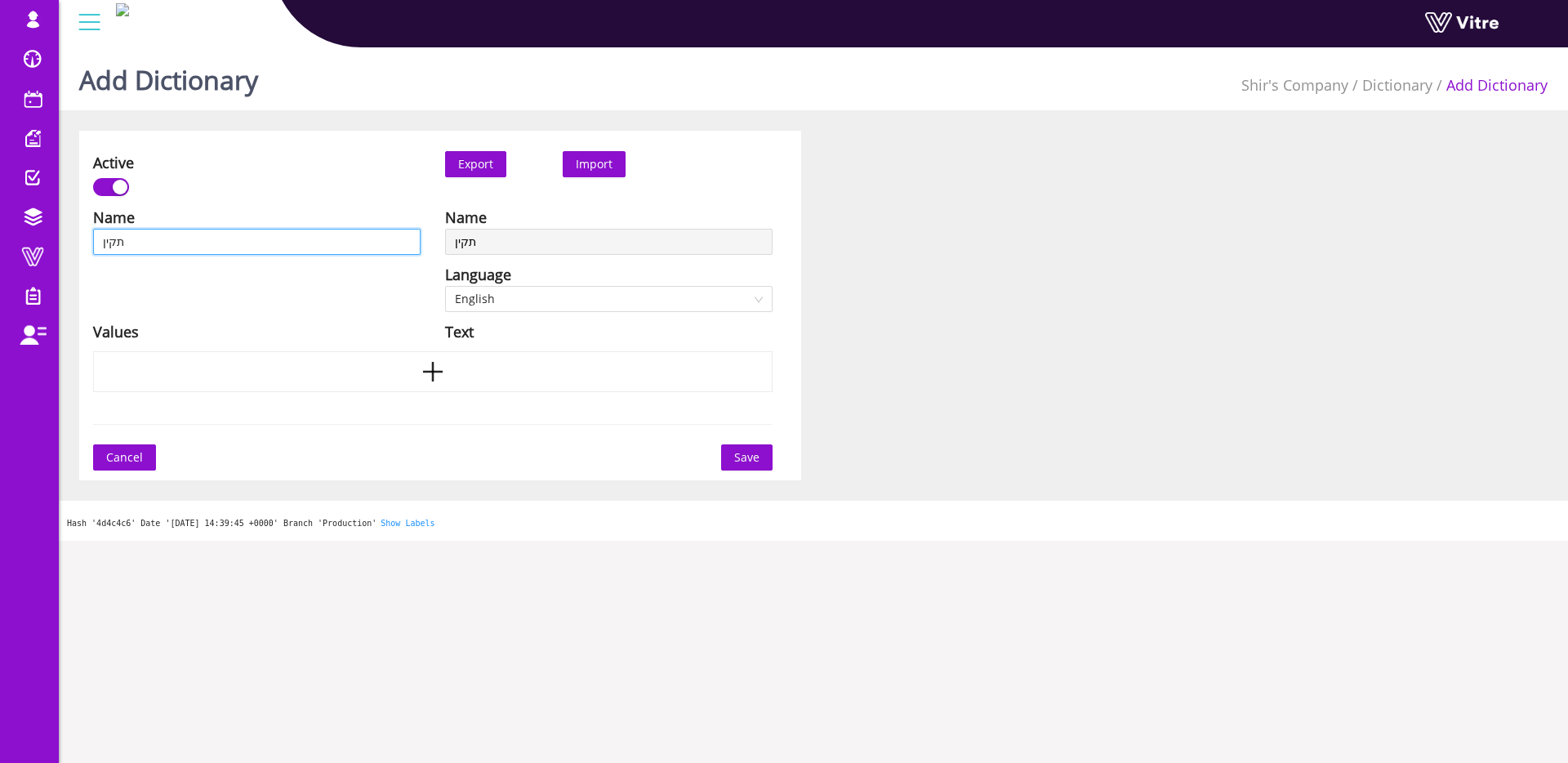
type input "תקין"
type input "תקין /"
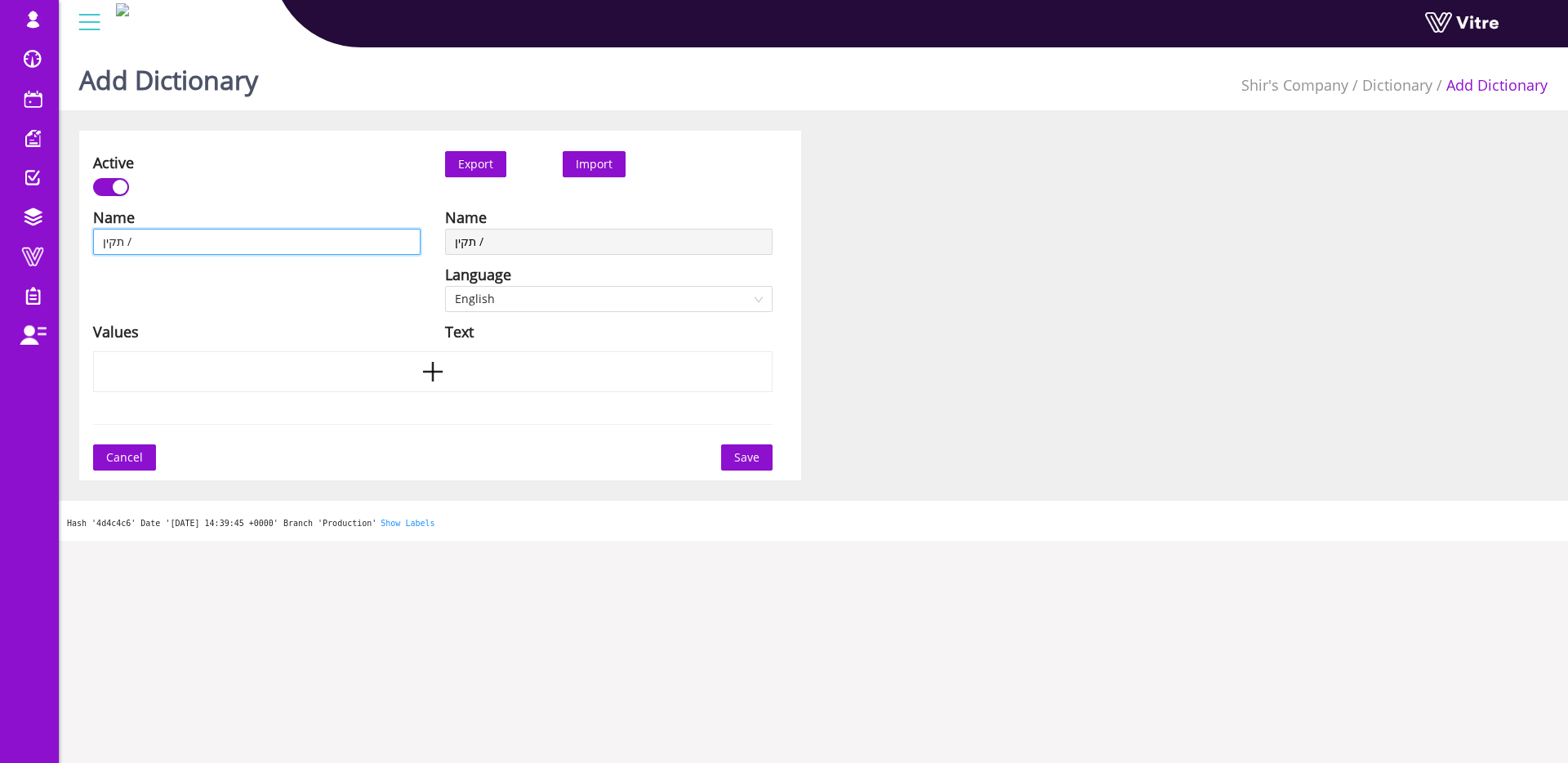
type input "תקין / ל"
type input "תקין / לא"
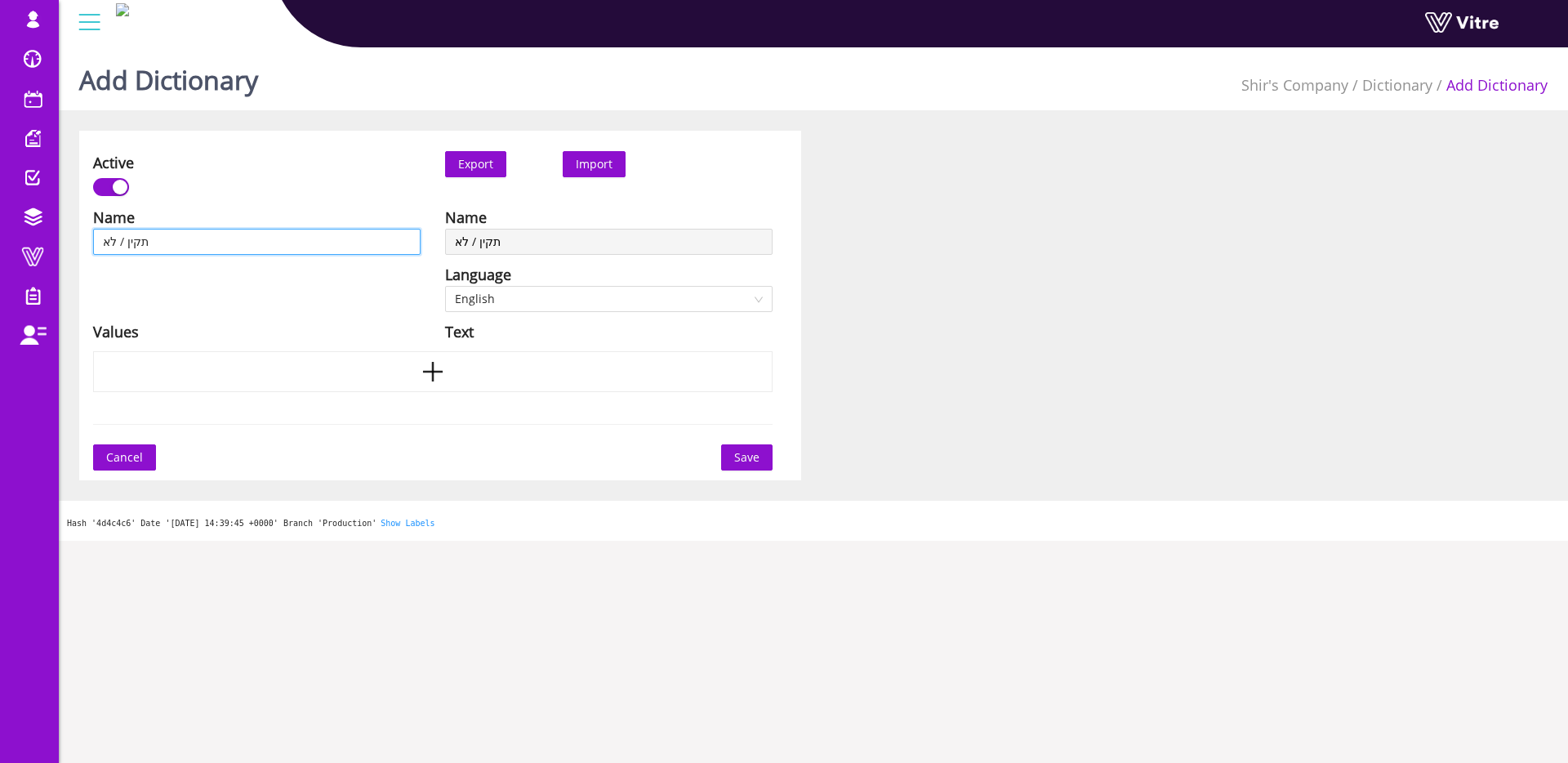
type input "תקין / לא"
type input "תקין / לא ת"
type input "תקין / לא תק"
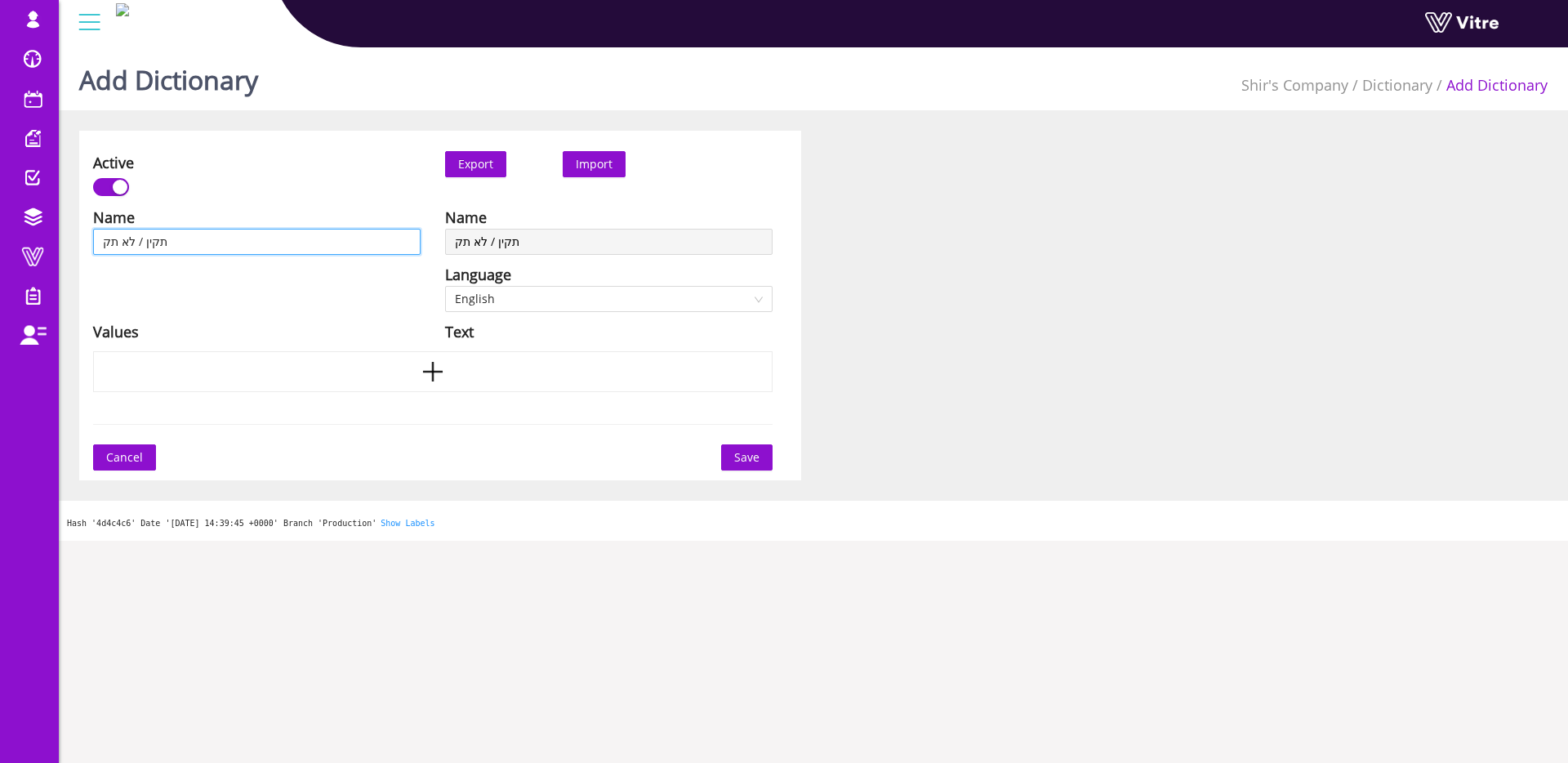
type input "תקין / לא תקי"
type input "תקין / לא תקין"
click at [274, 361] on div at bounding box center [433, 372] width 680 height 40
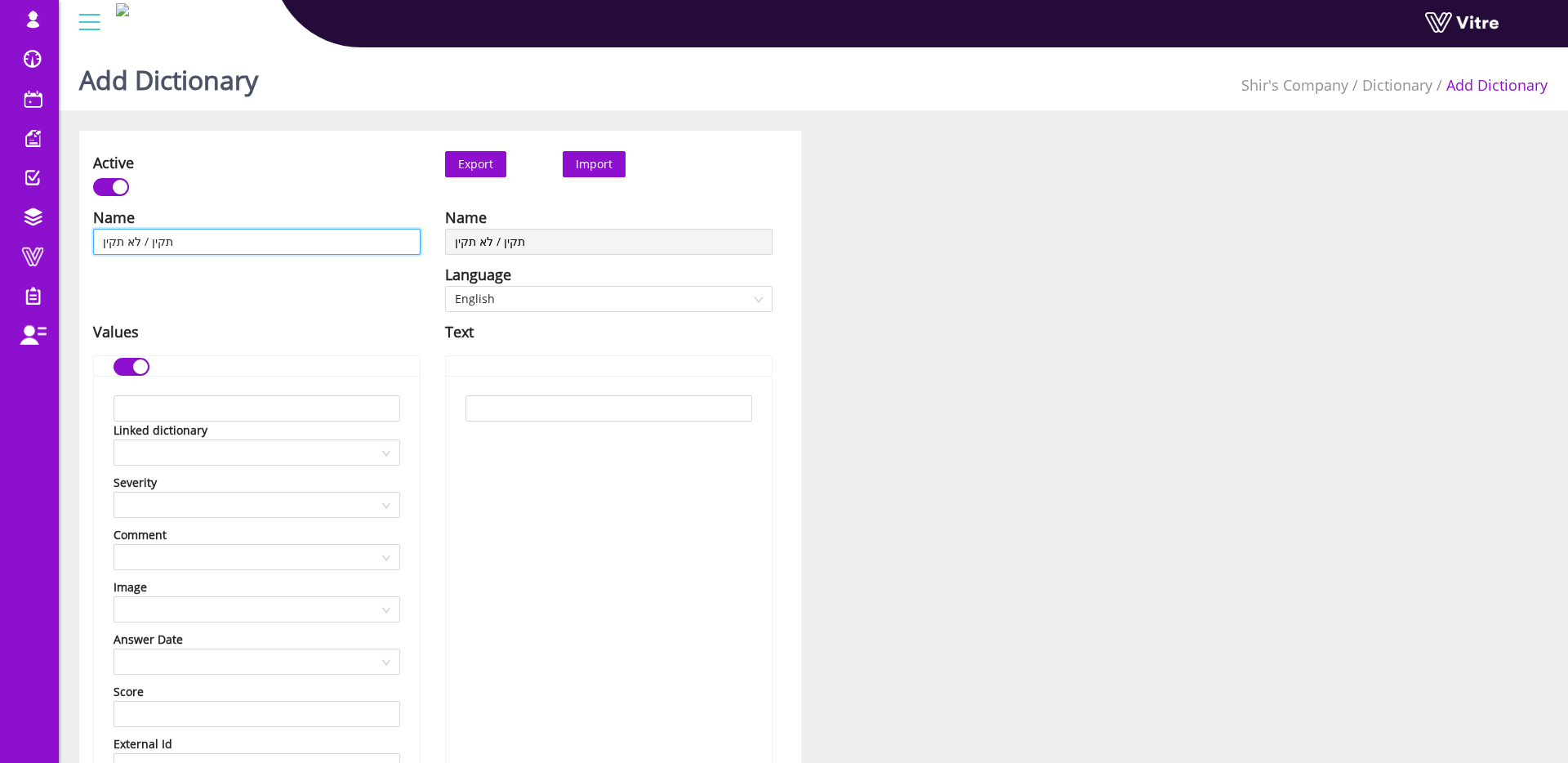
click at [225, 236] on input "תקין / לא תקין" at bounding box center [257, 241] width 327 height 26
type input "תקין / לא תקין"
type input "תקין / לא תקין ("
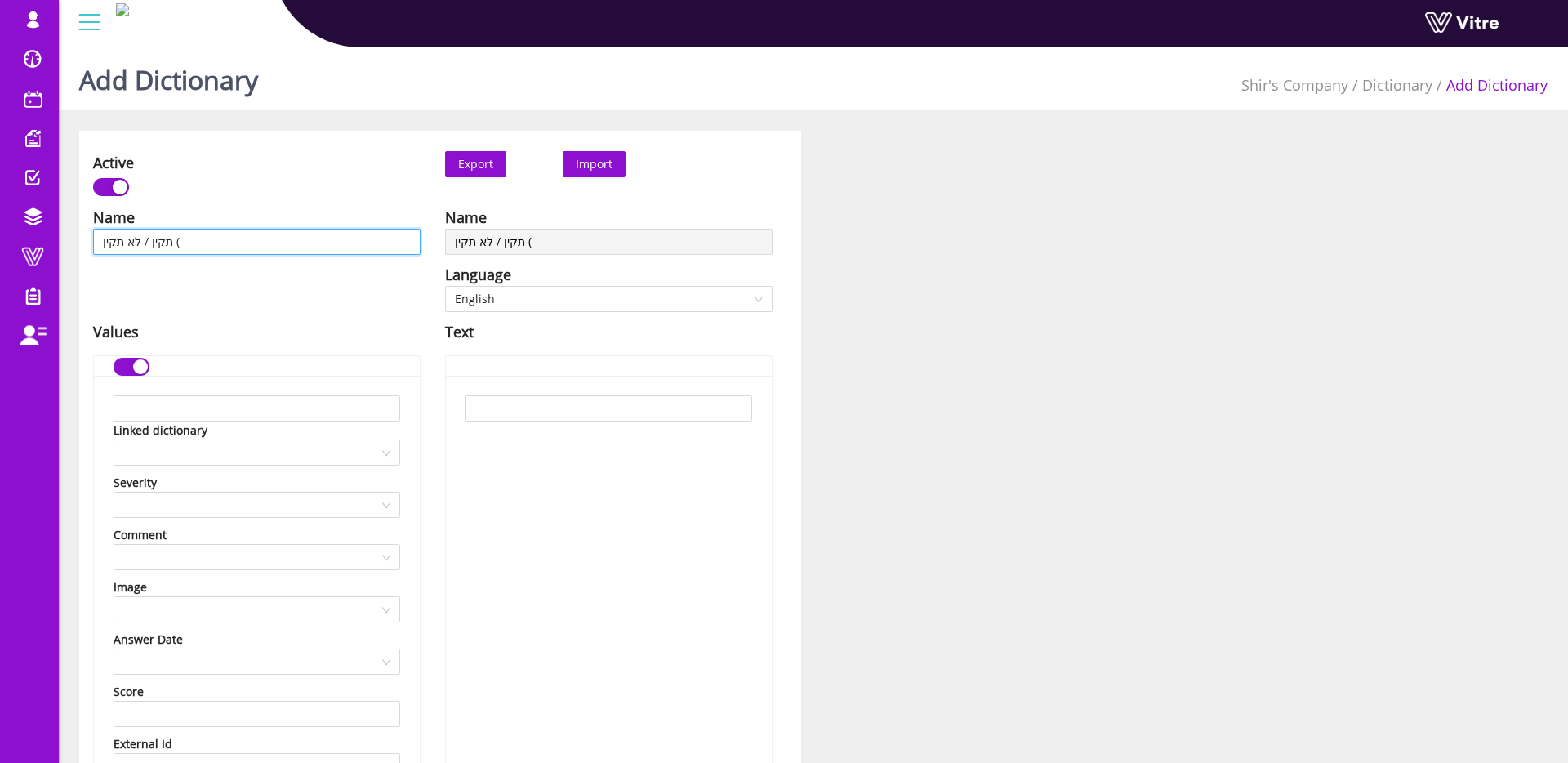
type input "תקין / לא תקין (ע"
type input "תקין / לא תקין (עי"
type input "תקין / לא תקין (ע"
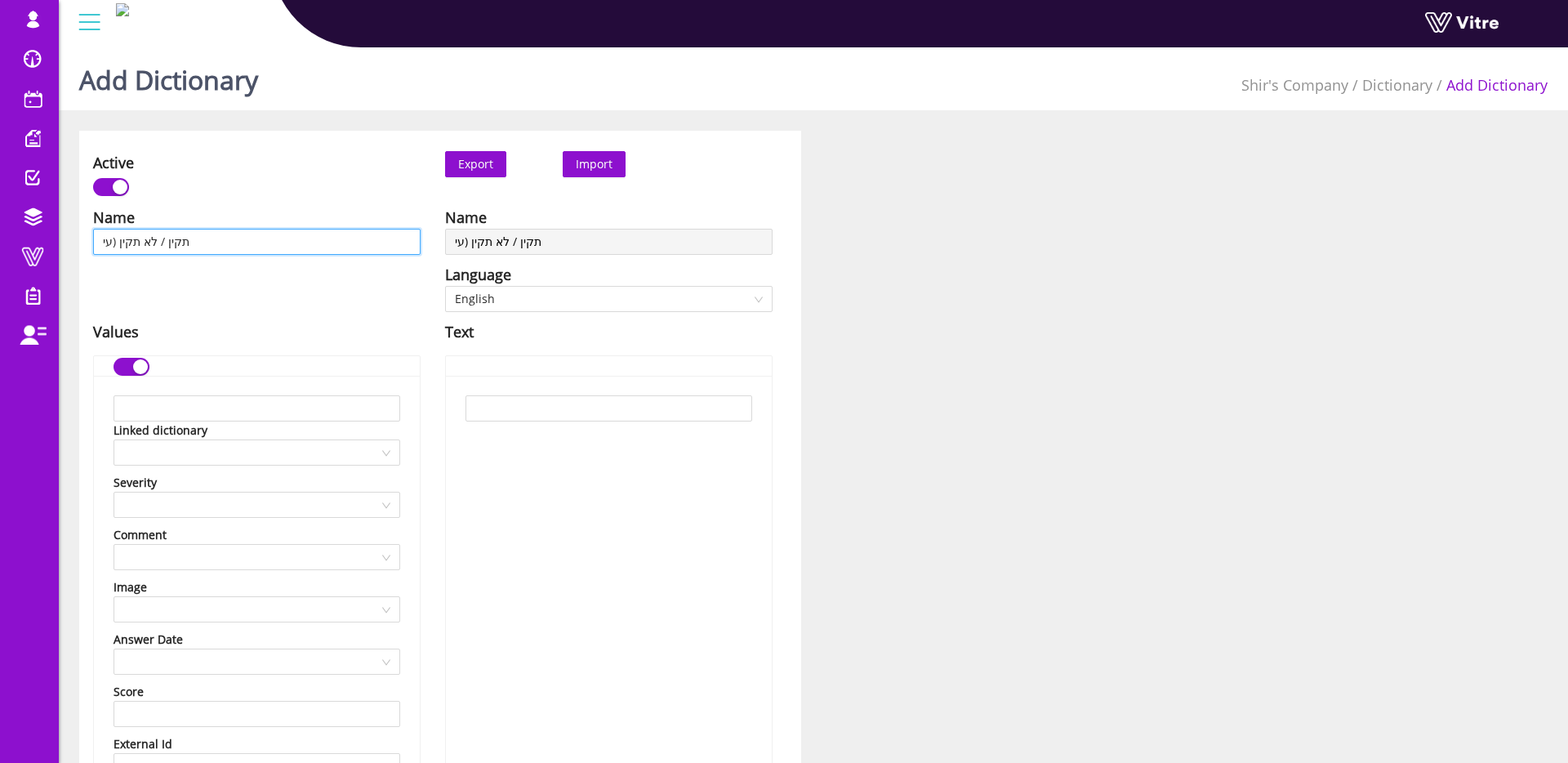
type input "תקין / לא תקין (ע"
type input "תקין / לא תקין ("
type input "תקין / לא תקין (ה"
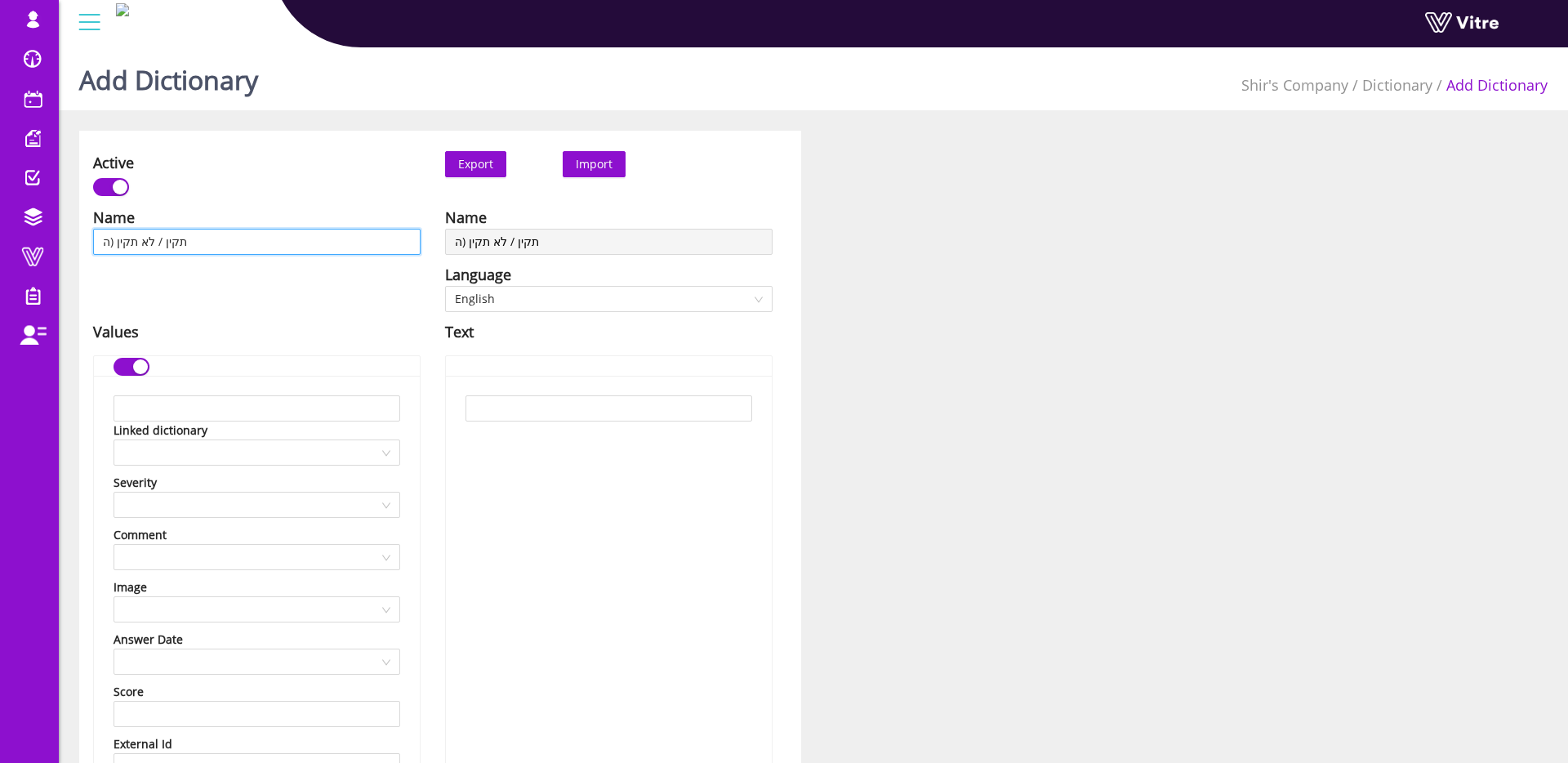
type input "תקין / לא תקין (הע"
type input "תקין / לא תקין (הער"
type input "תקין / לא תקין (הערה"
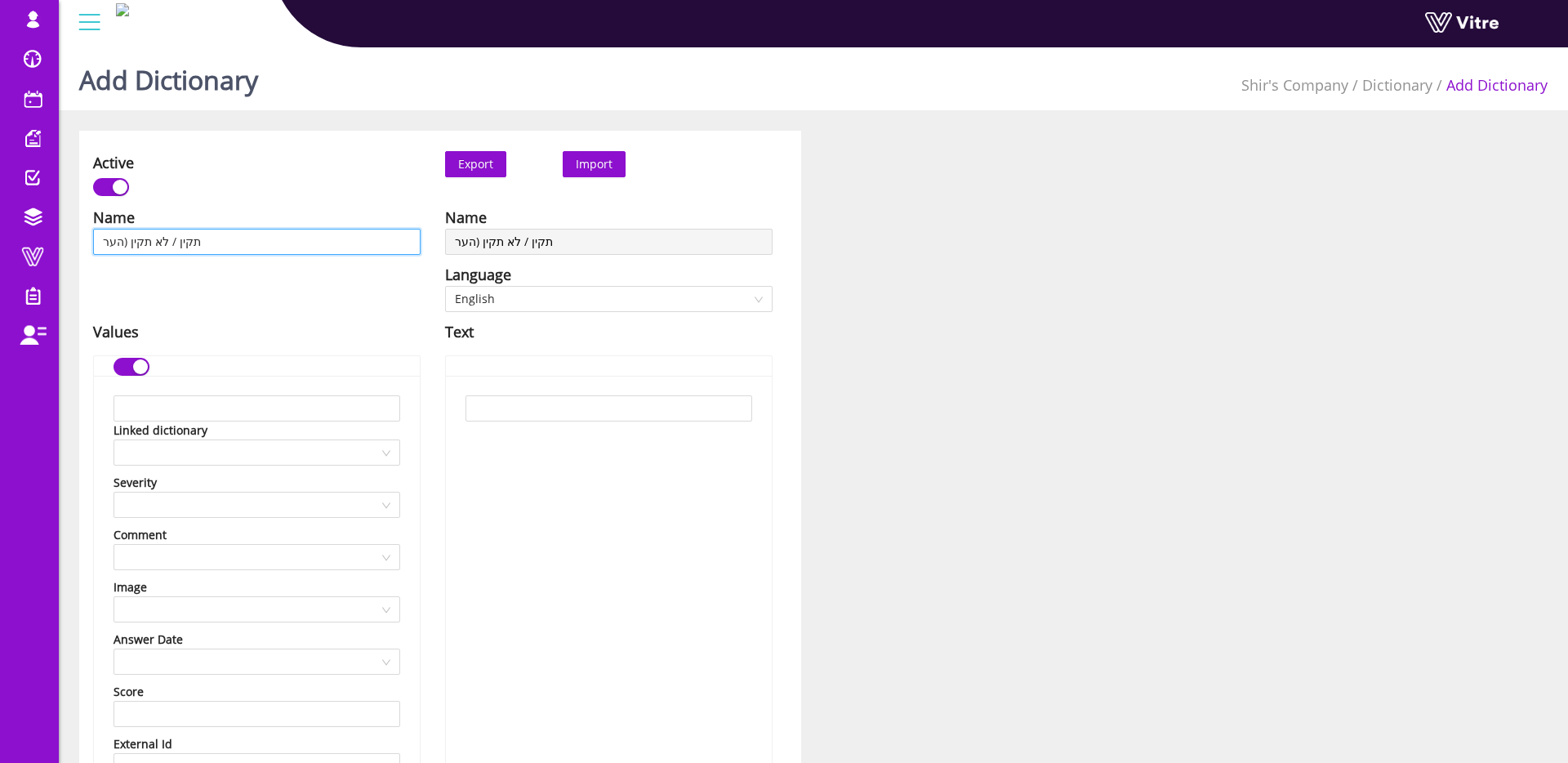
type input "תקין / לא תקין (הערה"
type input "תקין / לא תקין (הער"
type input "תקין / לא תקין (הערת"
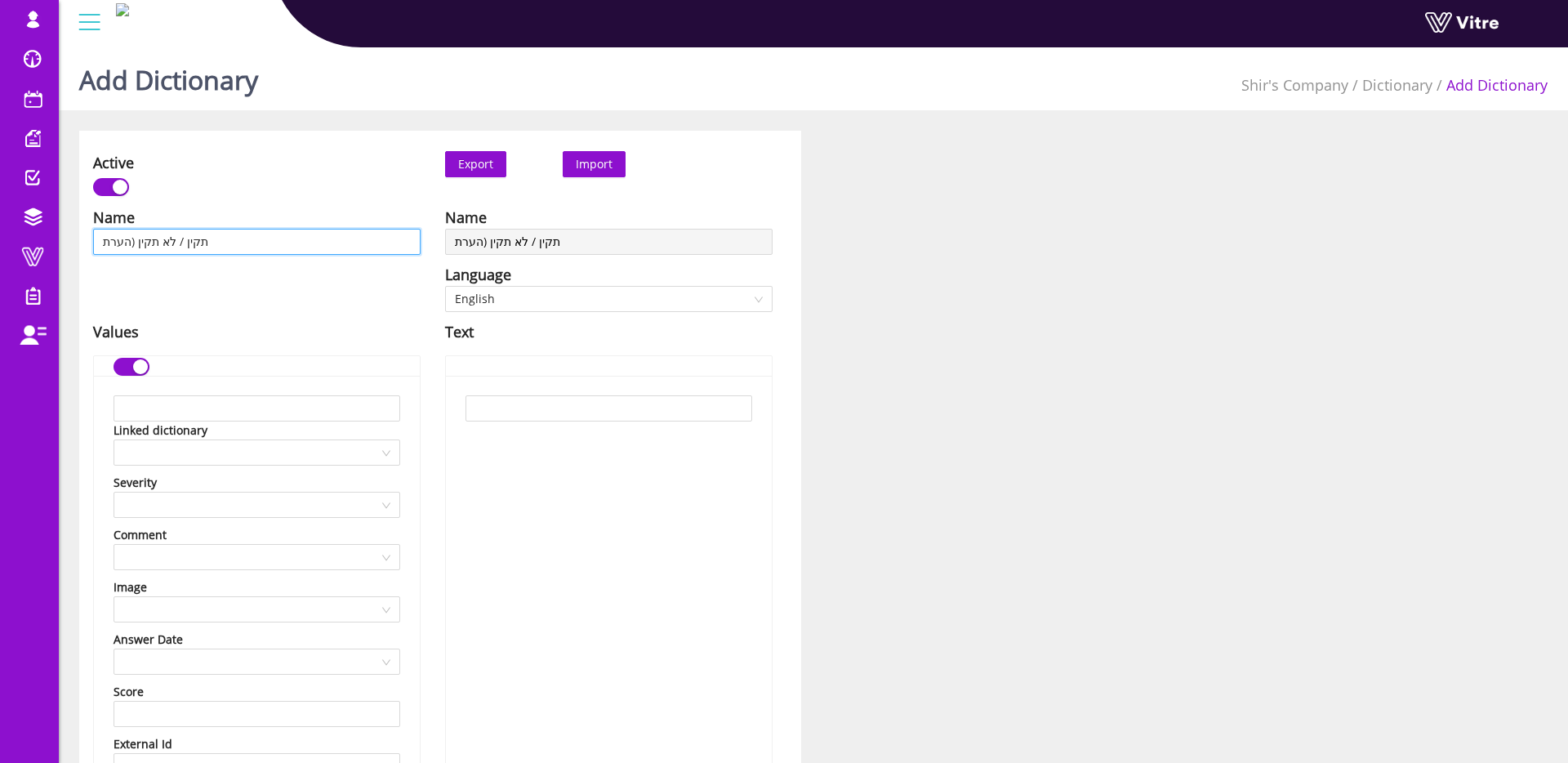
type input "תקין / לא תקין (הערת"
type input "תקין / לא תקין (הערת ר"
type input "תקין / לא תקין (הערת רש"
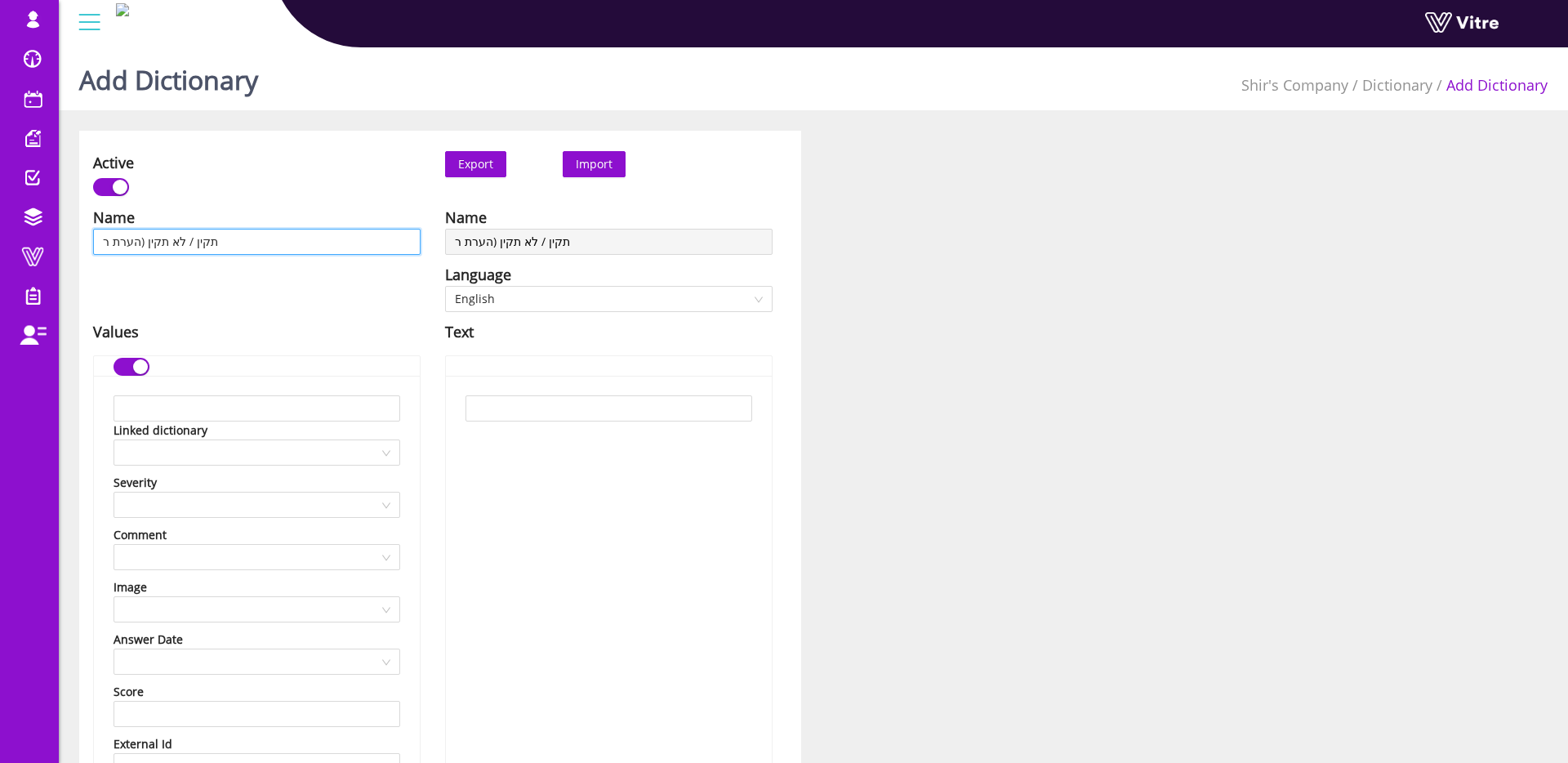
type input "תקין / לא תקין (הערת רש"
type input "תקין / לא תקין (הערת רשו"
type input "תקין / לא תקין (הערת רשות"
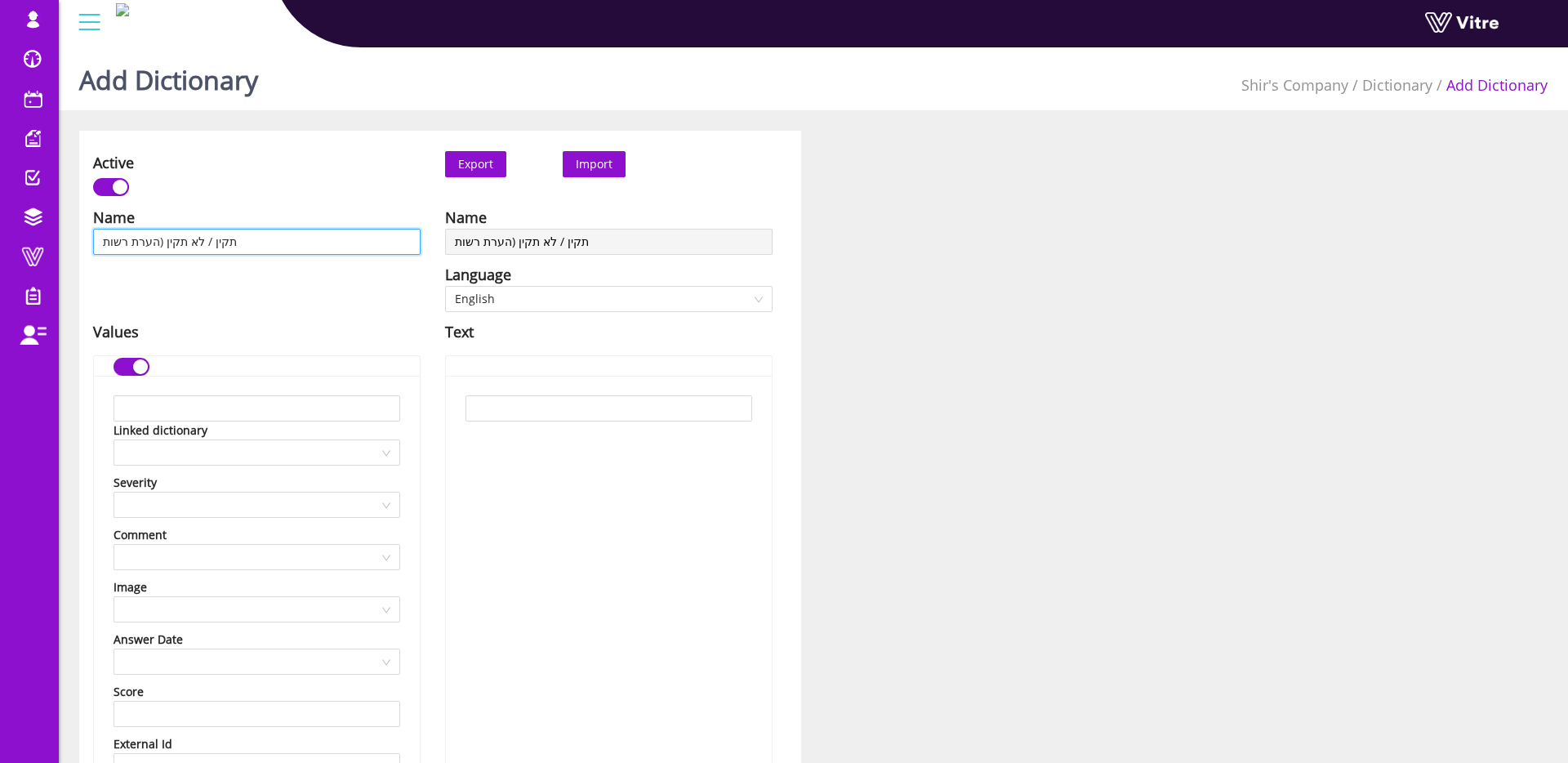
type input "תקין / לא תקין (הערת רשות)"
click at [284, 410] on input "text" at bounding box center [257, 408] width 287 height 26
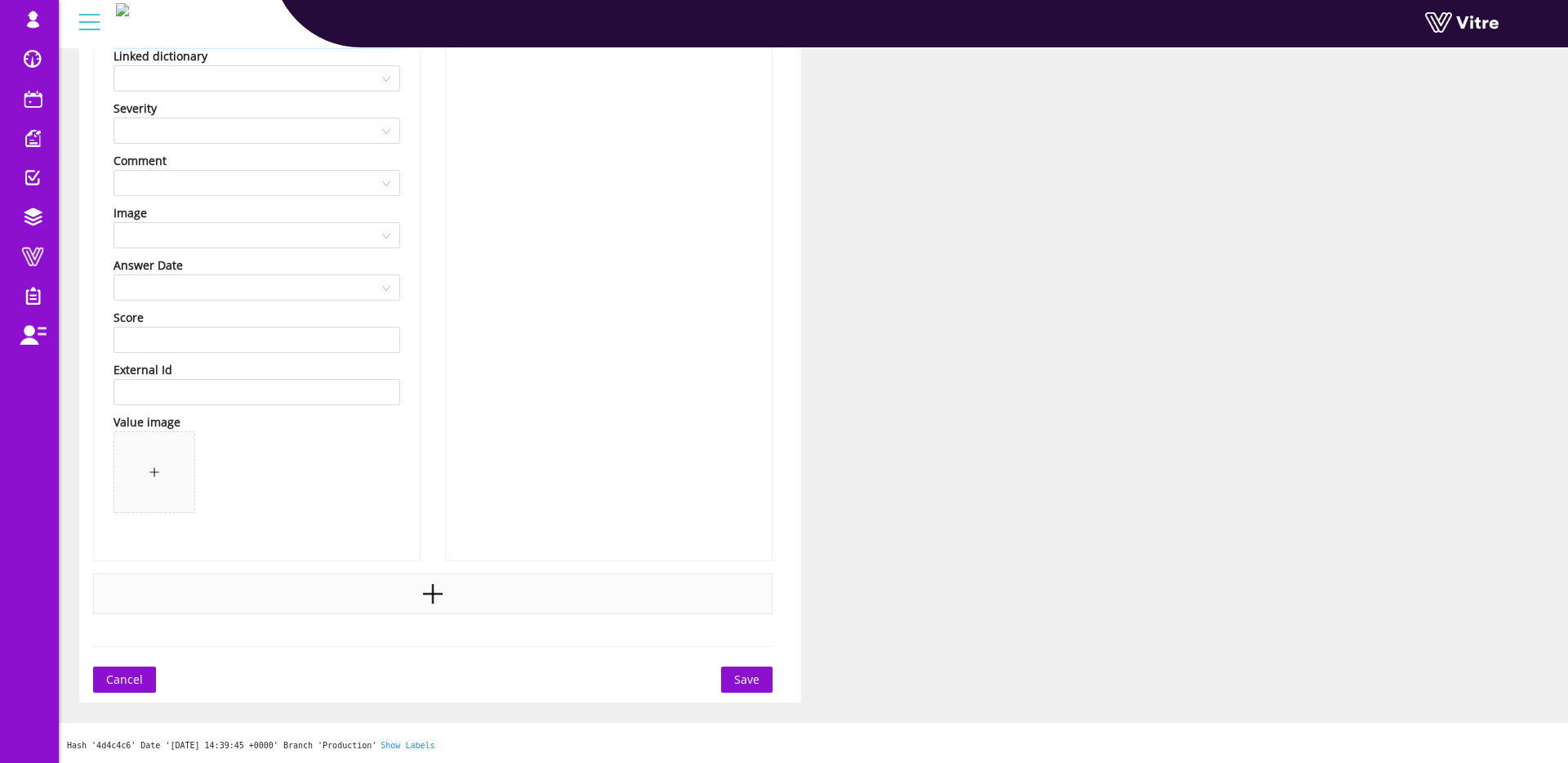
type input "תקין"
click at [359, 590] on div at bounding box center [433, 593] width 680 height 40
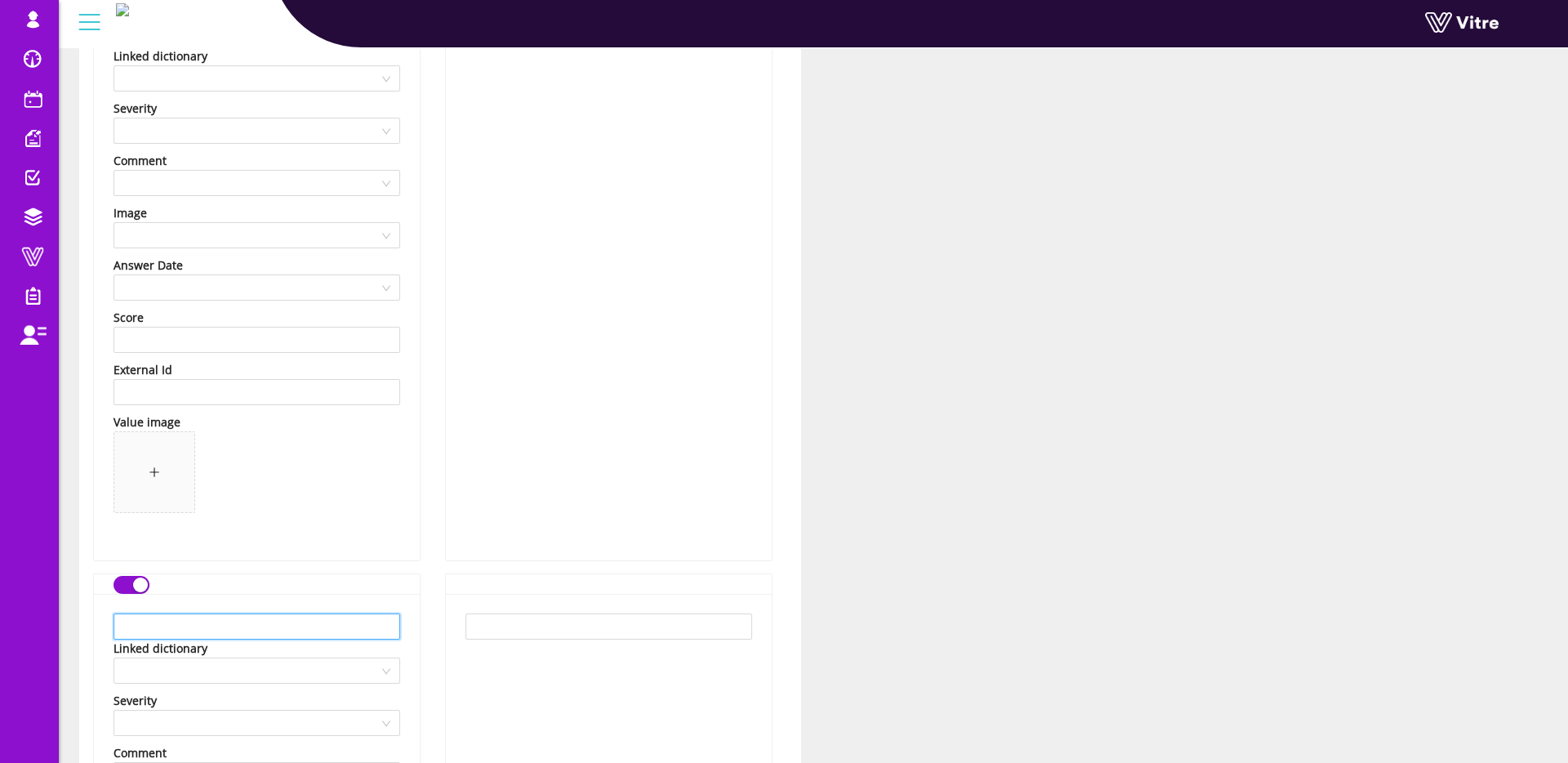
click at [283, 615] on input "text" at bounding box center [257, 626] width 287 height 26
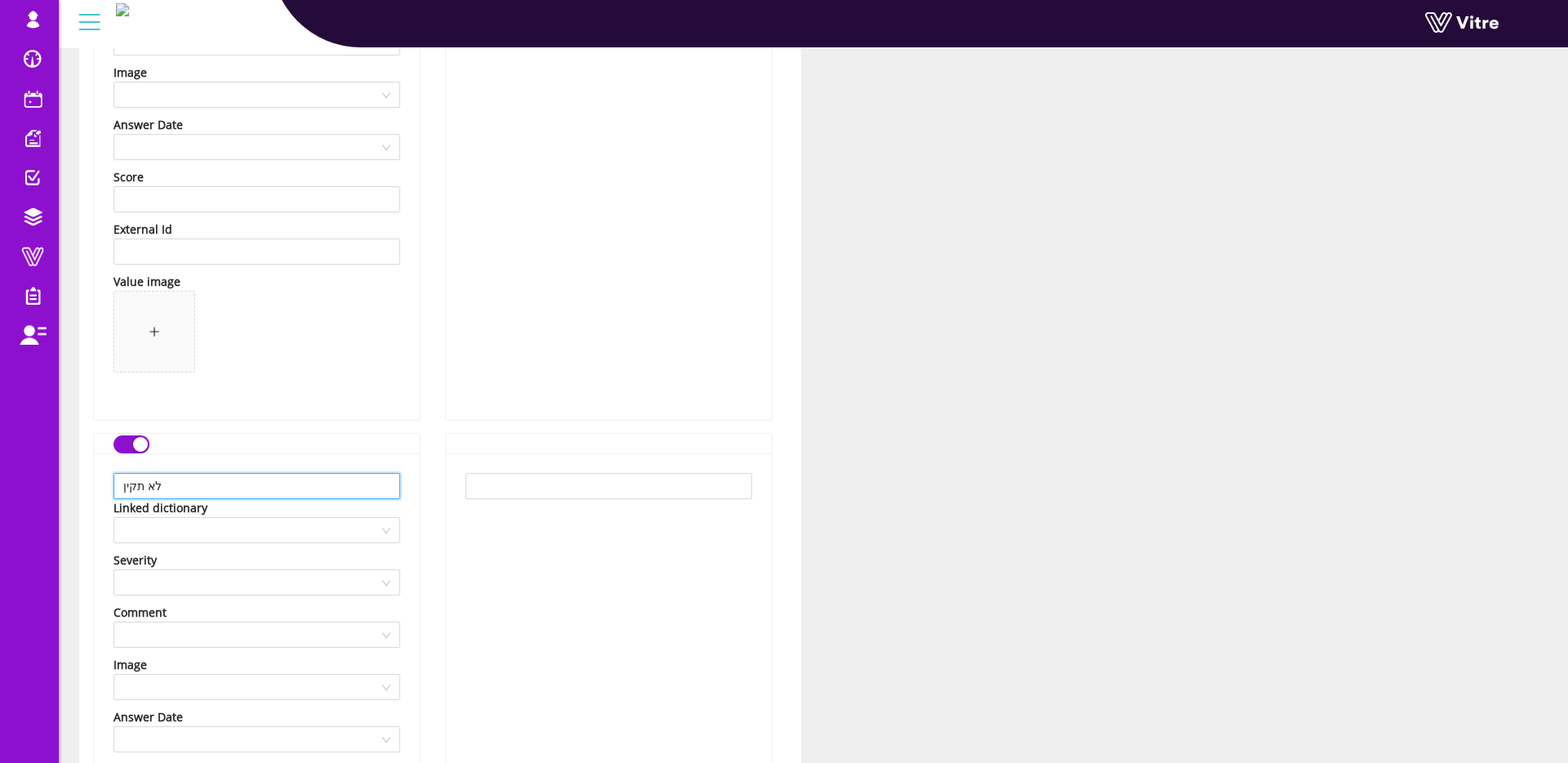
scroll to position [851, 0]
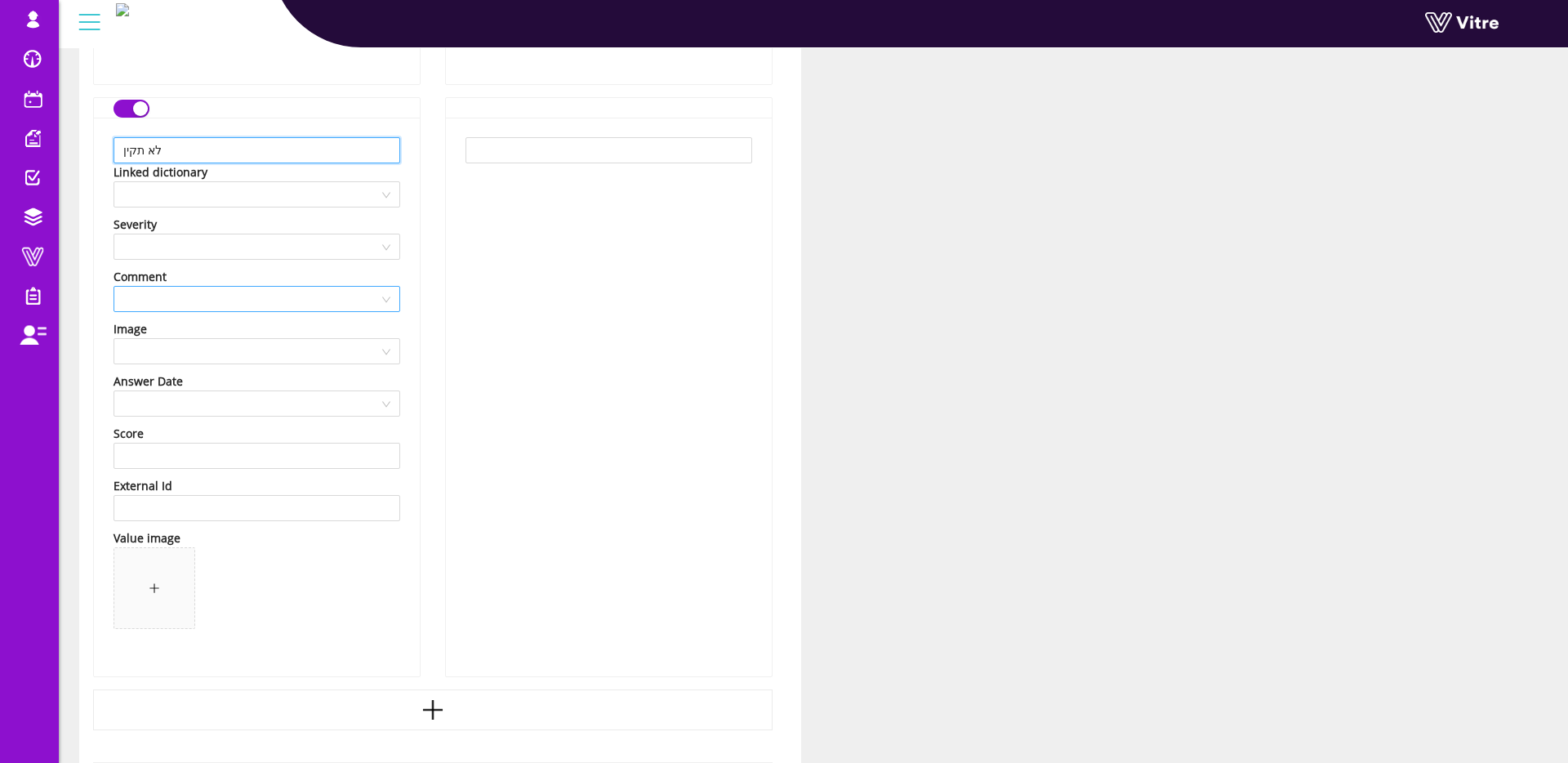
type input "לא תקין"
click at [268, 298] on input "search" at bounding box center [250, 299] width 255 height 24
click at [252, 349] on div "Optional Comment" at bounding box center [256, 357] width 267 height 18
click at [197, 250] on input "search" at bounding box center [250, 246] width 255 height 24
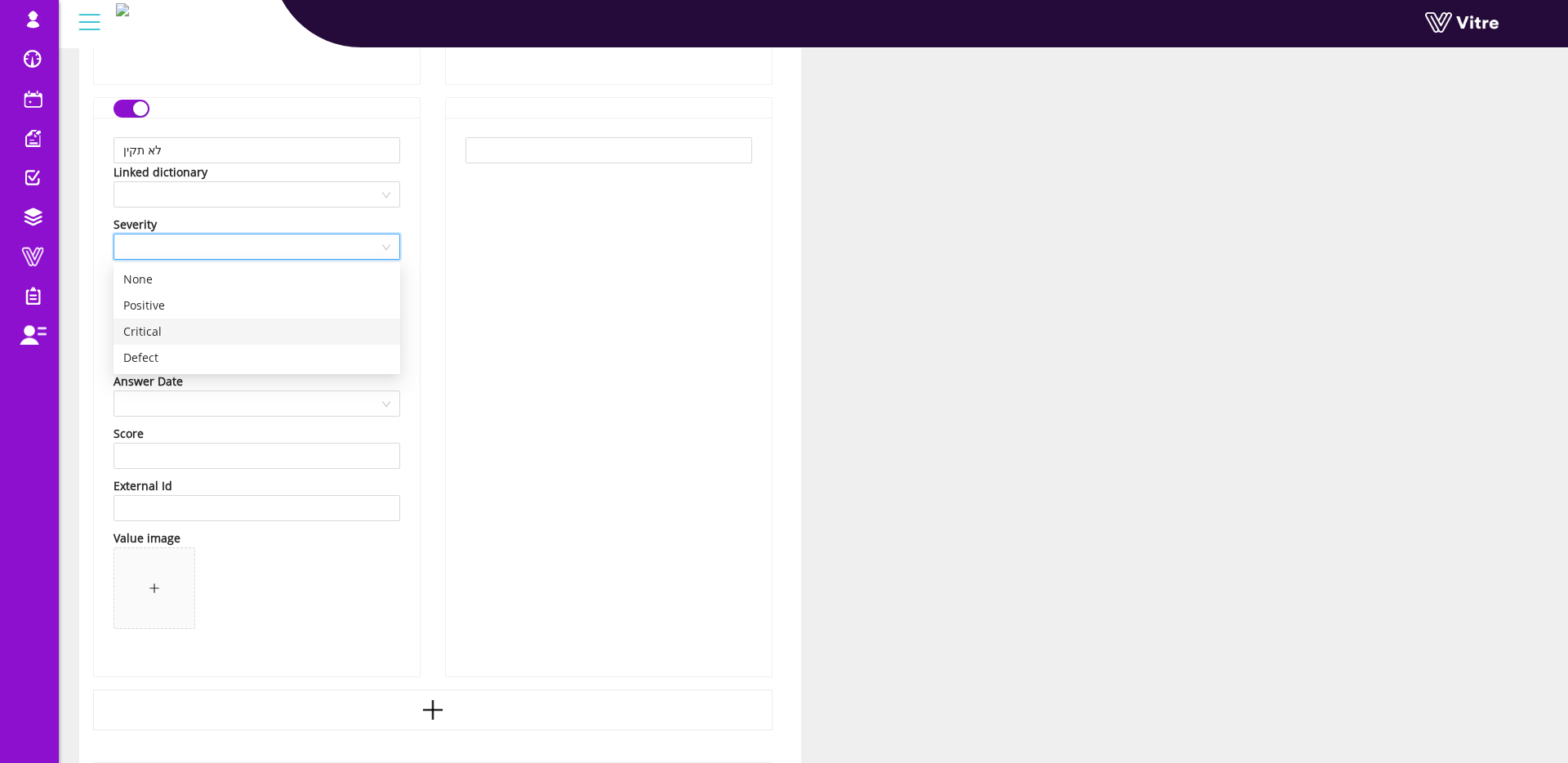
click at [198, 346] on div "Defect" at bounding box center [257, 357] width 287 height 26
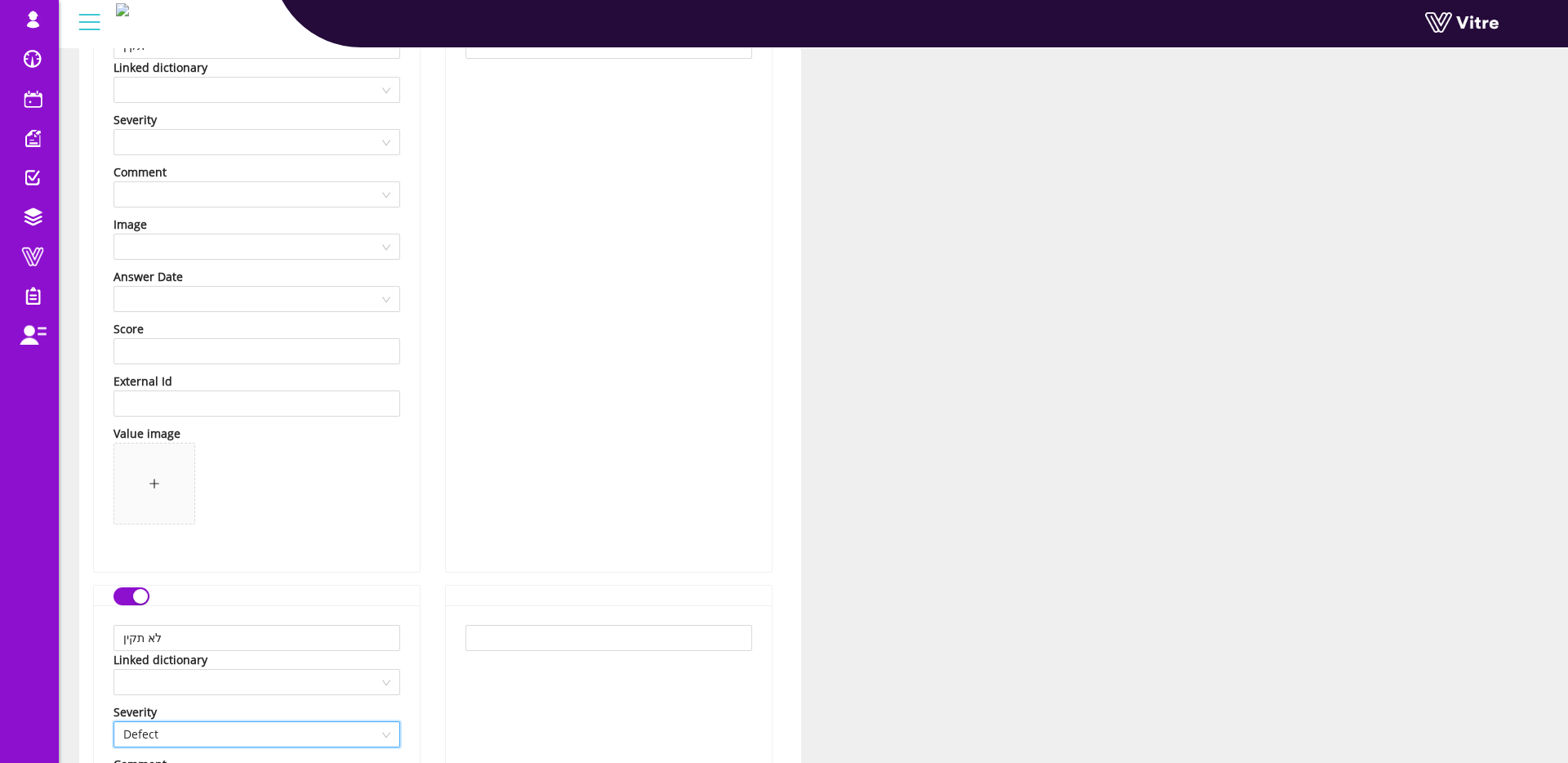
scroll to position [0, 0]
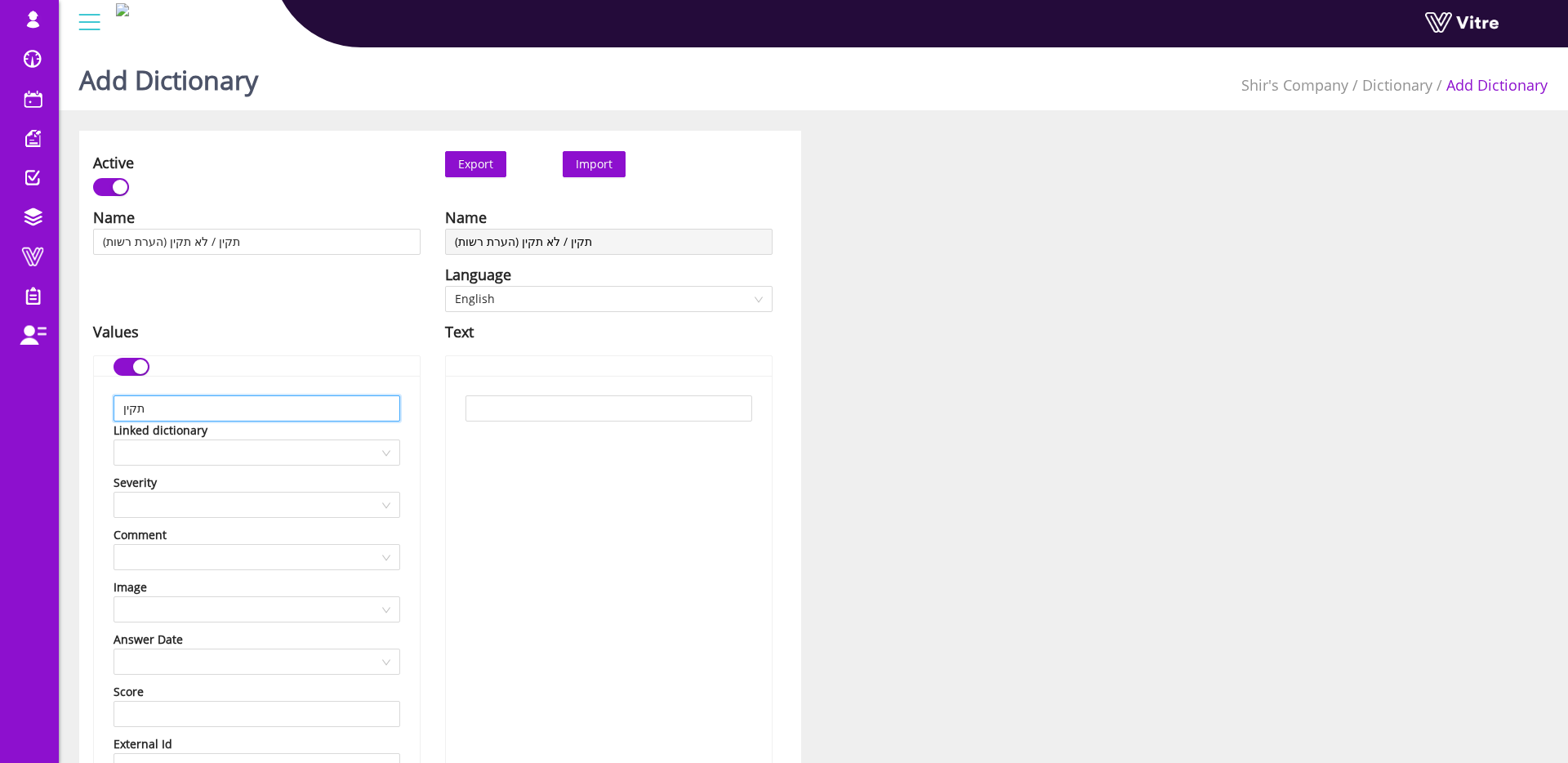
click at [253, 401] on input "תקין" at bounding box center [257, 408] width 287 height 26
click at [190, 511] on input "search" at bounding box center [250, 504] width 255 height 24
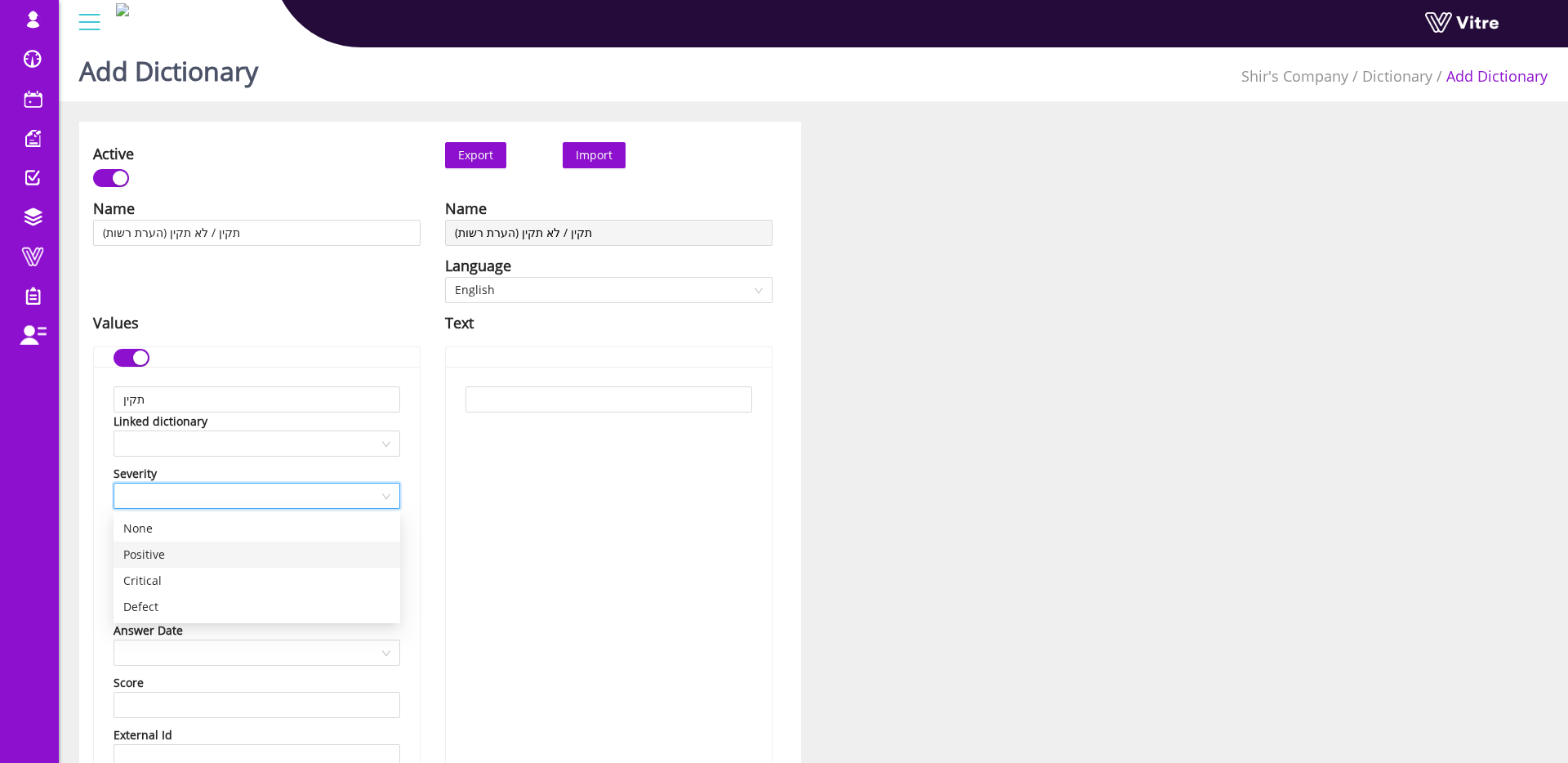
scroll to position [1, 0]
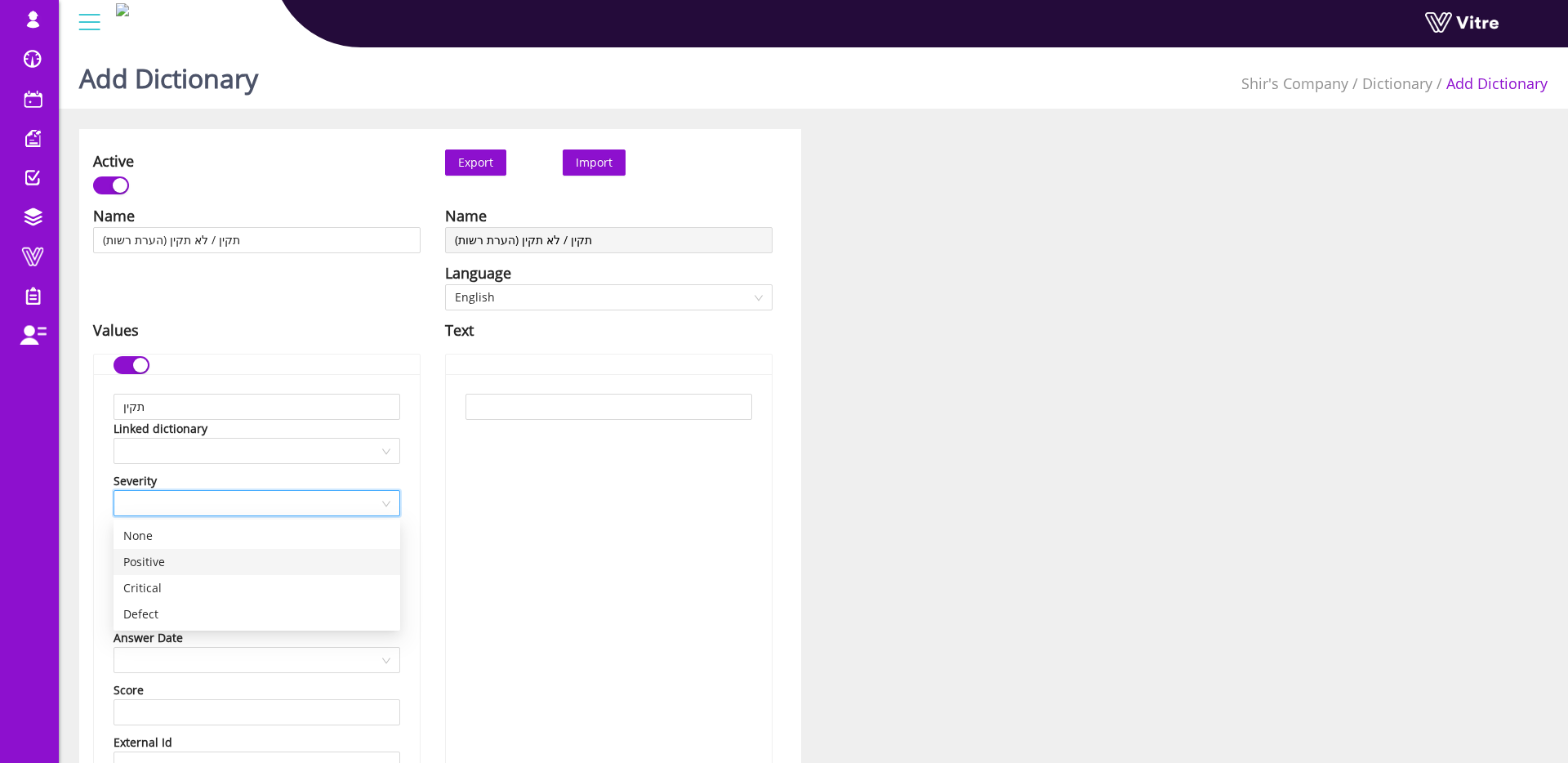
click at [176, 548] on div "None Positive Critical Defect" at bounding box center [257, 575] width 287 height 105
click at [152, 560] on div "Positive" at bounding box center [256, 563] width 267 height 18
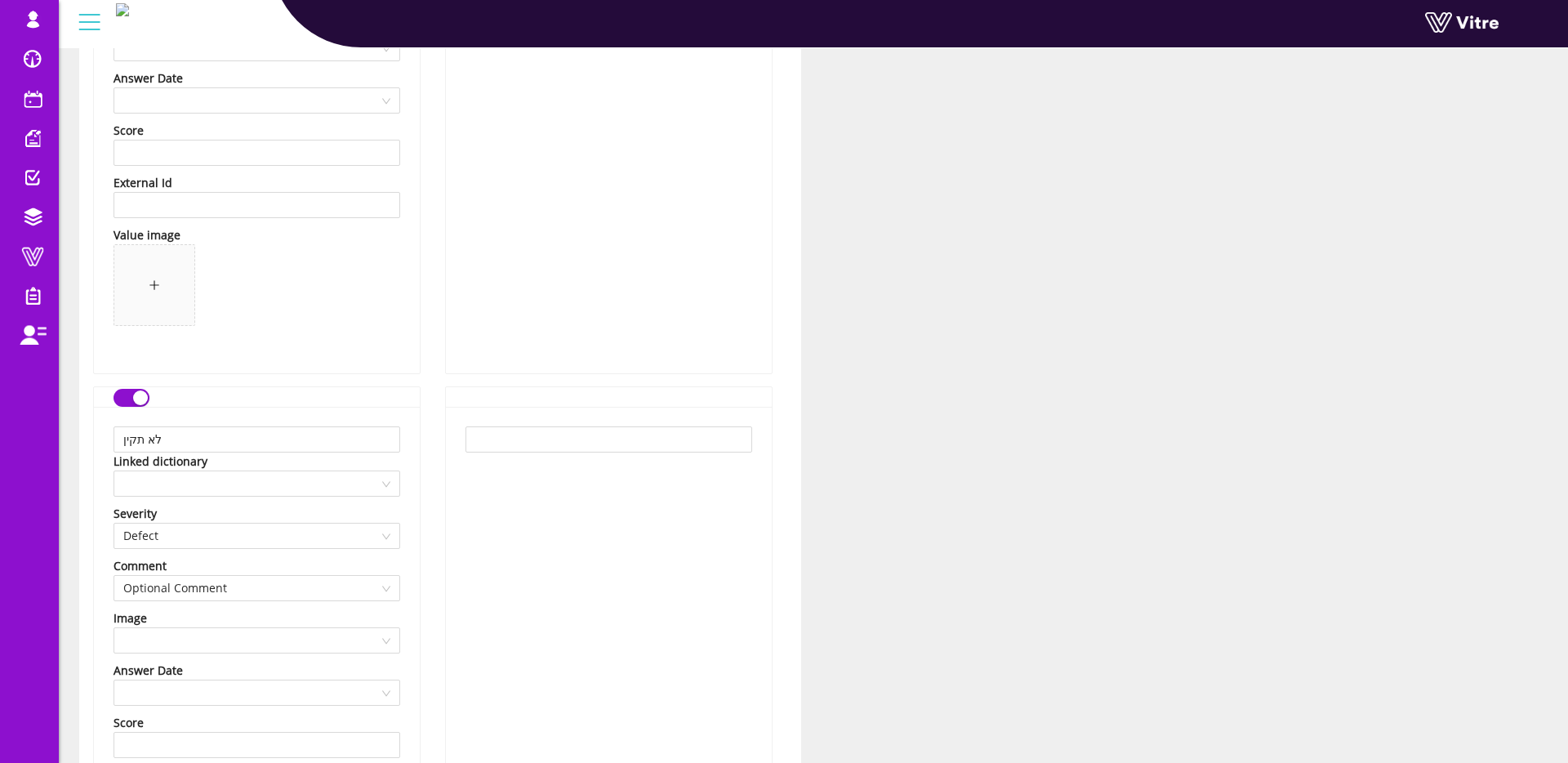
scroll to position [966, 0]
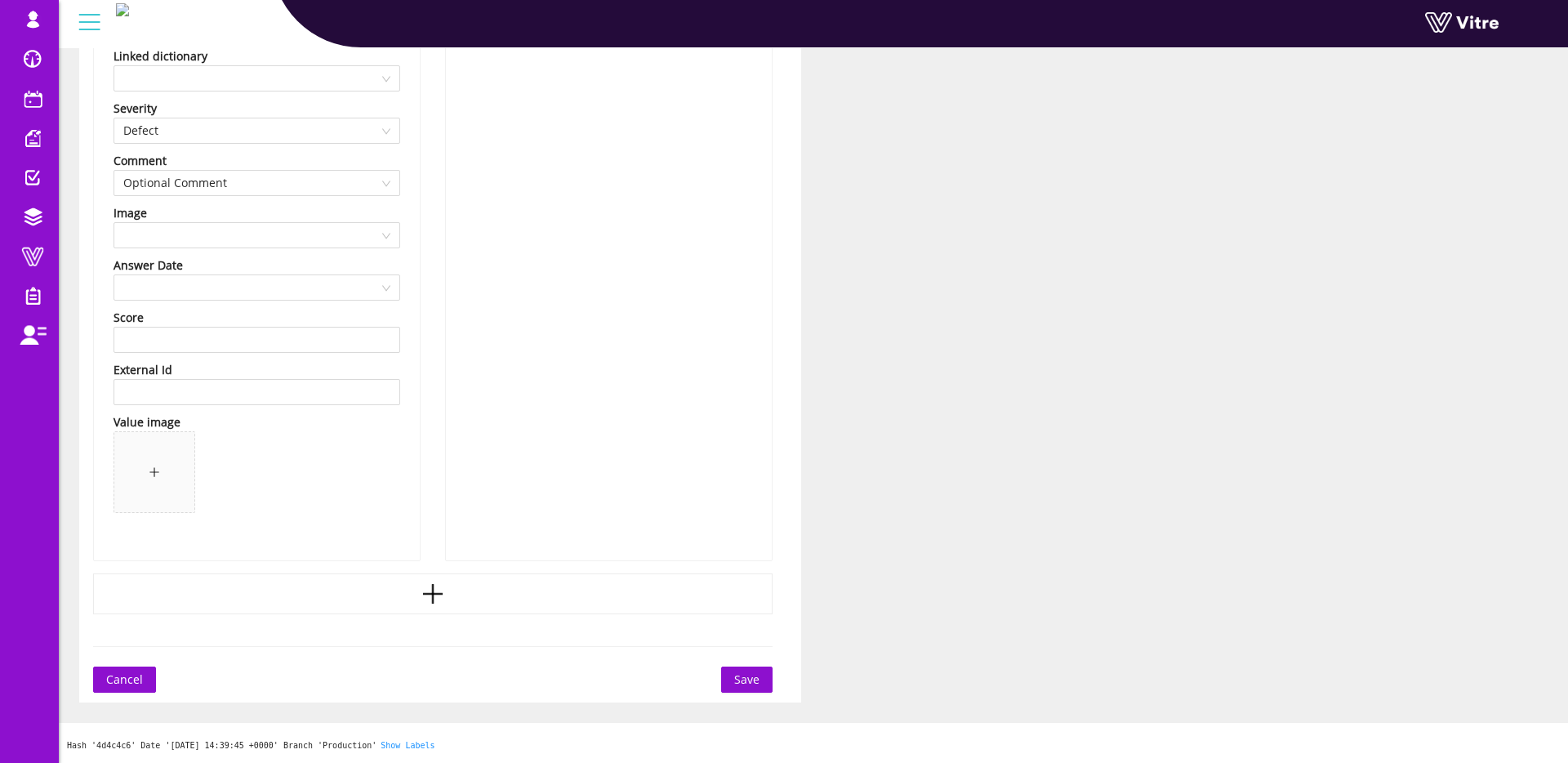
click at [729, 670] on button "Save" at bounding box center [746, 679] width 51 height 26
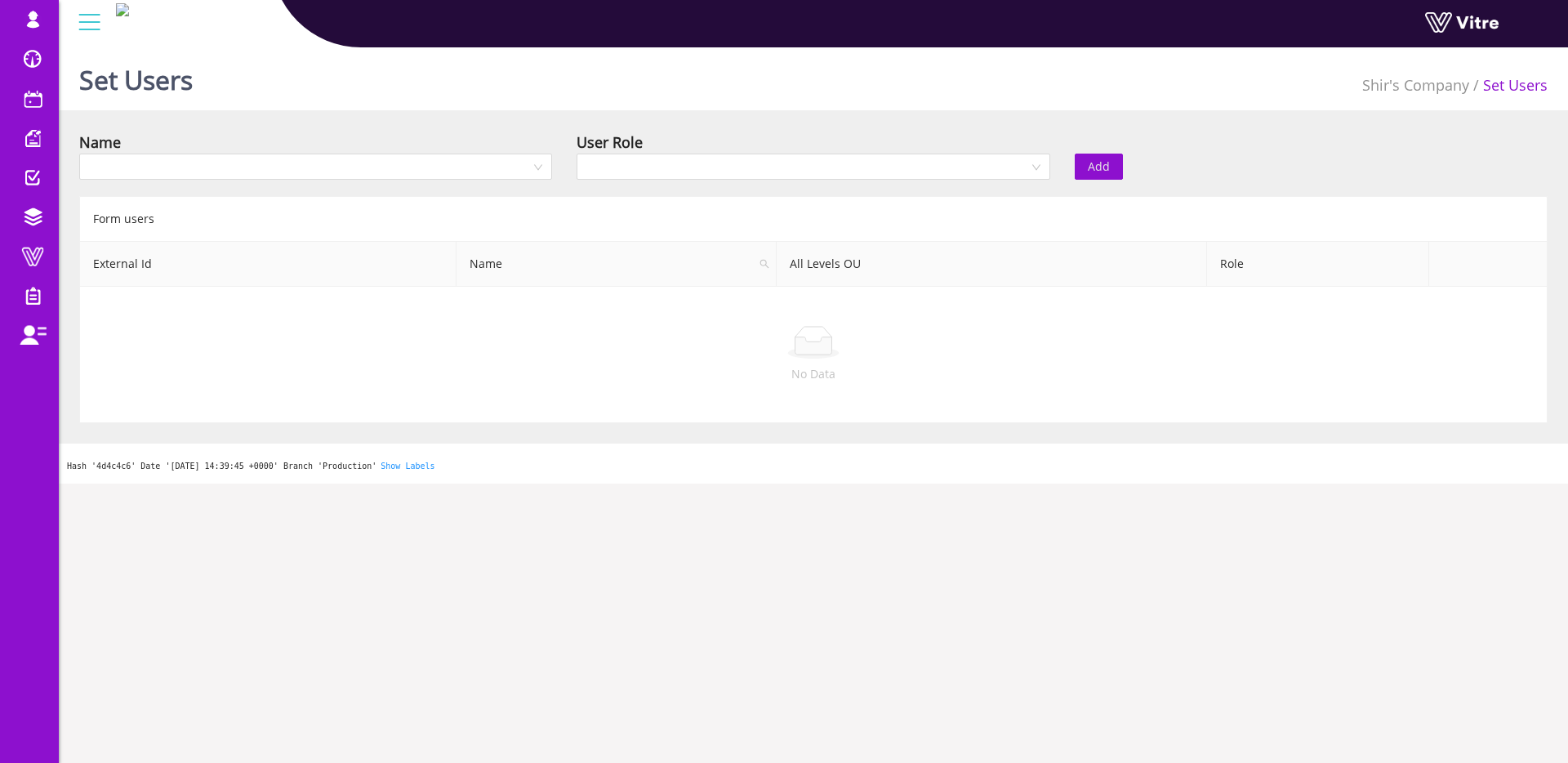
drag, startPoint x: 378, startPoint y: 181, endPoint x: 378, endPoint y: 171, distance: 10.0
click at [378, 181] on div "Name" at bounding box center [316, 159] width 497 height 57
click at [378, 171] on input "search" at bounding box center [309, 166] width 442 height 24
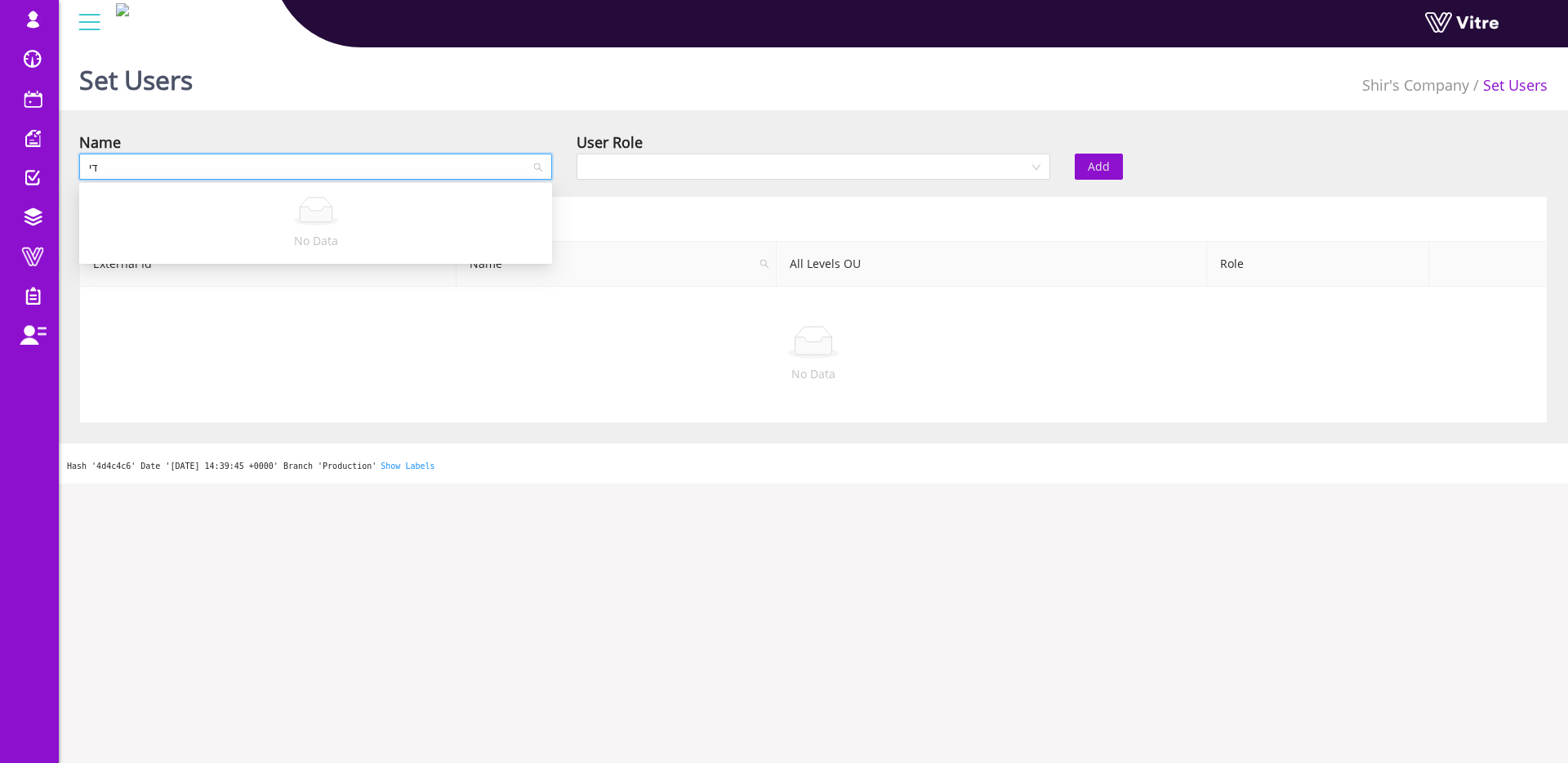
type input "ד"
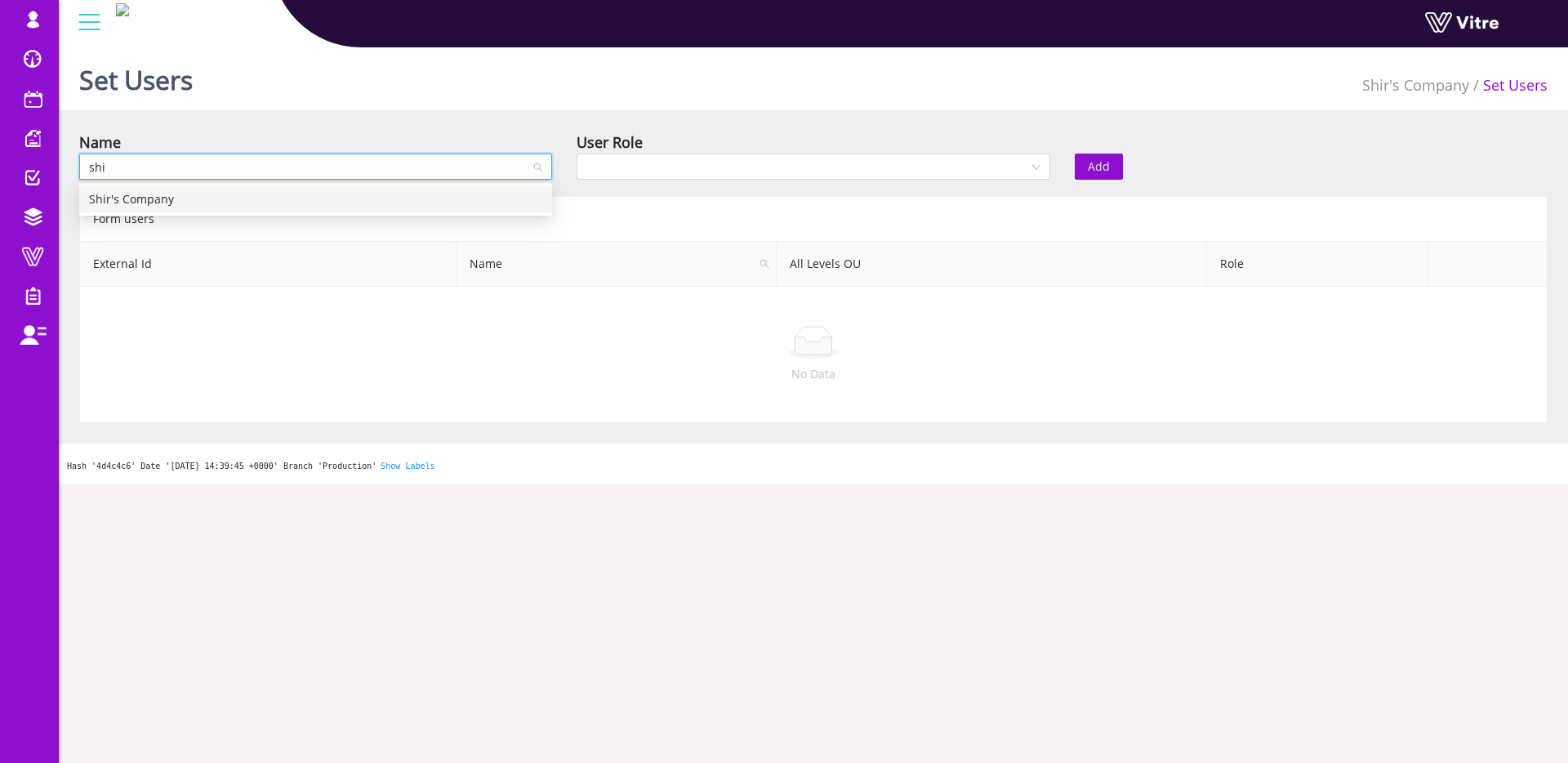
type input "shir"
click at [299, 197] on div "Shir's Company" at bounding box center [315, 199] width 454 height 18
click at [817, 185] on div "User Role" at bounding box center [813, 159] width 497 height 57
click at [815, 174] on input "search" at bounding box center [807, 166] width 442 height 24
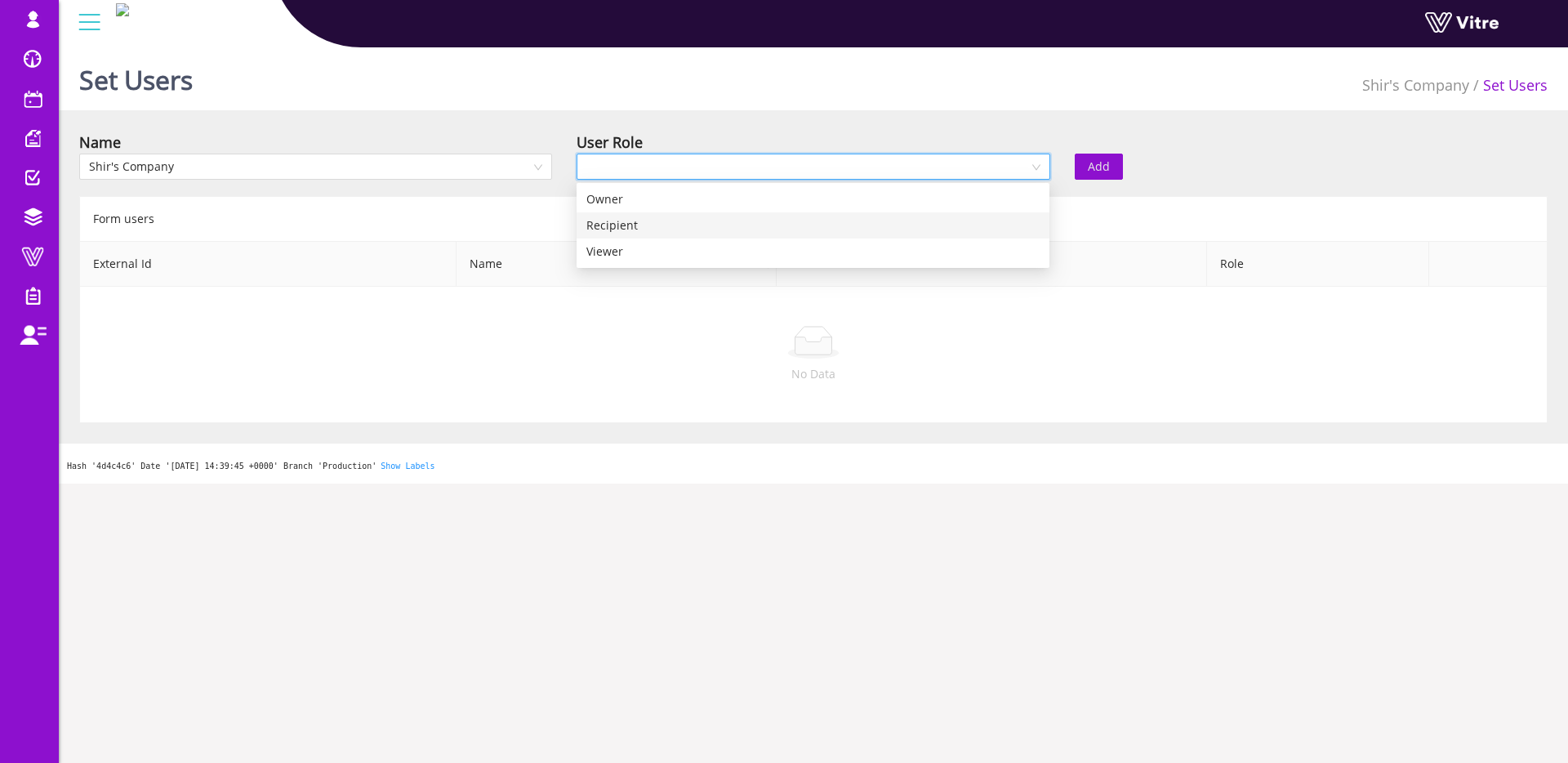
drag, startPoint x: 736, startPoint y: 222, endPoint x: 769, endPoint y: 214, distance: 34.0
click at [737, 222] on div "Recipient" at bounding box center [813, 225] width 454 height 18
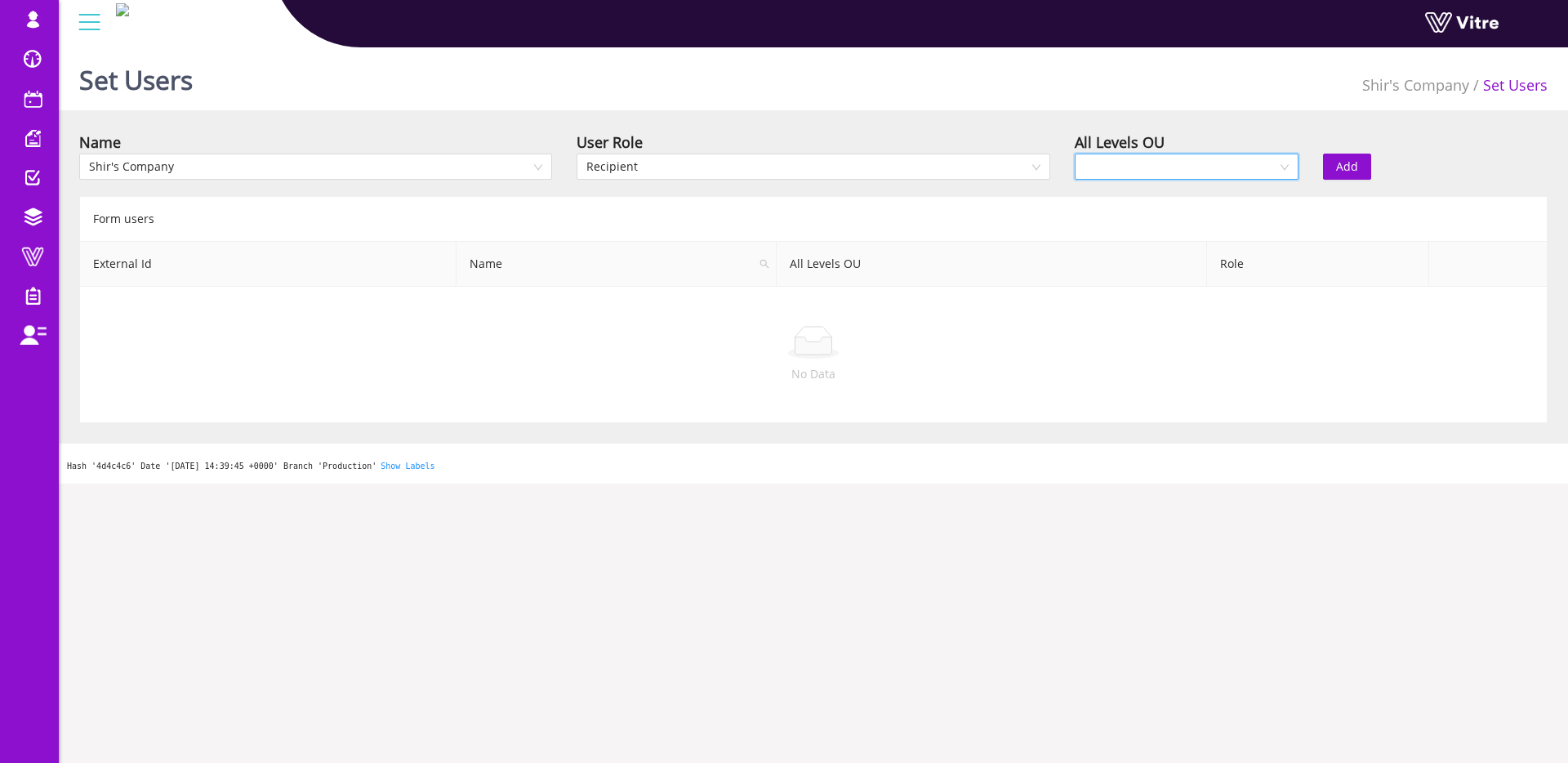
click at [1202, 159] on input "search" at bounding box center [1181, 166] width 194 height 24
click at [1203, 194] on div "Yes" at bounding box center [1186, 199] width 205 height 18
click at [1353, 160] on span "Add" at bounding box center [1347, 167] width 22 height 18
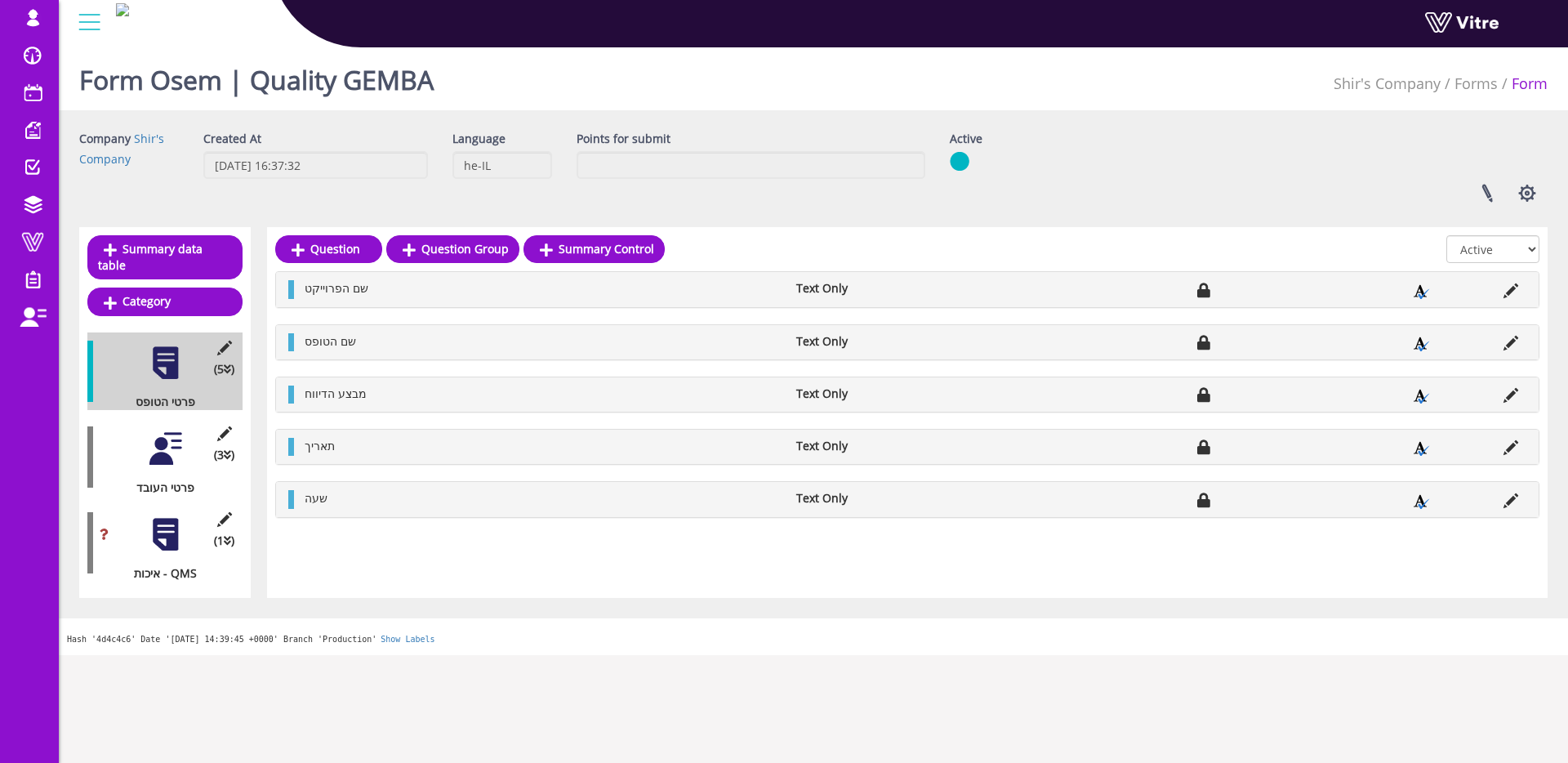
click at [168, 531] on div at bounding box center [166, 535] width 37 height 37
